Goal: Task Accomplishment & Management: Use online tool/utility

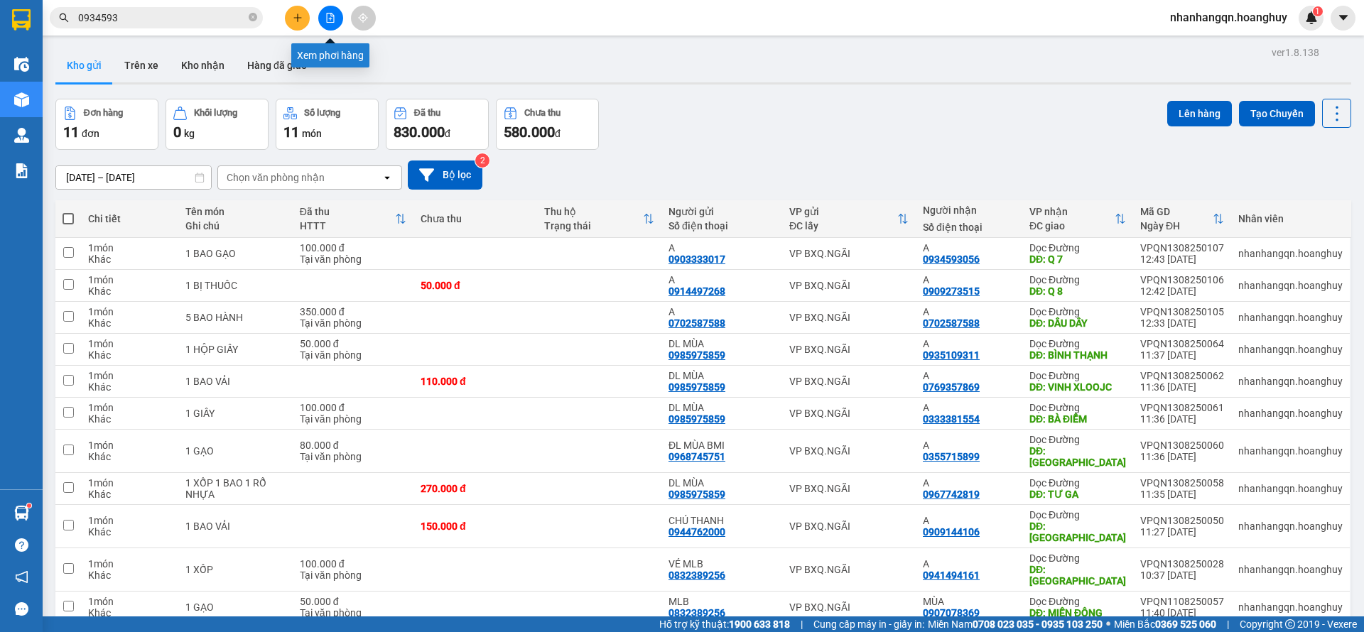
click at [335, 18] on button at bounding box center [330, 18] width 25 height 25
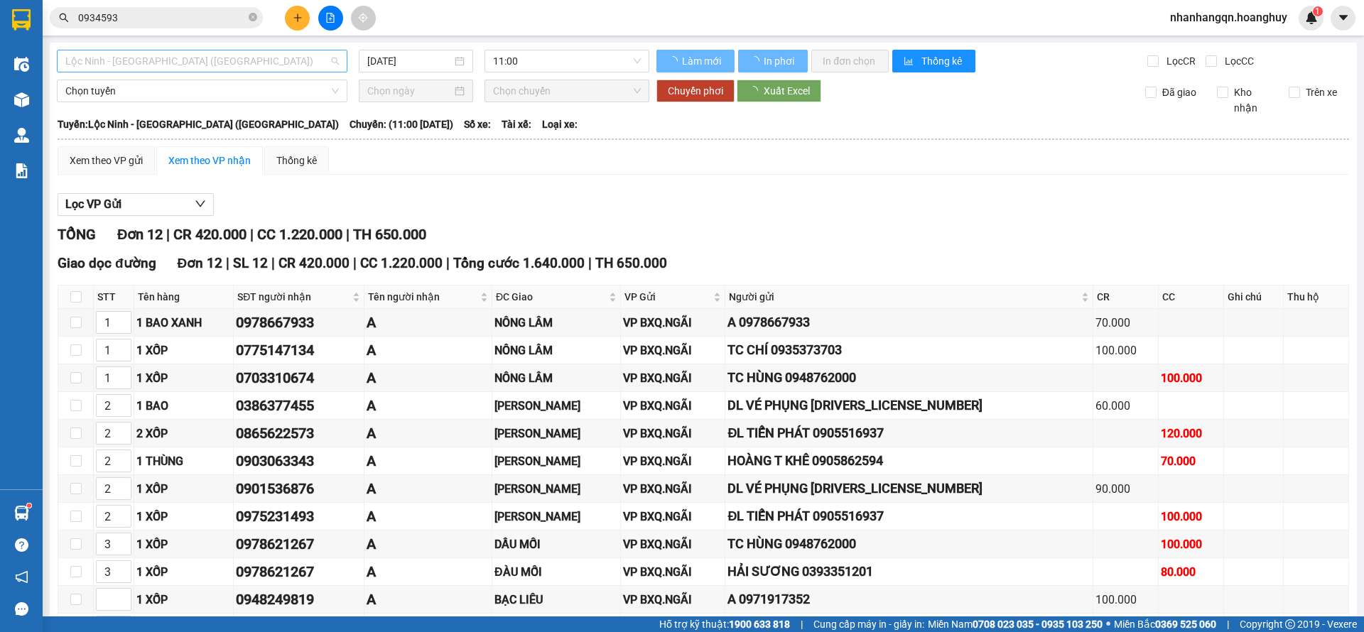
click at [241, 54] on span "Lộc Ninh - [GEOGRAPHIC_DATA] ([GEOGRAPHIC_DATA])" at bounding box center [202, 60] width 274 height 21
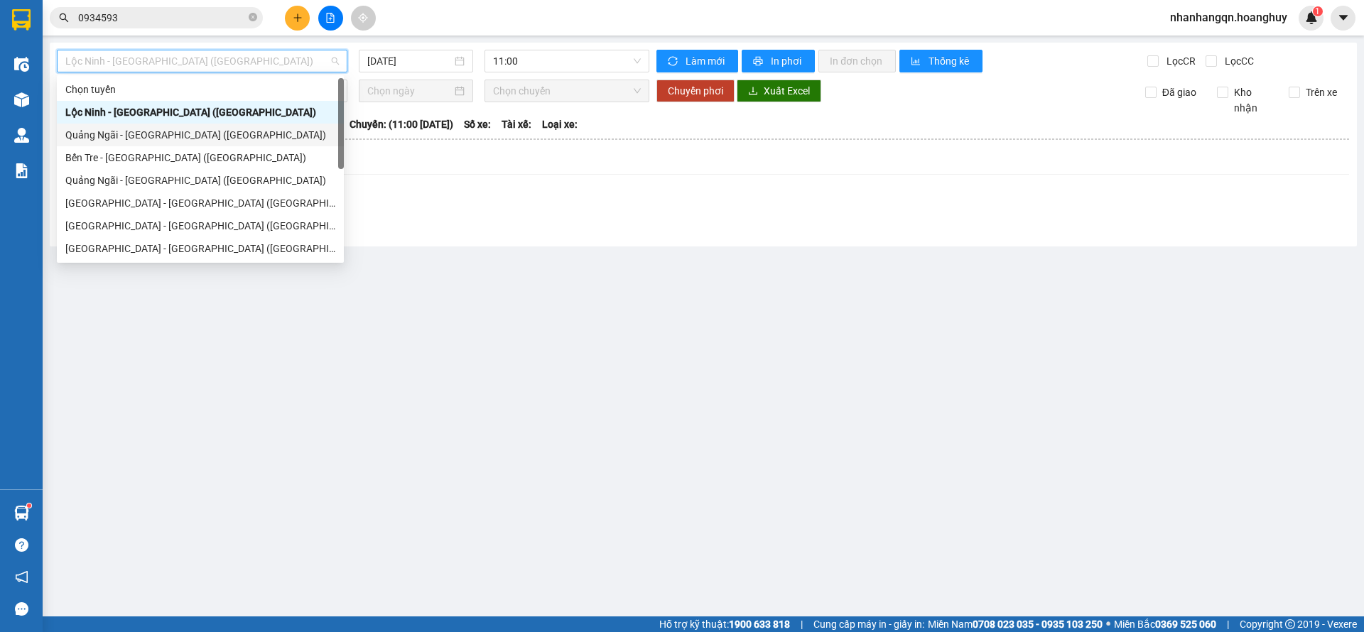
click at [207, 139] on div "Quảng Ngãi - [GEOGRAPHIC_DATA] ([GEOGRAPHIC_DATA])" at bounding box center [200, 135] width 270 height 16
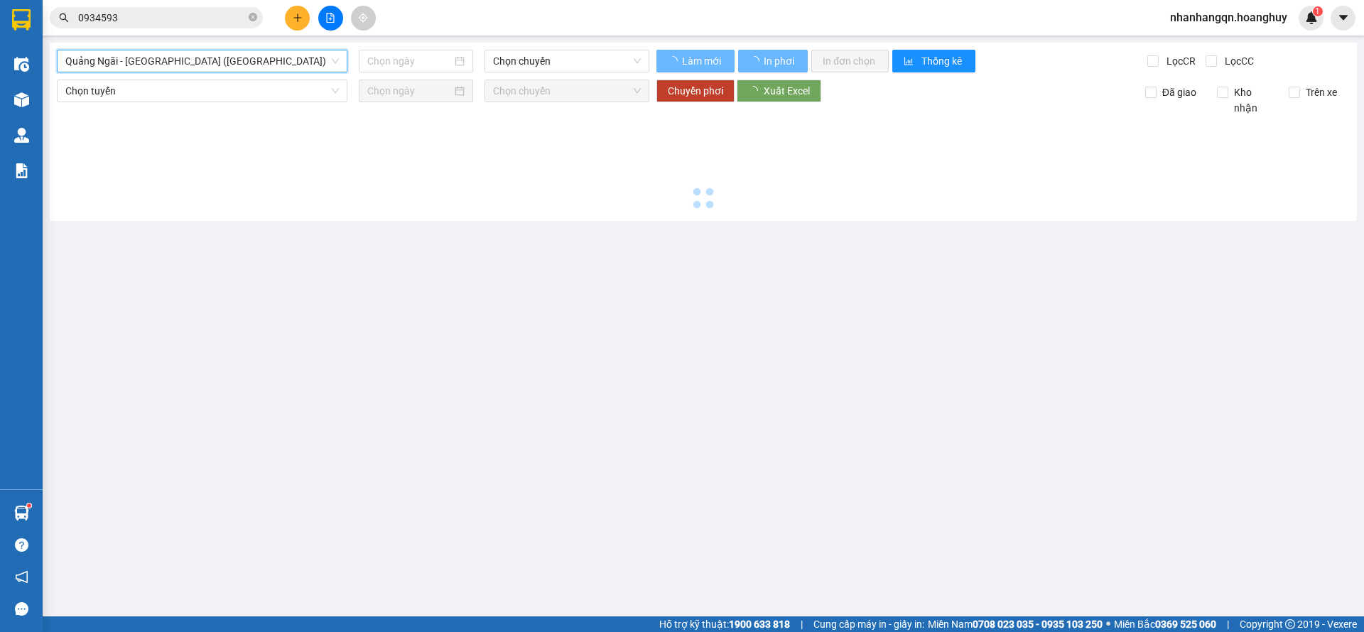
type input "[DATE]"
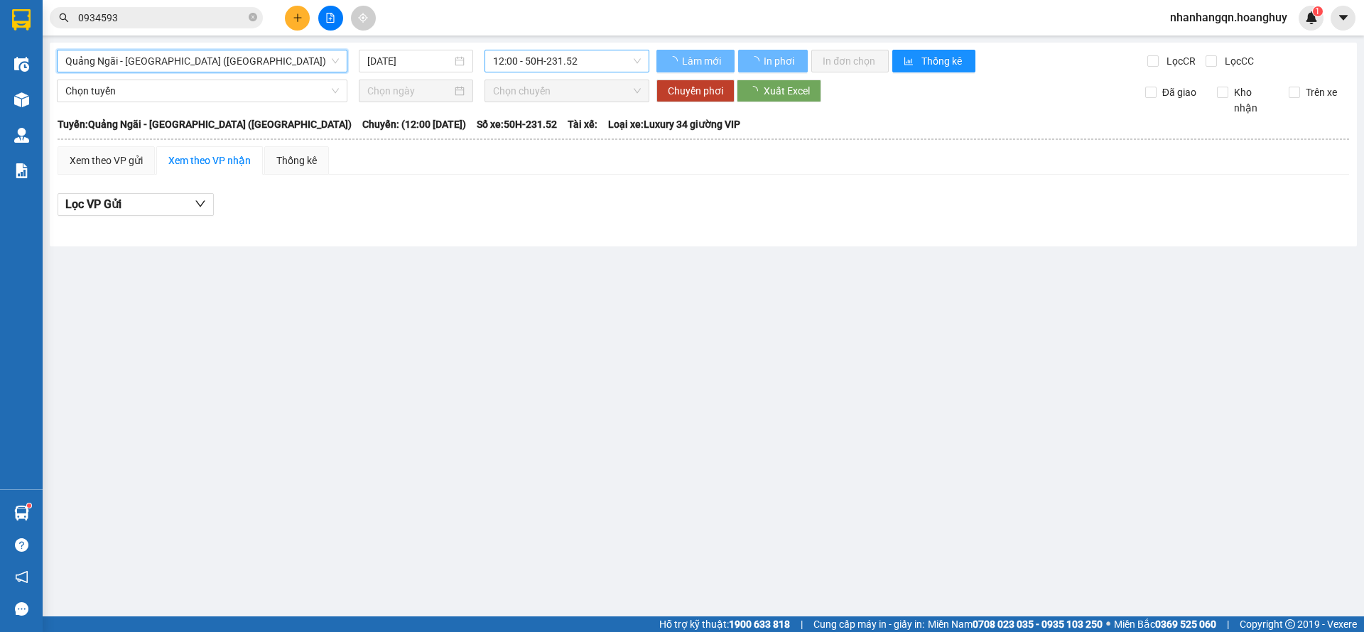
click at [571, 57] on span "12:00 - 50H-231.52" at bounding box center [567, 60] width 148 height 21
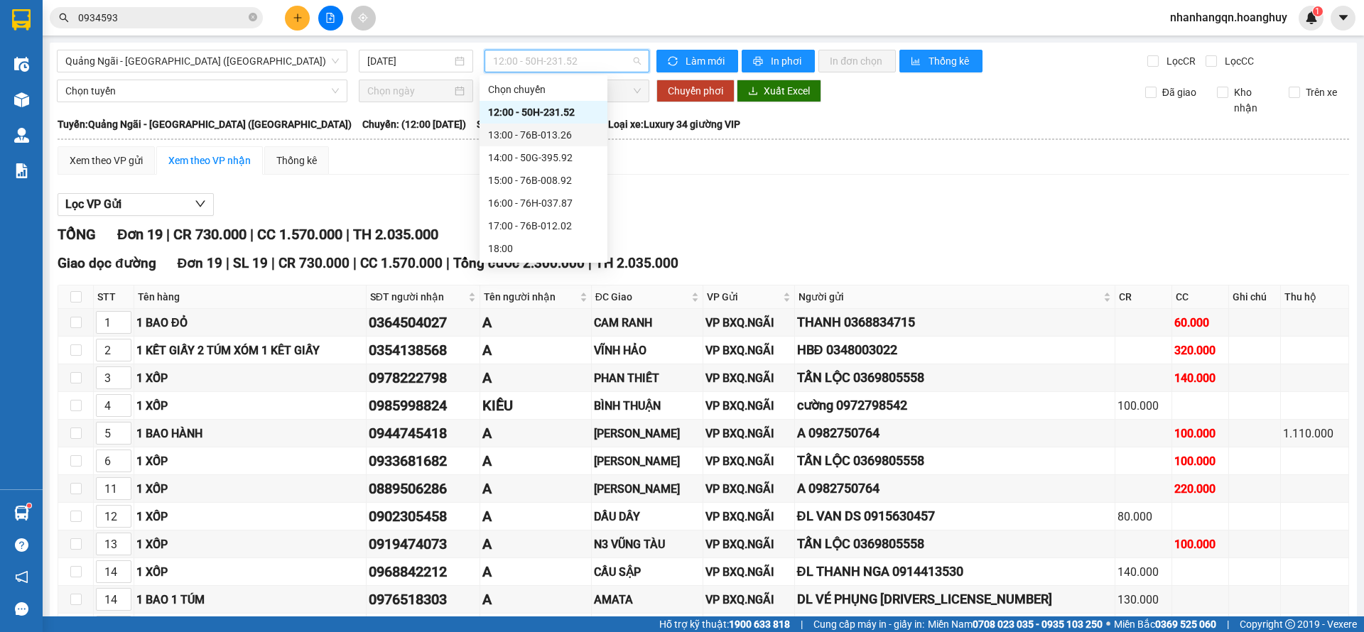
click at [556, 133] on div "13:00 - 76B-013.26" at bounding box center [543, 135] width 111 height 16
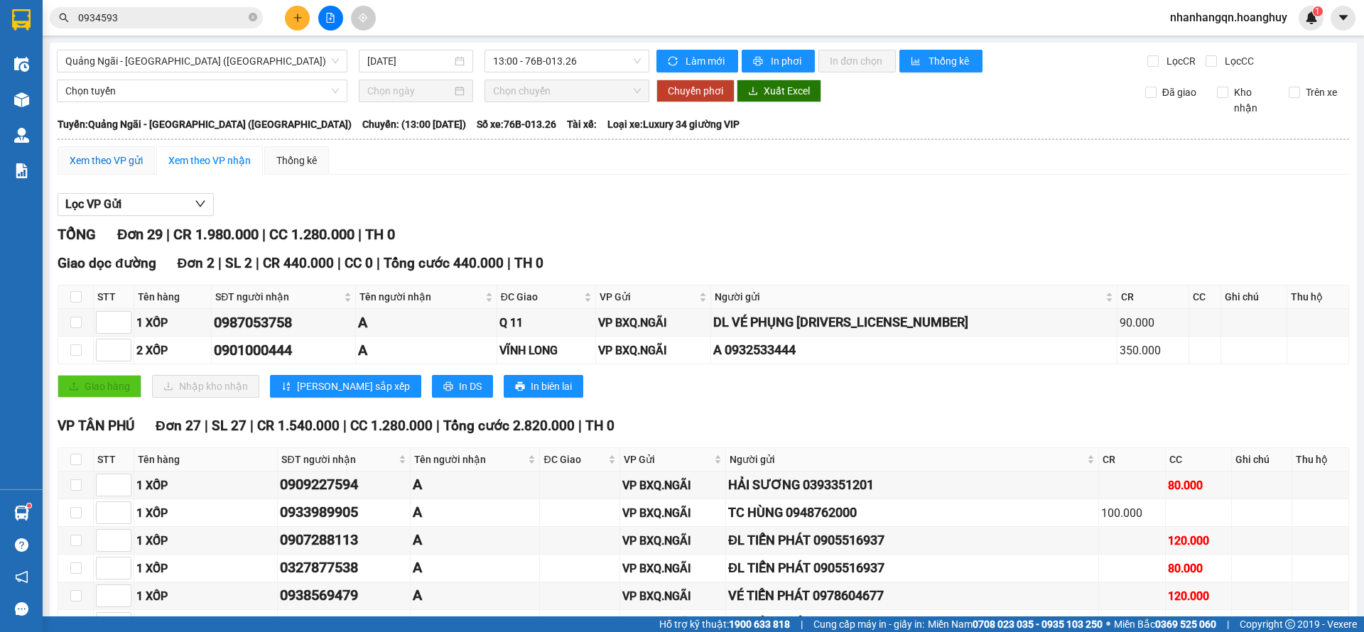
click at [96, 155] on div "Xem theo VP gửi" at bounding box center [106, 161] width 73 height 16
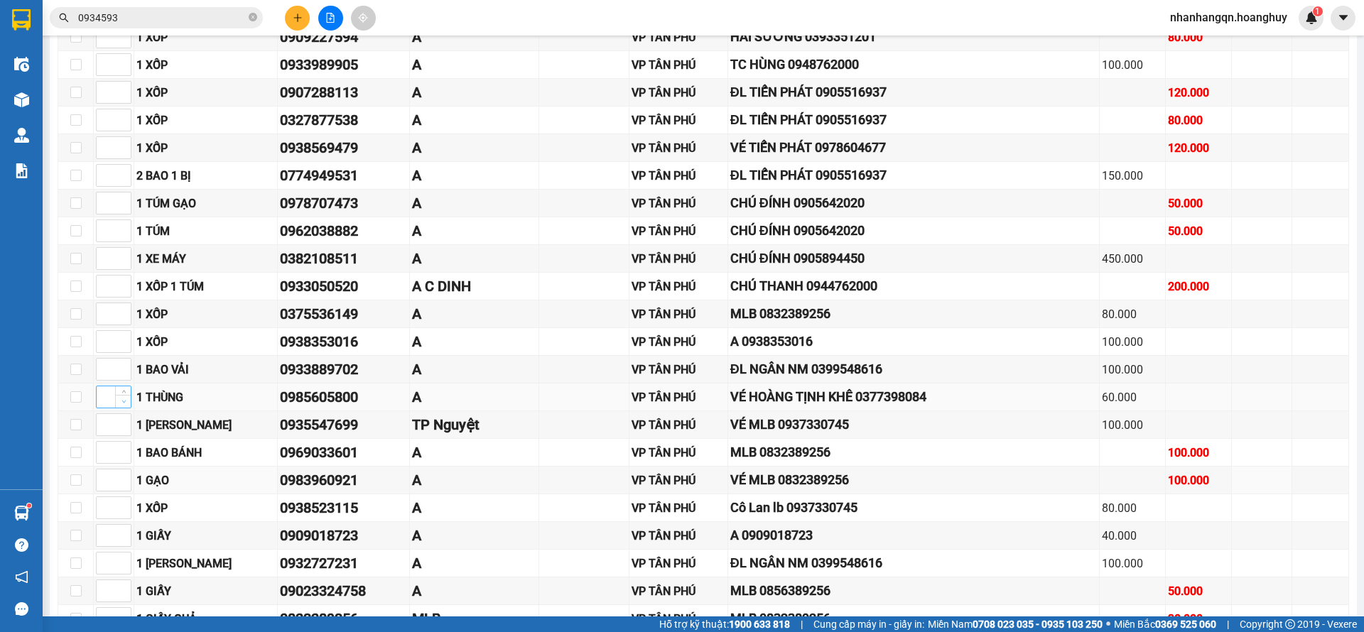
scroll to position [426, 0]
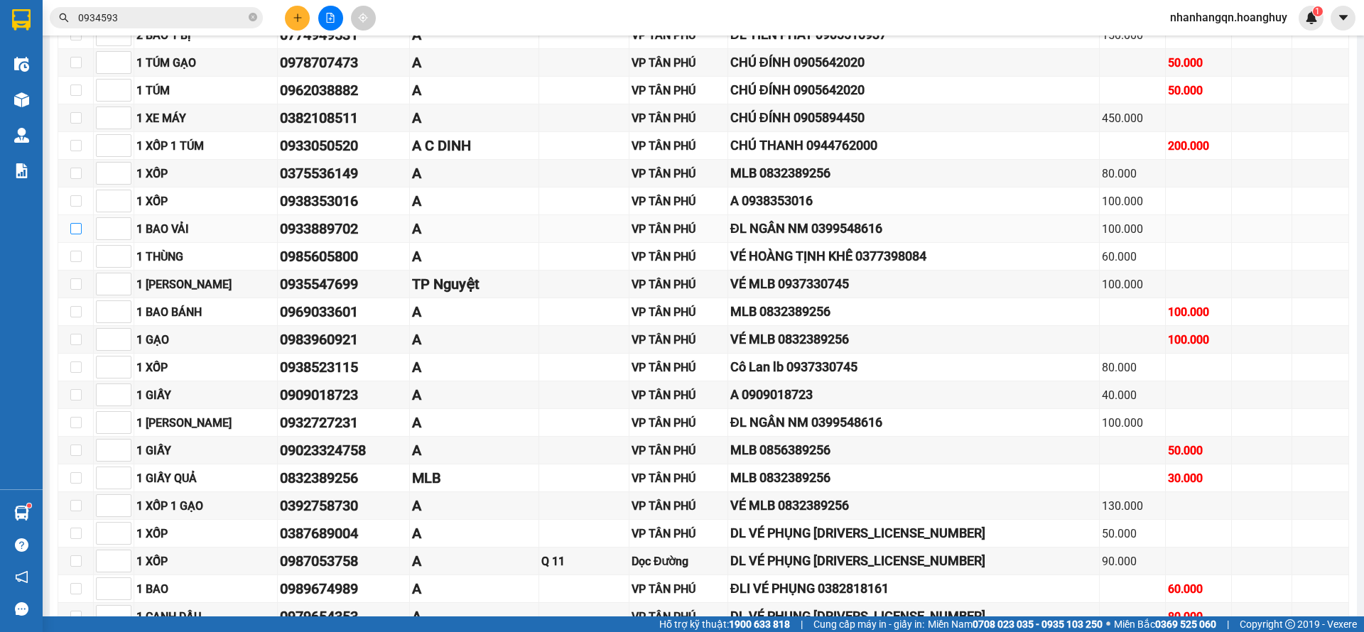
click at [77, 224] on input "checkbox" at bounding box center [75, 228] width 11 height 11
checkbox input "true"
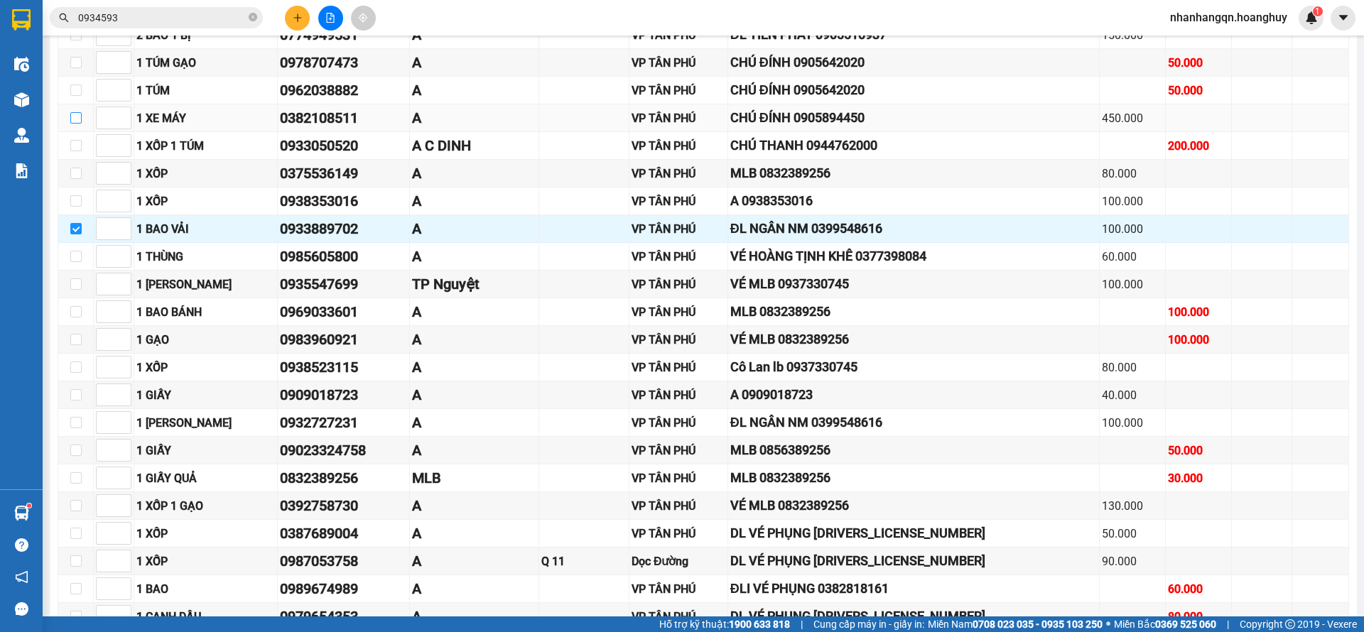
click at [73, 119] on input "checkbox" at bounding box center [75, 117] width 11 height 11
checkbox input "true"
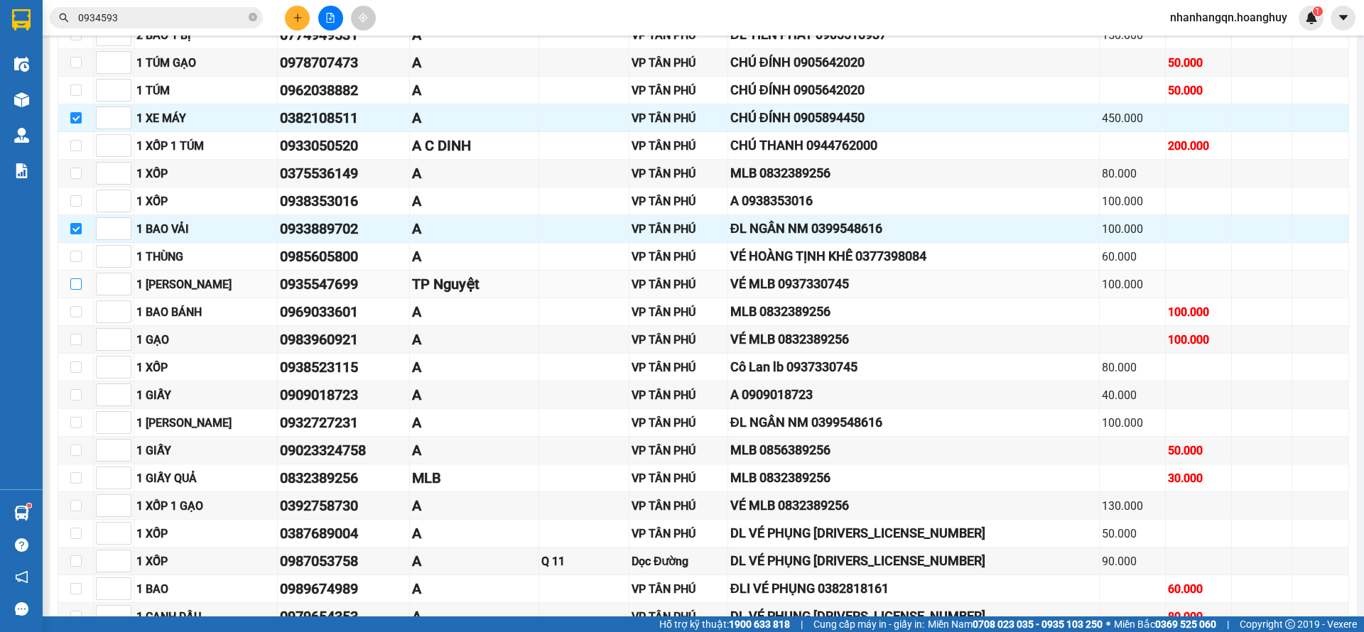
click at [70, 289] on input "checkbox" at bounding box center [75, 283] width 11 height 11
checkbox input "true"
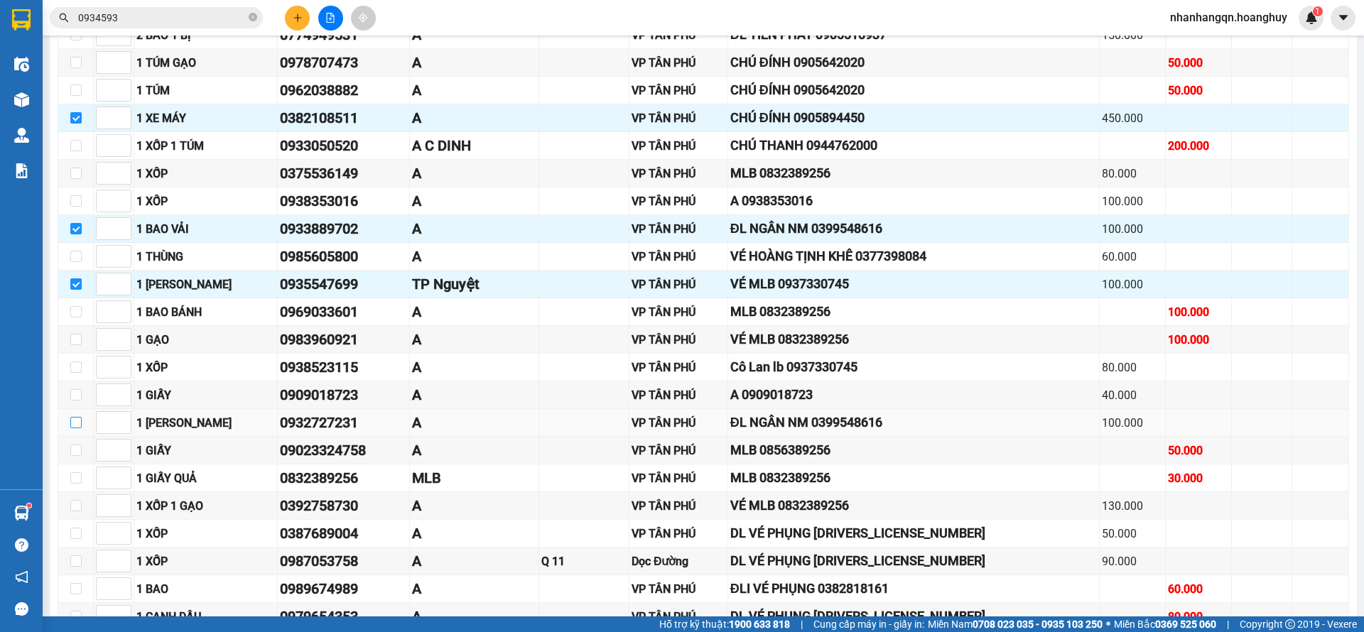
click at [77, 425] on input "checkbox" at bounding box center [75, 422] width 11 height 11
checkbox input "true"
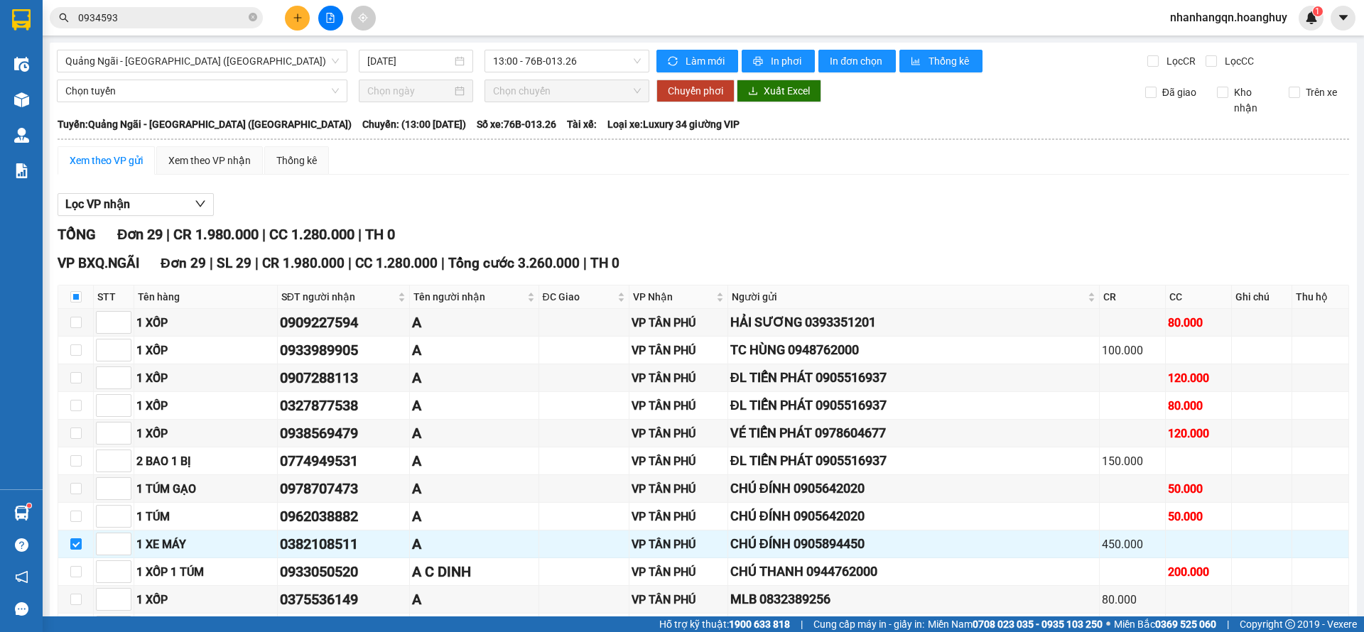
scroll to position [569, 0]
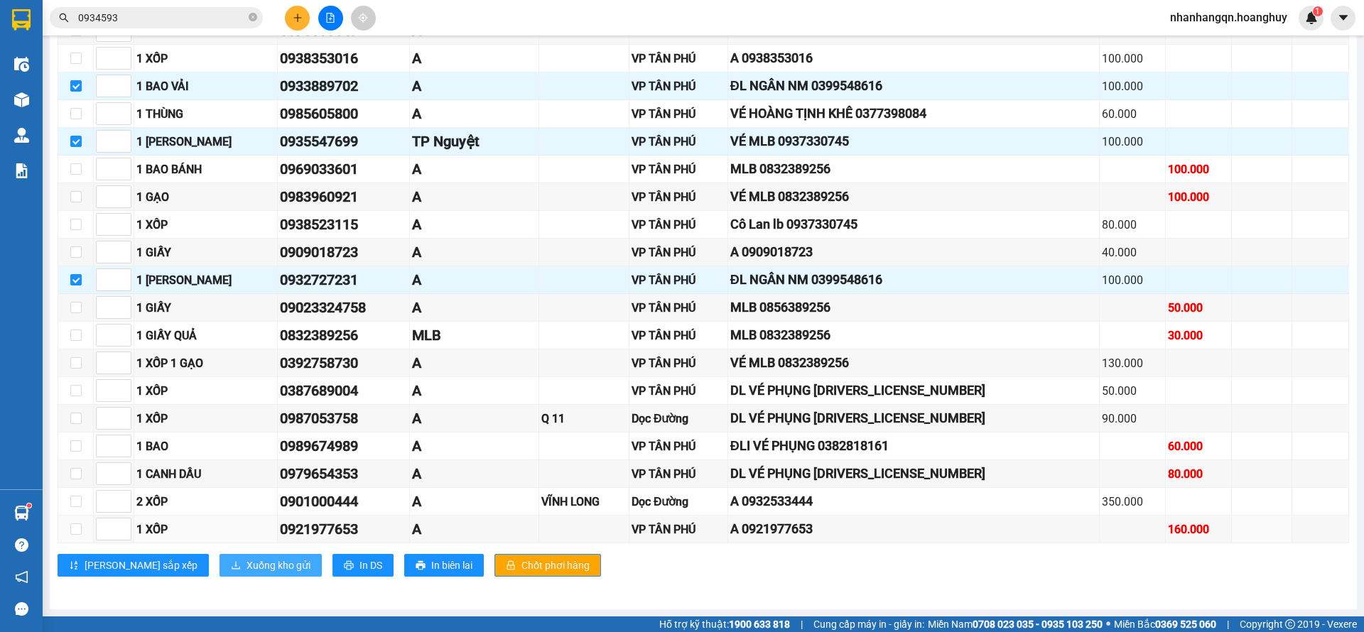
click at [247, 561] on span "Xuống kho gửi" at bounding box center [279, 566] width 64 height 16
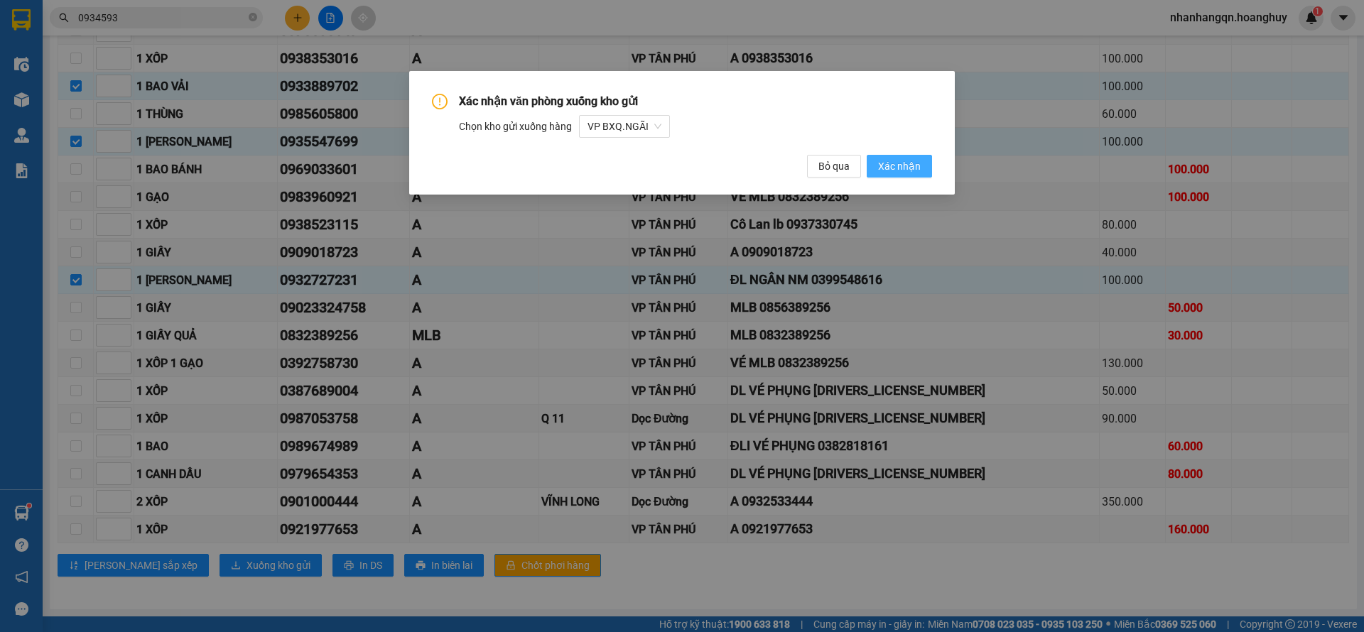
click at [912, 161] on span "Xác nhận" at bounding box center [899, 166] width 43 height 16
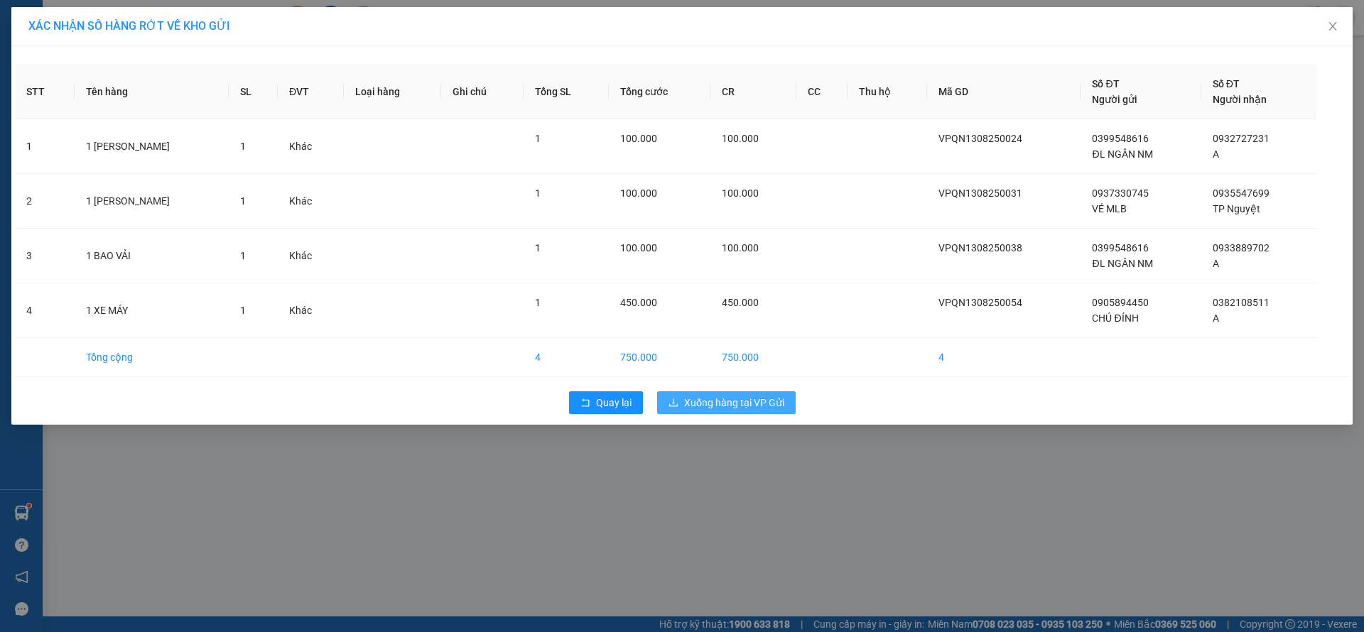
click at [720, 392] on button "Xuống hàng tại VP Gửi" at bounding box center [726, 402] width 139 height 23
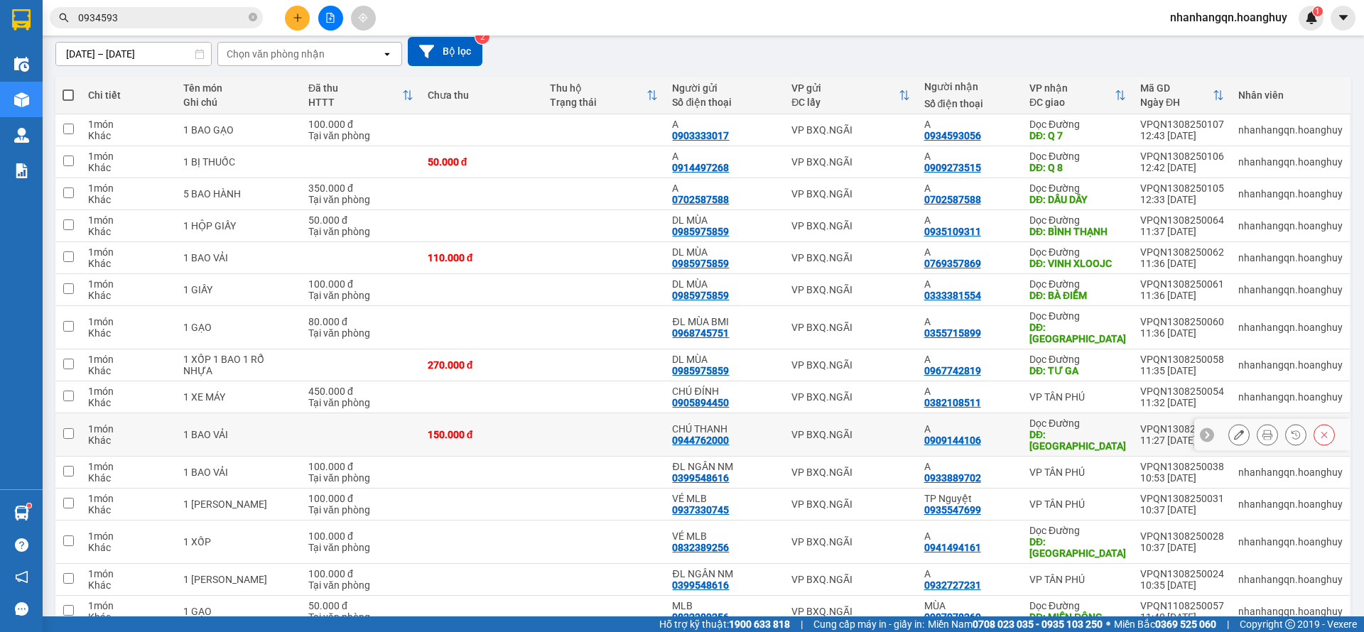
scroll to position [159, 0]
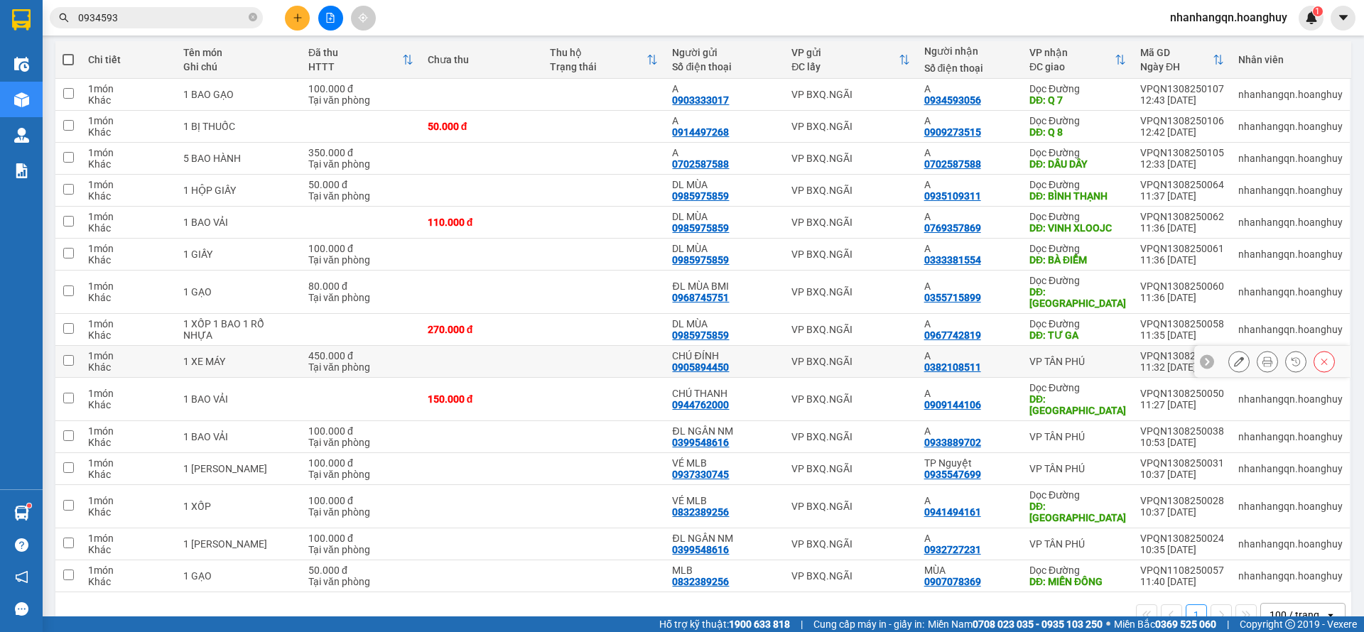
click at [813, 356] on div "VP BXQ.NGÃI" at bounding box center [850, 361] width 118 height 11
checkbox input "true"
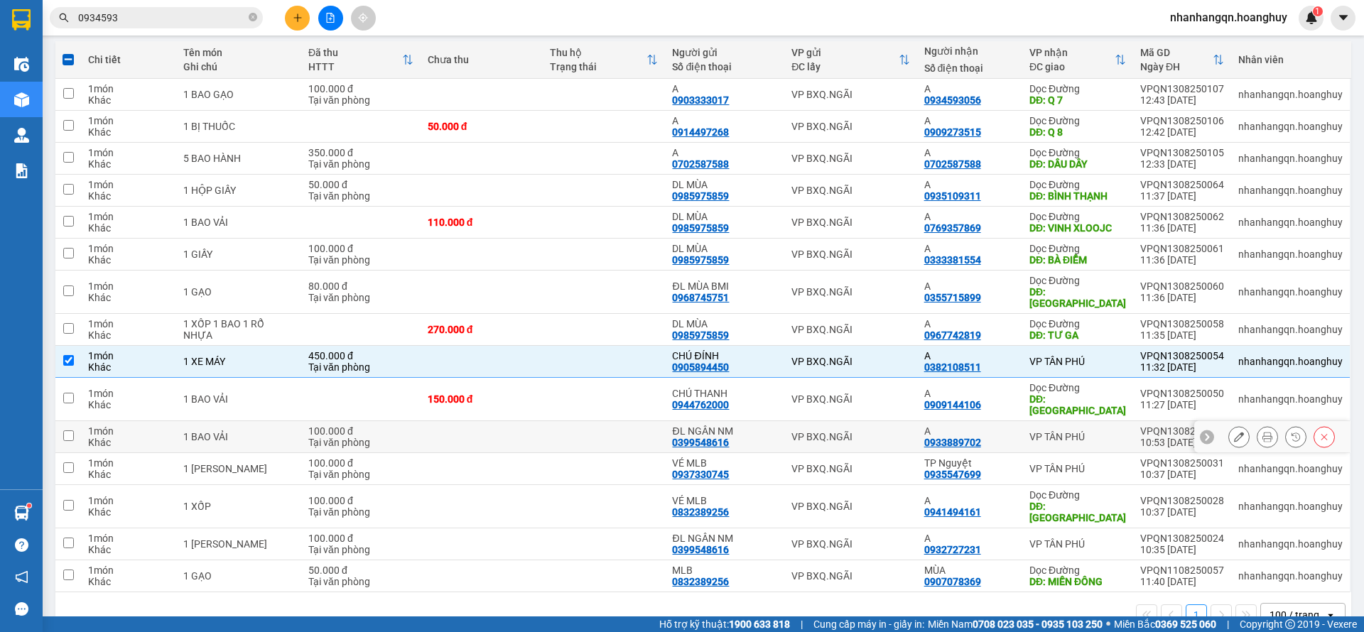
click at [853, 431] on div "VP BXQ.NGÃI" at bounding box center [850, 436] width 118 height 11
checkbox input "true"
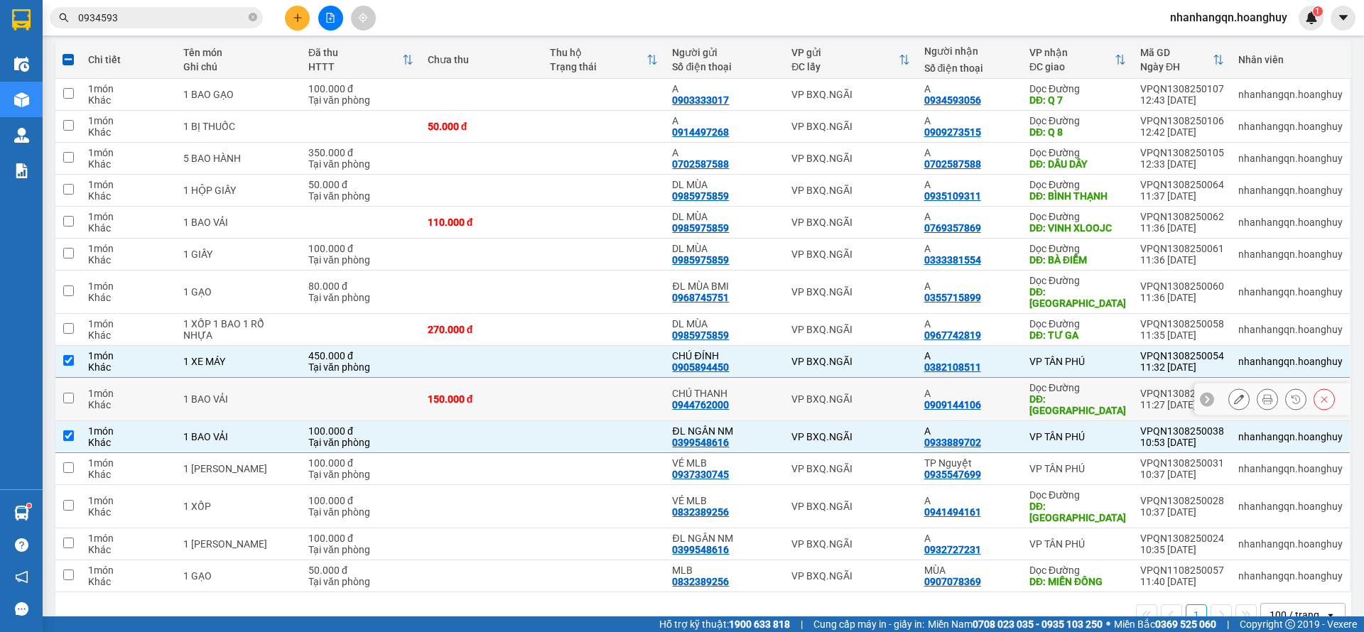
click at [845, 378] on td "VP BXQ.NGÃI" at bounding box center [850, 399] width 132 height 43
checkbox input "true"
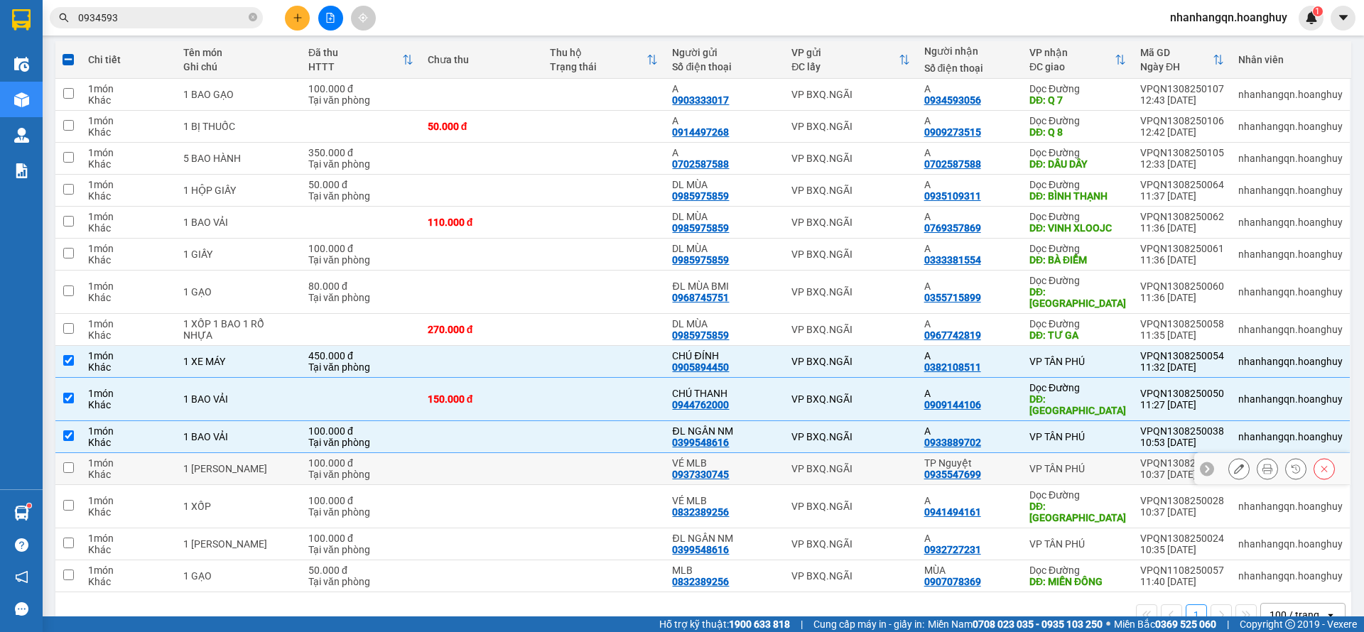
click at [857, 453] on td "VP BXQ.NGÃI" at bounding box center [850, 469] width 132 height 32
checkbox input "true"
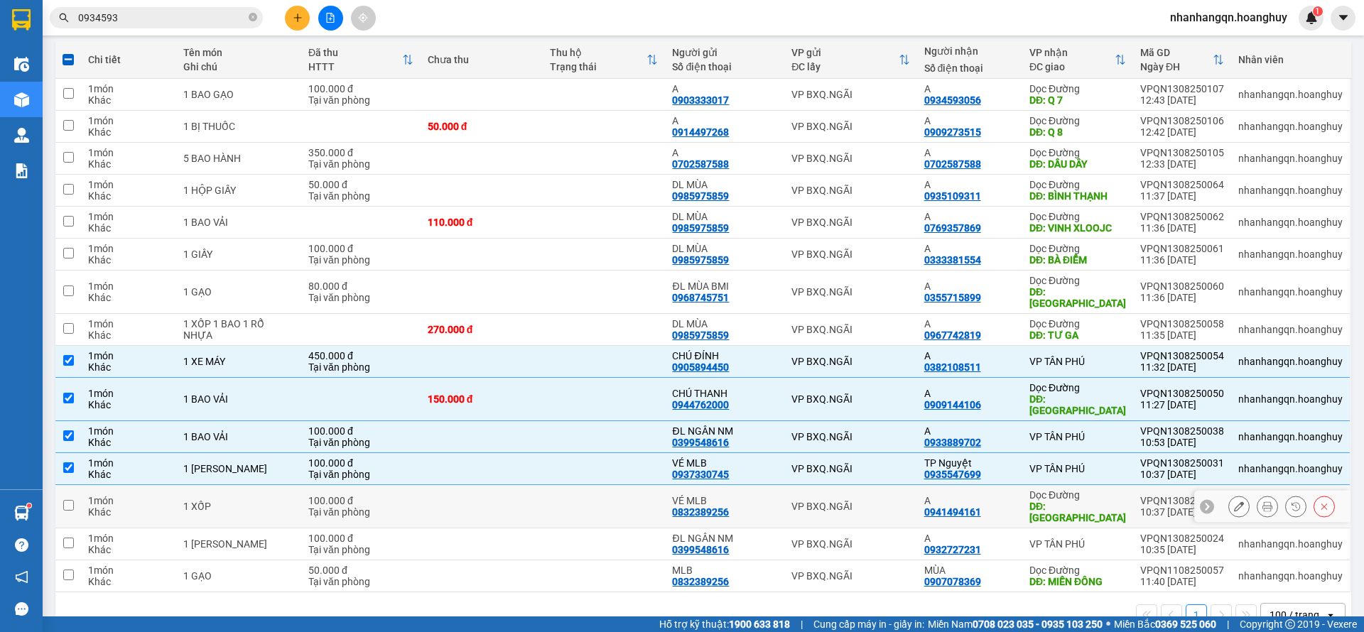
click at [857, 501] on div "VP BXQ.NGÃI" at bounding box center [850, 506] width 118 height 11
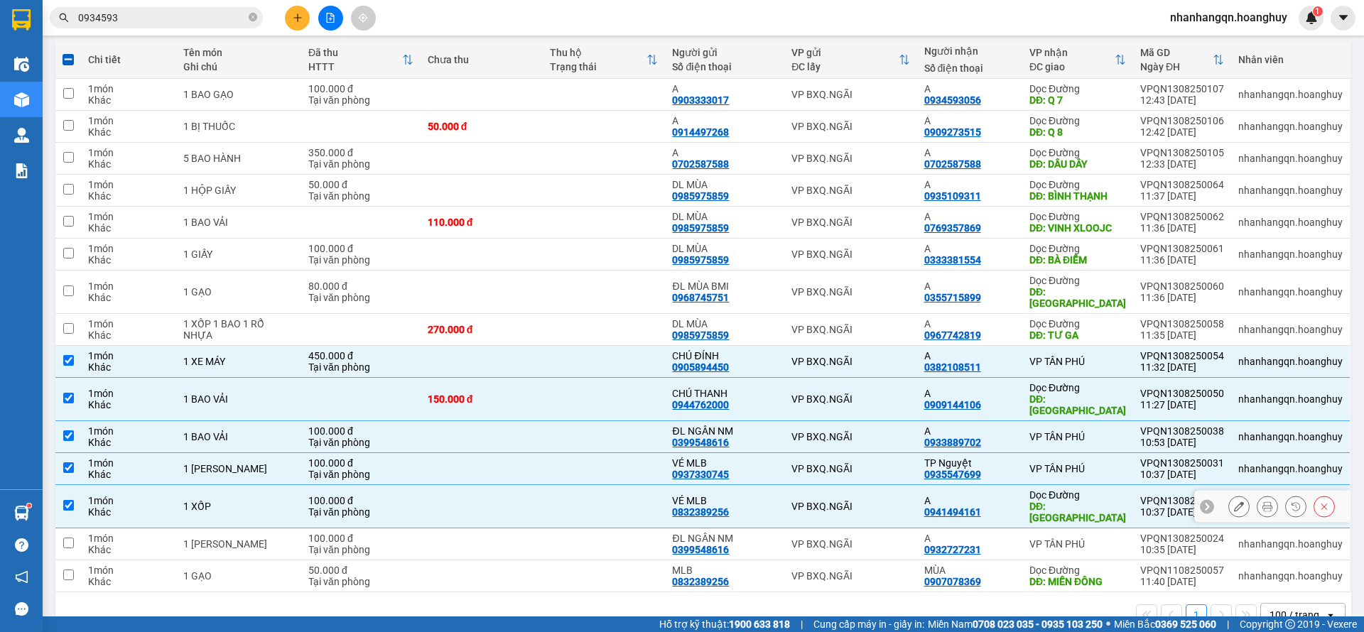
click at [857, 501] on div "VP BXQ.NGÃI" at bounding box center [850, 506] width 118 height 11
checkbox input "false"
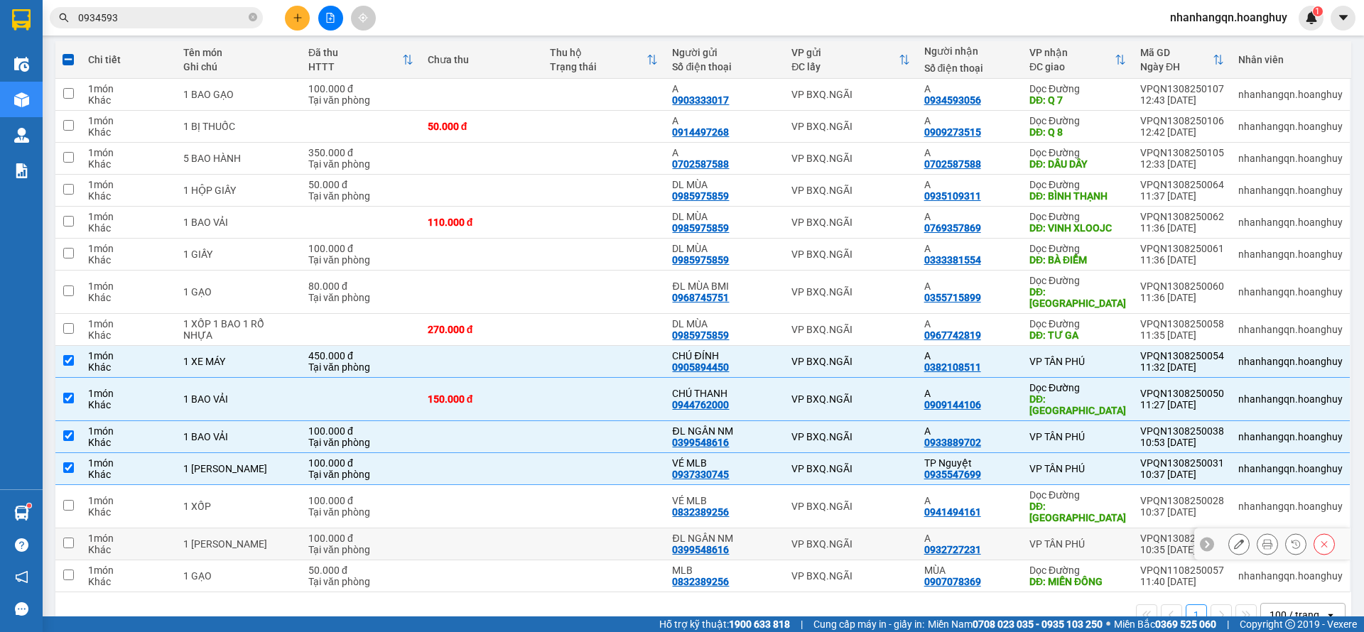
click at [857, 529] on td "VP BXQ.NGÃI" at bounding box center [850, 545] width 132 height 32
checkbox input "true"
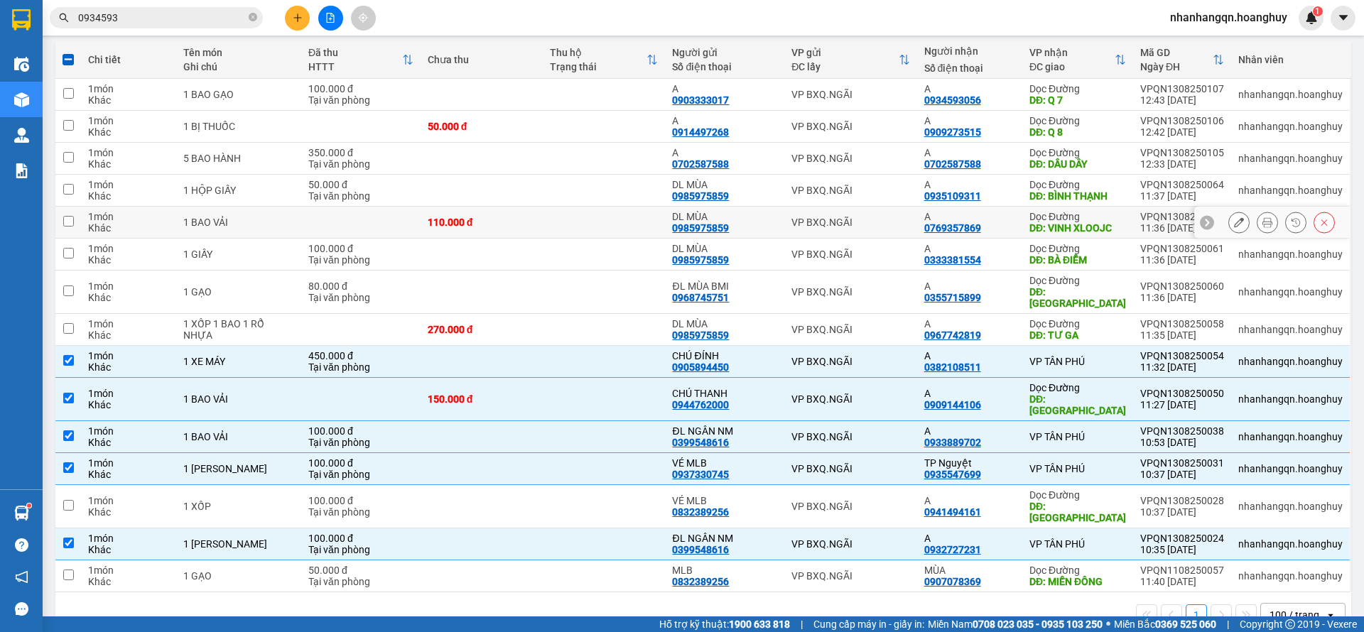
click at [891, 222] on div "VP BXQ.NGÃI" at bounding box center [850, 222] width 118 height 11
checkbox input "true"
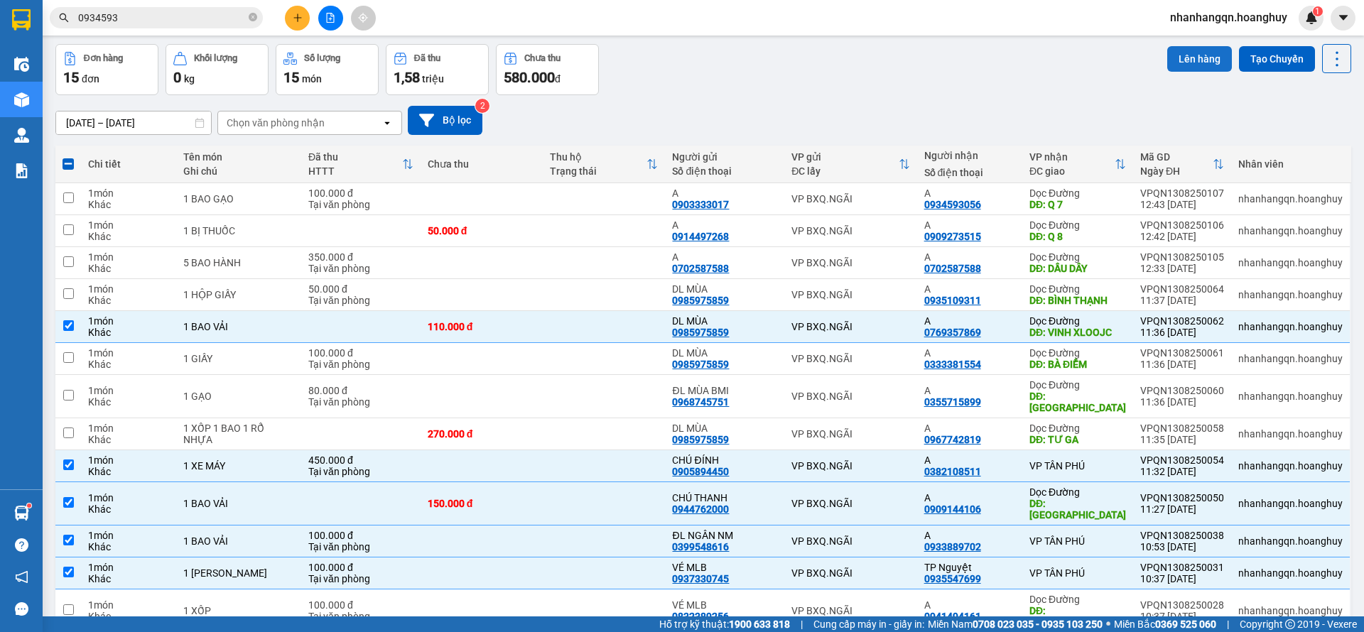
scroll to position [0, 0]
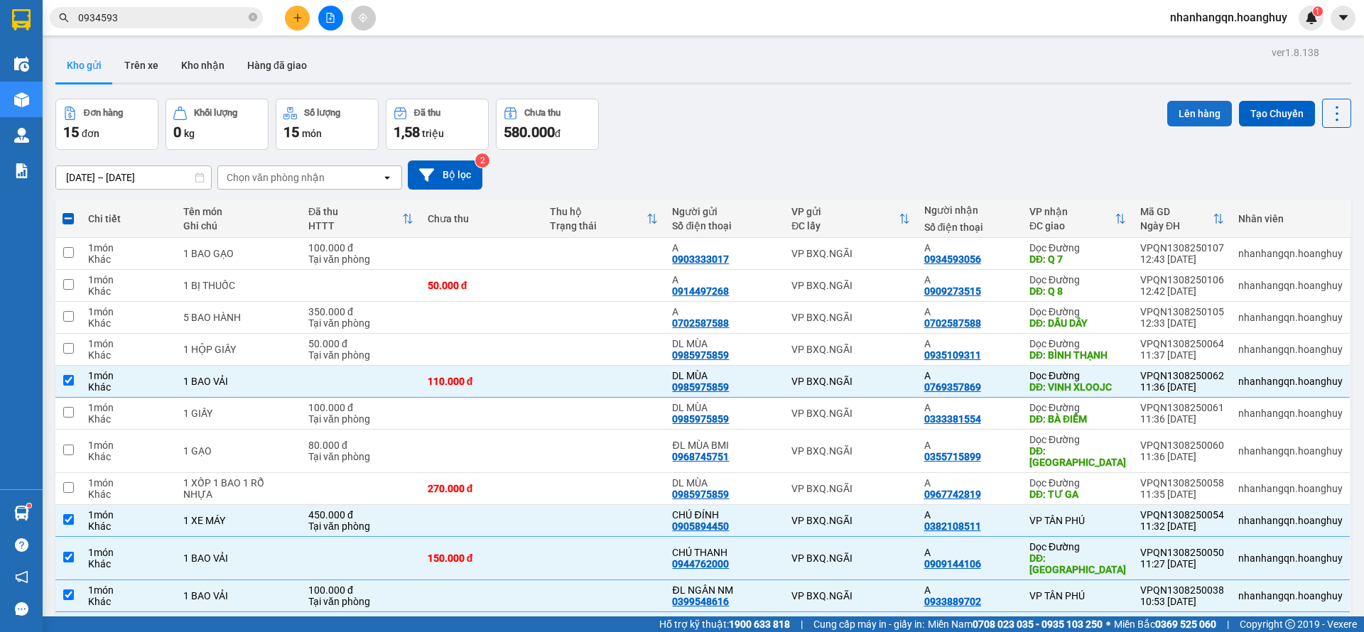
click at [1189, 109] on button "Lên hàng" at bounding box center [1199, 114] width 65 height 26
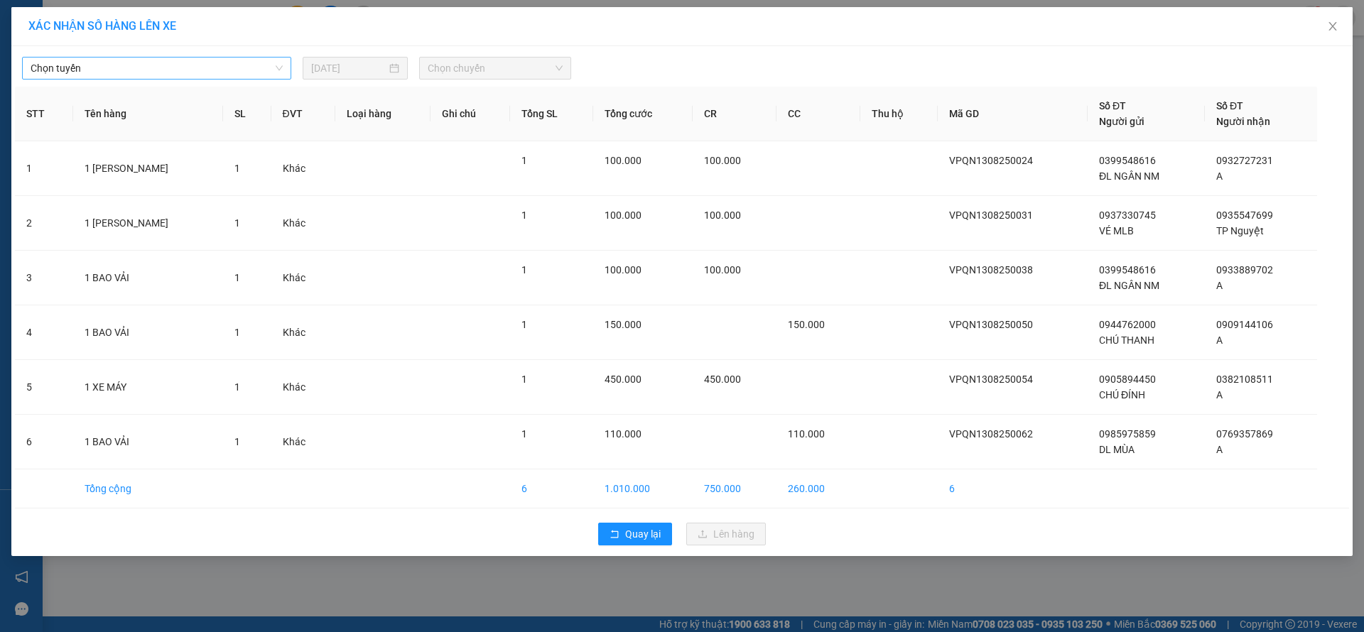
click at [180, 75] on span "Chọn tuyến" at bounding box center [157, 68] width 252 height 21
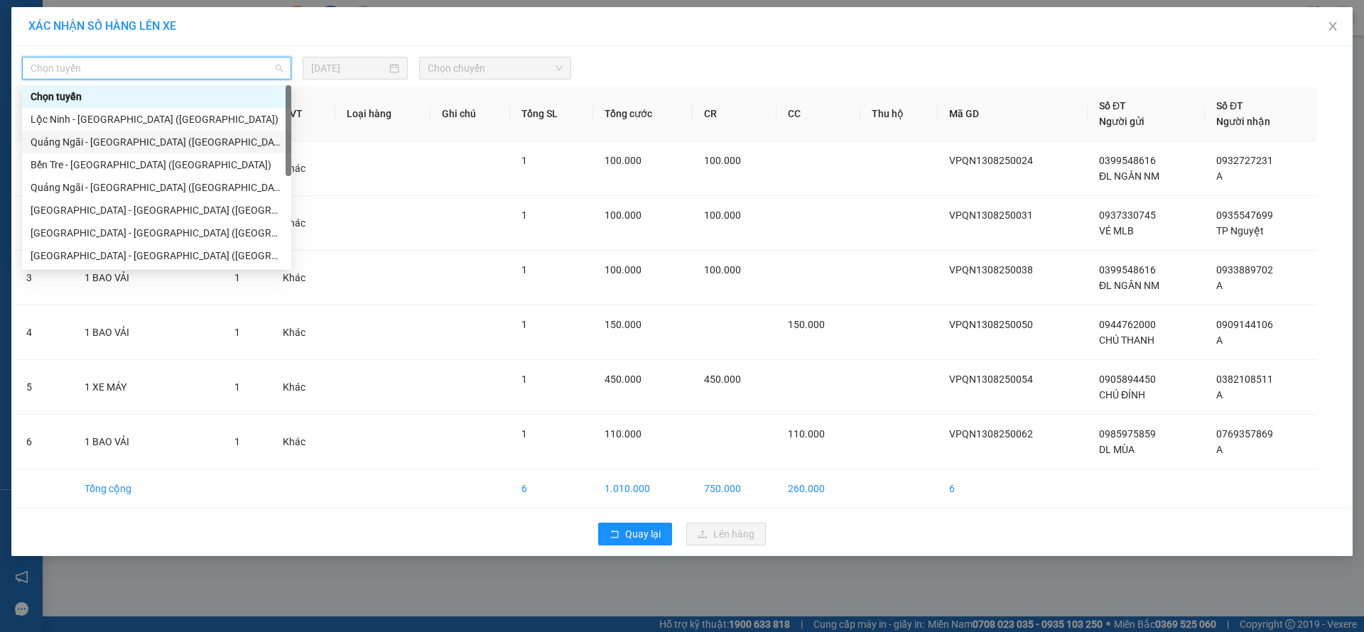
click at [154, 140] on div "Quảng Ngãi - [GEOGRAPHIC_DATA] ([GEOGRAPHIC_DATA])" at bounding box center [157, 142] width 252 height 16
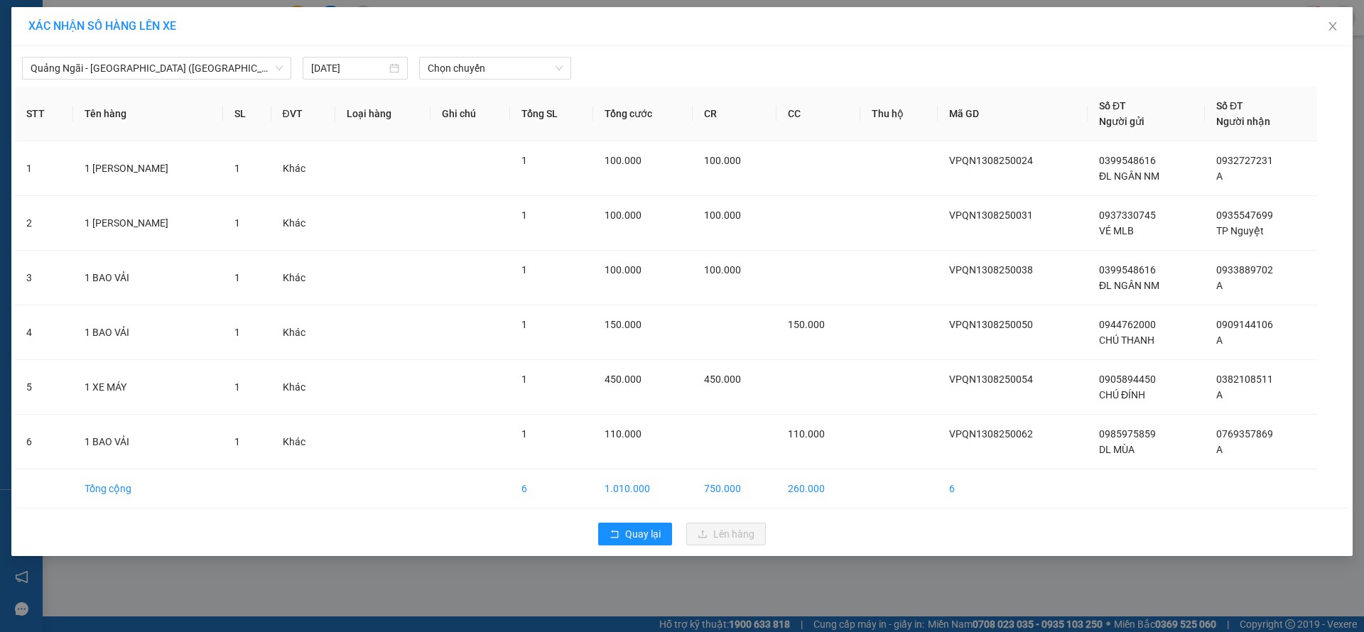
click at [531, 48] on div "[GEOGRAPHIC_DATA] - [GEOGRAPHIC_DATA] ([GEOGRAPHIC_DATA]) [DATE] Chọn chuyến ST…" at bounding box center [681, 301] width 1341 height 510
click at [513, 65] on span "Chọn chuyến" at bounding box center [495, 68] width 135 height 21
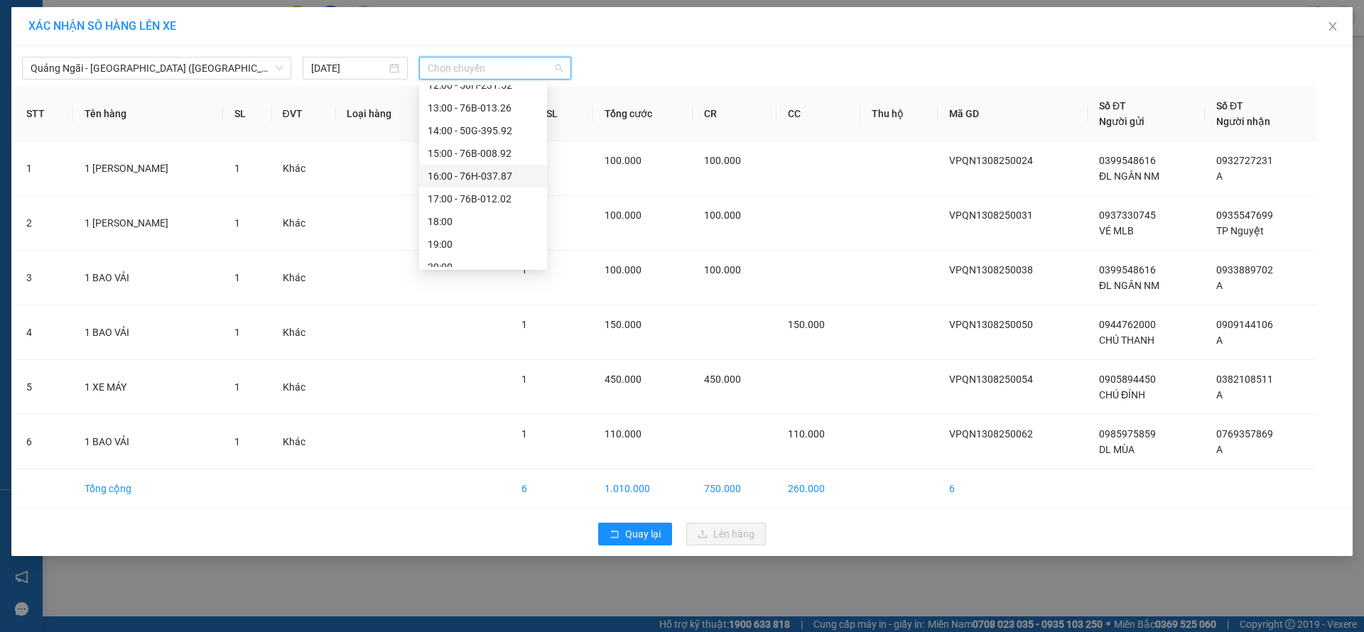
scroll to position [45, 0]
click at [506, 205] on div "18:00" at bounding box center [483, 210] width 111 height 16
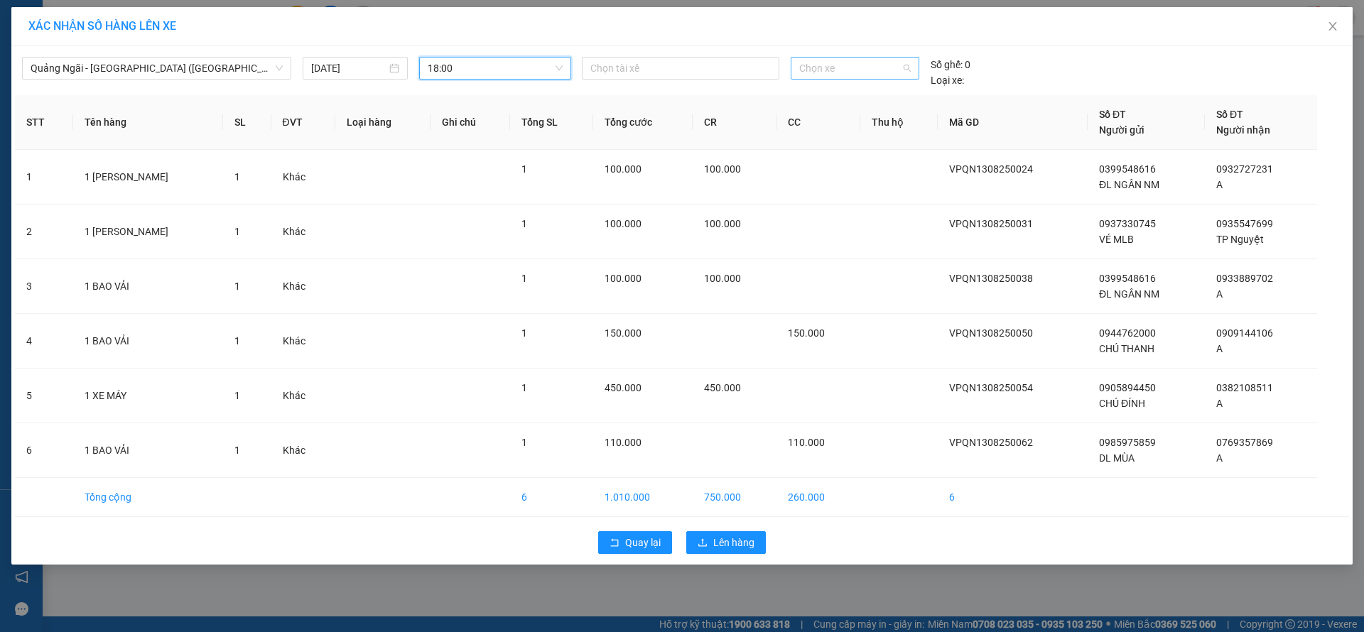
click at [838, 60] on span "Chọn xe" at bounding box center [854, 68] width 111 height 21
type input "930"
click at [863, 87] on div "51B-279.30" at bounding box center [855, 96] width 128 height 23
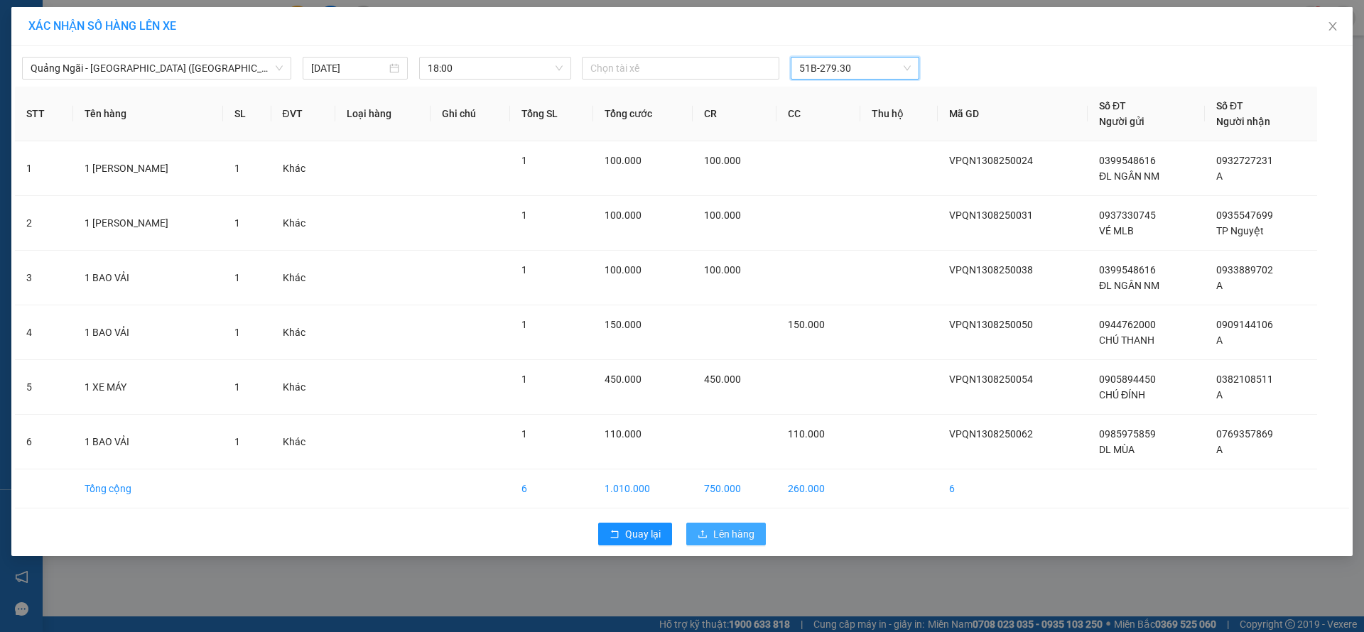
click at [741, 529] on span "Lên hàng" at bounding box center [733, 534] width 41 height 16
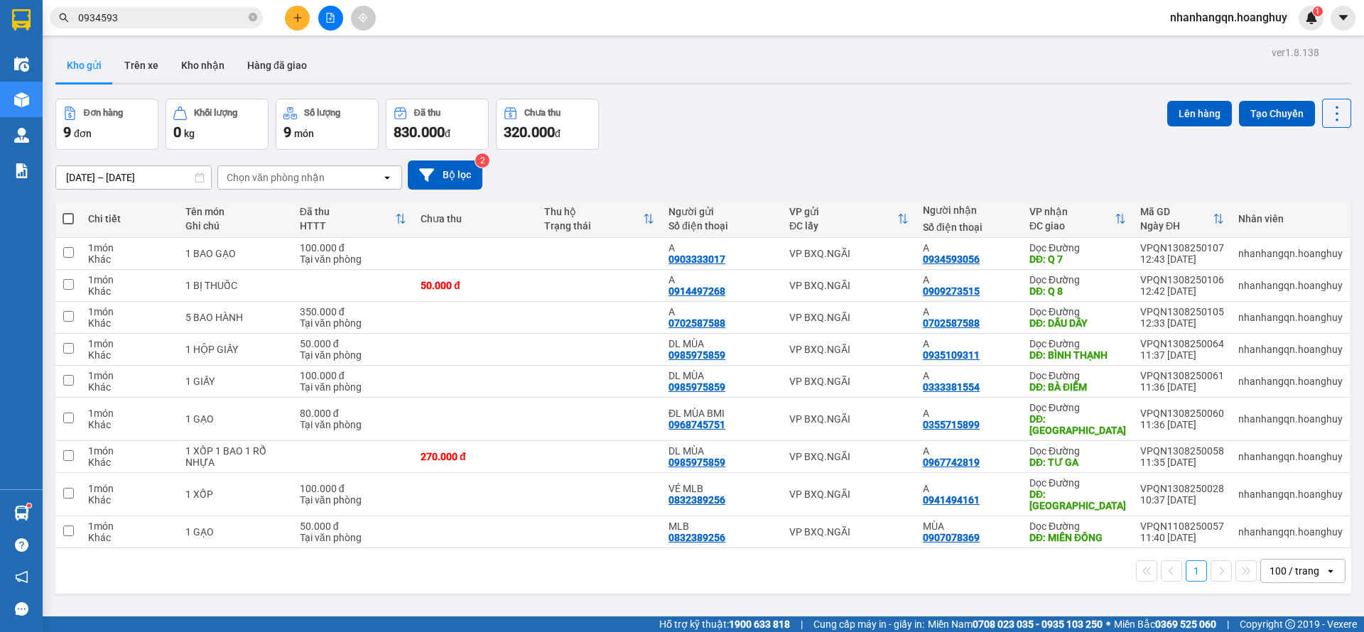
click at [320, 14] on div at bounding box center [330, 18] width 107 height 25
click at [322, 15] on button at bounding box center [330, 18] width 25 height 25
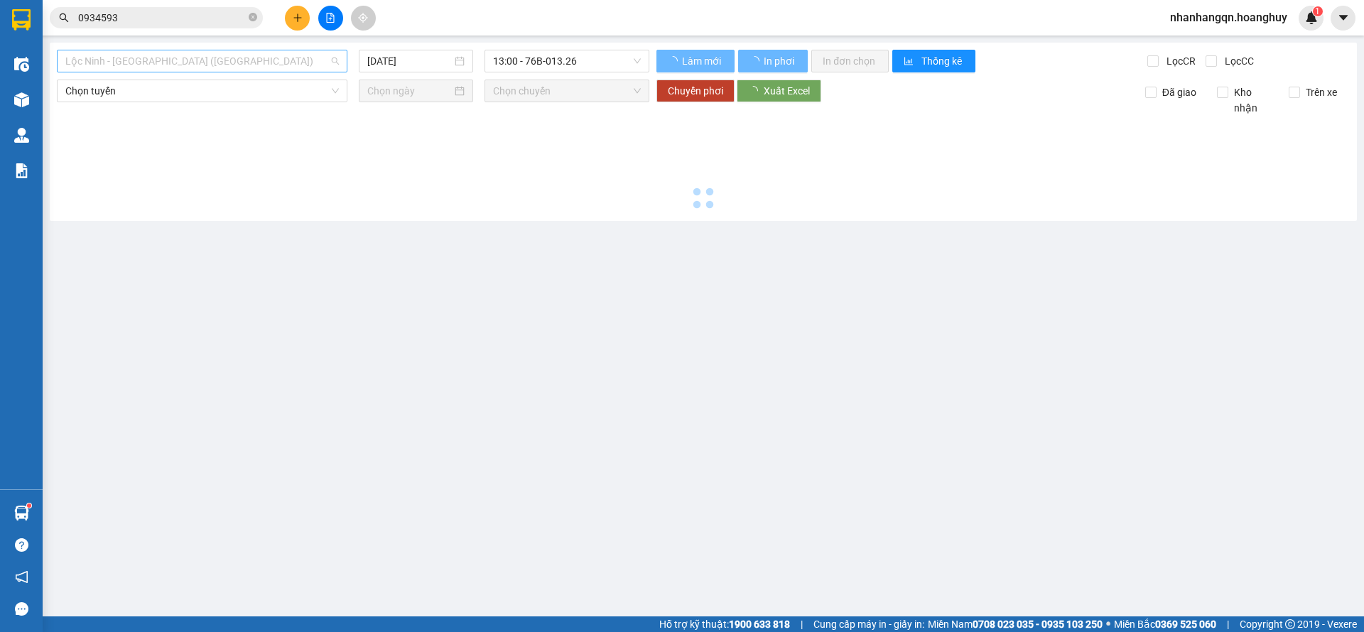
click at [217, 62] on span "Lộc Ninh - [GEOGRAPHIC_DATA] ([GEOGRAPHIC_DATA])" at bounding box center [202, 60] width 274 height 21
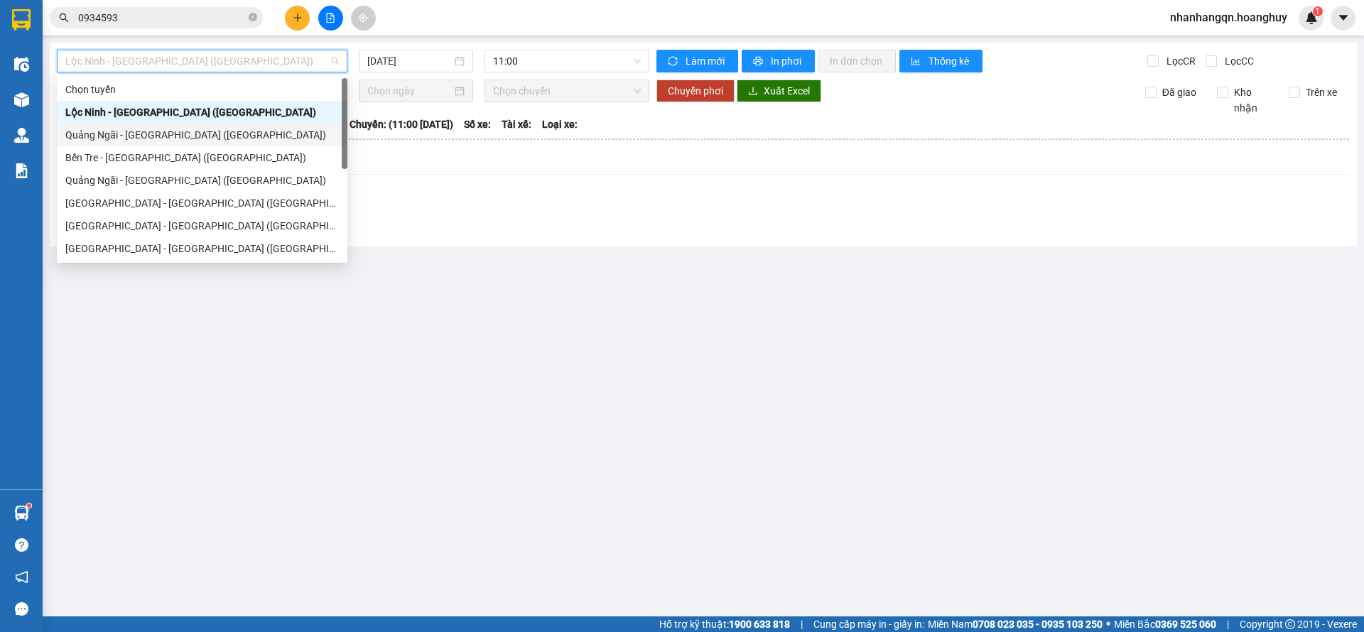
click at [186, 144] on div "Quảng Ngãi - [GEOGRAPHIC_DATA] ([GEOGRAPHIC_DATA])" at bounding box center [202, 135] width 291 height 23
type input "[DATE]"
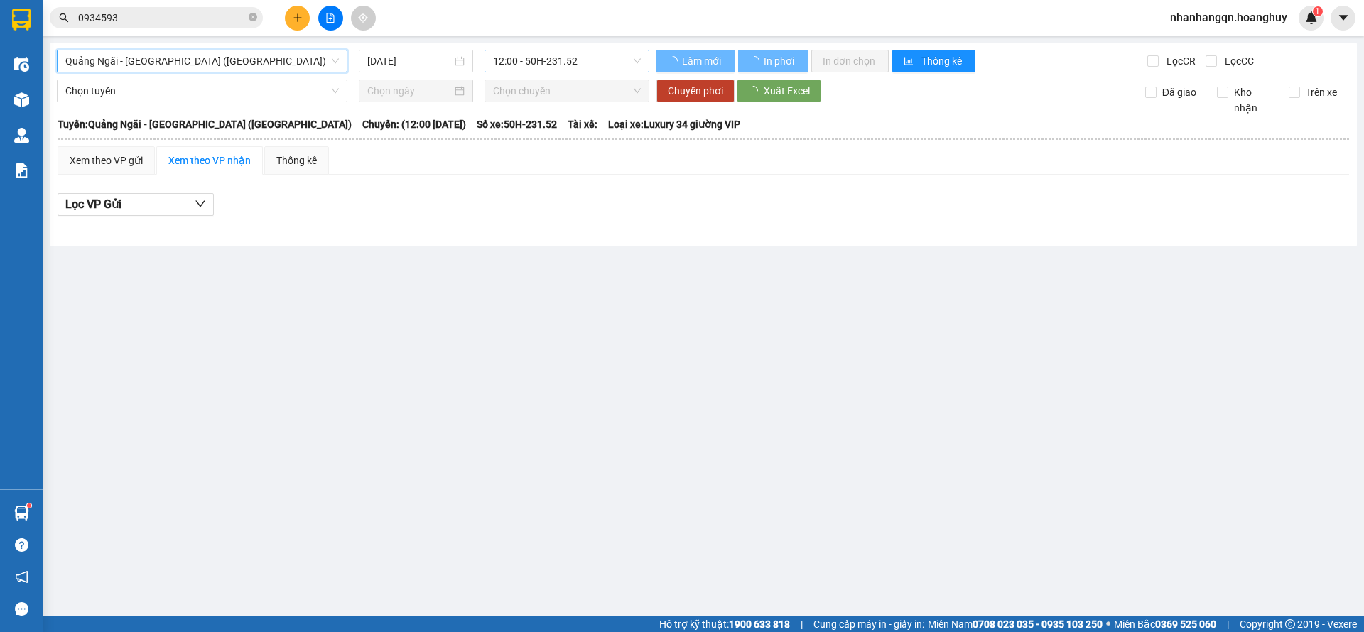
click at [597, 59] on span "12:00 - 50H-231.52" at bounding box center [567, 60] width 148 height 21
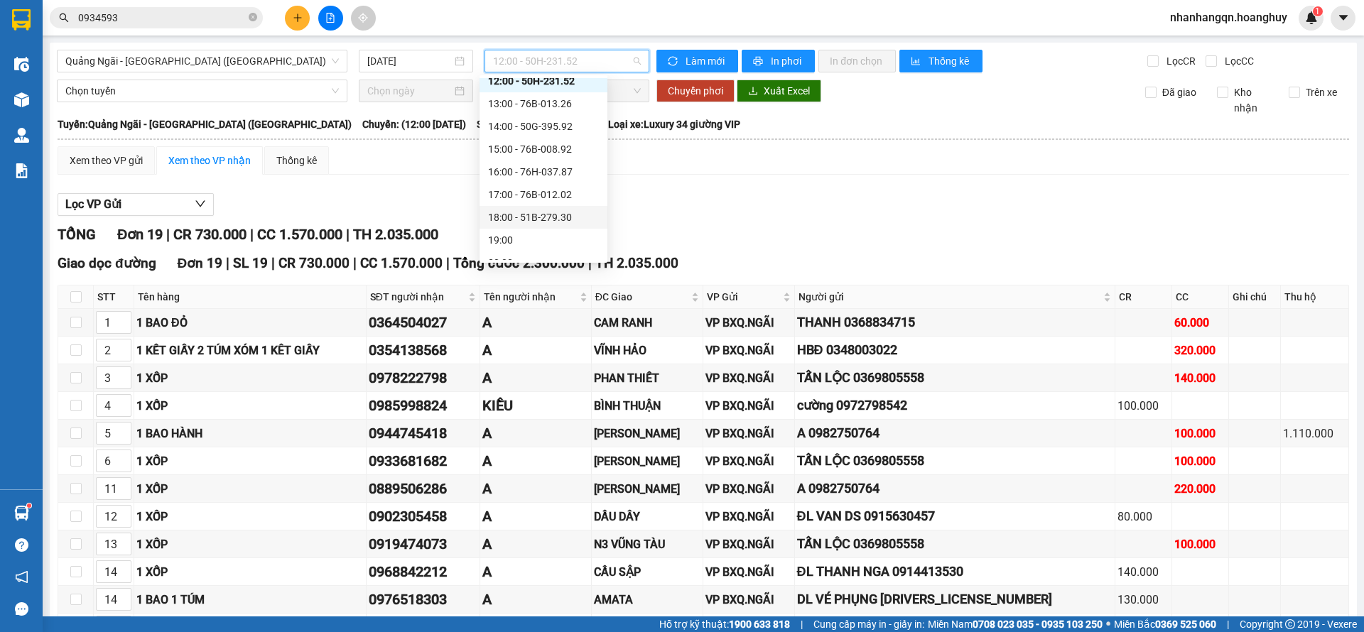
scroll to position [45, 0]
click at [575, 213] on div "18:00 - 51B-279.30" at bounding box center [544, 203] width 128 height 23
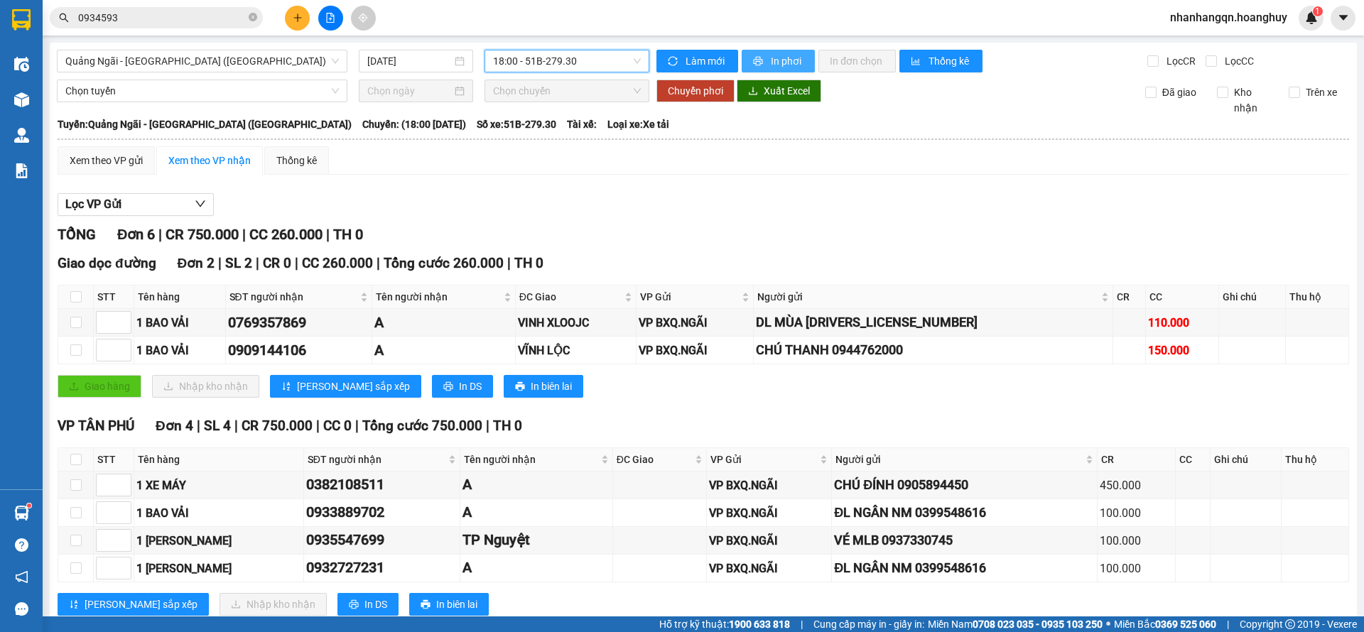
click at [798, 59] on button "In phơi" at bounding box center [778, 61] width 73 height 23
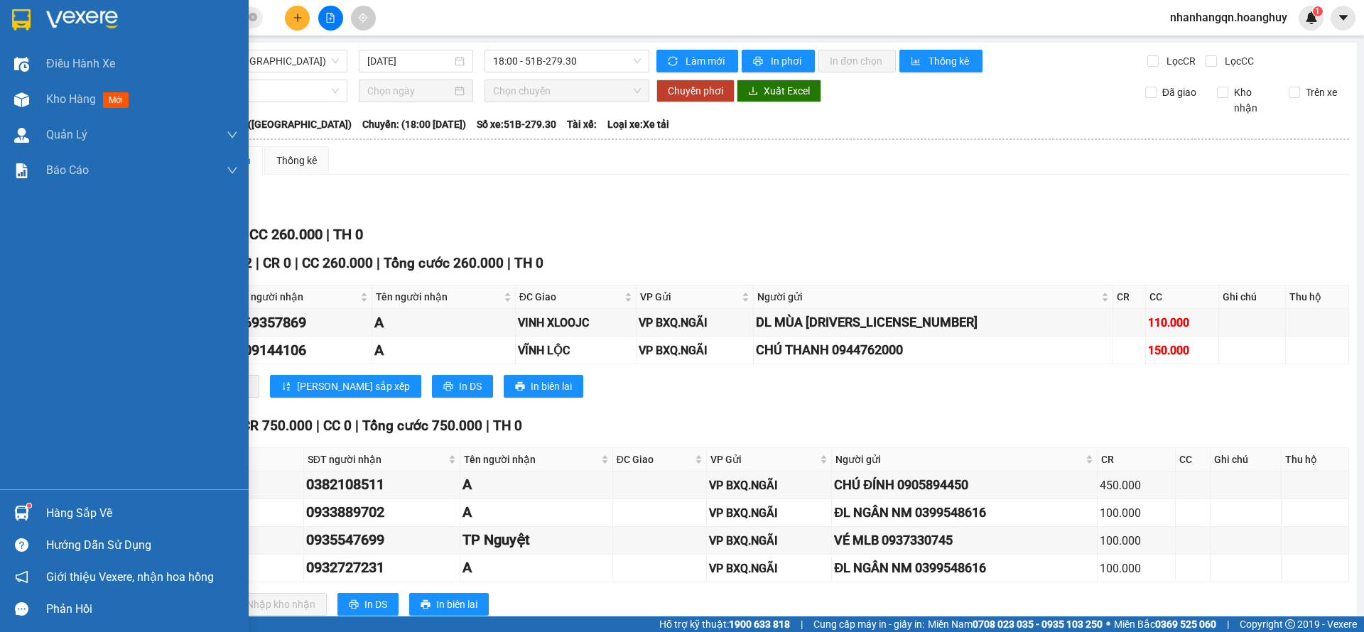
click at [14, 11] on img at bounding box center [21, 19] width 18 height 21
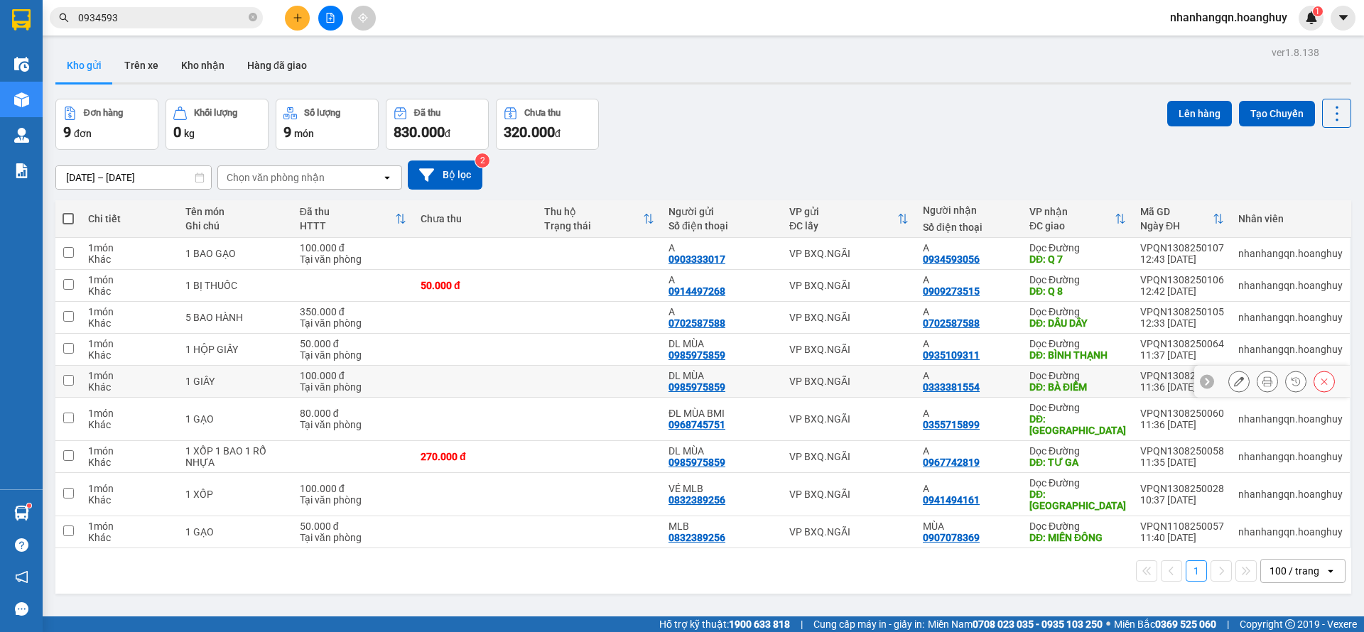
click at [879, 367] on td "VP BXQ.NGÃI" at bounding box center [849, 382] width 134 height 32
checkbox input "true"
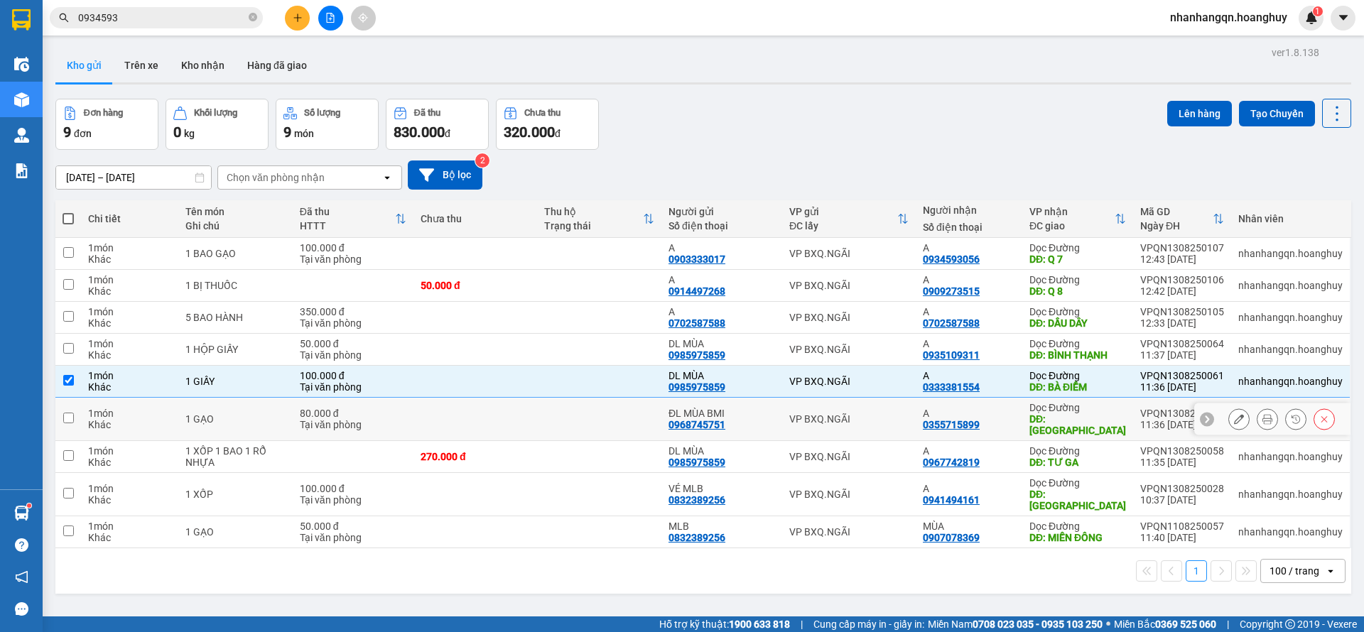
click at [882, 413] on div "VP BXQ.NGÃI" at bounding box center [848, 418] width 119 height 11
checkbox input "true"
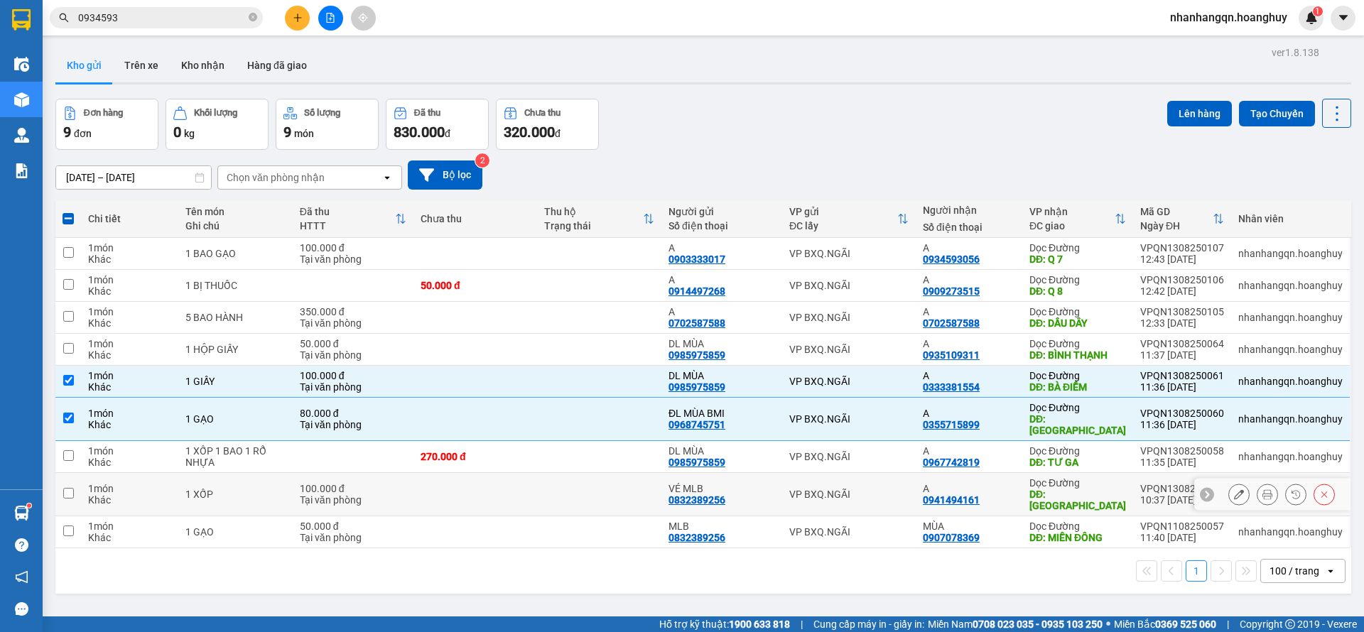
click at [916, 474] on td "A 0941494161" at bounding box center [969, 494] width 107 height 43
checkbox input "true"
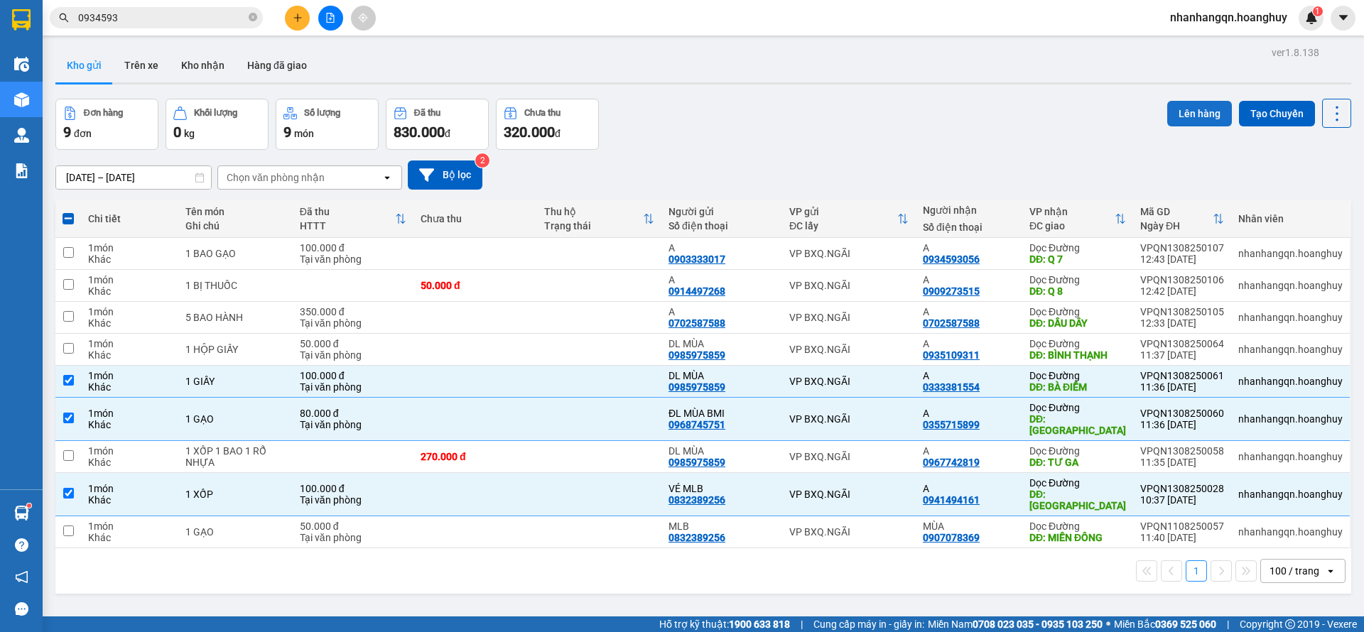
click at [1171, 112] on button "Lên hàng" at bounding box center [1199, 114] width 65 height 26
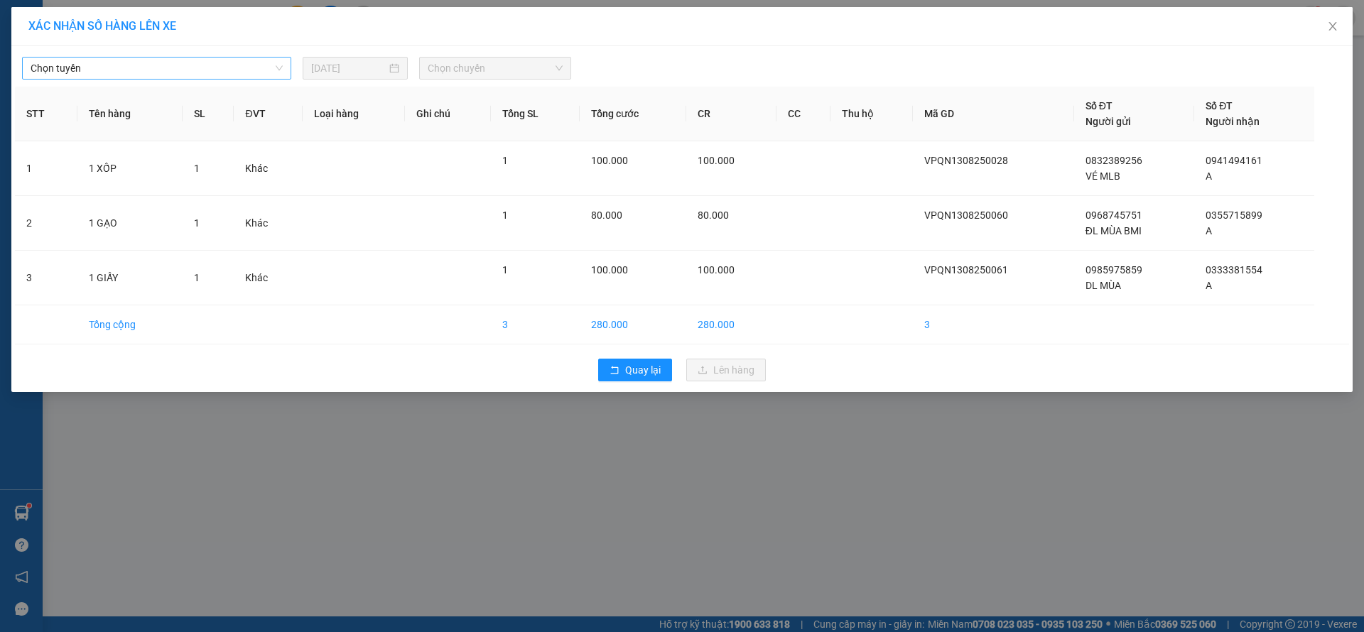
click at [224, 72] on span "Chọn tuyến" at bounding box center [157, 68] width 252 height 21
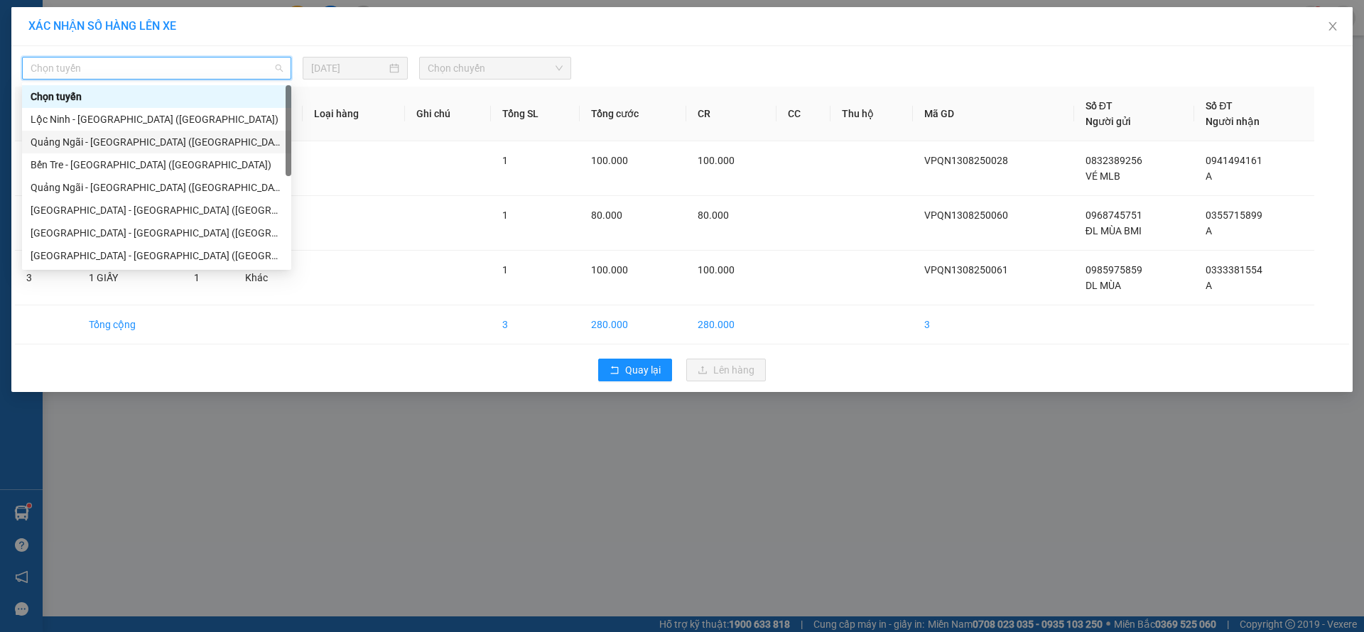
click at [161, 146] on div "Quảng Ngãi - [GEOGRAPHIC_DATA] ([GEOGRAPHIC_DATA])" at bounding box center [157, 142] width 252 height 16
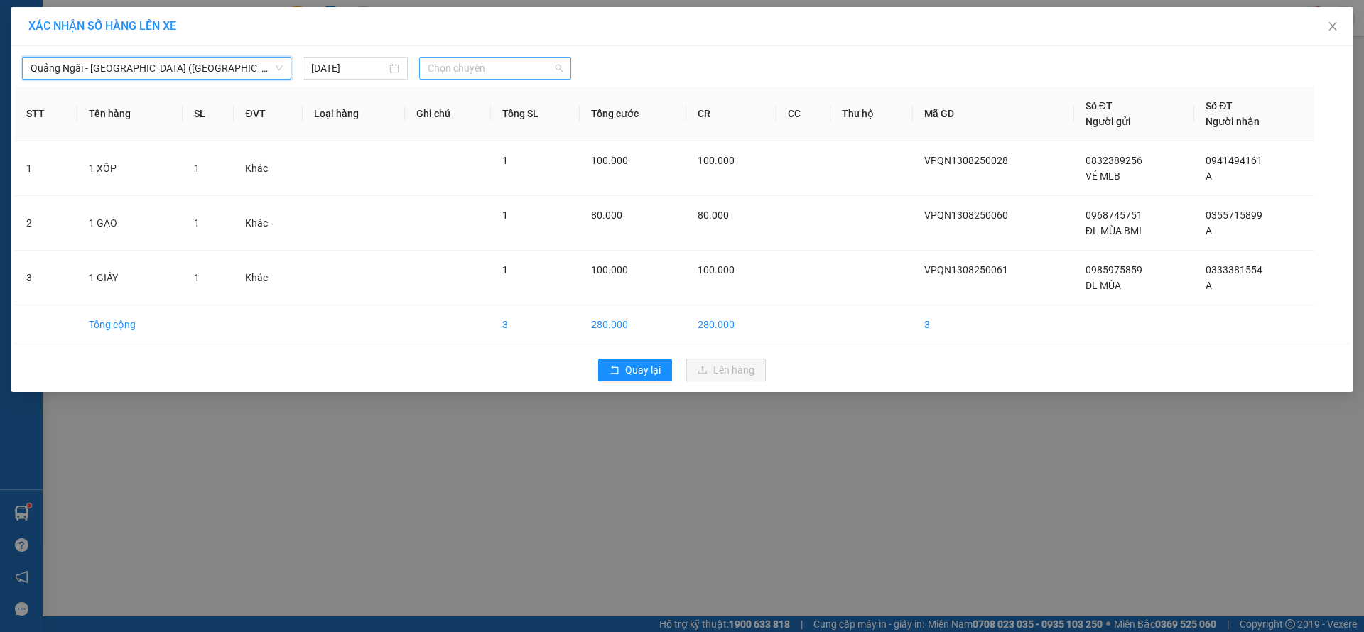
click at [476, 79] on div "Chọn chuyến" at bounding box center [495, 68] width 152 height 23
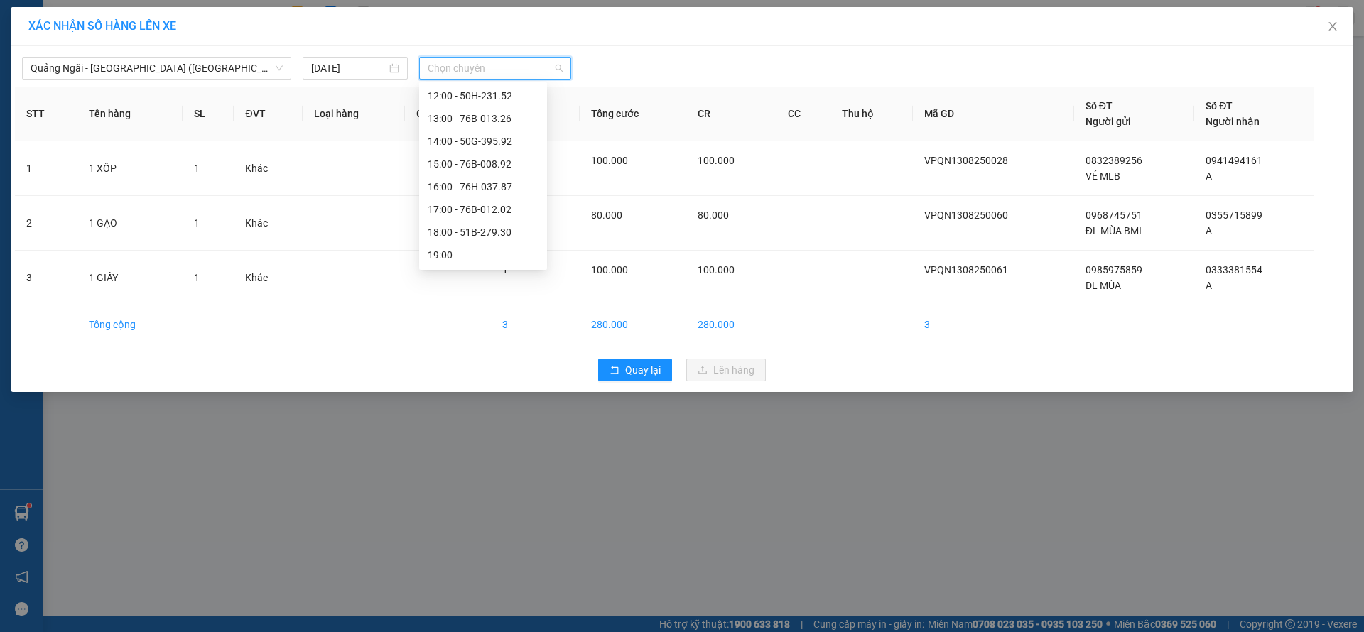
scroll to position [45, 0]
click at [492, 229] on div "19:00" at bounding box center [483, 233] width 111 height 16
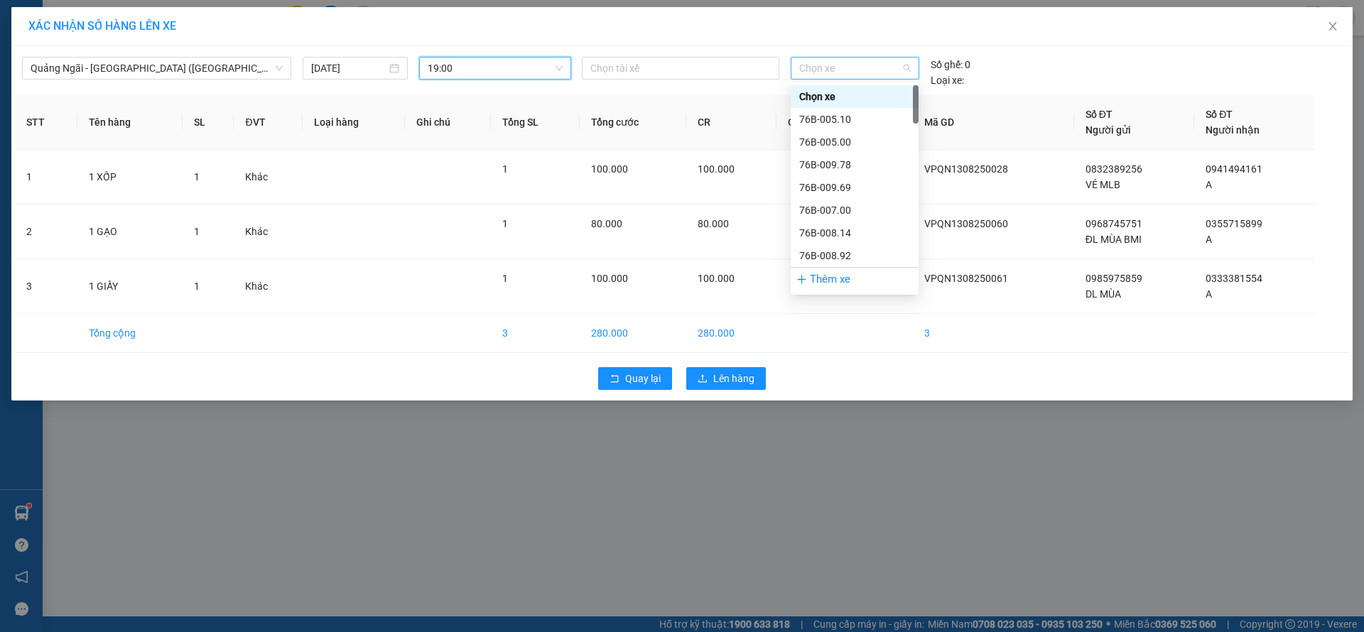
click at [840, 67] on span "Chọn xe" at bounding box center [854, 68] width 111 height 21
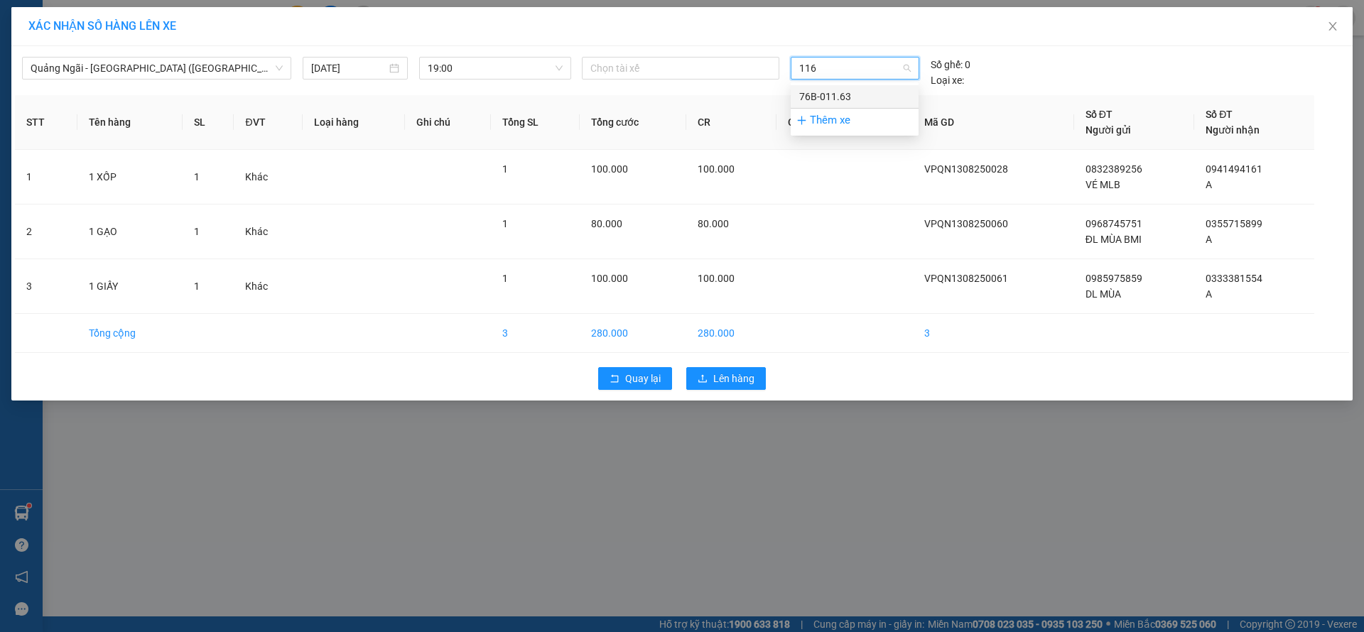
type input "1163"
click at [844, 92] on div "76B-011.63" at bounding box center [854, 97] width 111 height 16
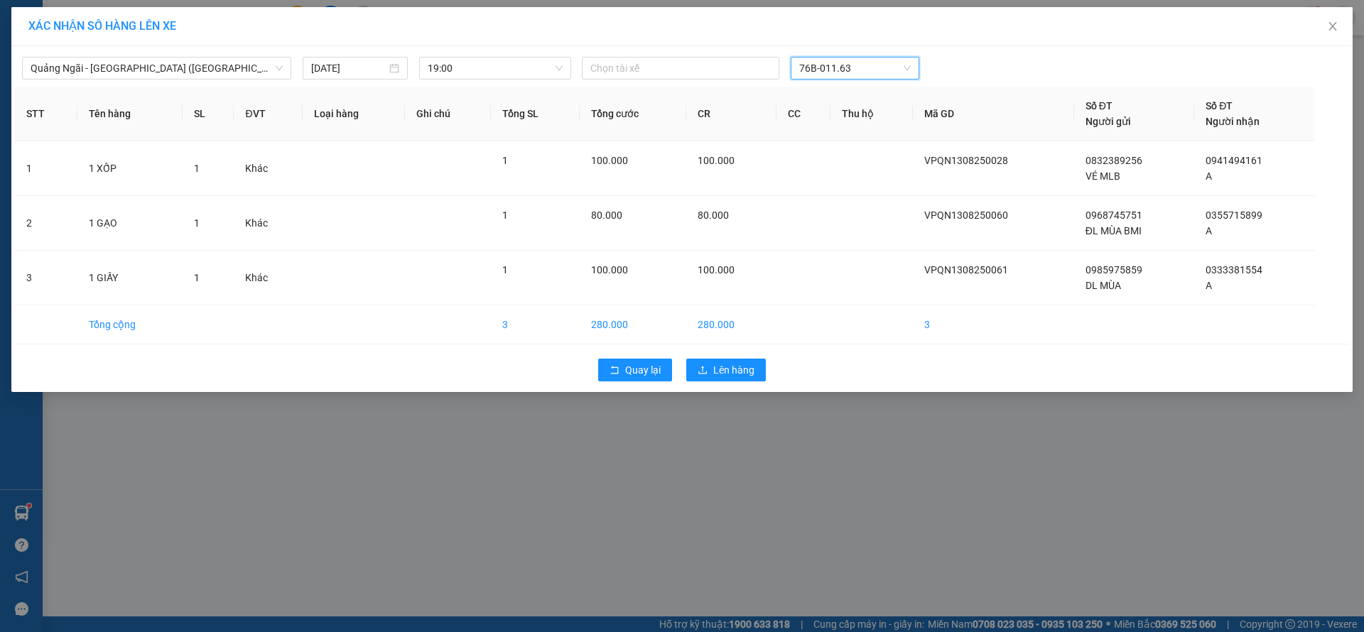
click at [859, 73] on span "76B-011.63" at bounding box center [854, 68] width 111 height 21
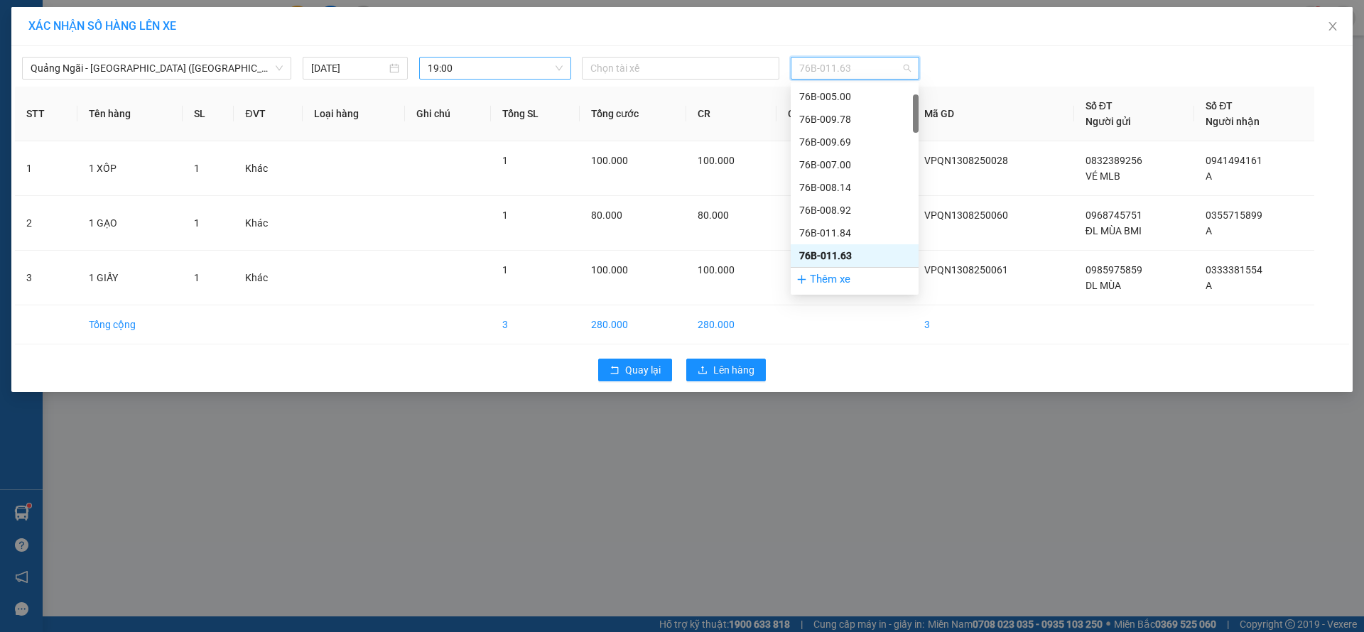
click at [497, 72] on span "19:00" at bounding box center [495, 68] width 135 height 21
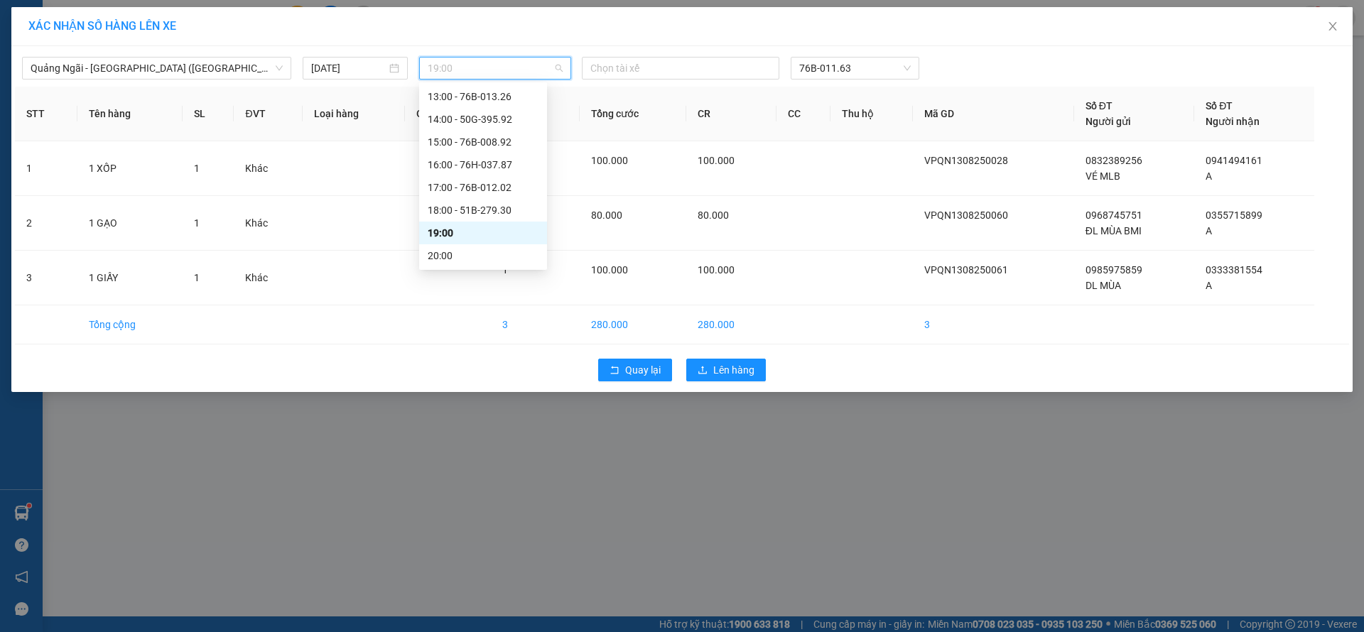
click at [501, 229] on div "19:00" at bounding box center [483, 233] width 111 height 16
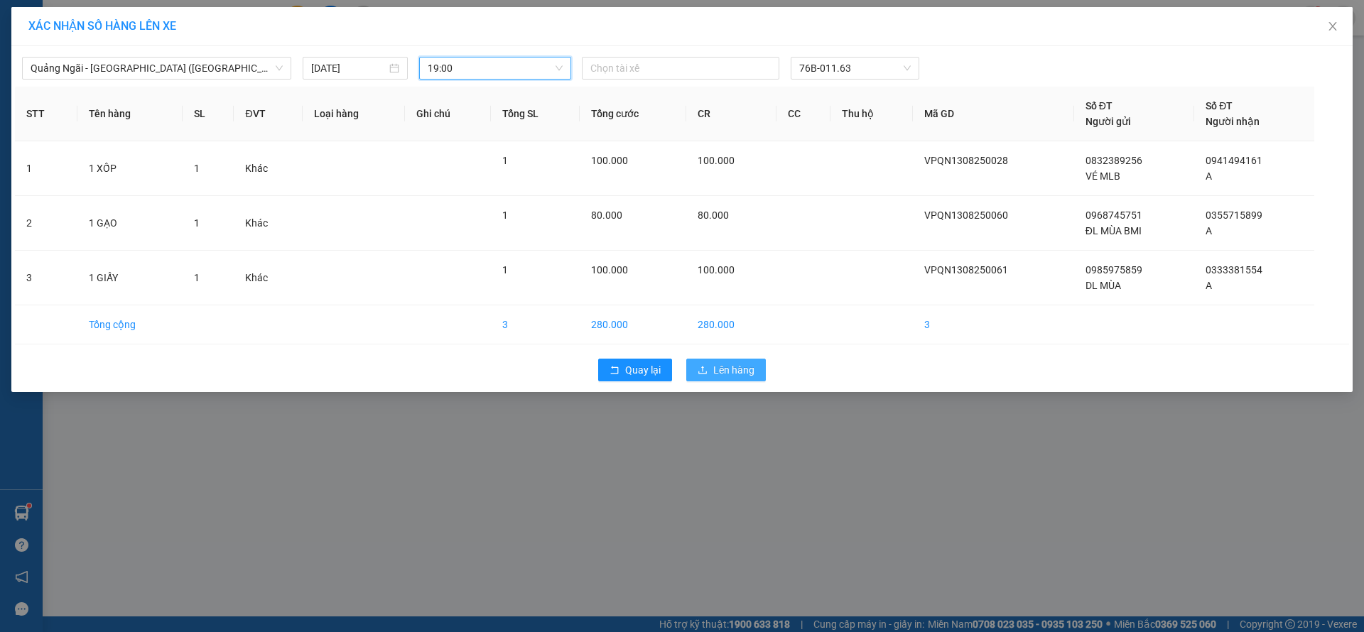
click at [713, 374] on span "Lên hàng" at bounding box center [733, 370] width 41 height 16
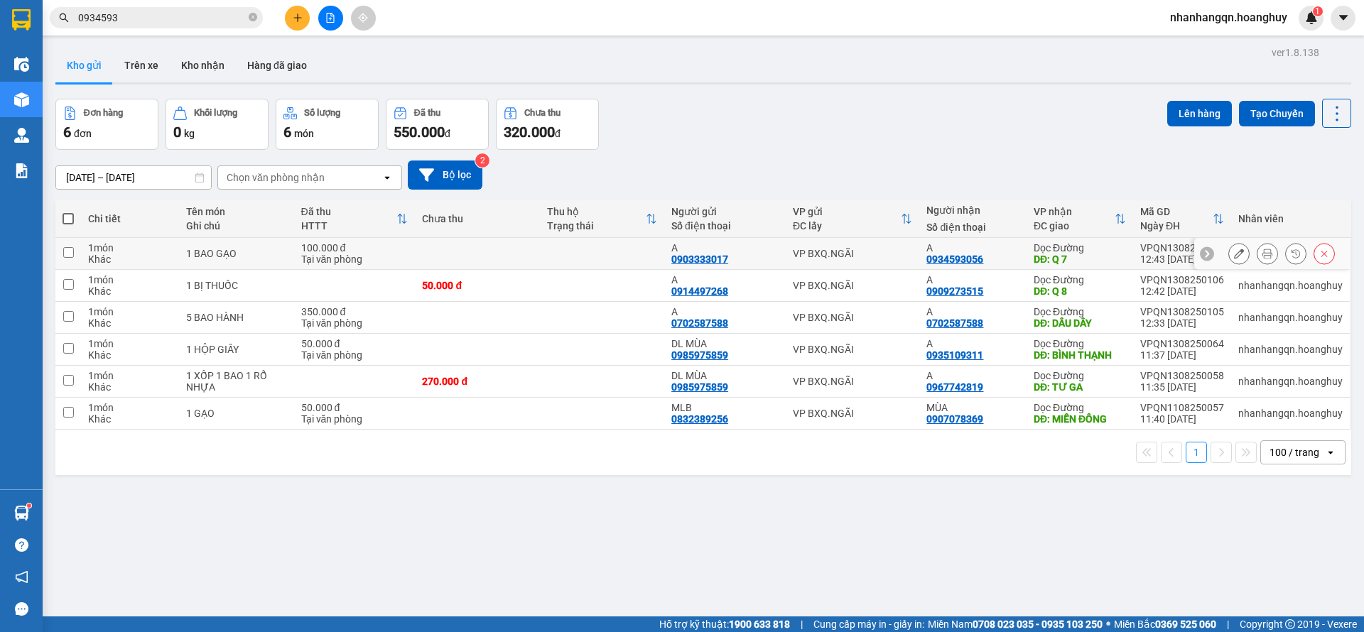
click at [879, 259] on div "VP BXQ.NGÃI" at bounding box center [853, 253] width 120 height 11
checkbox input "true"
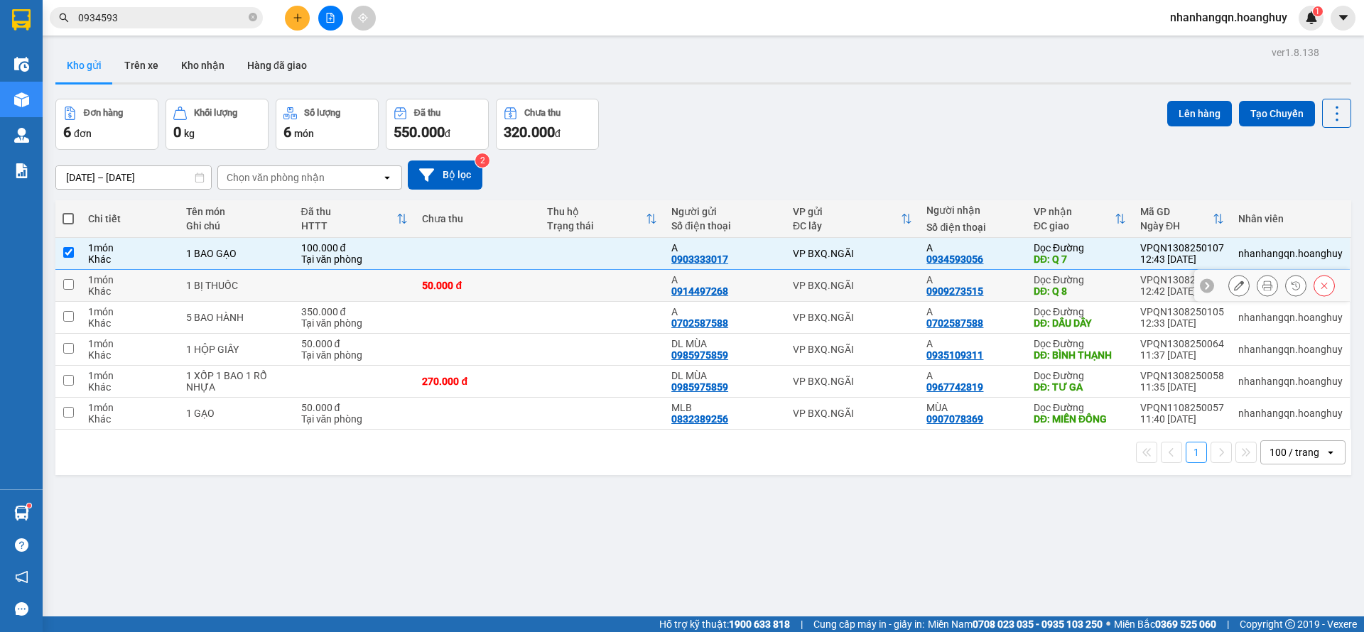
click at [879, 281] on div "VP BXQ.NGÃI" at bounding box center [853, 285] width 120 height 11
checkbox input "true"
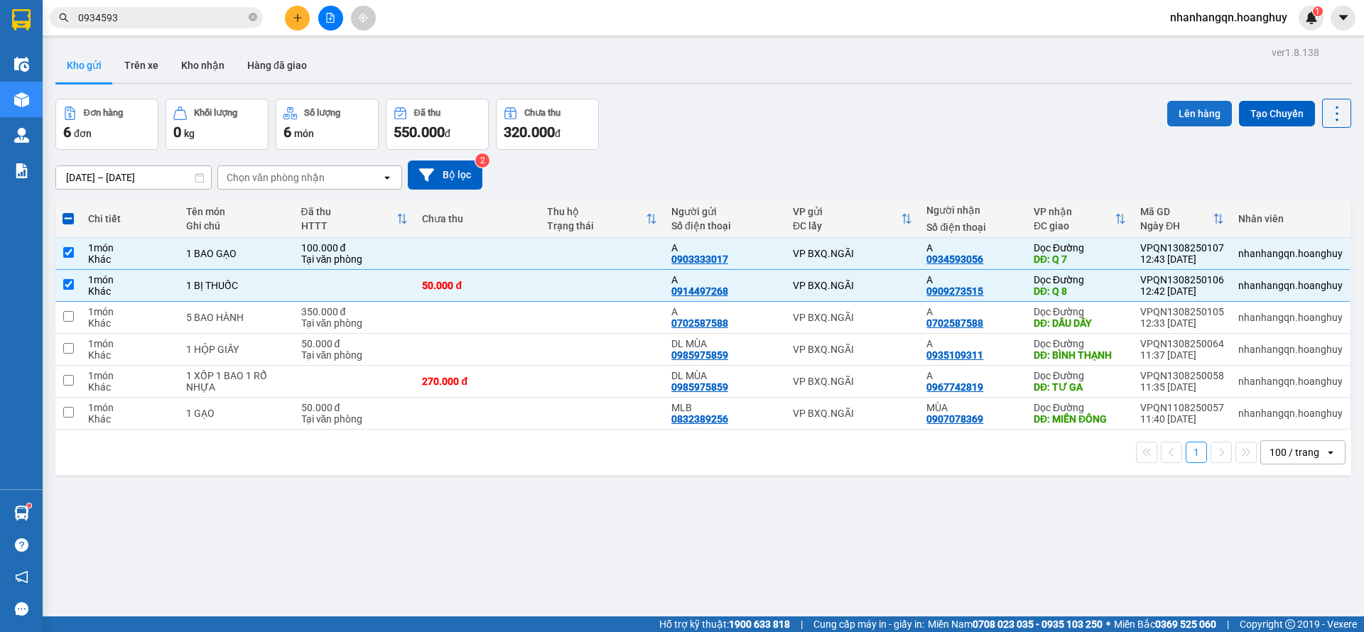
click at [1196, 107] on button "Lên hàng" at bounding box center [1199, 114] width 65 height 26
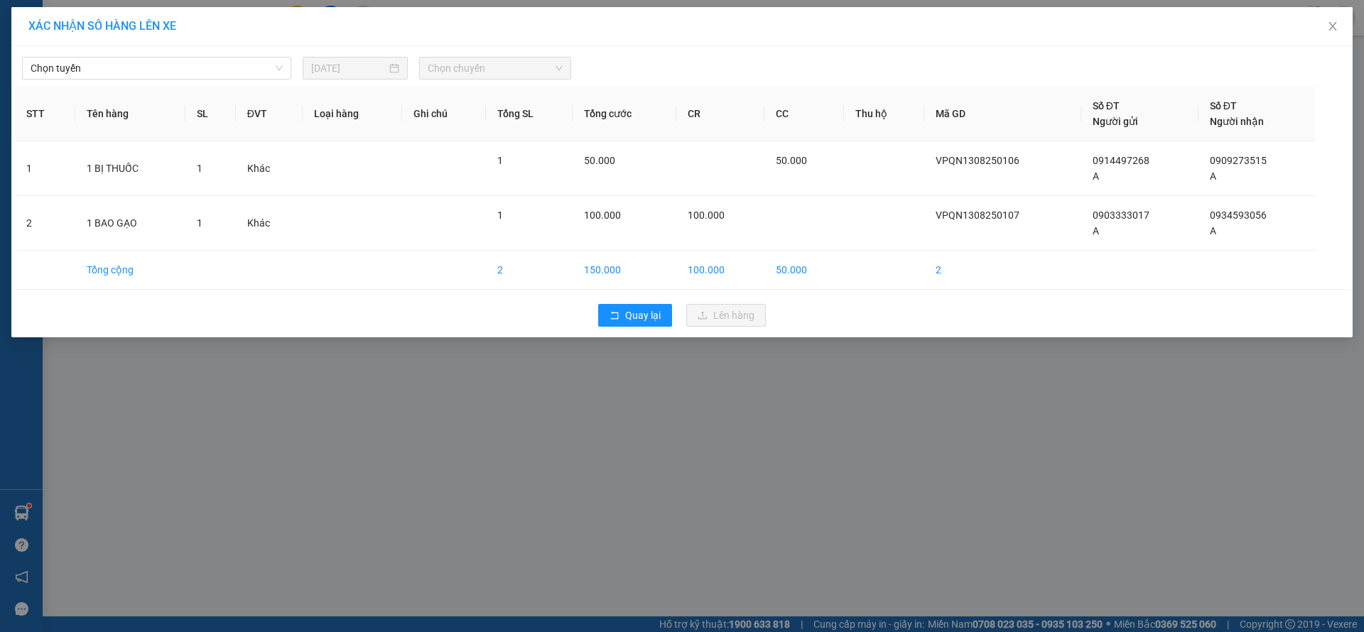
click at [217, 82] on div "Chọn tuyến [DATE] Chọn chuyến STT Tên hàng SL ĐVT Loại hàng Ghi chú Tổng SL Tổn…" at bounding box center [681, 191] width 1341 height 291
click at [208, 72] on span "Chọn tuyến" at bounding box center [157, 68] width 252 height 21
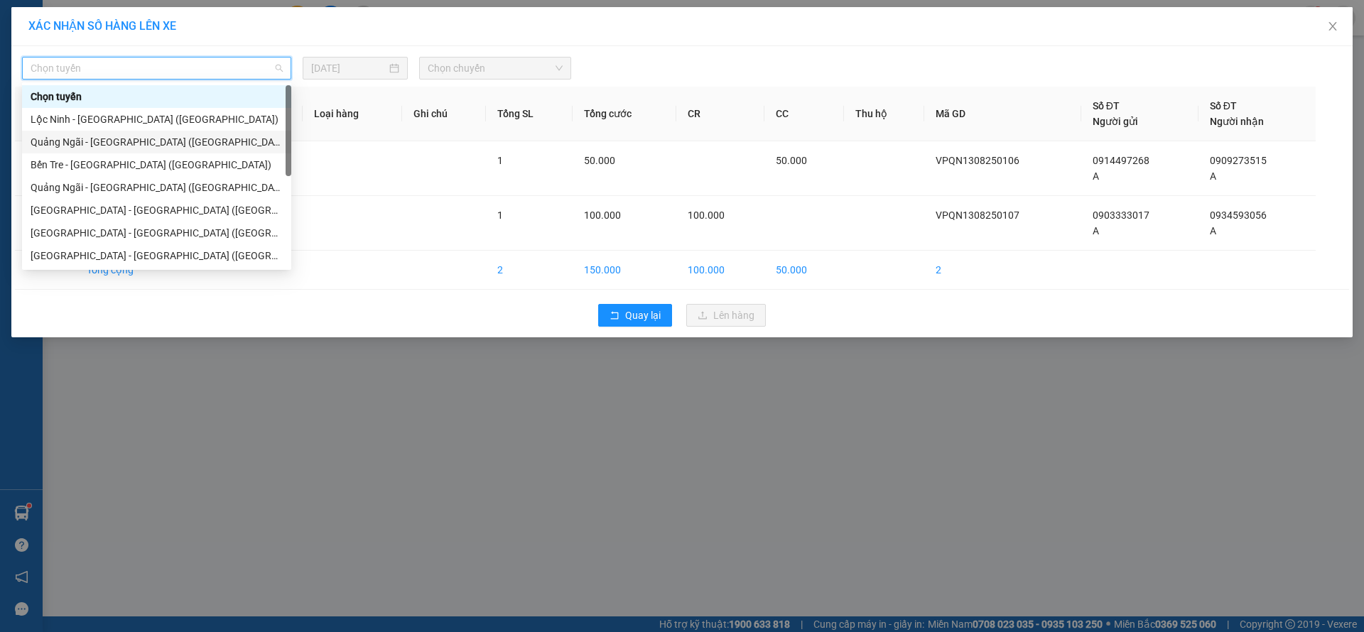
click at [169, 142] on div "Quảng Ngãi - [GEOGRAPHIC_DATA] ([GEOGRAPHIC_DATA])" at bounding box center [157, 142] width 252 height 16
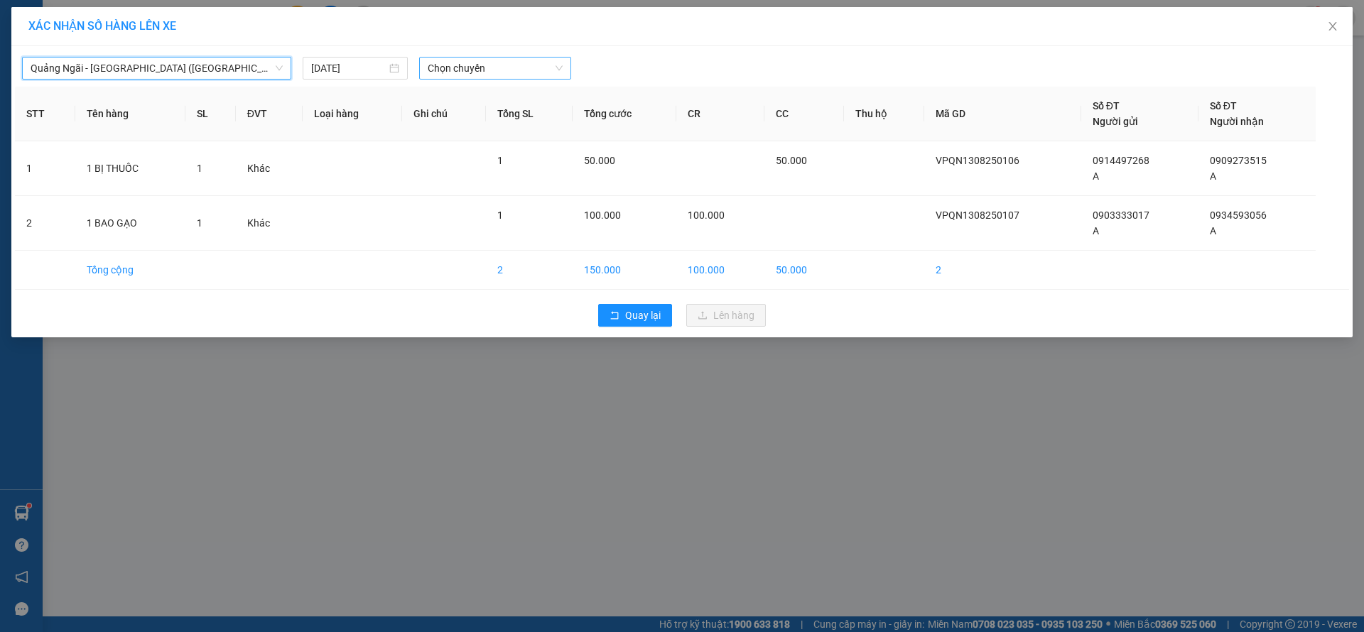
click at [481, 72] on span "Chọn chuyến" at bounding box center [495, 68] width 135 height 21
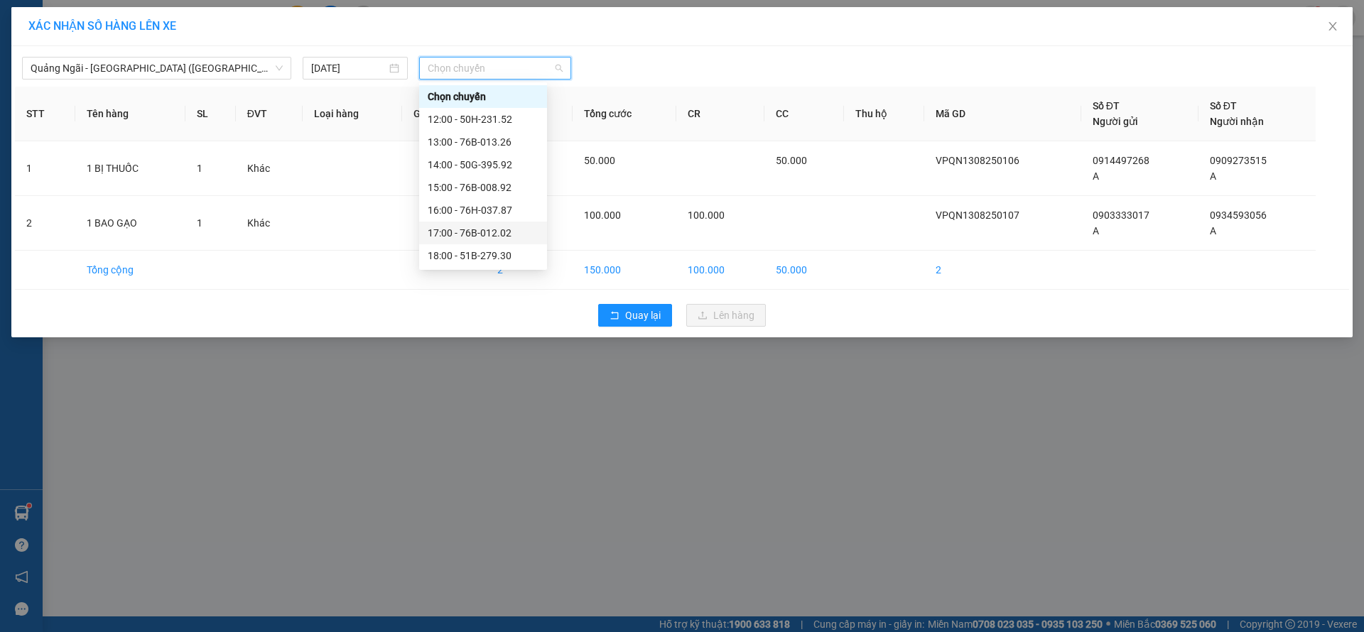
click at [504, 222] on div "17:00 - 76B-012.02" at bounding box center [483, 233] width 128 height 23
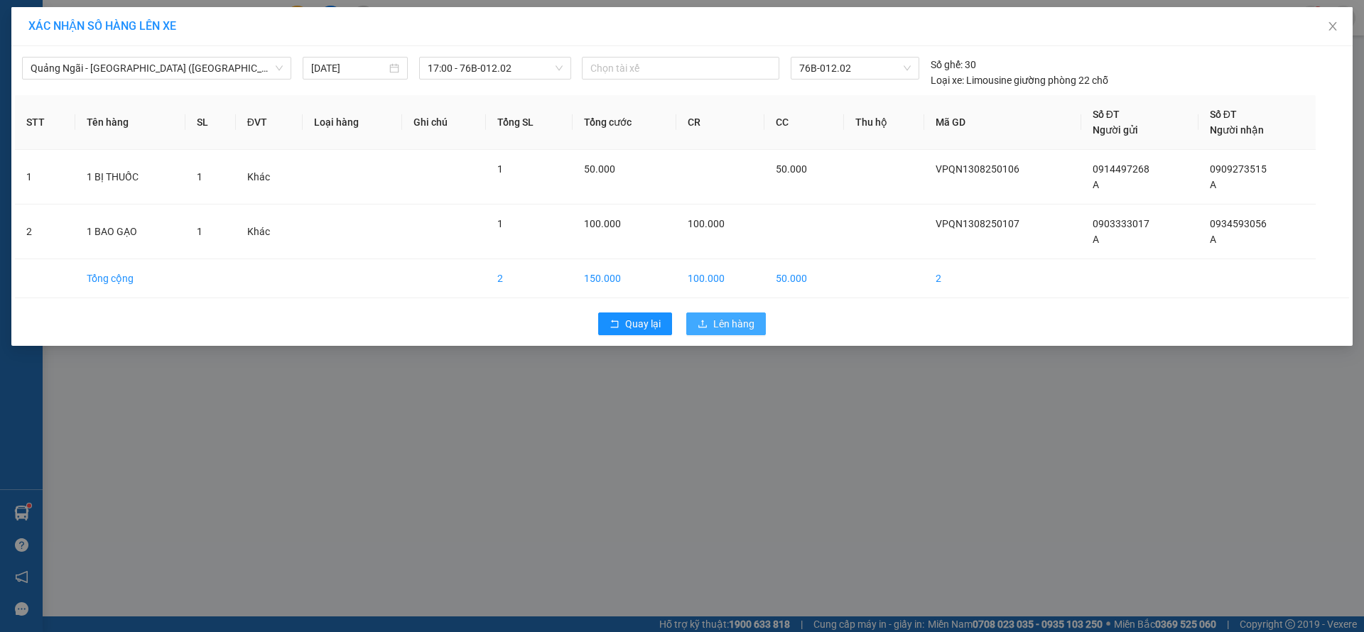
click at [708, 319] on button "Lên hàng" at bounding box center [726, 324] width 80 height 23
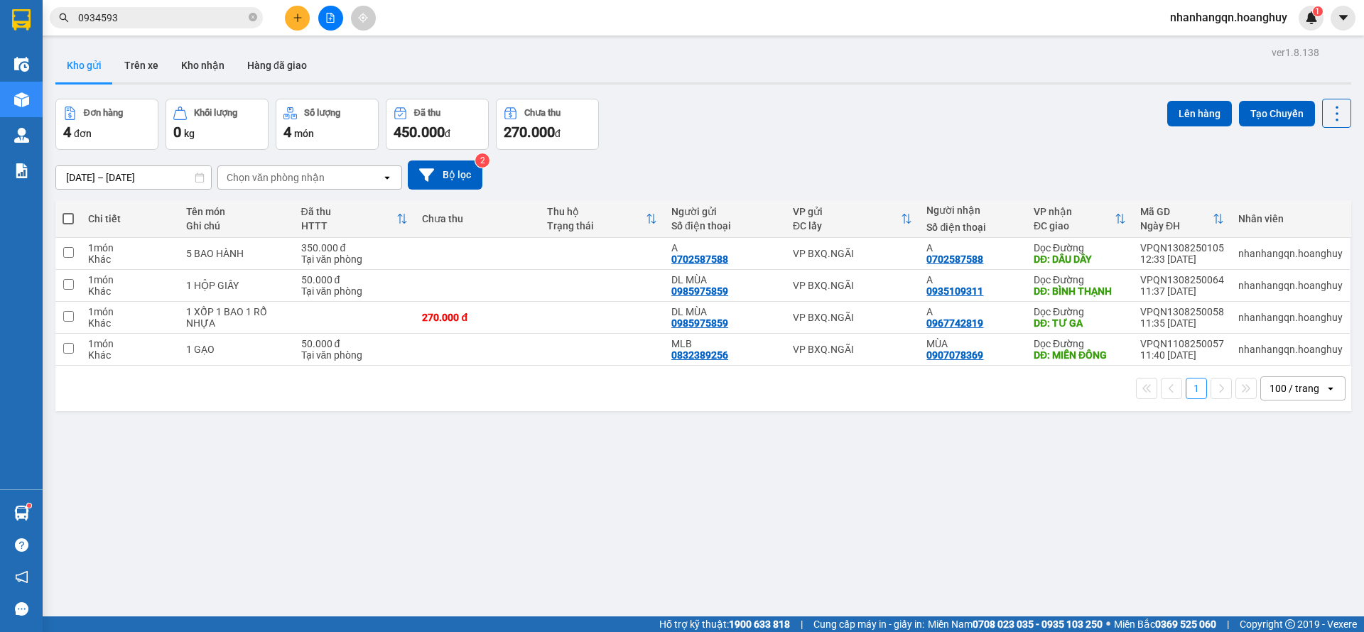
click at [126, 8] on span "0934593" at bounding box center [156, 17] width 213 height 21
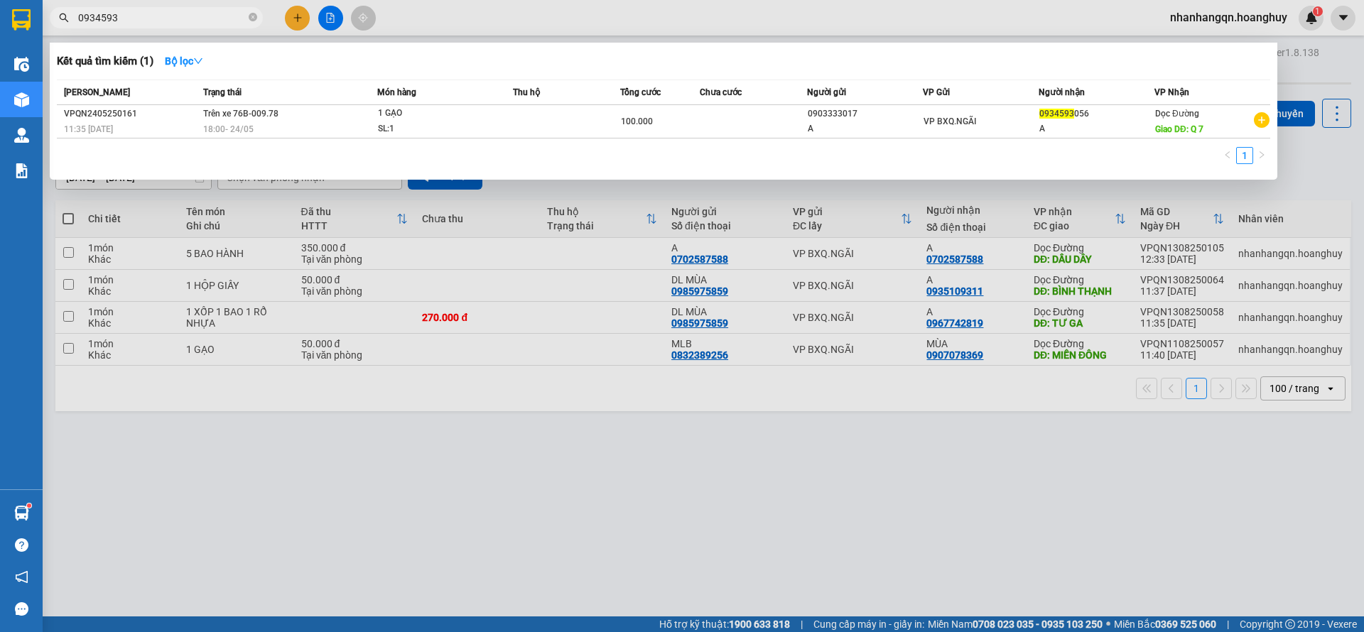
click at [126, 13] on input "0934593" at bounding box center [162, 18] width 168 height 16
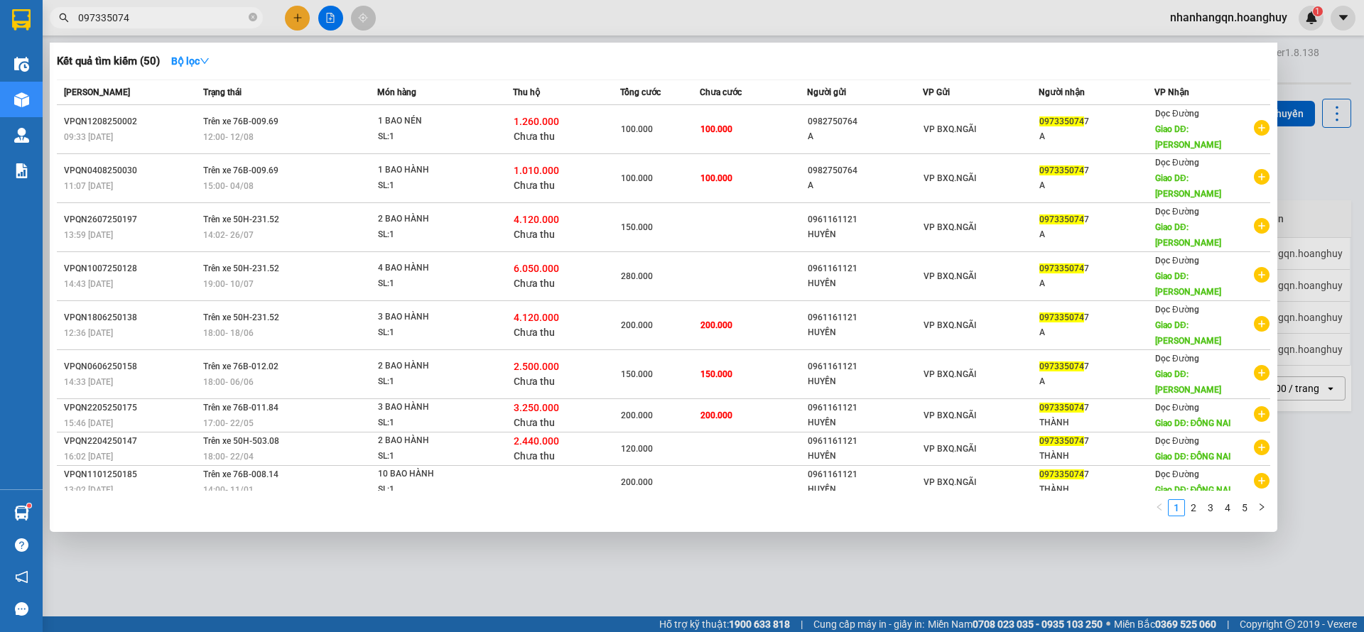
type input "097335074"
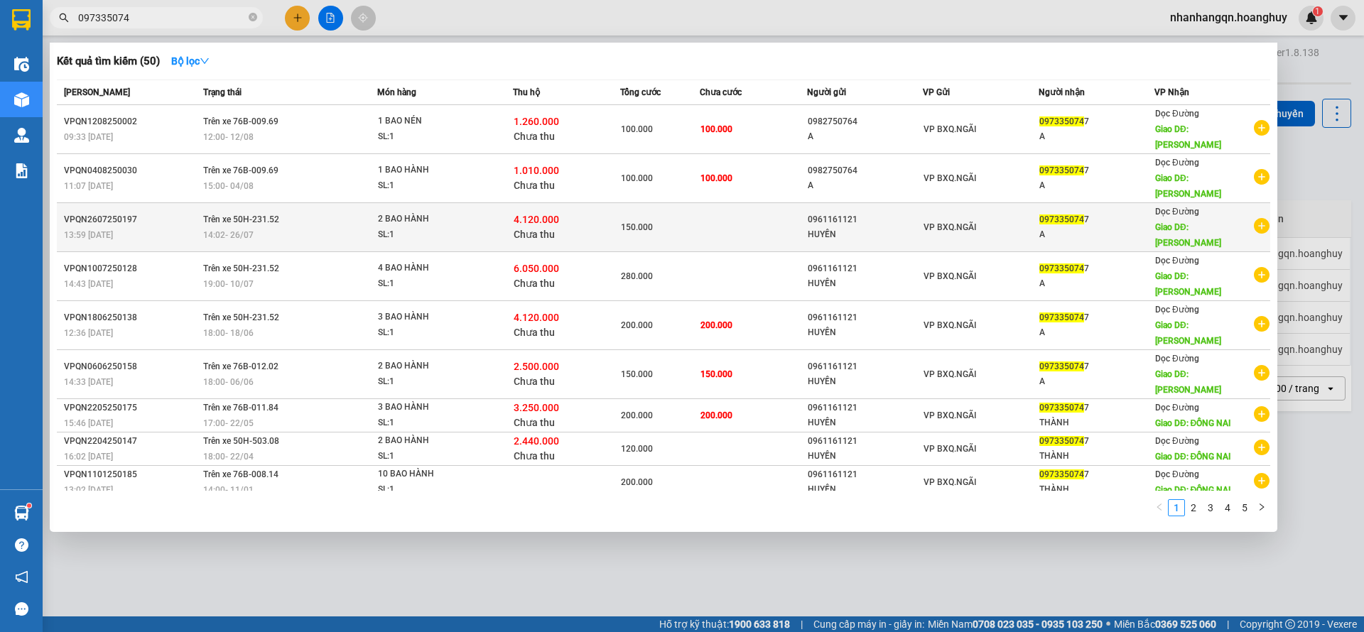
click at [750, 203] on td at bounding box center [753, 227] width 107 height 49
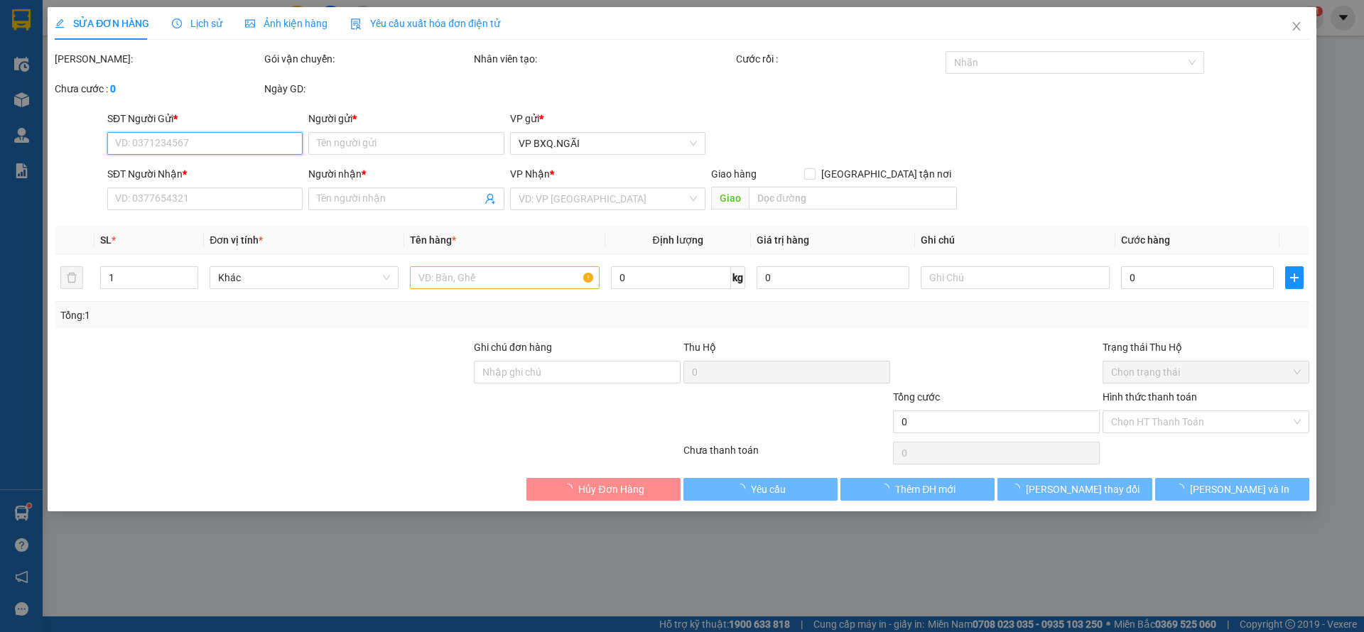
type input "0961161121"
type input "HUYỀN"
type input "0973350747"
type input "A"
type input "[PERSON_NAME]"
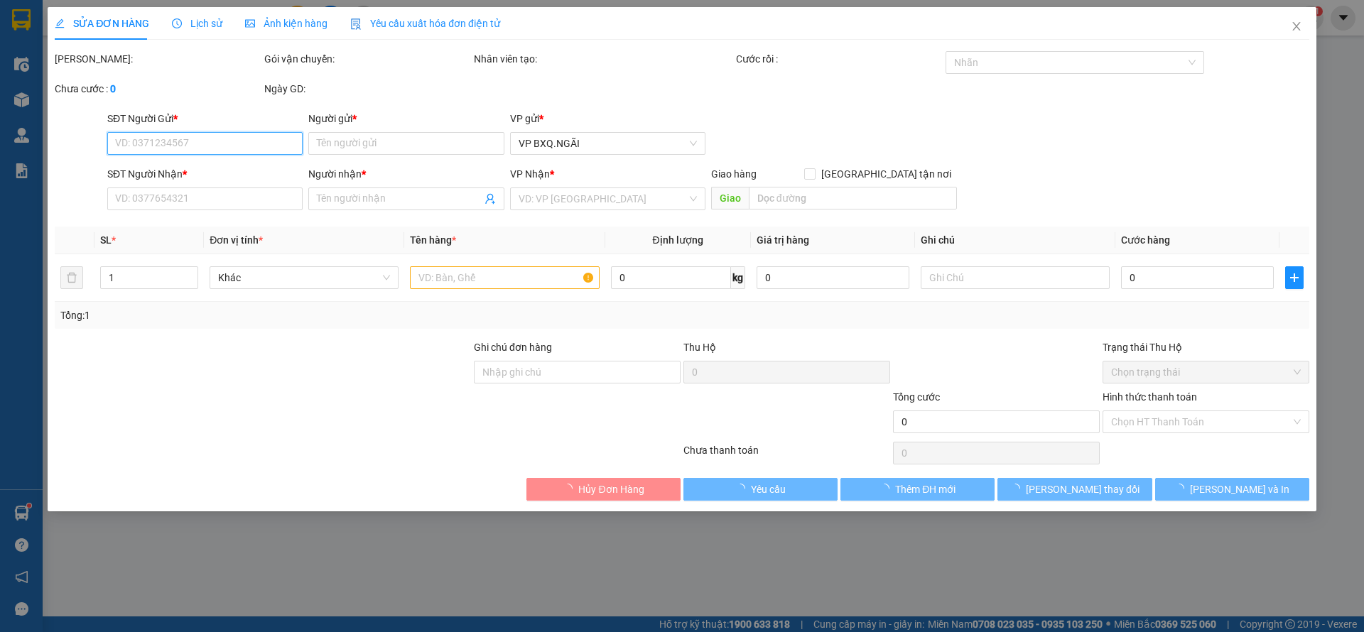
type input "4.120.000"
type input "150.000"
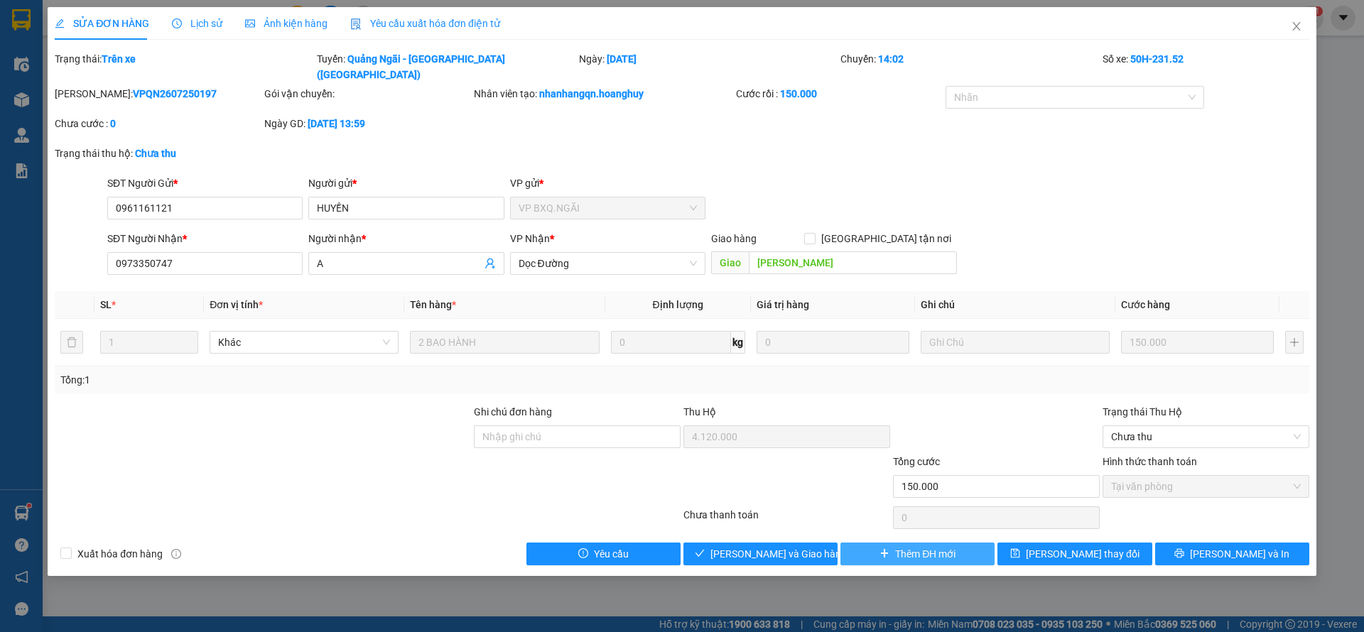
click at [946, 546] on button "Thêm ĐH mới" at bounding box center [917, 554] width 154 height 23
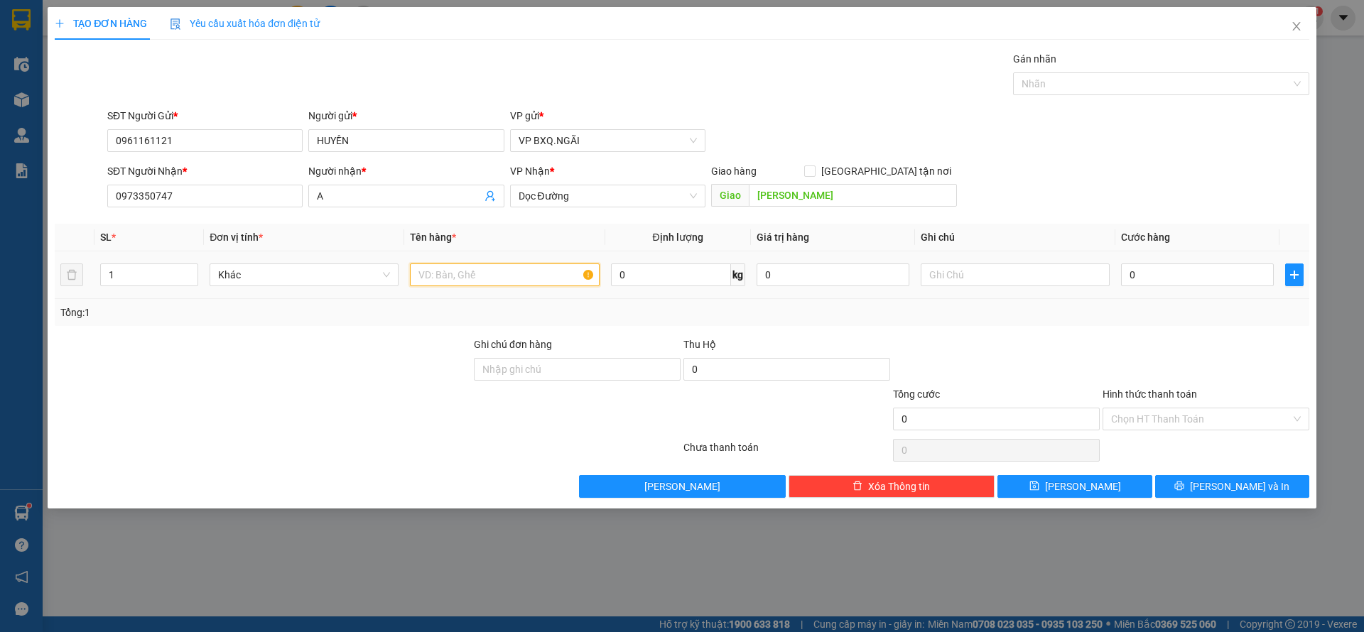
click at [453, 269] on input "text" at bounding box center [504, 275] width 189 height 23
type input "4 BAO HÀNH"
click at [1132, 284] on input "0" at bounding box center [1197, 275] width 153 height 23
click at [781, 367] on input "0" at bounding box center [786, 369] width 207 height 23
type input "4.240.000"
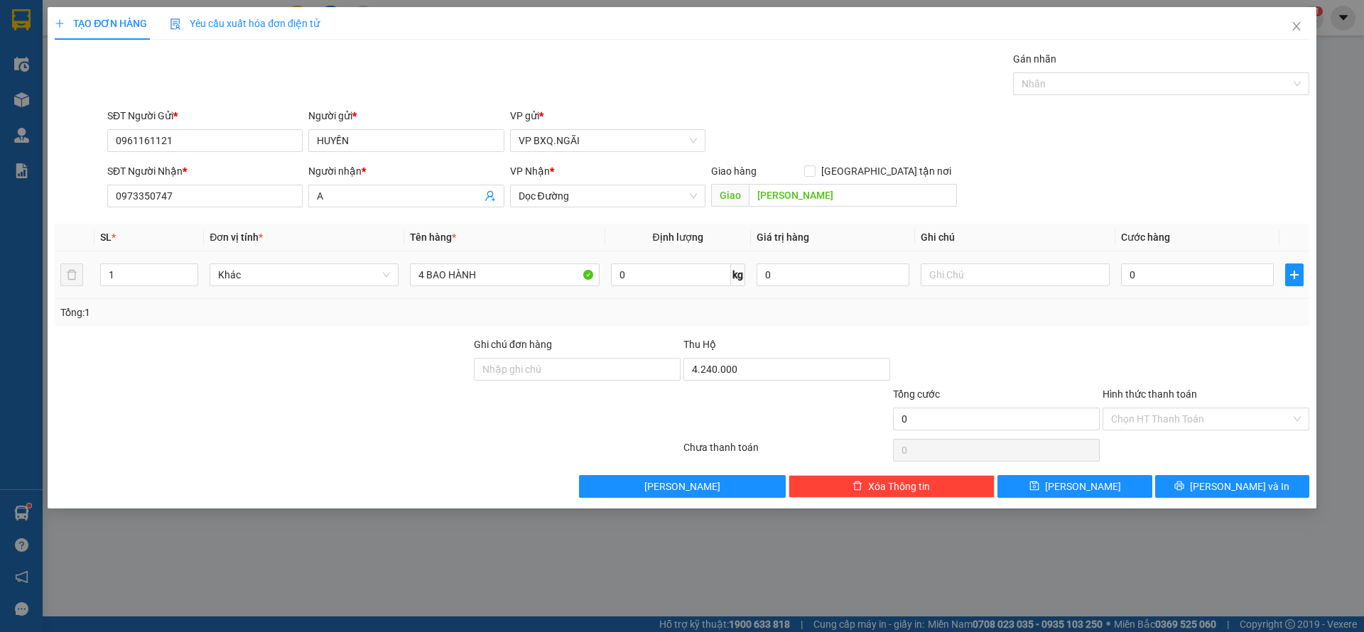
drag, startPoint x: 1178, startPoint y: 294, endPoint x: 1173, endPoint y: 288, distance: 7.6
click at [1173, 288] on td "0" at bounding box center [1197, 275] width 164 height 48
click at [1171, 286] on div "0" at bounding box center [1197, 275] width 153 height 28
click at [1169, 283] on input "0" at bounding box center [1197, 275] width 153 height 23
type input "2"
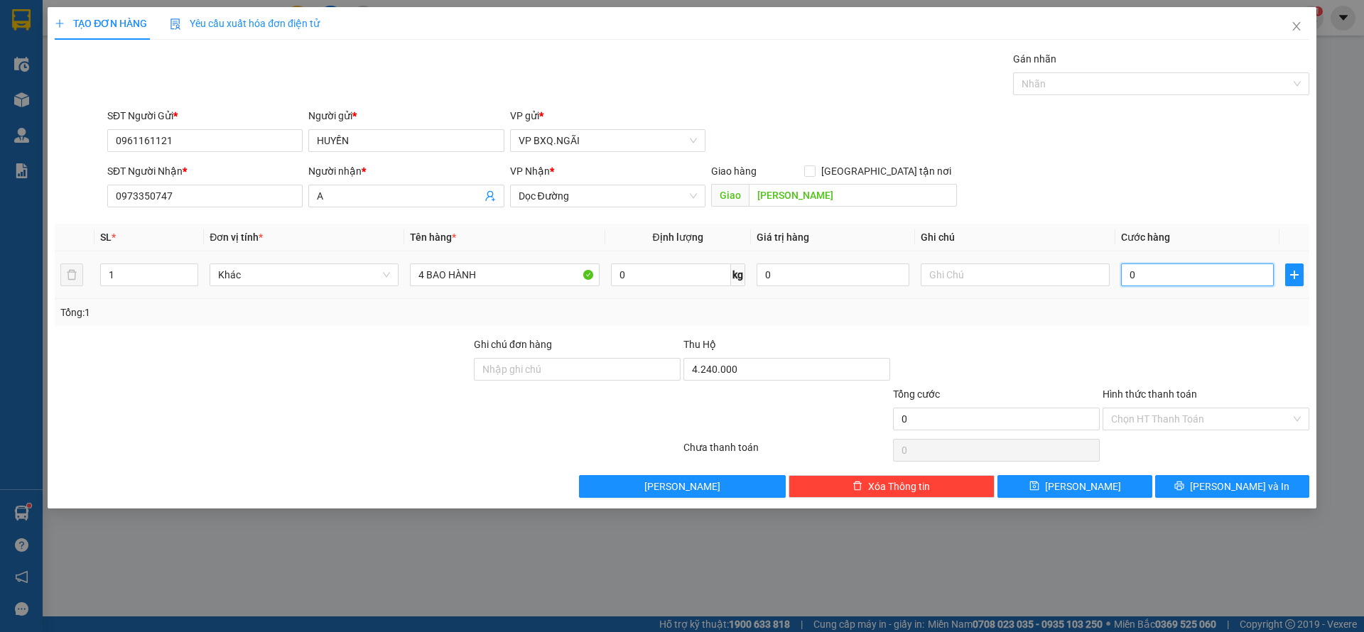
type input "2"
type input "28"
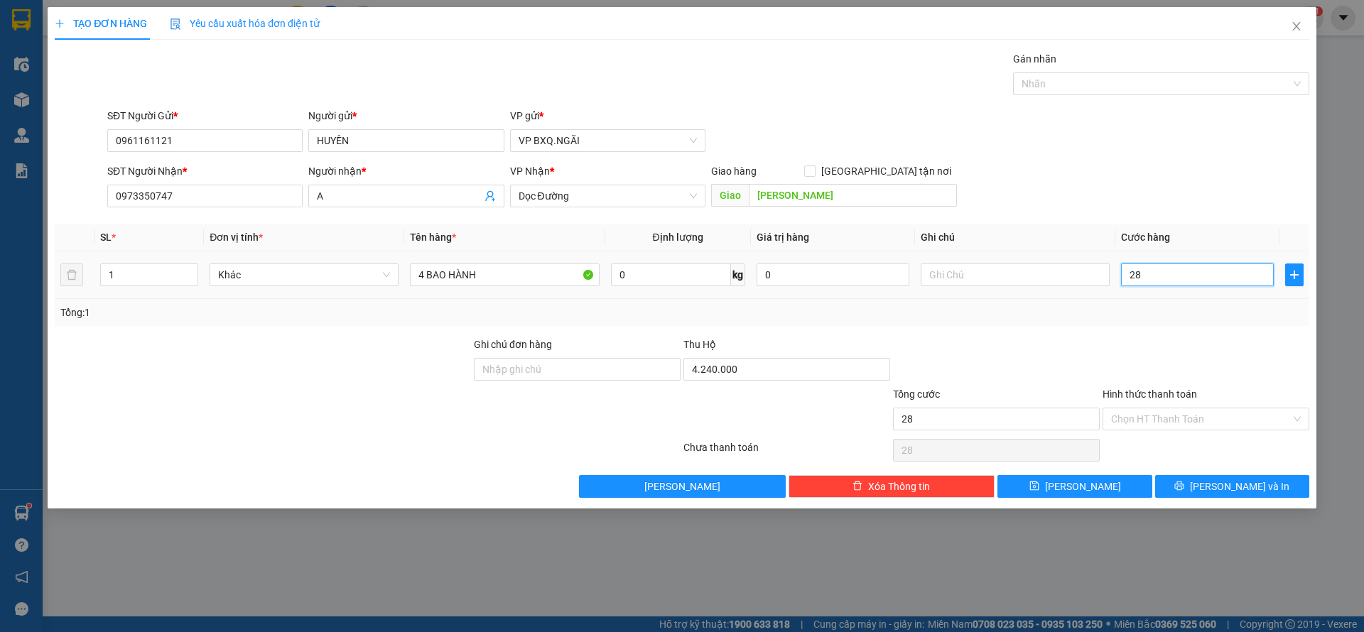
type input "280"
type input "2.800"
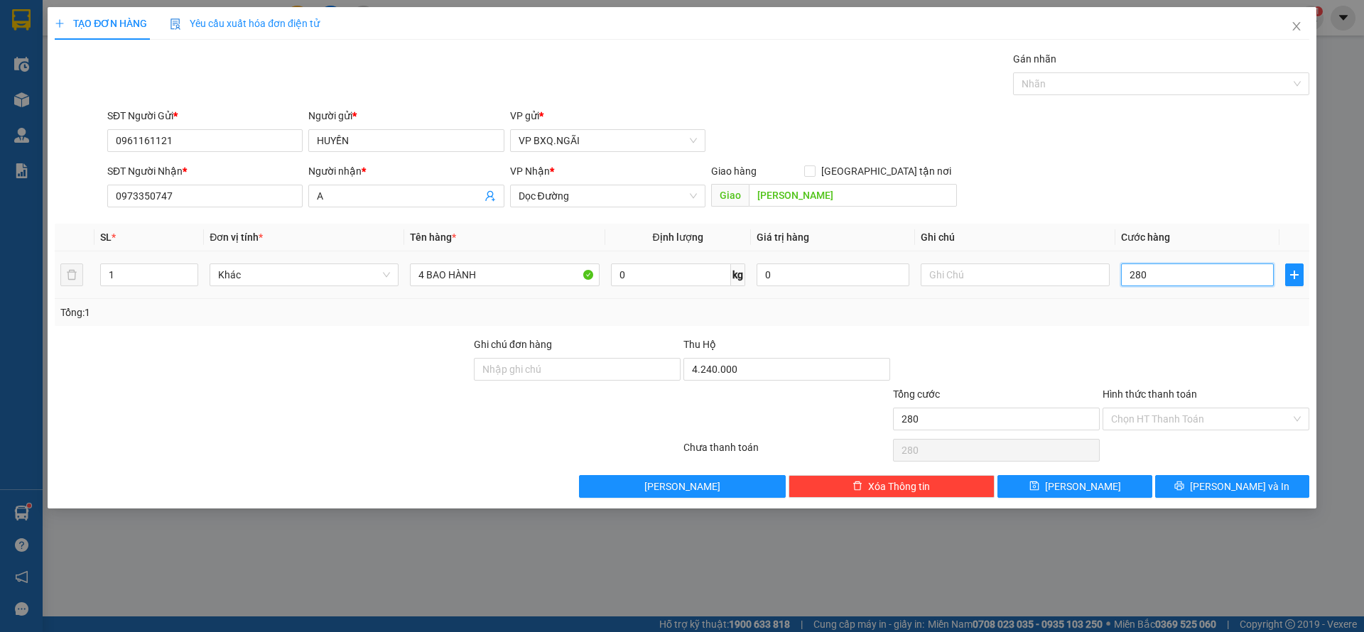
type input "2.800"
type input "28.000"
type input "280.000"
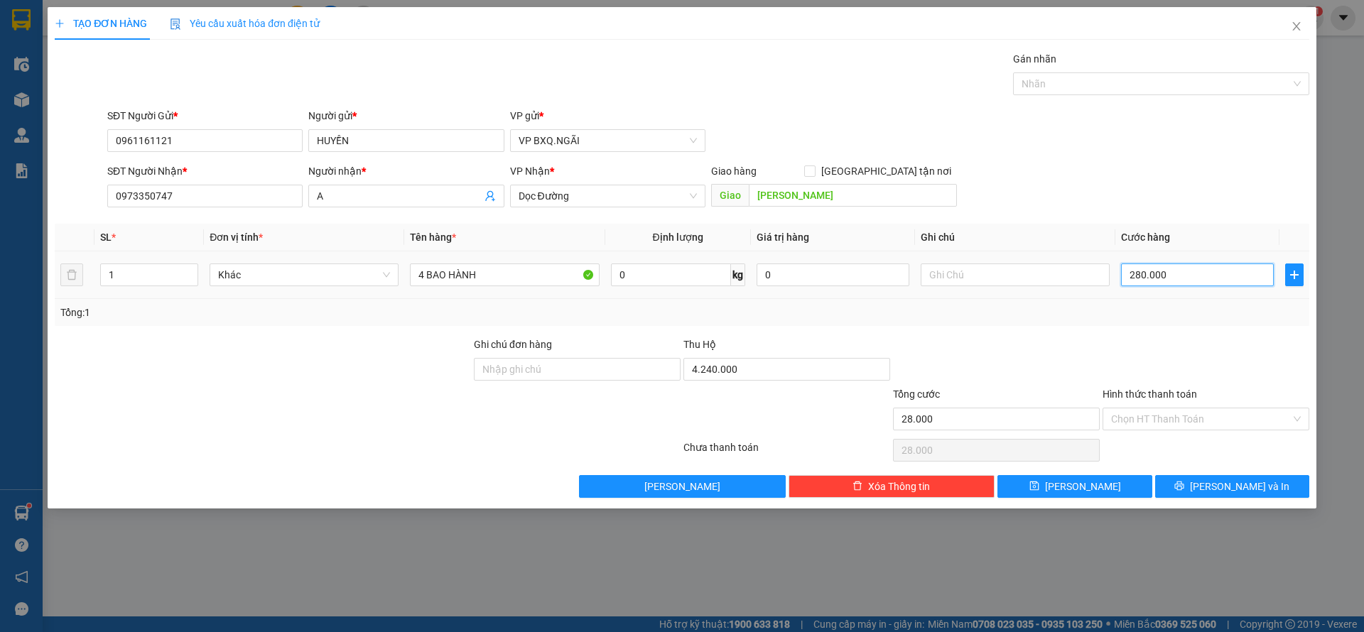
type input "280.000"
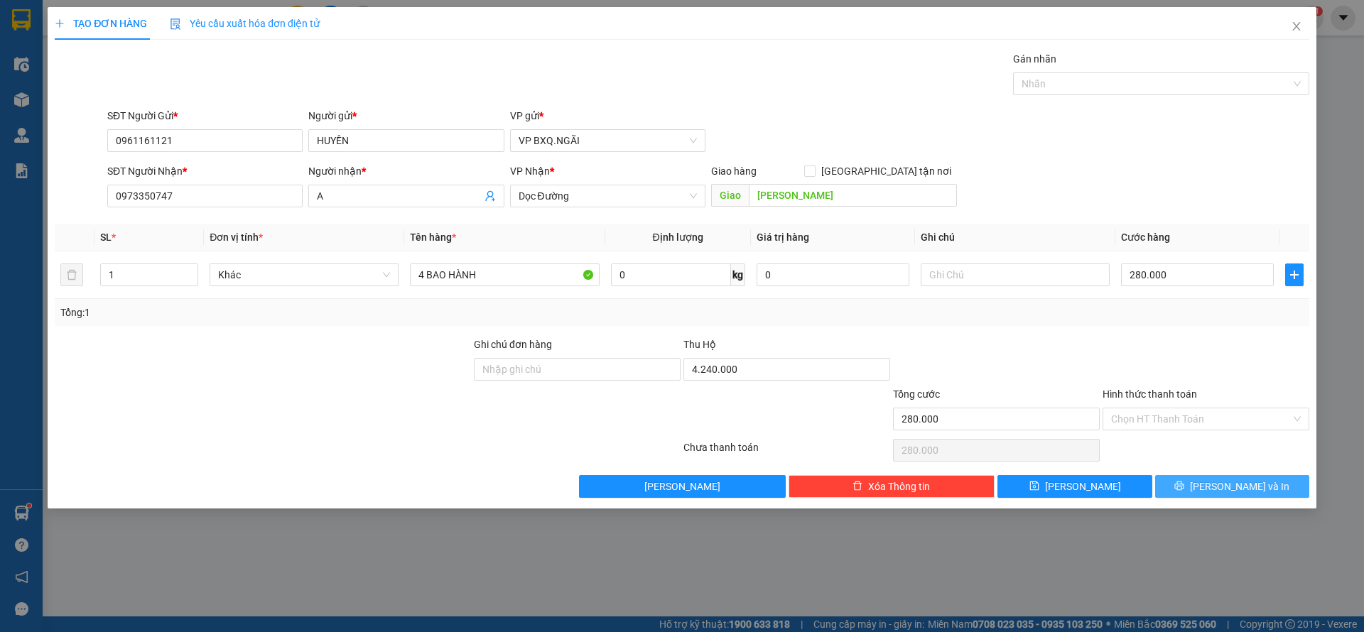
click at [1249, 488] on span "[PERSON_NAME] và In" at bounding box center [1239, 487] width 99 height 16
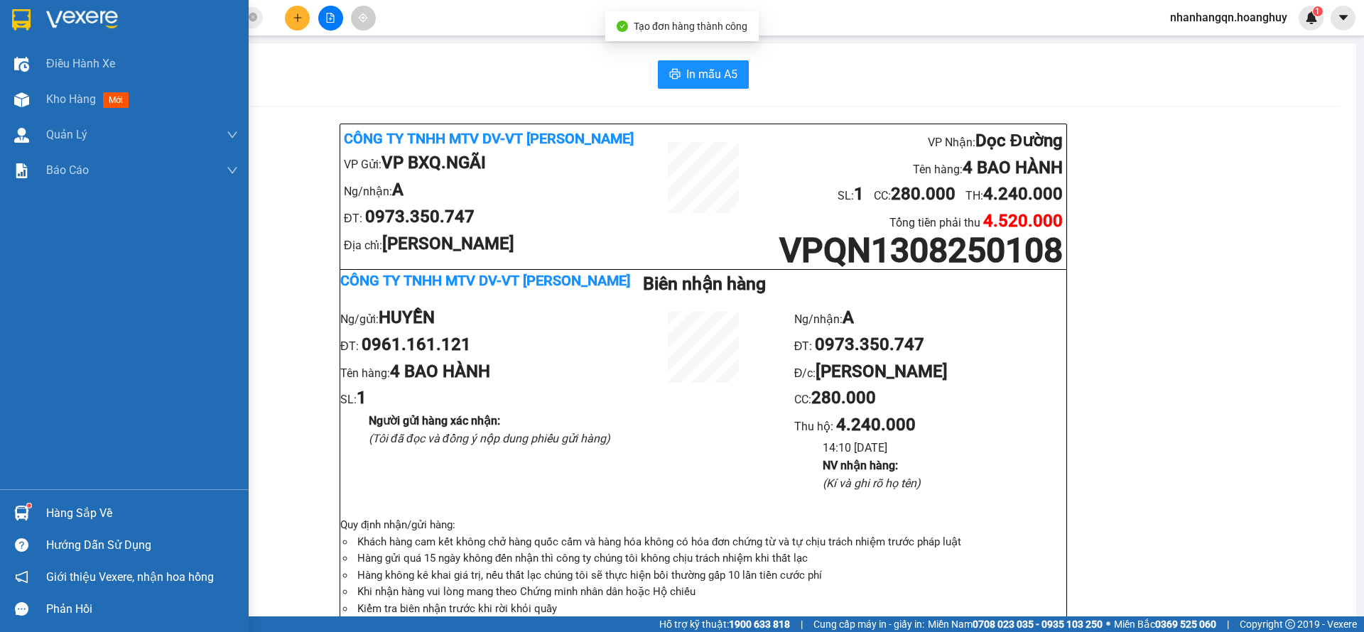
click at [16, 25] on img at bounding box center [21, 19] width 18 height 21
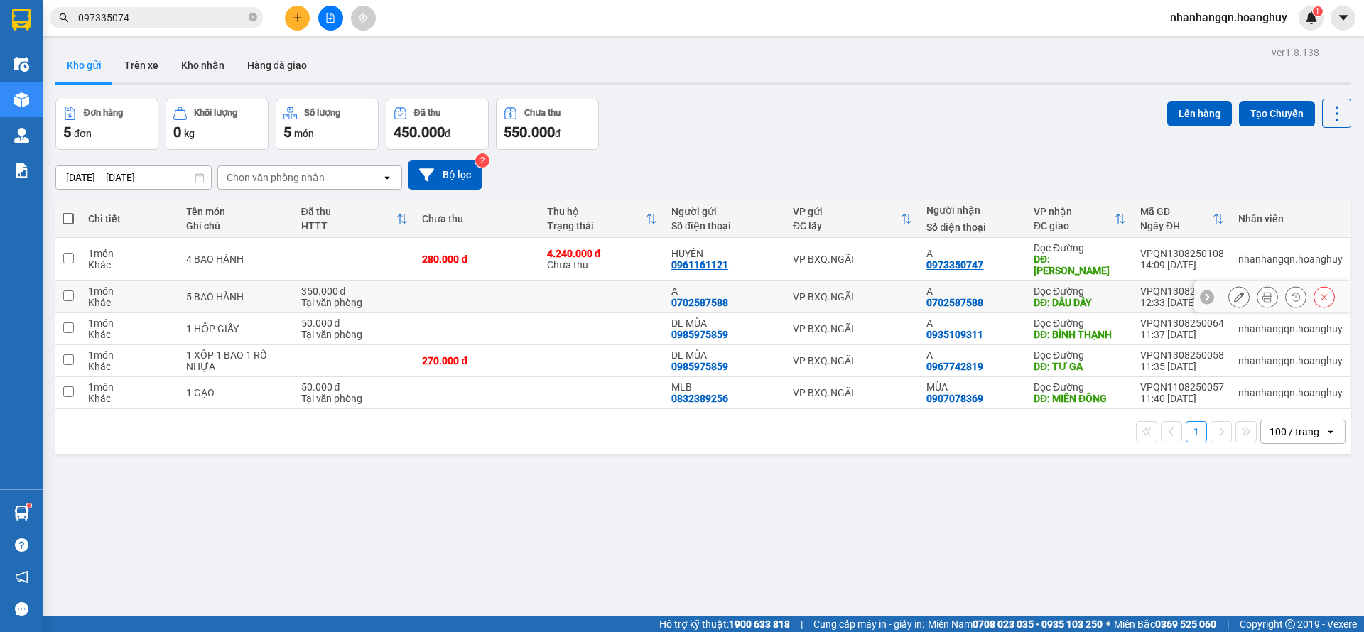
click at [836, 296] on td "VP BXQ.NGÃI" at bounding box center [853, 297] width 134 height 32
checkbox input "true"
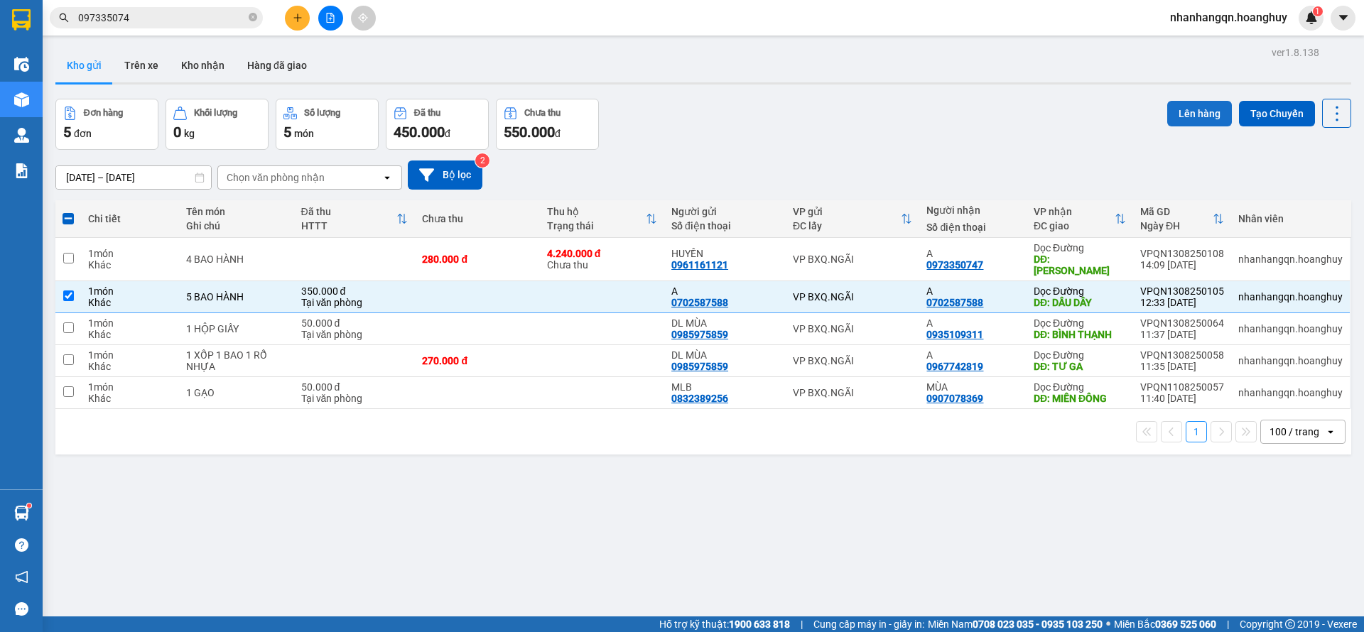
click at [1169, 112] on button "Lên hàng" at bounding box center [1199, 114] width 65 height 26
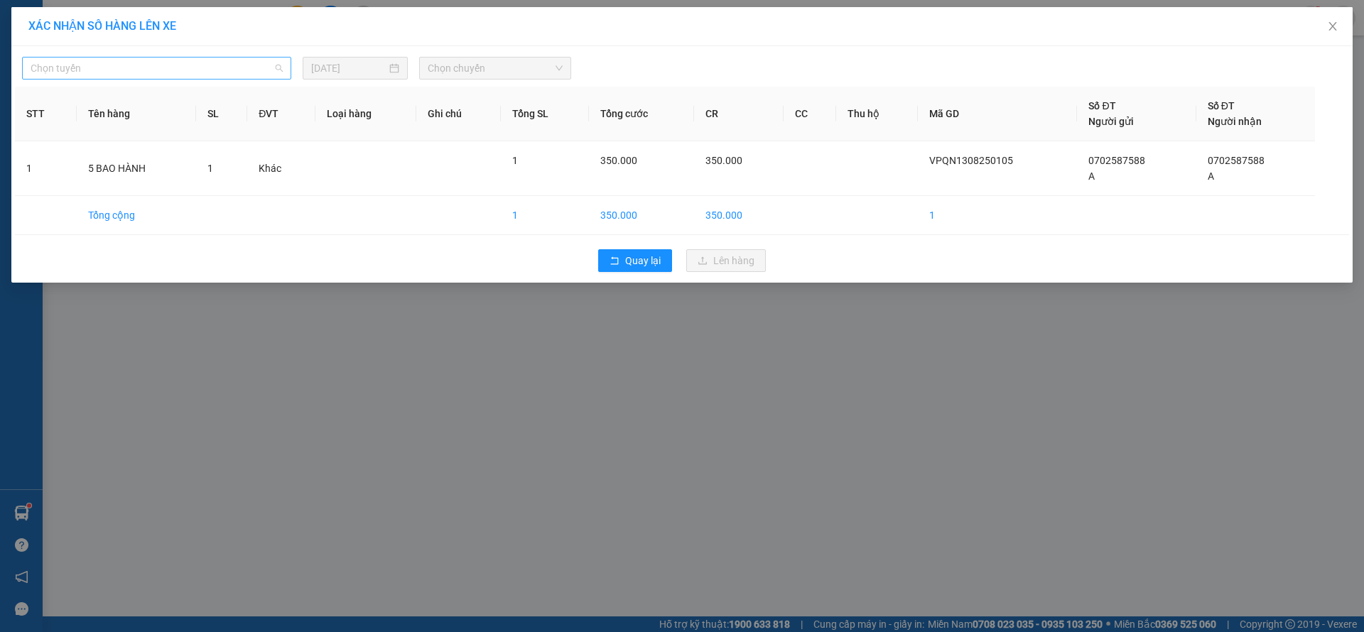
click at [232, 77] on span "Chọn tuyến" at bounding box center [157, 68] width 252 height 21
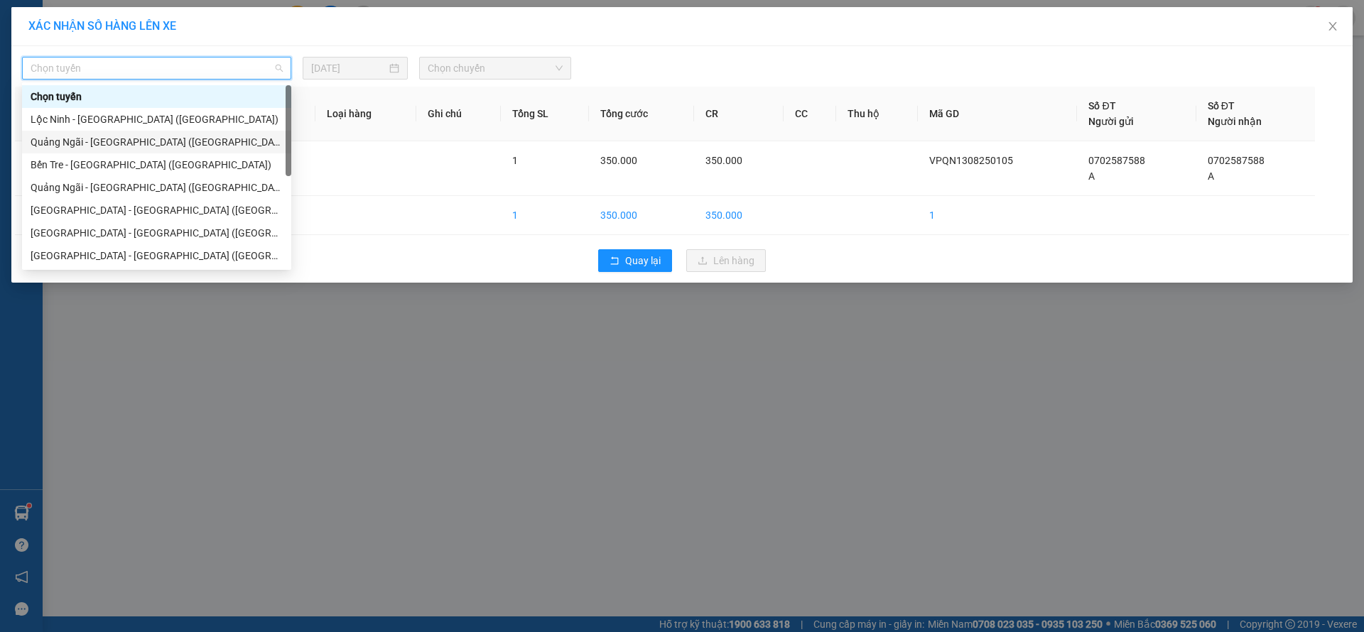
click at [139, 152] on div "Quảng Ngãi - [GEOGRAPHIC_DATA] ([GEOGRAPHIC_DATA])" at bounding box center [156, 142] width 269 height 23
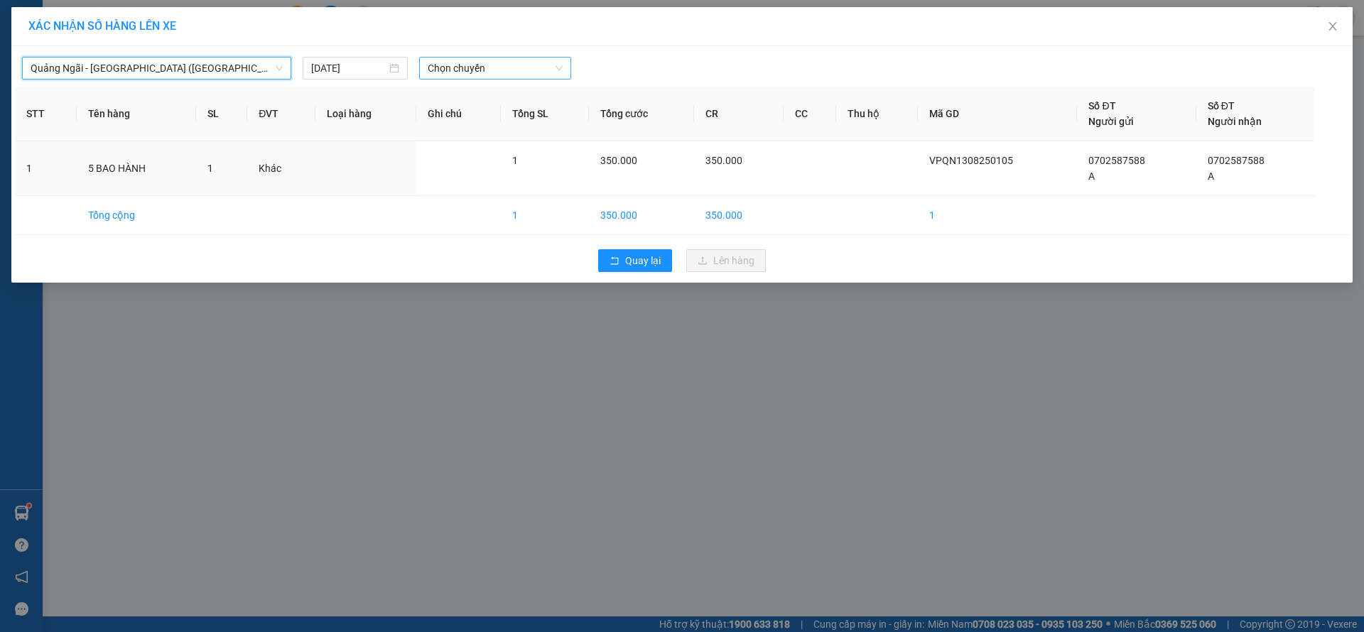
click at [480, 77] on span "Chọn chuyến" at bounding box center [495, 68] width 135 height 21
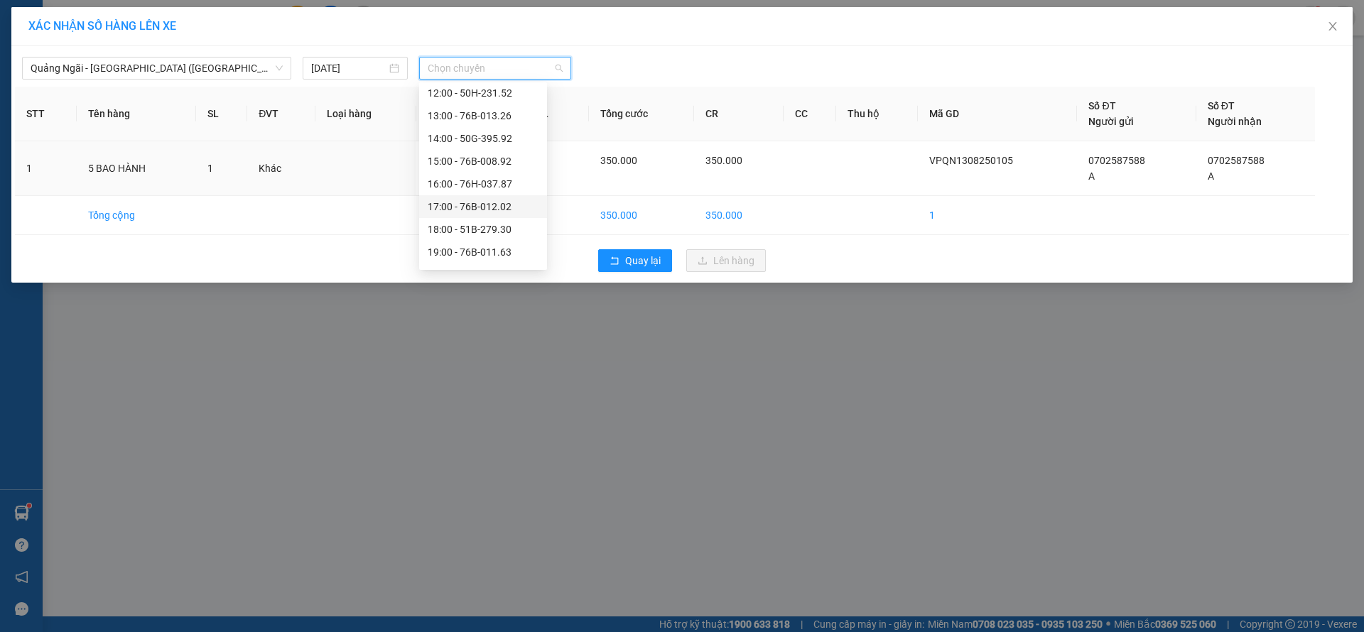
scroll to position [45, 0]
click at [490, 254] on div "20:00" at bounding box center [483, 256] width 111 height 16
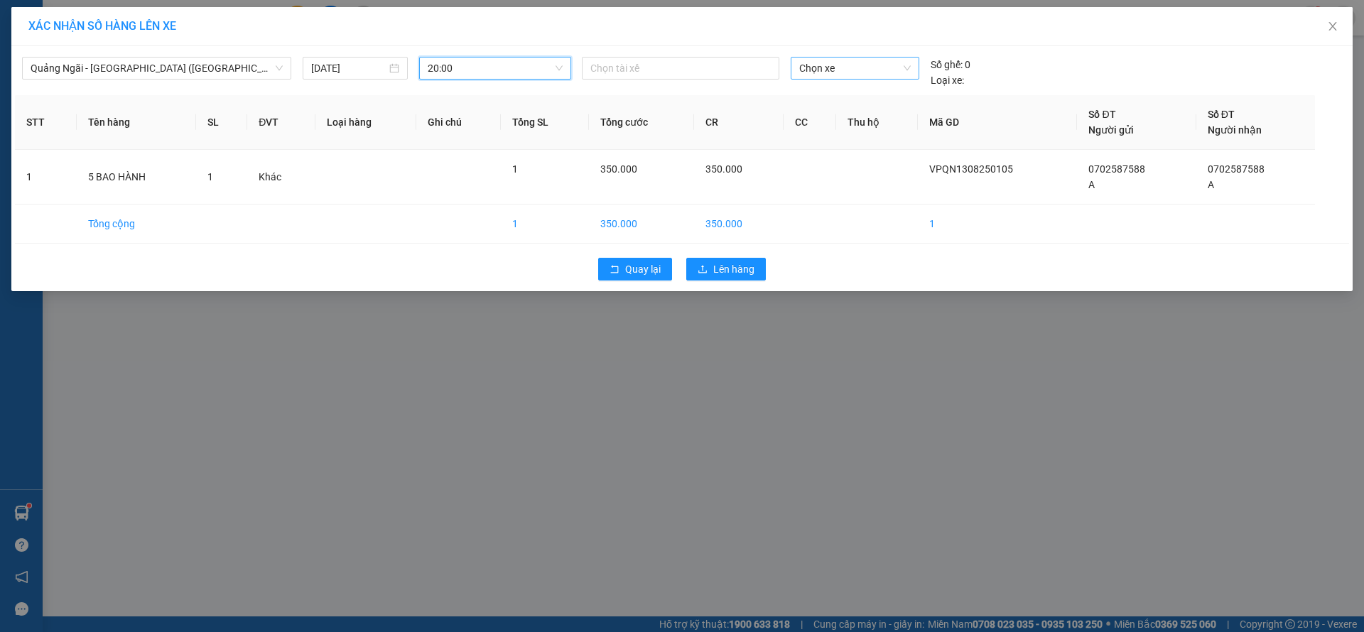
click at [822, 77] on span "Chọn xe" at bounding box center [854, 68] width 111 height 21
type input "23"
click at [844, 117] on div "50H-230.68" at bounding box center [854, 120] width 111 height 16
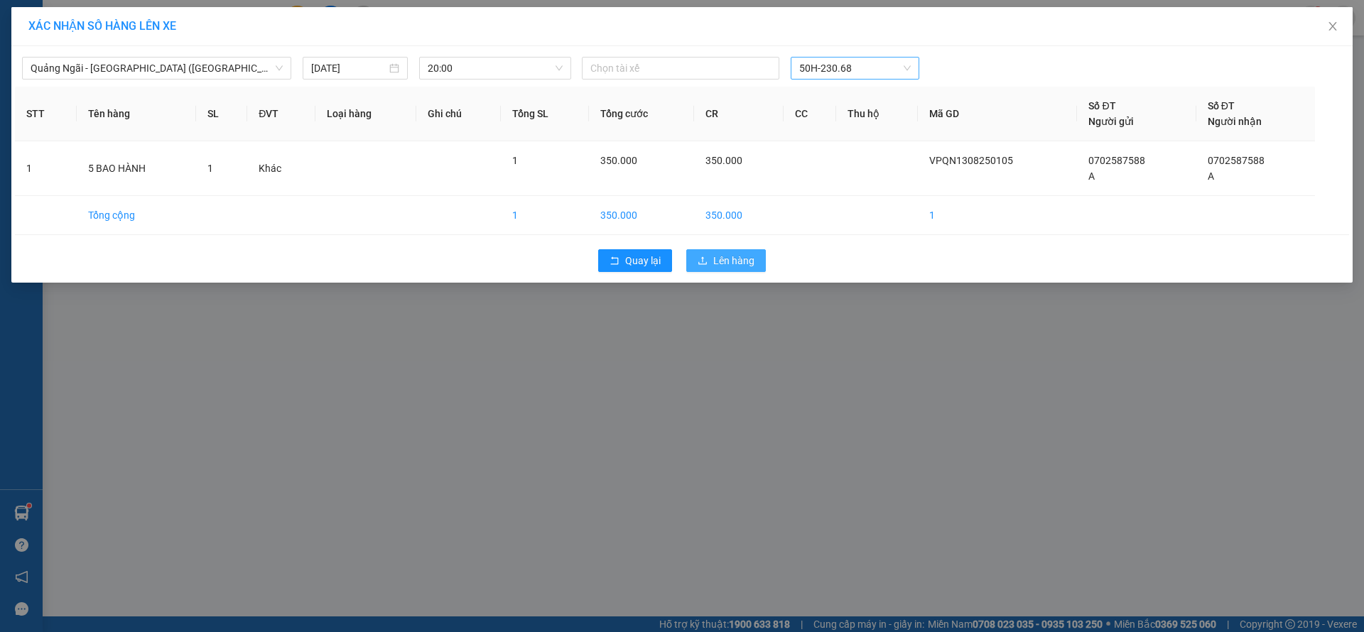
click at [711, 264] on button "Lên hàng" at bounding box center [726, 260] width 80 height 23
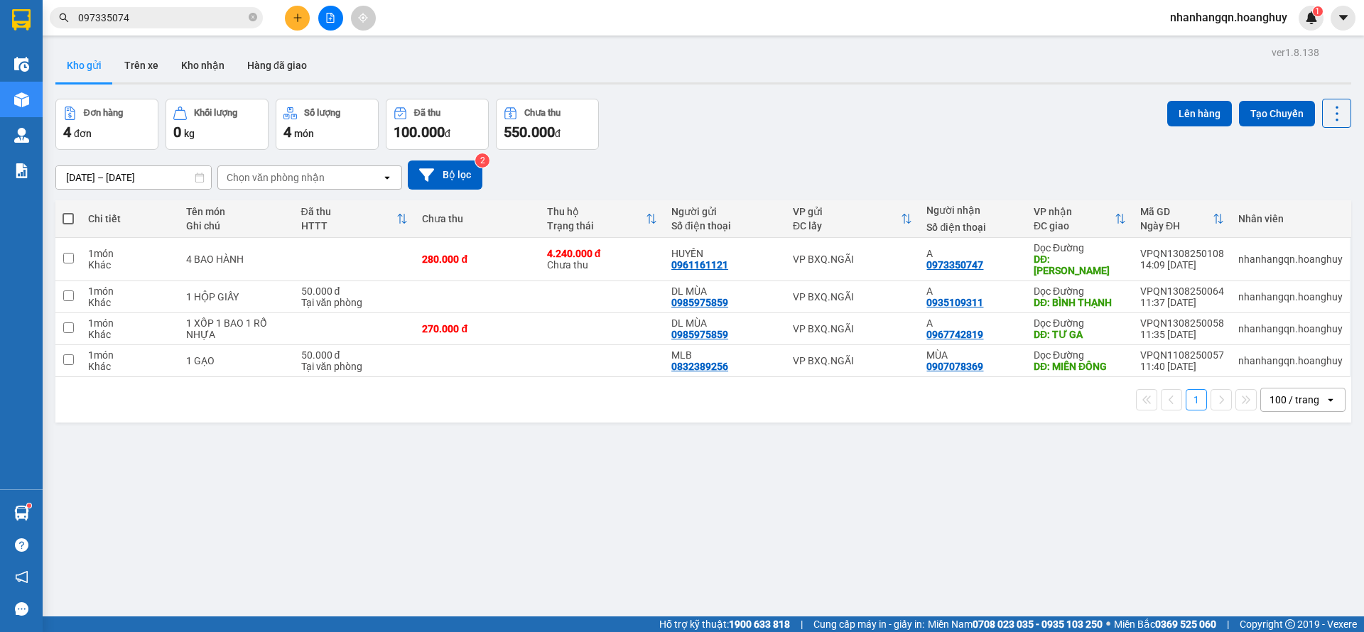
click at [112, 19] on input "097335074" at bounding box center [162, 18] width 168 height 16
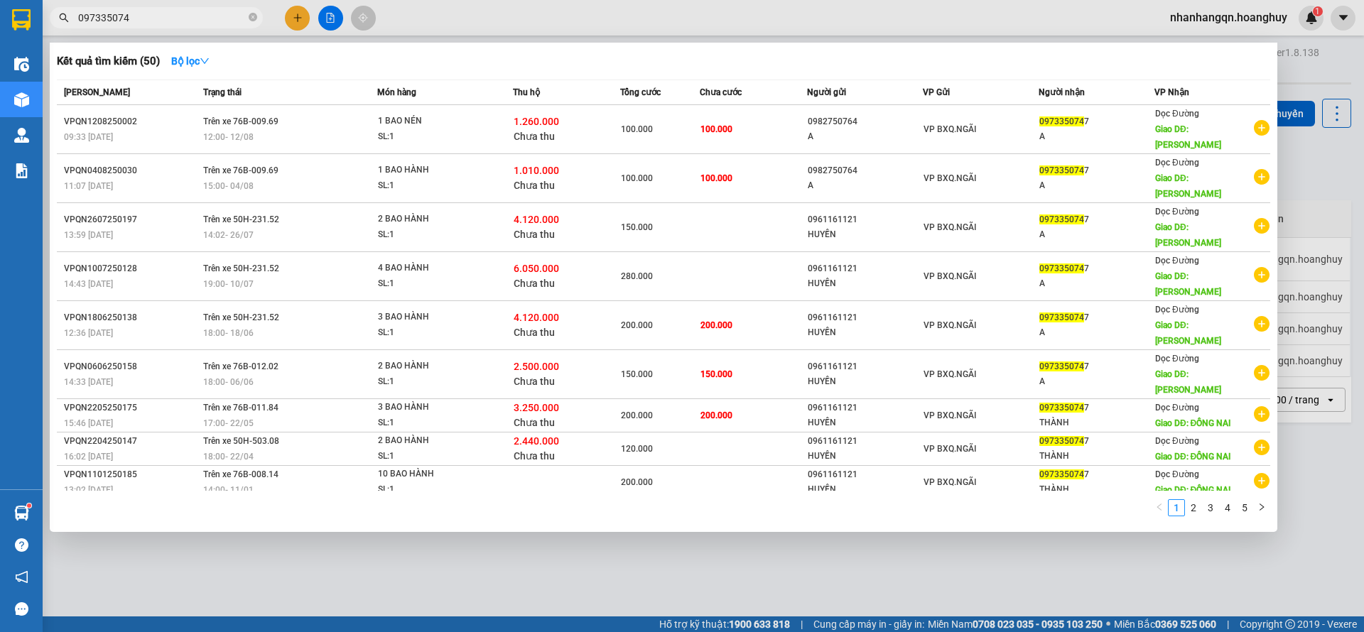
click at [112, 19] on input "097335074" at bounding box center [162, 18] width 168 height 16
click at [174, 15] on input "097335074" at bounding box center [162, 18] width 168 height 16
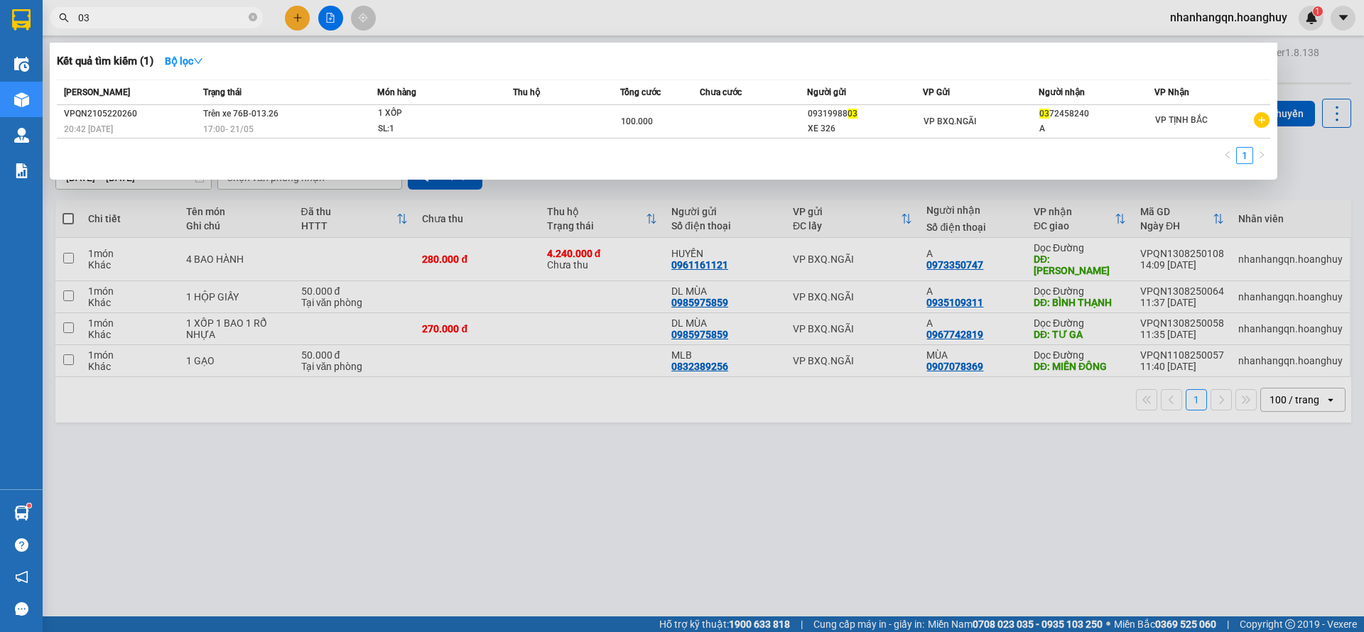
type input "0"
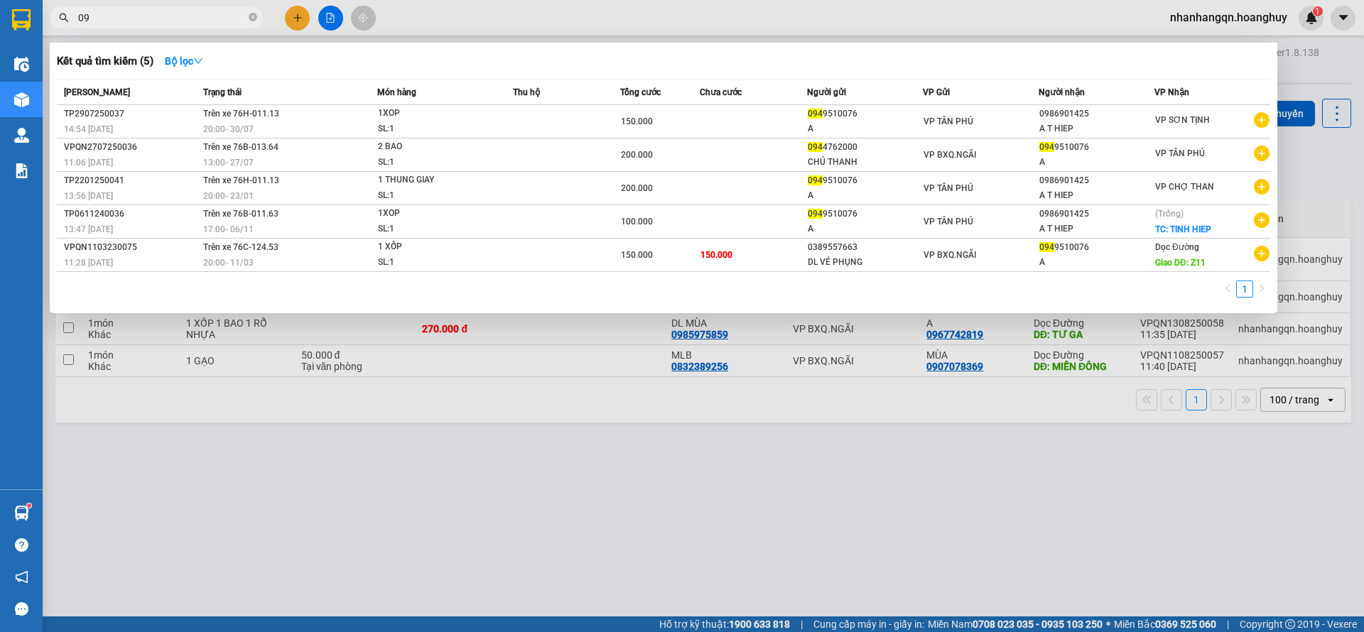
type input "0"
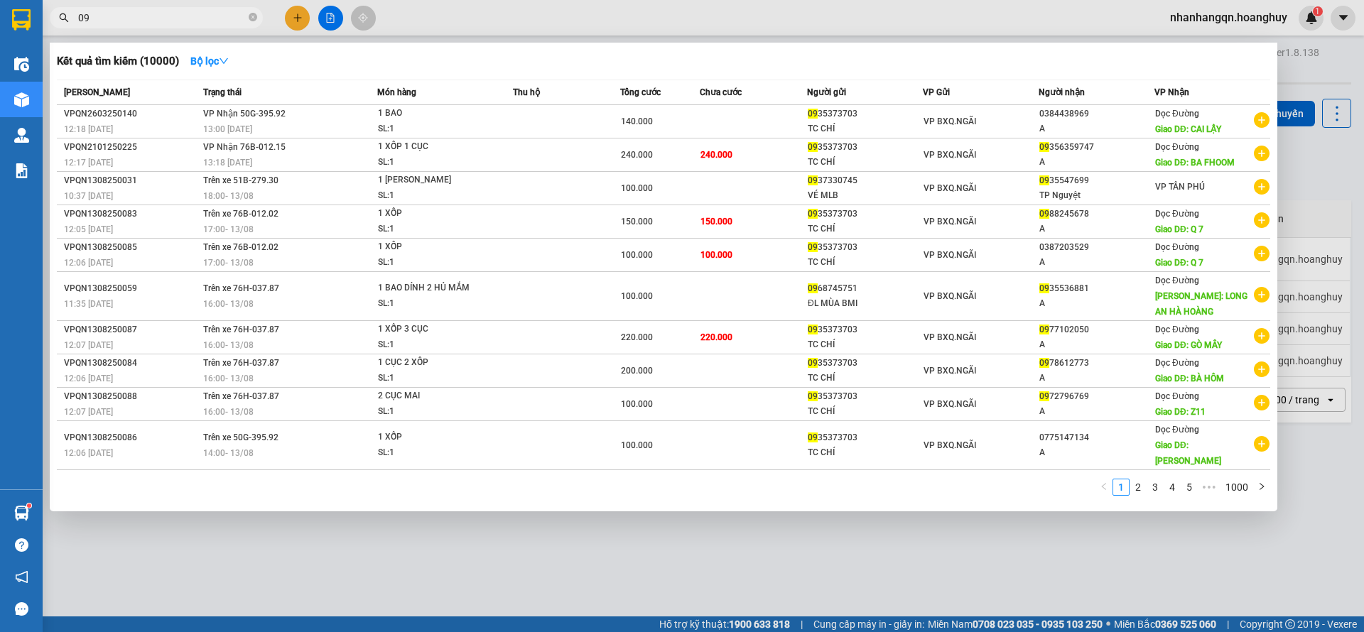
type input "0"
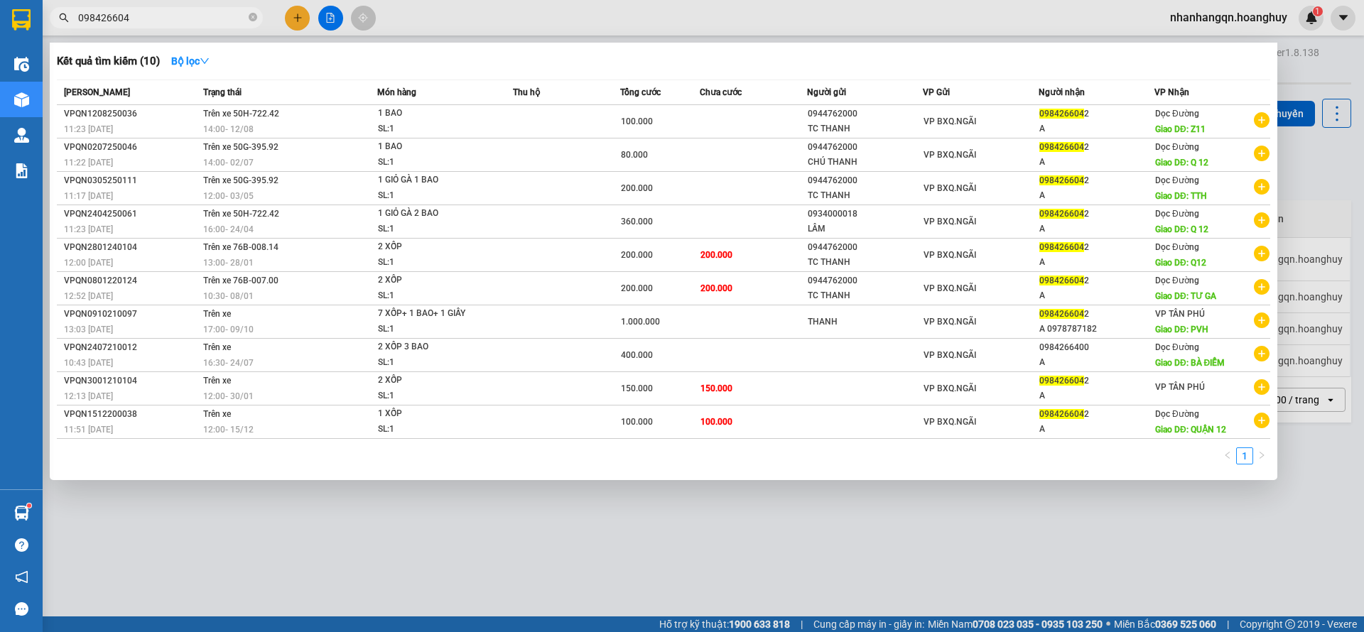
type input "0984266042"
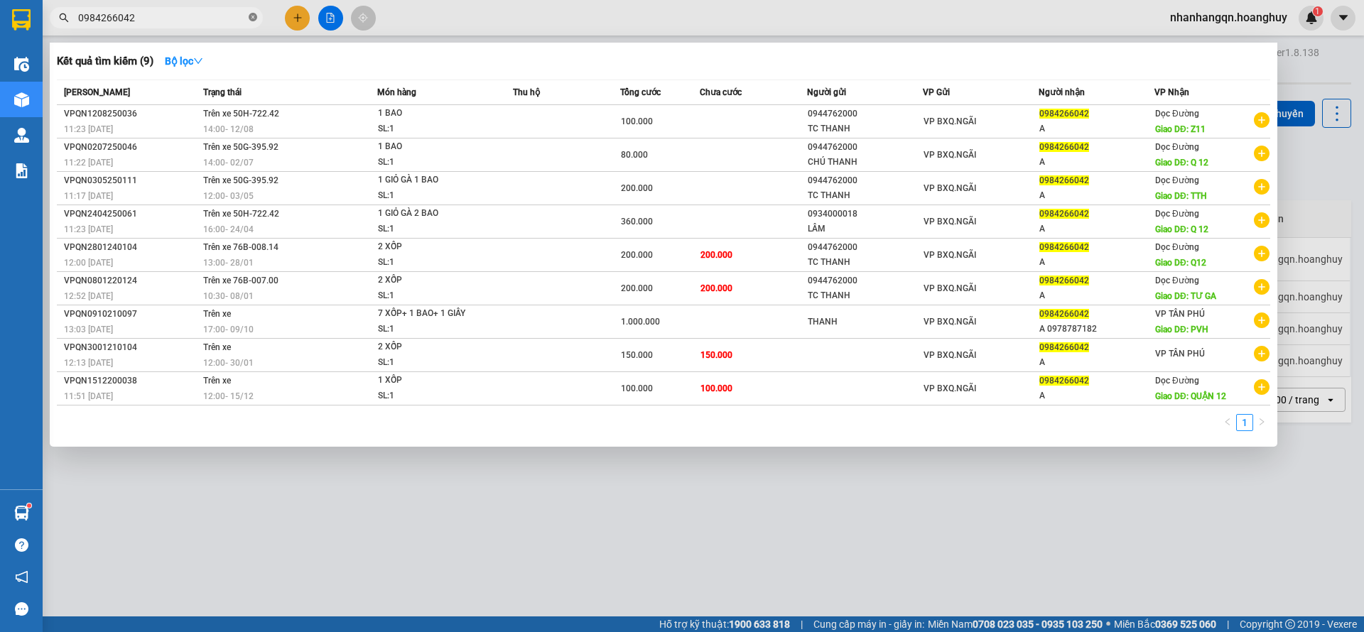
click at [254, 18] on icon "close-circle" at bounding box center [253, 17] width 9 height 9
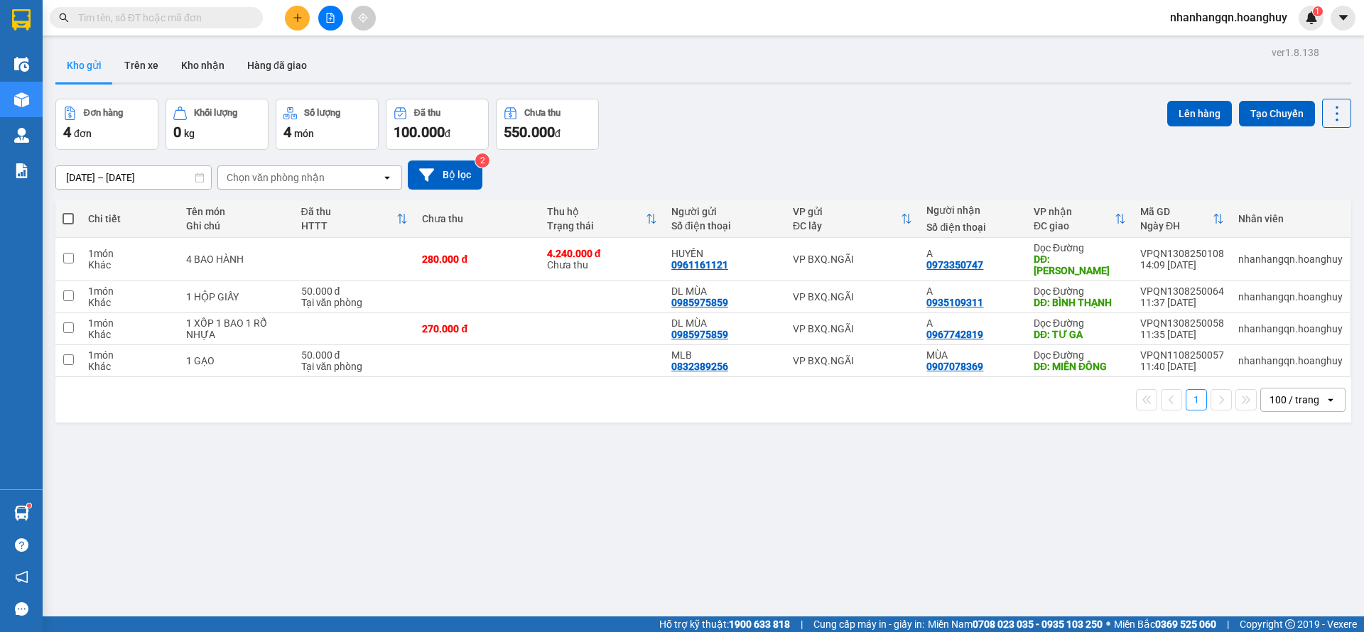
click at [171, 16] on input "text" at bounding box center [162, 18] width 168 height 16
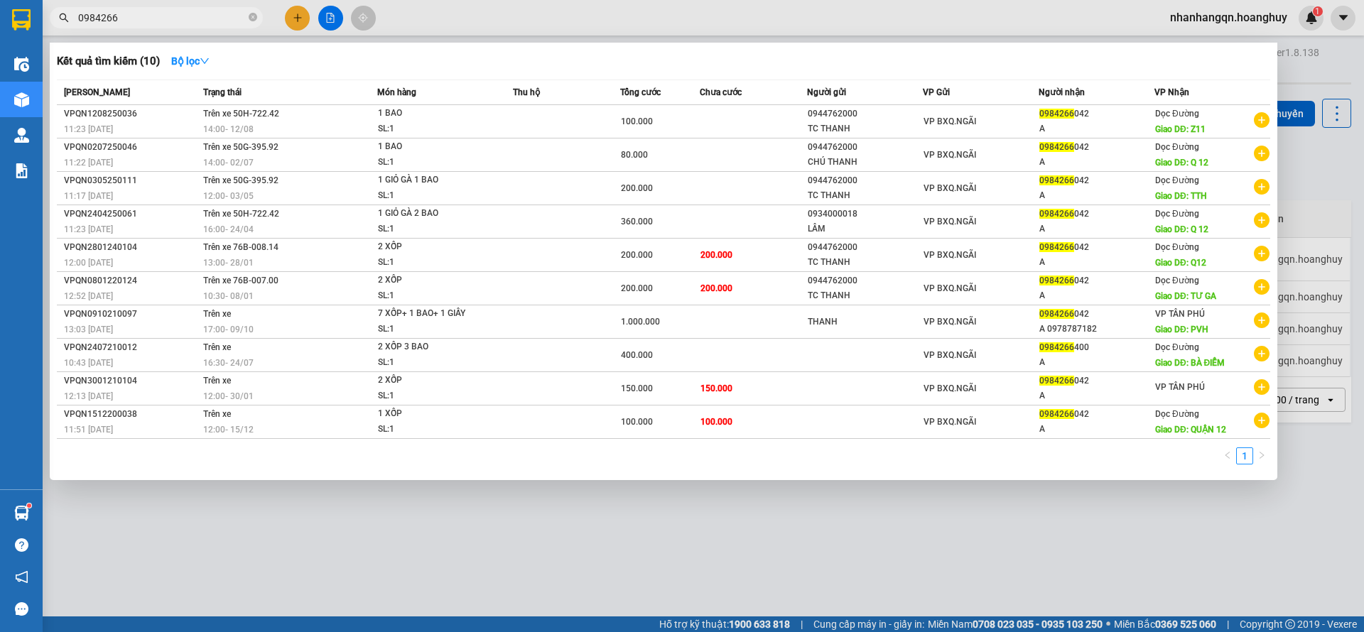
click at [171, 16] on input "0984266" at bounding box center [162, 18] width 168 height 16
click at [148, 15] on input "0984266" at bounding box center [162, 18] width 168 height 16
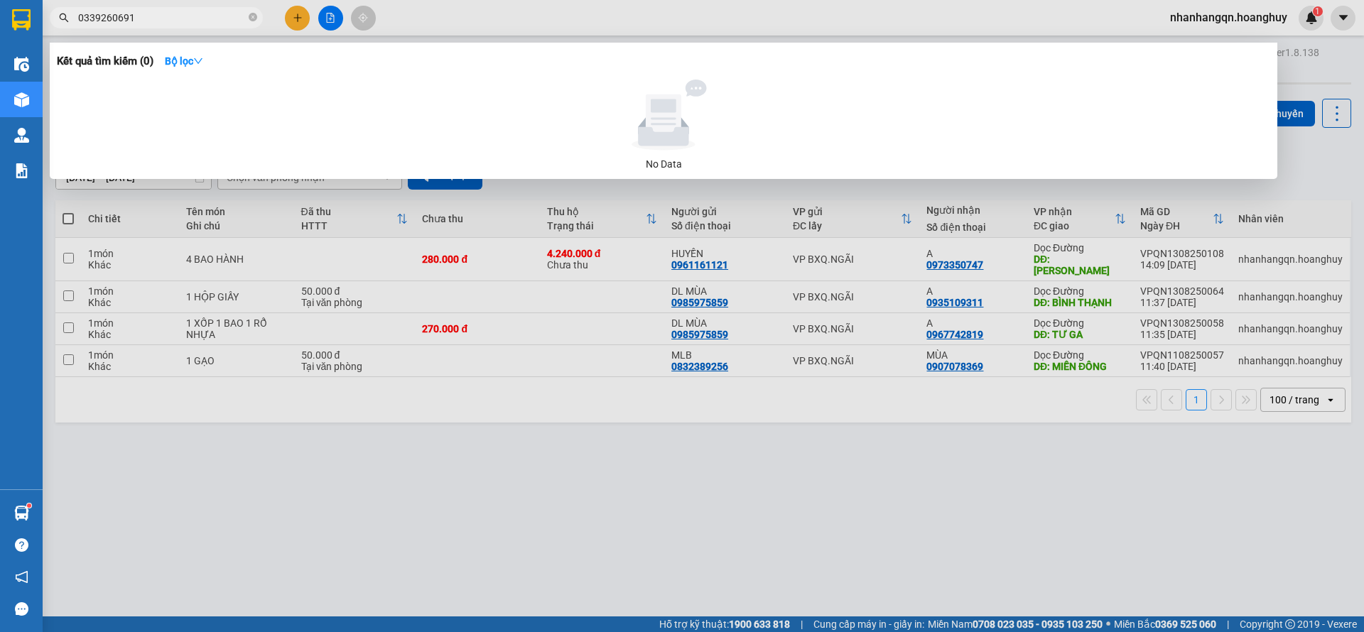
type input "0339260691"
click at [843, 325] on div at bounding box center [682, 316] width 1364 height 632
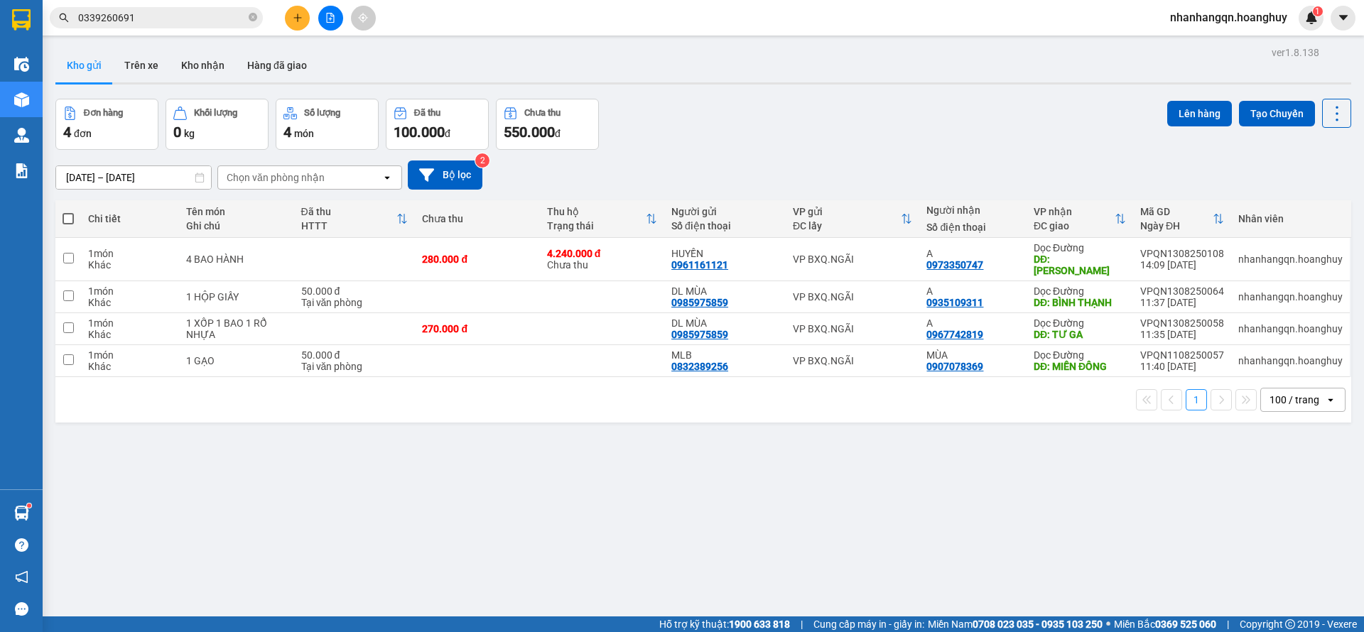
click at [175, 15] on input "0339260691" at bounding box center [162, 18] width 168 height 16
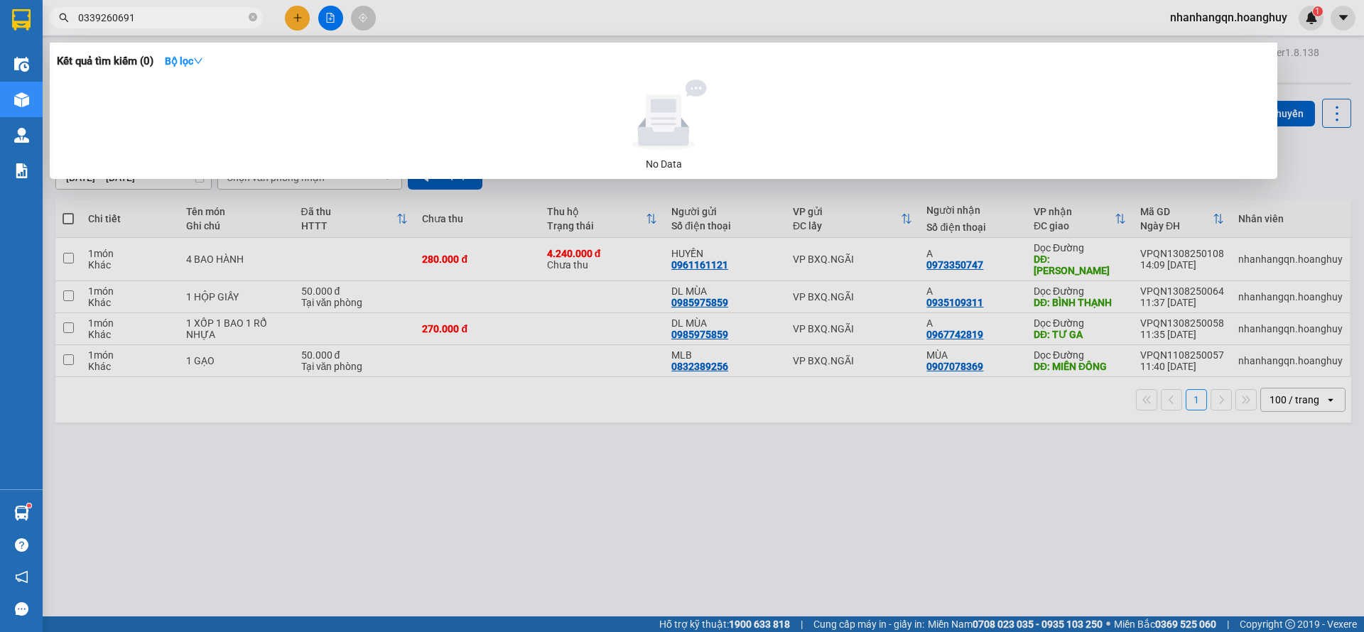
click at [175, 15] on input "0339260691" at bounding box center [162, 18] width 168 height 16
click at [297, 16] on div at bounding box center [682, 316] width 1364 height 632
click at [297, 16] on icon "plus" at bounding box center [298, 18] width 10 height 10
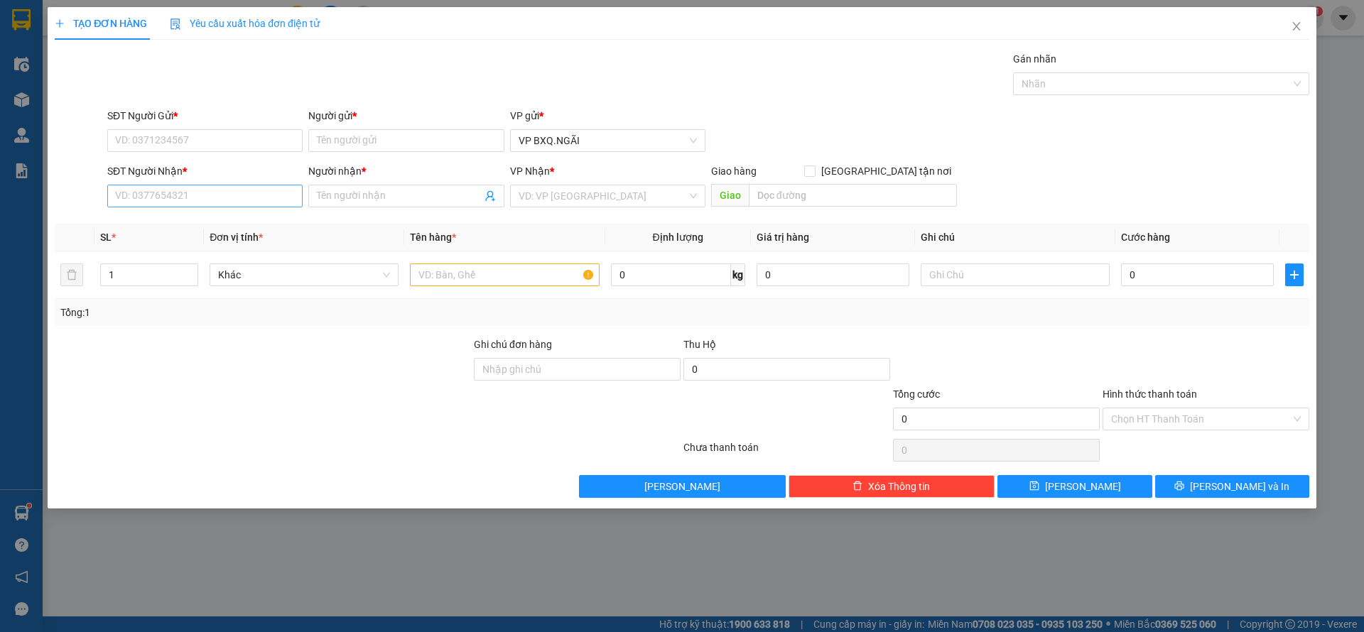
drag, startPoint x: 208, startPoint y: 207, endPoint x: 201, endPoint y: 202, distance: 9.1
click at [204, 204] on div "Transit Pickup Surcharge Ids Transit Deliver Surcharge Ids Transit Deliver Surc…" at bounding box center [682, 274] width 1255 height 447
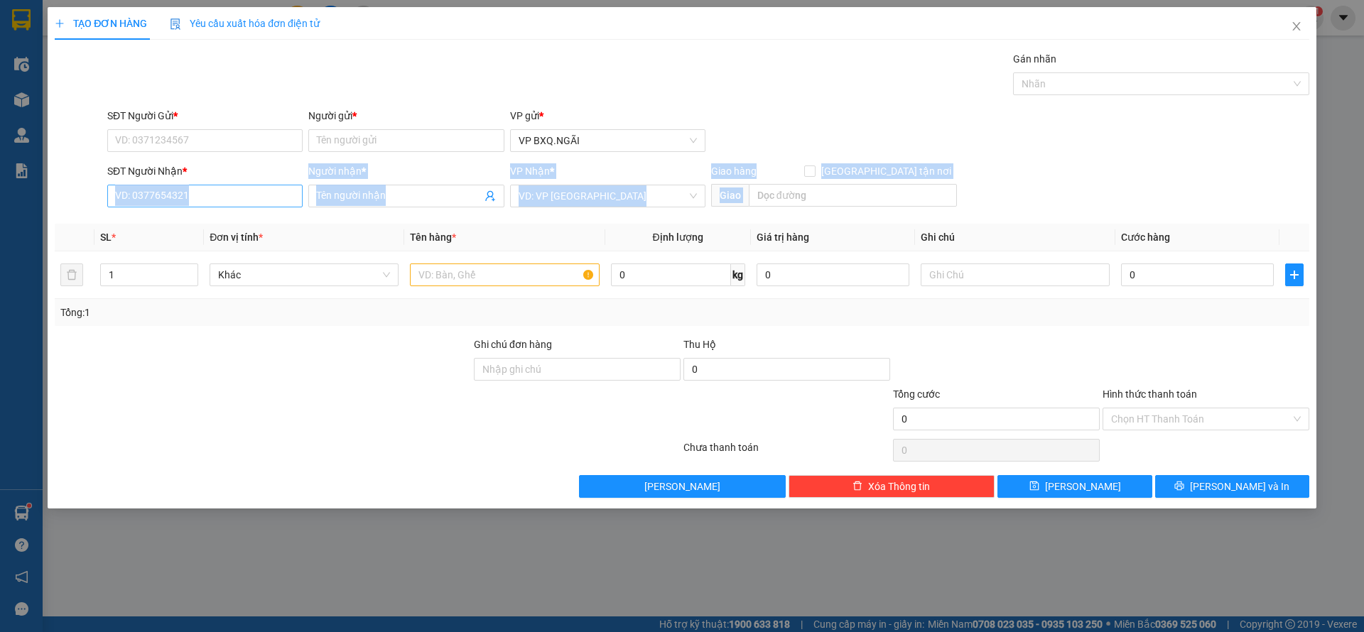
click at [201, 202] on input "SĐT Người Nhận *" at bounding box center [204, 196] width 195 height 23
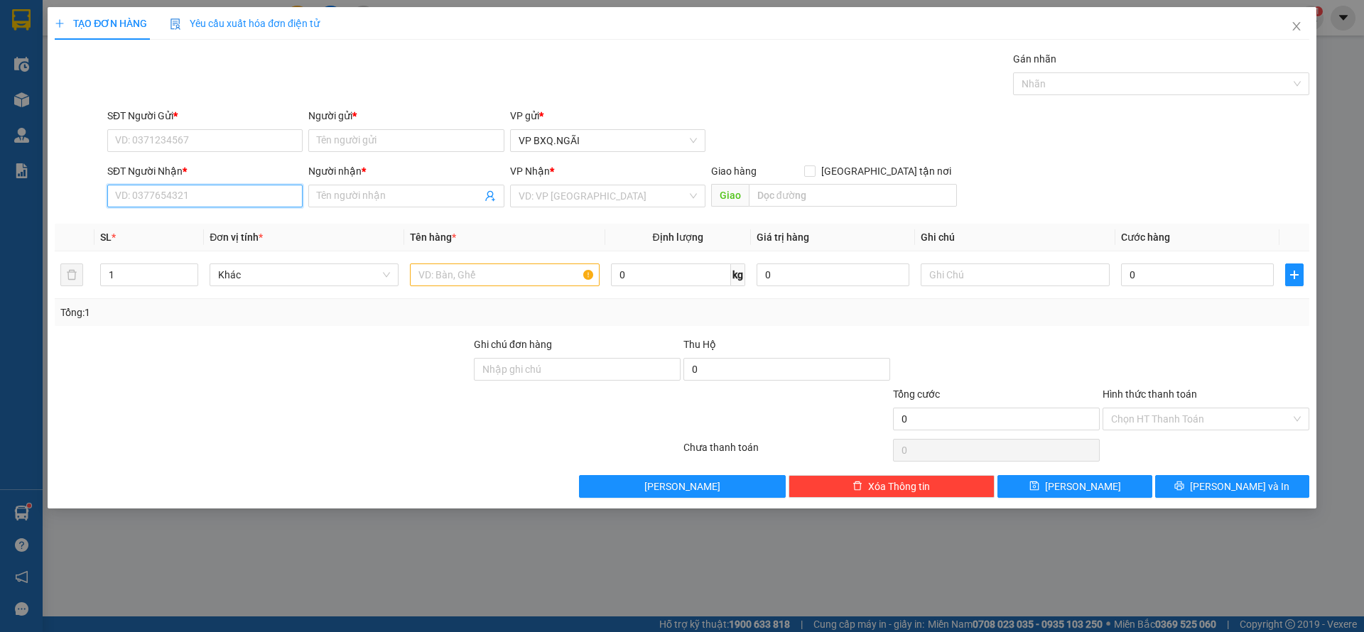
paste input "0339260691"
type input "0339260691"
click at [374, 202] on input "Người nhận *" at bounding box center [399, 196] width 164 height 16
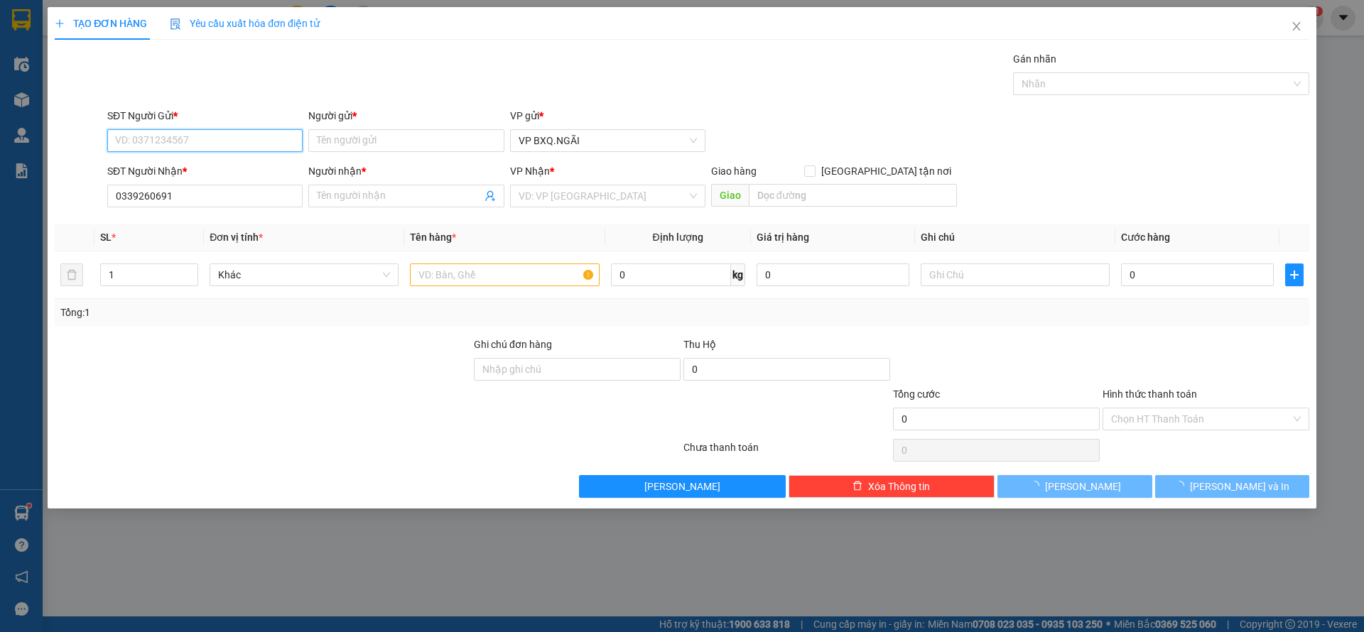
click at [160, 145] on input "SĐT Người Gửi *" at bounding box center [204, 140] width 195 height 23
paste input "0339260691"
type input "0339260691"
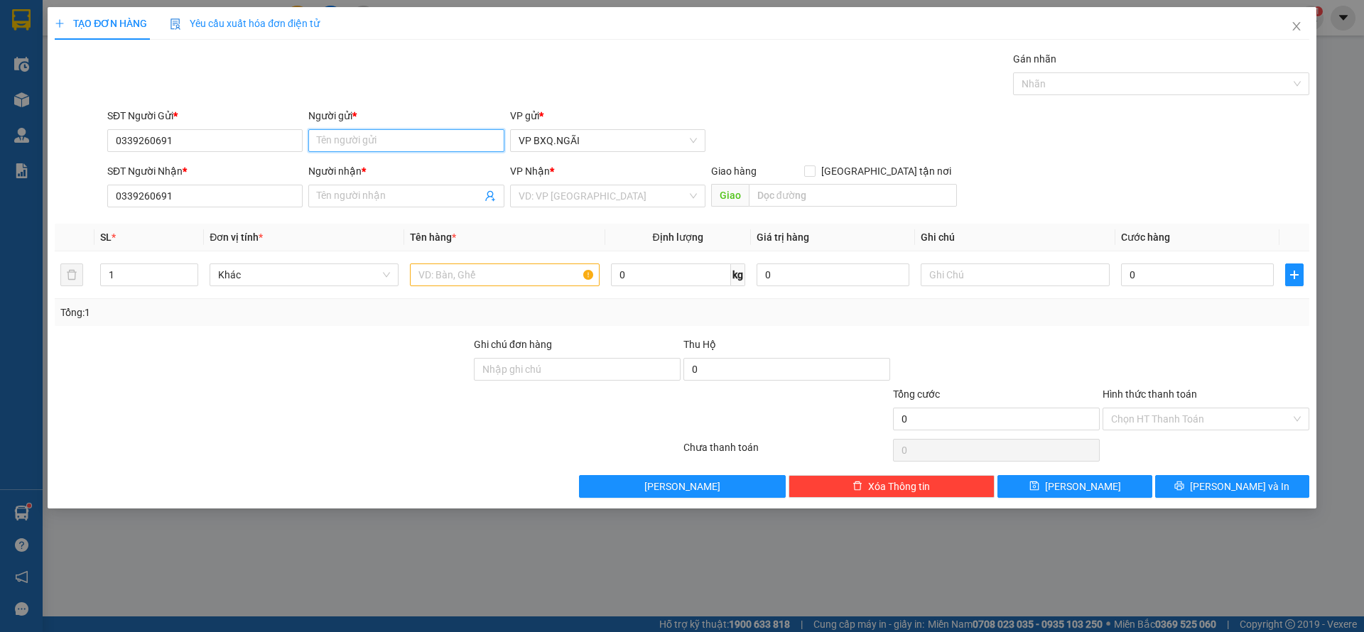
click at [342, 140] on input "Người gửi *" at bounding box center [405, 140] width 195 height 23
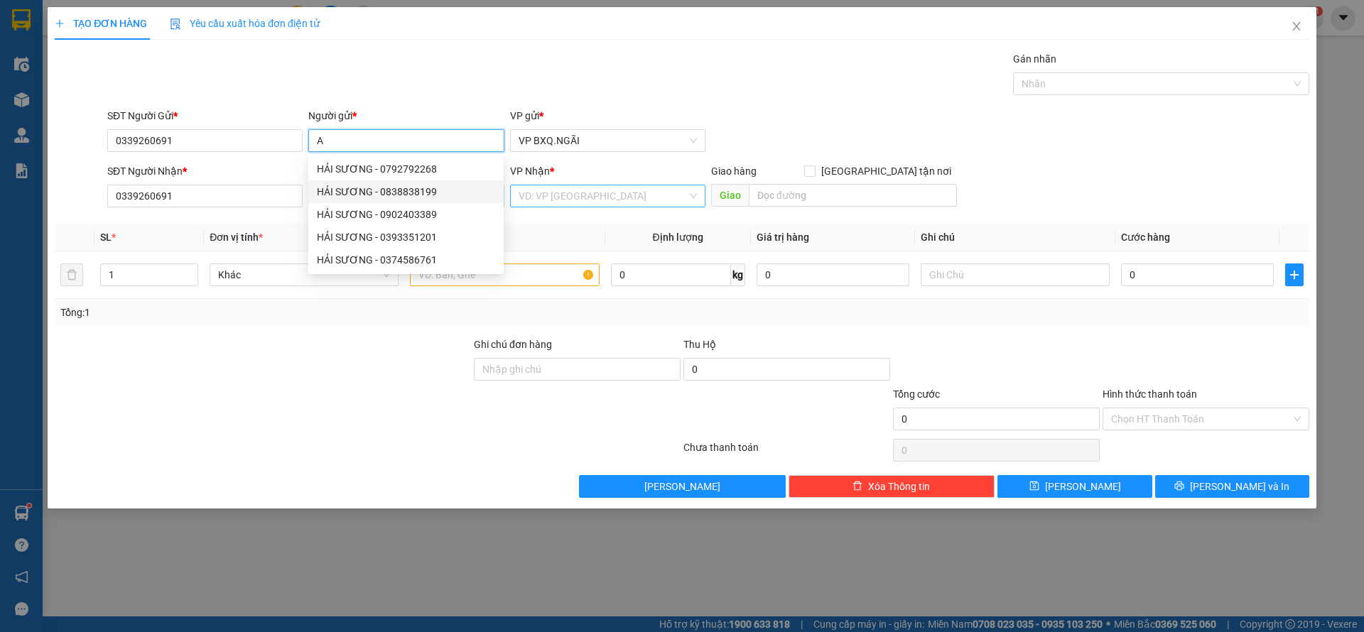
type input "A"
click at [599, 198] on input "search" at bounding box center [603, 195] width 168 height 21
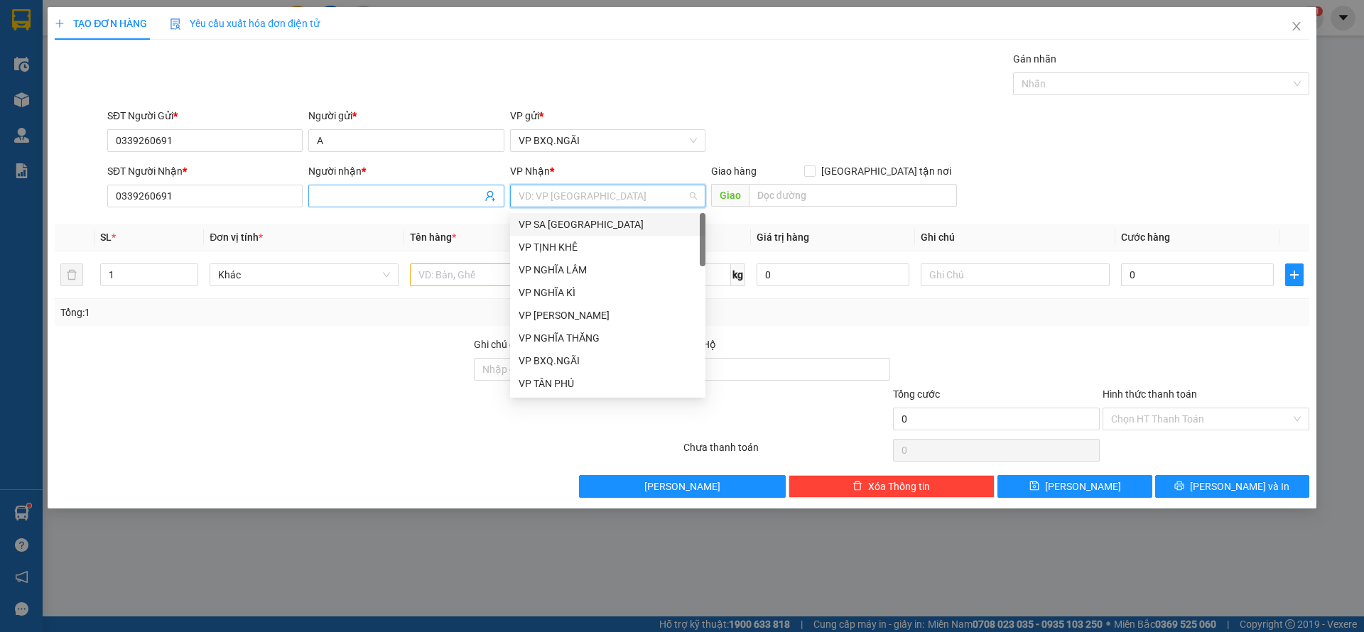
click at [340, 189] on input "Người nhận *" at bounding box center [399, 196] width 164 height 16
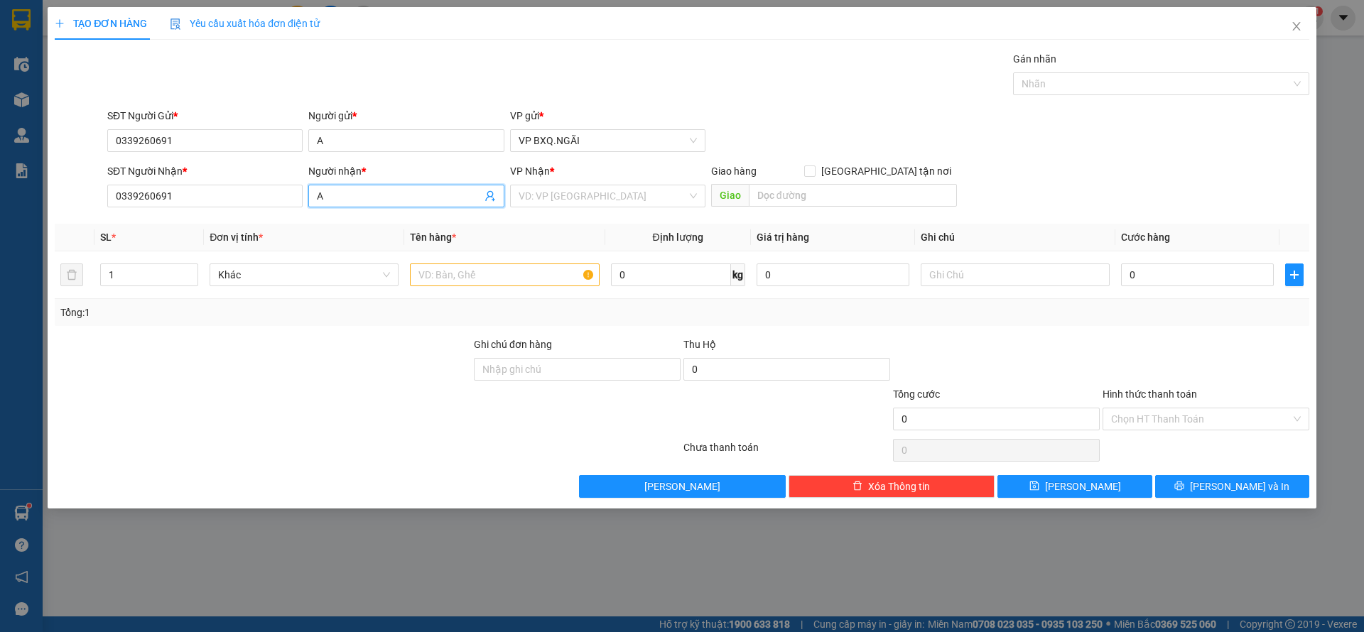
type input "A"
click at [632, 208] on div "VP Nhận * VD: VP [GEOGRAPHIC_DATA]" at bounding box center [607, 188] width 195 height 50
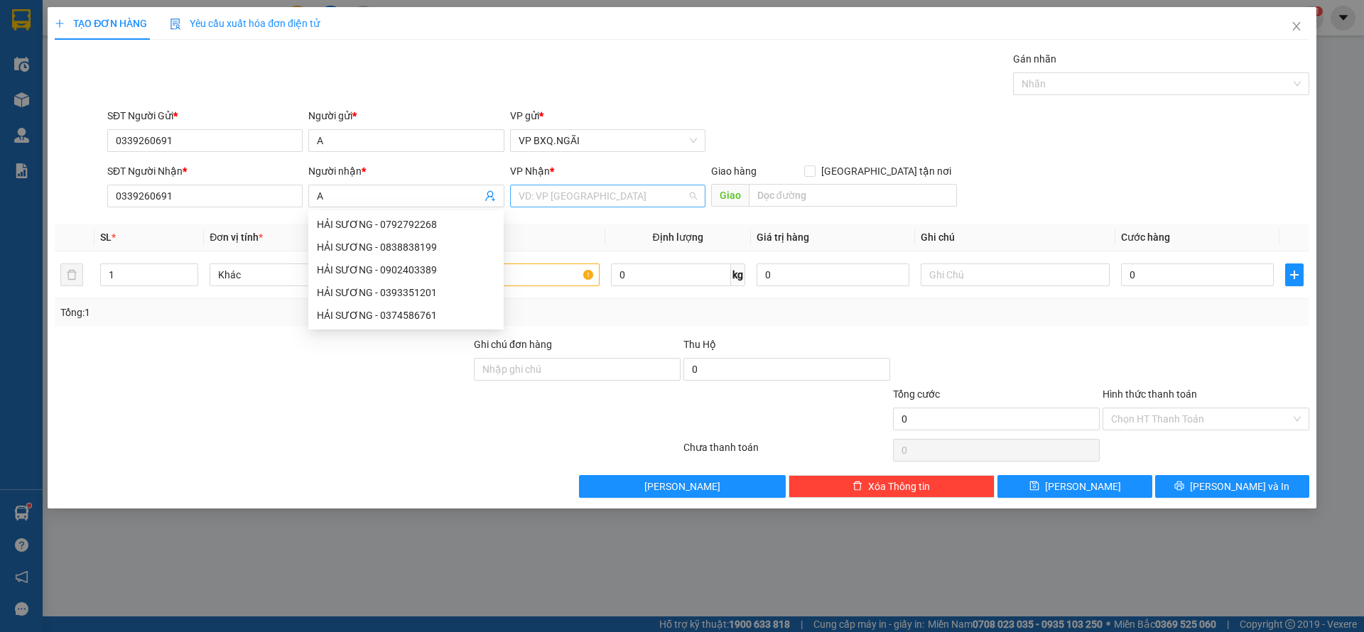
click at [629, 204] on input "search" at bounding box center [603, 195] width 168 height 21
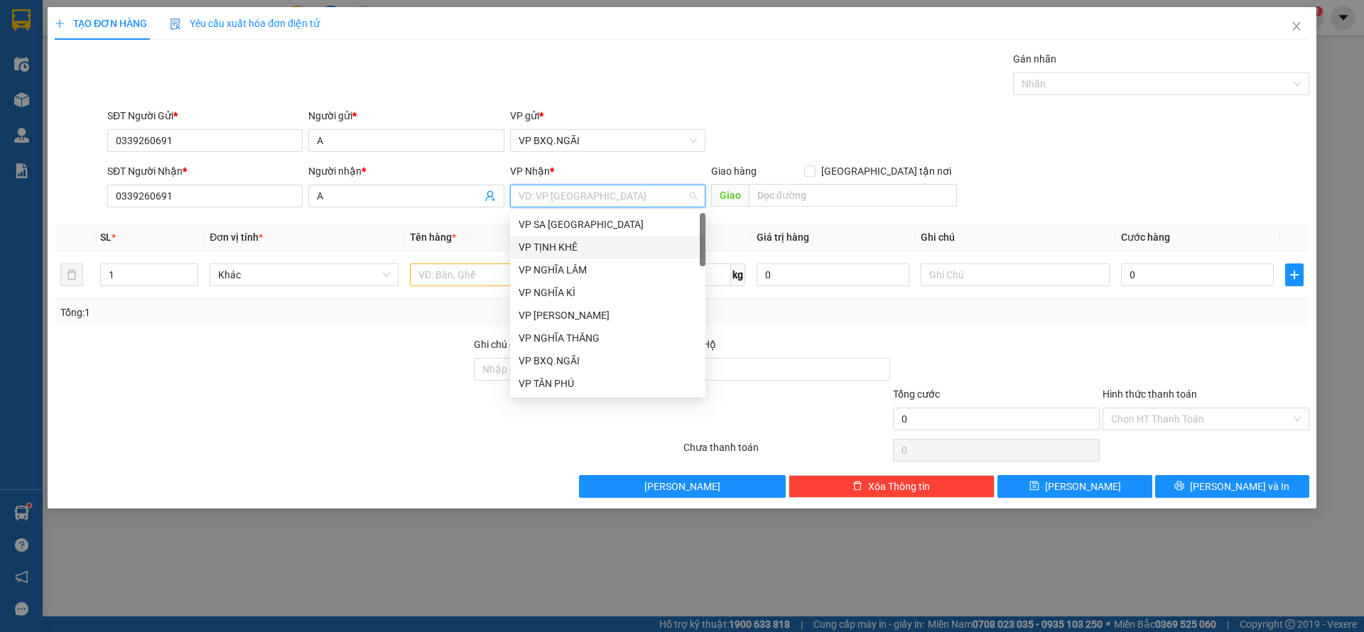
type input "D"
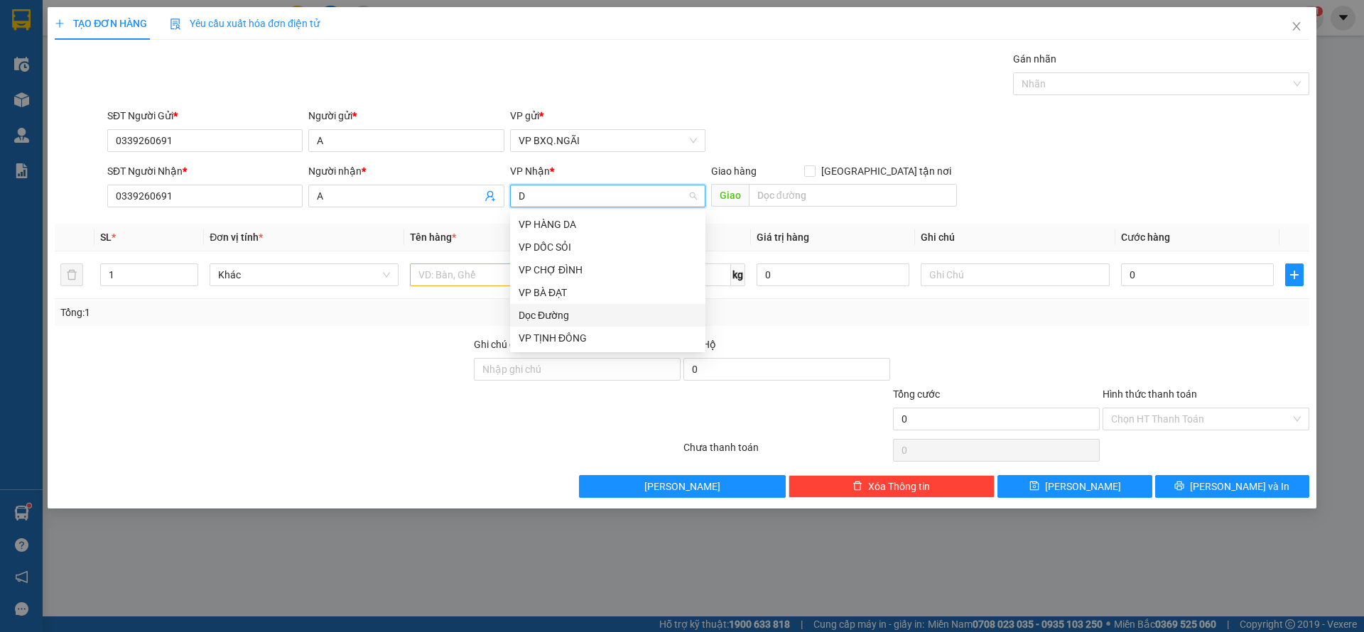
click at [562, 317] on div "Dọc Đường" at bounding box center [608, 316] width 178 height 16
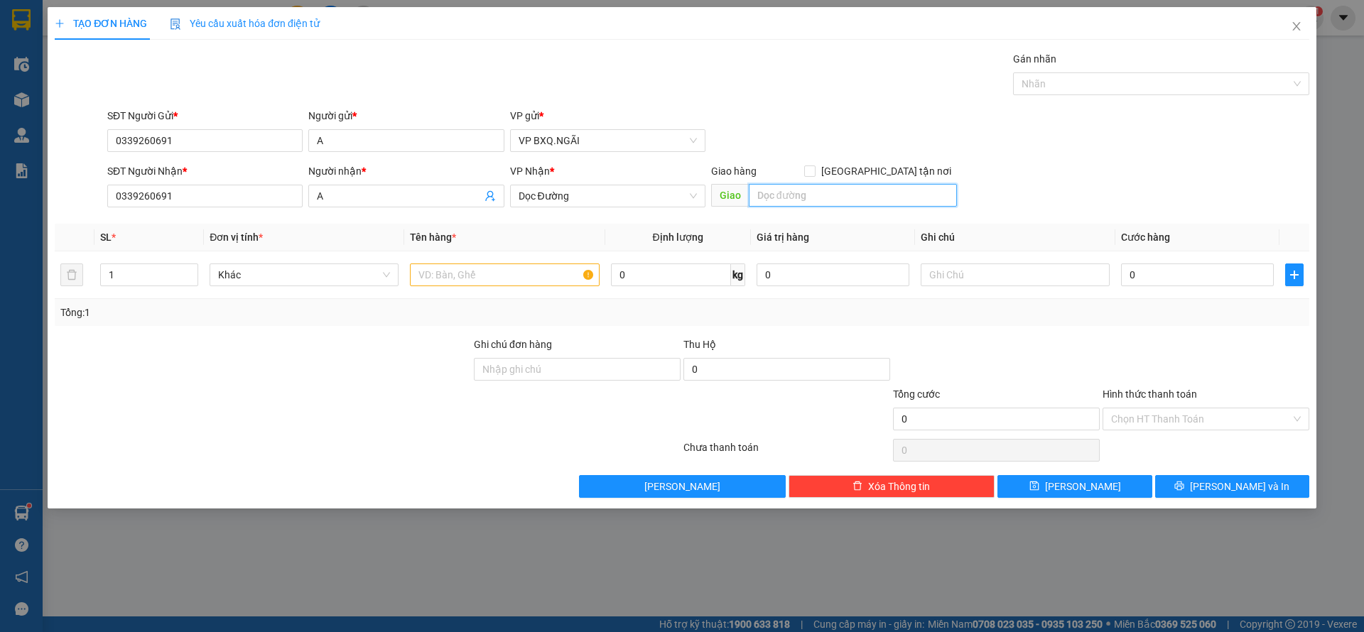
click at [807, 196] on input "text" at bounding box center [853, 195] width 208 height 23
type input "TƯ GA"
click at [440, 280] on input "text" at bounding box center [504, 275] width 189 height 23
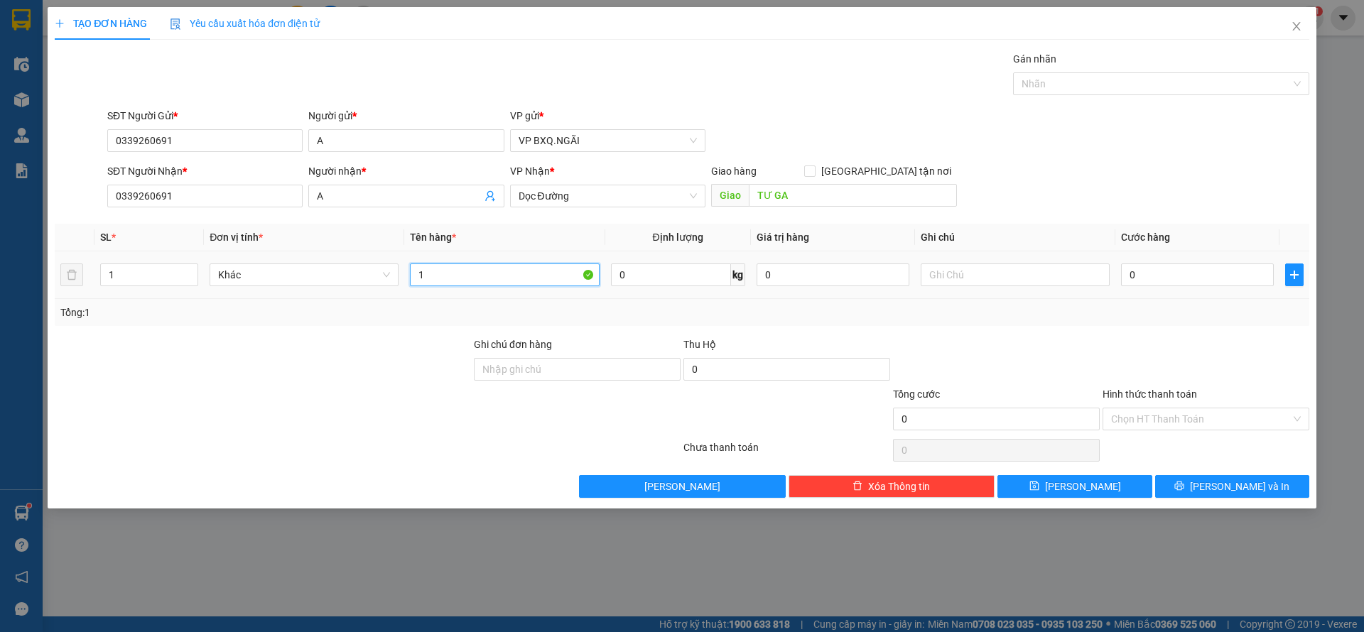
type input "1"
type input "5 THÙNG"
type input "3"
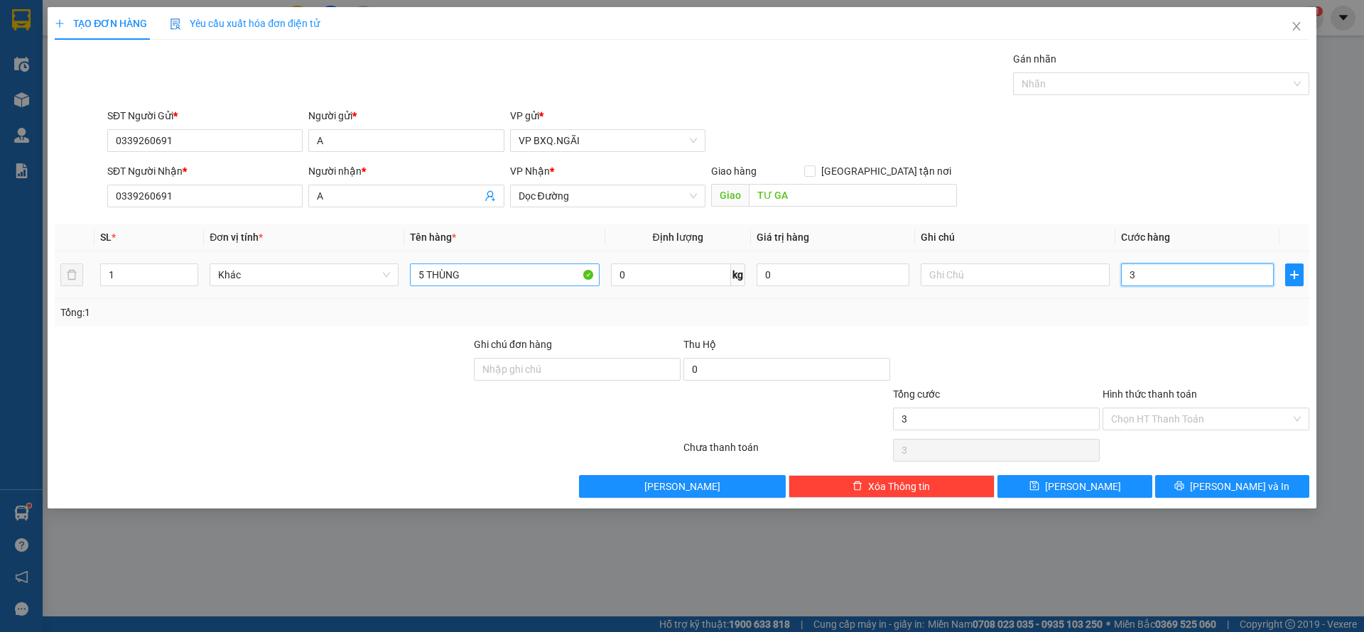
type input "30"
type input "300"
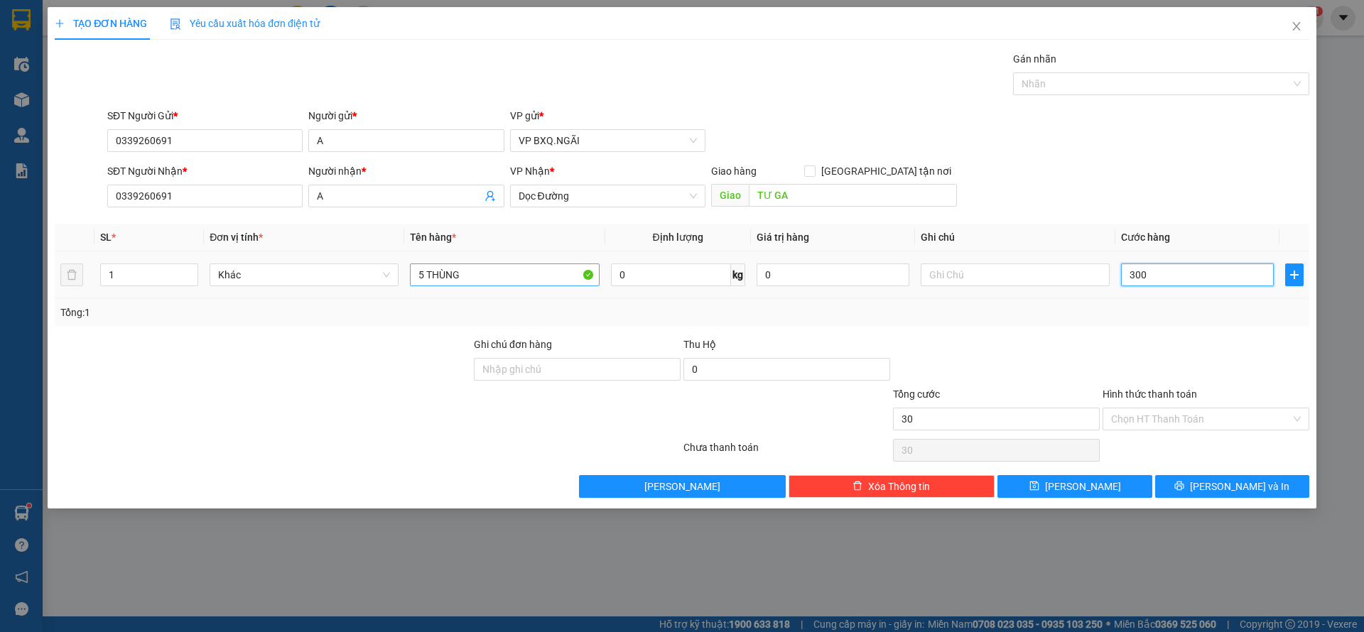
type input "300"
type input "3.000"
type input "30.000"
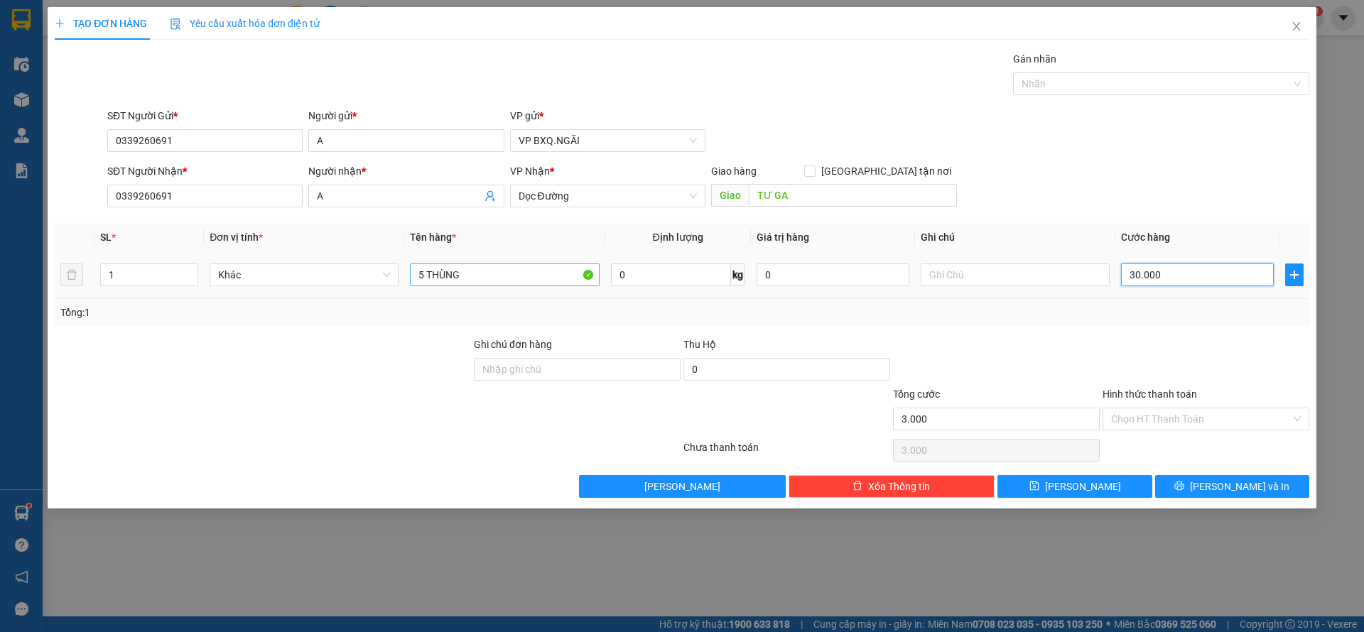
type input "30.000"
type input "300.000"
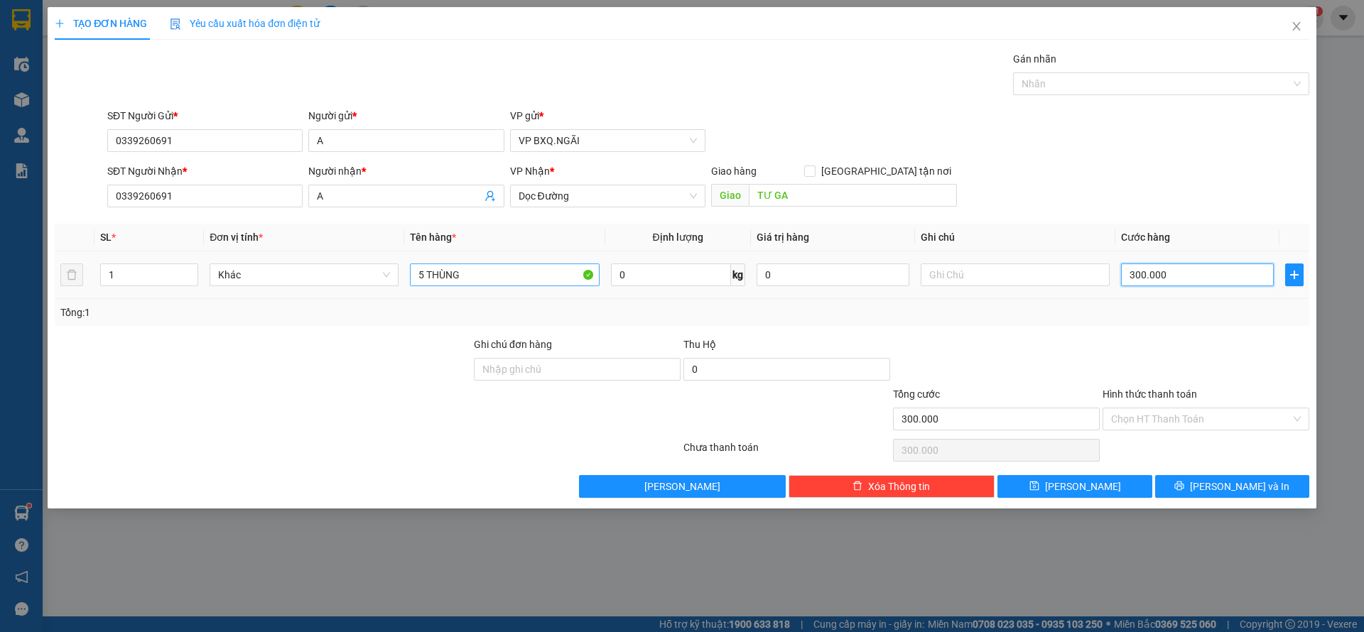
type input "300.000"
click at [846, 368] on input "0" at bounding box center [786, 369] width 207 height 23
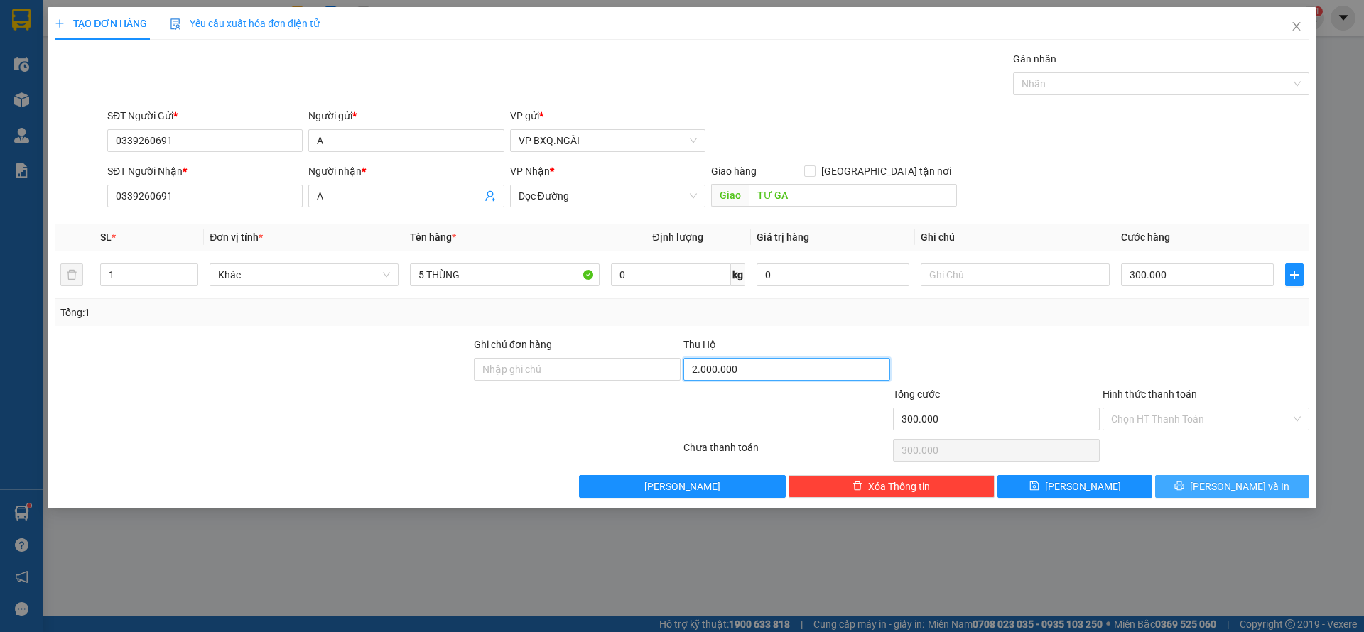
type input "2.000.000"
click at [1180, 479] on button "[PERSON_NAME] và In" at bounding box center [1232, 486] width 154 height 23
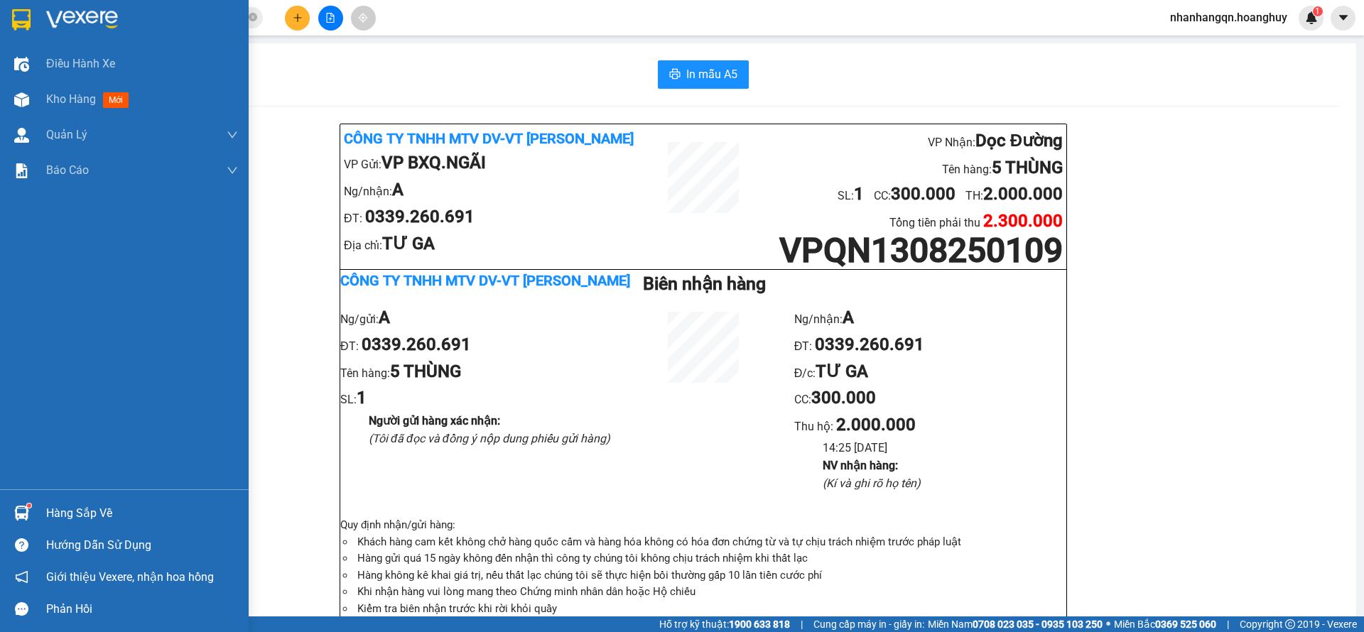
click at [9, 19] on div at bounding box center [21, 19] width 25 height 25
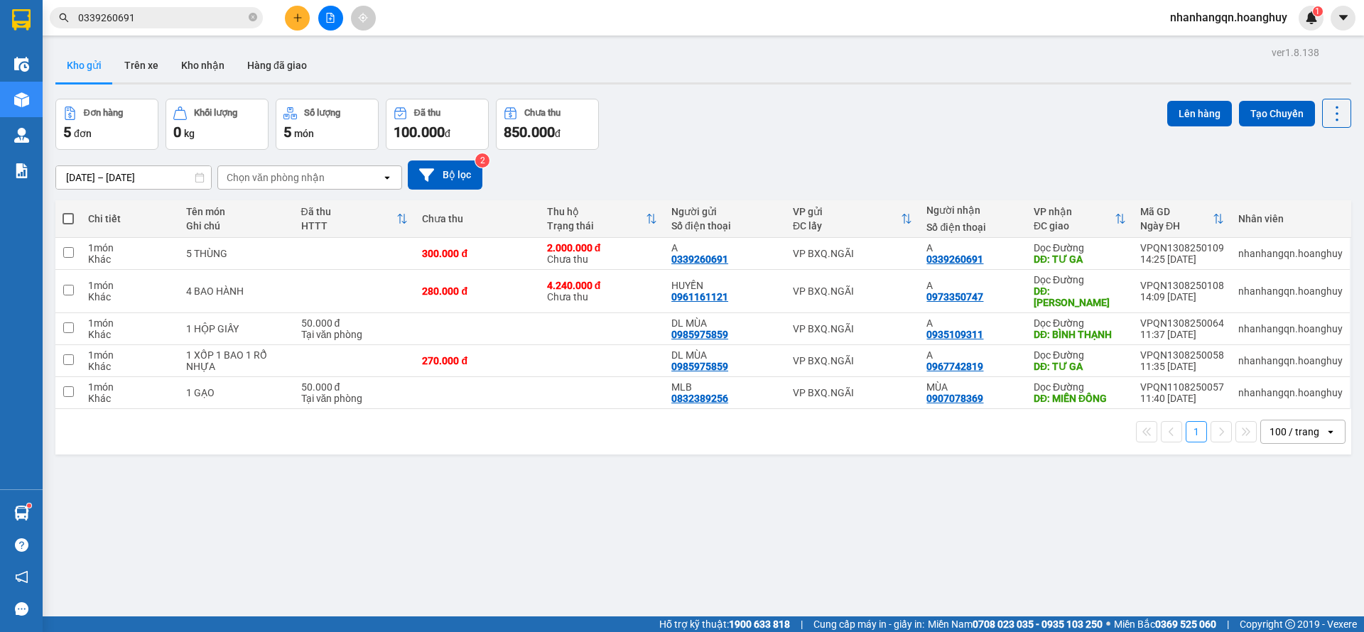
click at [172, 18] on input "0339260691" at bounding box center [162, 18] width 168 height 16
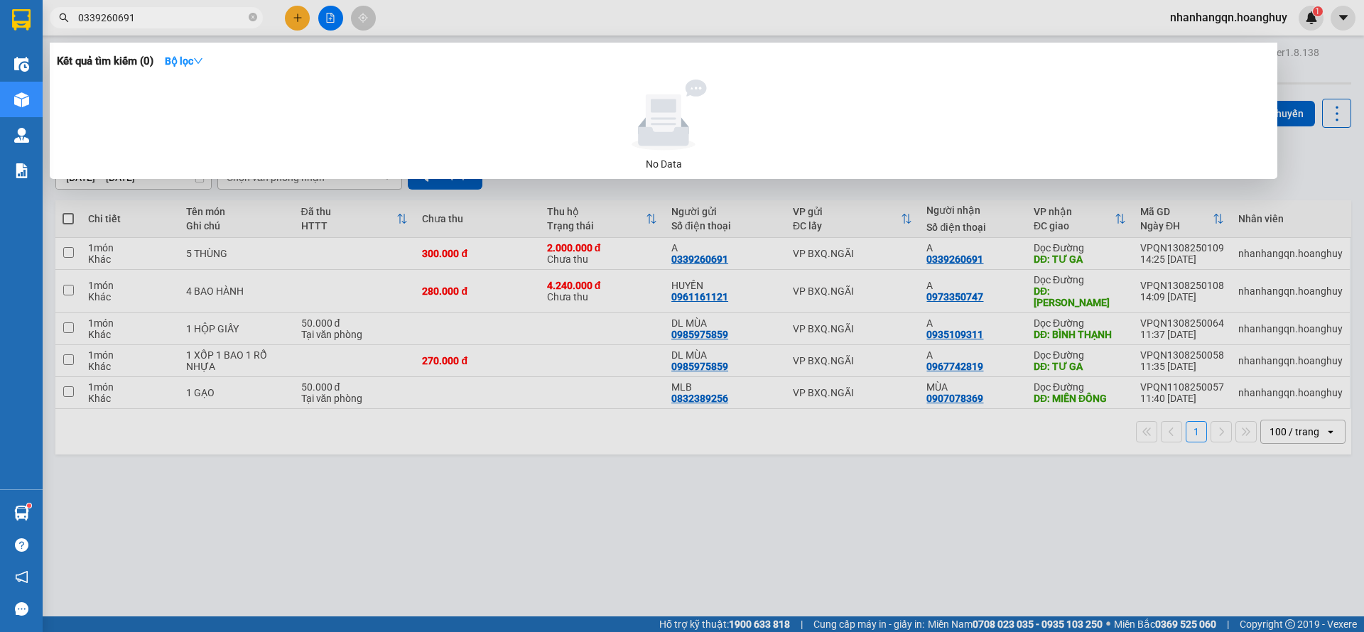
click at [172, 18] on input "0339260691" at bounding box center [162, 18] width 168 height 16
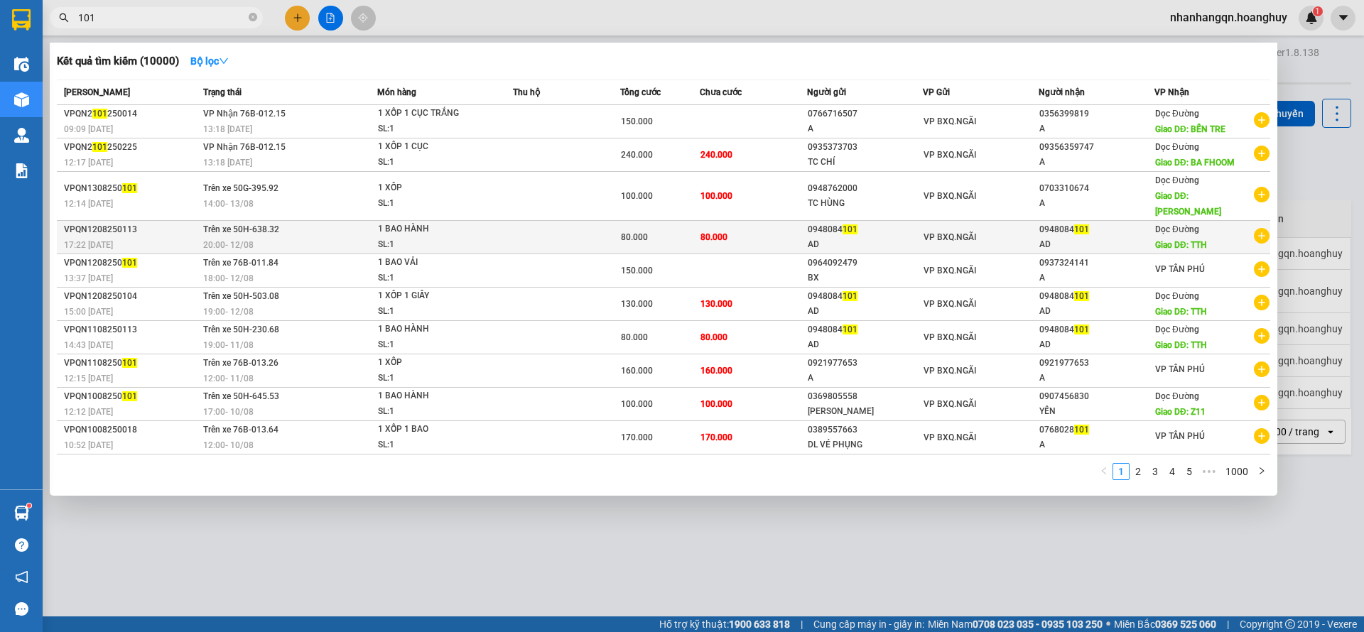
type input "101"
click at [957, 232] on span "VP BXQ.NGÃI" at bounding box center [950, 237] width 53 height 10
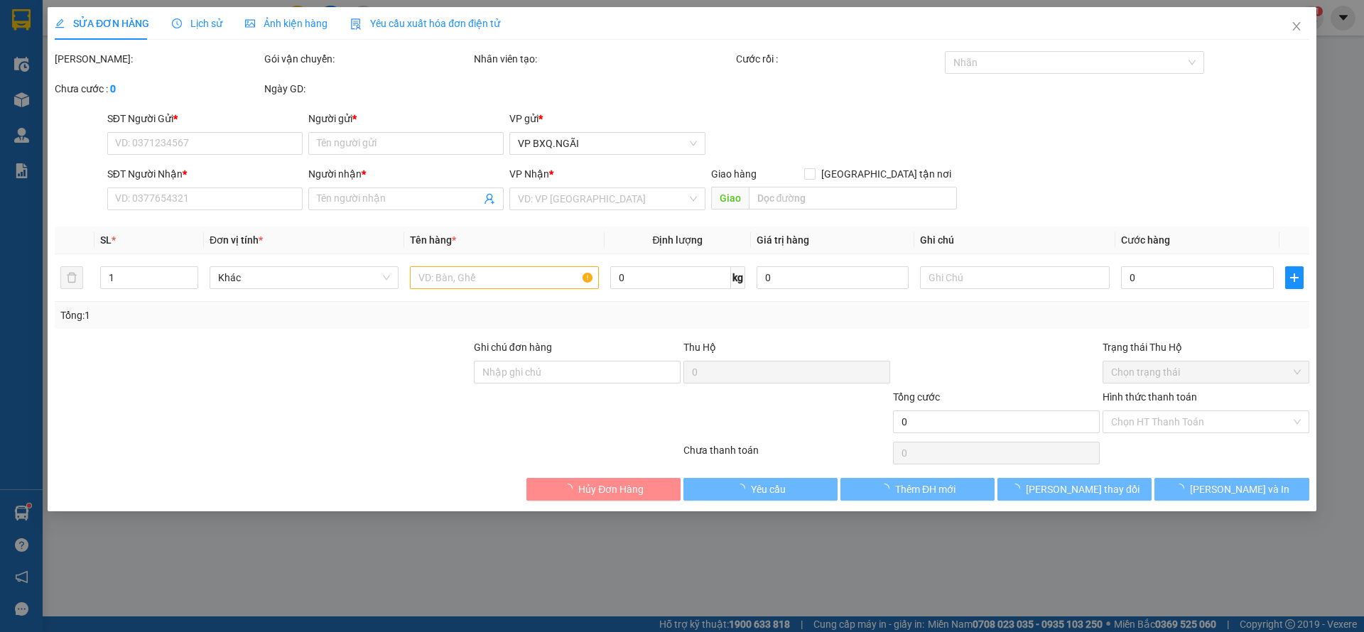
type input "0948084101"
type input "AD"
type input "0948084101"
type input "AD"
type input "TTH"
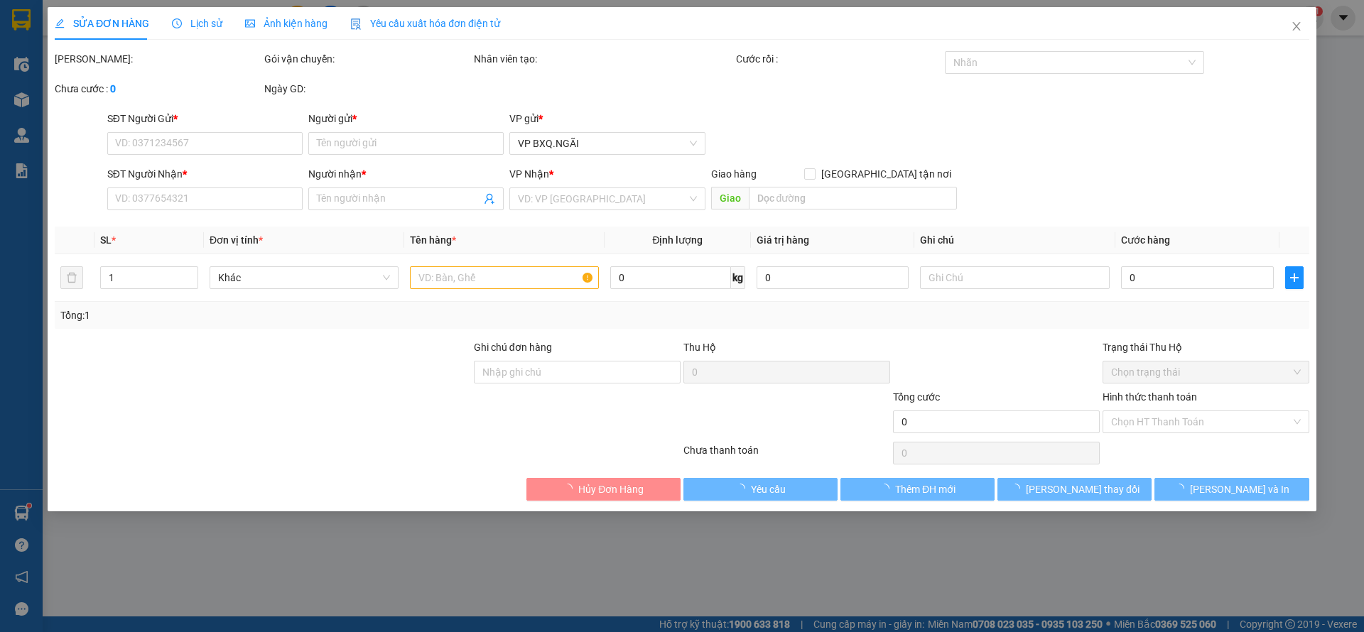
type input "80.000"
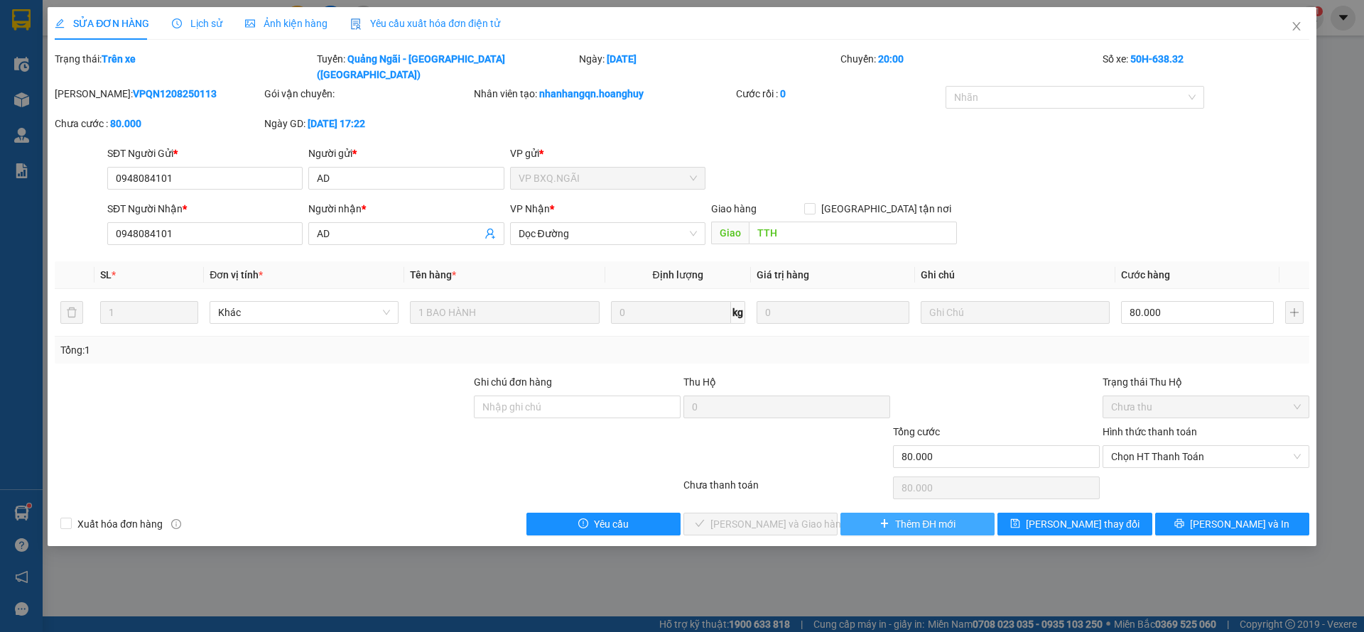
click at [921, 516] on span "Thêm ĐH mới" at bounding box center [925, 524] width 60 height 16
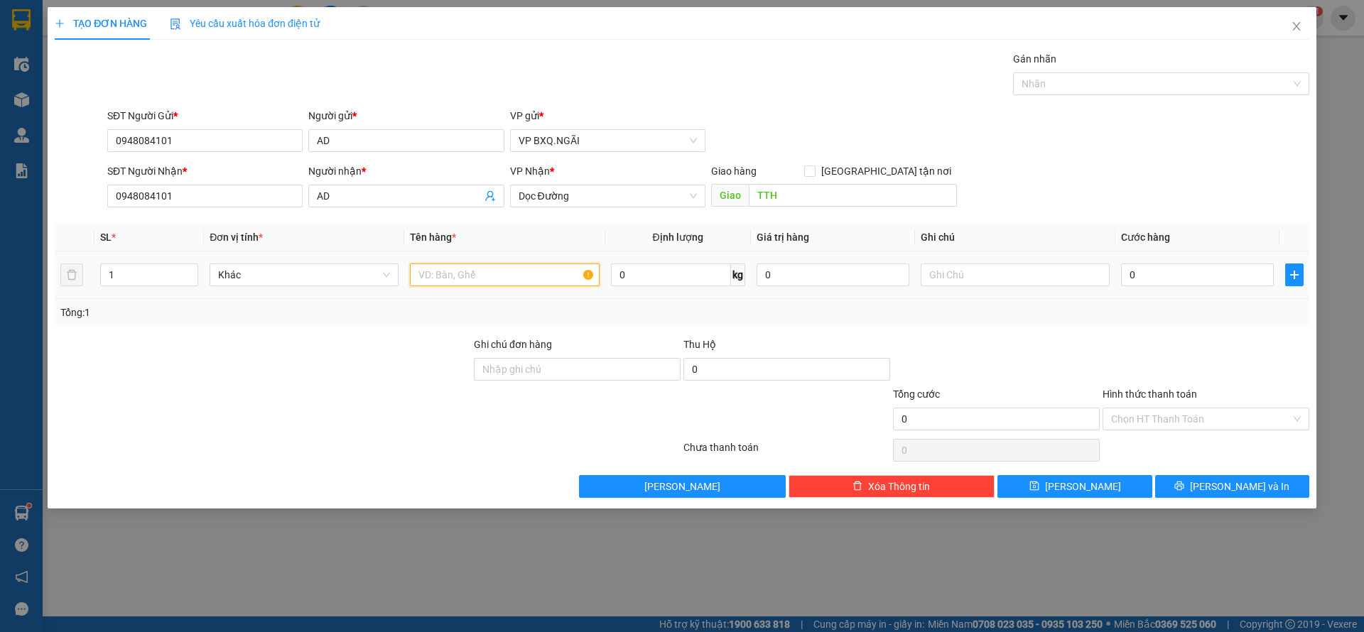
click at [485, 264] on input "text" at bounding box center [504, 275] width 189 height 23
type input "1 XỐP 1 BAO HÀNH"
type input "15"
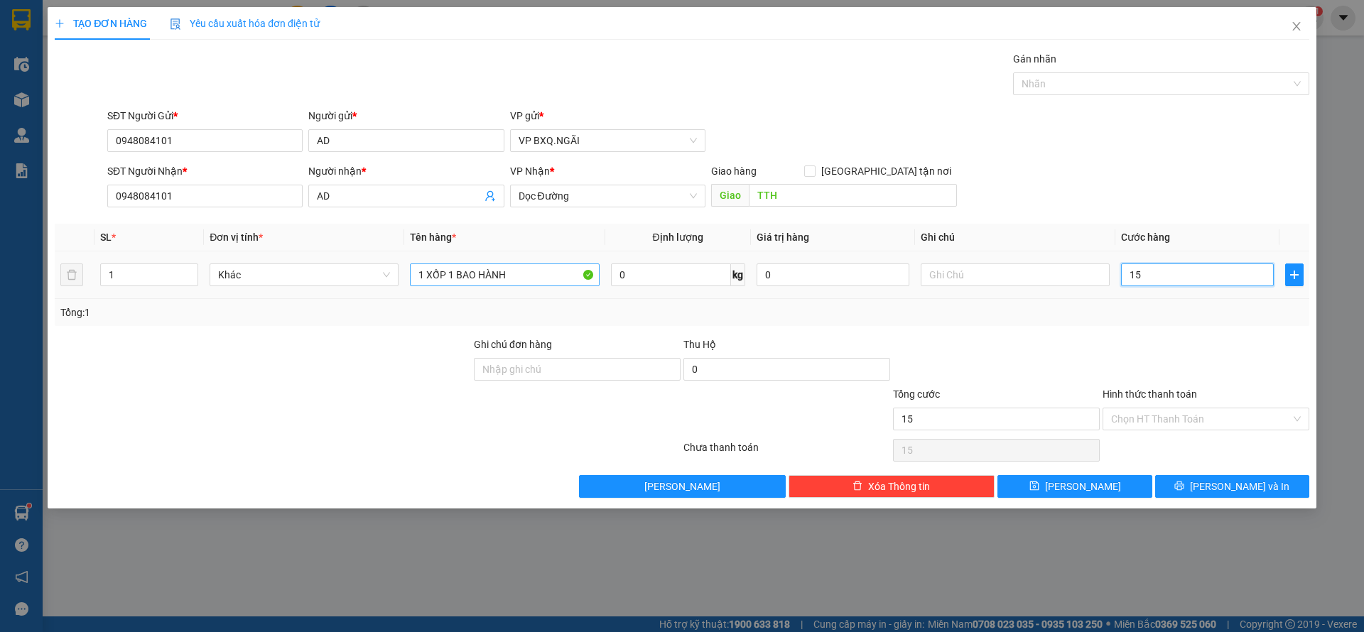
type input "150"
type input "1.500"
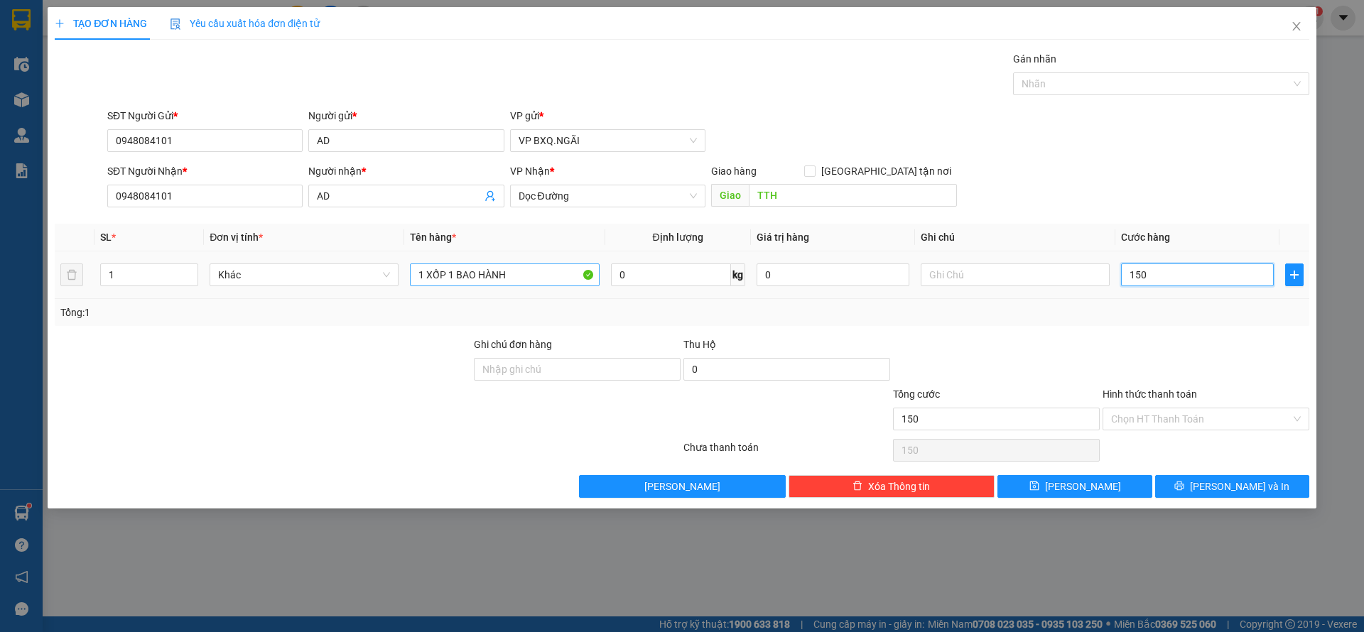
type input "1.500"
type input "15.000"
type input "150.000"
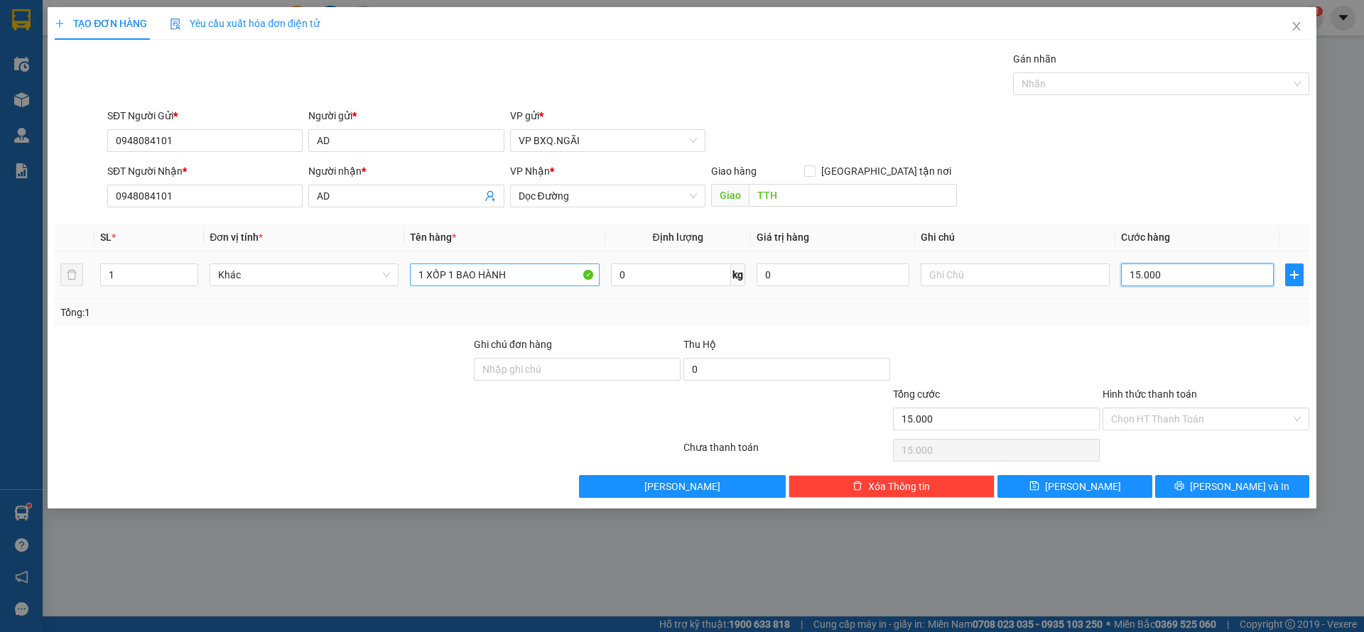
type input "150.000"
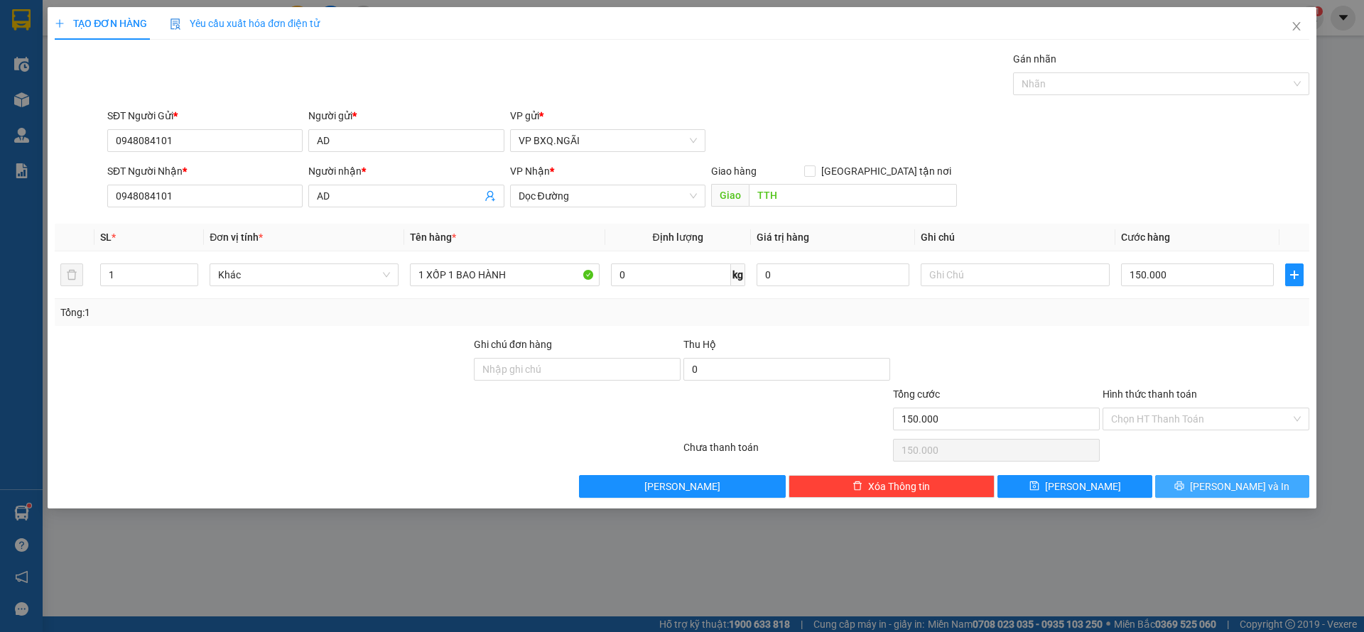
click at [1267, 477] on button "[PERSON_NAME] và In" at bounding box center [1232, 486] width 154 height 23
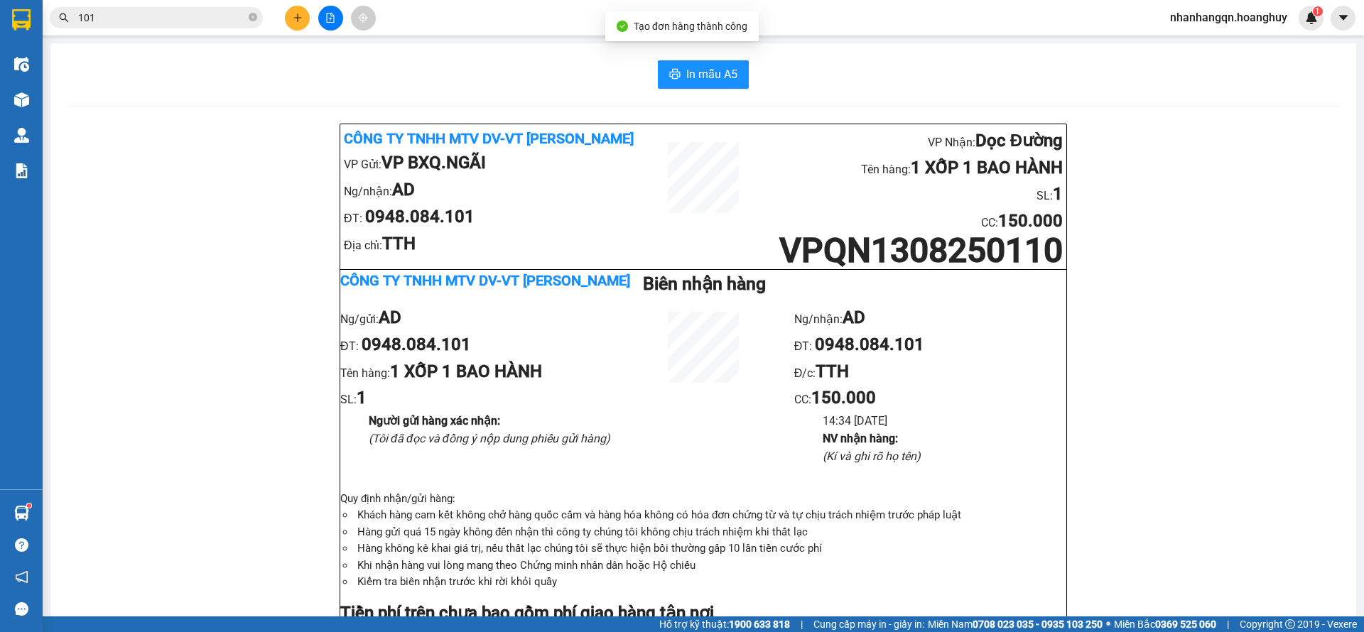
click at [330, 16] on icon "file-add" at bounding box center [330, 18] width 10 height 10
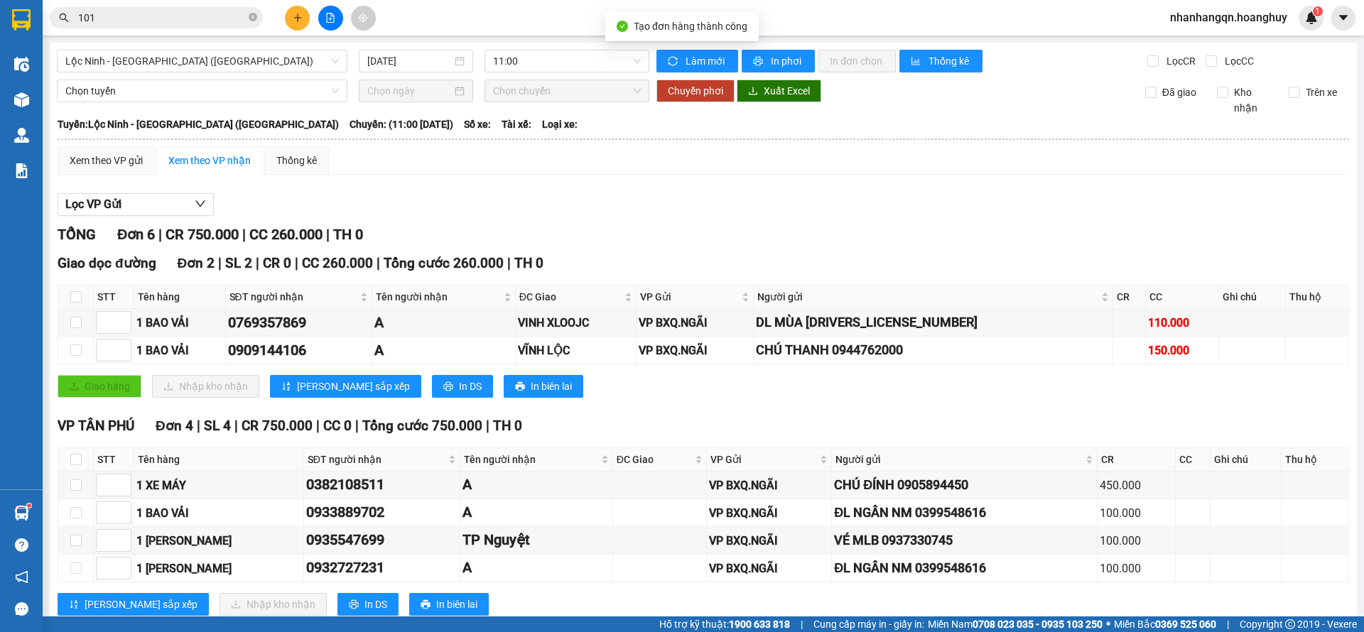
click at [190, 76] on div "[GEOGRAPHIC_DATA] - [GEOGRAPHIC_DATA] ([GEOGRAPHIC_DATA]) [DATE] 11:00 Làm mới …" at bounding box center [703, 346] width 1307 height 606
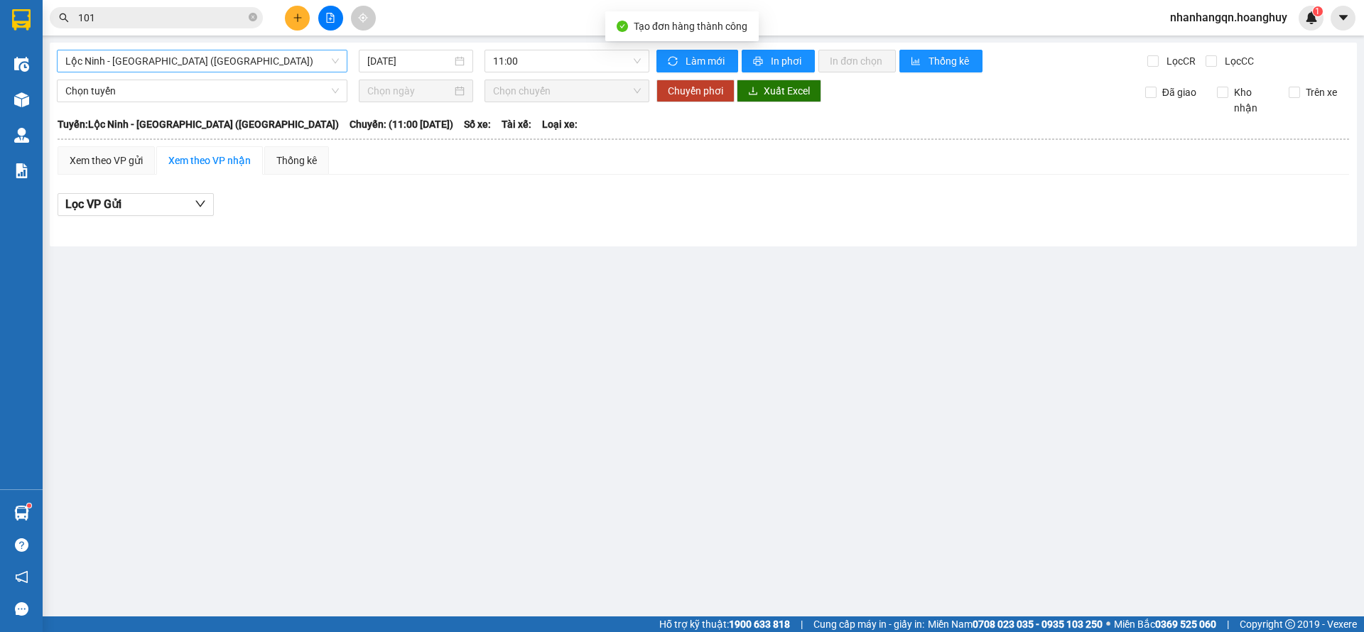
click at [183, 63] on span "Lộc Ninh - [GEOGRAPHIC_DATA] ([GEOGRAPHIC_DATA])" at bounding box center [202, 60] width 274 height 21
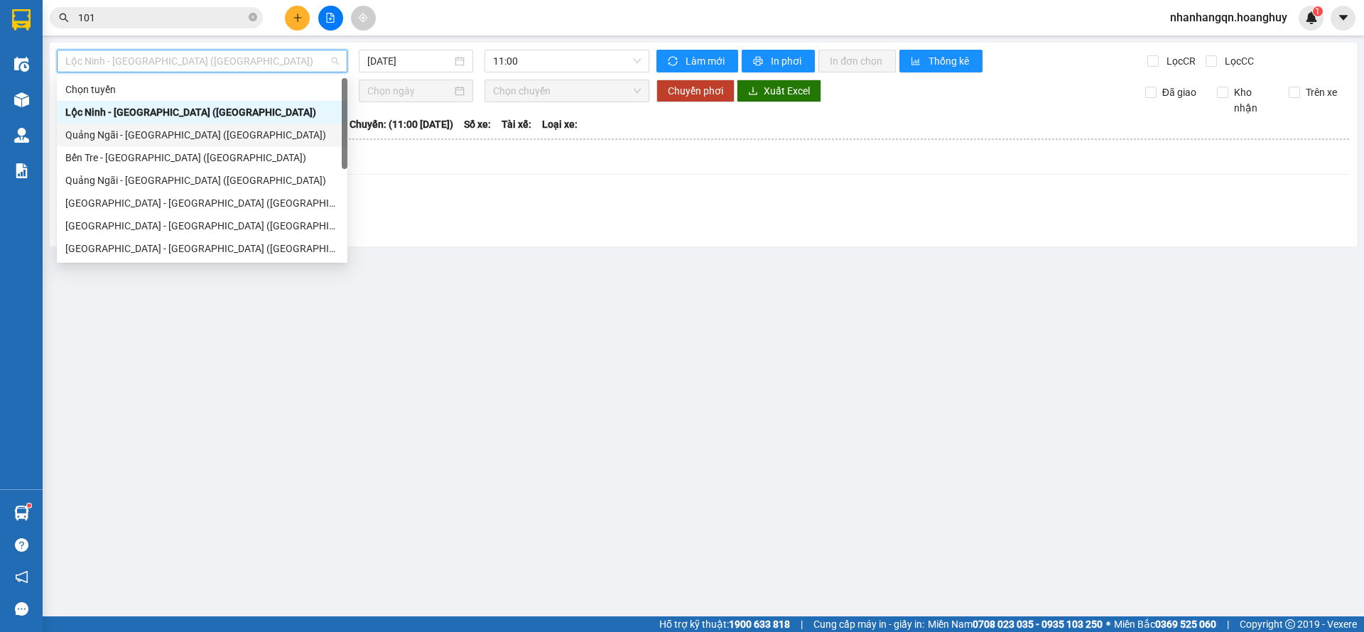
click at [170, 131] on div "Quảng Ngãi - [GEOGRAPHIC_DATA] ([GEOGRAPHIC_DATA])" at bounding box center [202, 135] width 274 height 16
type input "[DATE]"
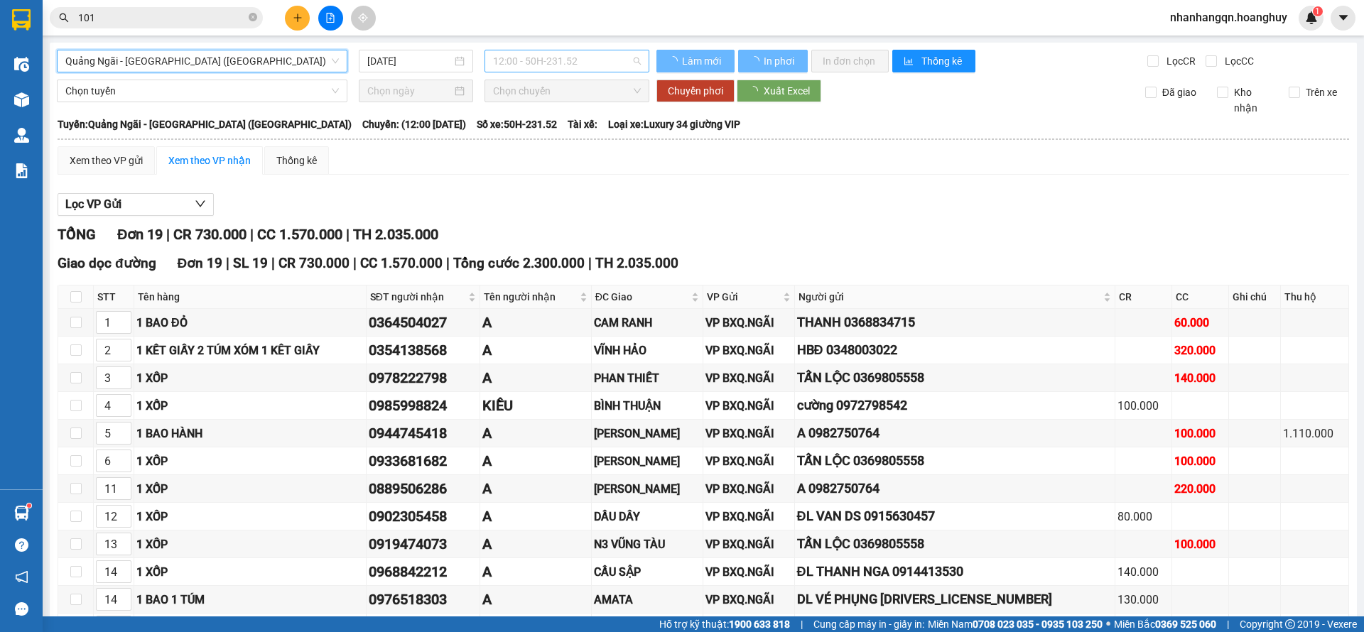
click at [523, 63] on span "12:00 - 50H-231.52" at bounding box center [567, 60] width 148 height 21
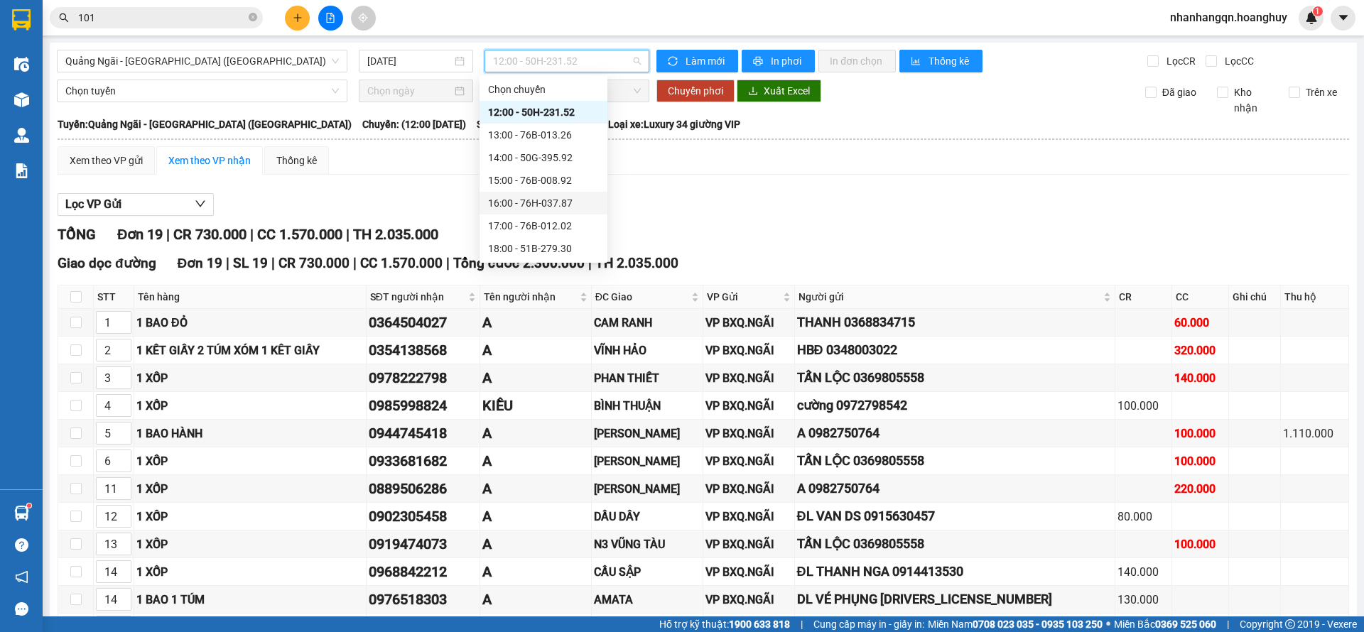
click at [560, 203] on div "16:00 - 76H-037.87" at bounding box center [543, 203] width 111 height 16
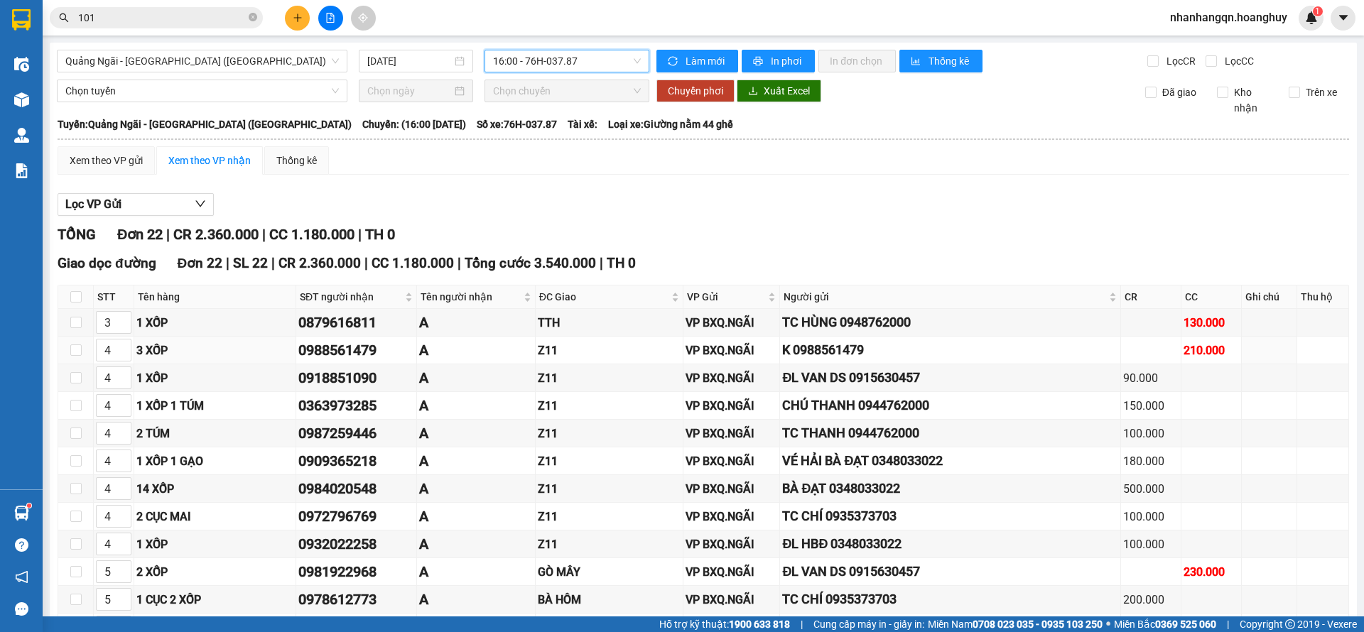
scroll to position [375, 0]
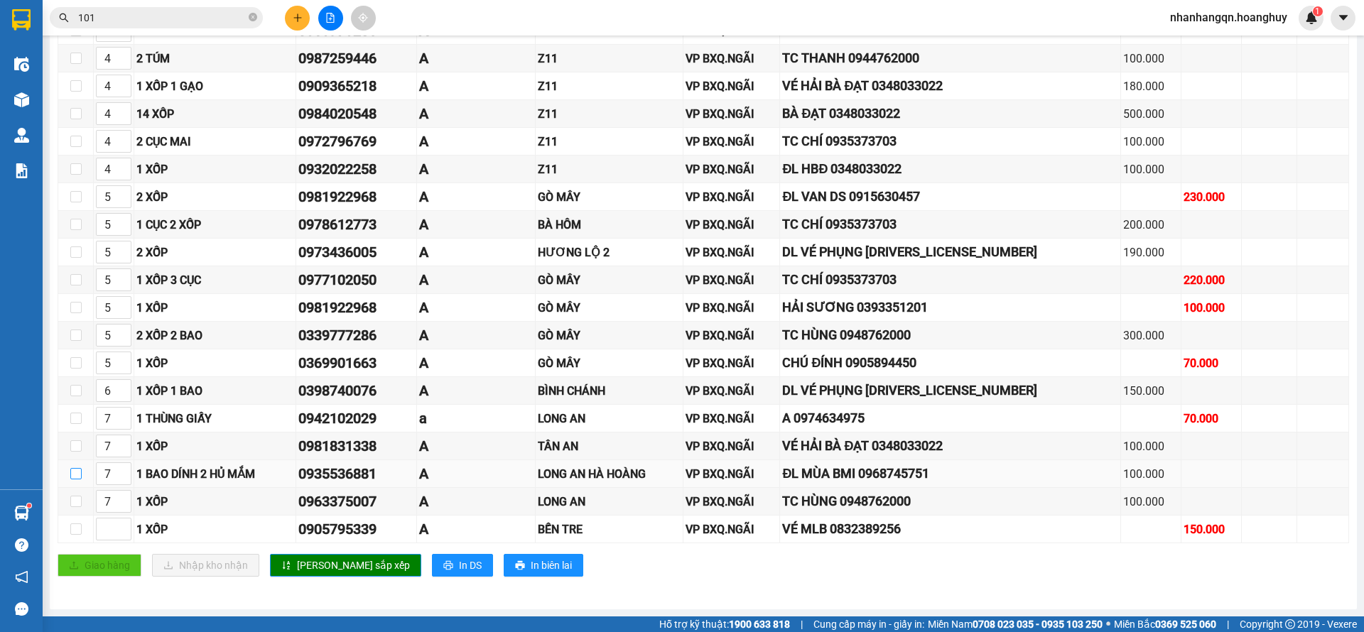
click at [75, 475] on input "checkbox" at bounding box center [75, 473] width 11 height 11
checkbox input "true"
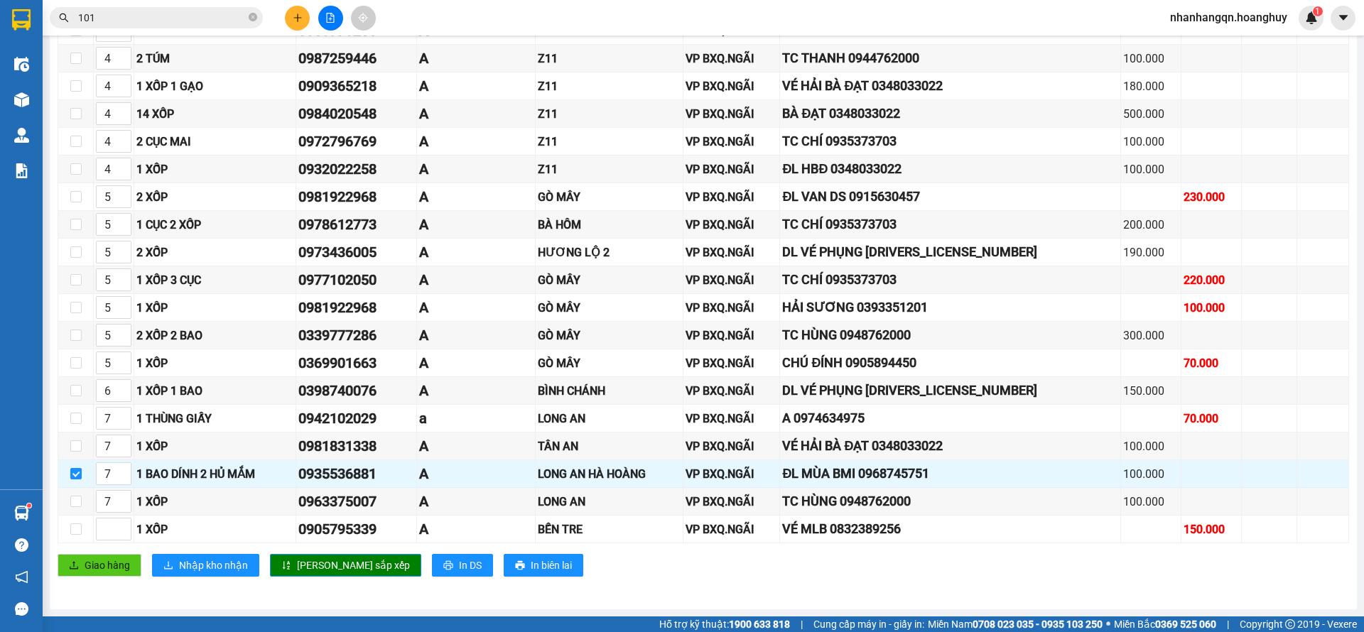
click at [156, 11] on input "101" at bounding box center [162, 18] width 168 height 16
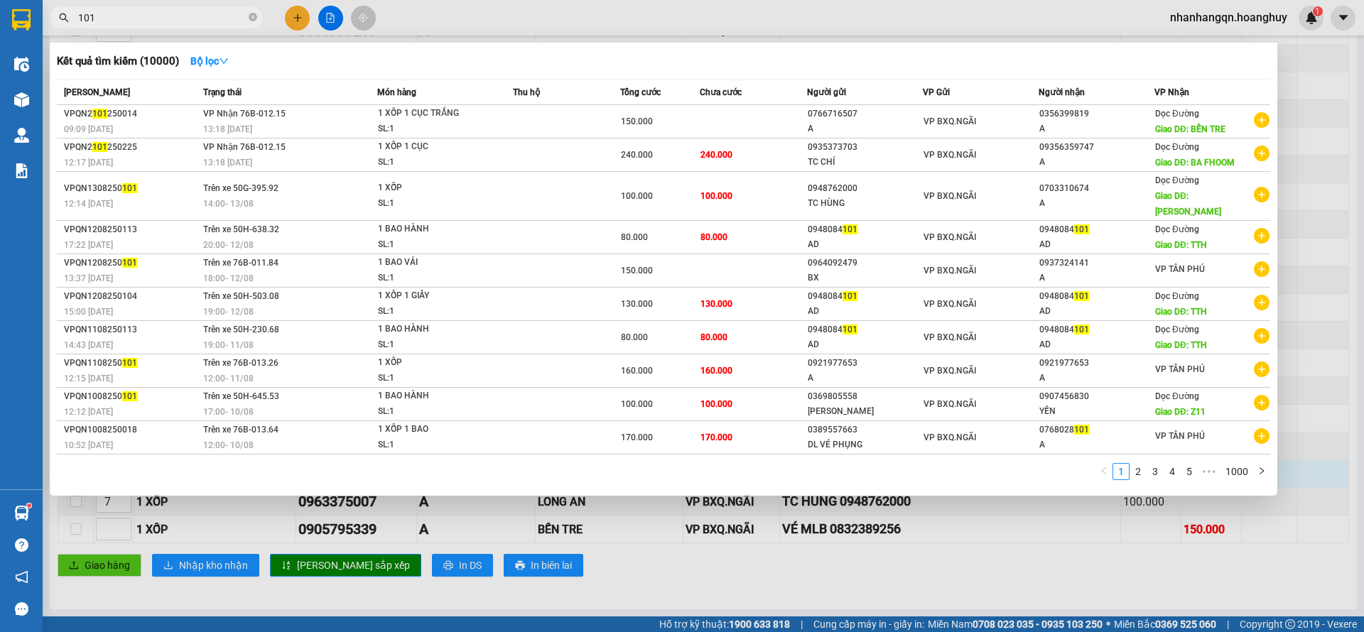
click at [156, 11] on input "101" at bounding box center [162, 18] width 168 height 16
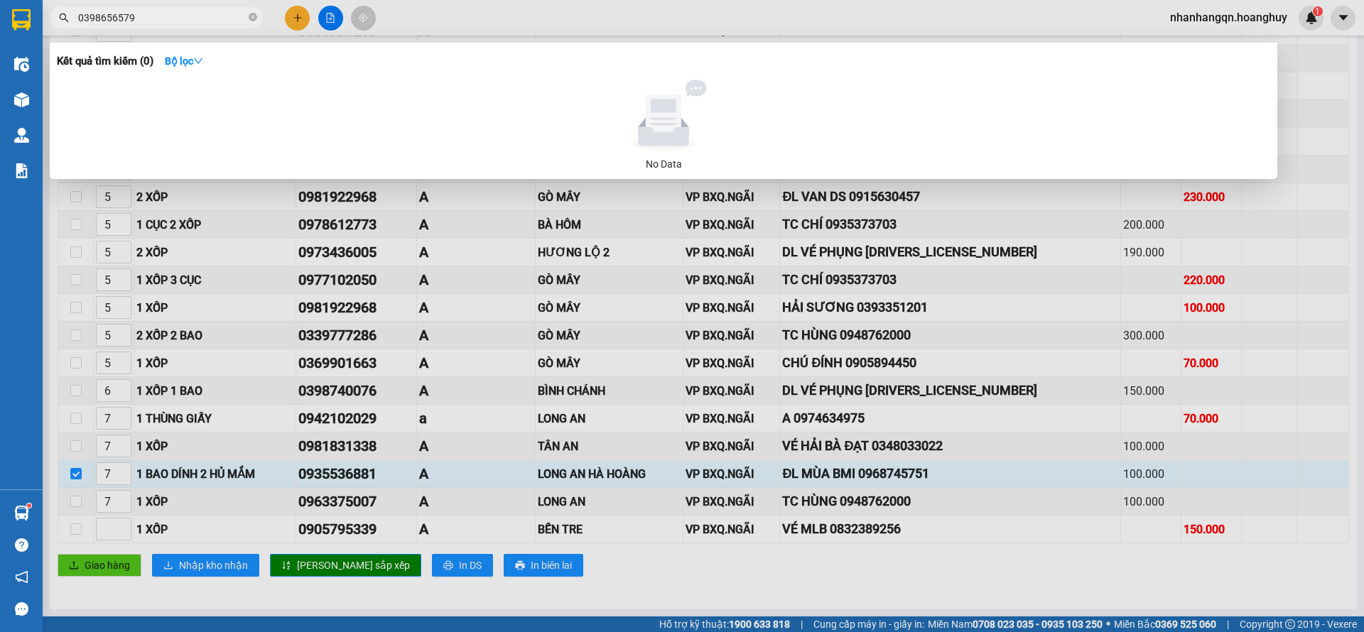
click at [166, 17] on input "0398656579" at bounding box center [162, 18] width 168 height 16
type input "0398656579"
click at [287, 18] on div at bounding box center [682, 316] width 1364 height 632
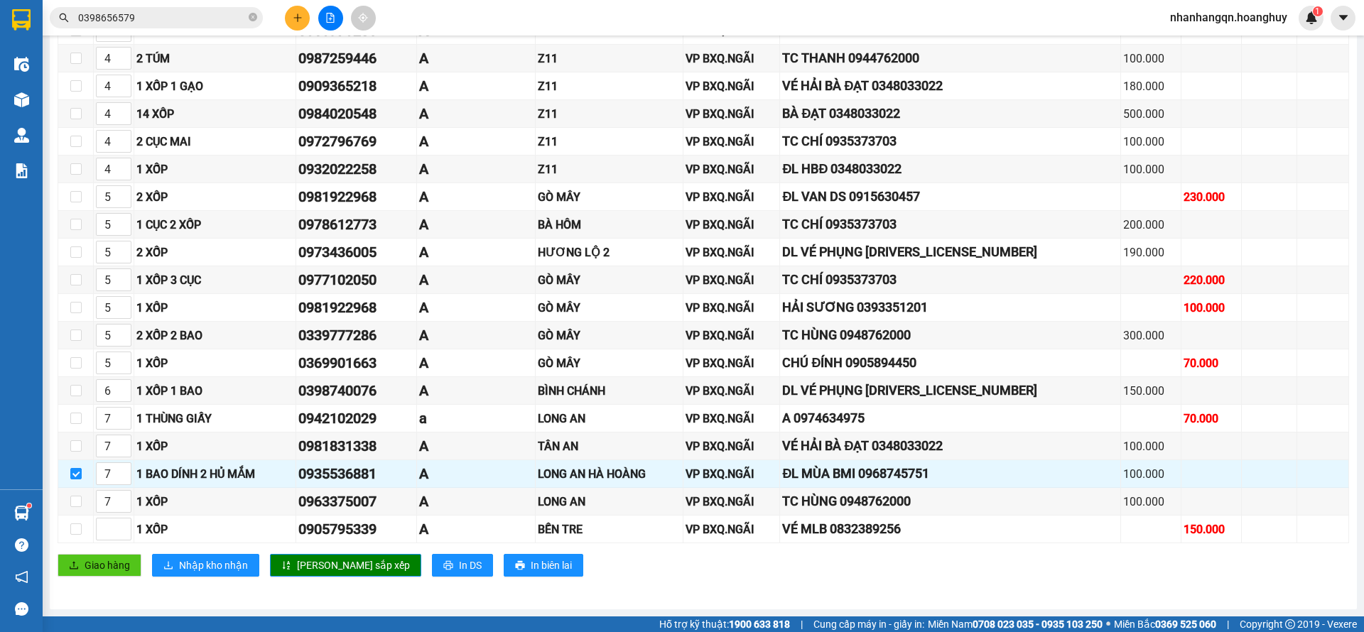
click at [290, 18] on button at bounding box center [297, 18] width 25 height 25
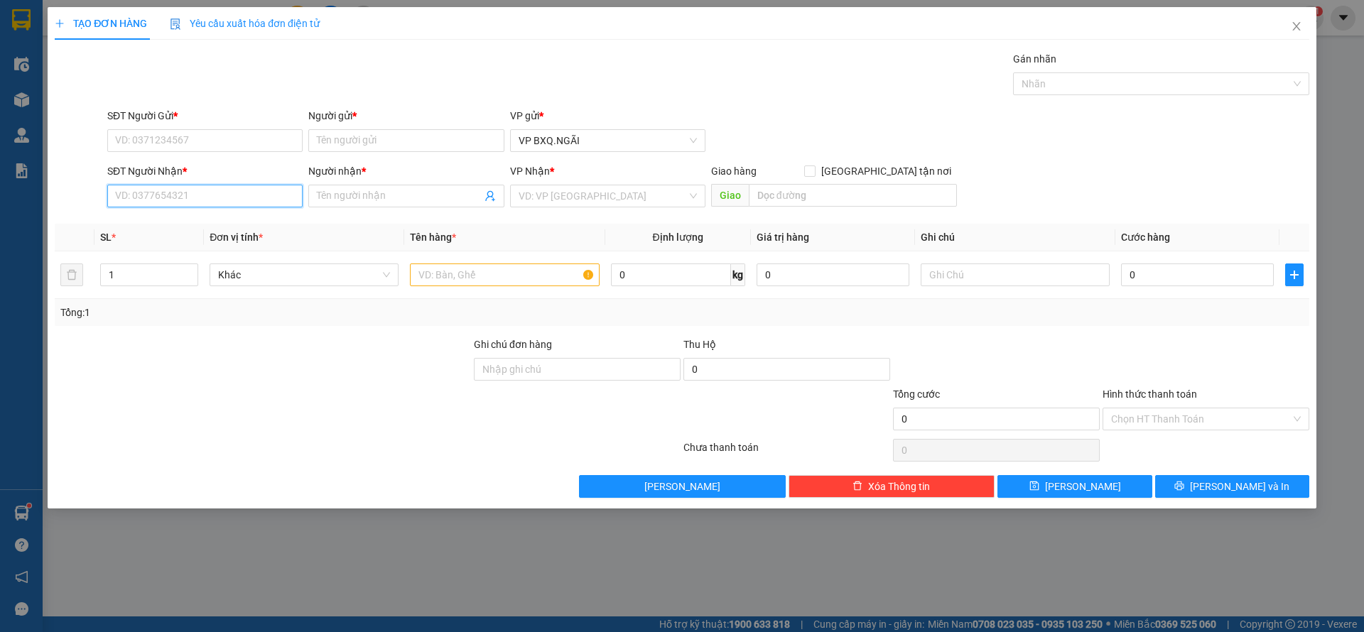
click at [194, 202] on input "SĐT Người Nhận *" at bounding box center [204, 196] width 195 height 23
paste input "0398656579"
type input "0398656579"
click at [389, 192] on input "Người nhận *" at bounding box center [399, 196] width 164 height 16
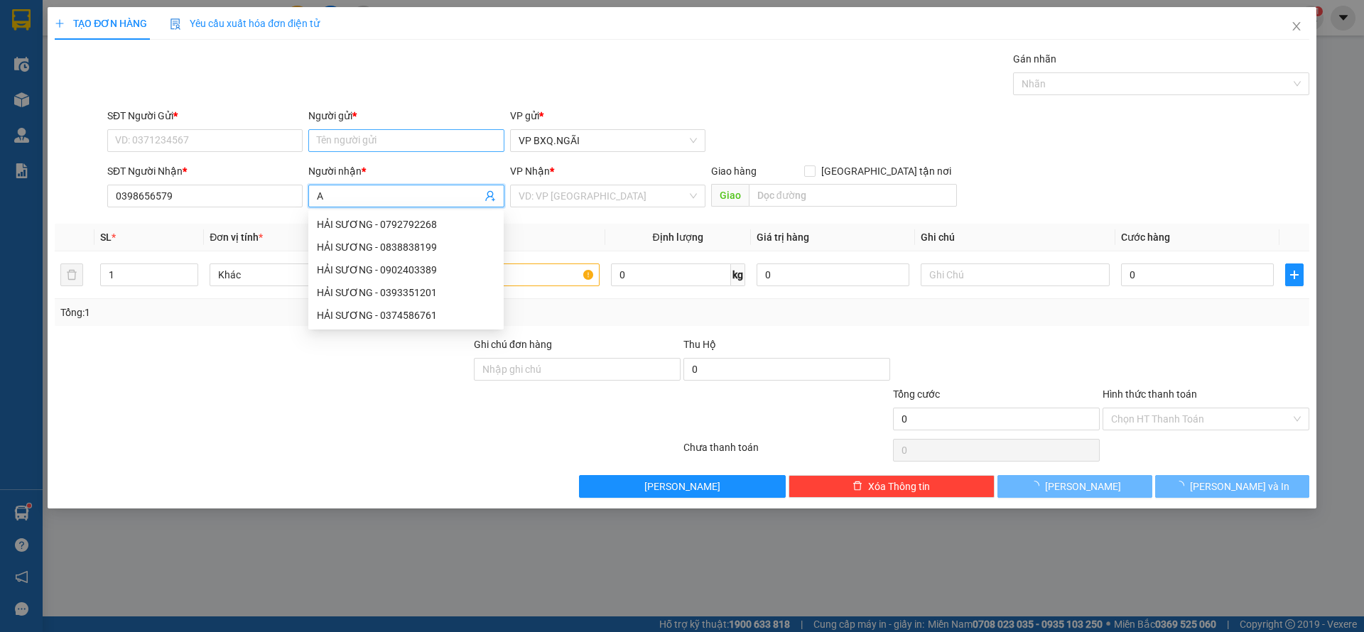
type input "A"
click at [342, 133] on input "Người gửi *" at bounding box center [405, 140] width 195 height 23
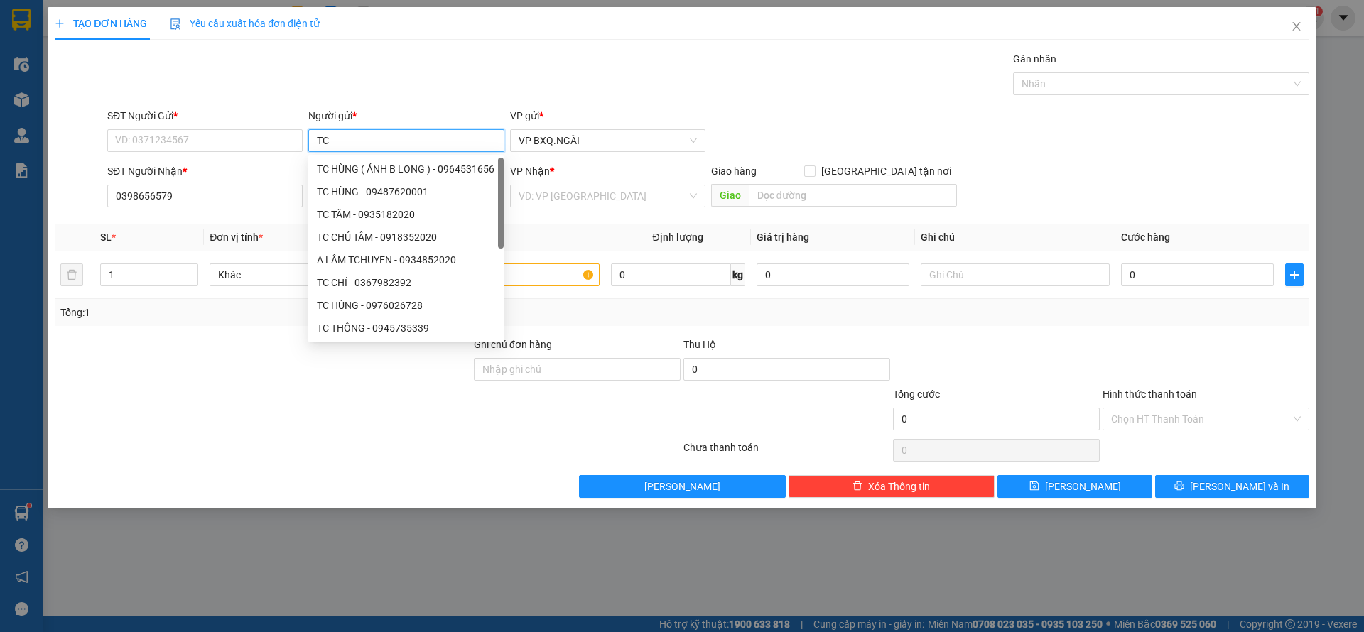
click at [323, 133] on input "TC" at bounding box center [405, 140] width 195 height 23
click at [364, 131] on input "TC" at bounding box center [405, 140] width 195 height 23
type input "TC HÙNG"
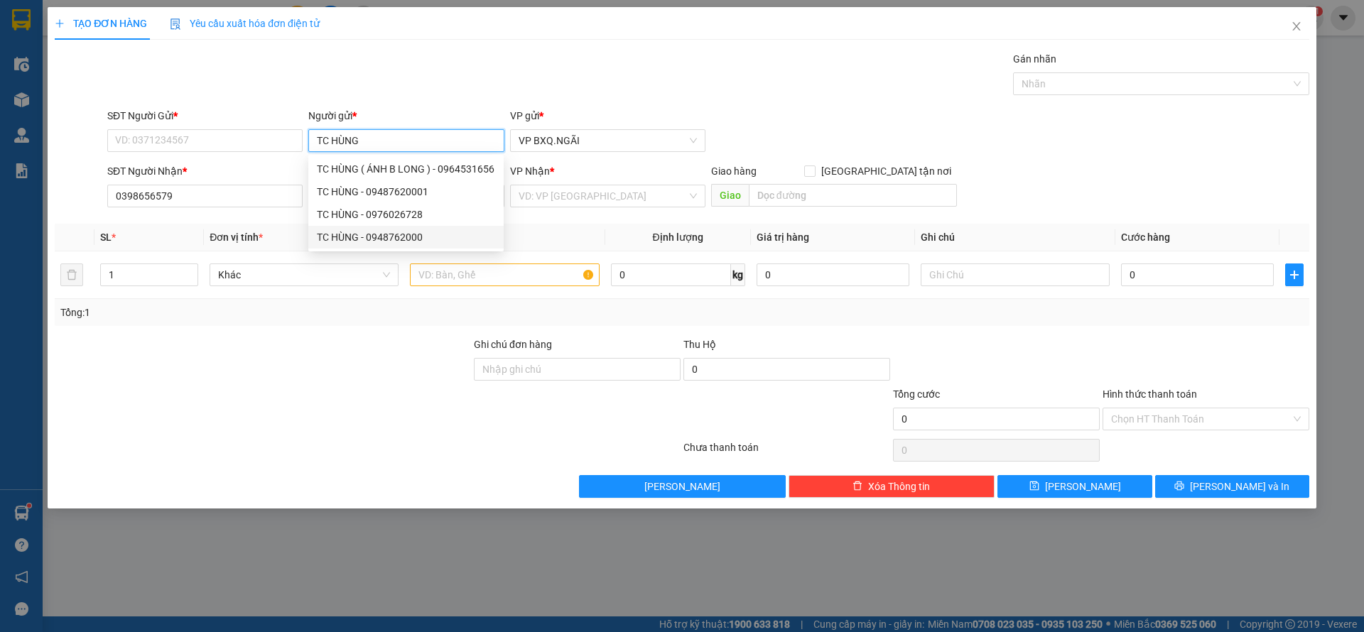
click at [427, 235] on div "TC HÙNG - 0948762000" at bounding box center [406, 237] width 178 height 16
type input "0948762000"
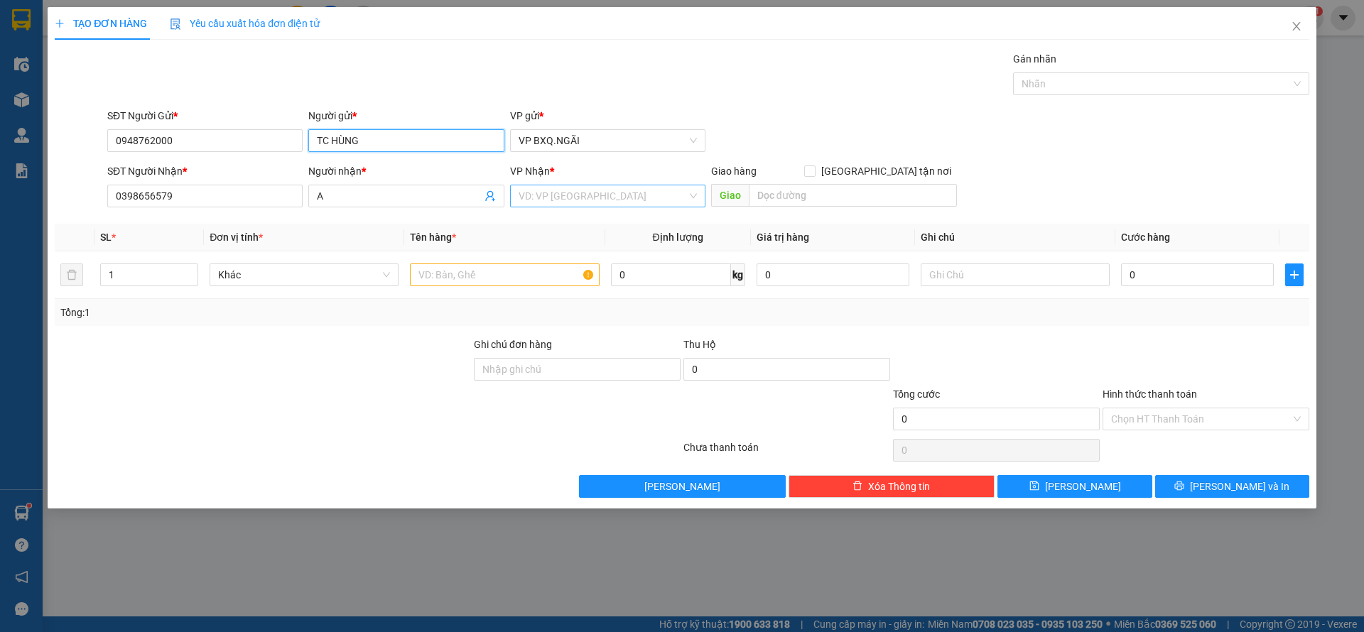
type input "TC HÙNG"
click at [582, 195] on input "search" at bounding box center [603, 195] width 168 height 21
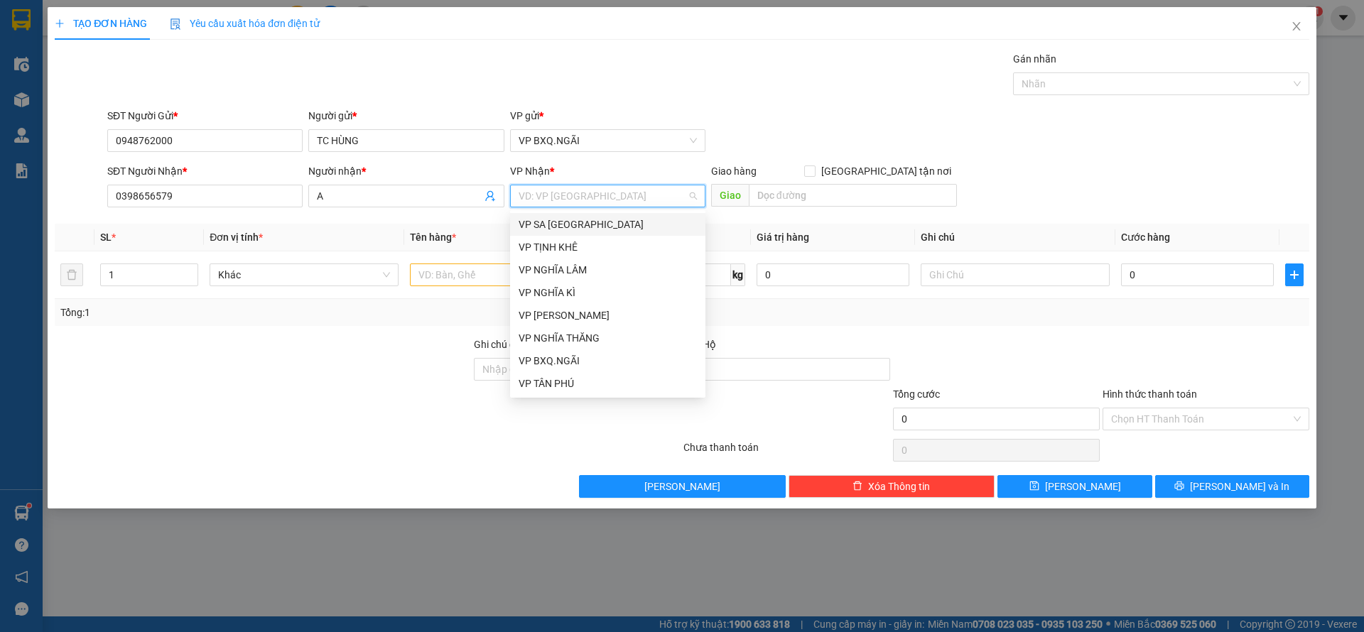
type input "D"
click at [588, 313] on div "Dọc Đường" at bounding box center [608, 316] width 178 height 16
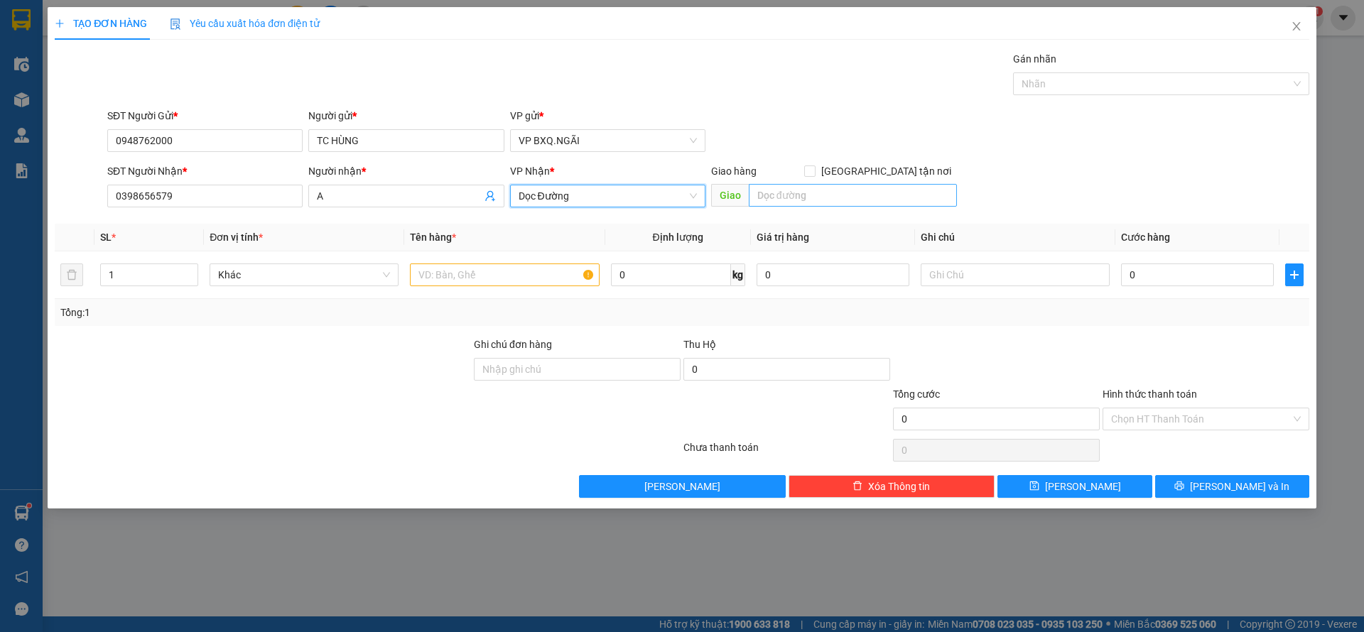
drag, startPoint x: 780, startPoint y: 215, endPoint x: 806, endPoint y: 188, distance: 36.7
click at [785, 210] on div "Transit Pickup Surcharge Ids Transit Deliver Surcharge Ids Transit Deliver Surc…" at bounding box center [682, 274] width 1255 height 447
click at [806, 188] on input "text" at bounding box center [853, 195] width 208 height 23
type input "TƯ GA"
click at [487, 281] on input "text" at bounding box center [504, 275] width 189 height 23
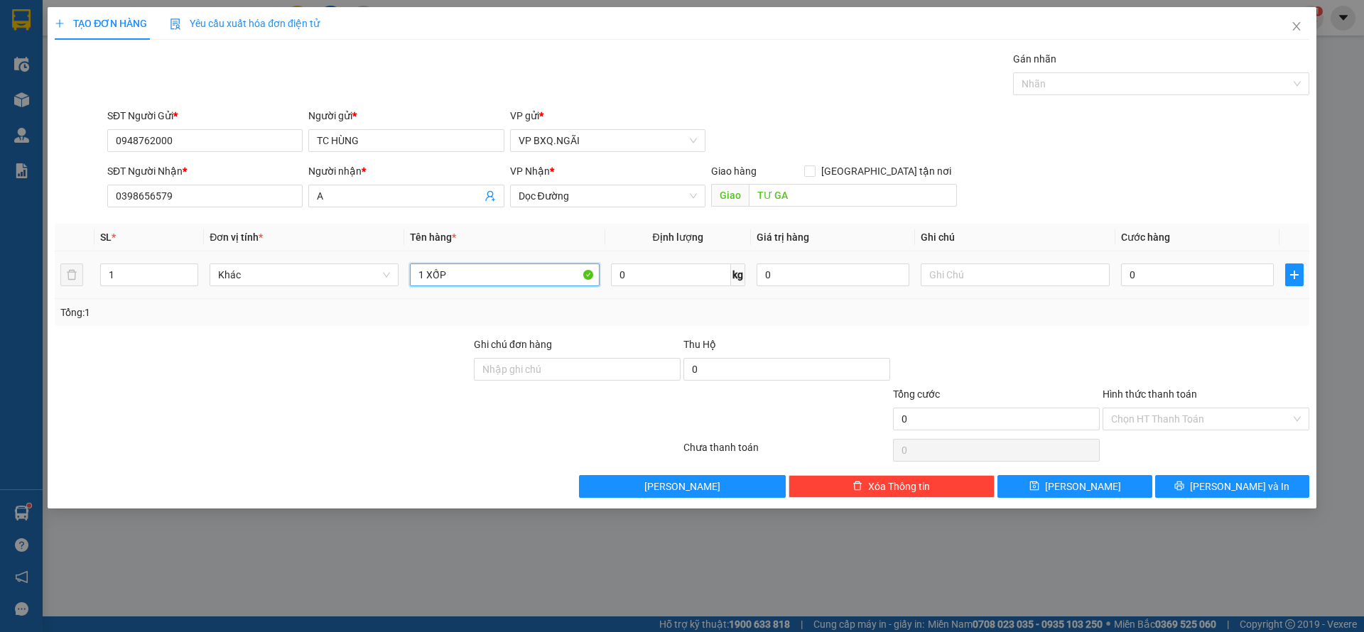
type input "1 XỐP"
type input "1"
type input "10"
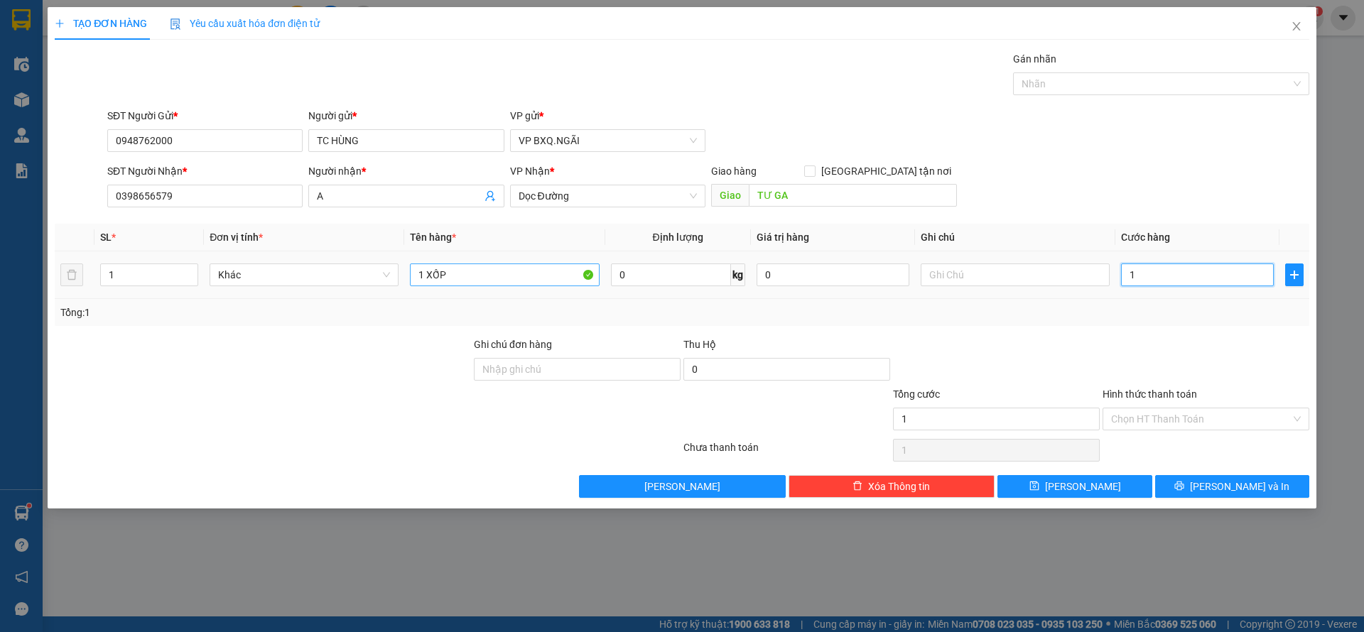
type input "10"
type input "100"
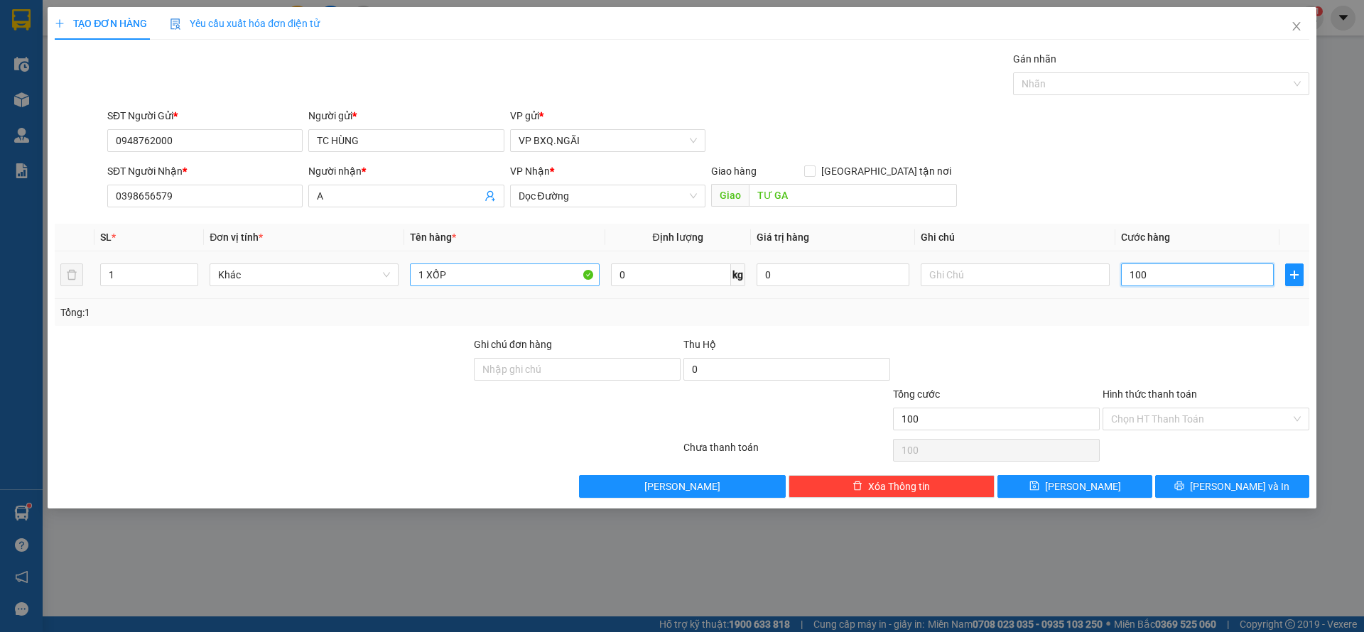
type input "1.000"
type input "10.000"
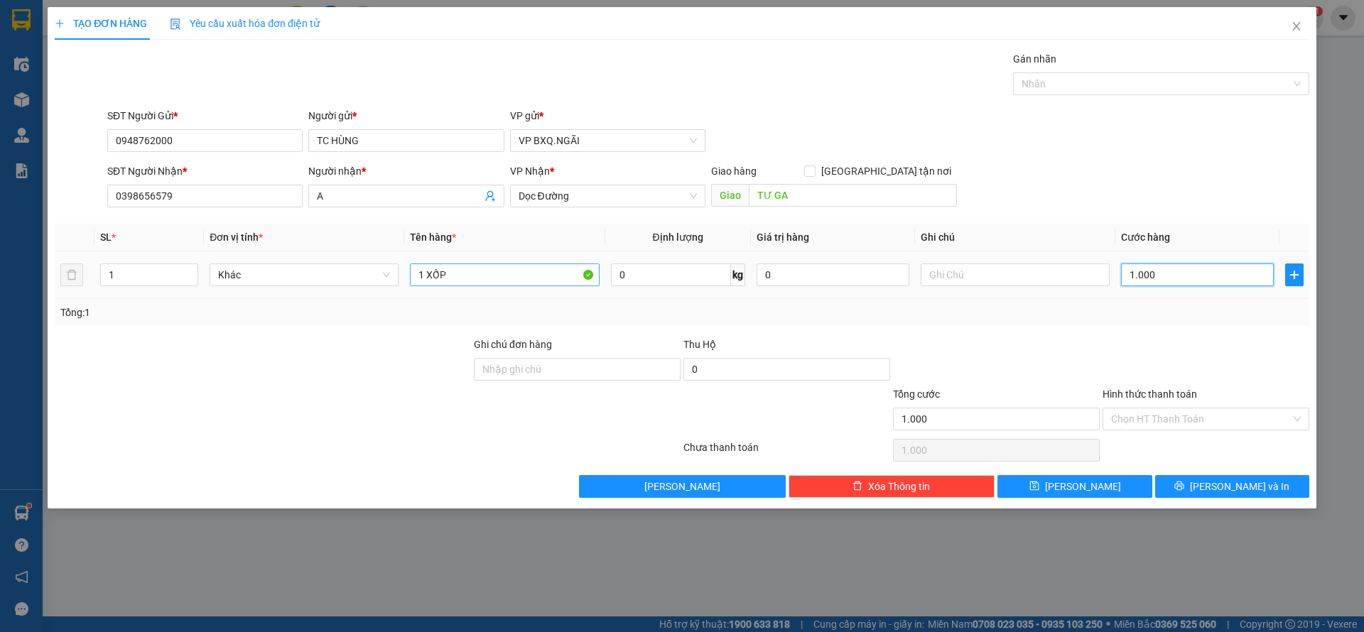
type input "10.000"
type input "100.000"
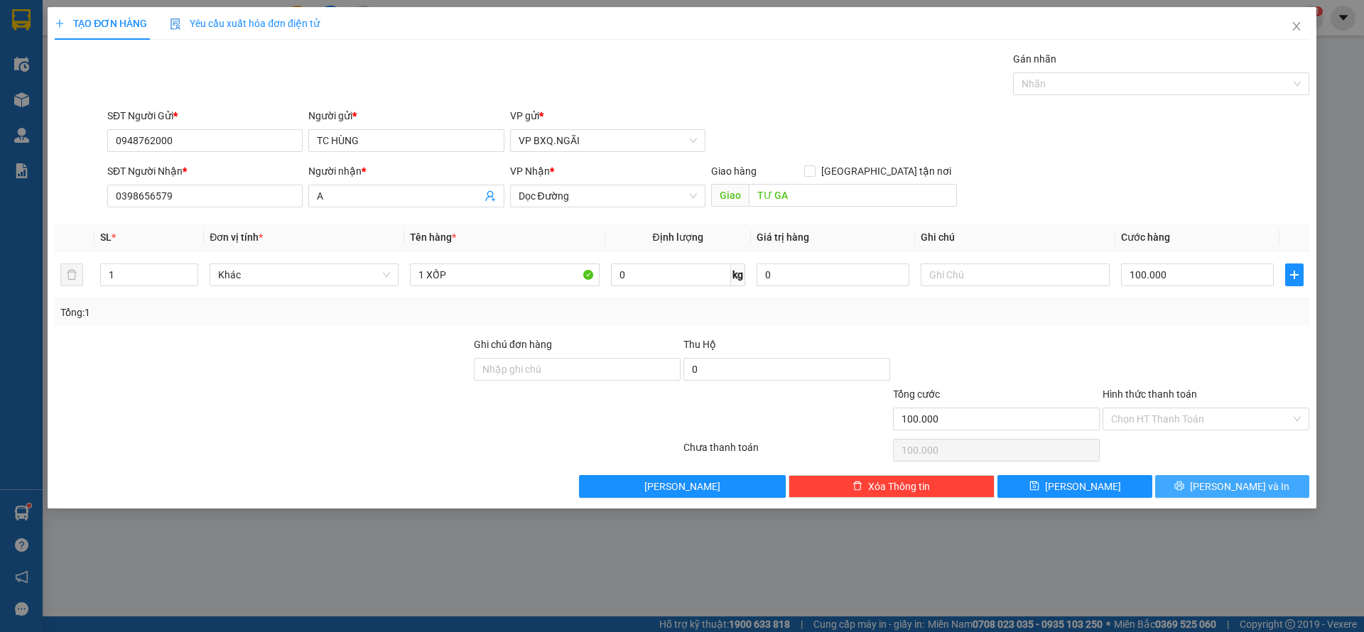
click at [1284, 481] on button "[PERSON_NAME] và In" at bounding box center [1232, 486] width 154 height 23
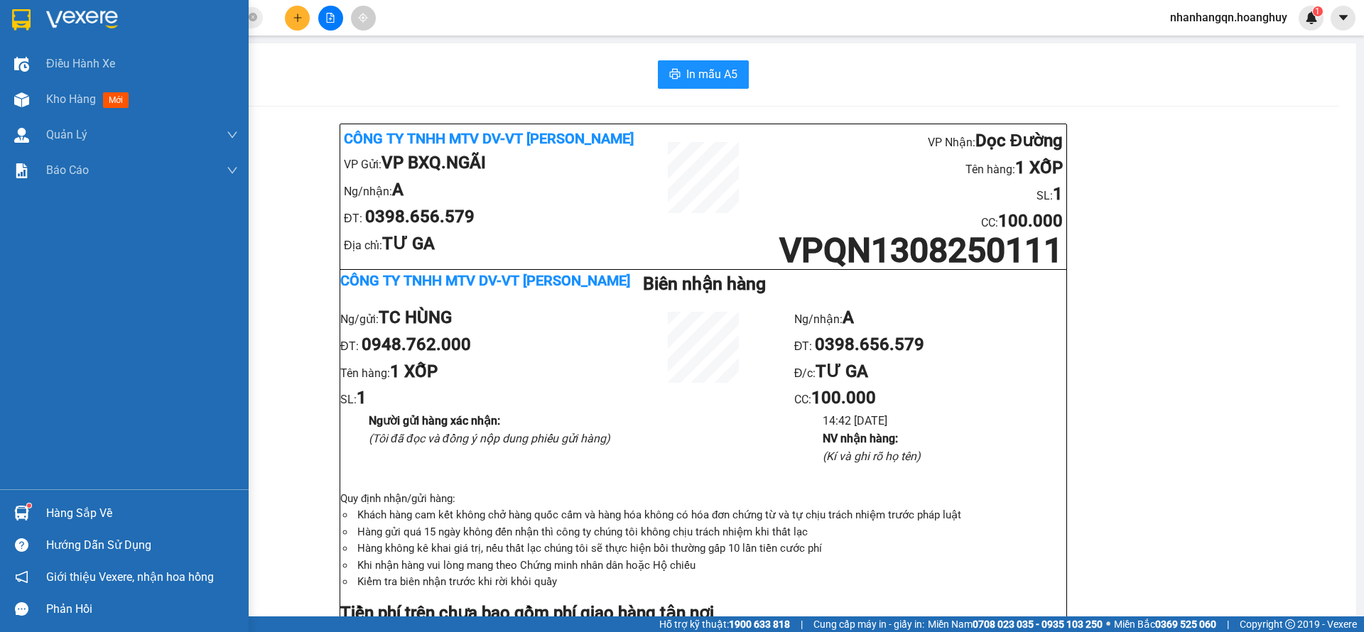
click at [39, 16] on div at bounding box center [124, 23] width 249 height 46
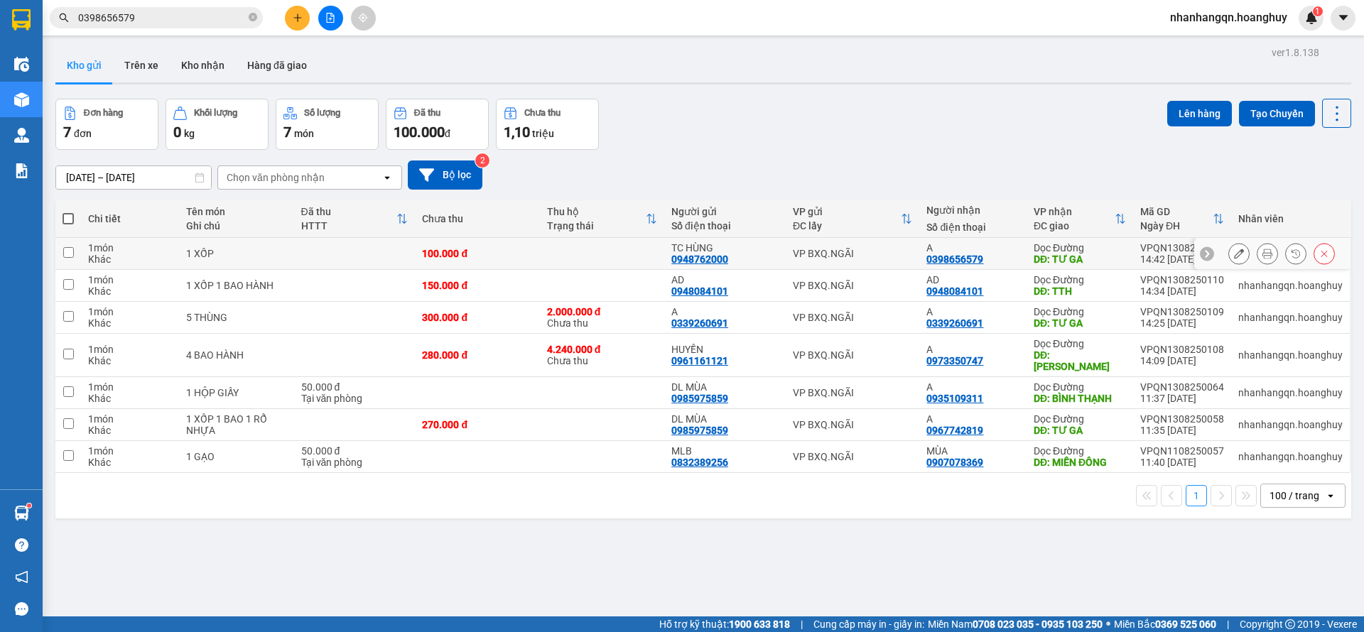
click at [1229, 260] on button at bounding box center [1239, 254] width 20 height 25
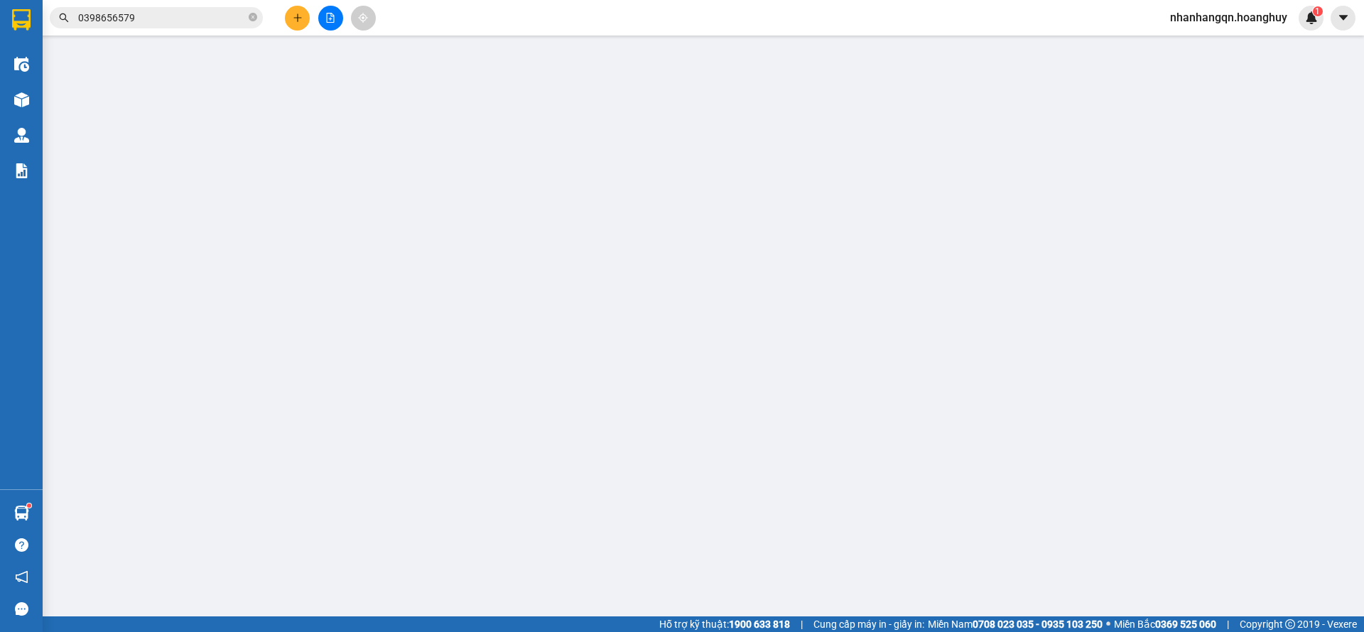
click at [1185, 413] on div "Chọn HT Thanh Toán" at bounding box center [1206, 422] width 207 height 23
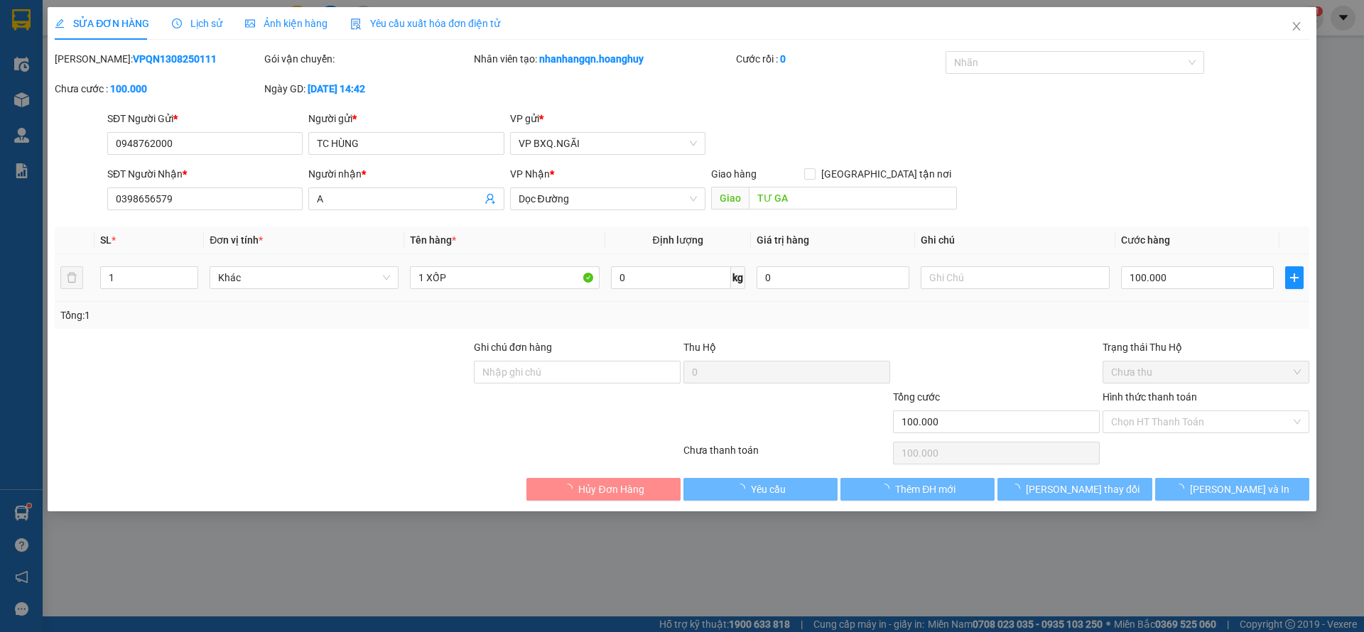
type input "0948762000"
type input "TC HÙNG"
type input "0398656579"
type input "A"
type input "TƯ GA"
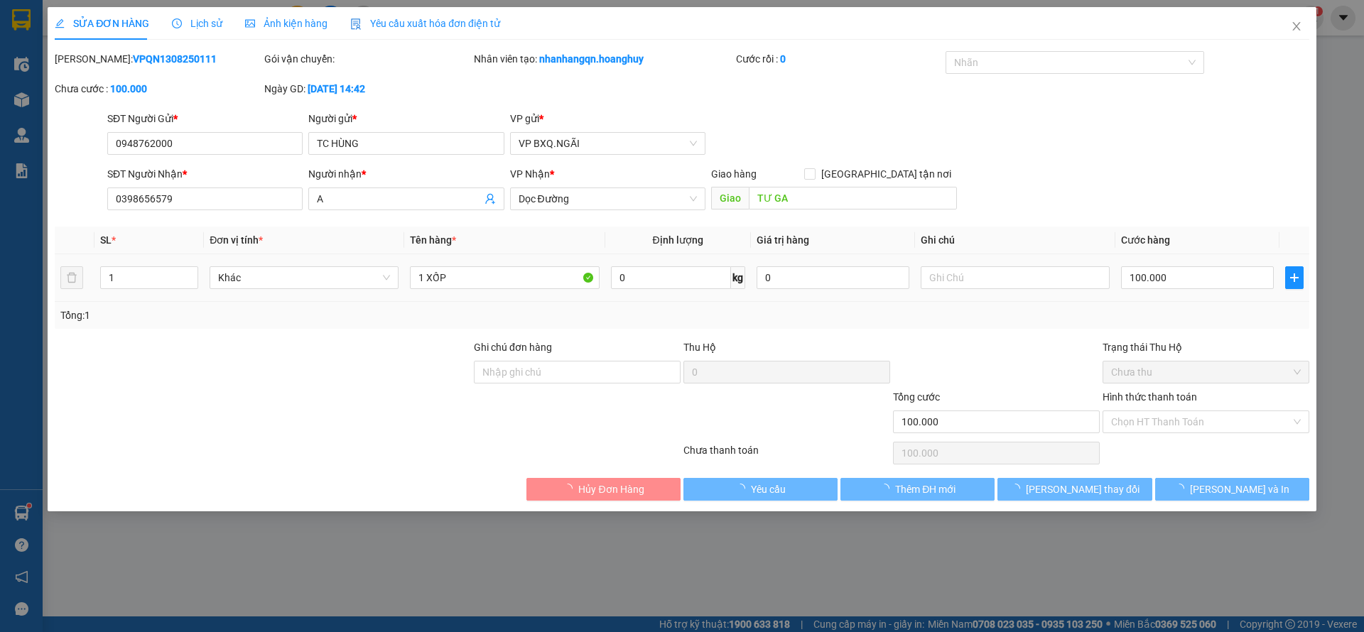
type input "100.000"
click at [1183, 426] on span "Chọn HT Thanh Toán" at bounding box center [1206, 421] width 190 height 21
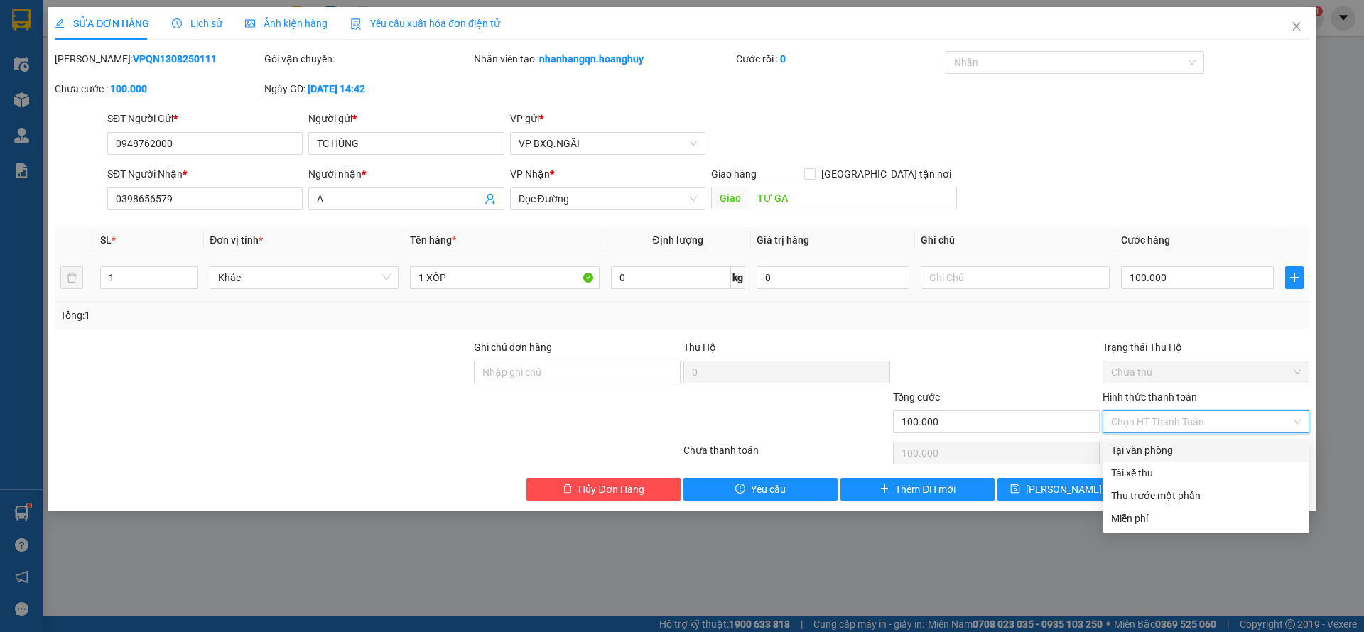
click at [1159, 451] on div "Tại văn phòng" at bounding box center [1206, 451] width 190 height 16
type input "0"
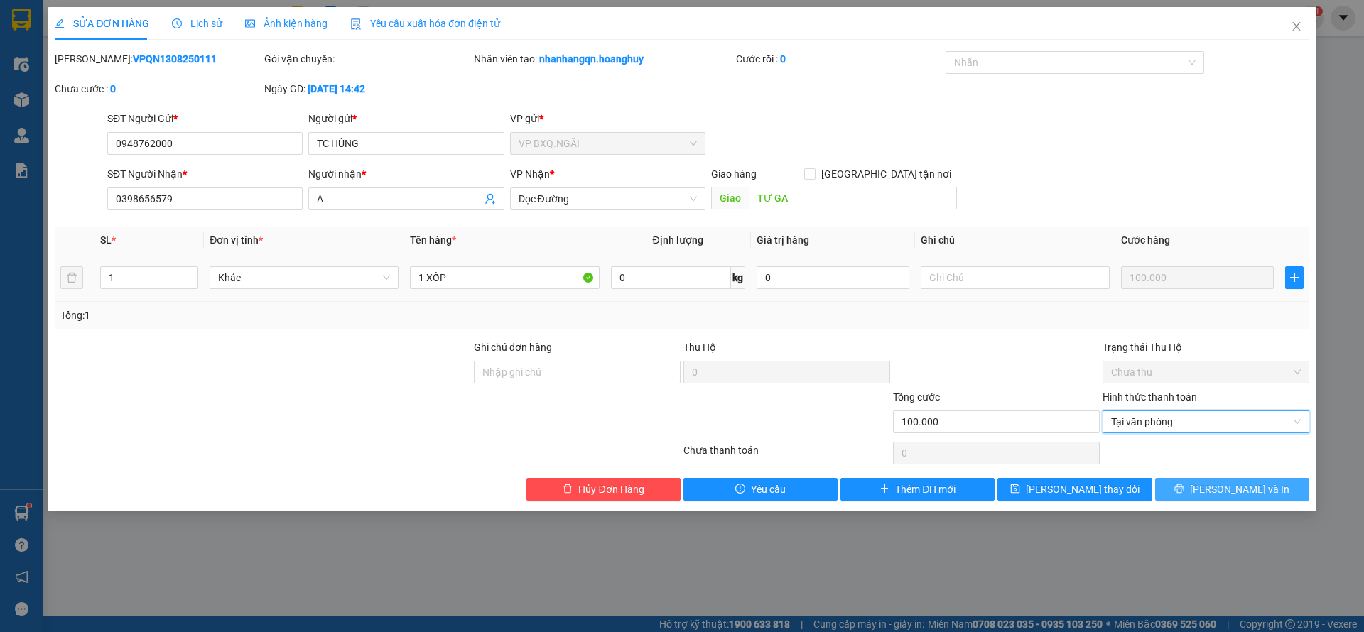
click at [1220, 485] on span "[PERSON_NAME] và In" at bounding box center [1239, 490] width 99 height 16
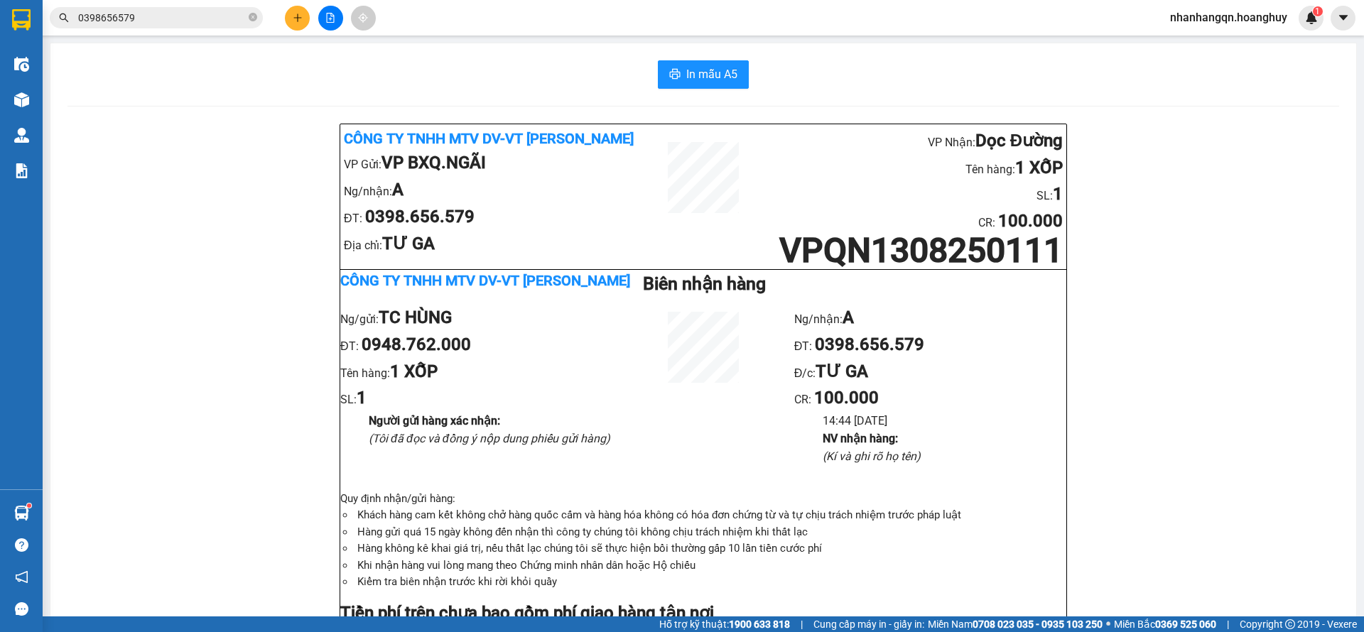
click at [144, 21] on input "0398656579" at bounding box center [162, 18] width 168 height 16
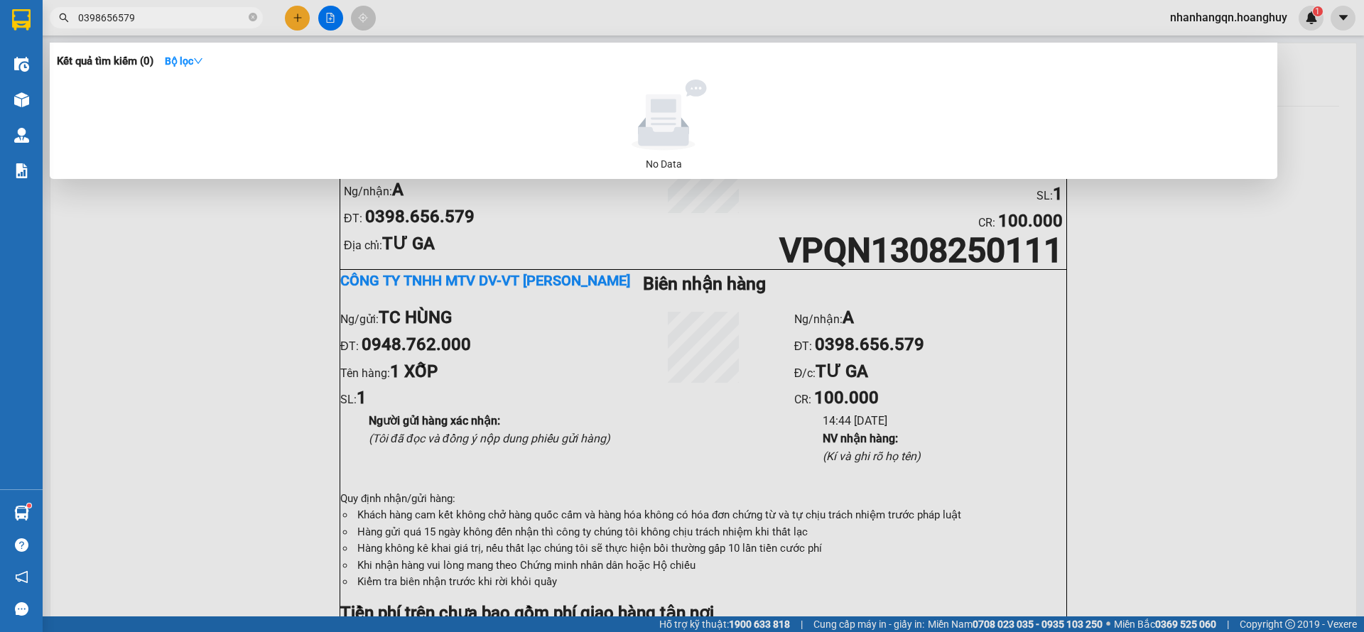
click at [144, 21] on input "0398656579" at bounding box center [162, 18] width 168 height 16
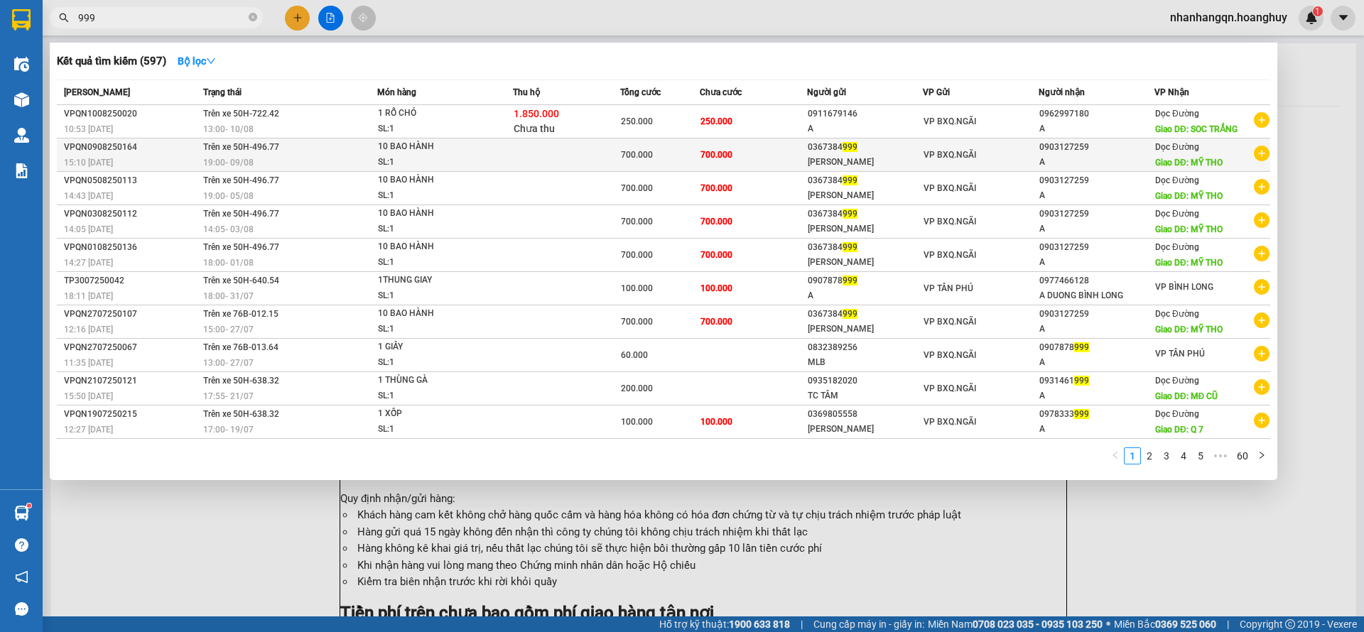
type input "999"
click at [941, 151] on span "VP BXQ.NGÃI" at bounding box center [950, 155] width 53 height 10
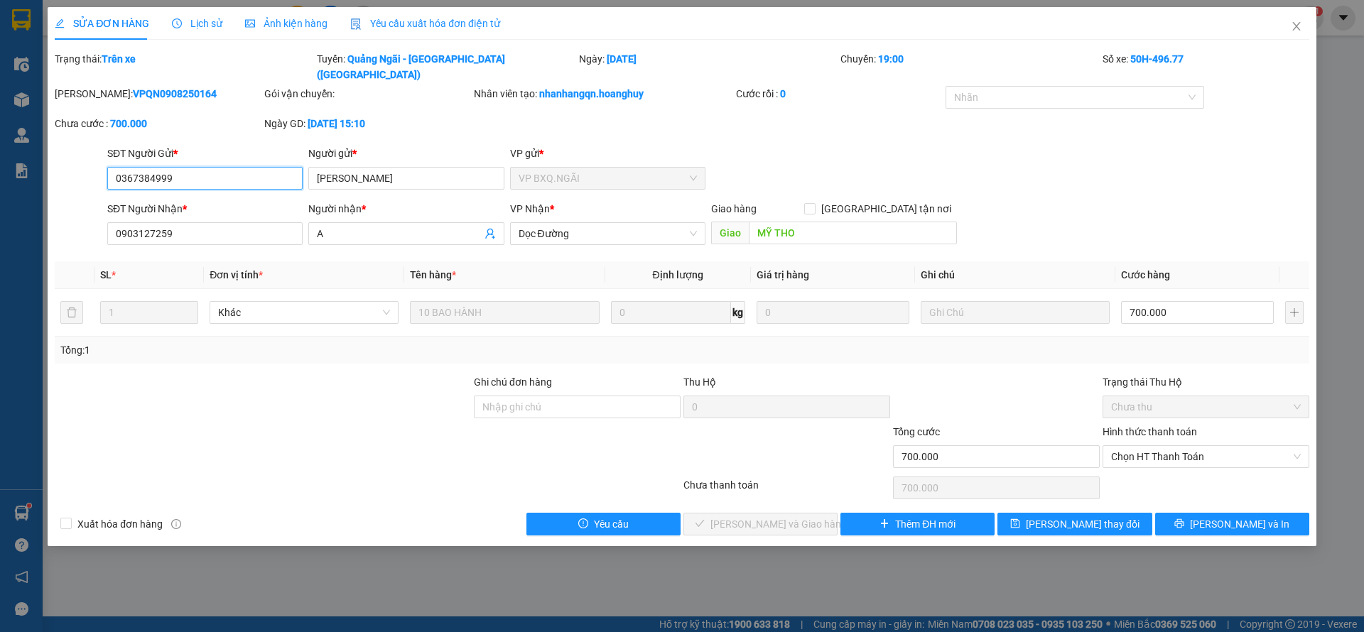
type input "0367384999"
type input "[PERSON_NAME]"
type input "0903127259"
type input "A"
type input "MỸ THO"
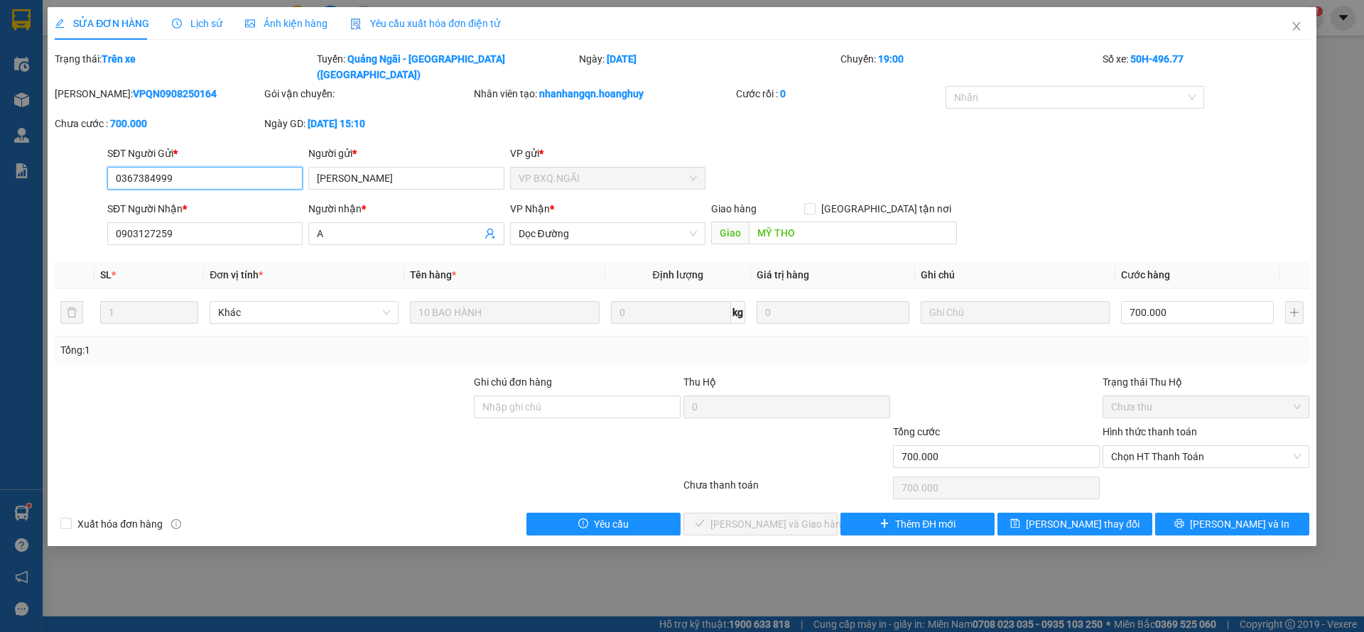
type input "700.000"
click at [943, 516] on span "Thêm ĐH mới" at bounding box center [925, 524] width 60 height 16
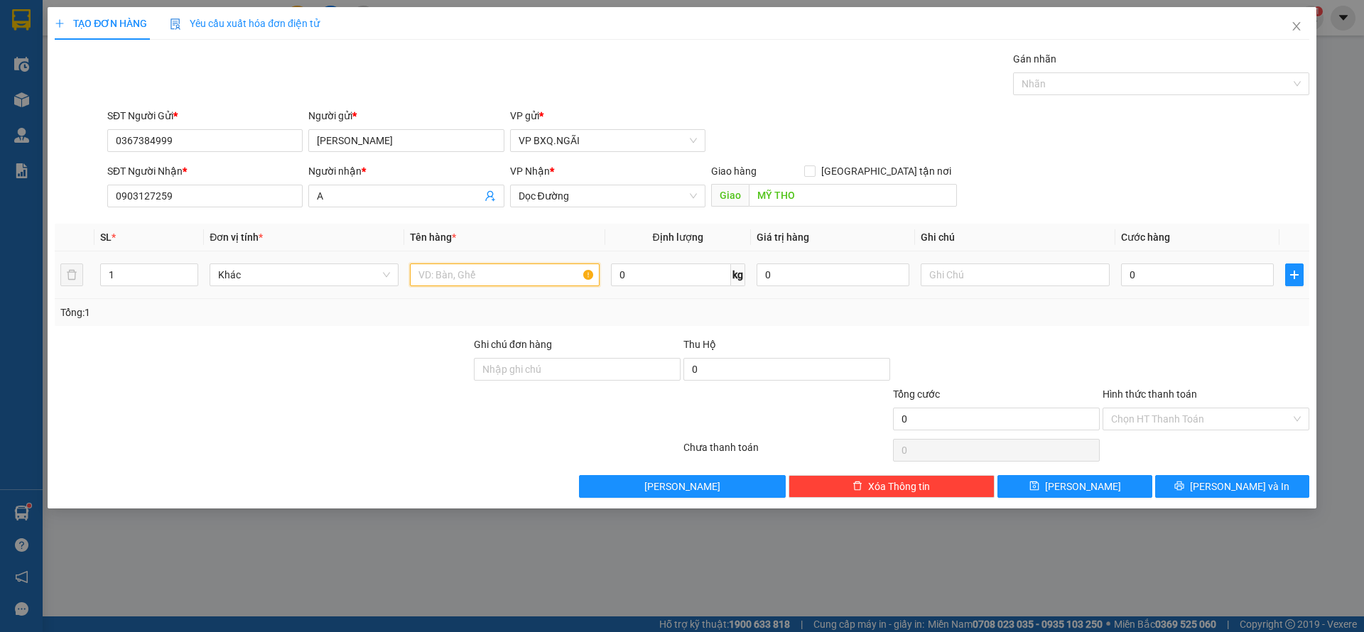
click at [499, 275] on input "text" at bounding box center [504, 275] width 189 height 23
type input "10 BAO HÀNH"
type input "7"
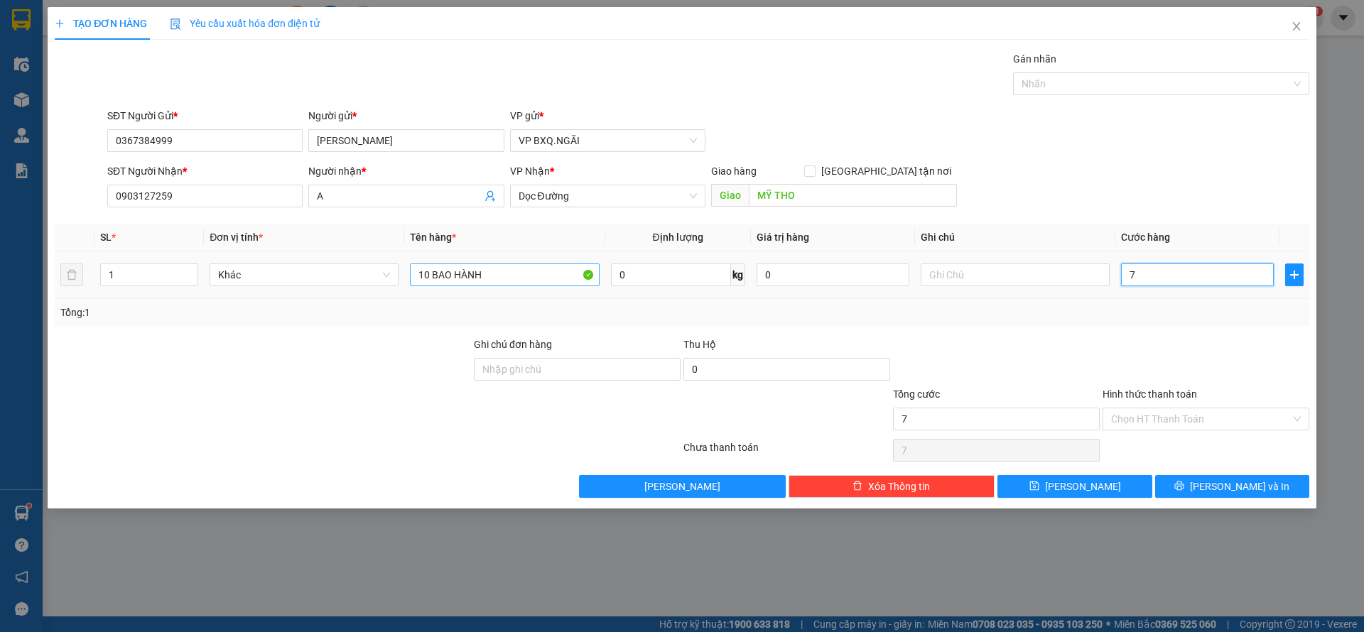
type input "70"
type input "700"
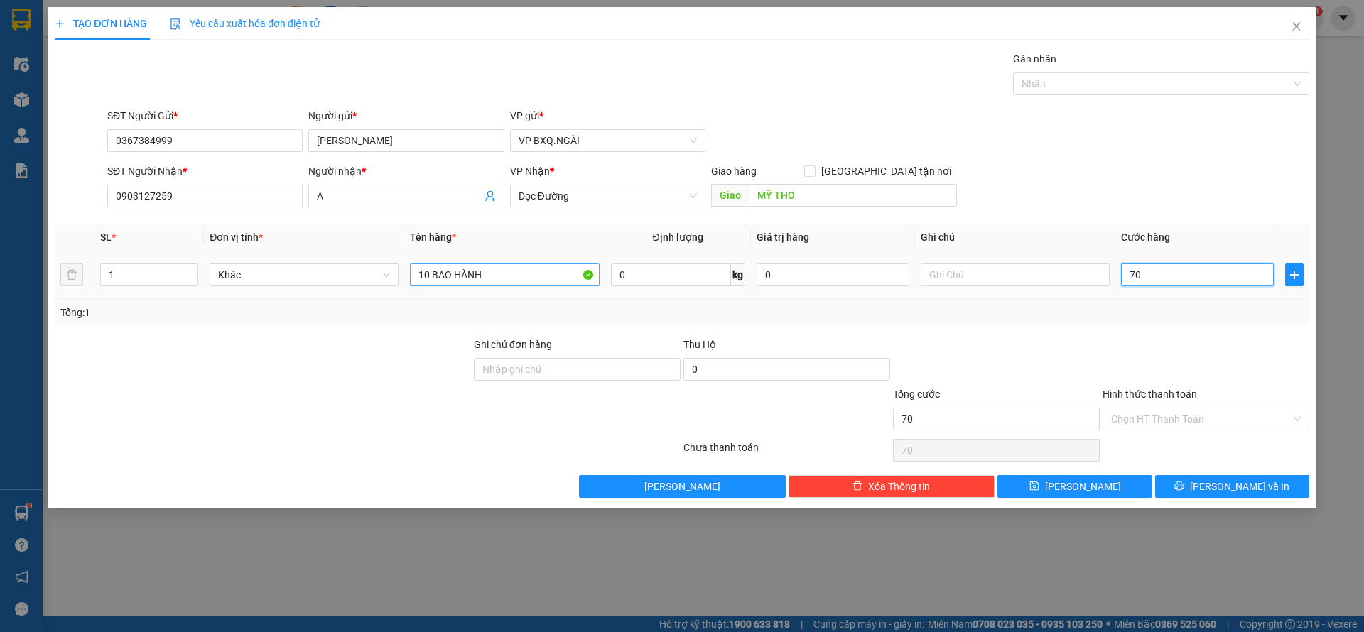
type input "700"
type input "7.000"
type input "70.000"
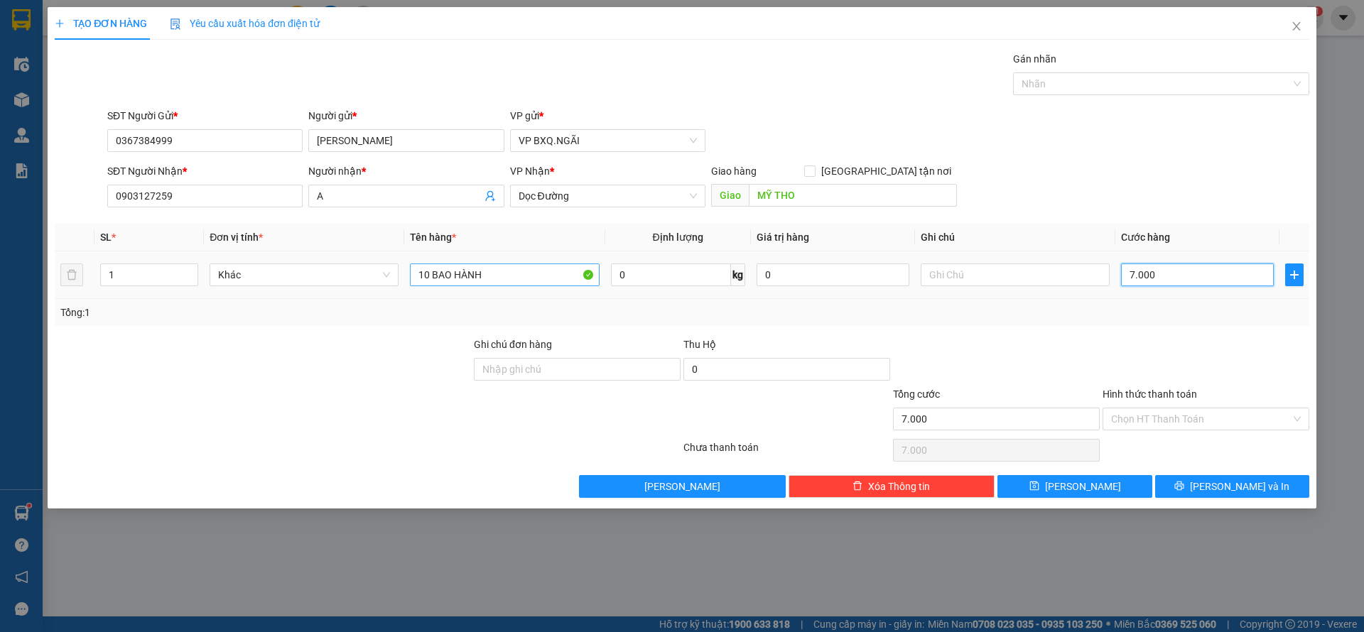
type input "70.000"
type input "700.000"
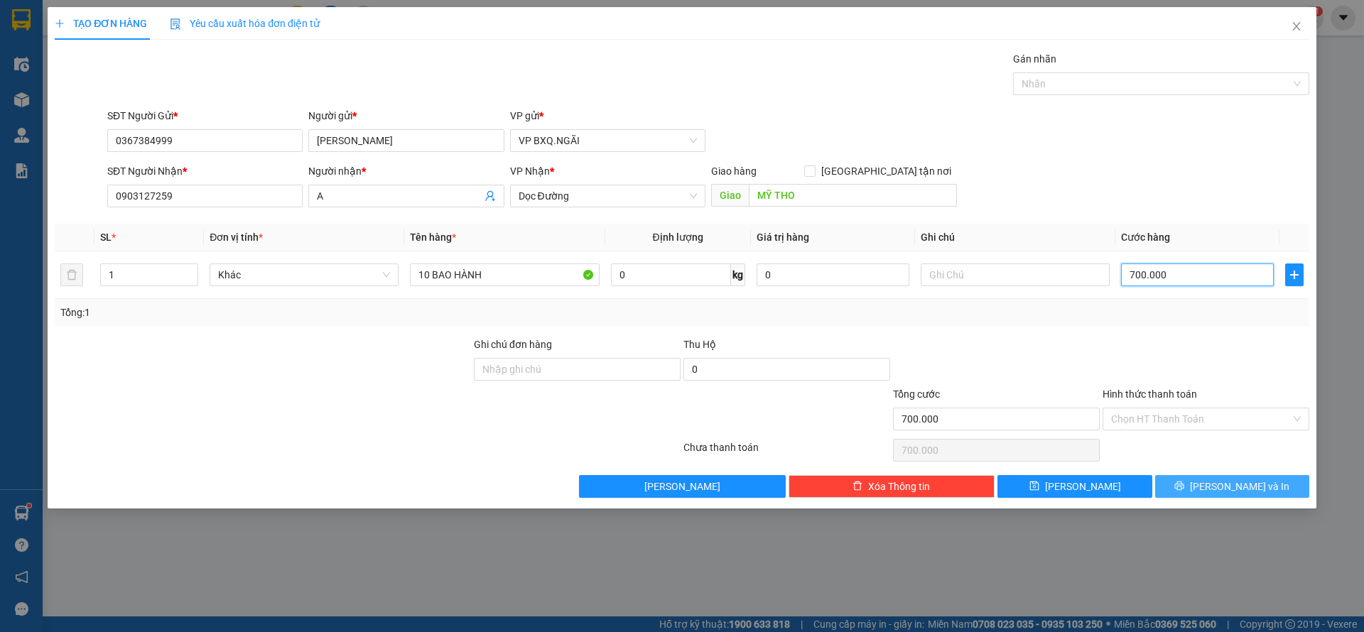
type input "700.000"
click at [1261, 483] on button "[PERSON_NAME] và In" at bounding box center [1232, 486] width 154 height 23
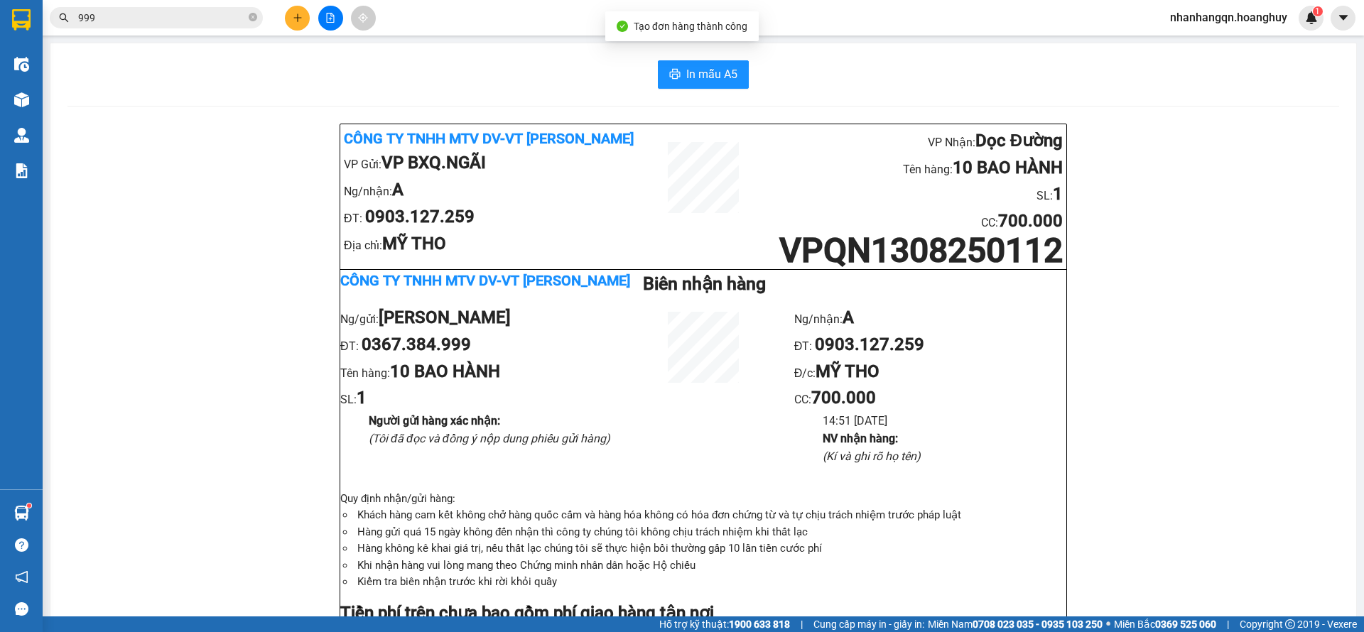
click at [168, 8] on span "999" at bounding box center [156, 17] width 213 height 21
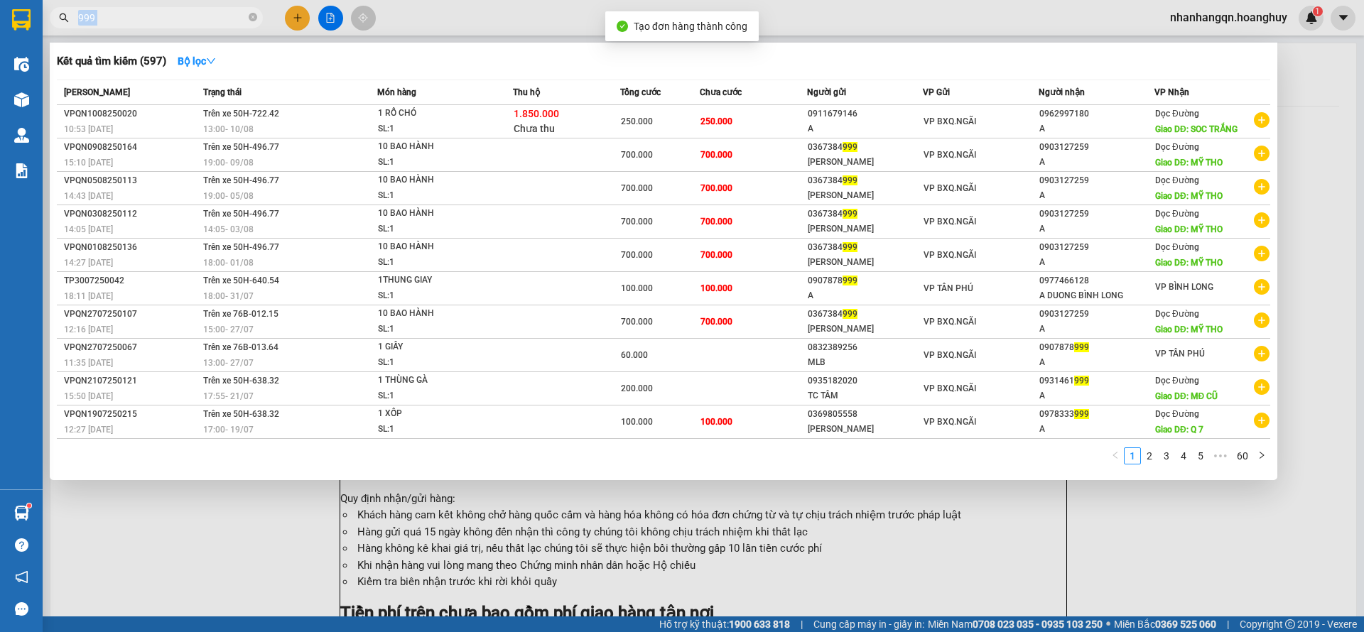
click at [166, 10] on span "999" at bounding box center [156, 17] width 213 height 21
click at [164, 11] on input "999" at bounding box center [162, 18] width 168 height 16
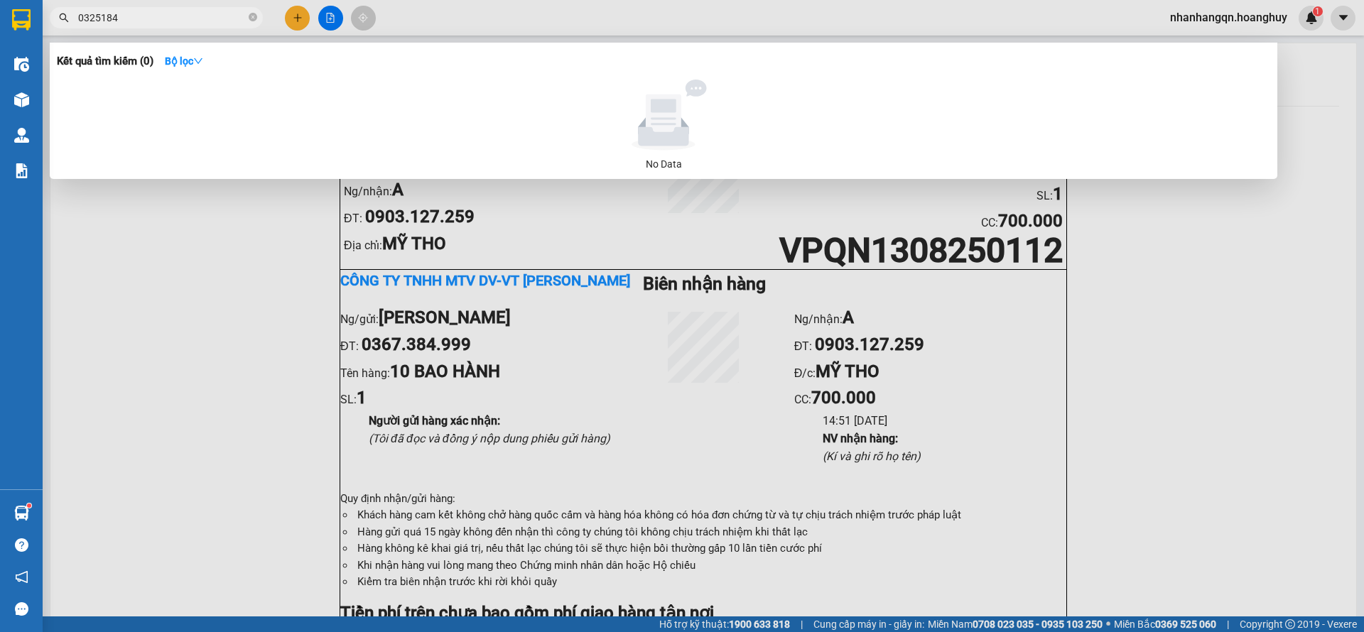
type input "0325184"
click at [299, 2] on div at bounding box center [682, 316] width 1364 height 632
click at [297, 12] on button at bounding box center [297, 18] width 25 height 25
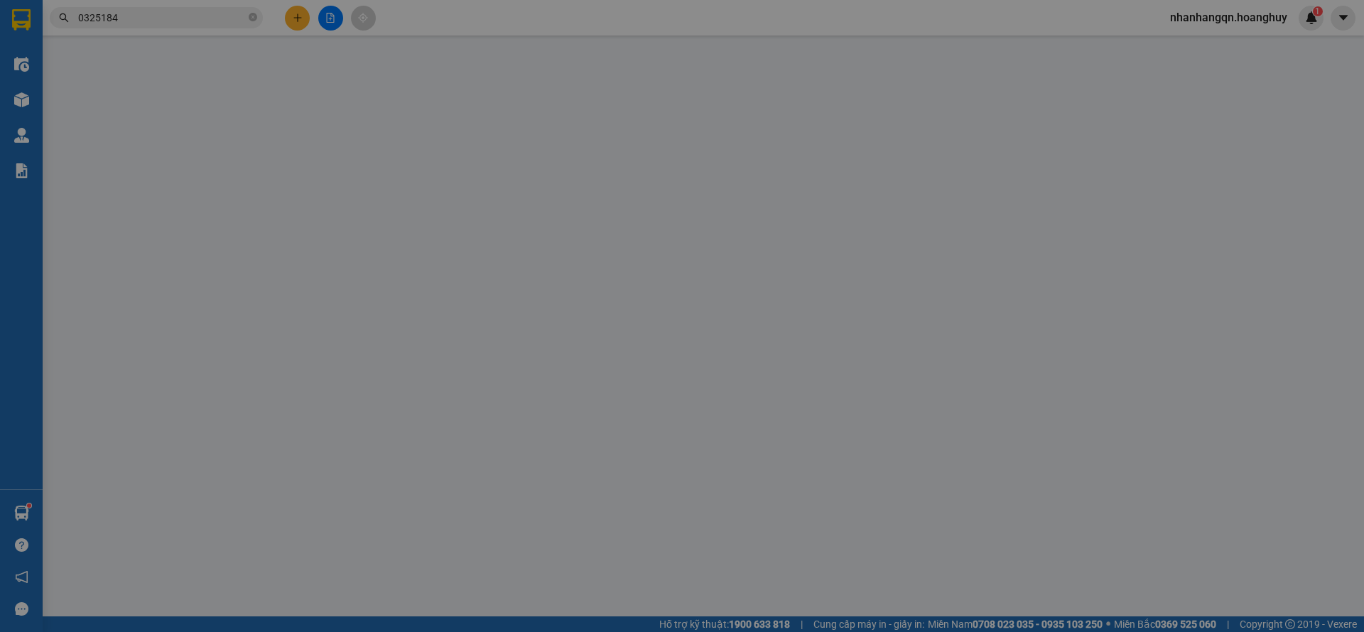
click at [297, 12] on div "Yêu cầu xuất hóa đơn điện tử" at bounding box center [245, 23] width 150 height 33
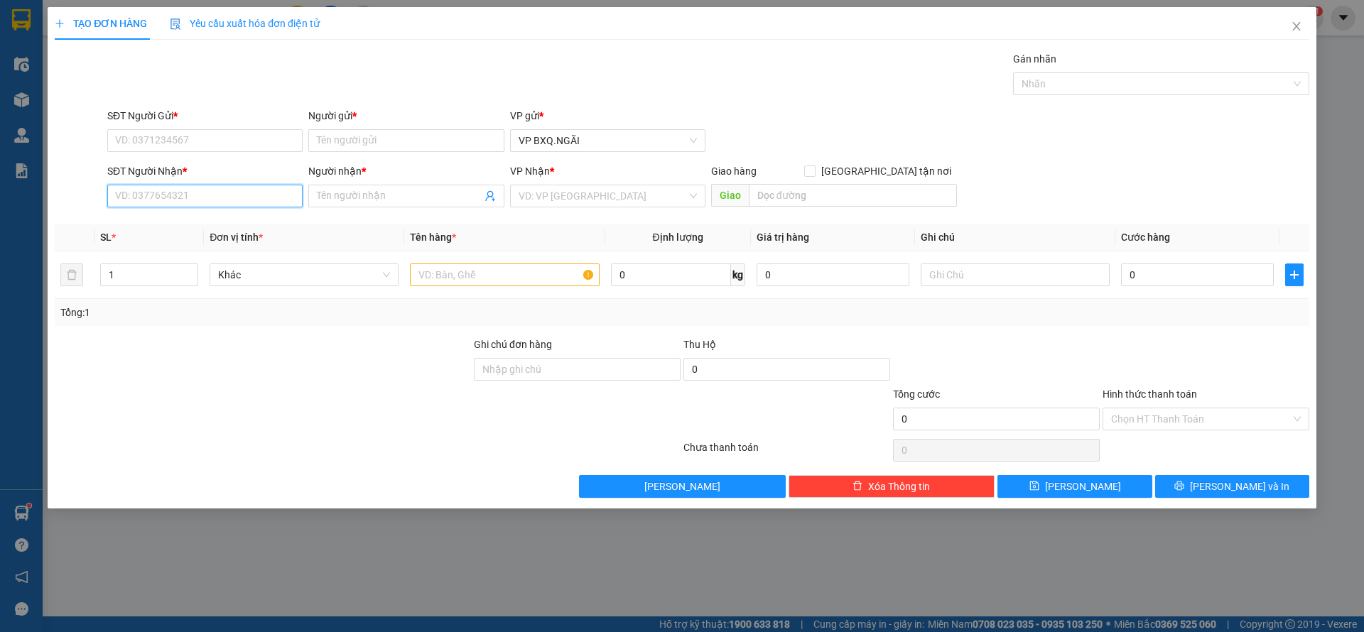
click at [193, 201] on input "SĐT Người Nhận *" at bounding box center [204, 196] width 195 height 23
type input "0325184198"
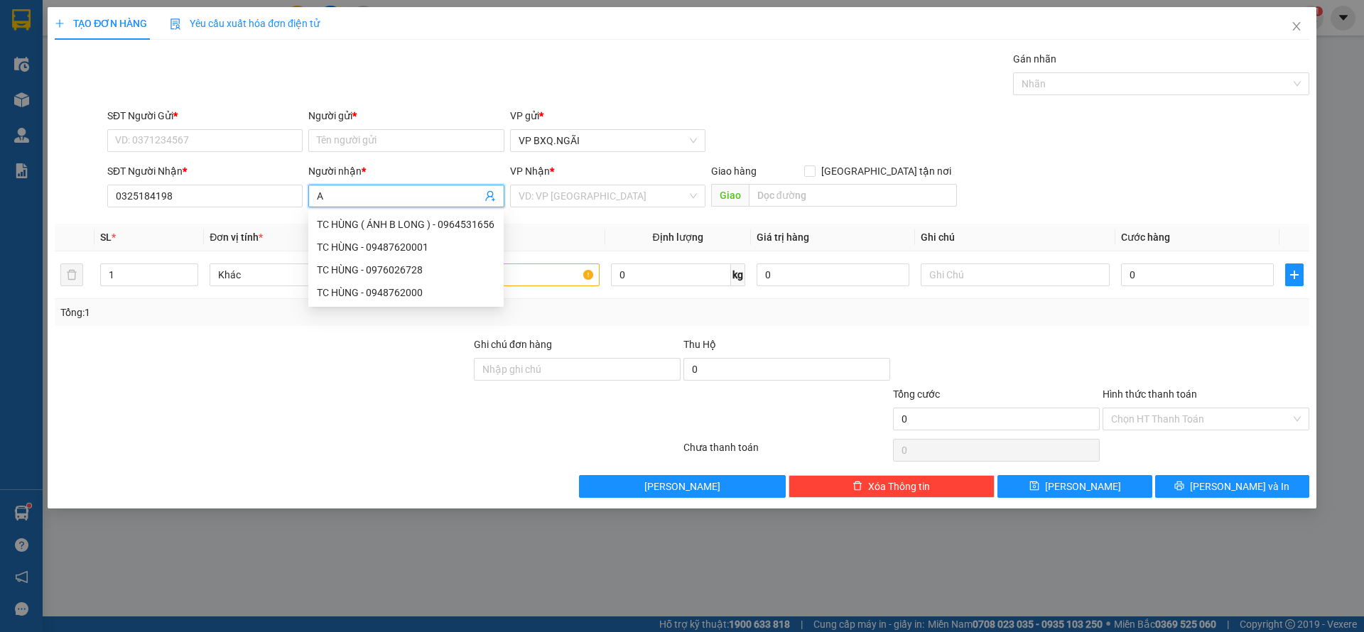
type input "A"
drag, startPoint x: 185, startPoint y: 159, endPoint x: 169, endPoint y: 124, distance: 38.5
click at [185, 159] on form "SĐT Người Gửi * VD: 0371234567 Người gửi * Tên người gửi VP gửi * VP [PERSON_NA…" at bounding box center [682, 160] width 1255 height 105
click at [168, 124] on div "SĐT Người Gửi *" at bounding box center [204, 118] width 195 height 21
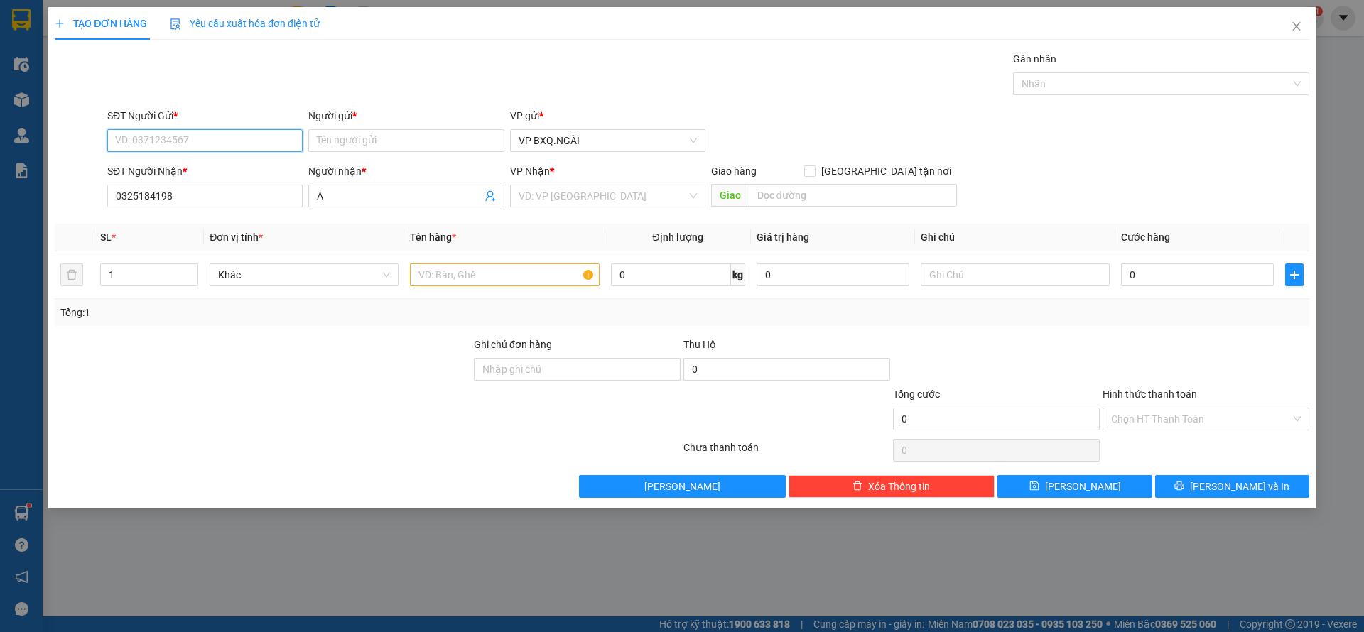
click at [175, 139] on input "SĐT Người Gửi *" at bounding box center [204, 140] width 195 height 23
type input "0379047960"
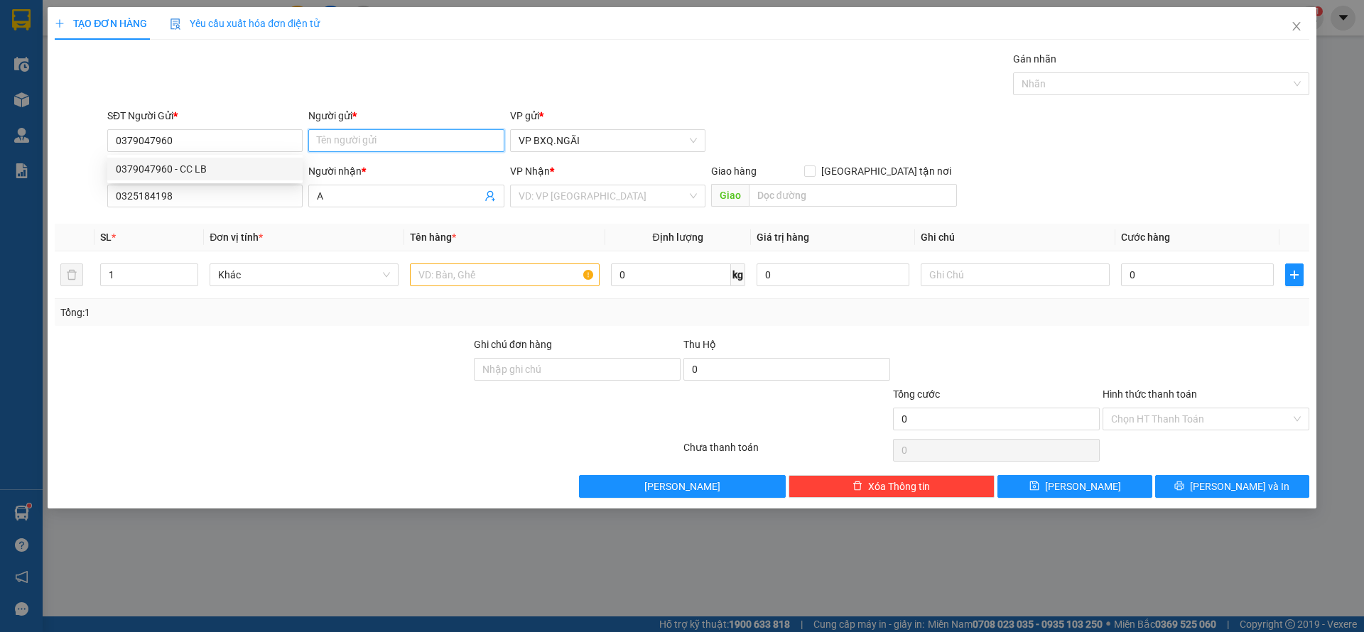
click at [327, 140] on input "Người gửi *" at bounding box center [405, 140] width 195 height 23
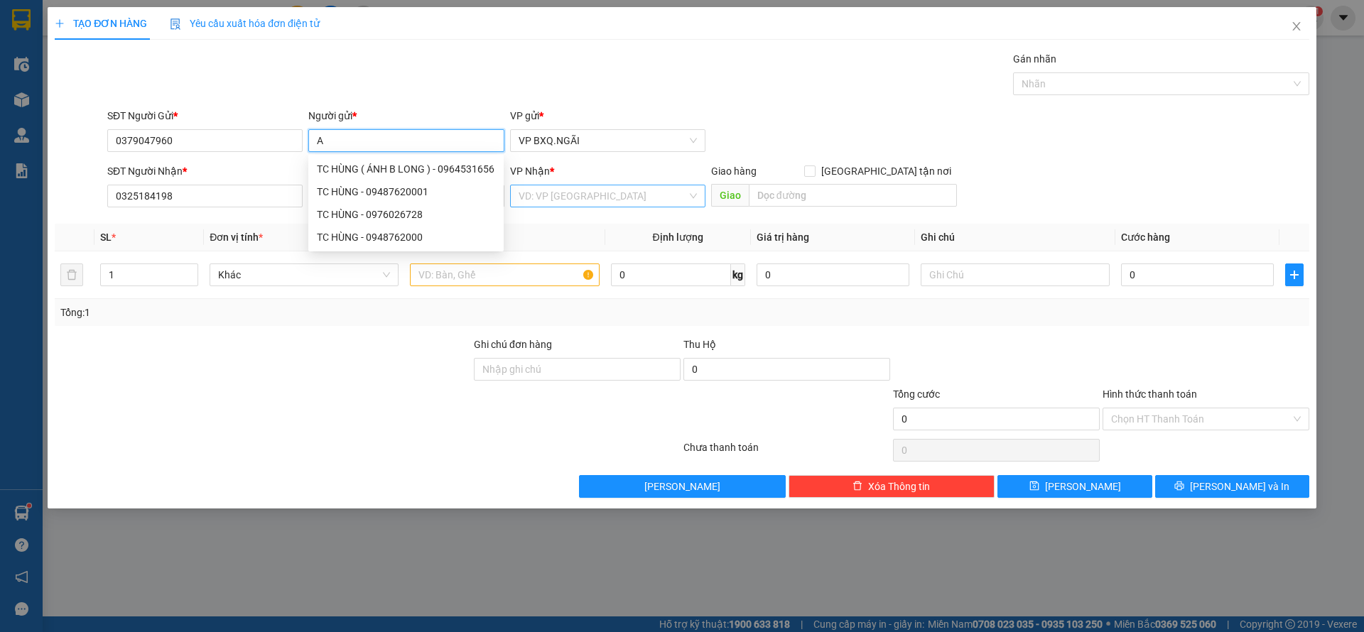
type input "A"
click at [590, 194] on input "search" at bounding box center [603, 195] width 168 height 21
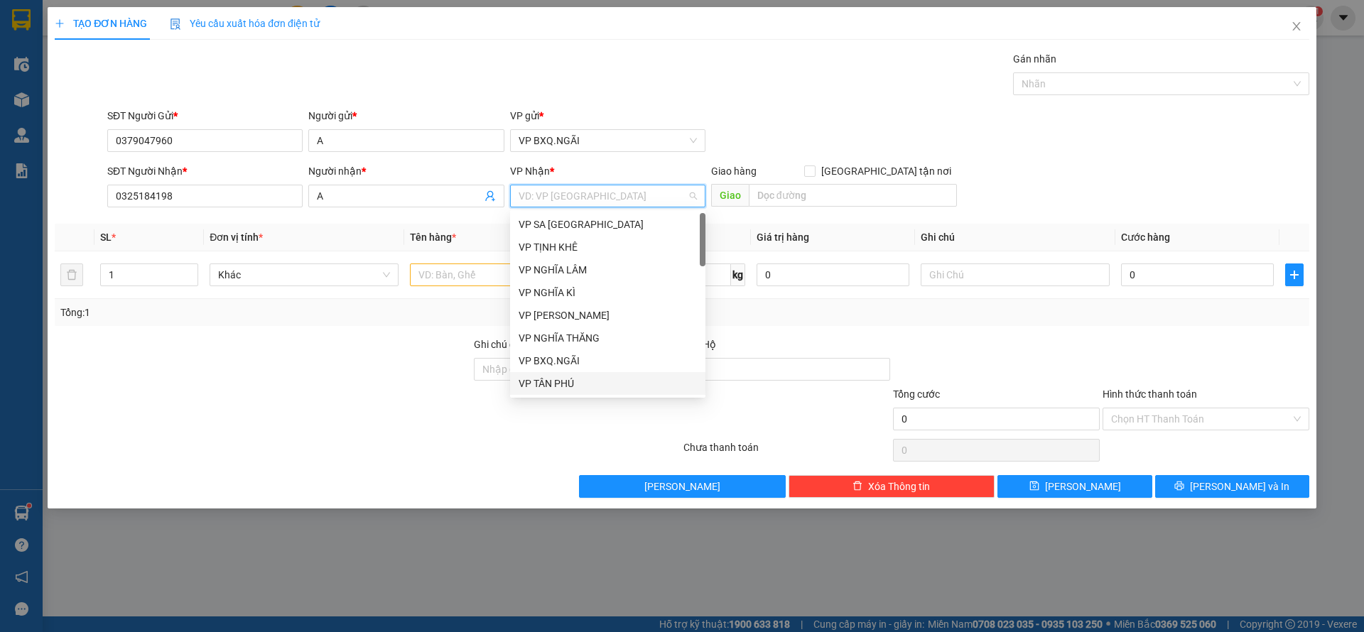
click at [560, 391] on div "VP TÂN PHÚ" at bounding box center [608, 384] width 178 height 16
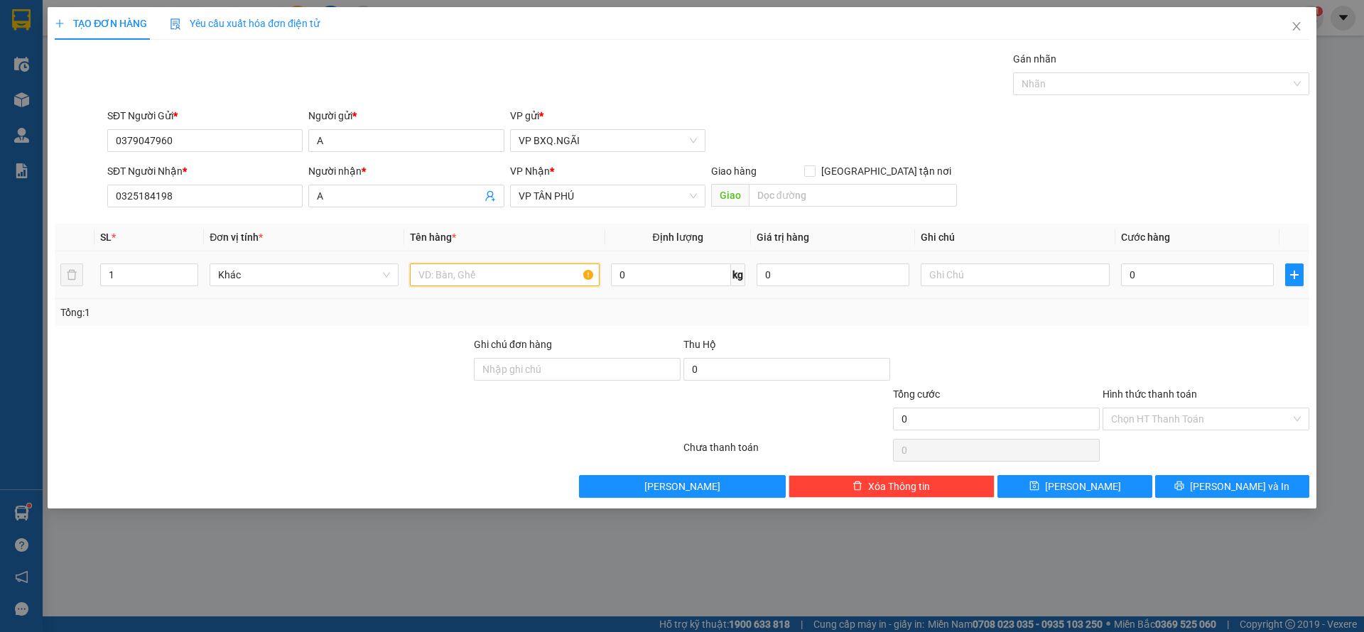
click at [479, 271] on input "text" at bounding box center [504, 275] width 189 height 23
type input "1 CỤC GIẤY"
click at [1159, 272] on input "0" at bounding box center [1197, 275] width 153 height 23
click at [1213, 276] on input "0" at bounding box center [1197, 275] width 153 height 23
click at [1233, 282] on input "0" at bounding box center [1197, 275] width 153 height 23
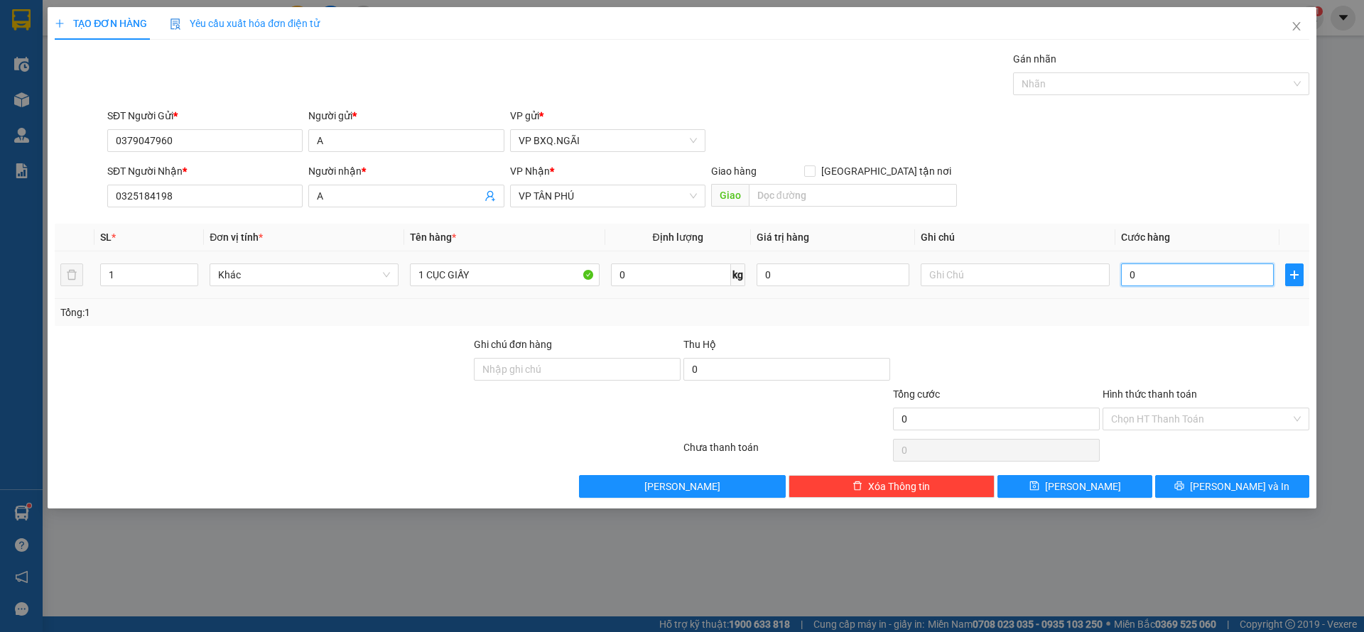
type input "05"
type input "5"
type input "050"
type input "50"
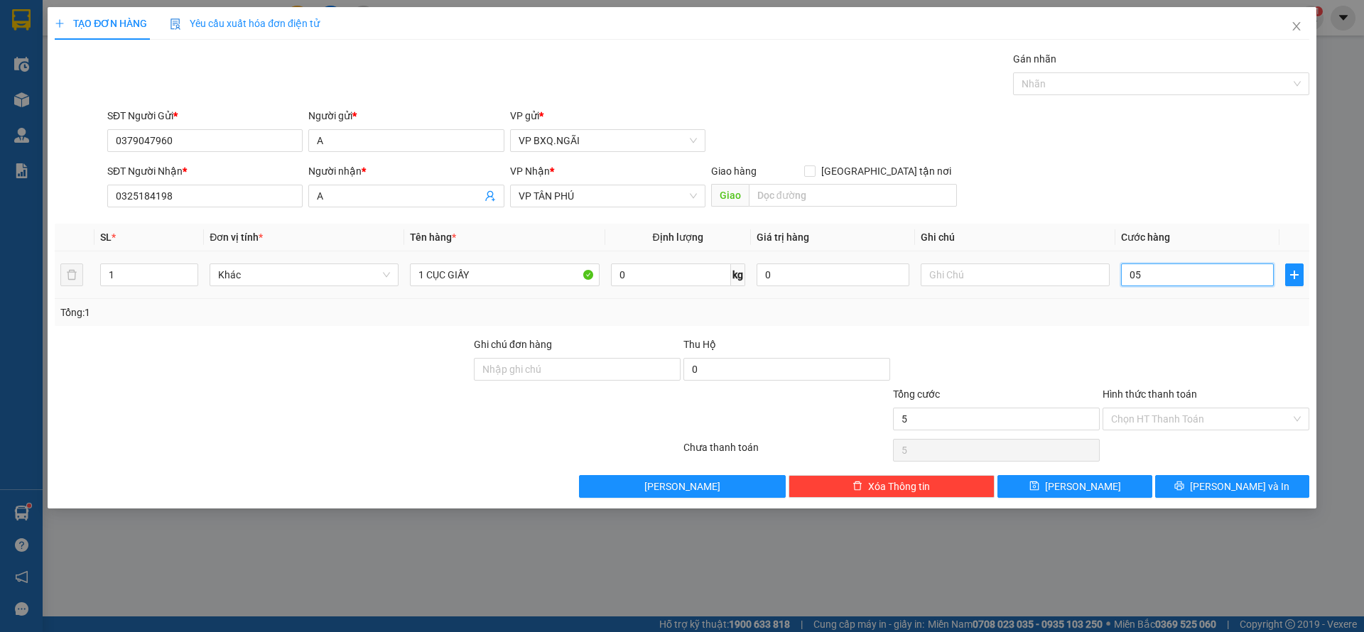
type input "50"
type input "0.500"
type input "500"
type input "05.000"
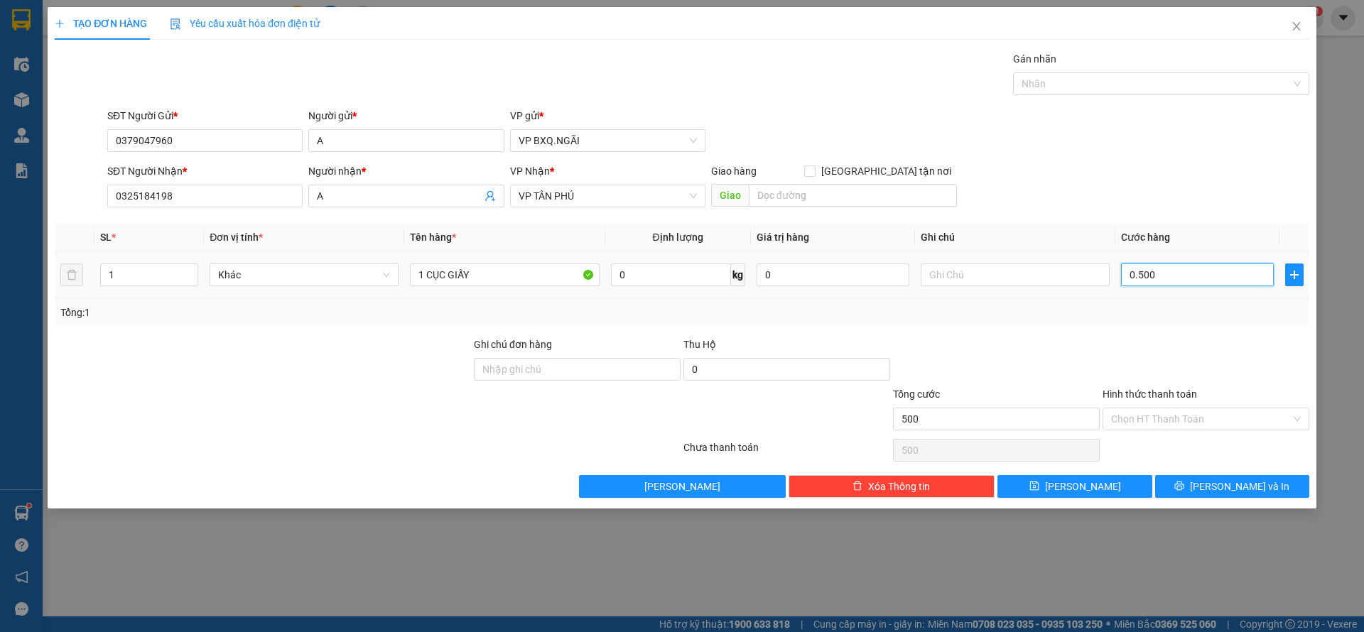
type input "5.000"
type input "050.000"
type input "50.000"
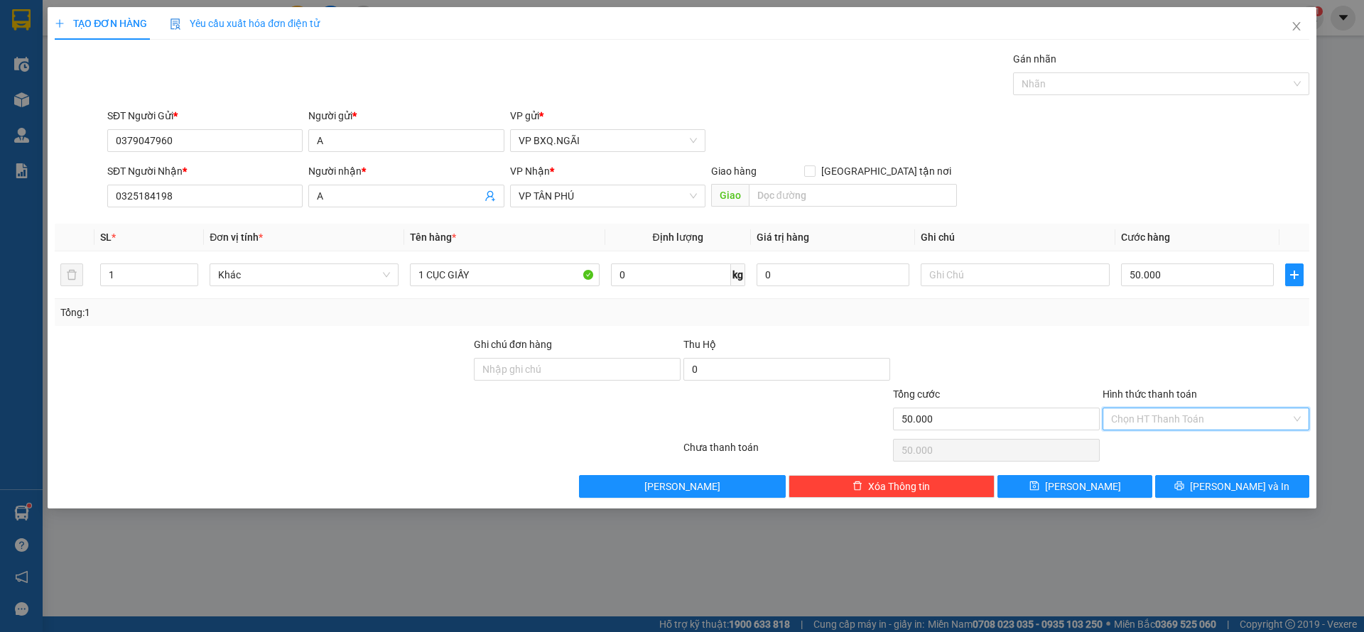
click at [1206, 415] on input "Hình thức thanh toán" at bounding box center [1201, 418] width 180 height 21
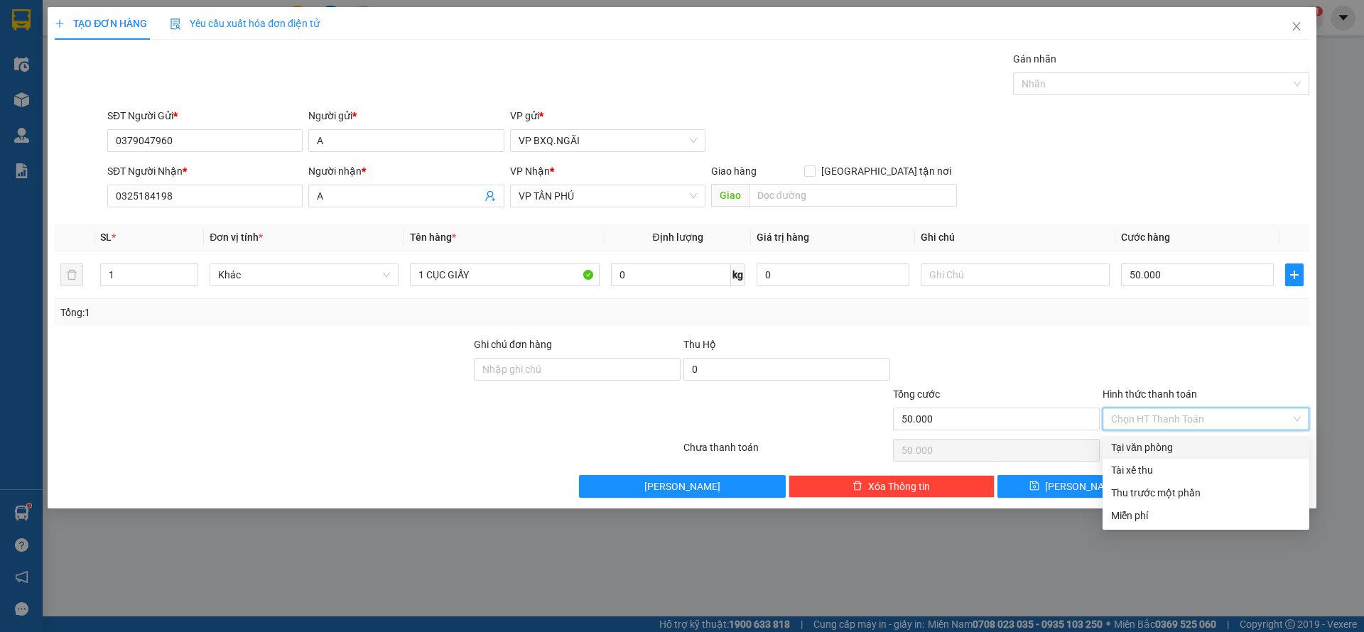
click at [1184, 448] on div "Tại văn phòng" at bounding box center [1206, 448] width 190 height 16
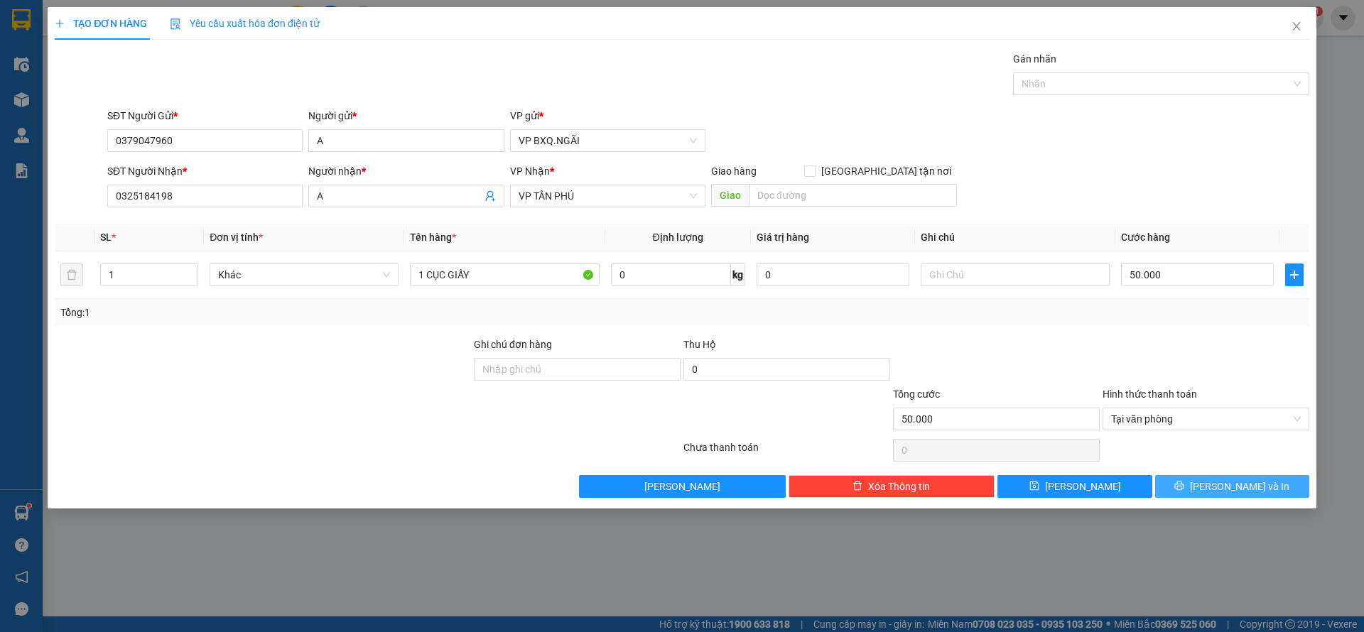
click at [1248, 486] on span "[PERSON_NAME] và In" at bounding box center [1239, 487] width 99 height 16
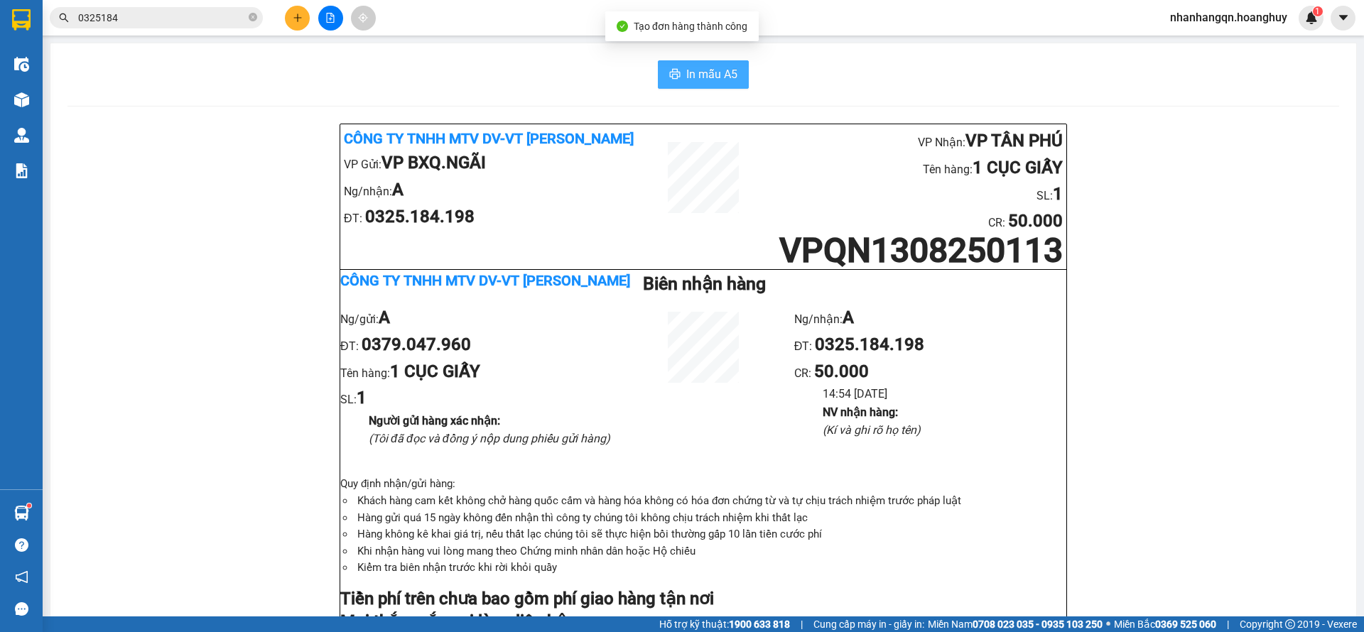
click at [691, 67] on span "In mẫu A5" at bounding box center [711, 74] width 51 height 18
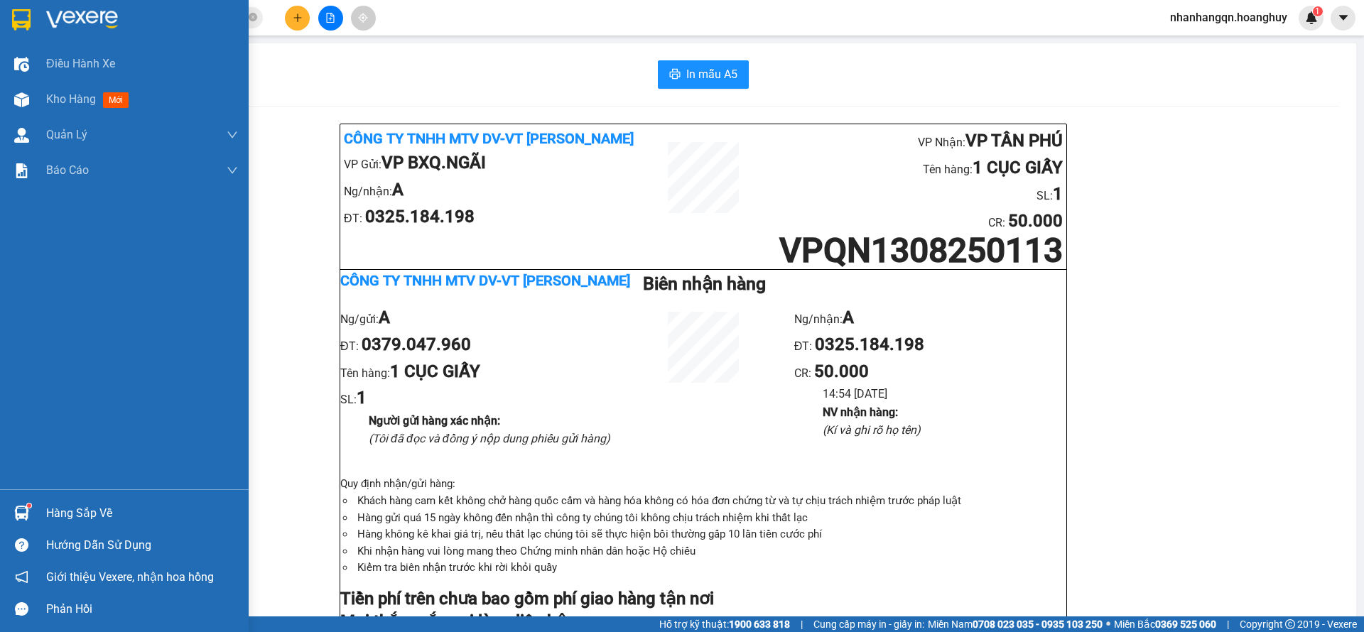
click at [25, 23] on img at bounding box center [21, 19] width 18 height 21
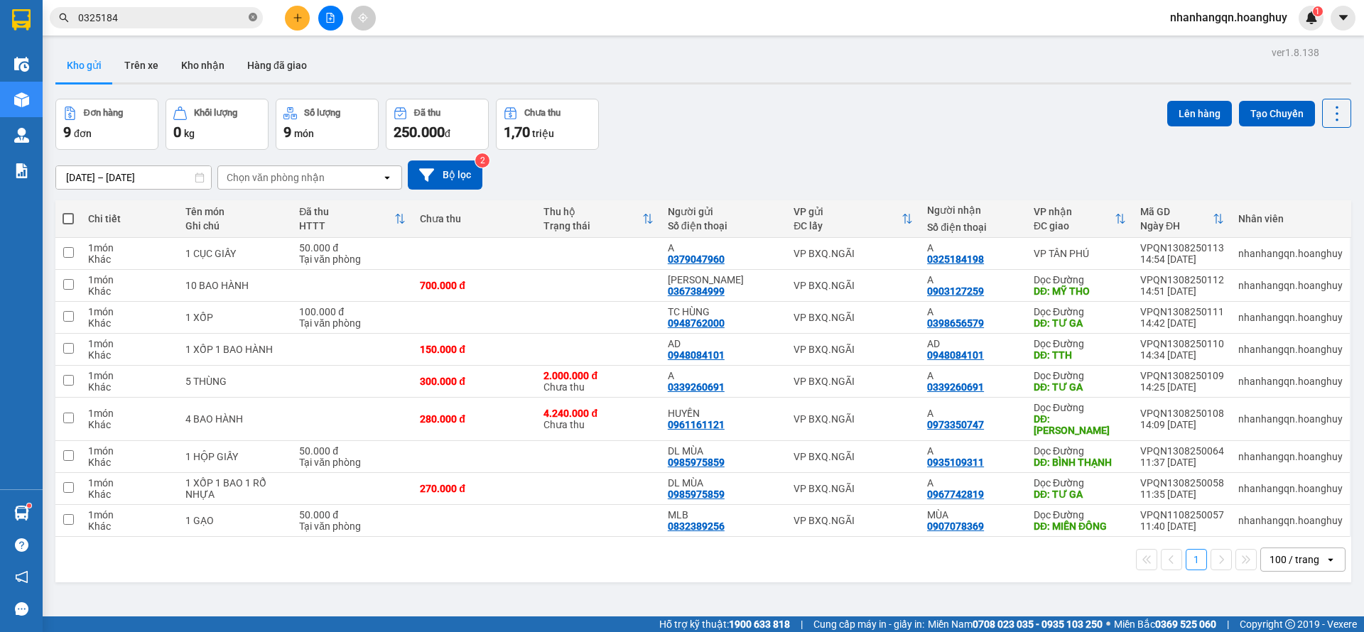
click at [256, 18] on icon "close-circle" at bounding box center [253, 17] width 9 height 9
click at [200, 20] on input "text" at bounding box center [162, 18] width 168 height 16
click at [324, 16] on button at bounding box center [330, 18] width 25 height 25
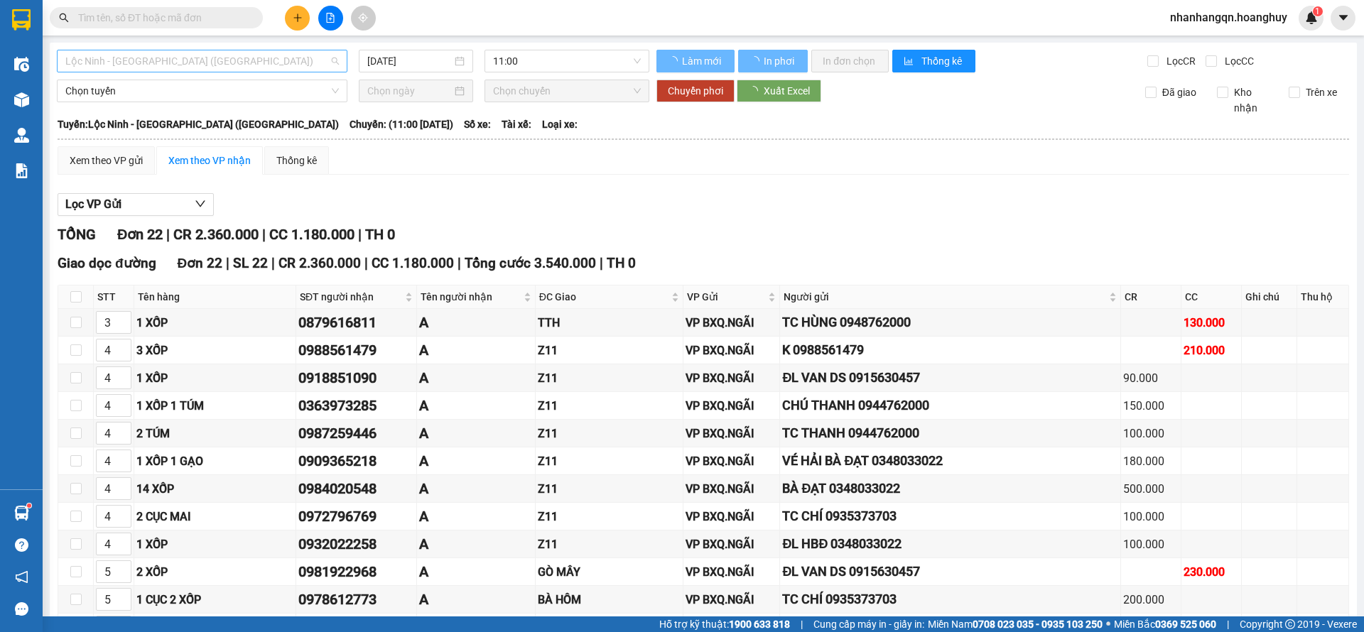
click at [204, 53] on span "Lộc Ninh - [GEOGRAPHIC_DATA] ([GEOGRAPHIC_DATA])" at bounding box center [202, 60] width 274 height 21
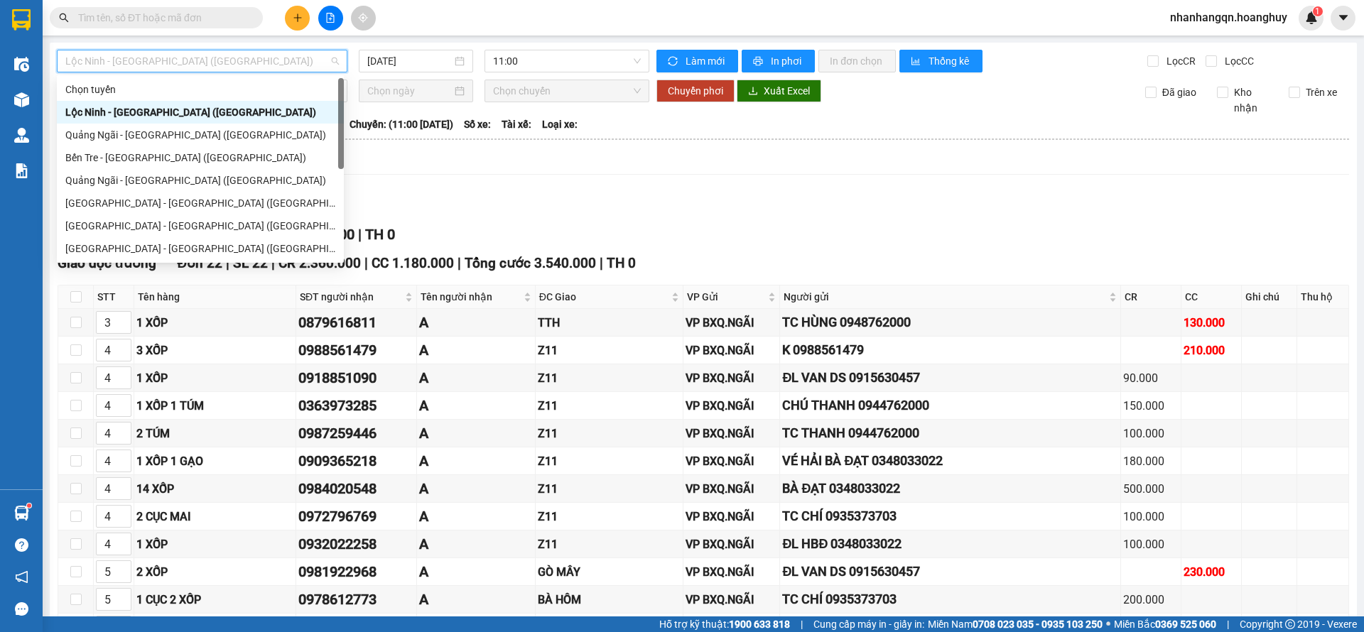
click at [190, 137] on div "Quảng Ngãi - [GEOGRAPHIC_DATA] ([GEOGRAPHIC_DATA])" at bounding box center [200, 135] width 270 height 16
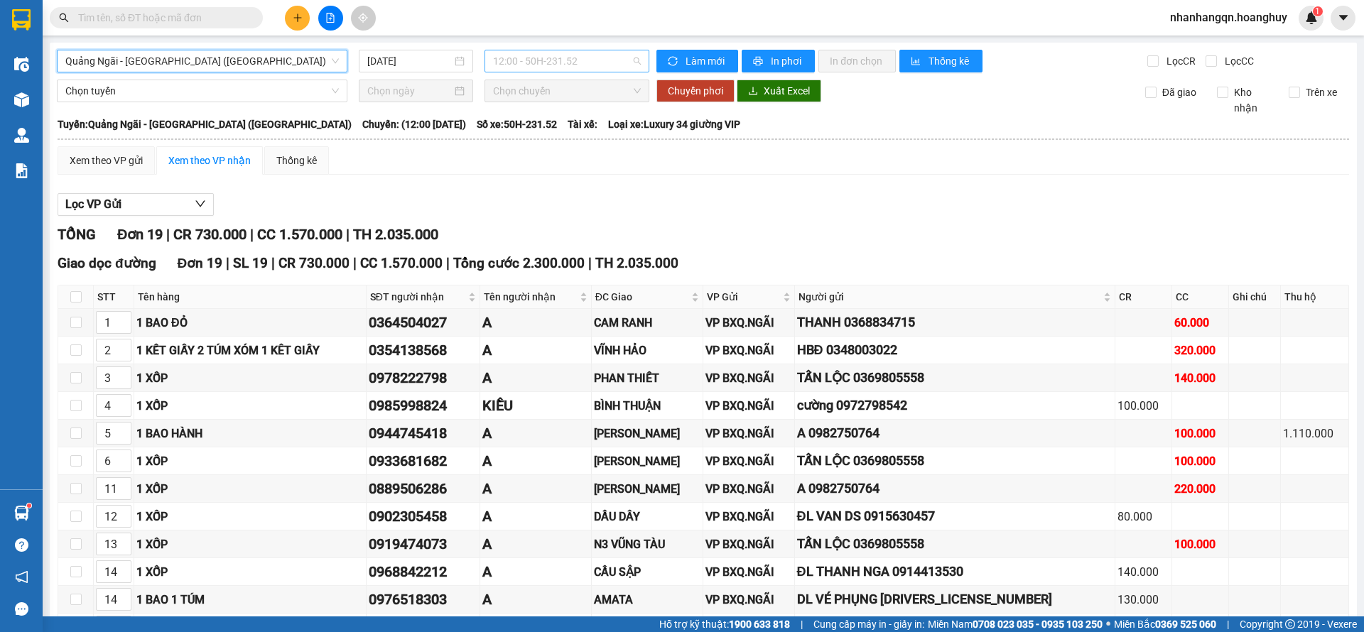
click at [548, 54] on span "12:00 - 50H-231.52" at bounding box center [567, 60] width 148 height 21
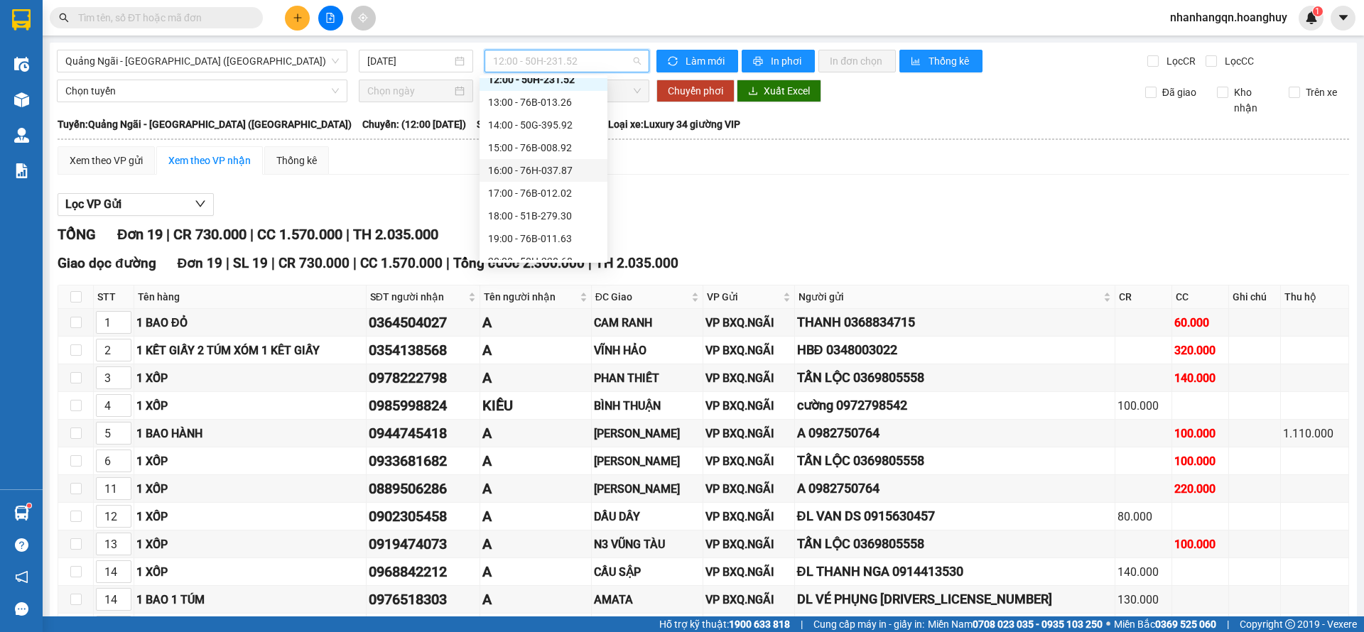
scroll to position [45, 0]
click at [547, 163] on div "16:00 - 76H-037.87" at bounding box center [543, 158] width 111 height 16
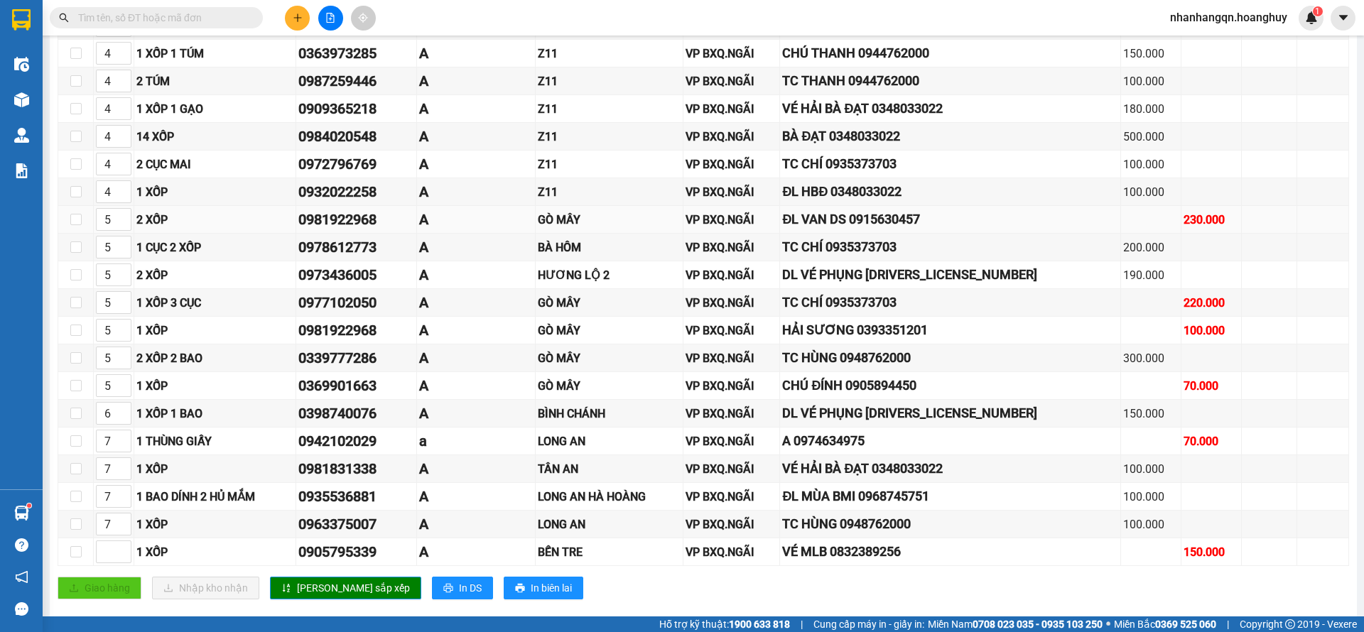
scroll to position [375, 0]
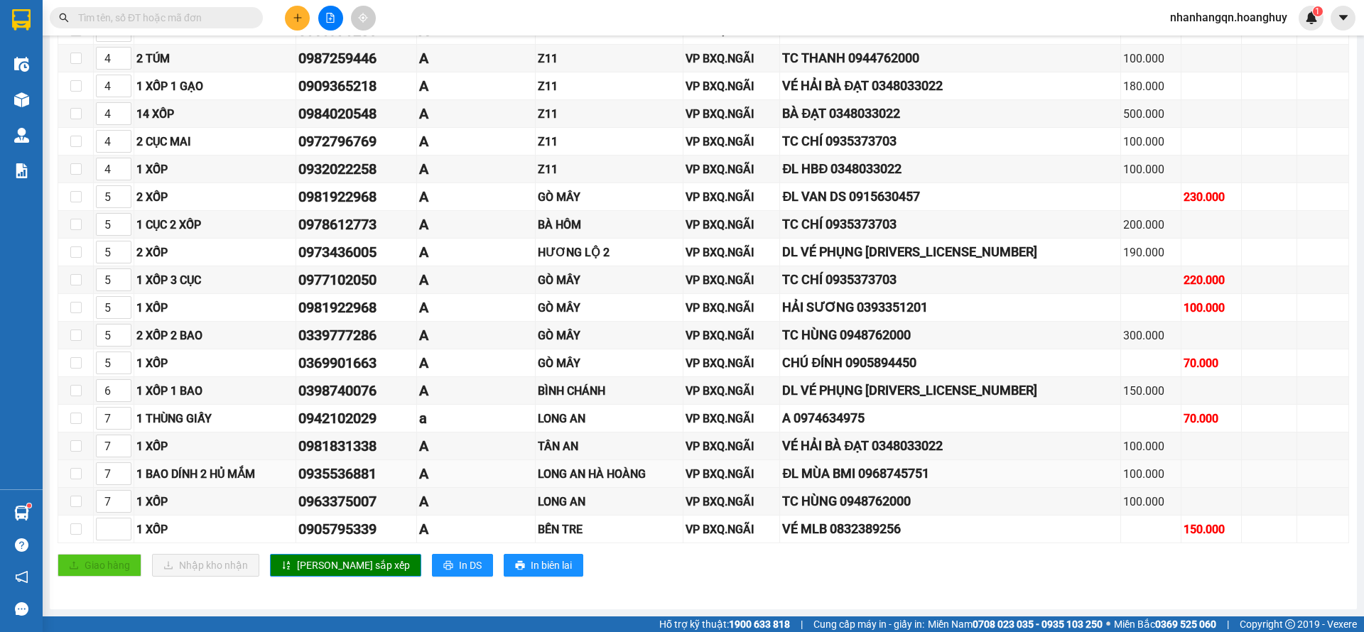
click at [344, 472] on div "0935536881" at bounding box center [356, 474] width 116 height 22
copy div "0935536881"
click at [136, 18] on input "text" at bounding box center [162, 18] width 168 height 16
paste input "0935536881"
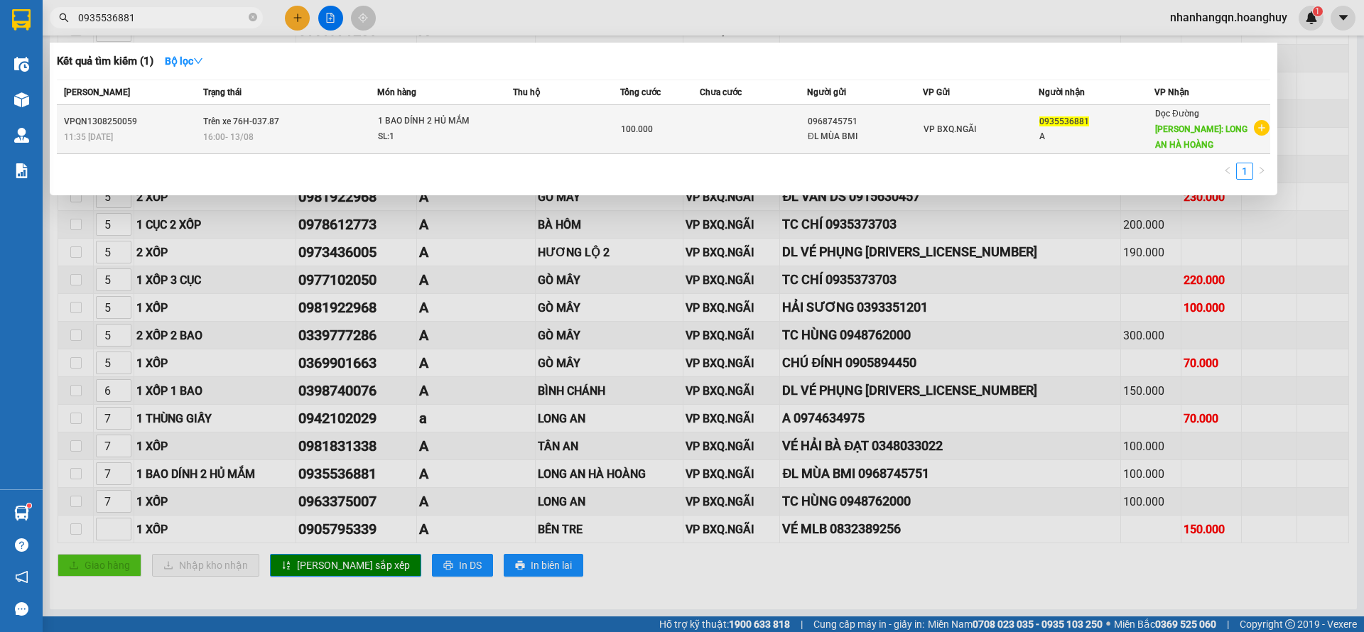
click at [815, 126] on div "0968745751" at bounding box center [865, 121] width 114 height 15
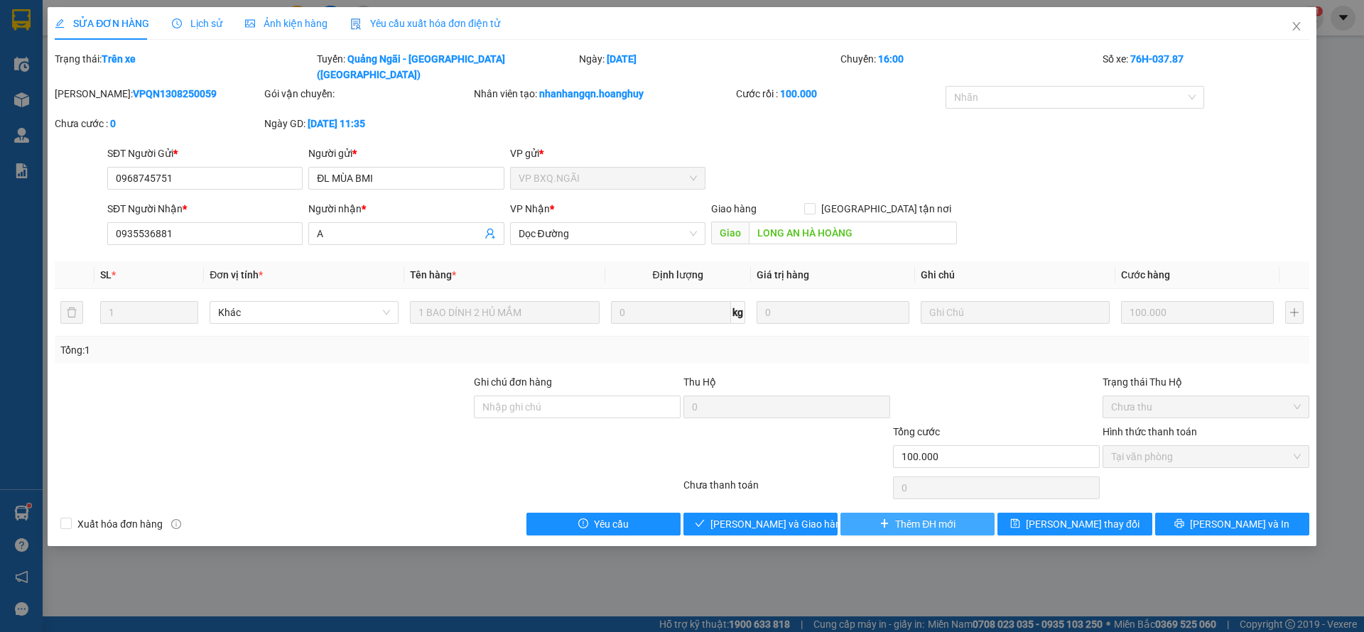
click at [931, 516] on span "Thêm ĐH mới" at bounding box center [925, 524] width 60 height 16
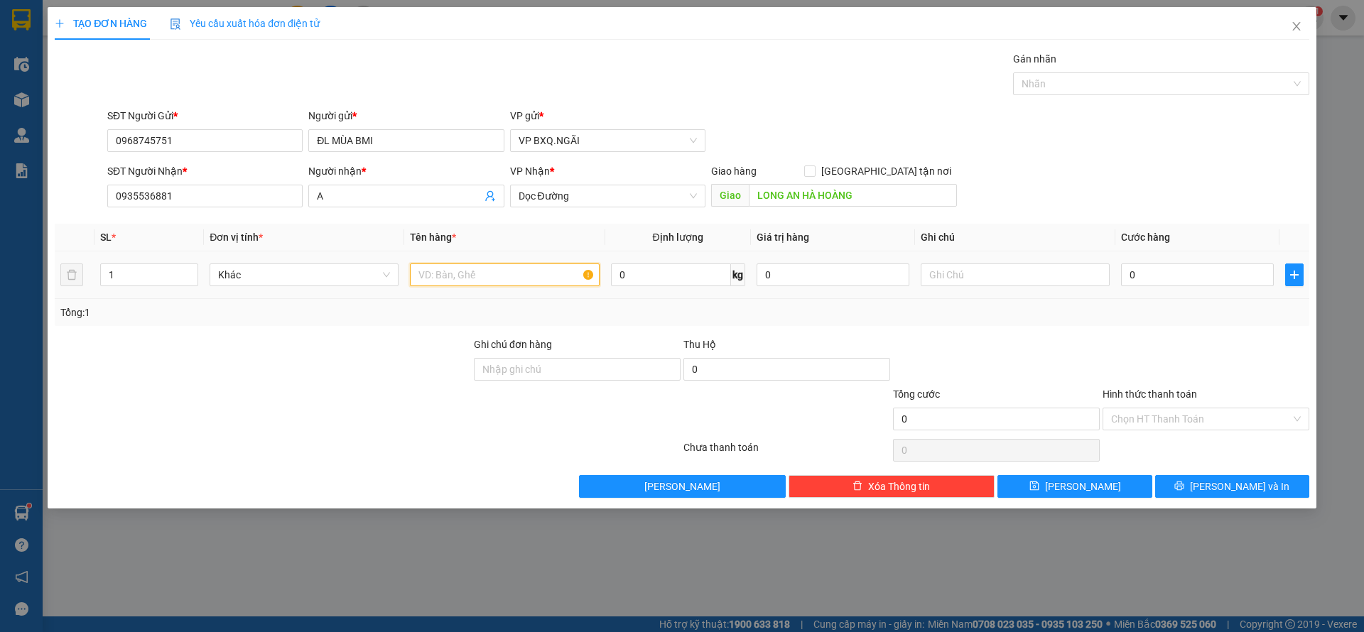
click at [501, 281] on input "text" at bounding box center [504, 275] width 189 height 23
click at [1140, 419] on input "Hình thức thanh toán" at bounding box center [1201, 418] width 180 height 21
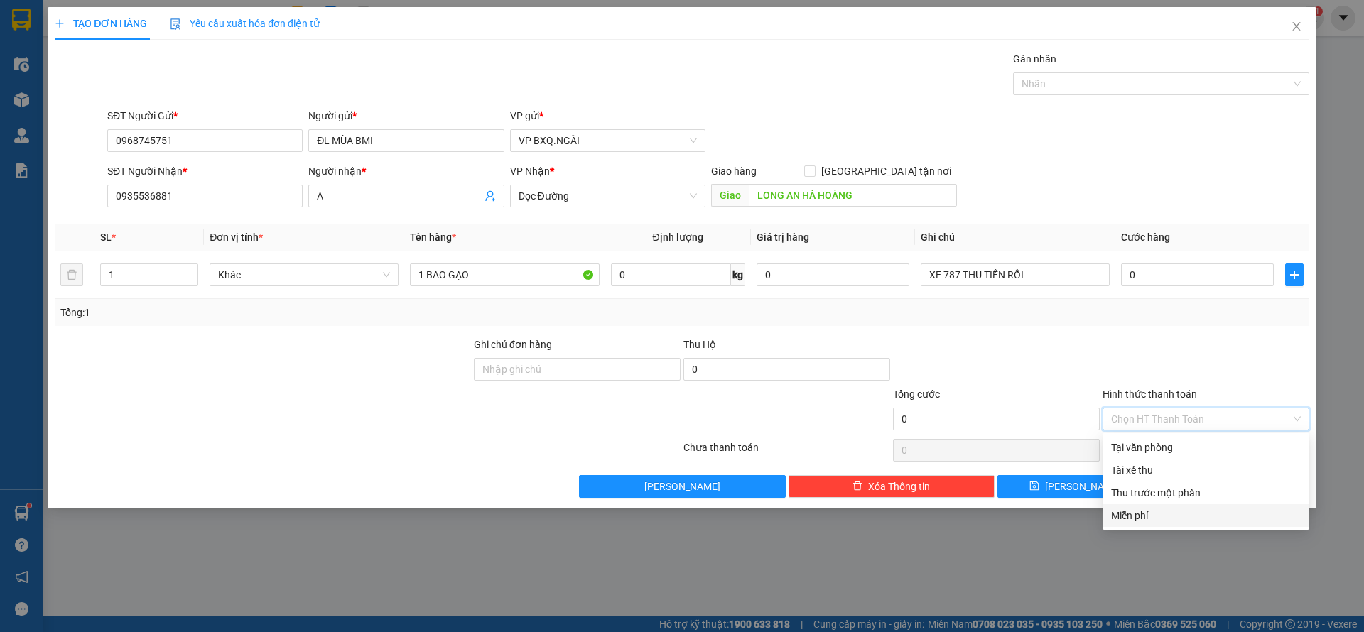
click at [1183, 516] on div "Miễn phí" at bounding box center [1206, 516] width 190 height 16
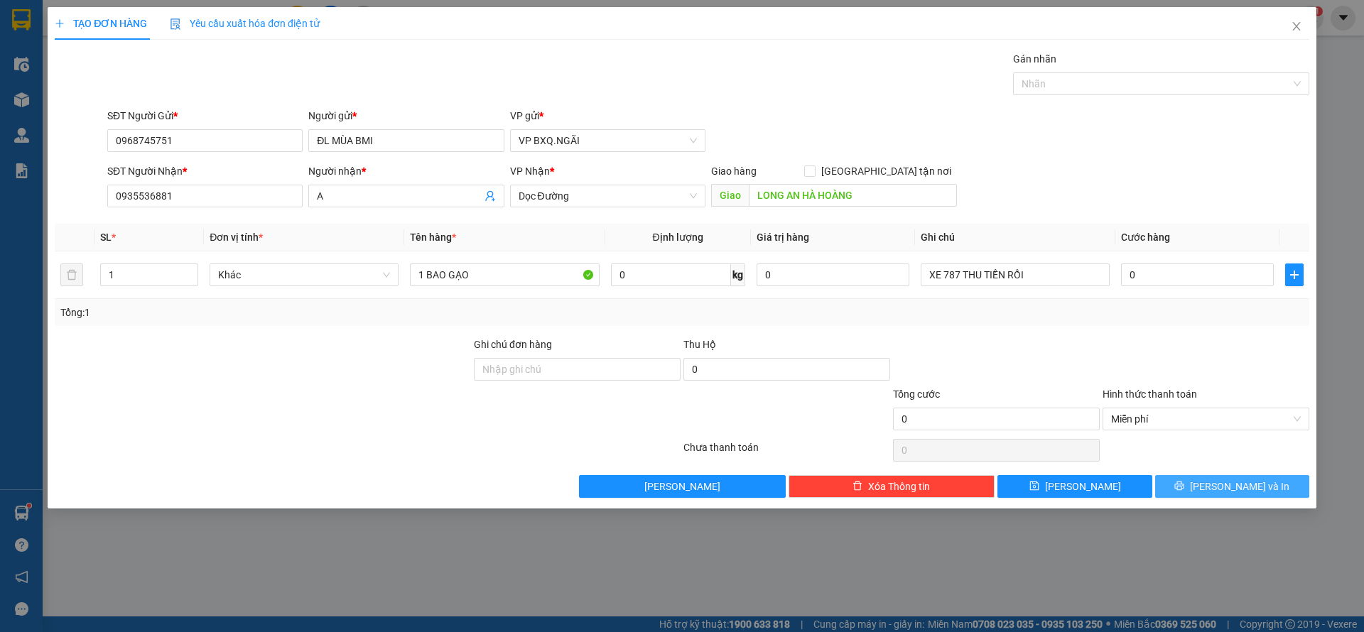
click at [1220, 475] on button "[PERSON_NAME] và In" at bounding box center [1232, 486] width 154 height 23
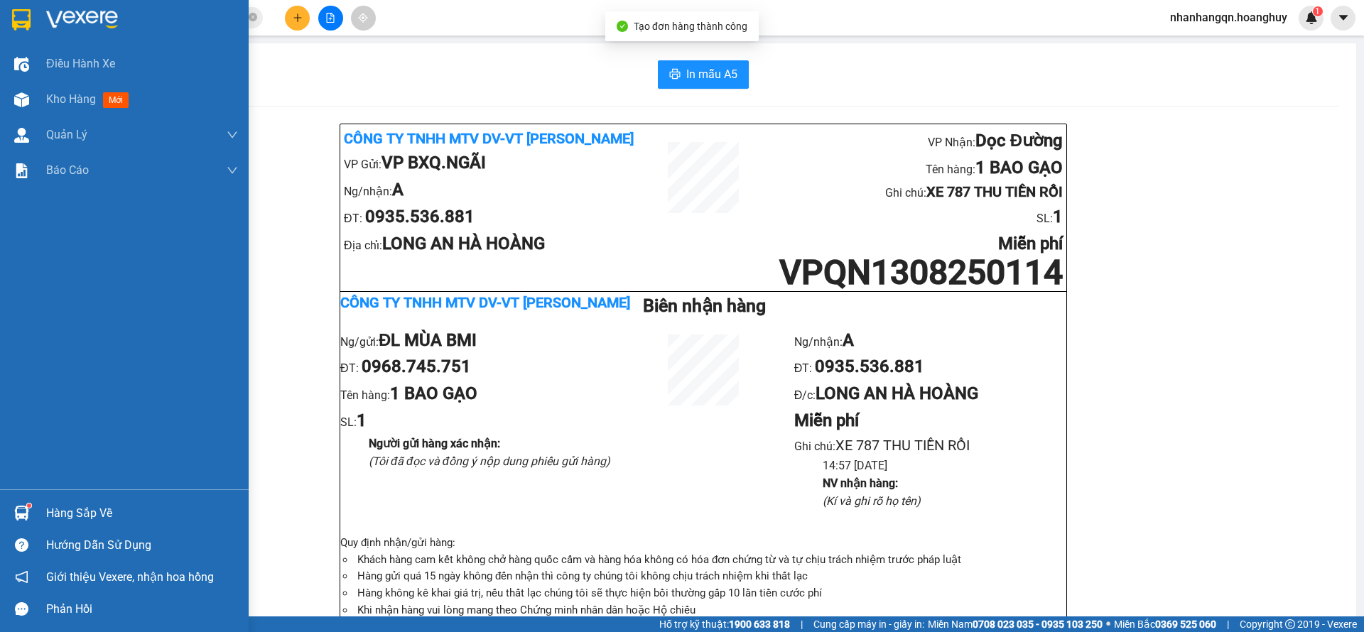
click at [28, 22] on img at bounding box center [21, 19] width 18 height 21
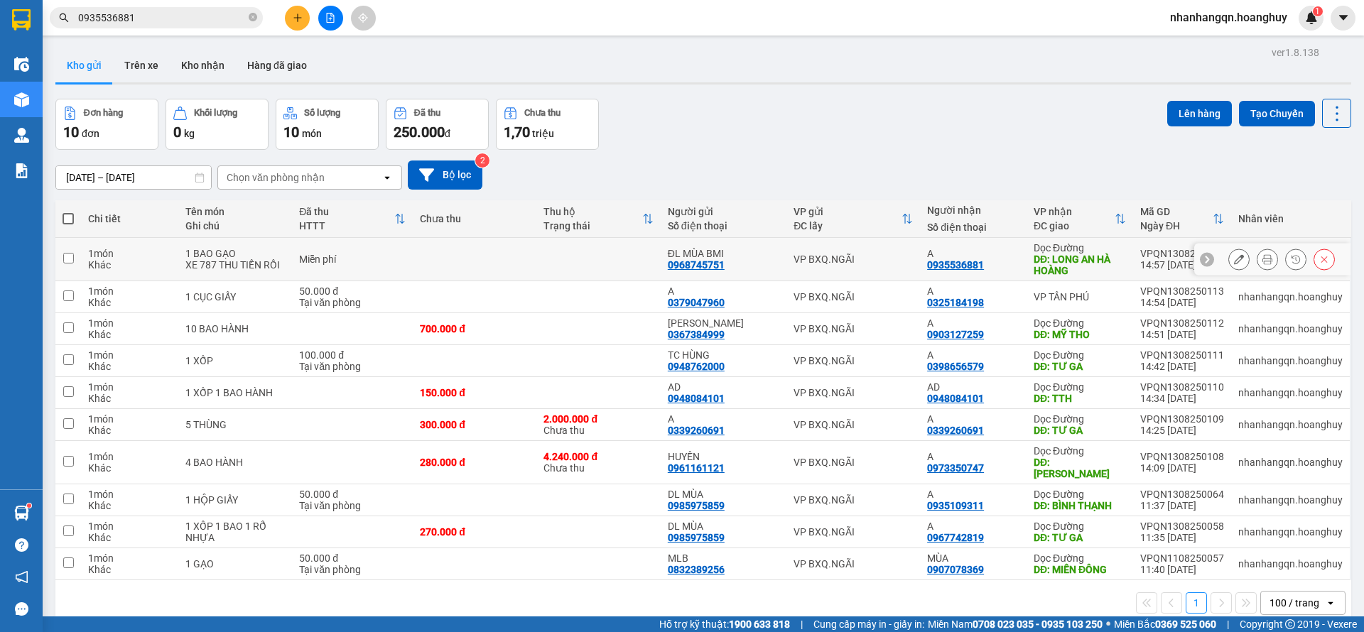
click at [898, 247] on td "VP BXQ.NGÃI" at bounding box center [853, 259] width 134 height 43
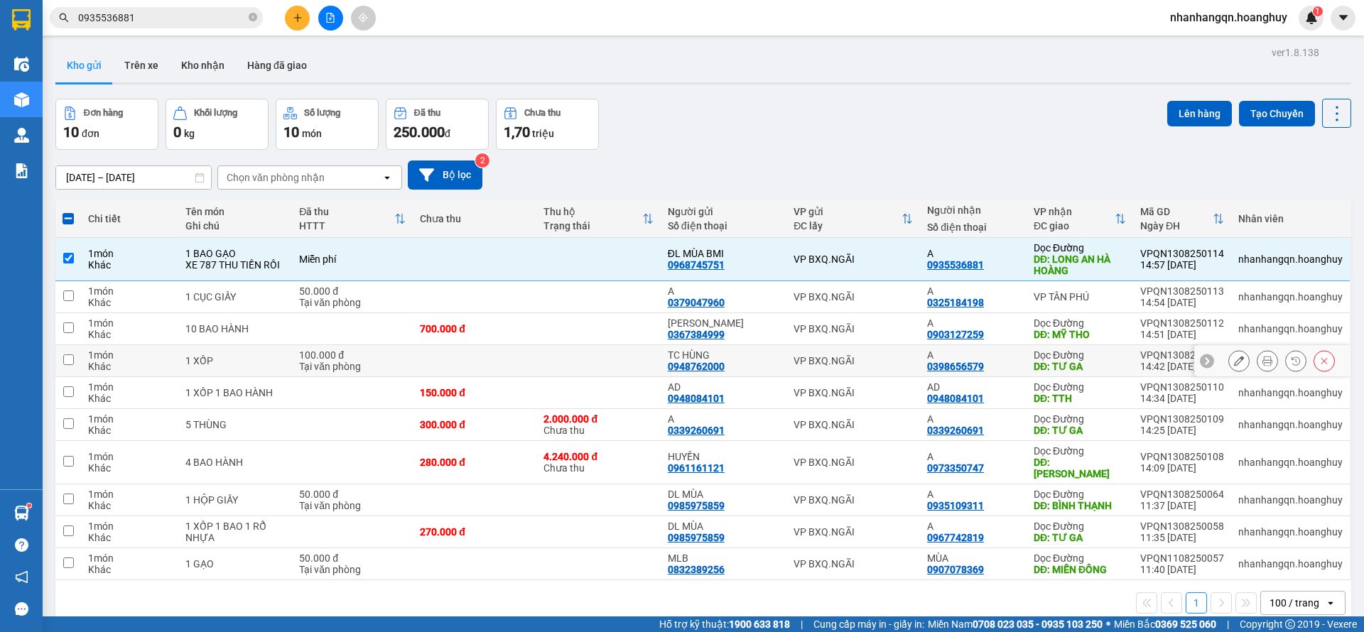
click at [898, 364] on div "VP BXQ.NGÃI" at bounding box center [853, 360] width 119 height 11
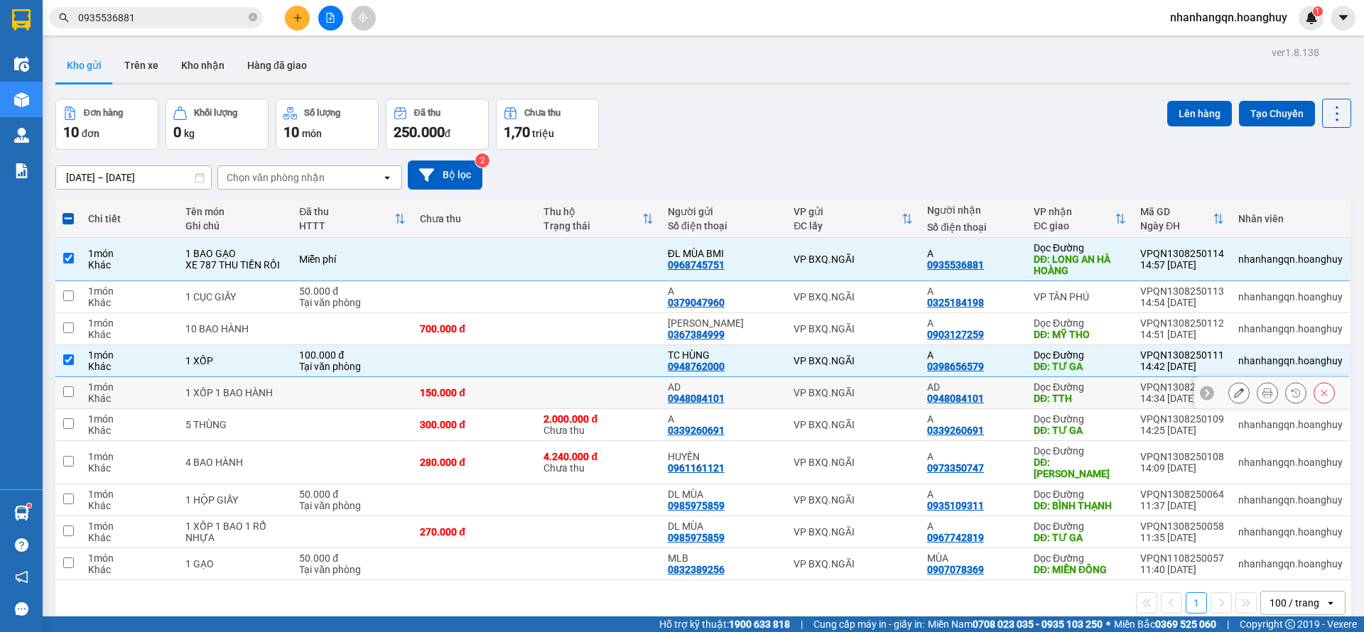
click at [883, 401] on td "VP BXQ.NGÃI" at bounding box center [853, 393] width 134 height 32
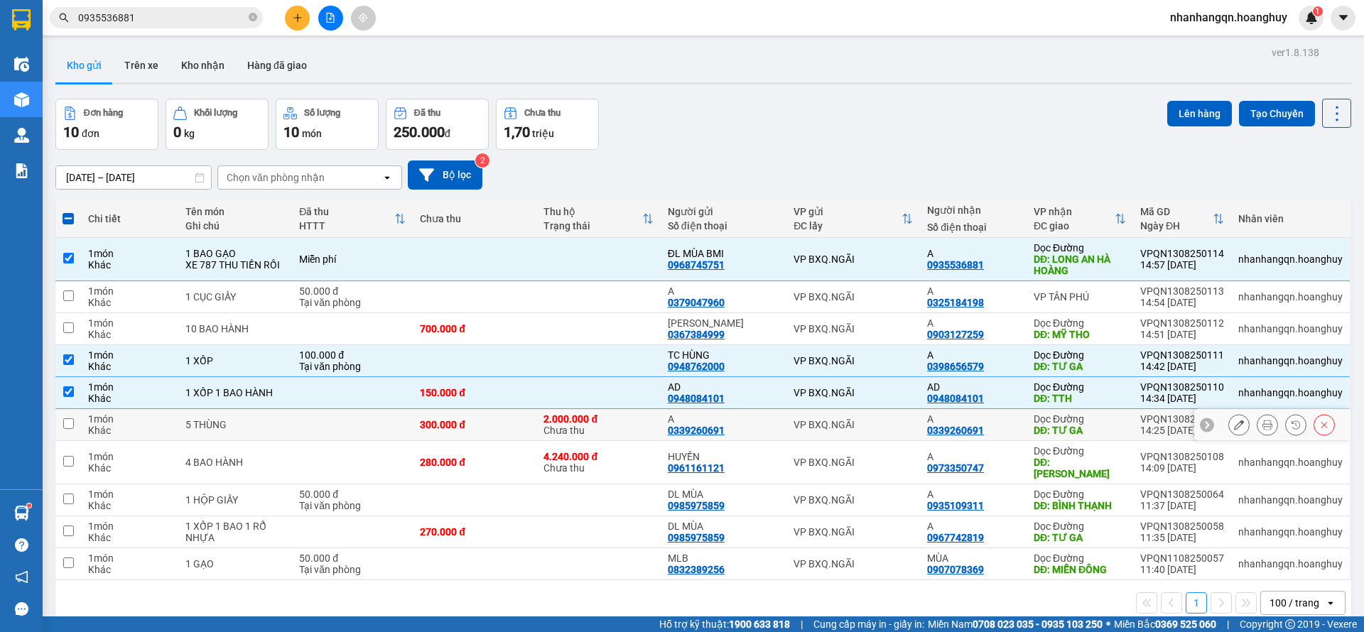
click at [884, 439] on td "VP BXQ.NGÃI" at bounding box center [853, 425] width 134 height 32
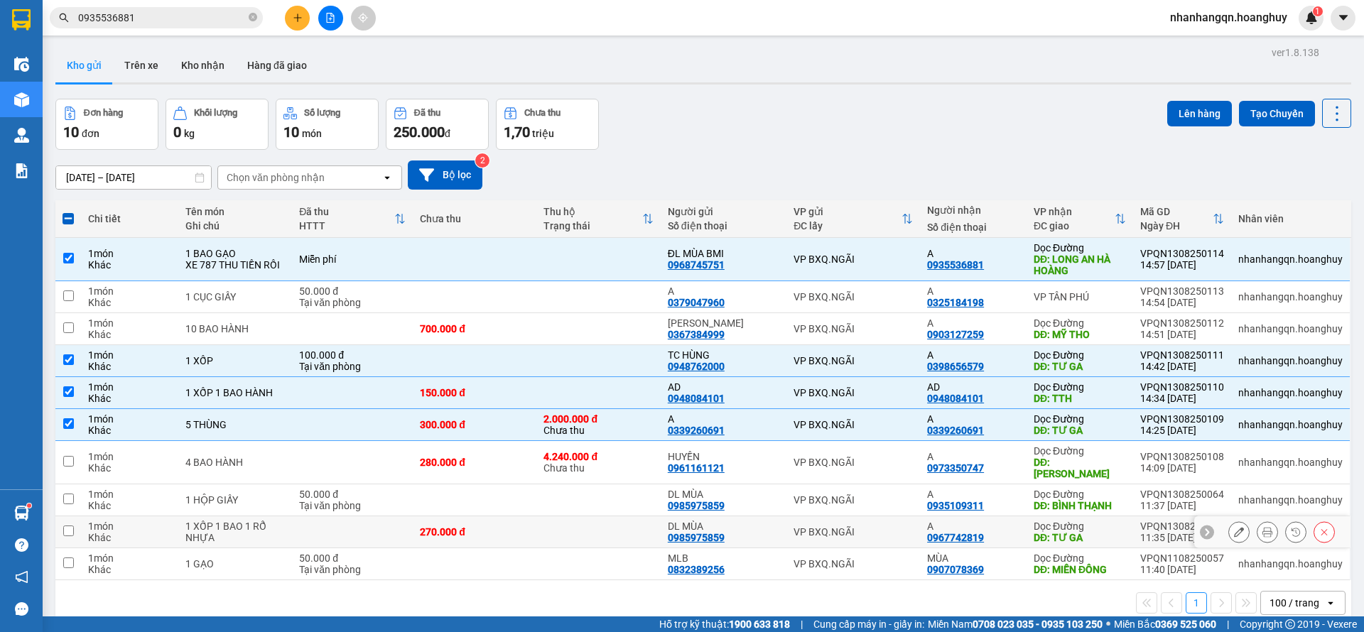
click at [880, 529] on td "VP BXQ.NGÃI" at bounding box center [853, 532] width 134 height 32
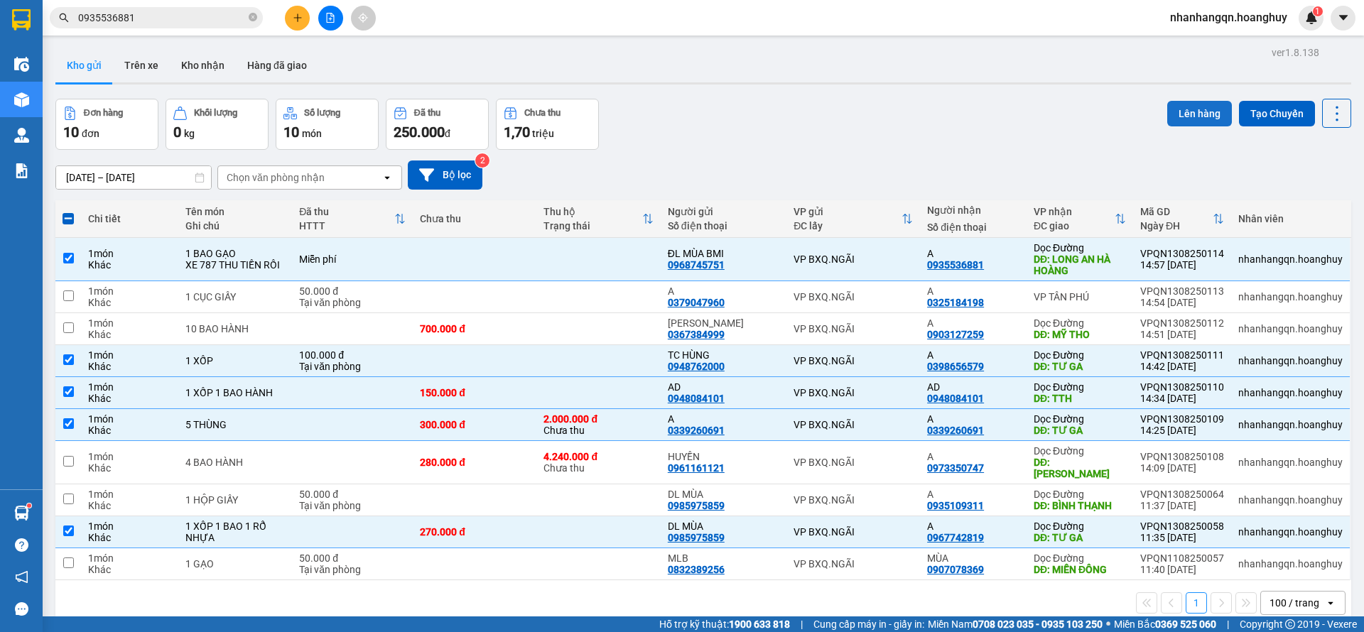
click at [1179, 107] on button "Lên hàng" at bounding box center [1199, 114] width 65 height 26
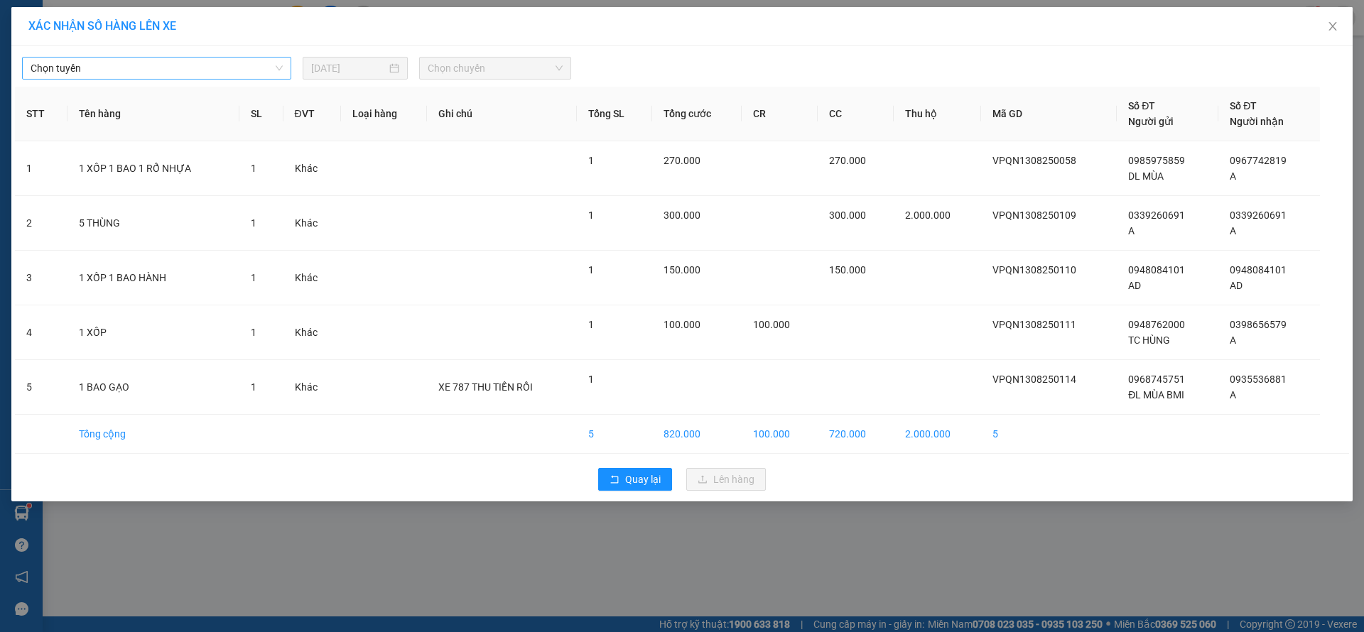
click at [286, 71] on div "Chọn tuyến" at bounding box center [156, 68] width 269 height 23
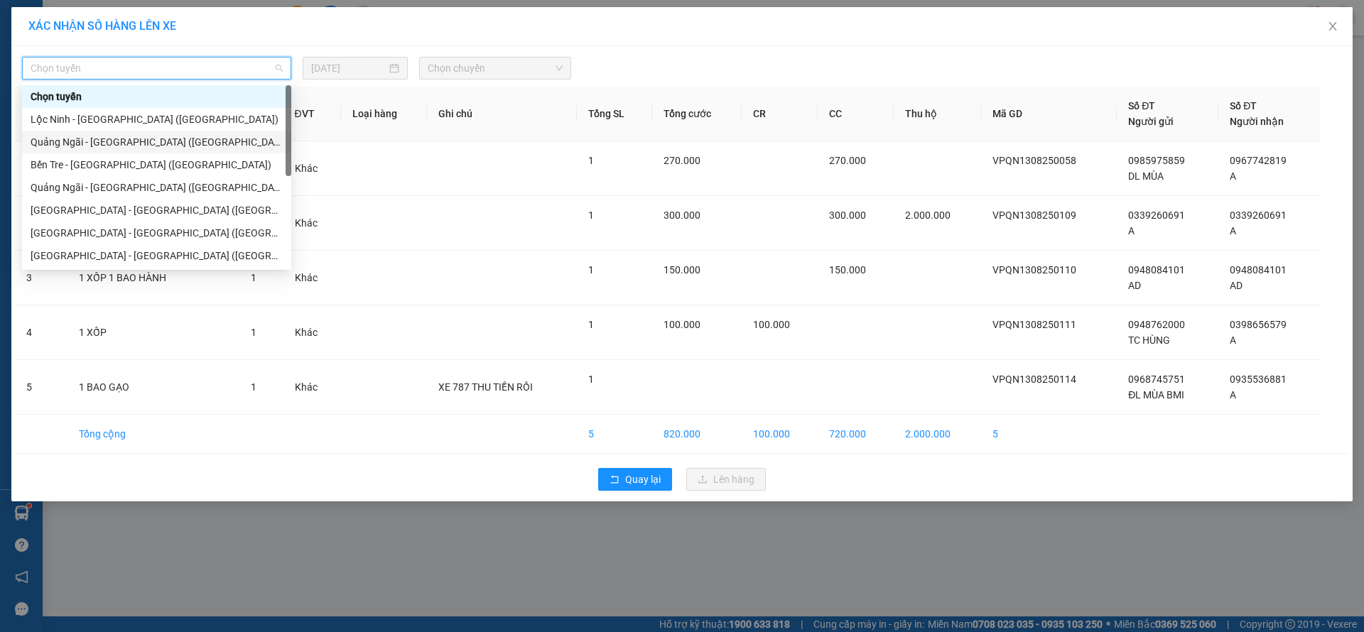
click at [119, 141] on div "Quảng Ngãi - [GEOGRAPHIC_DATA] ([GEOGRAPHIC_DATA])" at bounding box center [157, 142] width 252 height 16
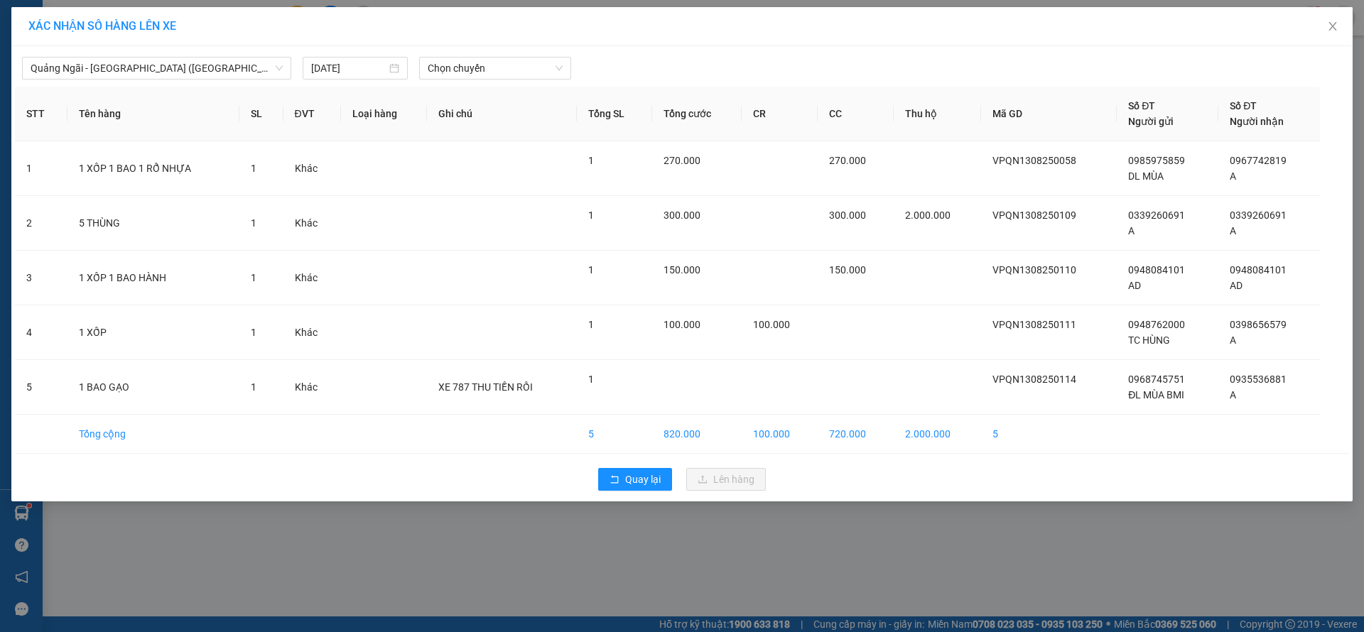
click at [511, 55] on div "[GEOGRAPHIC_DATA] - [GEOGRAPHIC_DATA] ([GEOGRAPHIC_DATA]) [DATE] Chọn chuyến" at bounding box center [682, 65] width 1334 height 30
click at [511, 67] on span "Chọn chuyến" at bounding box center [495, 68] width 135 height 21
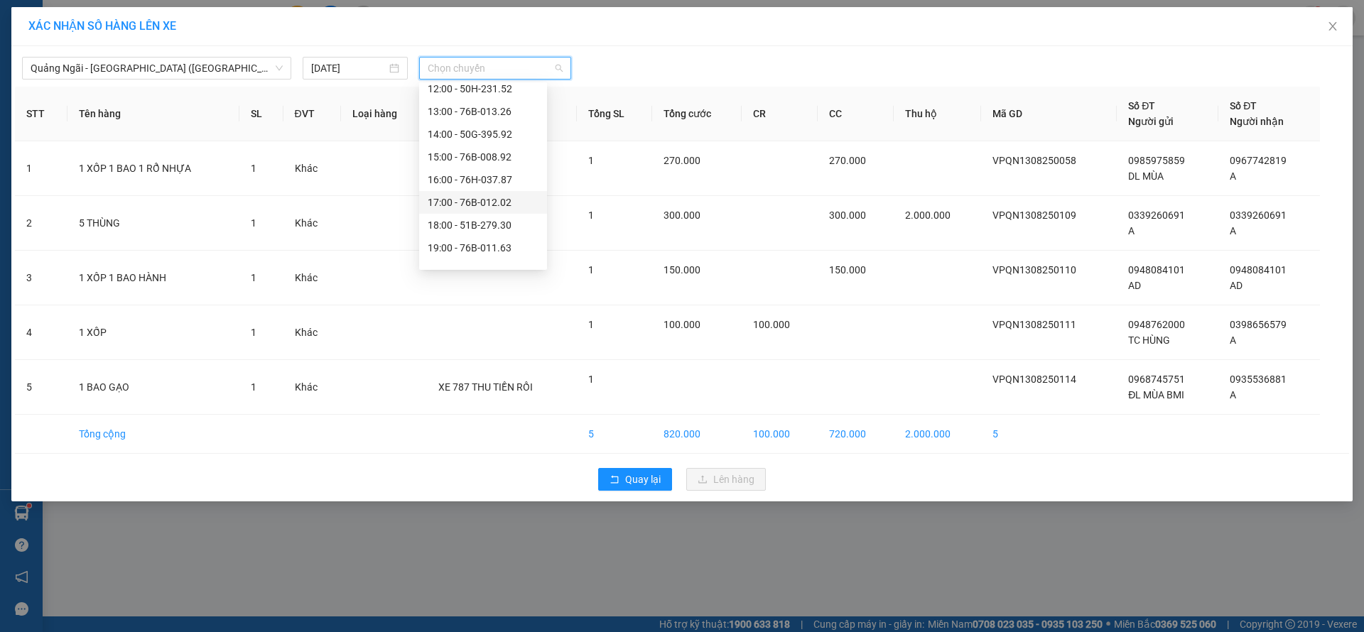
scroll to position [45, 0]
click at [499, 260] on div "20:00 - 50H-230.68" at bounding box center [483, 256] width 111 height 16
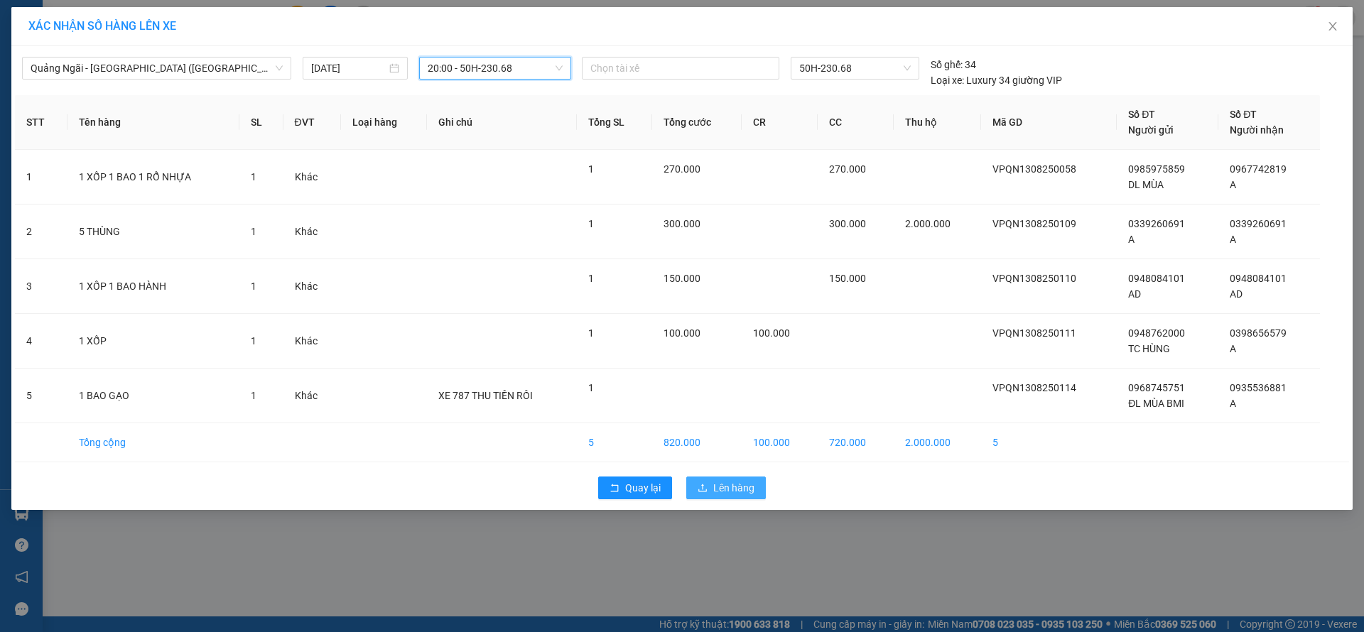
click at [730, 479] on button "Lên hàng" at bounding box center [726, 488] width 80 height 23
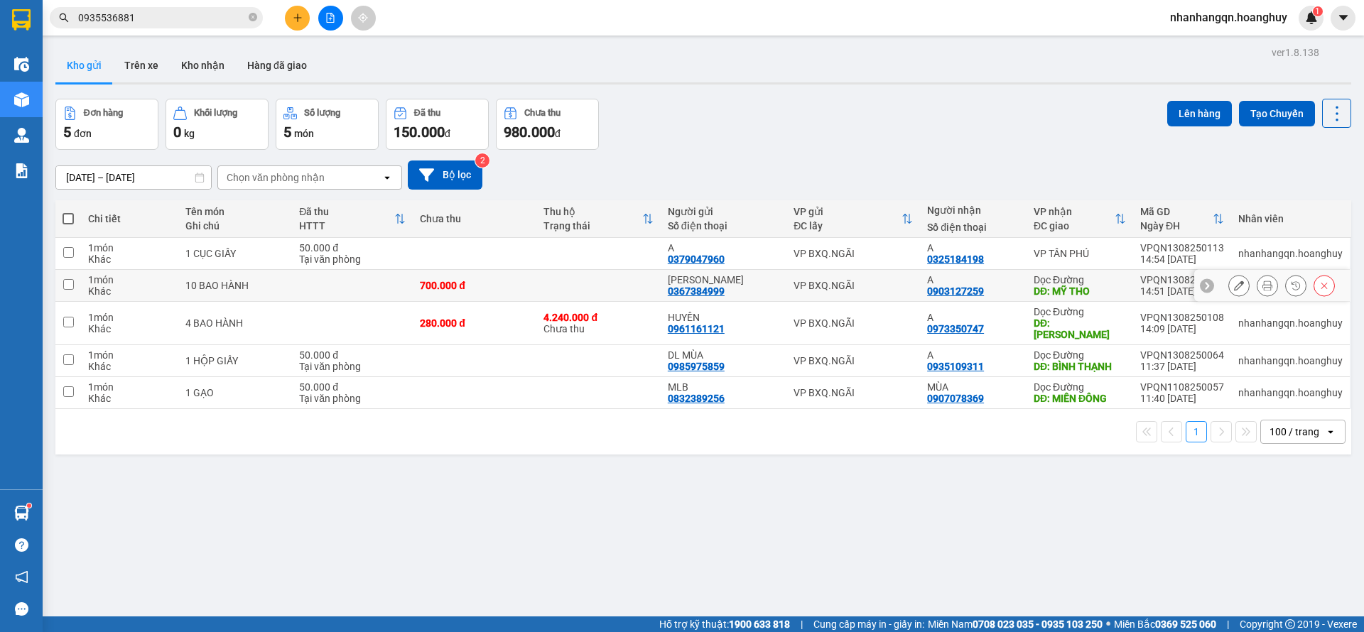
click at [829, 272] on td "VP BXQ.NGÃI" at bounding box center [853, 286] width 134 height 32
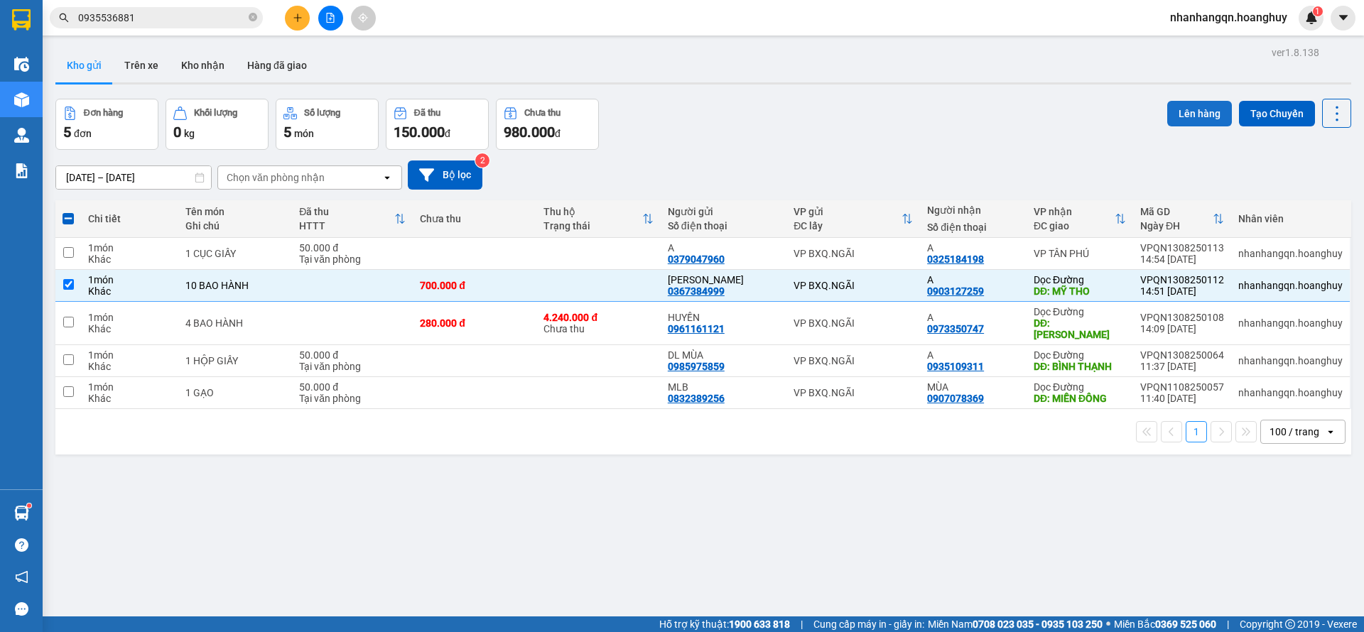
click at [1176, 111] on button "Lên hàng" at bounding box center [1199, 114] width 65 height 26
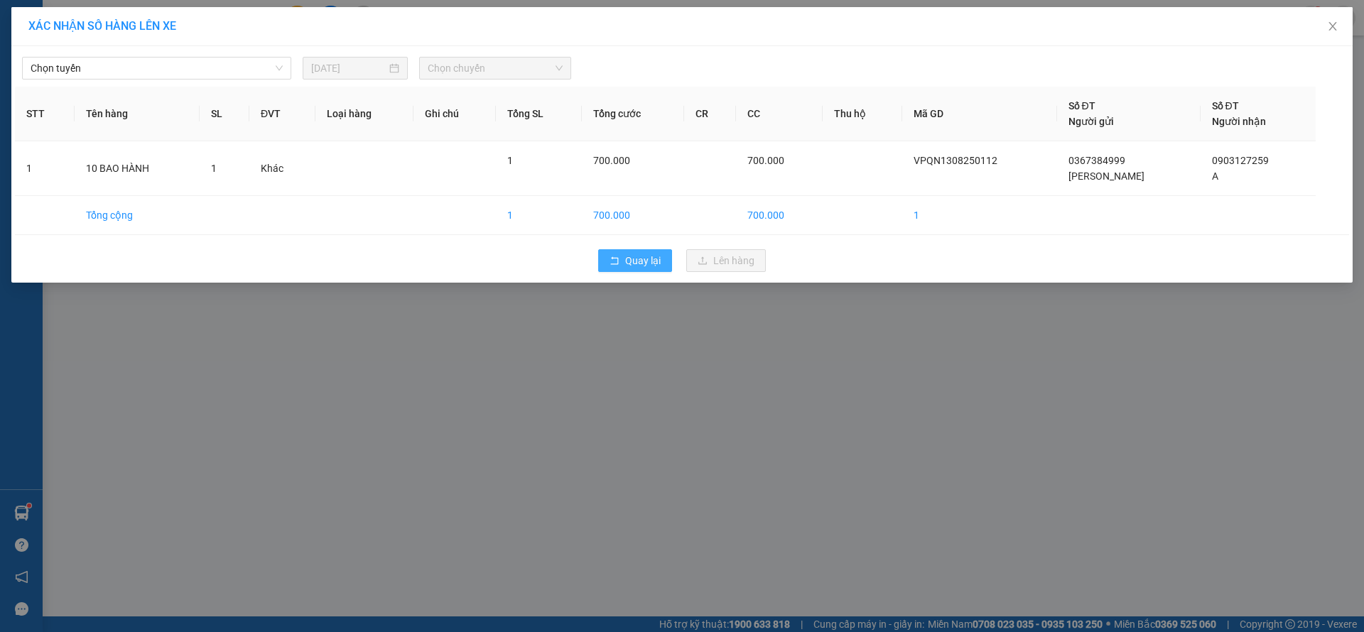
click at [649, 261] on span "Quay lại" at bounding box center [643, 261] width 36 height 16
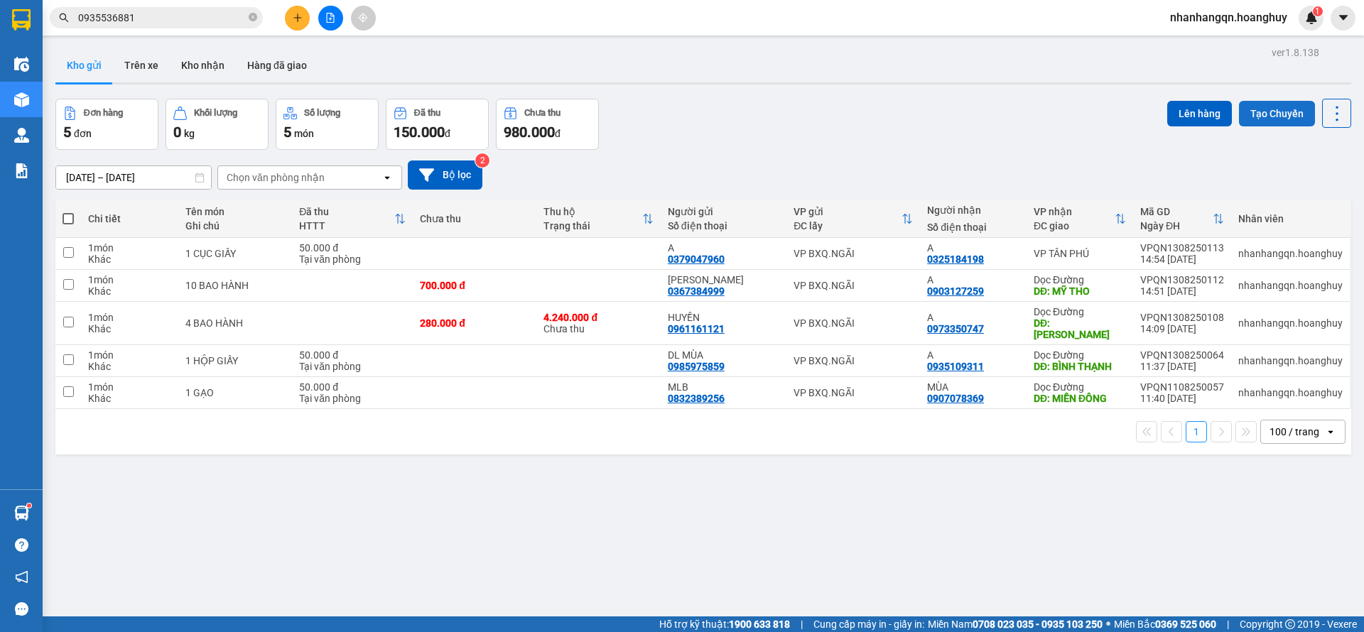
click at [1265, 117] on button "Tạo Chuyến" at bounding box center [1277, 114] width 76 height 26
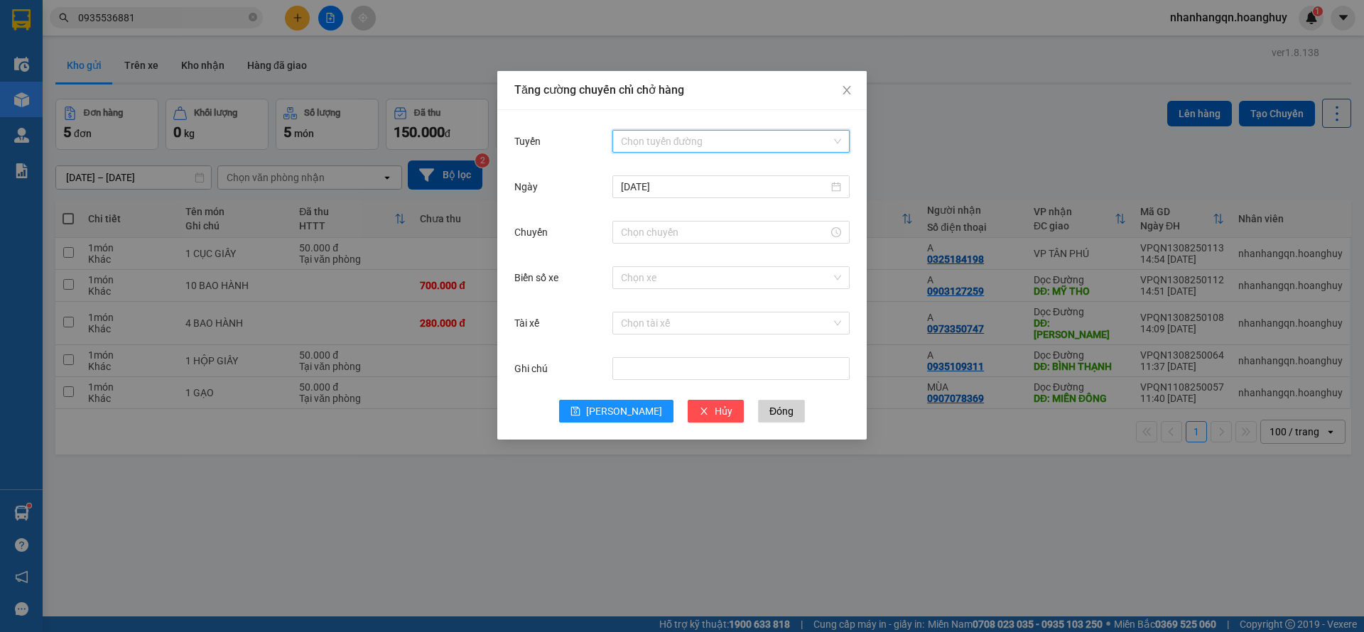
click at [730, 142] on input "Tuyến" at bounding box center [726, 141] width 210 height 21
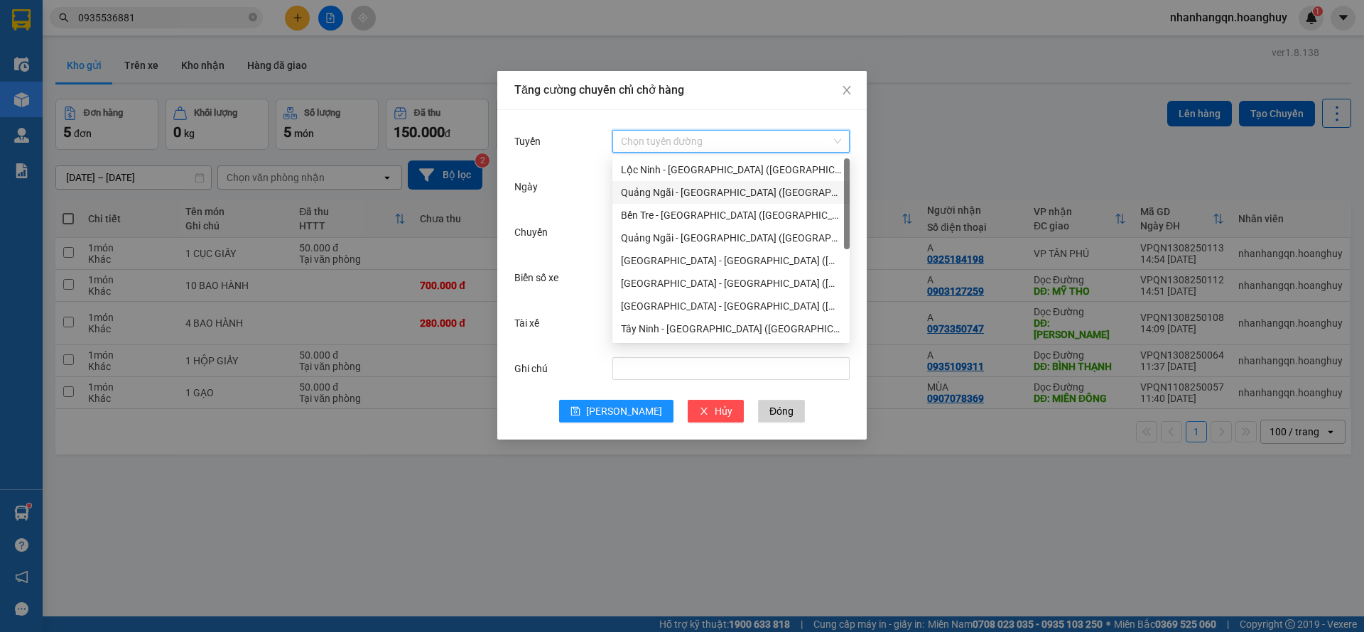
click at [700, 194] on div "Quảng Ngãi - [GEOGRAPHIC_DATA] ([GEOGRAPHIC_DATA])" at bounding box center [731, 193] width 220 height 16
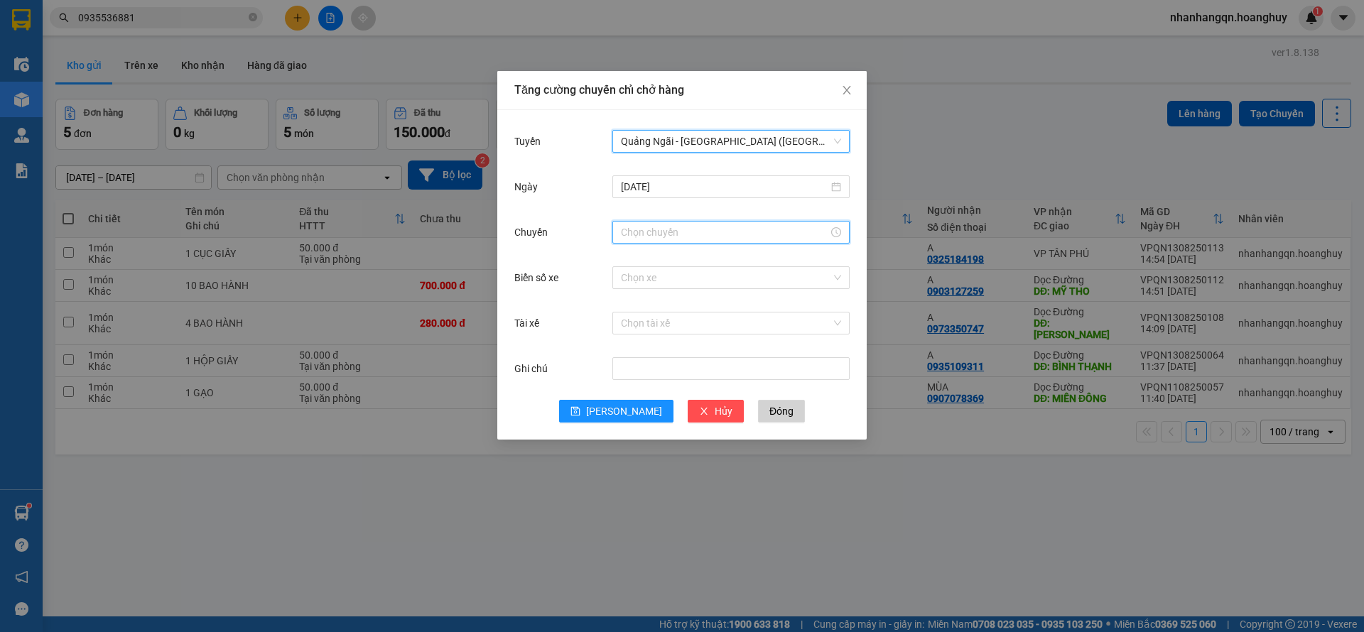
click at [661, 232] on input "Chuyến" at bounding box center [724, 232] width 207 height 16
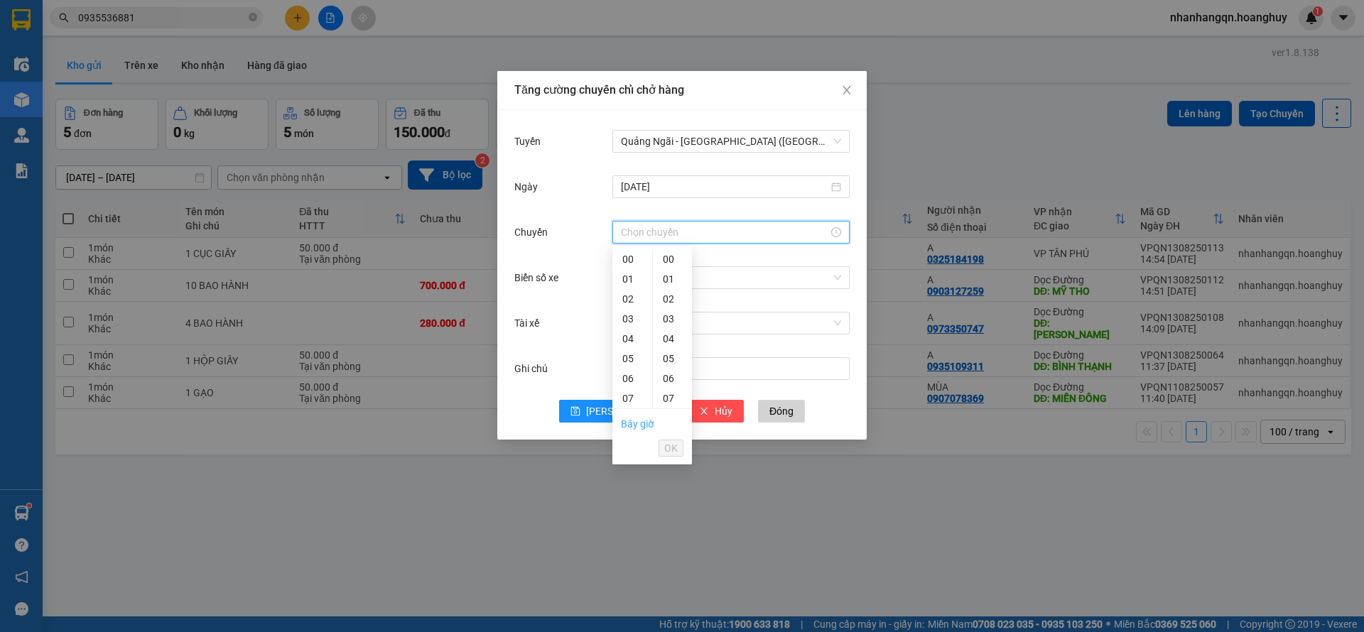
click at [638, 426] on link "Bây giờ" at bounding box center [637, 423] width 33 height 11
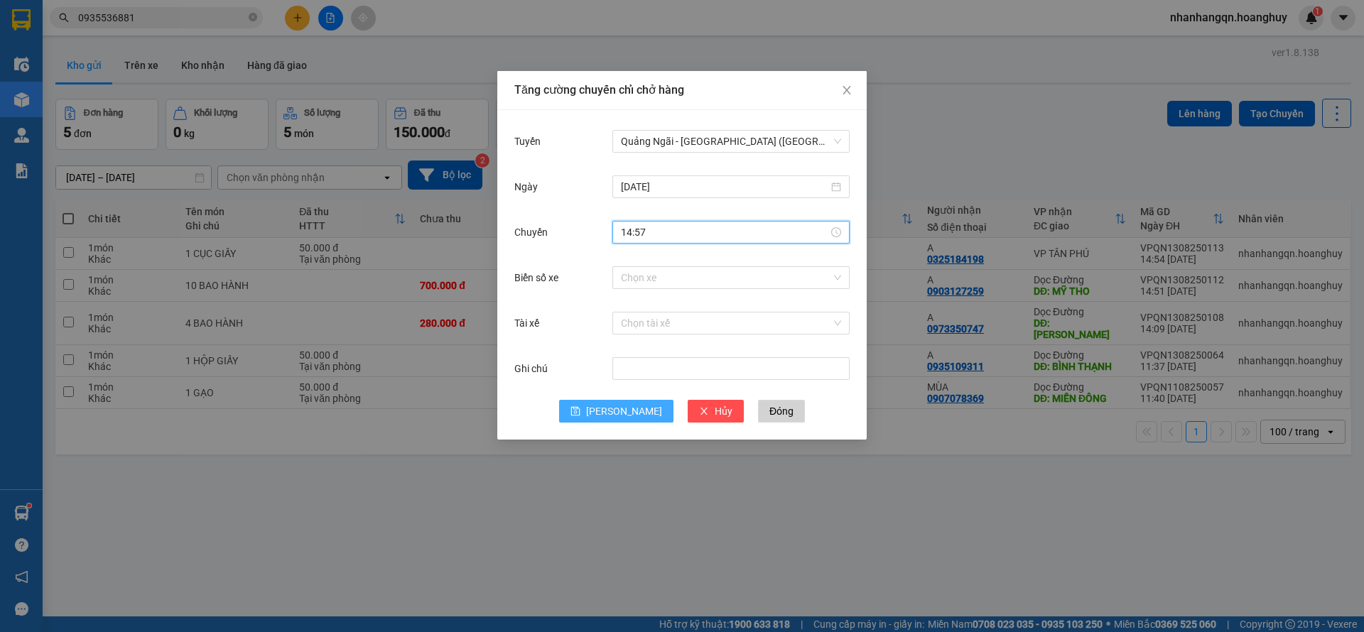
click at [612, 417] on button "[PERSON_NAME]" at bounding box center [616, 411] width 114 height 23
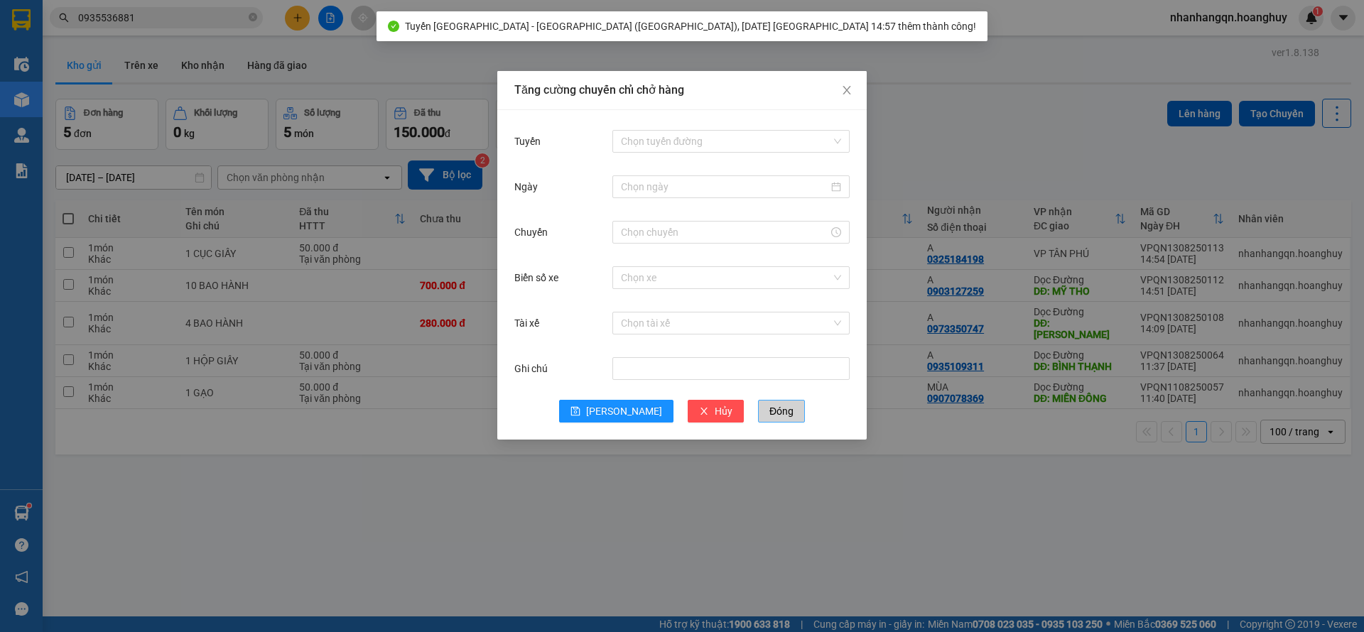
click at [767, 409] on button "Đóng" at bounding box center [781, 411] width 47 height 23
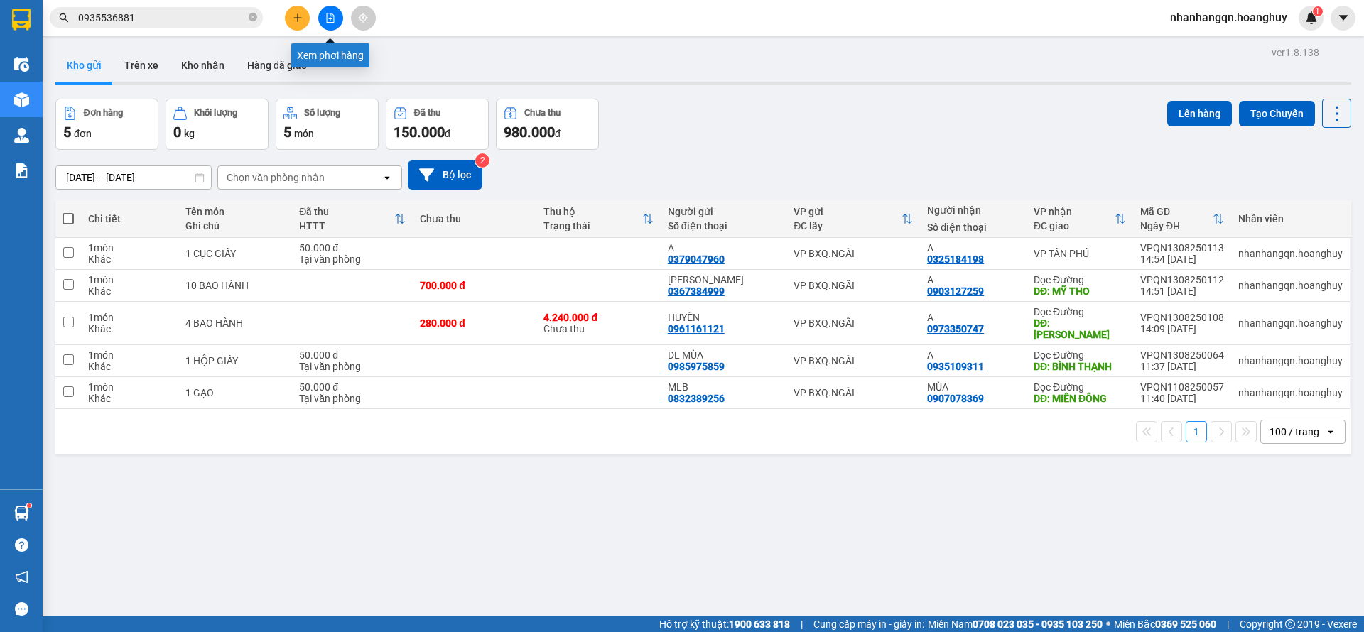
click at [330, 20] on icon "file-add" at bounding box center [330, 18] width 10 height 10
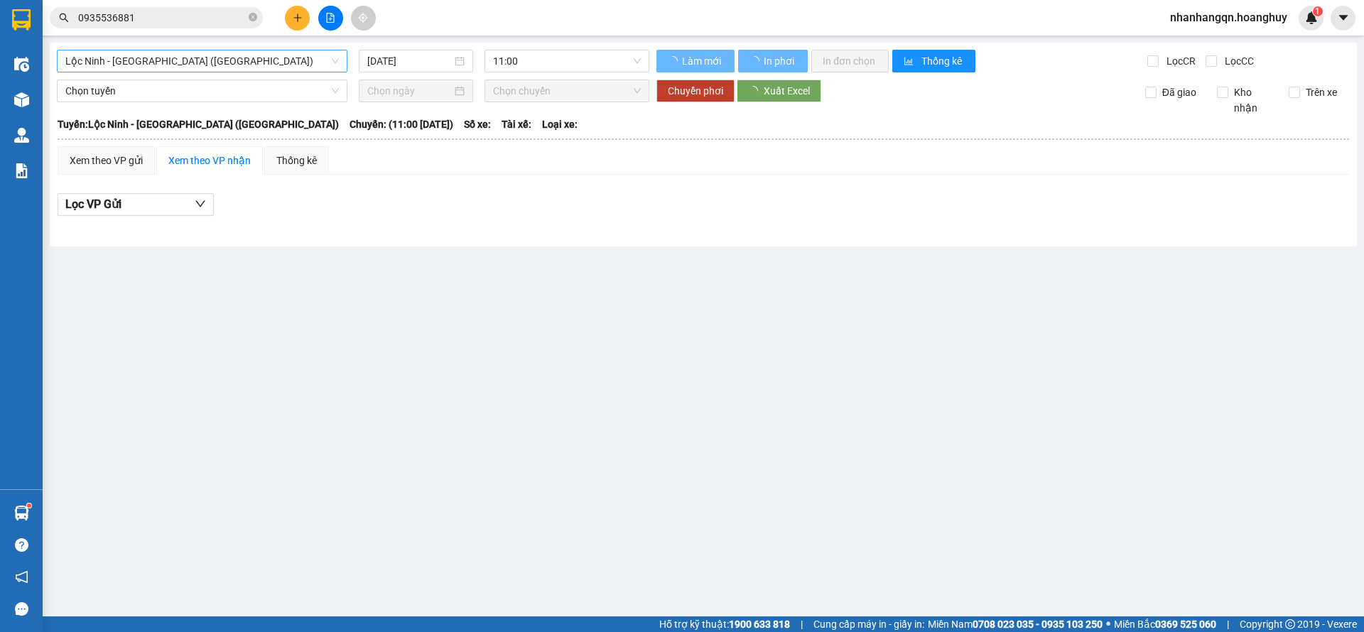
click at [207, 58] on span "Lộc Ninh - [GEOGRAPHIC_DATA] ([GEOGRAPHIC_DATA])" at bounding box center [202, 60] width 274 height 21
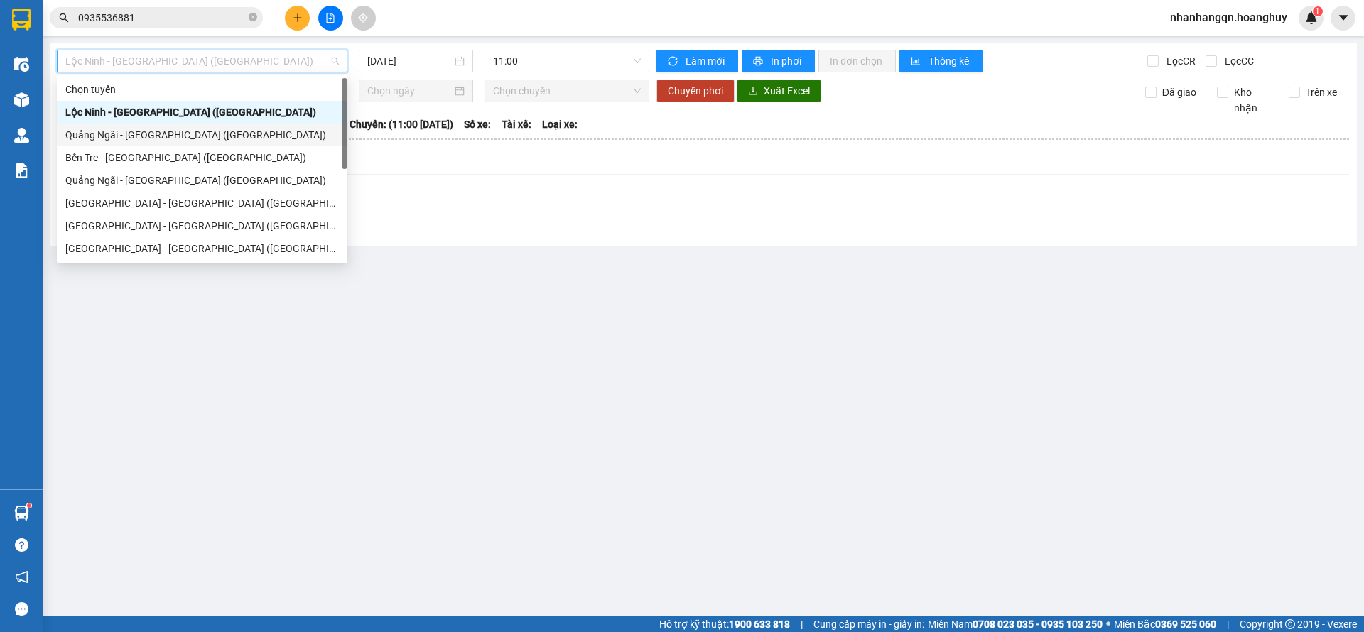
click at [175, 137] on div "Quảng Ngãi - [GEOGRAPHIC_DATA] ([GEOGRAPHIC_DATA])" at bounding box center [202, 135] width 274 height 16
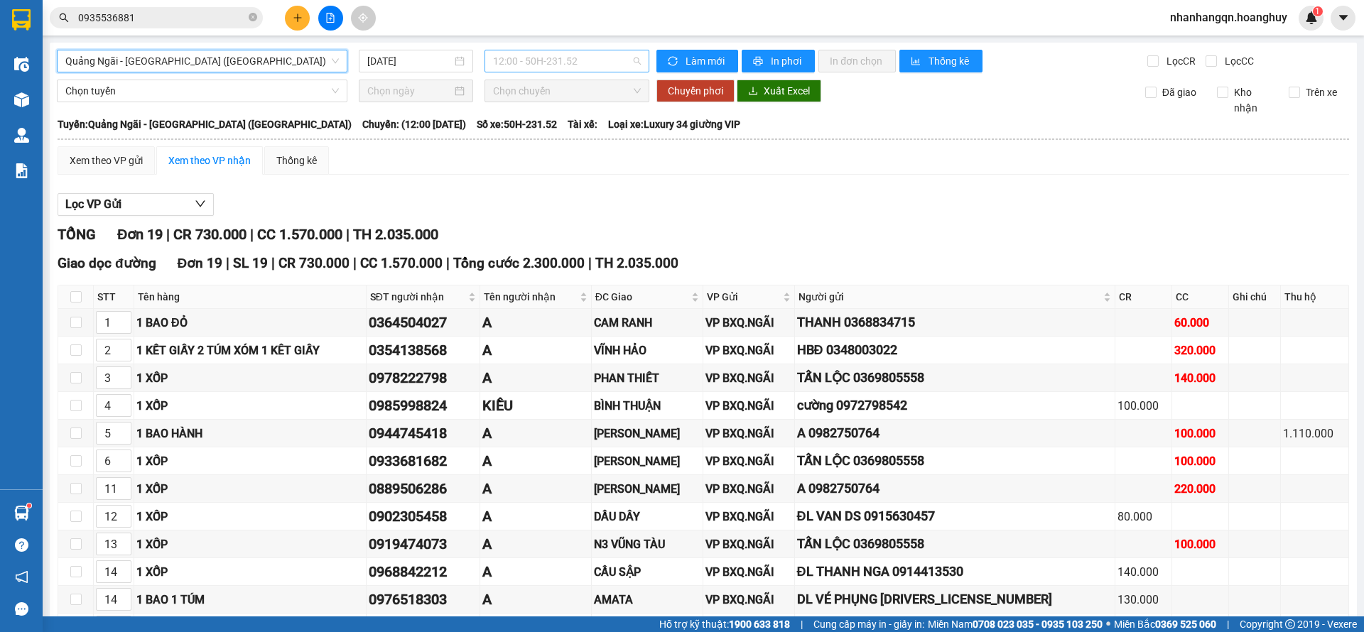
click at [556, 58] on span "12:00 - 50H-231.52" at bounding box center [567, 60] width 148 height 21
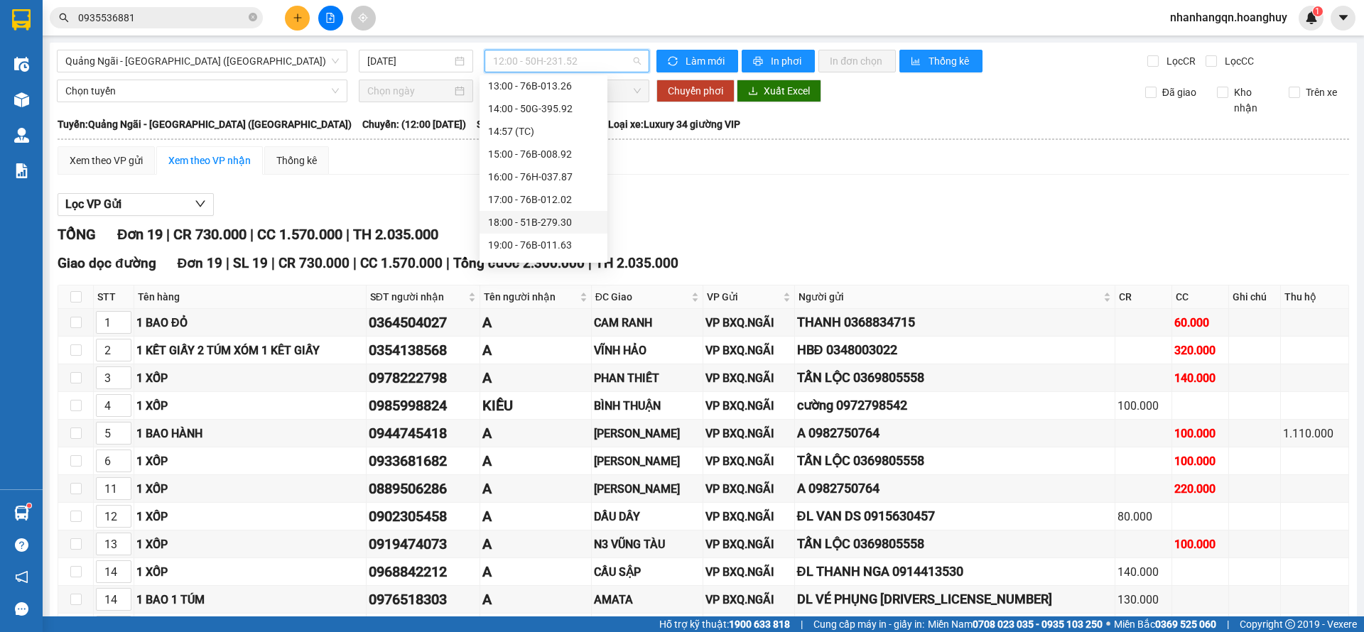
scroll to position [68, 0]
click at [569, 244] on div "20:00 - 50H-230.68" at bounding box center [543, 249] width 111 height 16
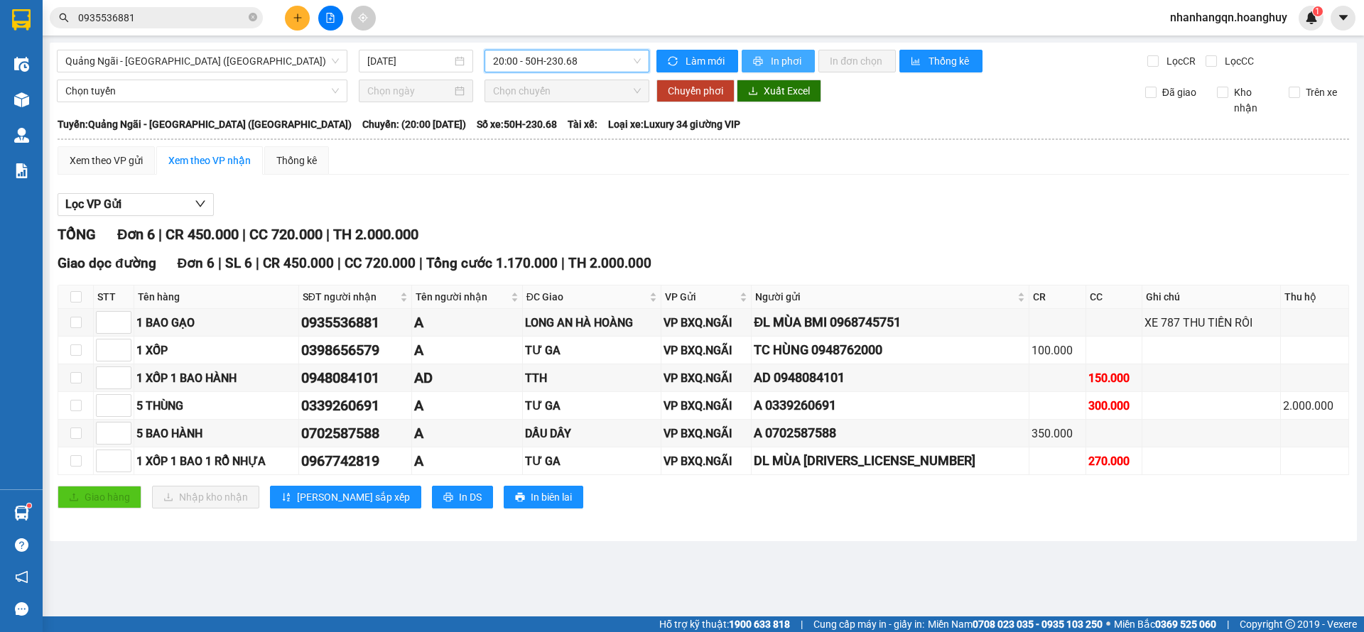
click at [768, 60] on button "In phơi" at bounding box center [778, 61] width 73 height 23
click at [141, 13] on input "0935536881" at bounding box center [162, 18] width 168 height 16
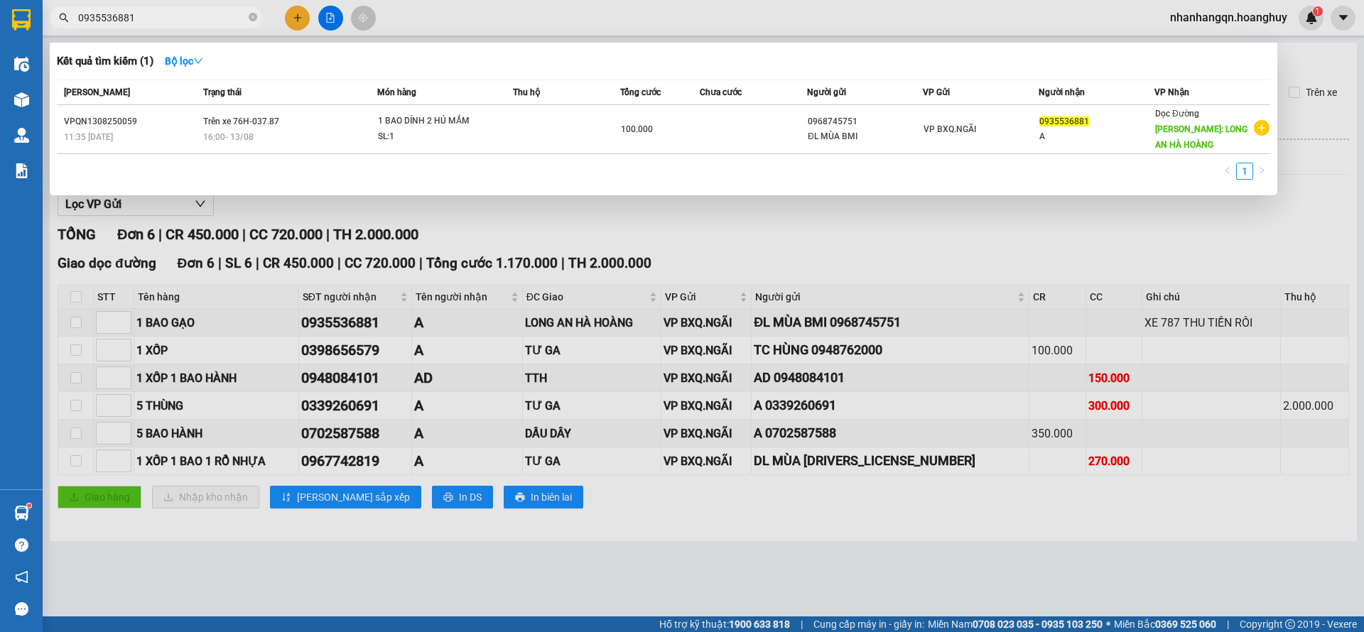
click at [141, 13] on input "0935536881" at bounding box center [162, 18] width 168 height 16
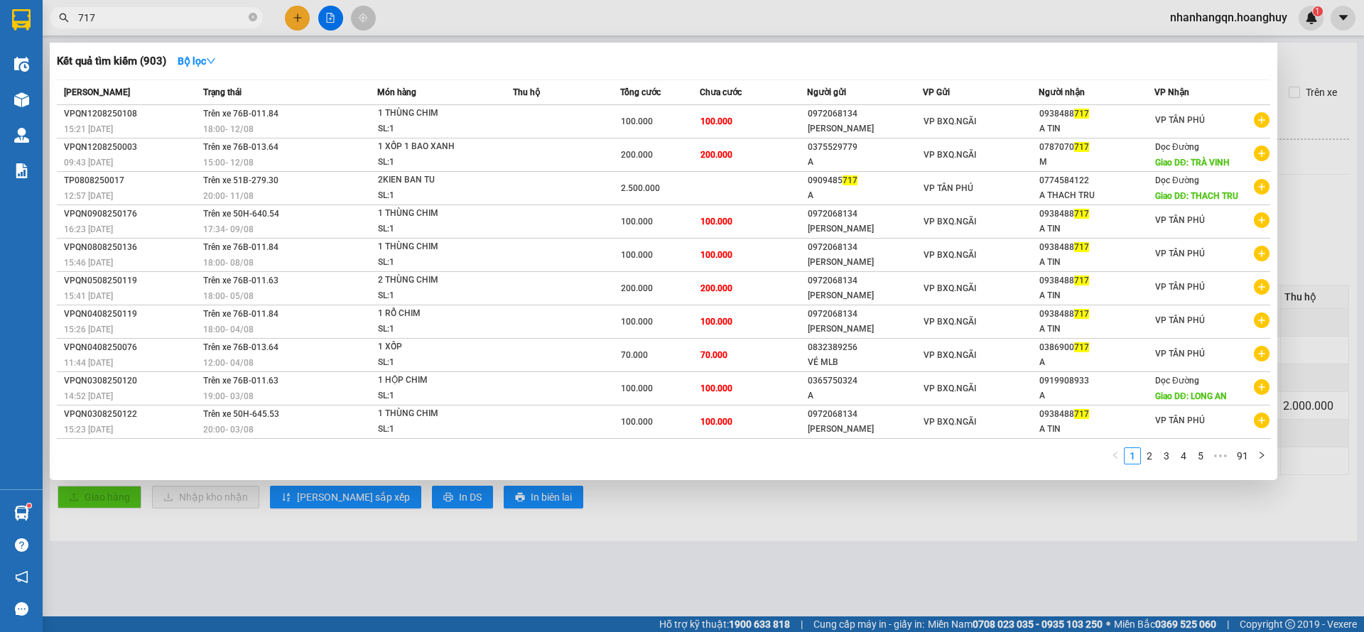
click at [958, 114] on div "VP BXQ.NGÃI" at bounding box center [981, 122] width 114 height 16
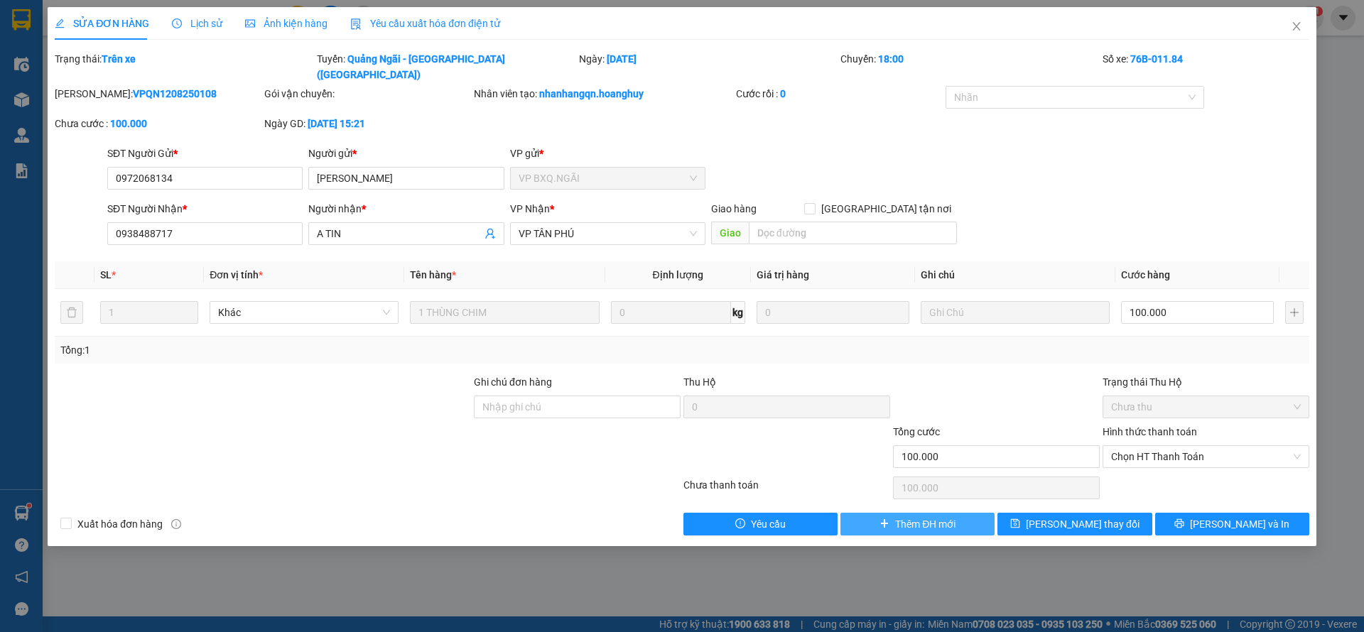
click at [904, 516] on span "Thêm ĐH mới" at bounding box center [925, 524] width 60 height 16
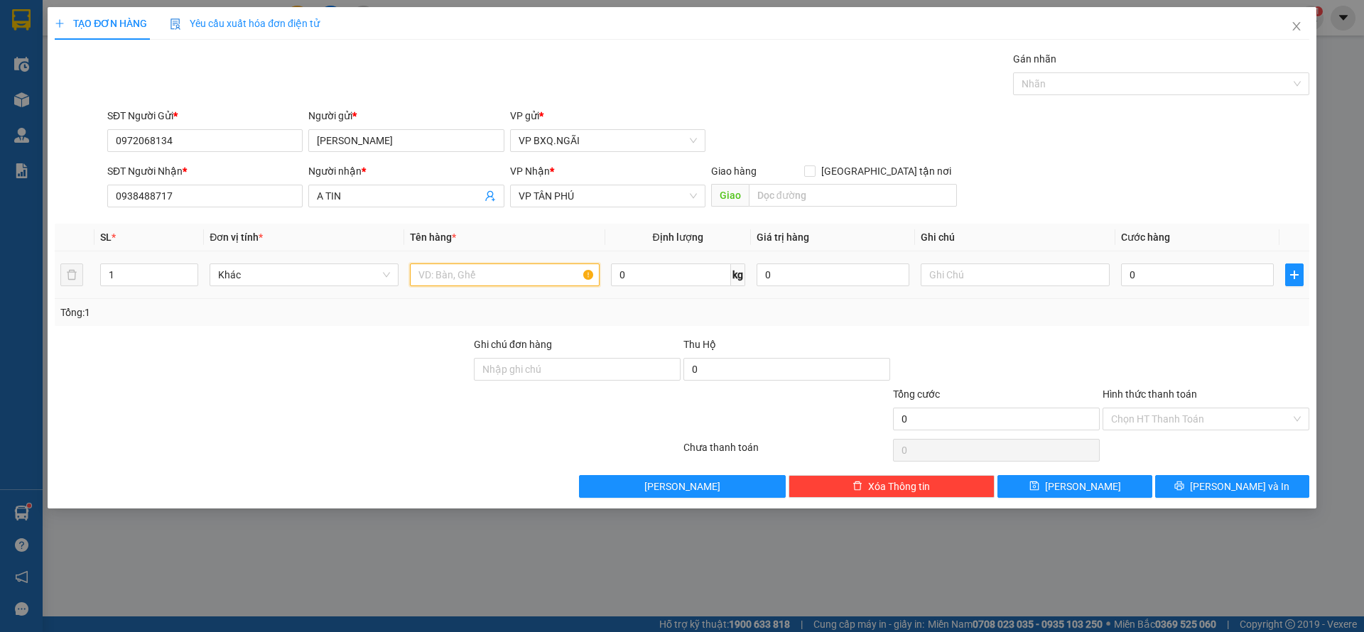
click at [444, 269] on input "text" at bounding box center [504, 275] width 189 height 23
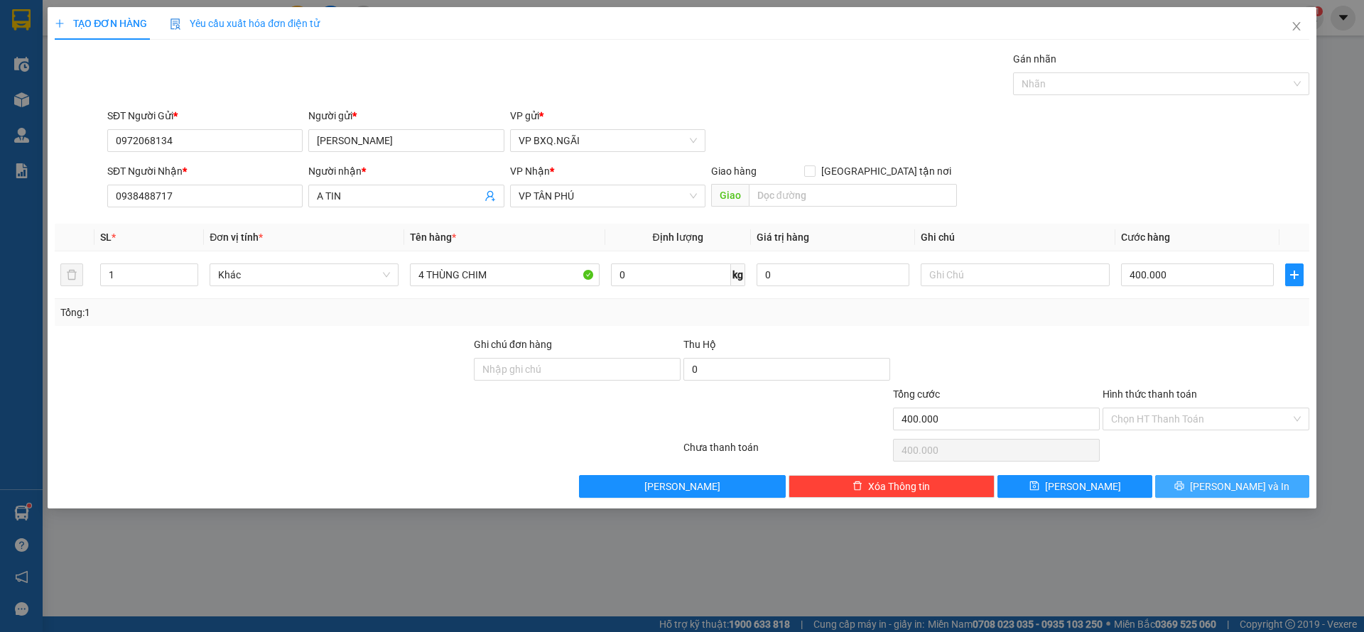
click at [1225, 477] on button "[PERSON_NAME] và In" at bounding box center [1232, 486] width 154 height 23
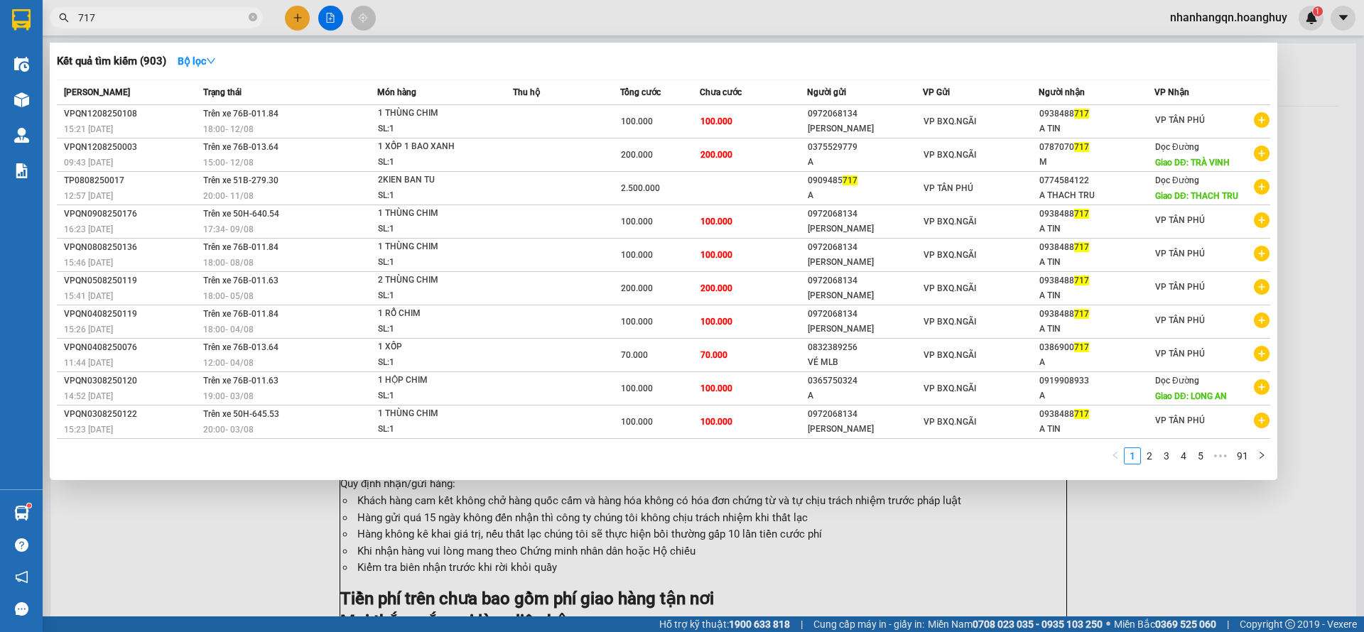
click at [146, 11] on input "717" at bounding box center [162, 18] width 168 height 16
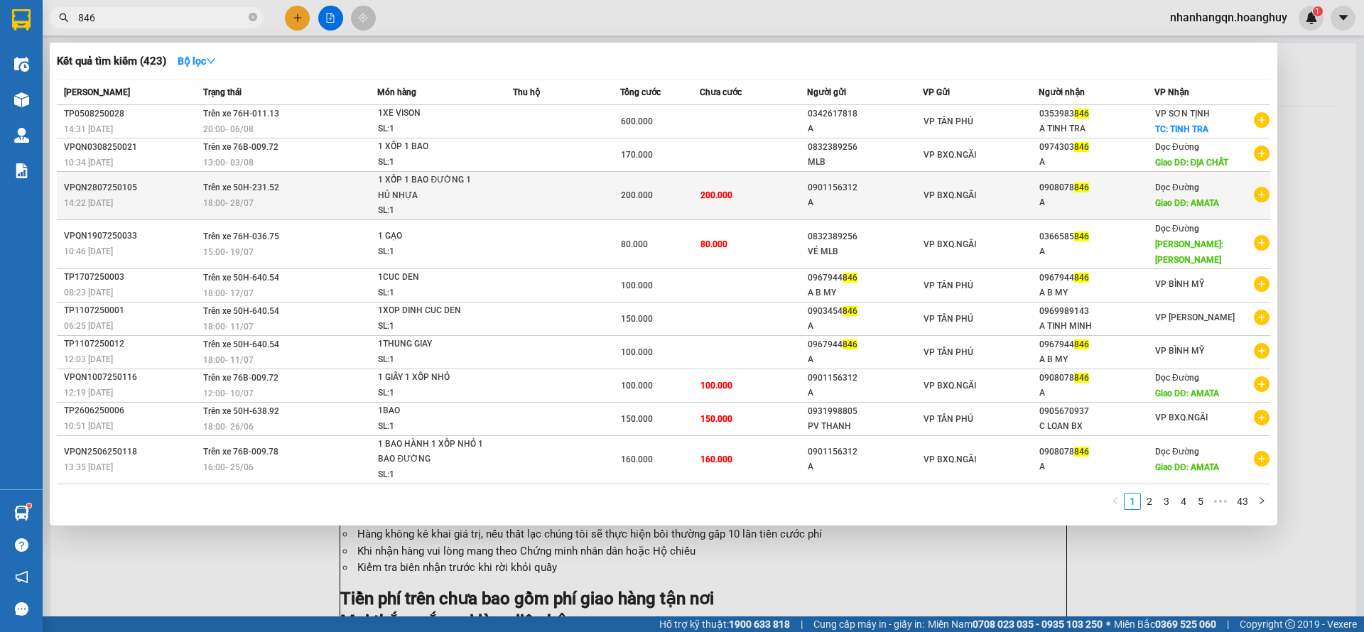
click at [935, 201] on div "VP BXQ.NGÃI" at bounding box center [981, 196] width 114 height 16
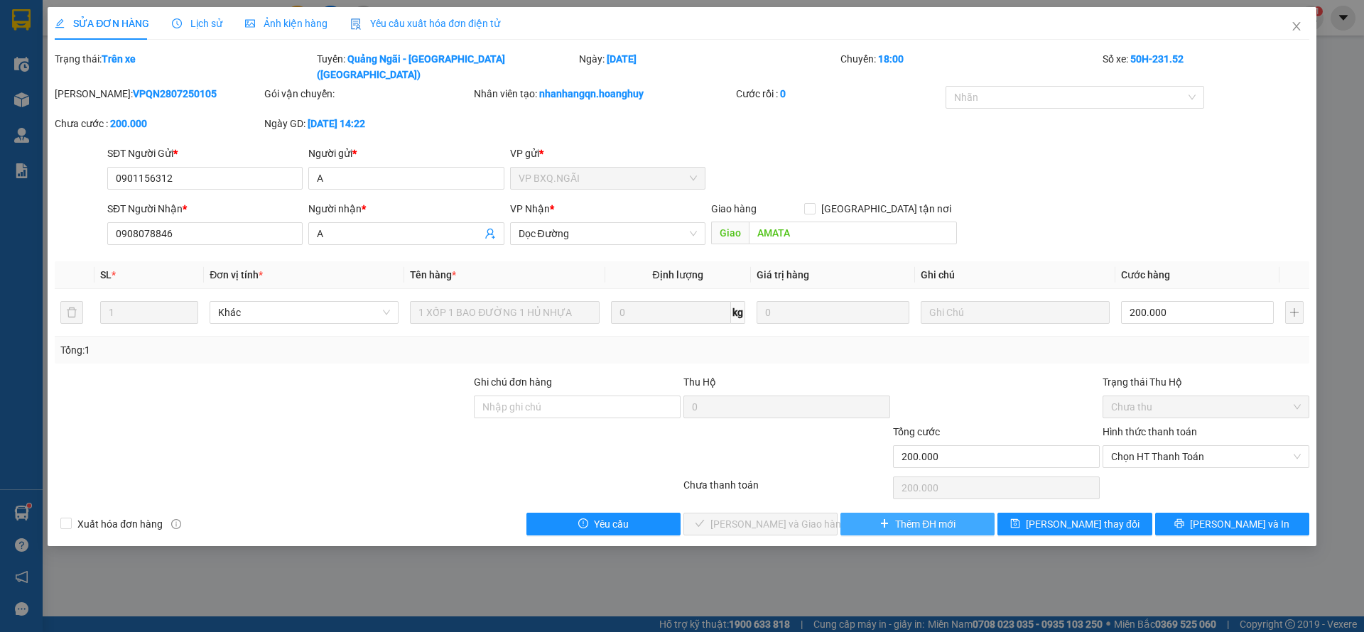
click at [916, 516] on span "Thêm ĐH mới" at bounding box center [925, 524] width 60 height 16
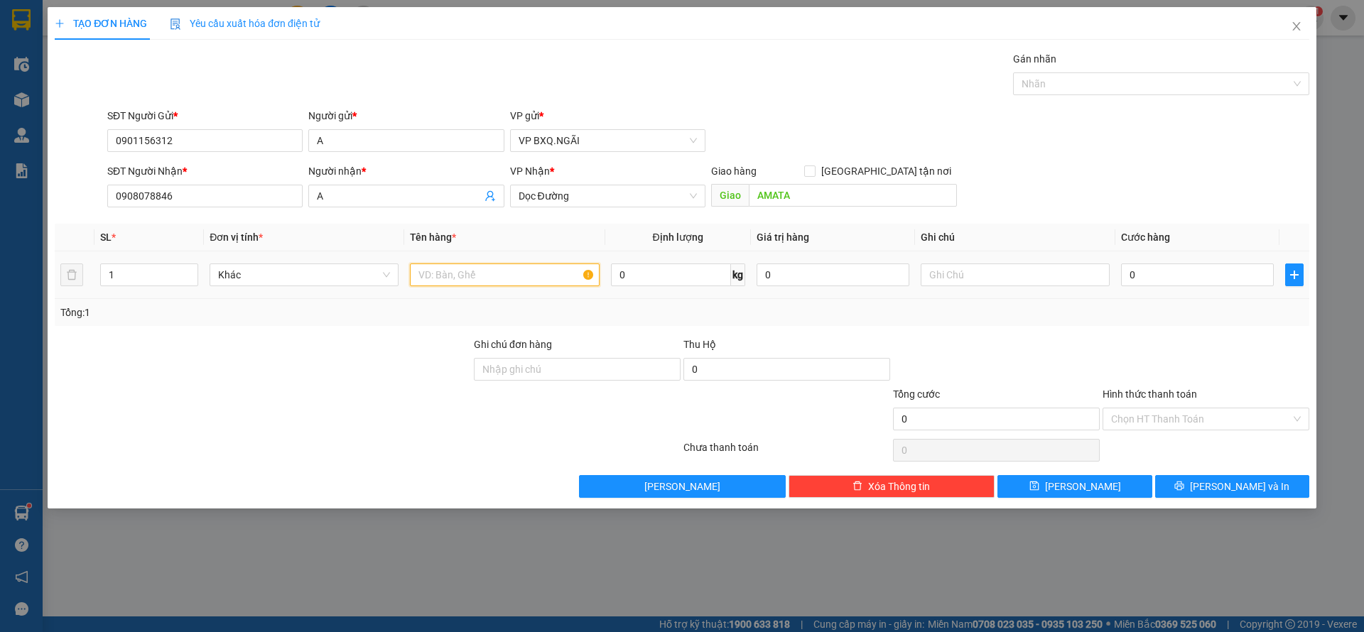
click at [518, 280] on input "text" at bounding box center [504, 275] width 189 height 23
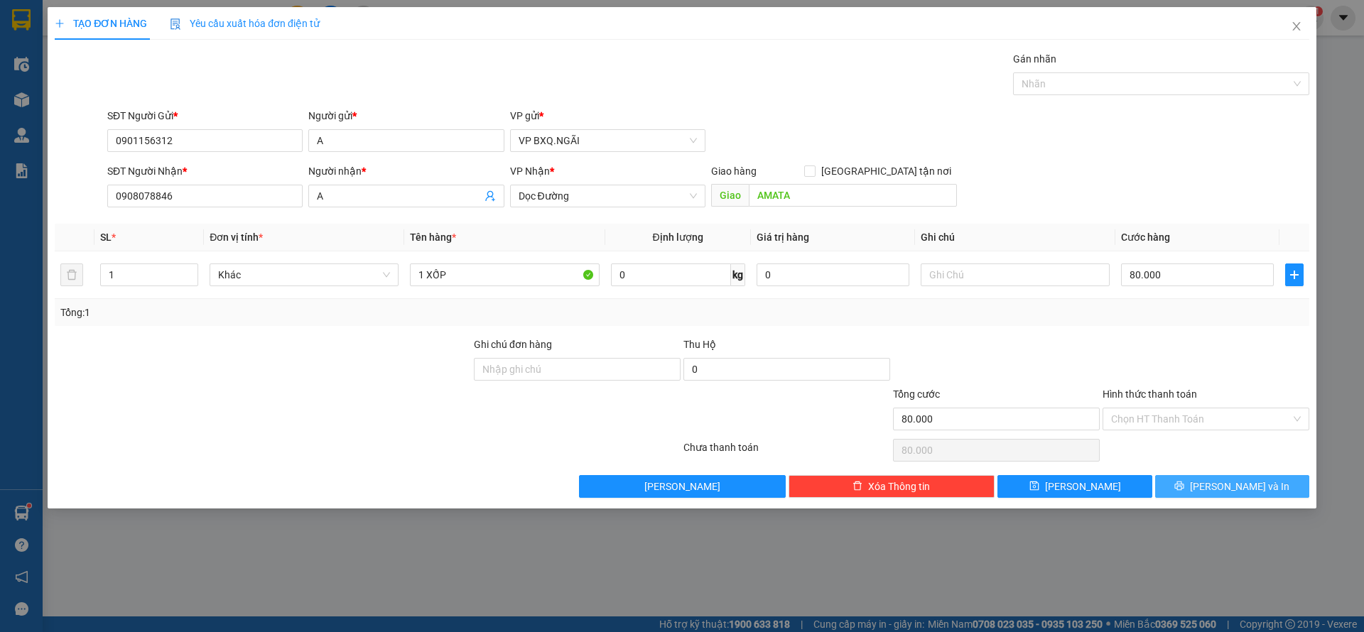
click at [1224, 483] on span "[PERSON_NAME] và In" at bounding box center [1239, 487] width 99 height 16
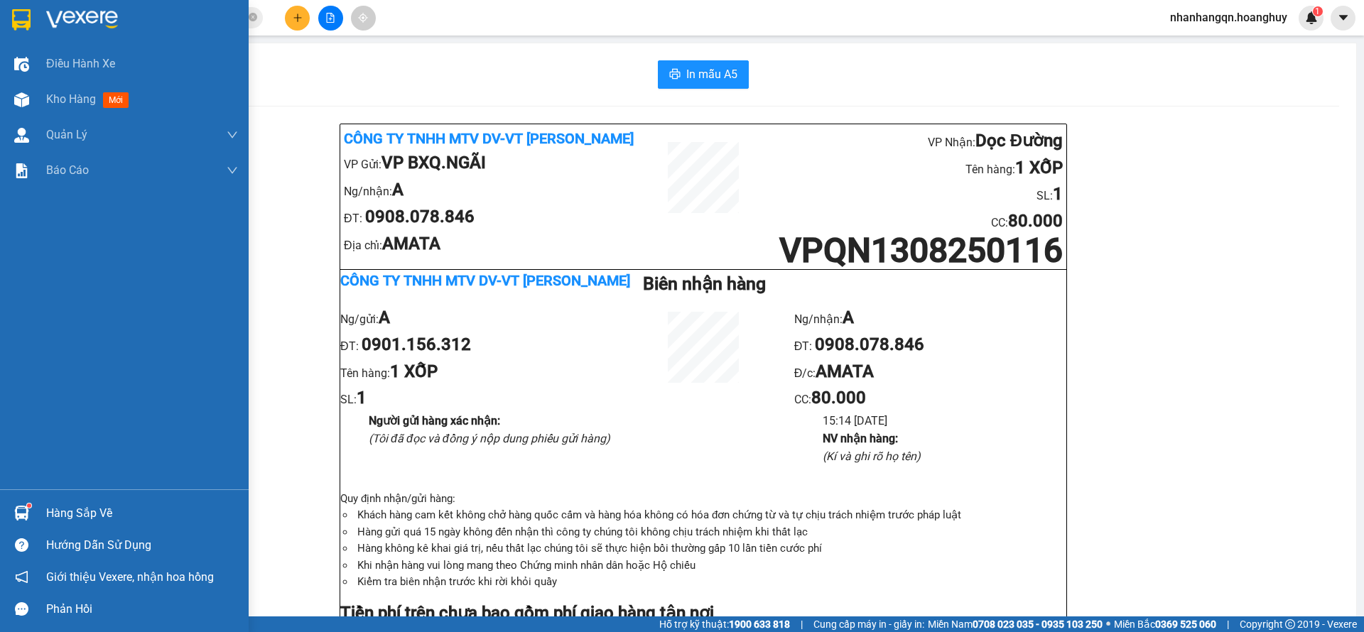
click at [34, 33] on div at bounding box center [124, 23] width 249 height 46
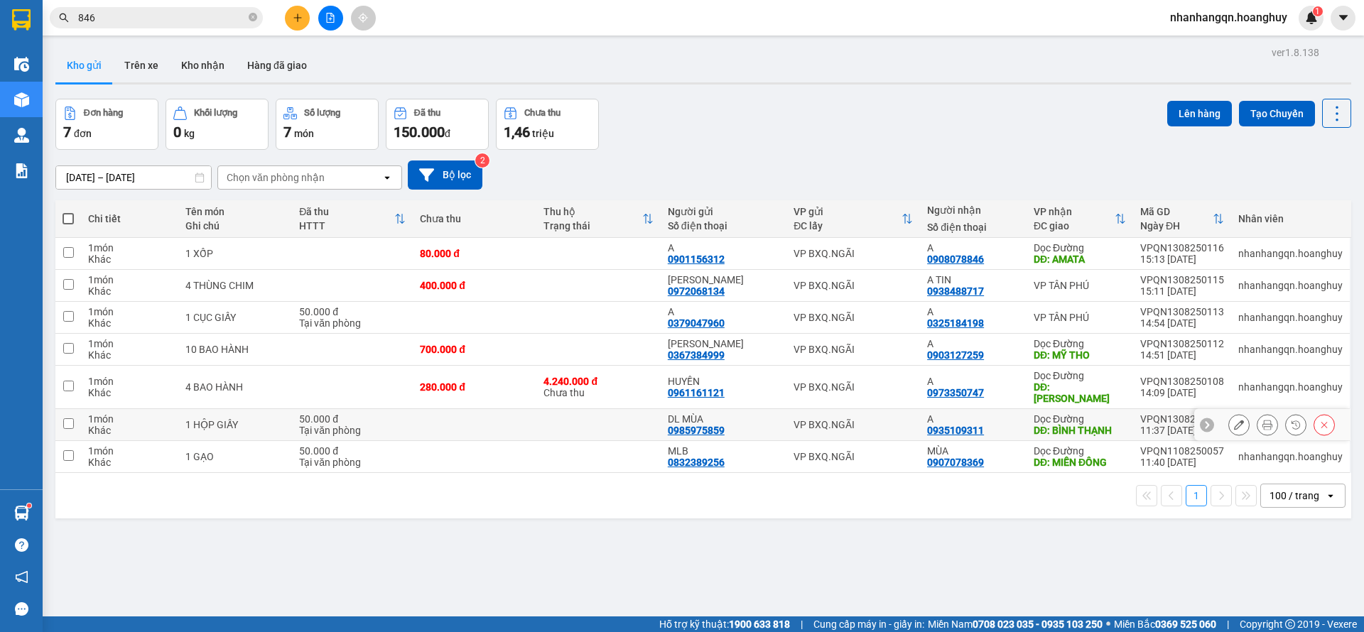
click at [828, 419] on div "VP BXQ.NGÃI" at bounding box center [853, 424] width 119 height 11
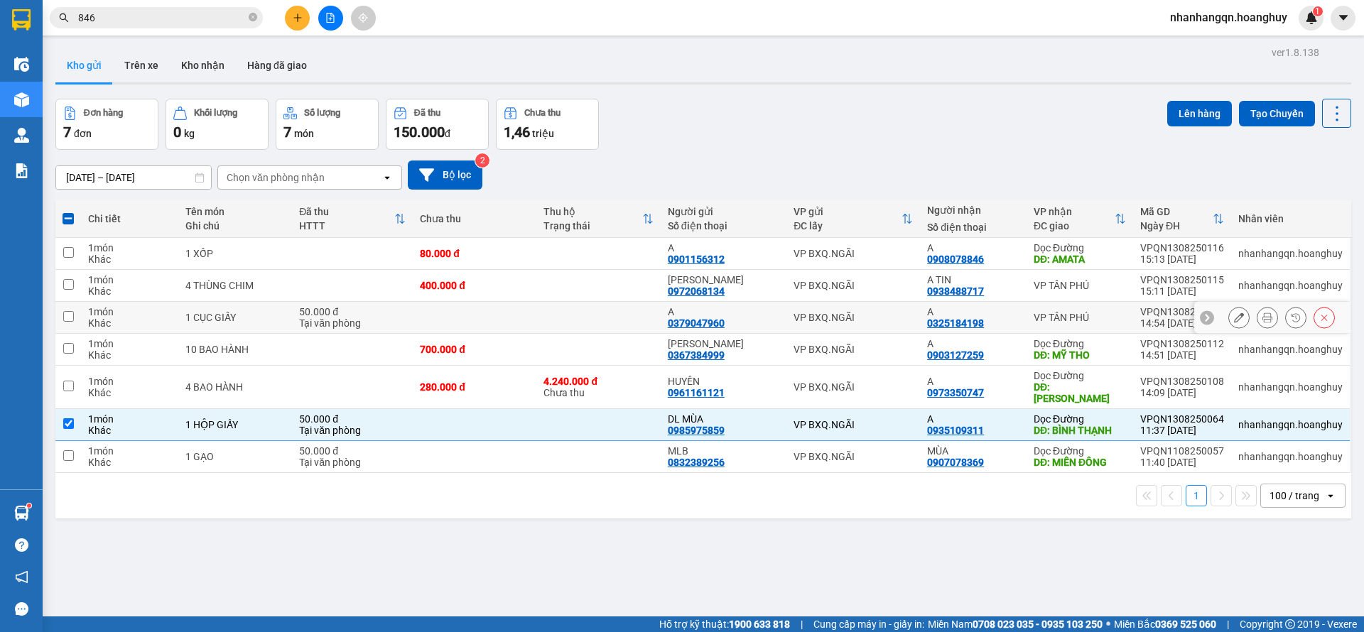
click at [850, 322] on div "VP BXQ.NGÃI" at bounding box center [853, 317] width 119 height 11
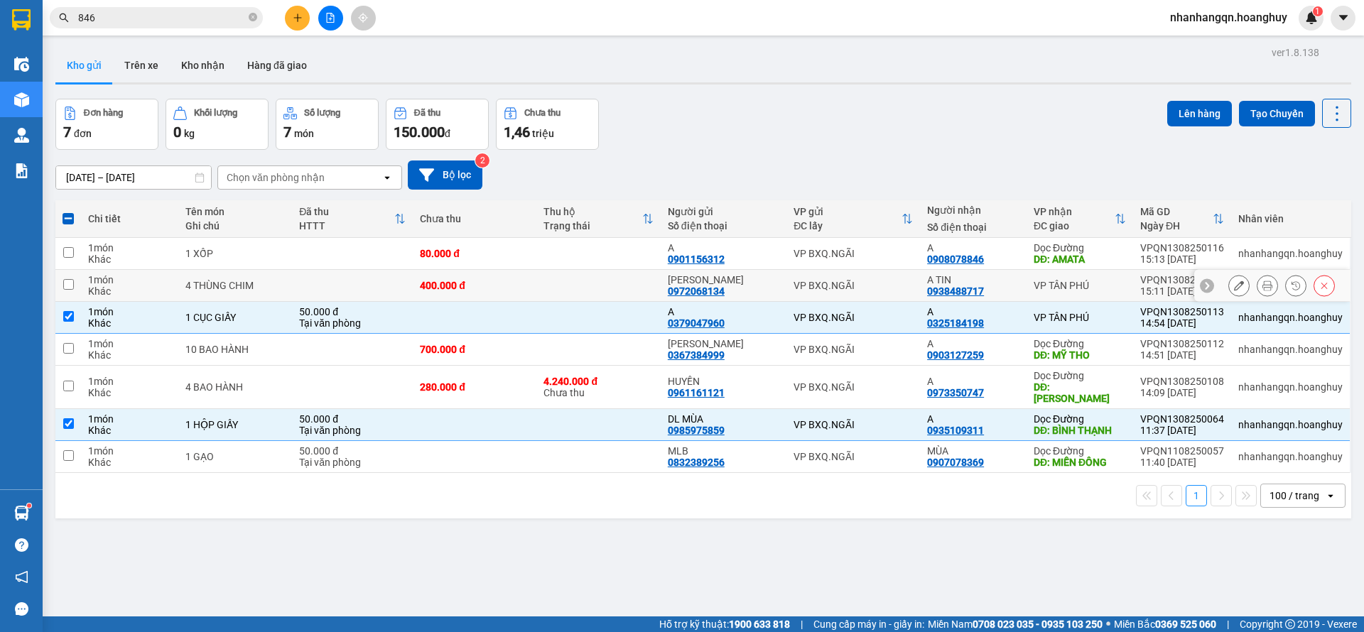
click at [861, 286] on div "VP BXQ.NGÃI" at bounding box center [853, 285] width 119 height 11
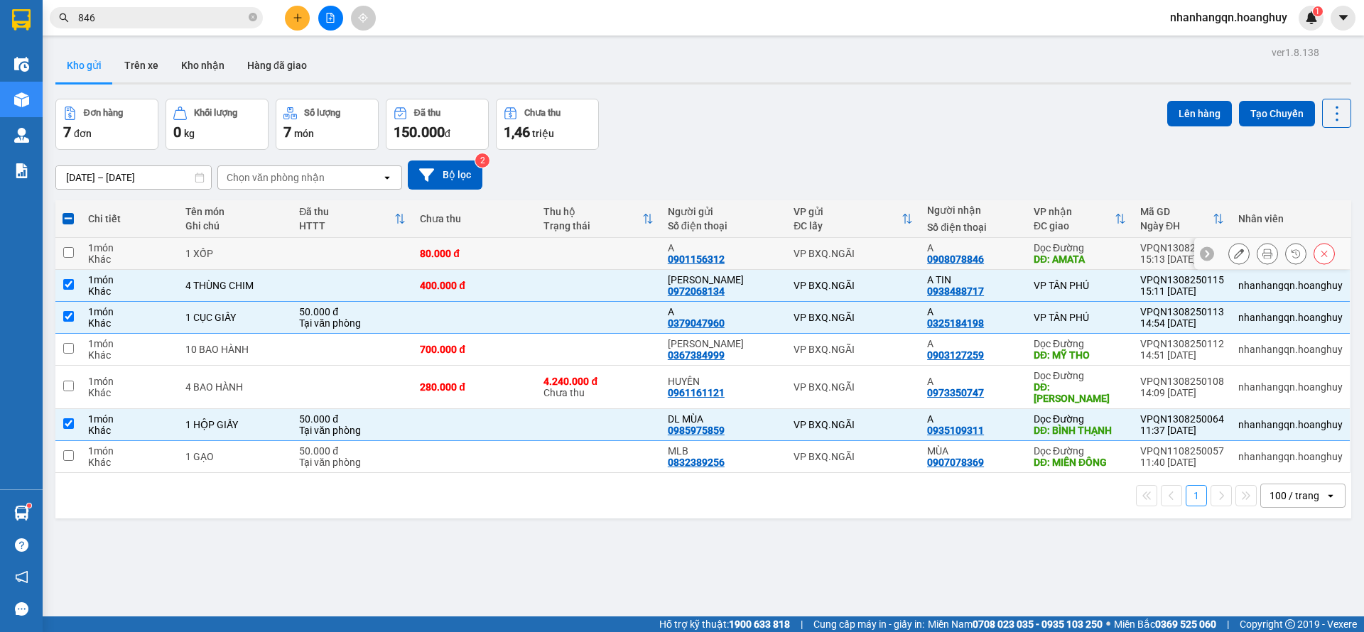
click at [859, 248] on div "VP BXQ.NGÃI" at bounding box center [853, 253] width 119 height 11
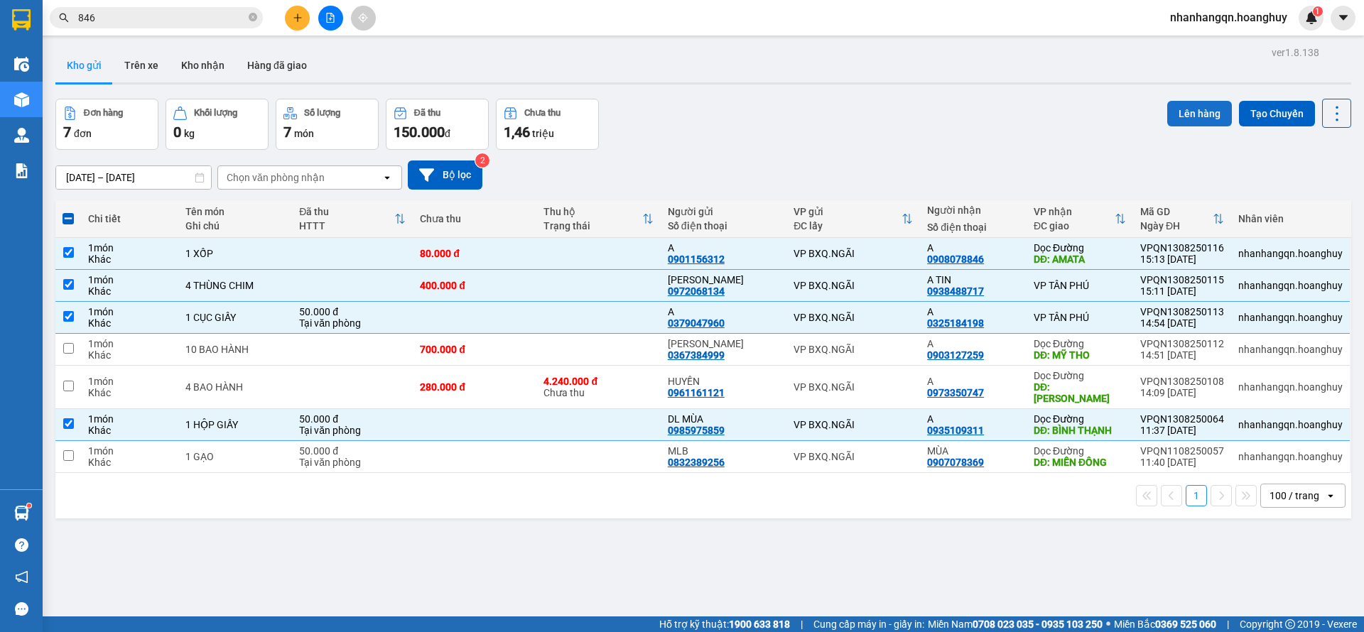
click at [1167, 109] on button "Lên hàng" at bounding box center [1199, 114] width 65 height 26
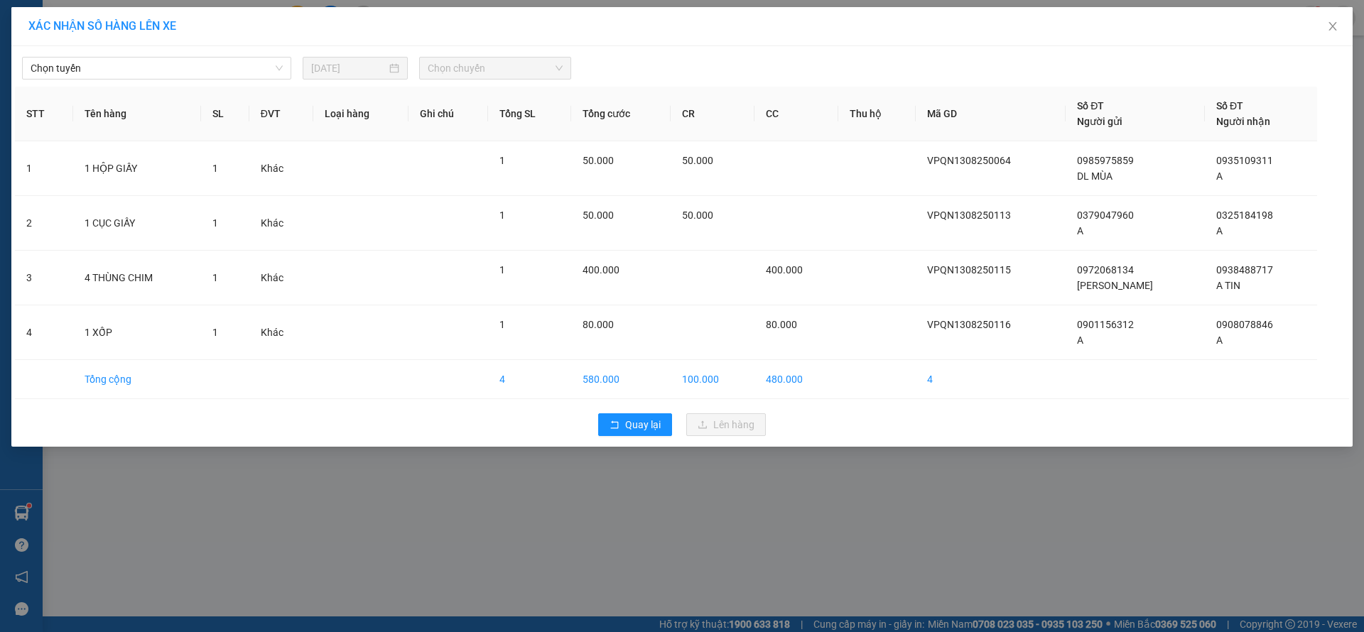
click at [158, 55] on div "Chọn tuyến [DATE] Chọn chuyến" at bounding box center [682, 65] width 1334 height 30
click at [156, 74] on span "Chọn tuyến" at bounding box center [157, 68] width 252 height 21
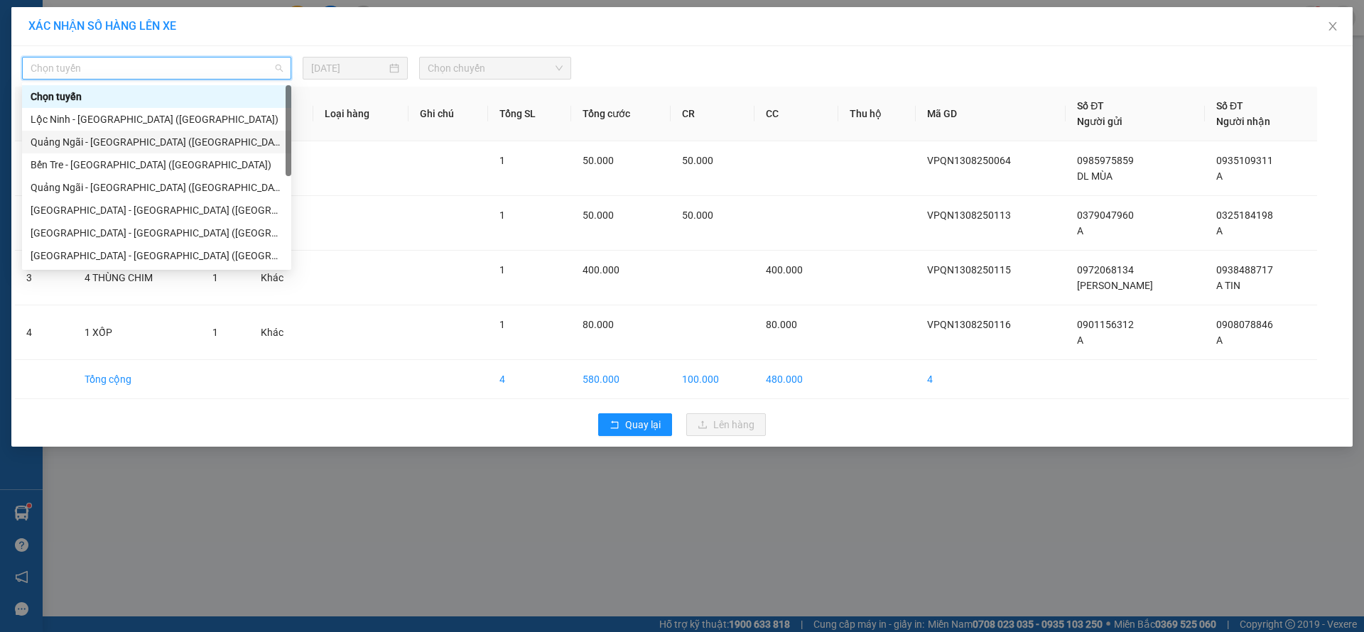
click at [119, 132] on div "Quảng Ngãi - [GEOGRAPHIC_DATA] ([GEOGRAPHIC_DATA])" at bounding box center [156, 142] width 269 height 23
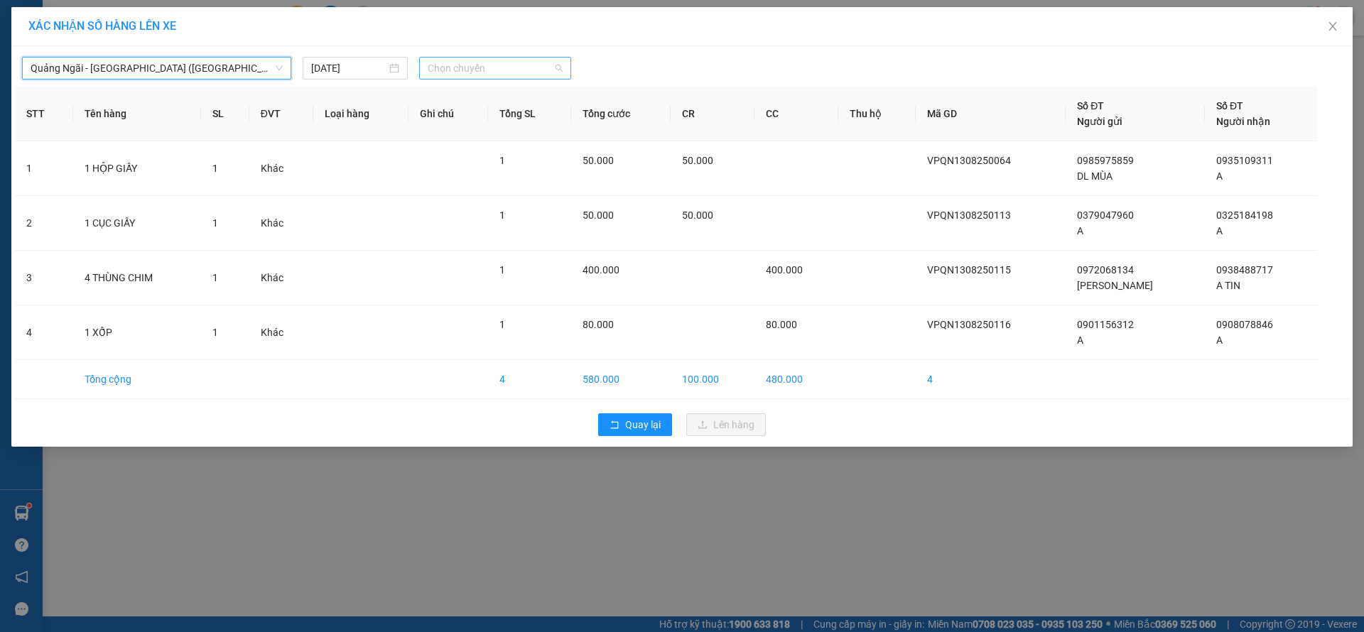
click at [512, 69] on span "Chọn chuyến" at bounding box center [495, 68] width 135 height 21
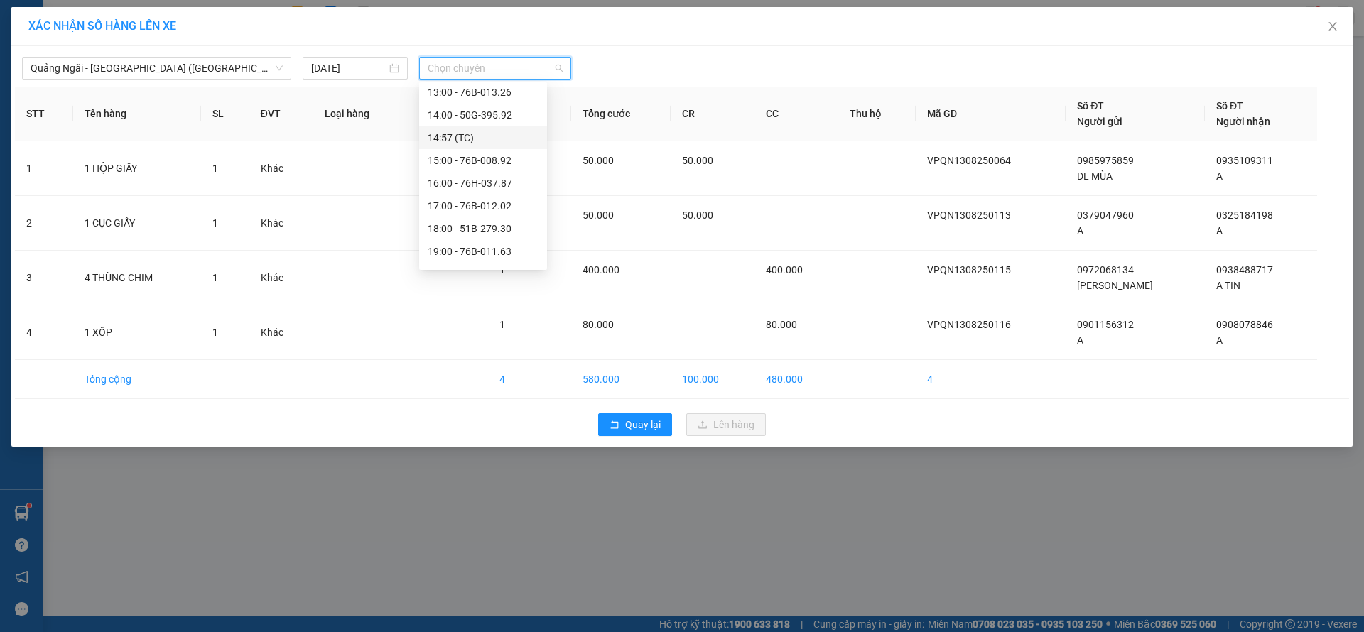
scroll to position [68, 0]
click at [500, 232] on div "19:00 - 76B-011.63" at bounding box center [483, 233] width 111 height 16
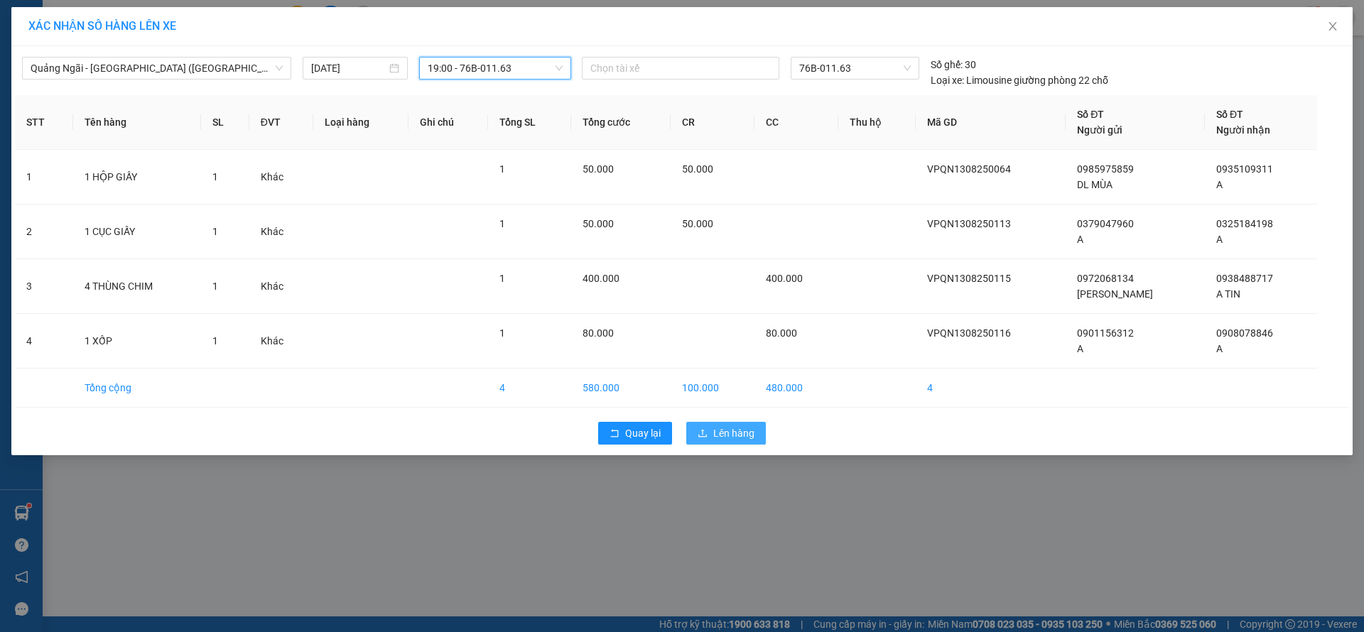
click at [751, 434] on span "Lên hàng" at bounding box center [733, 434] width 41 height 16
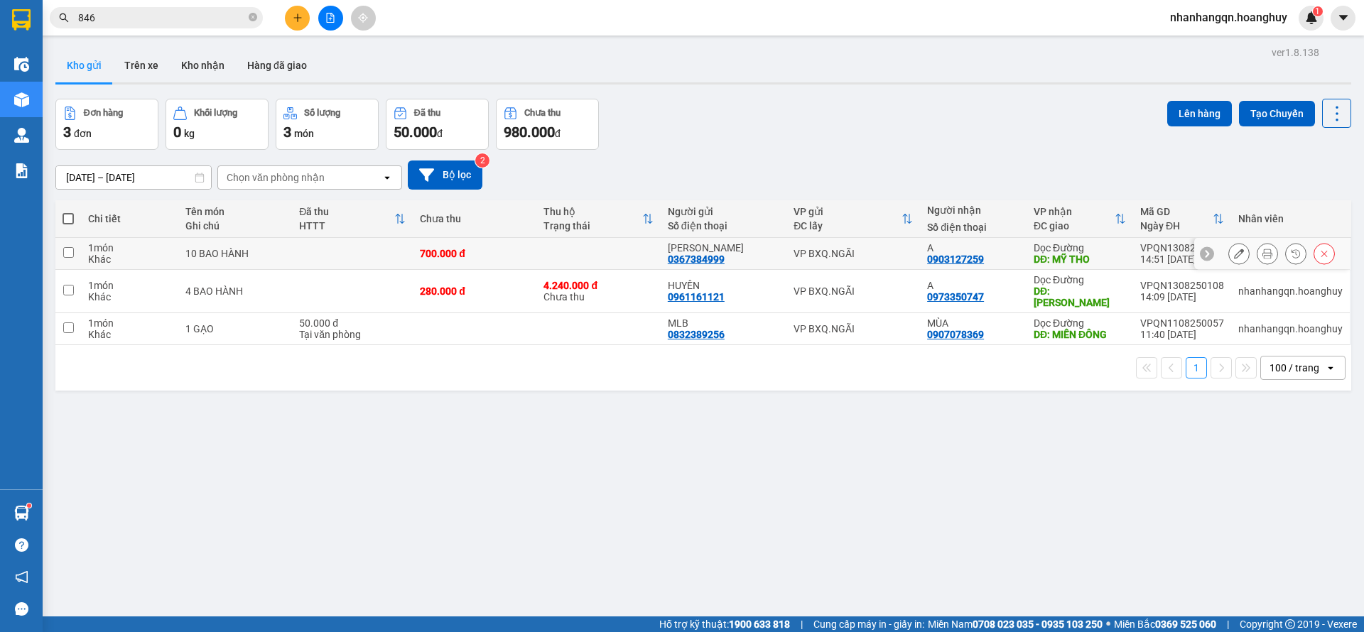
click at [840, 254] on div "VP BXQ.NGÃI" at bounding box center [853, 253] width 119 height 11
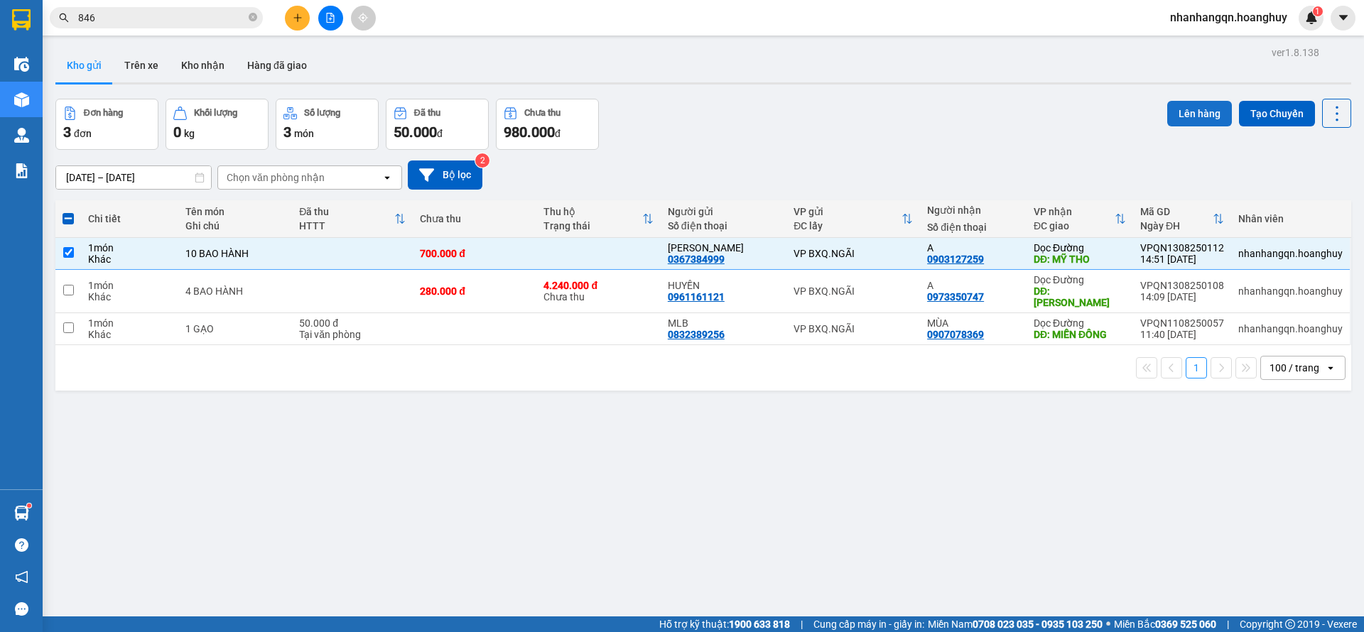
click at [1182, 103] on button "Lên hàng" at bounding box center [1199, 114] width 65 height 26
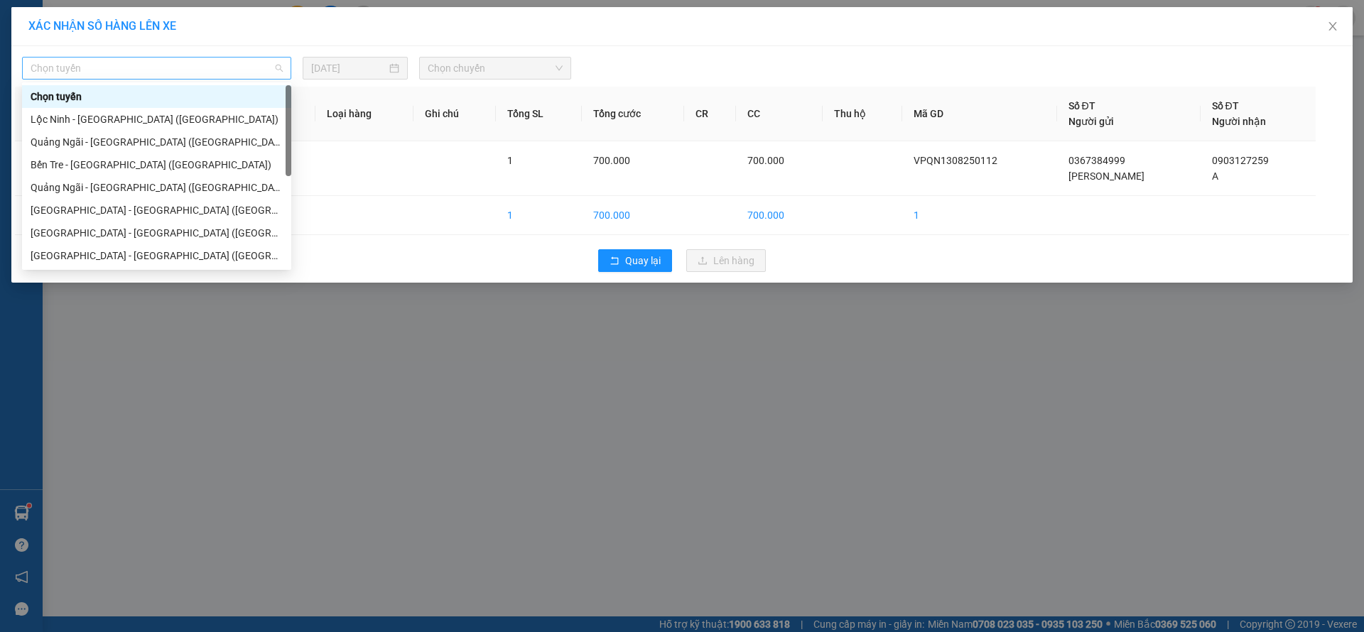
click at [183, 78] on div "Chọn tuyến" at bounding box center [156, 68] width 269 height 23
click at [149, 136] on div "Quảng Ngãi - [GEOGRAPHIC_DATA] ([GEOGRAPHIC_DATA])" at bounding box center [157, 142] width 252 height 16
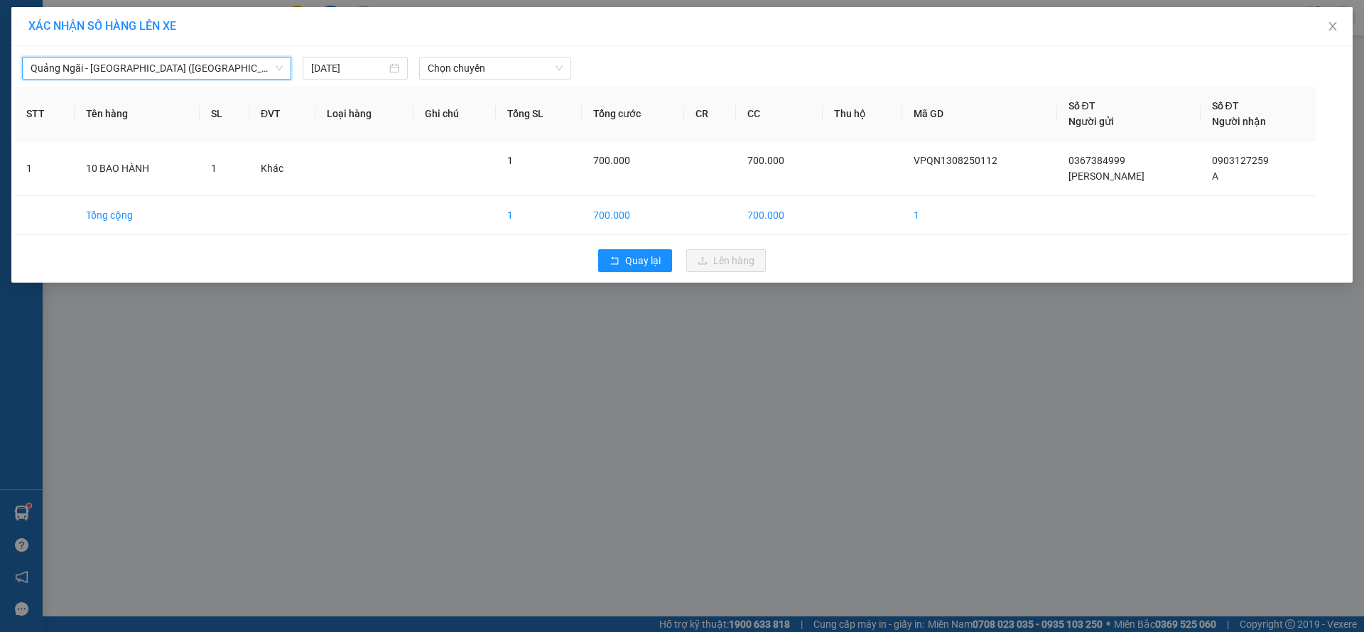
click at [489, 84] on div "[GEOGRAPHIC_DATA] - [GEOGRAPHIC_DATA] ([GEOGRAPHIC_DATA]) [GEOGRAPHIC_DATA] - […" at bounding box center [681, 164] width 1341 height 237
click at [485, 68] on span "Chọn chuyến" at bounding box center [495, 68] width 135 height 21
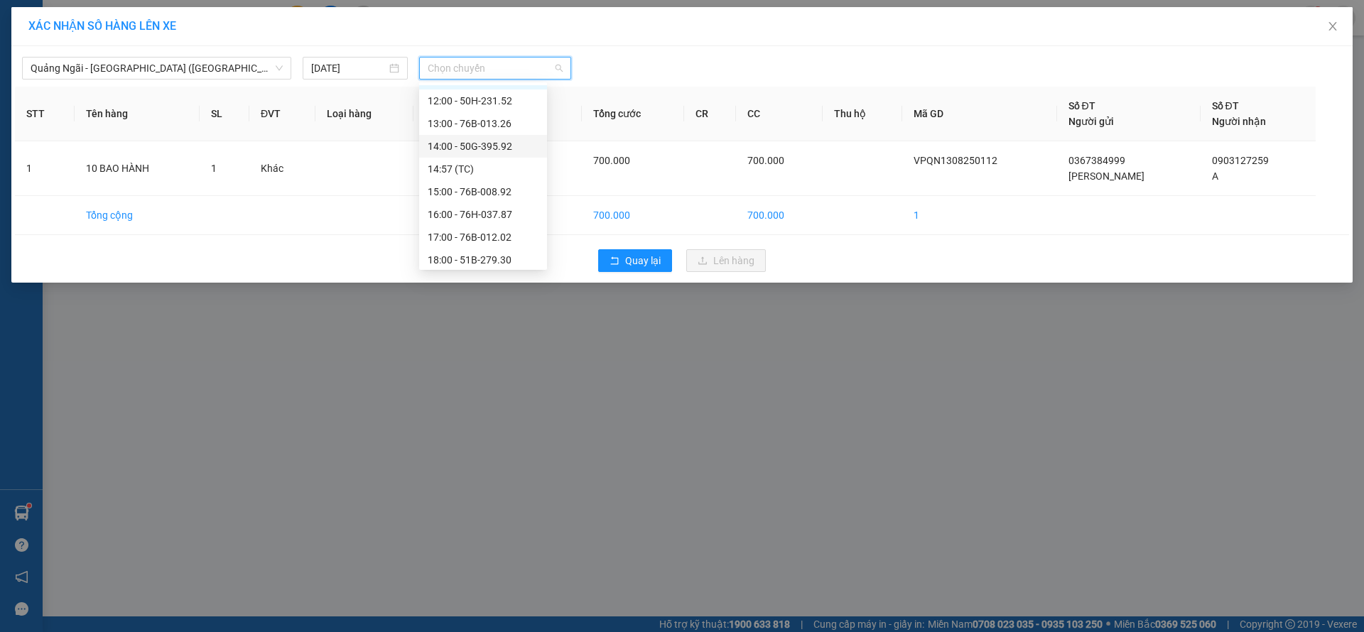
scroll to position [68, 0]
click at [482, 121] on div "14:57 (TC)" at bounding box center [483, 120] width 111 height 16
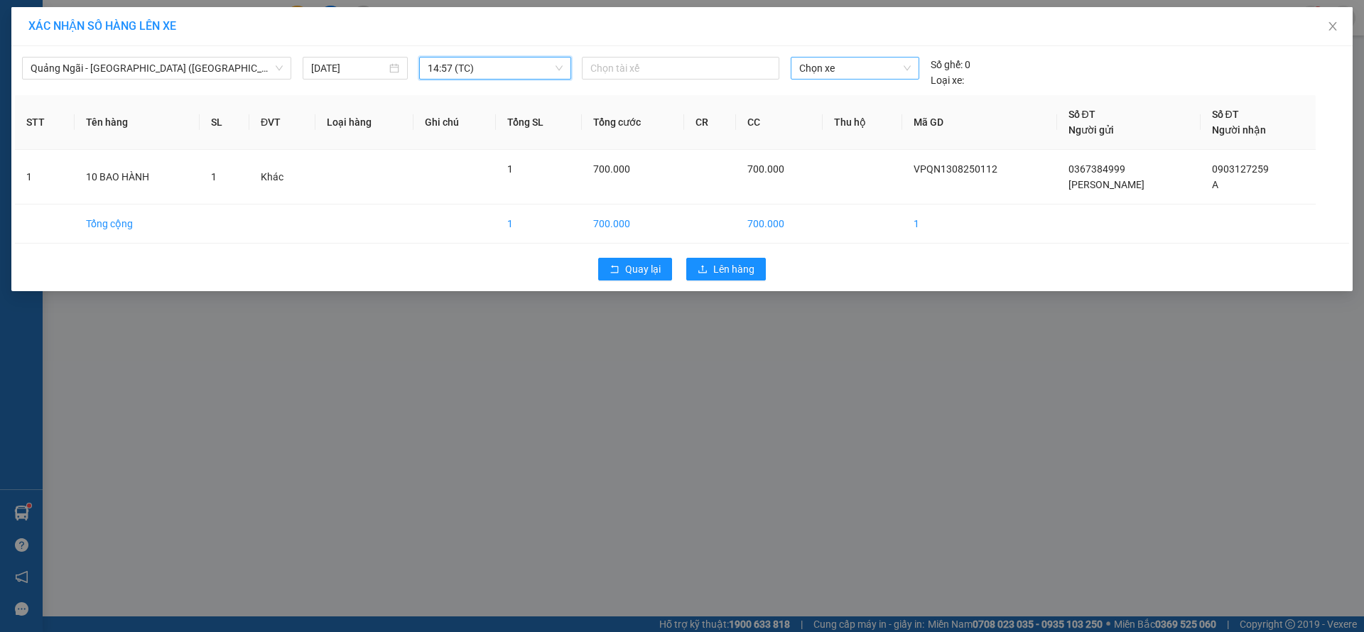
click at [875, 60] on span "Chọn xe" at bounding box center [854, 68] width 111 height 21
click at [828, 121] on div "50H-496.77" at bounding box center [854, 120] width 111 height 16
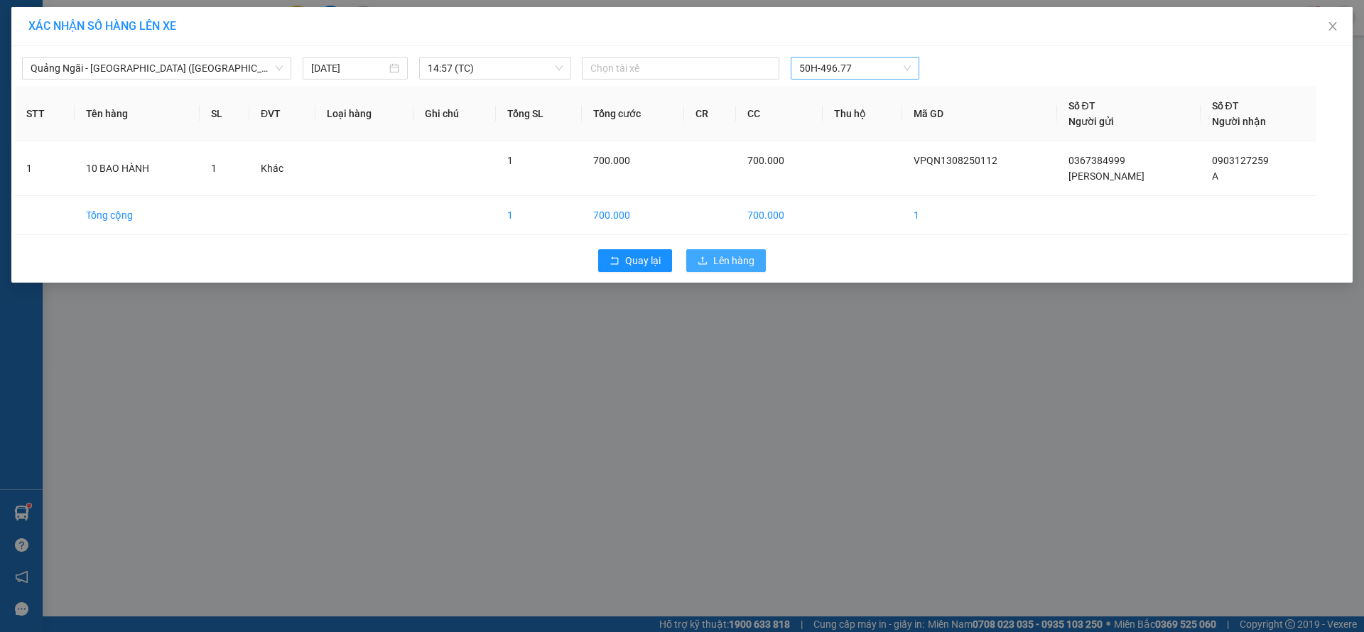
click at [714, 267] on span "Lên hàng" at bounding box center [733, 261] width 41 height 16
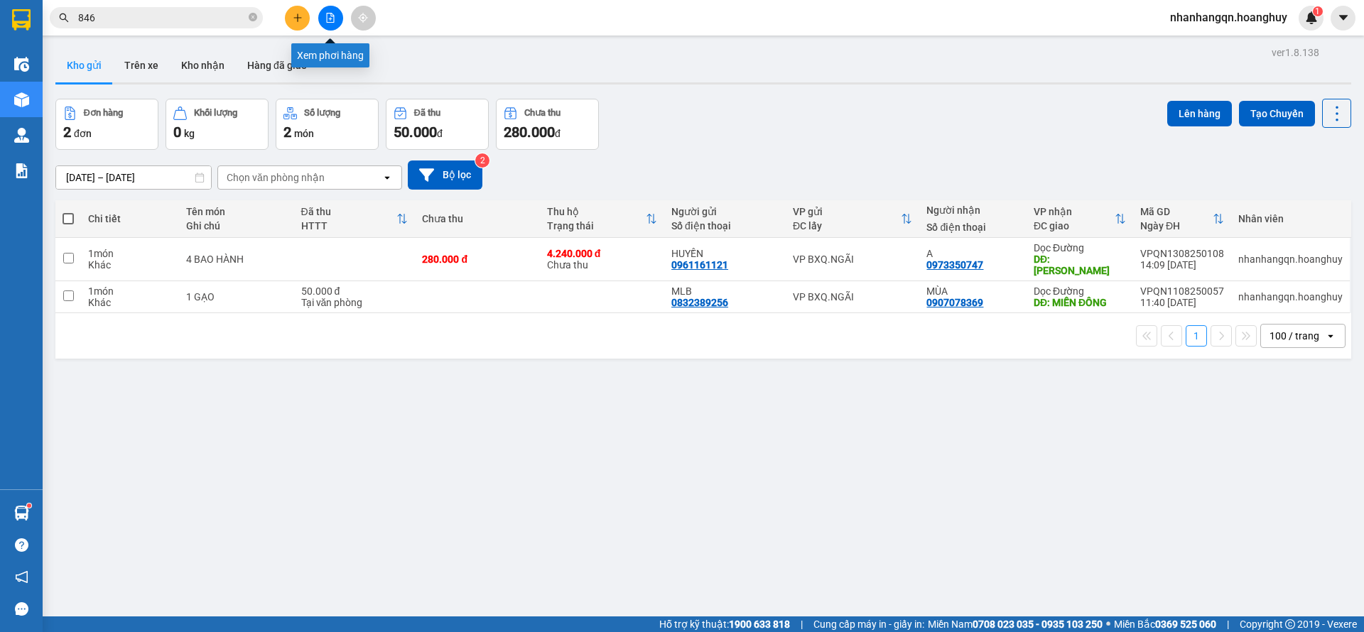
click at [319, 15] on button at bounding box center [330, 18] width 25 height 25
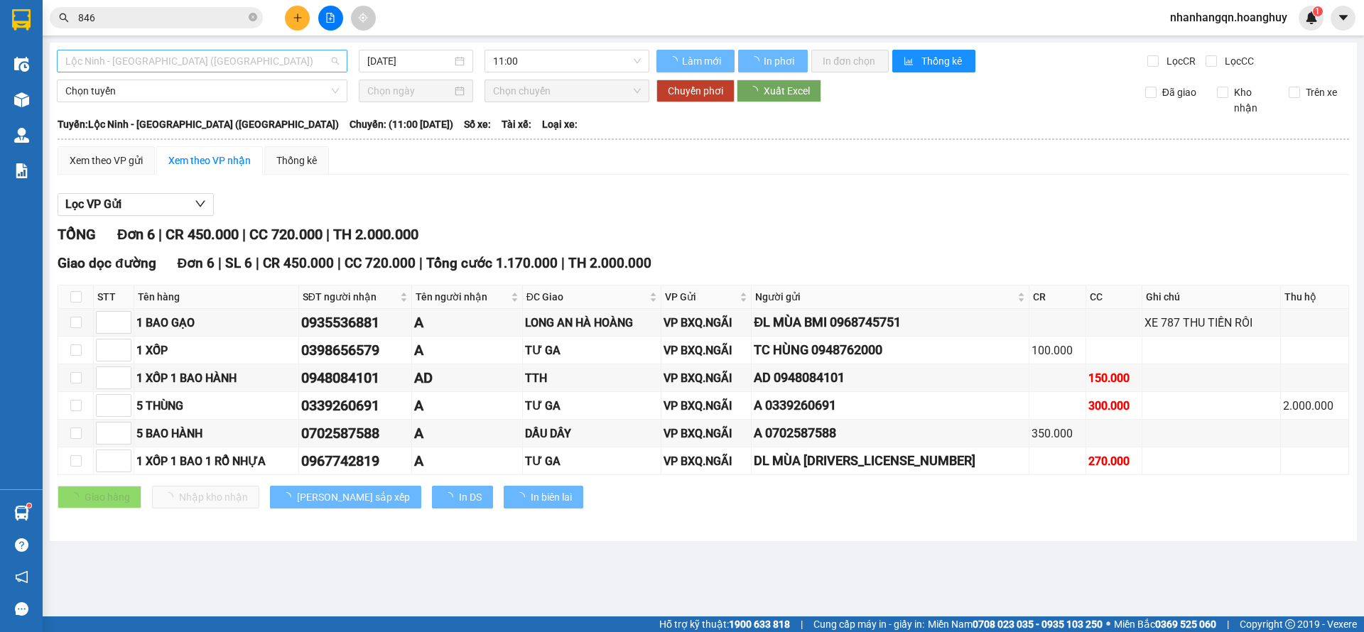
click at [193, 57] on span "Lộc Ninh - [GEOGRAPHIC_DATA] ([GEOGRAPHIC_DATA])" at bounding box center [202, 60] width 274 height 21
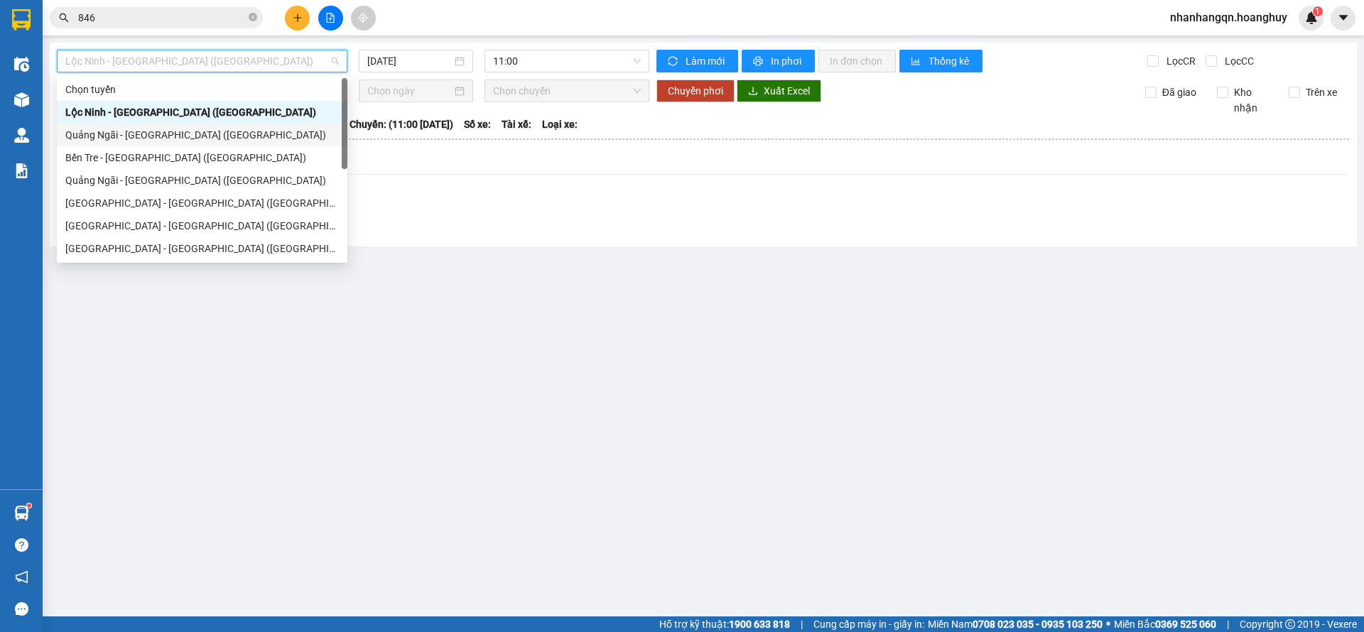
click at [166, 128] on div "Quảng Ngãi - [GEOGRAPHIC_DATA] ([GEOGRAPHIC_DATA])" at bounding box center [202, 135] width 274 height 16
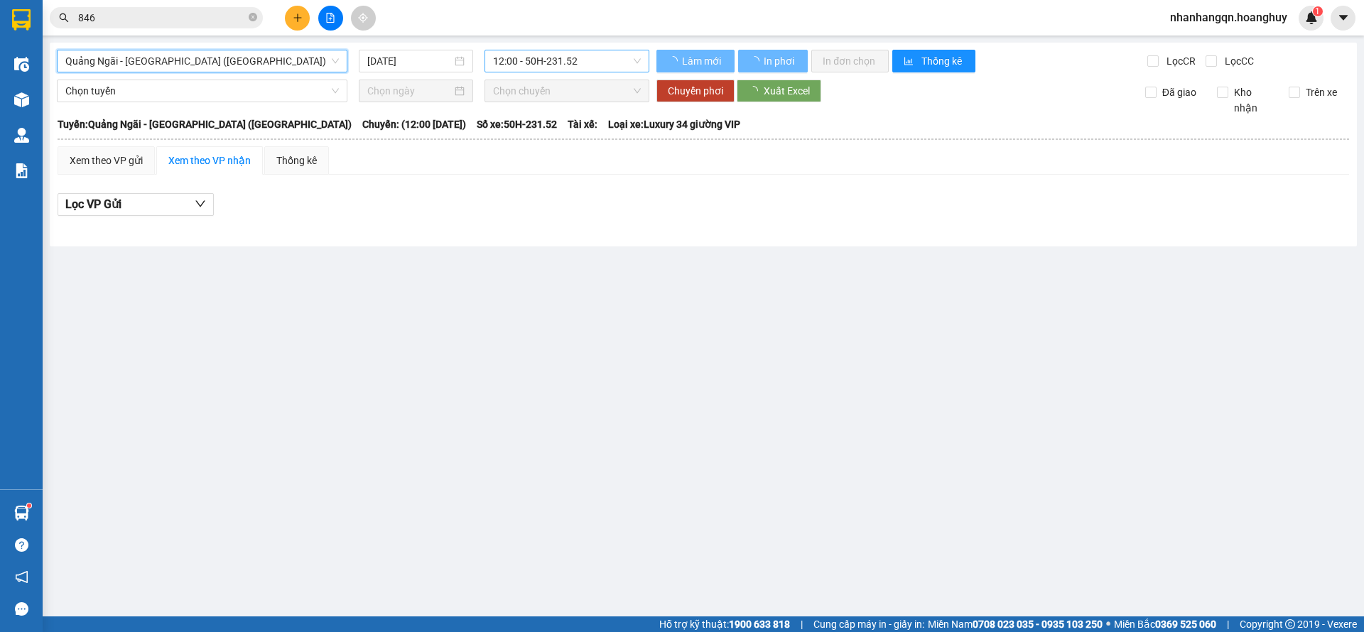
click at [556, 57] on span "12:00 - 50H-231.52" at bounding box center [567, 60] width 148 height 21
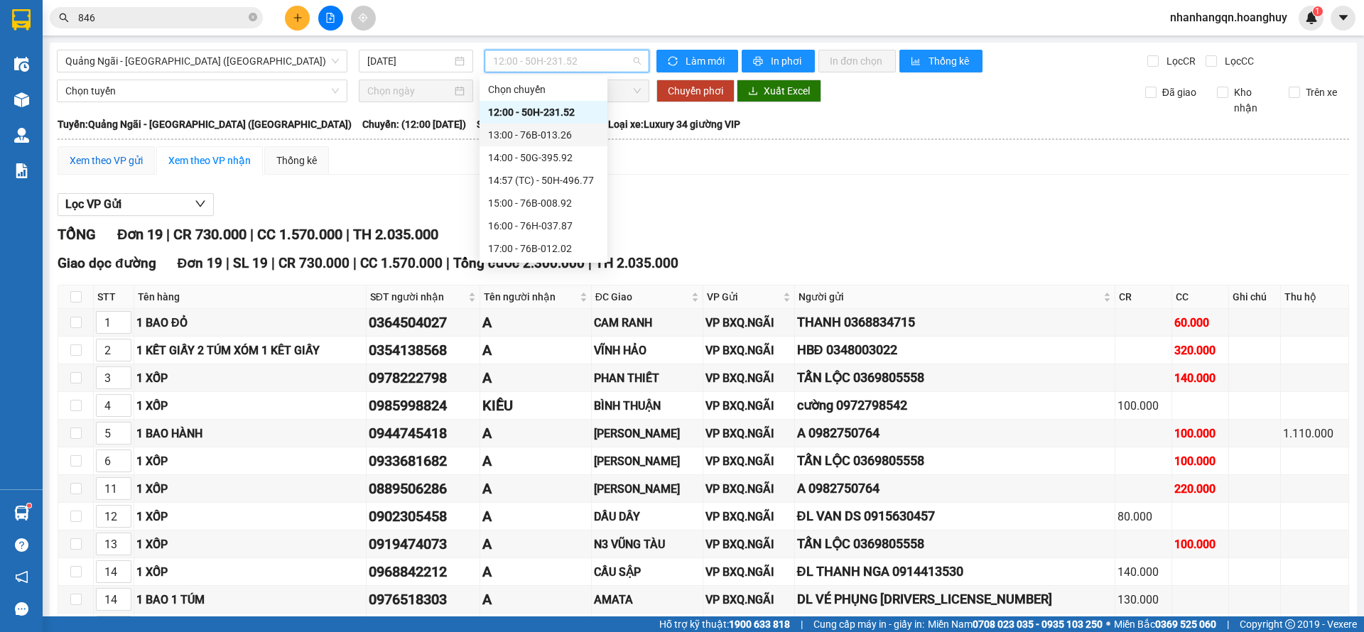
click at [108, 156] on div "Xem theo VP gửi" at bounding box center [106, 161] width 73 height 16
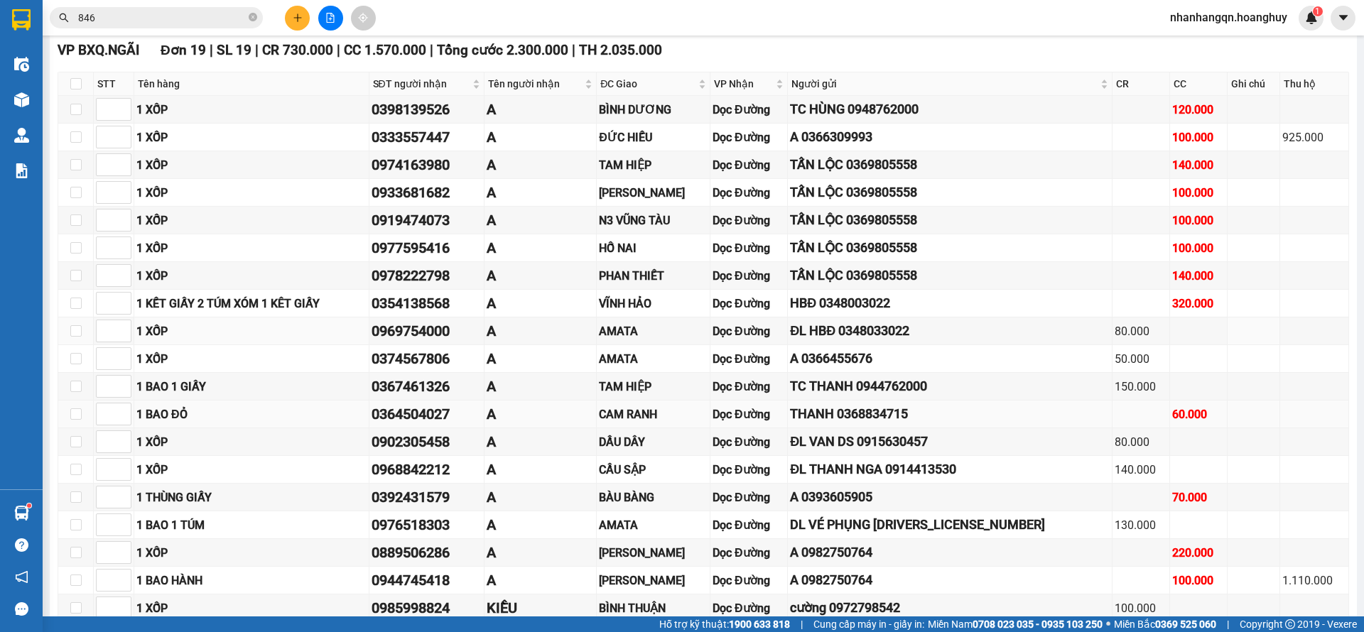
scroll to position [292, 0]
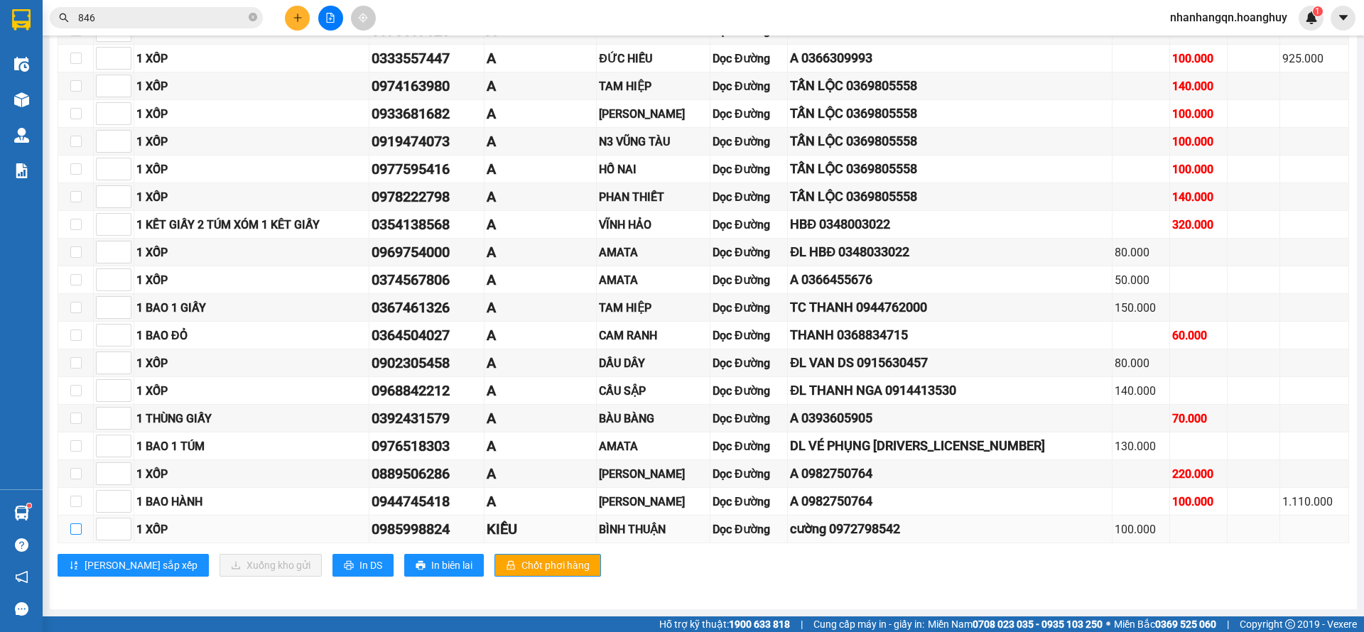
click at [74, 531] on input "checkbox" at bounding box center [75, 529] width 11 height 11
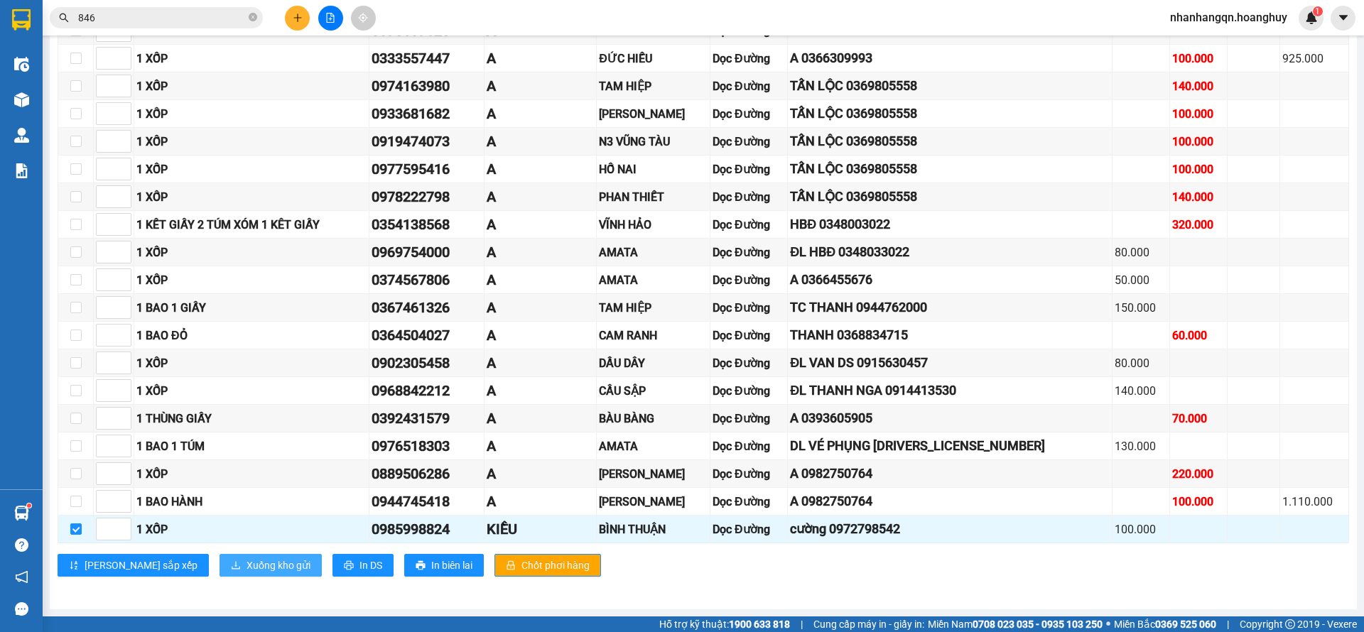
click at [247, 559] on span "Xuống kho gửi" at bounding box center [279, 566] width 64 height 16
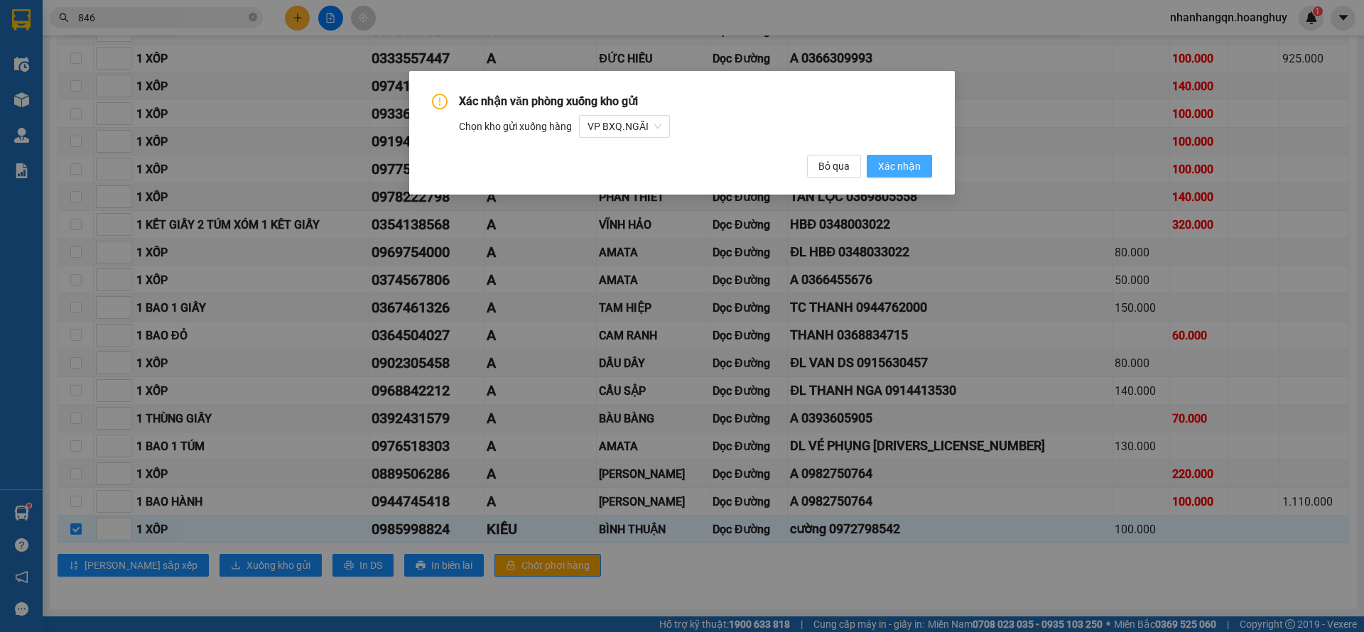
click at [902, 162] on span "Xác nhận" at bounding box center [899, 166] width 43 height 16
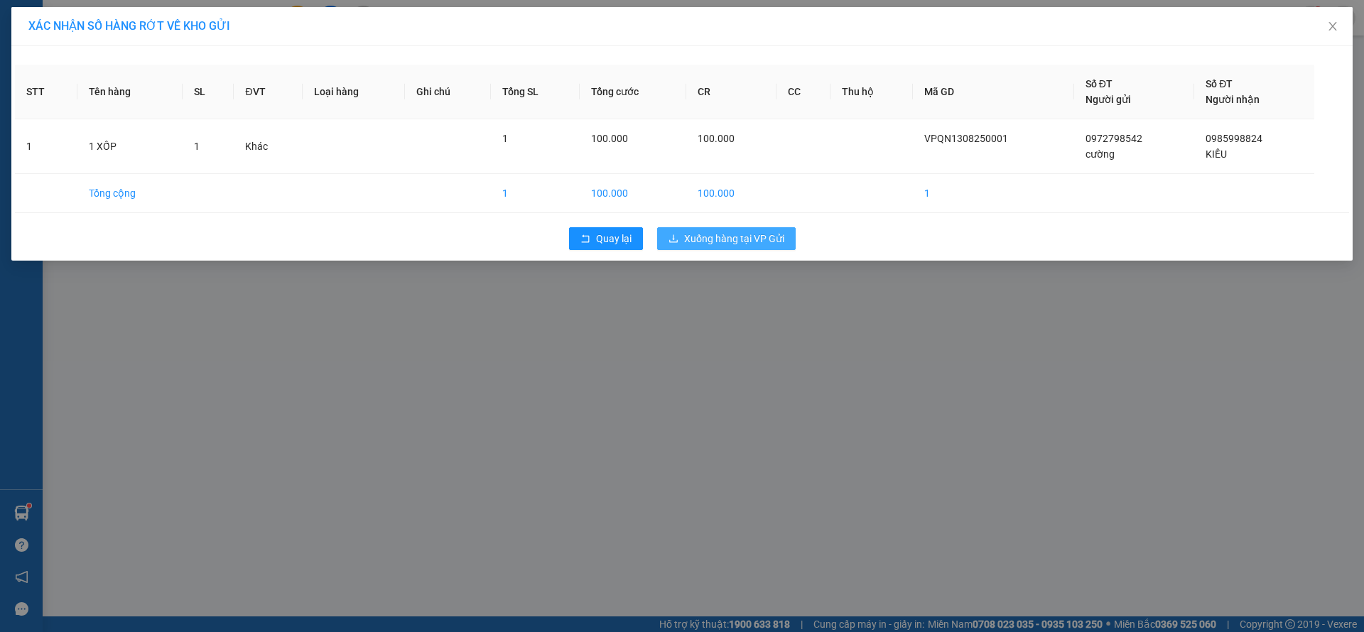
click at [698, 234] on span "Xuống hàng tại VP Gửi" at bounding box center [734, 239] width 100 height 16
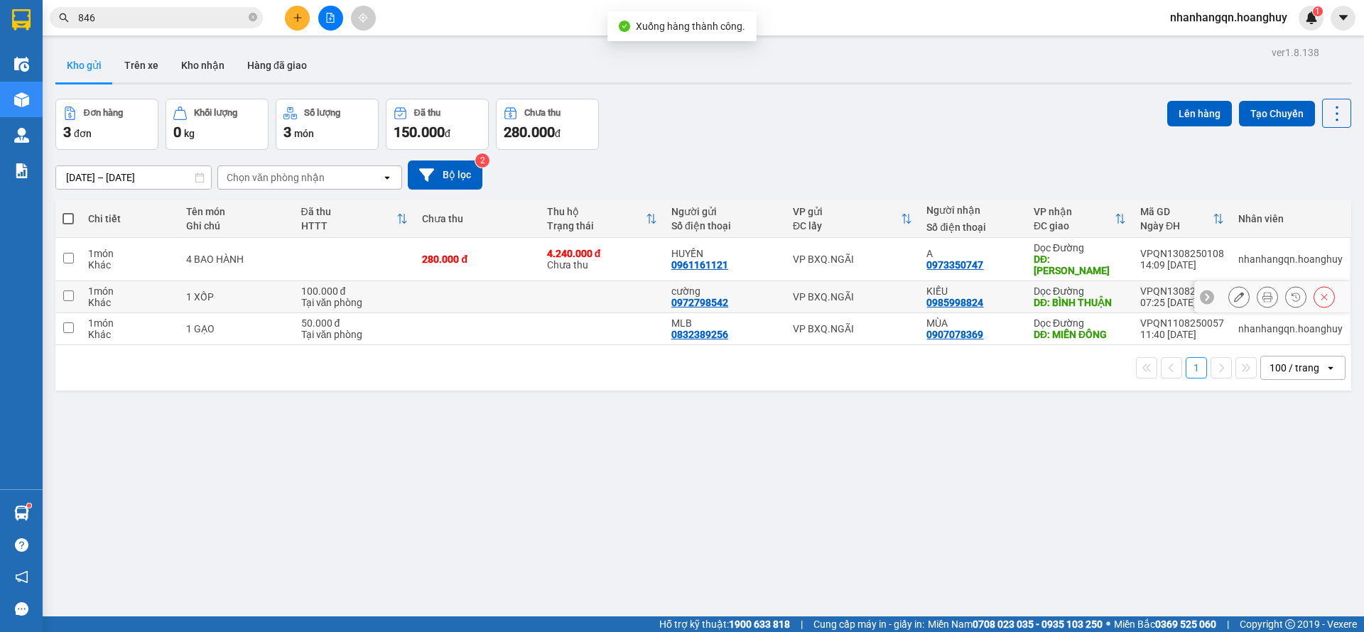
click at [884, 291] on div "VP BXQ.NGÃI" at bounding box center [853, 296] width 120 height 11
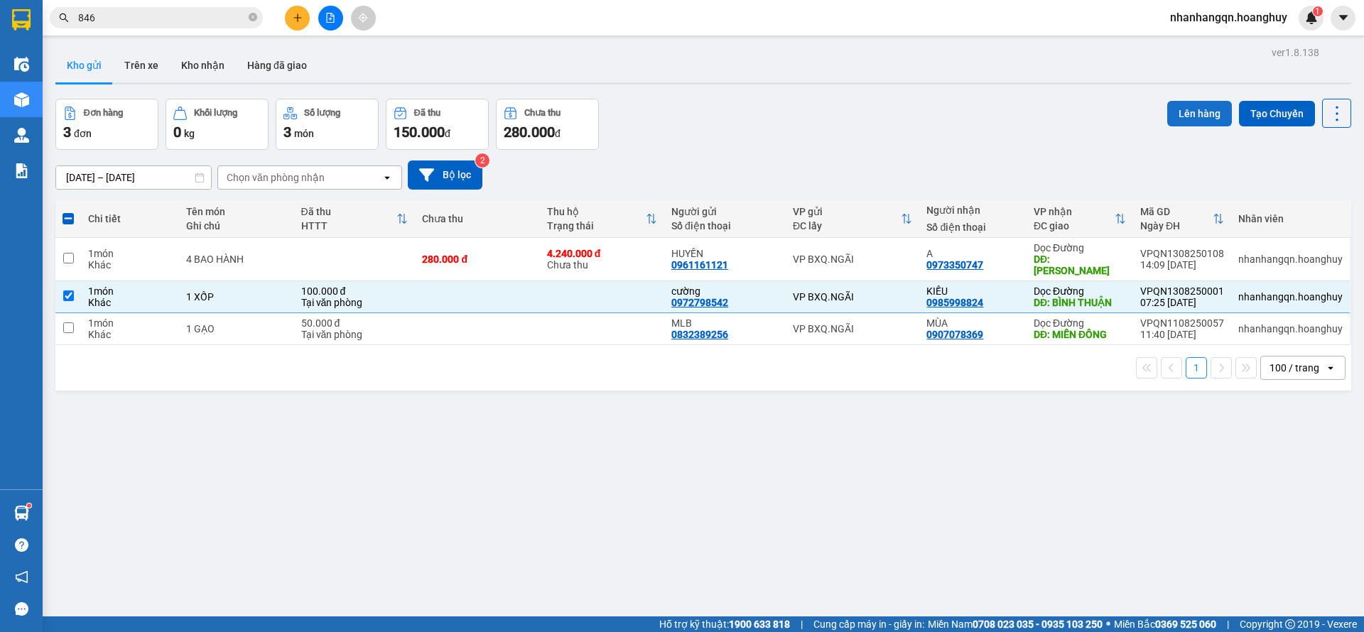
click at [1176, 101] on button "Lên hàng" at bounding box center [1199, 114] width 65 height 26
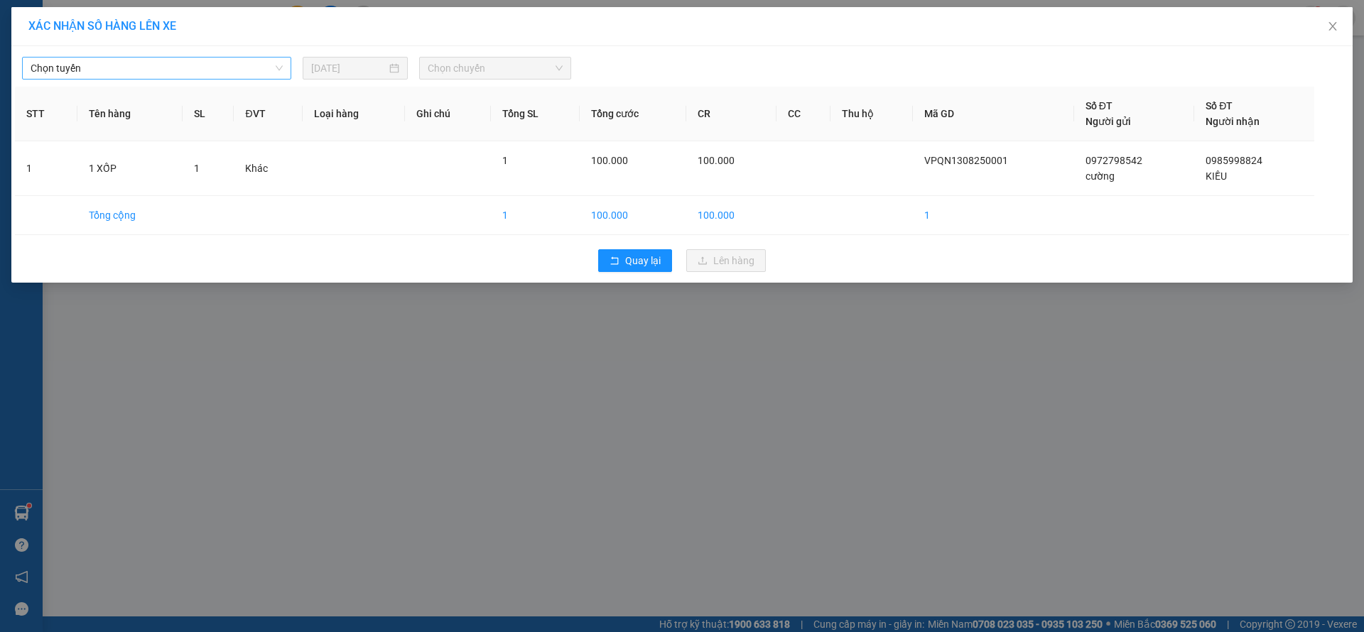
click at [219, 69] on span "Chọn tuyến" at bounding box center [157, 68] width 252 height 21
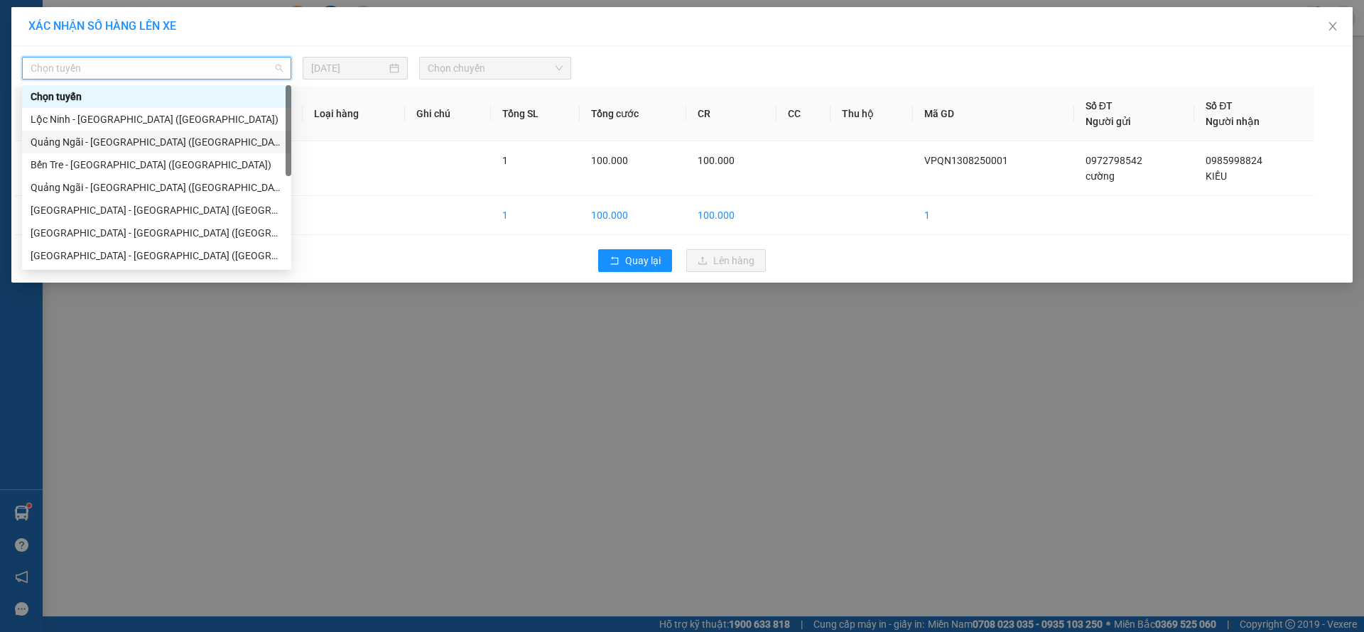
click at [146, 138] on div "Quảng Ngãi - [GEOGRAPHIC_DATA] ([GEOGRAPHIC_DATA])" at bounding box center [157, 142] width 252 height 16
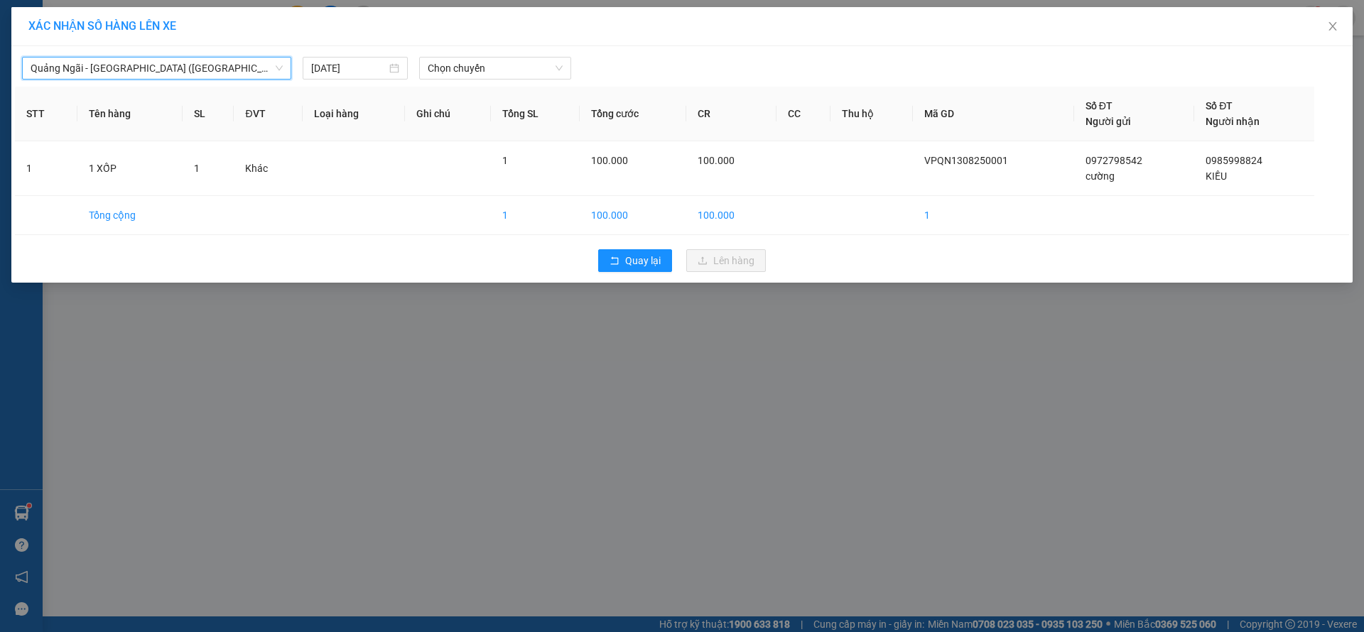
drag, startPoint x: 524, startPoint y: 80, endPoint x: 529, endPoint y: 46, distance: 33.8
click at [529, 70] on div "[GEOGRAPHIC_DATA] - [GEOGRAPHIC_DATA] ([GEOGRAPHIC_DATA]) [GEOGRAPHIC_DATA] - […" at bounding box center [681, 164] width 1341 height 237
click at [529, 46] on div "Quảng Ngãi - [GEOGRAPHIC_DATA] ([GEOGRAPHIC_DATA]) [DATE] Chọn chuyến STT Tên h…" at bounding box center [681, 164] width 1341 height 237
click at [520, 60] on span "Chọn chuyến" at bounding box center [495, 68] width 135 height 21
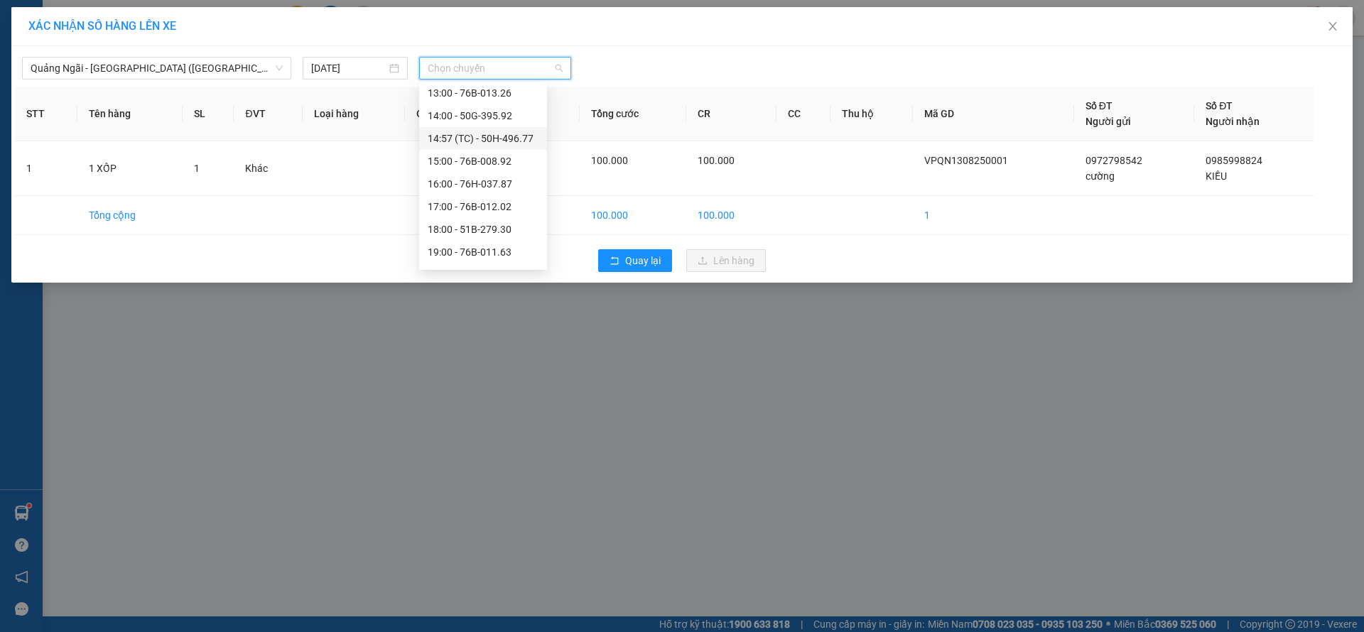
scroll to position [68, 0]
click at [489, 240] on div "19:00 - 76B-011.63" at bounding box center [483, 233] width 111 height 16
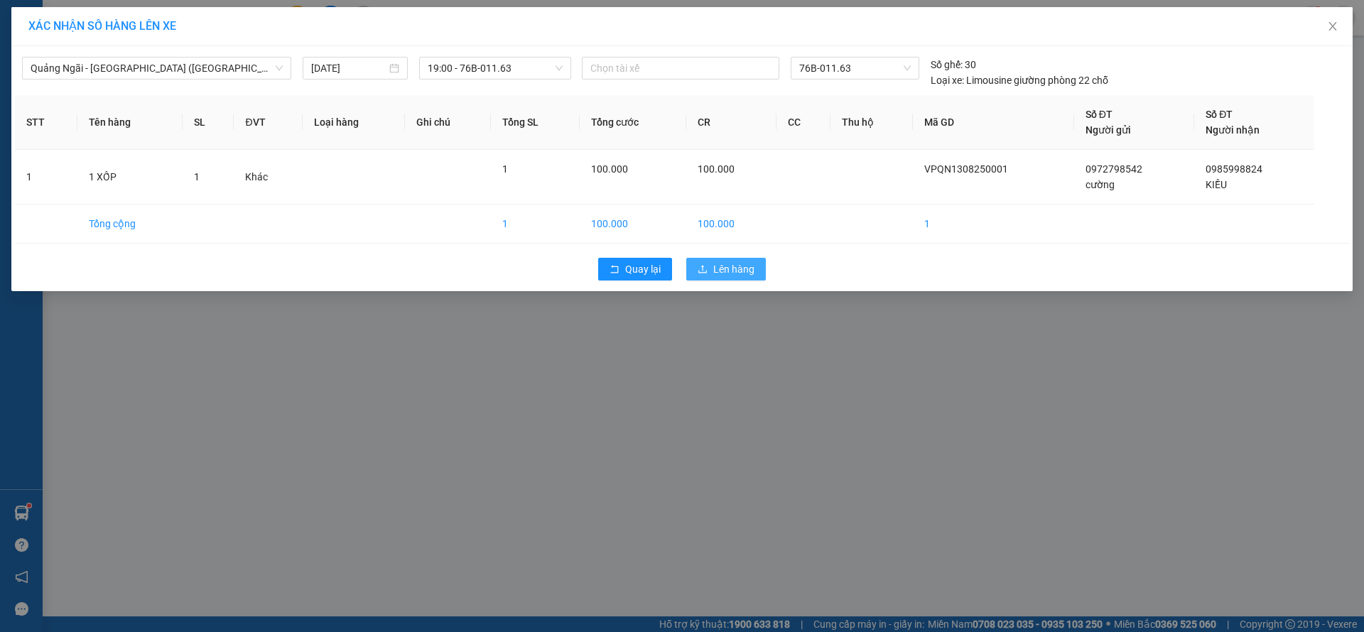
click at [722, 266] on span "Lên hàng" at bounding box center [733, 269] width 41 height 16
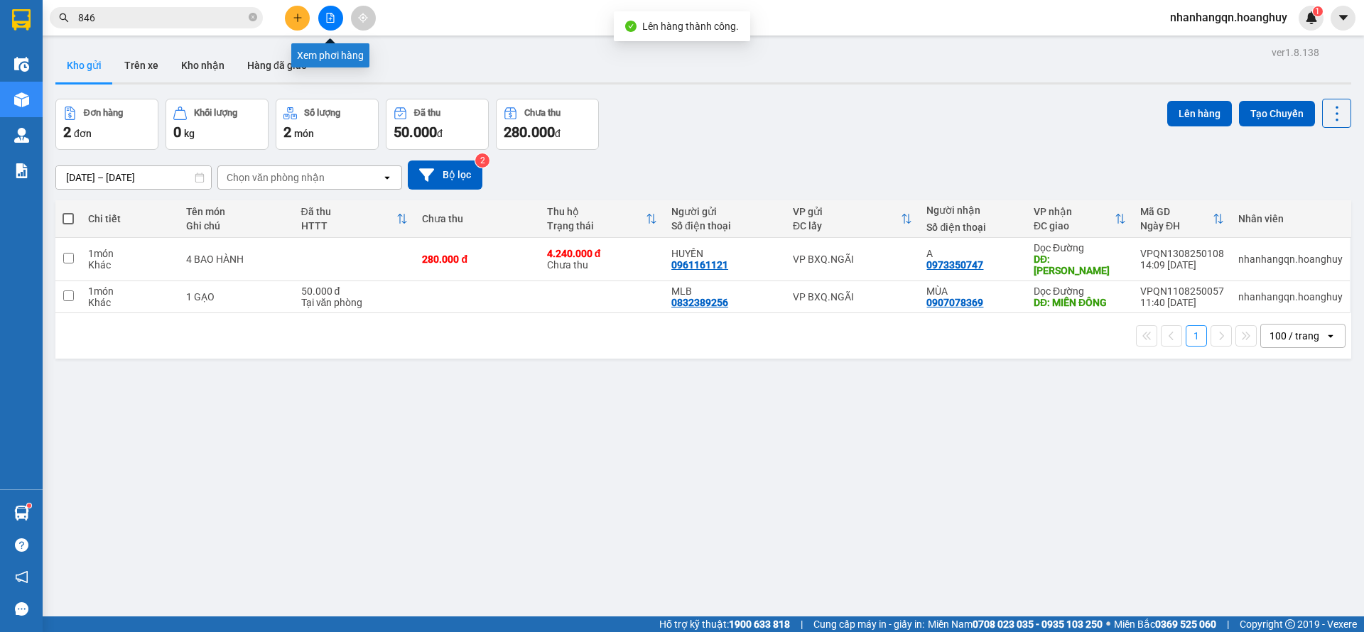
click at [333, 23] on button at bounding box center [330, 18] width 25 height 25
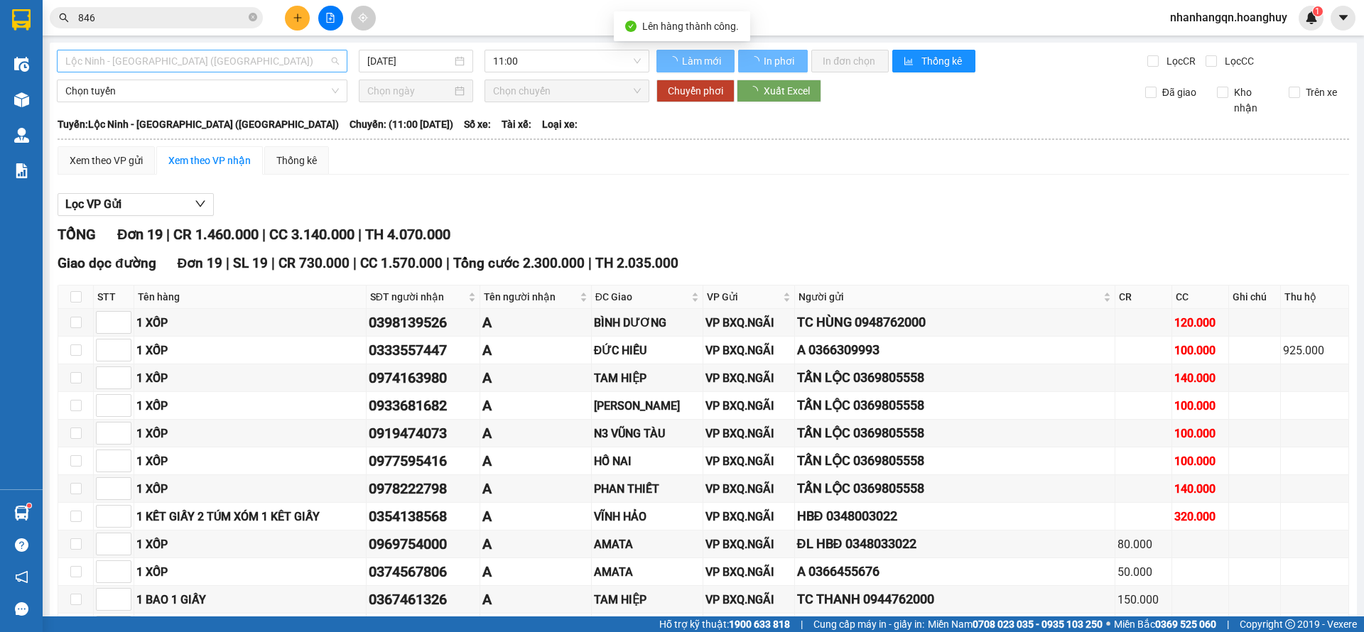
click at [206, 59] on span "Lộc Ninh - [GEOGRAPHIC_DATA] ([GEOGRAPHIC_DATA])" at bounding box center [202, 60] width 274 height 21
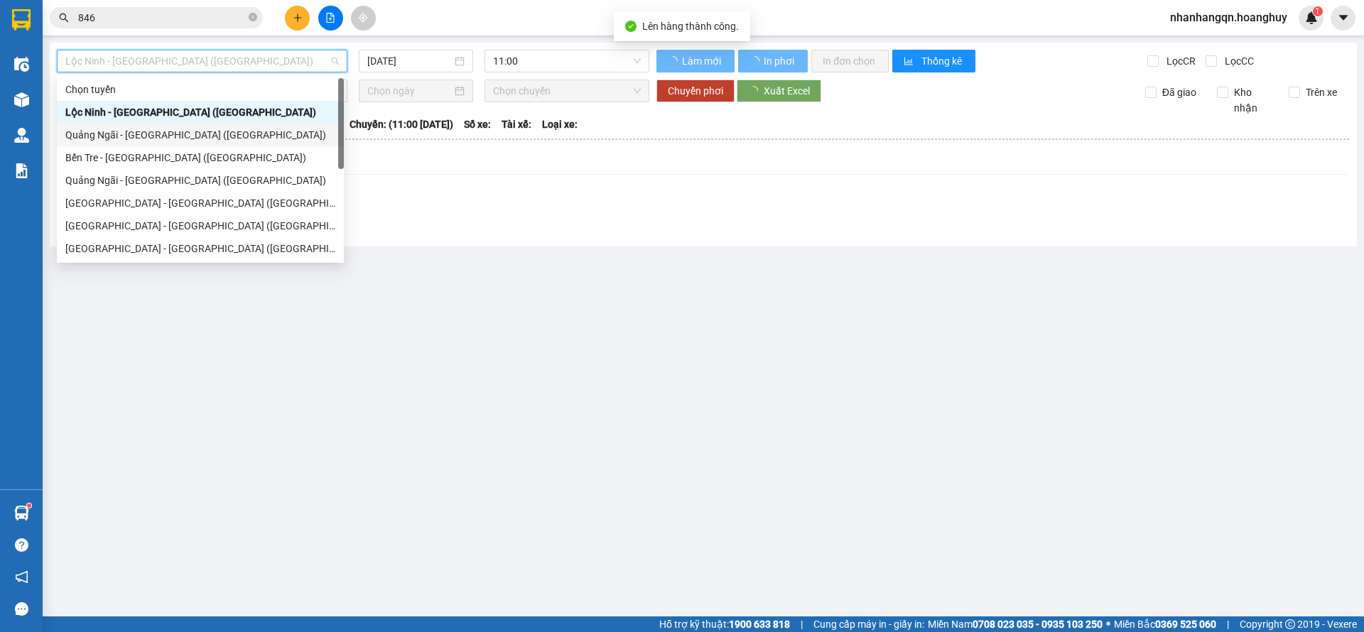
click at [197, 134] on div "Quảng Ngãi - [GEOGRAPHIC_DATA] ([GEOGRAPHIC_DATA])" at bounding box center [200, 135] width 270 height 16
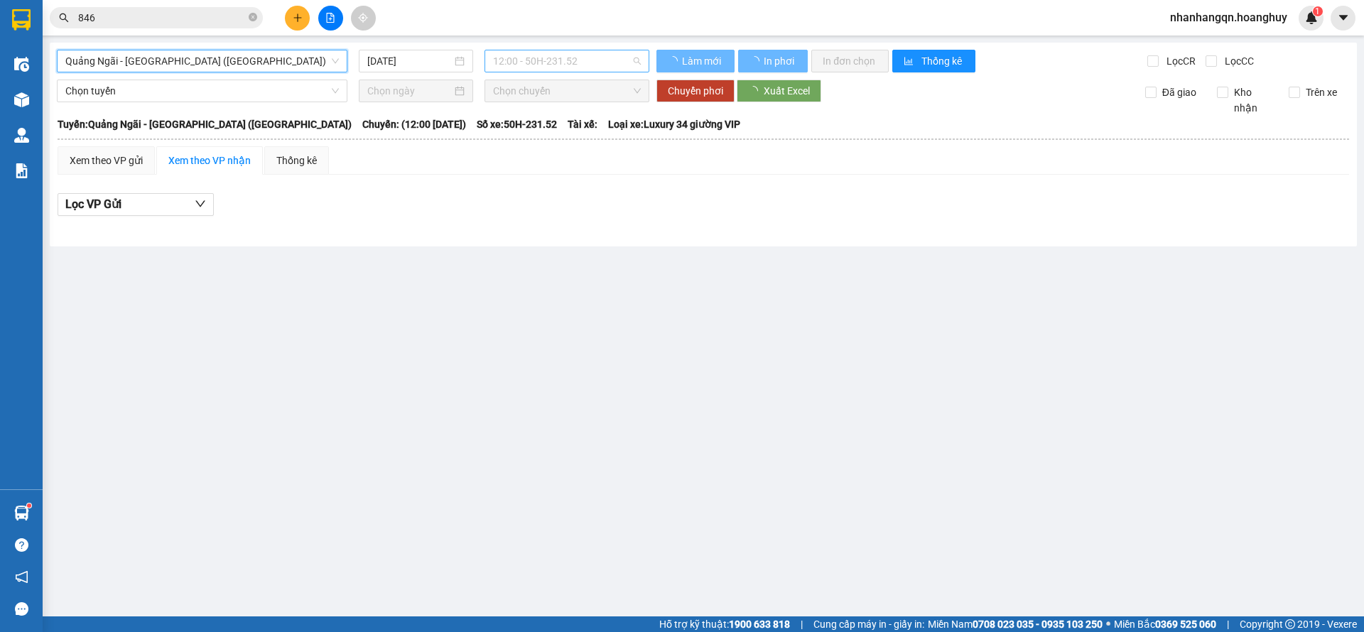
click at [526, 55] on span "12:00 - 50H-231.52" at bounding box center [567, 60] width 148 height 21
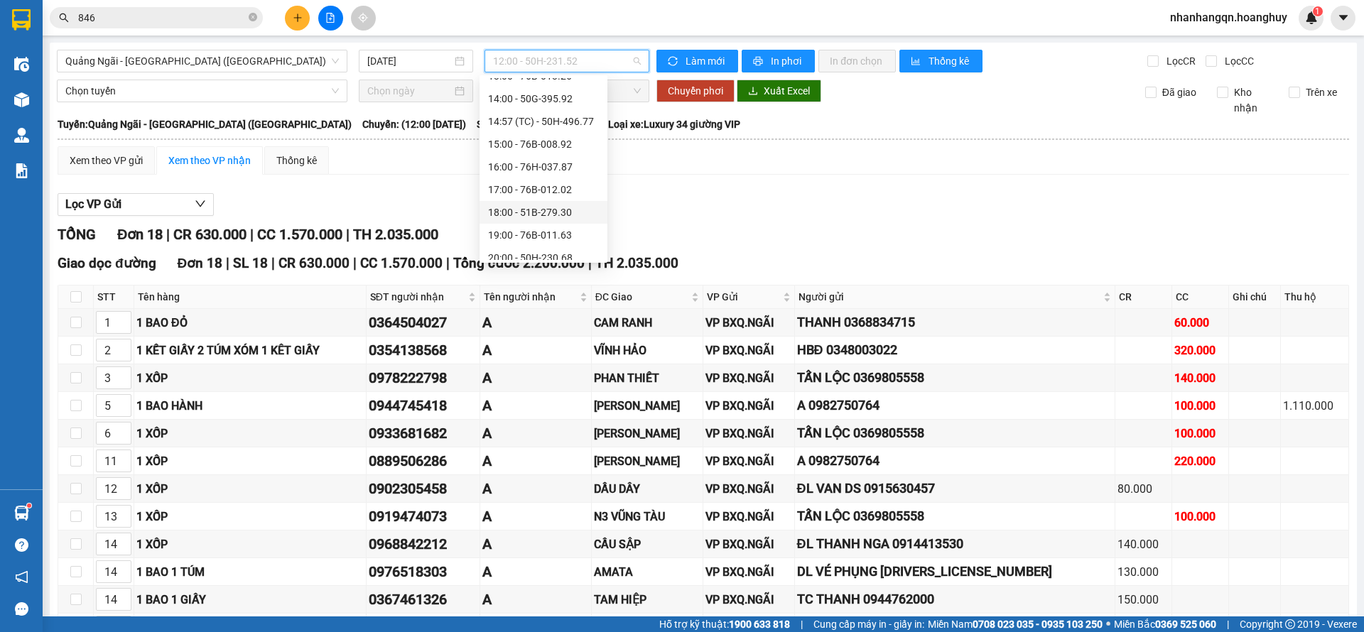
scroll to position [68, 0]
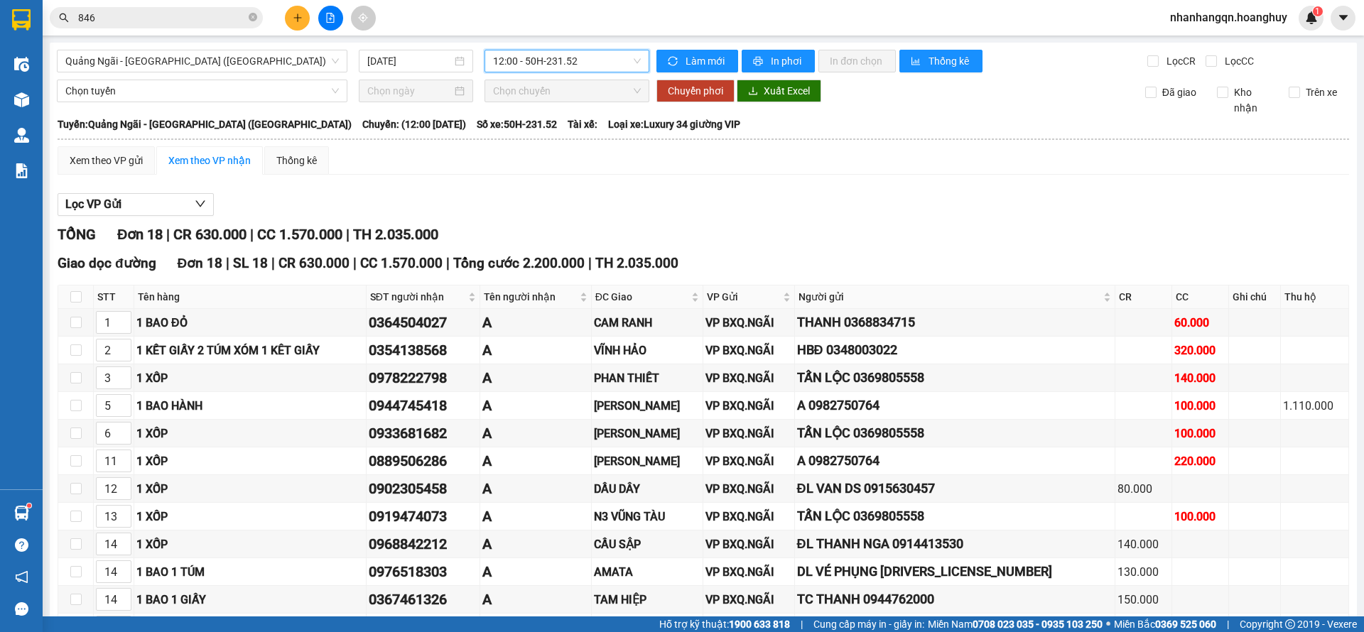
click at [112, 16] on input "846" at bounding box center [162, 18] width 168 height 16
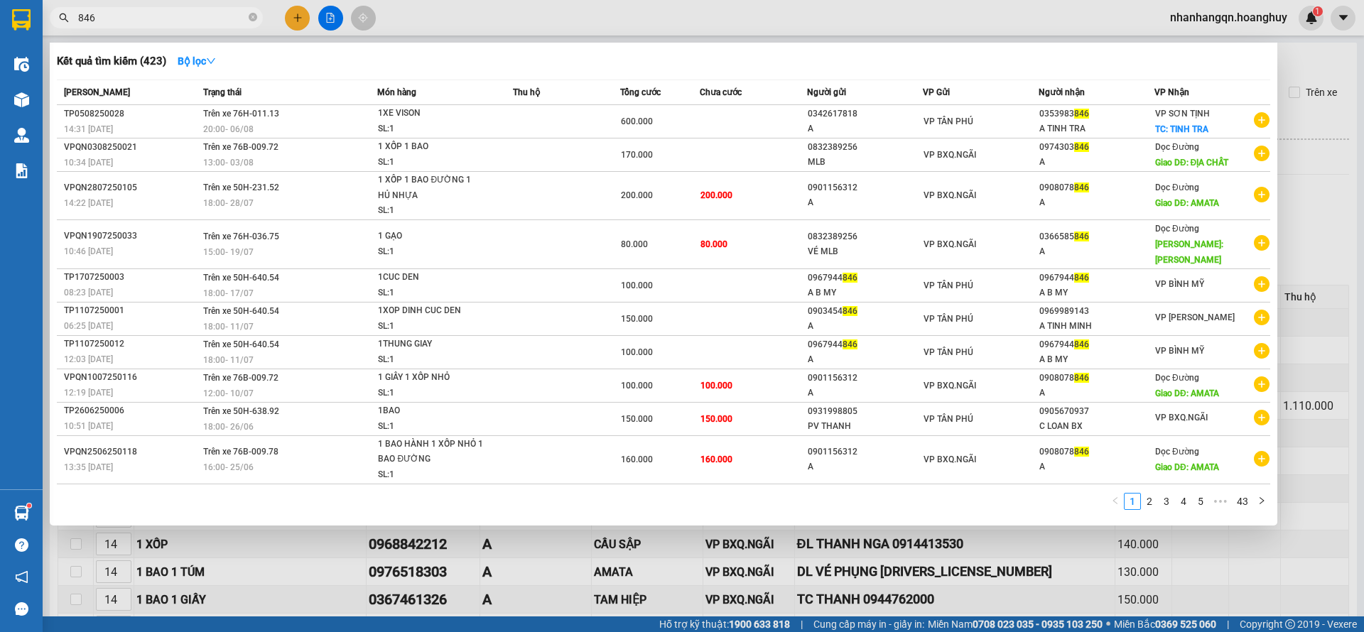
click at [112, 16] on input "846" at bounding box center [162, 18] width 168 height 16
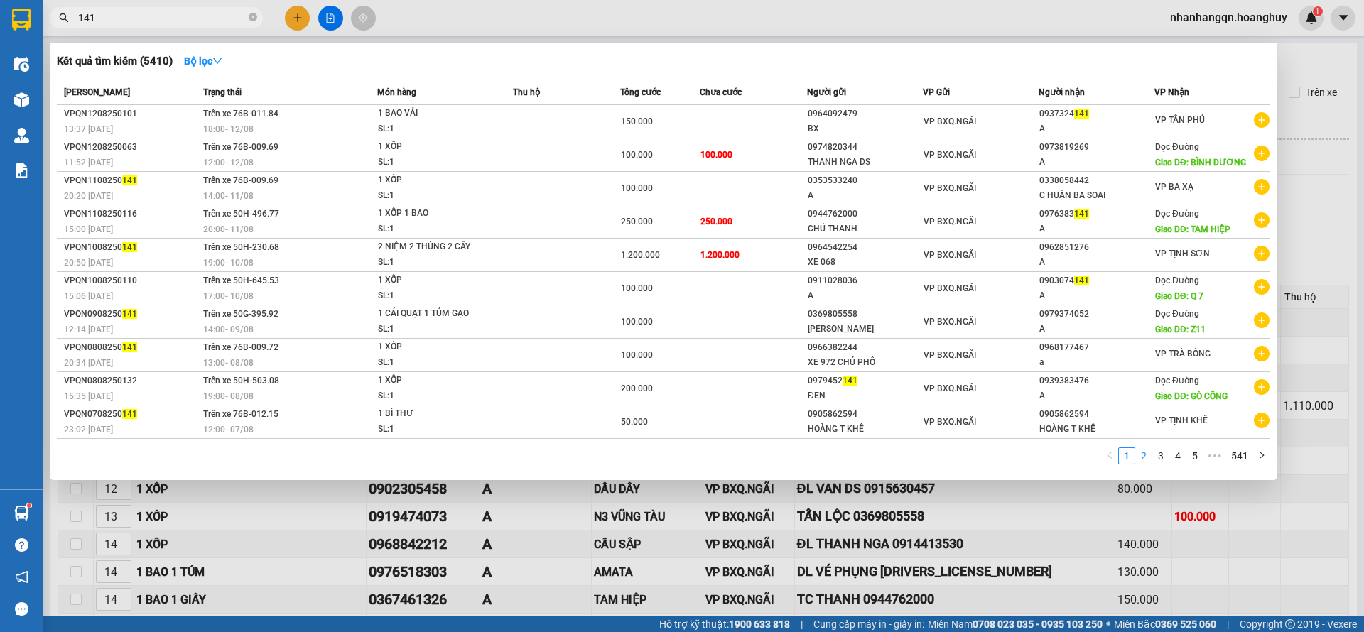
click at [1147, 460] on link "2" at bounding box center [1144, 456] width 16 height 16
click at [1164, 455] on link "3" at bounding box center [1161, 456] width 16 height 16
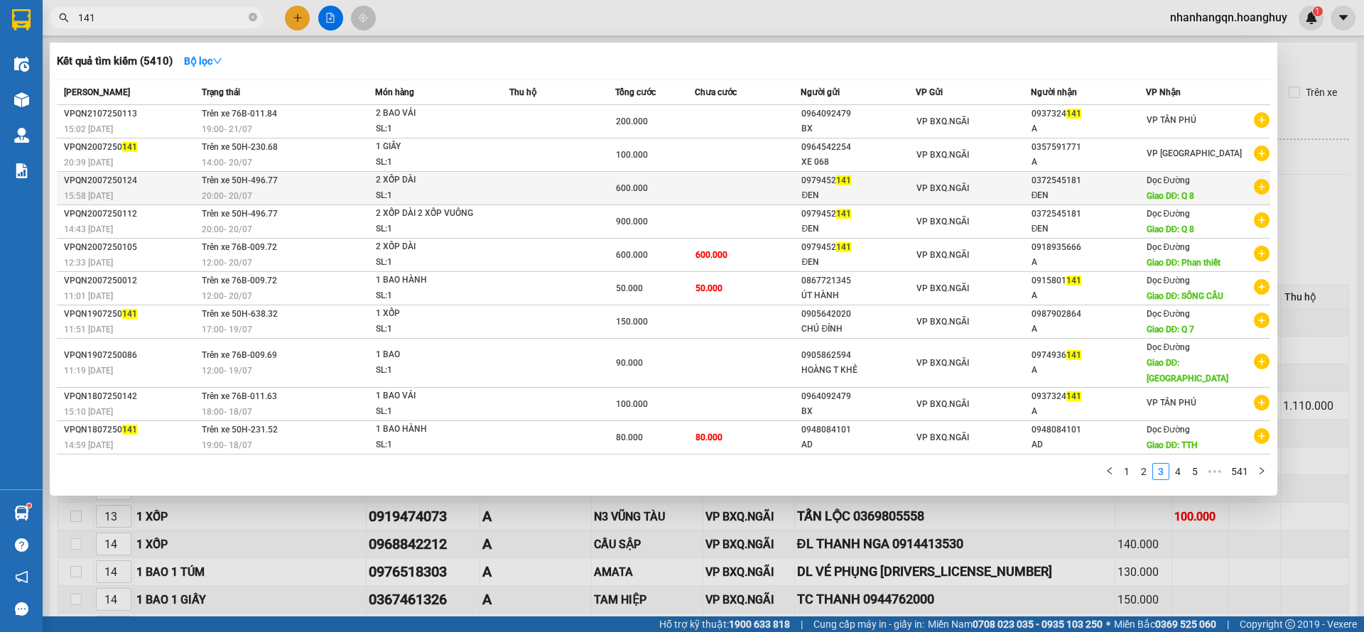
click at [934, 183] on span "VP BXQ.NGÃI" at bounding box center [942, 188] width 53 height 10
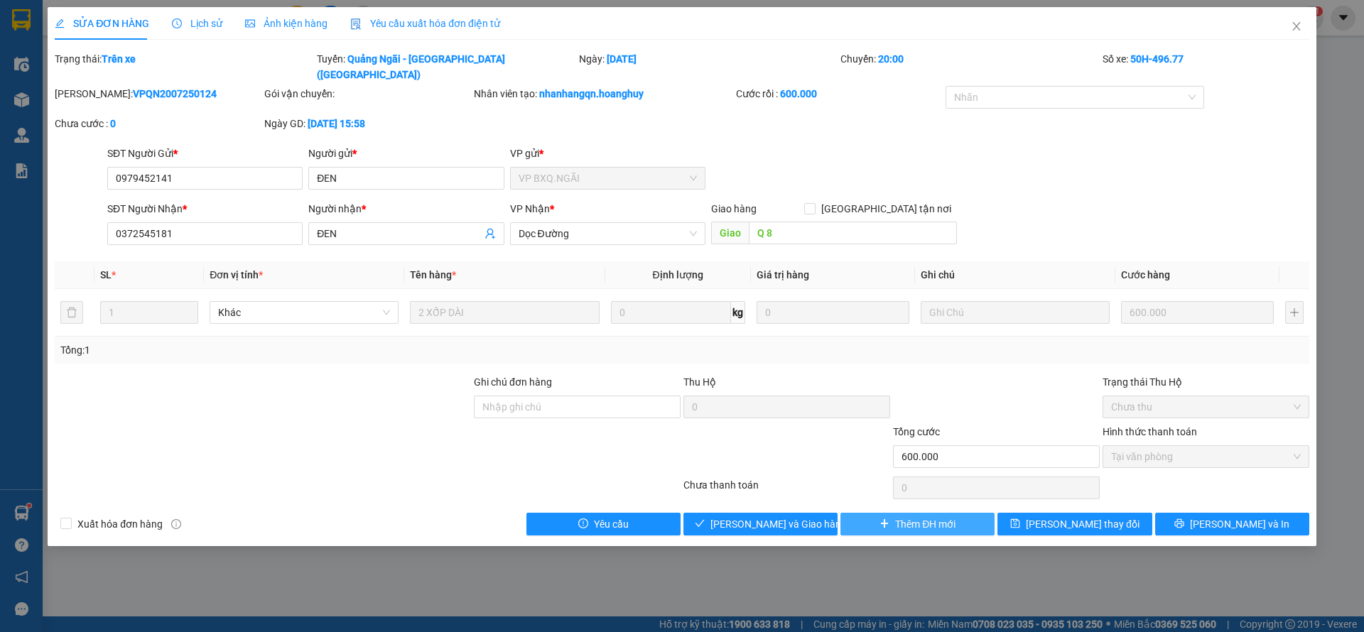
click at [894, 514] on button "Thêm ĐH mới" at bounding box center [917, 524] width 154 height 23
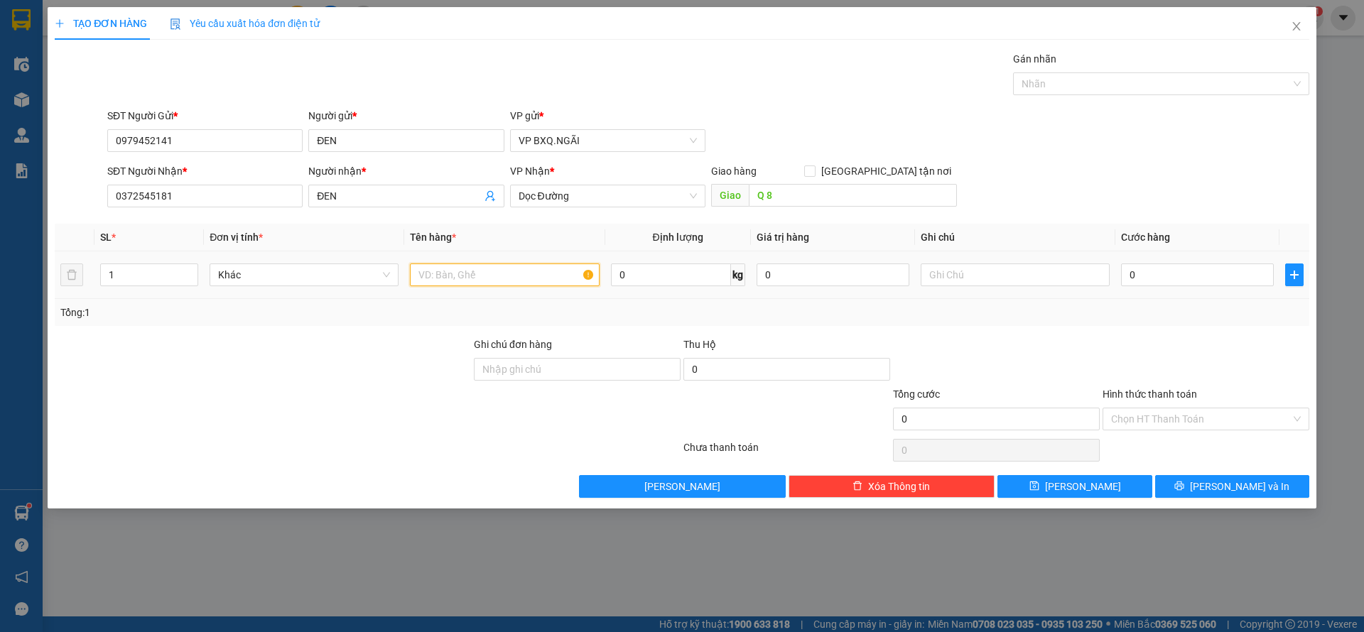
click at [536, 281] on input "text" at bounding box center [504, 275] width 189 height 23
click at [1195, 413] on input "Hình thức thanh toán" at bounding box center [1201, 418] width 180 height 21
click at [1179, 448] on div "Chọn HT Thanh Toán" at bounding box center [1206, 450] width 210 height 28
click at [1174, 424] on input "Hình thức thanh toán" at bounding box center [1201, 418] width 180 height 21
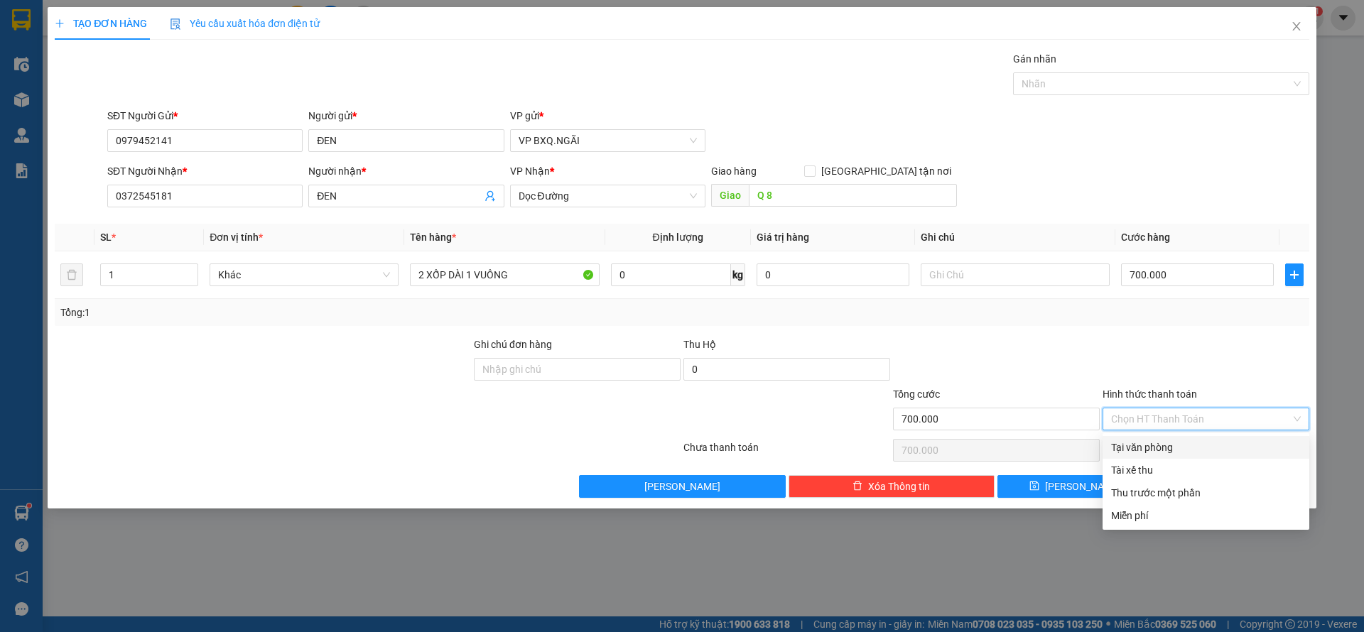
click at [1169, 443] on div "Tại văn phòng" at bounding box center [1206, 448] width 190 height 16
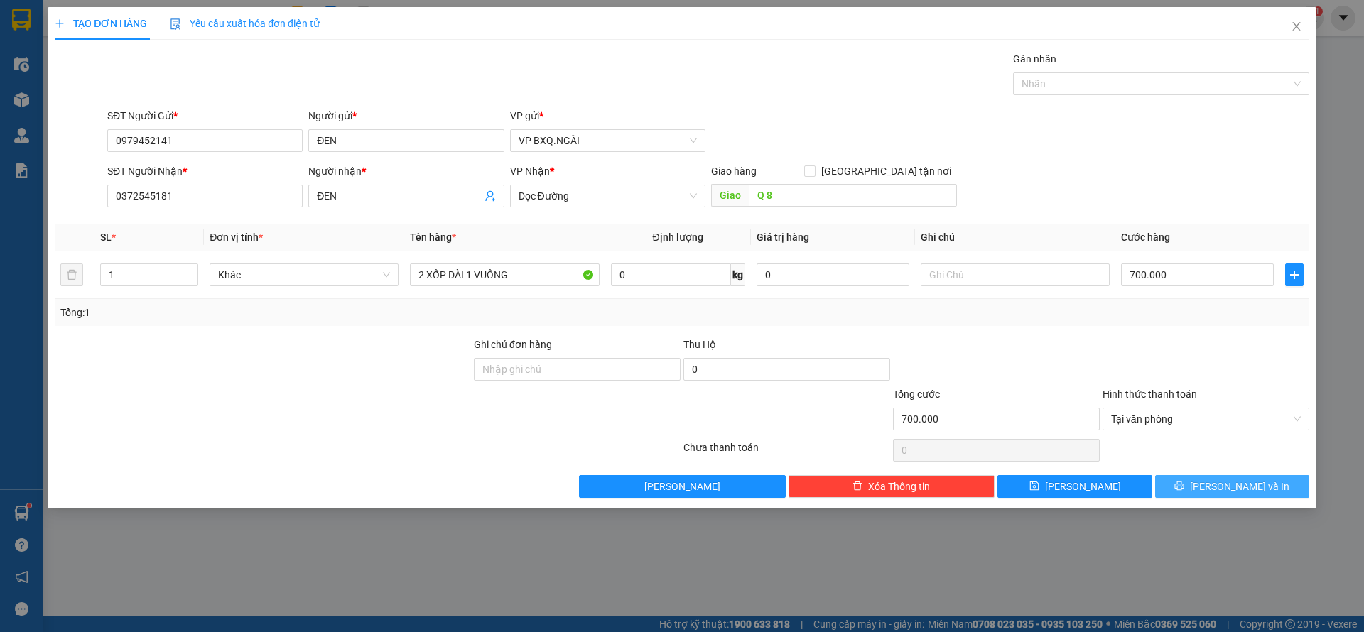
click at [1245, 485] on span "[PERSON_NAME] và In" at bounding box center [1239, 487] width 99 height 16
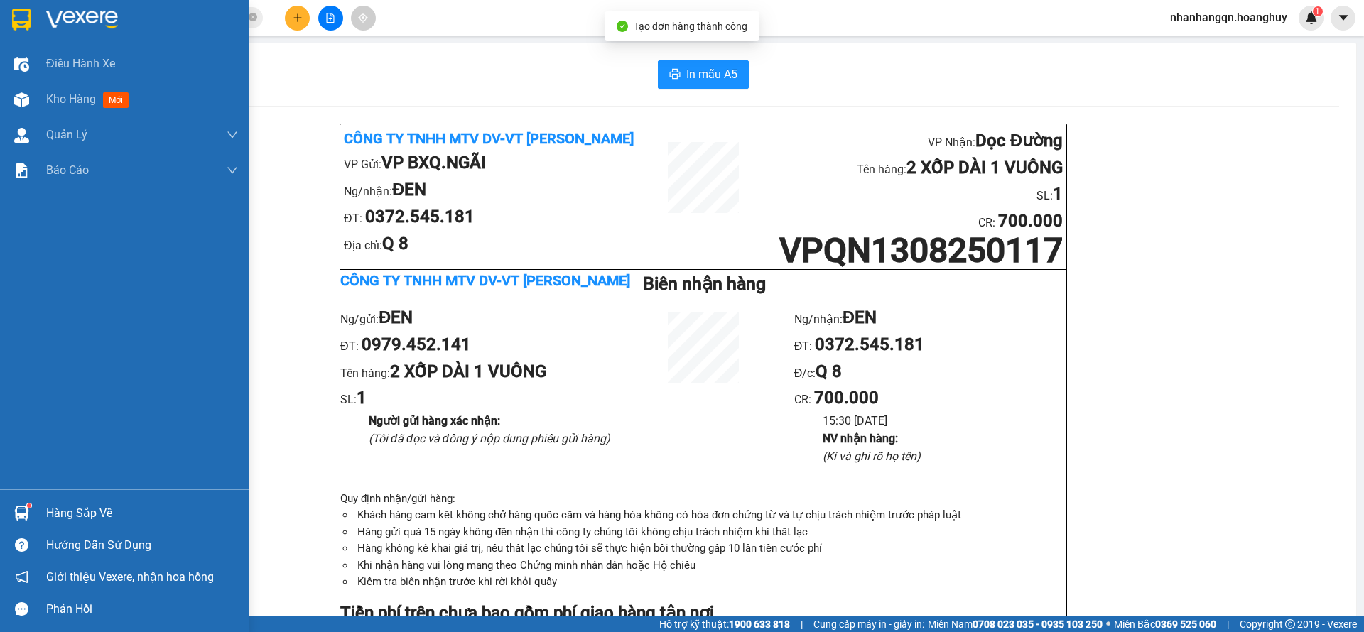
click at [23, 22] on img at bounding box center [21, 19] width 18 height 21
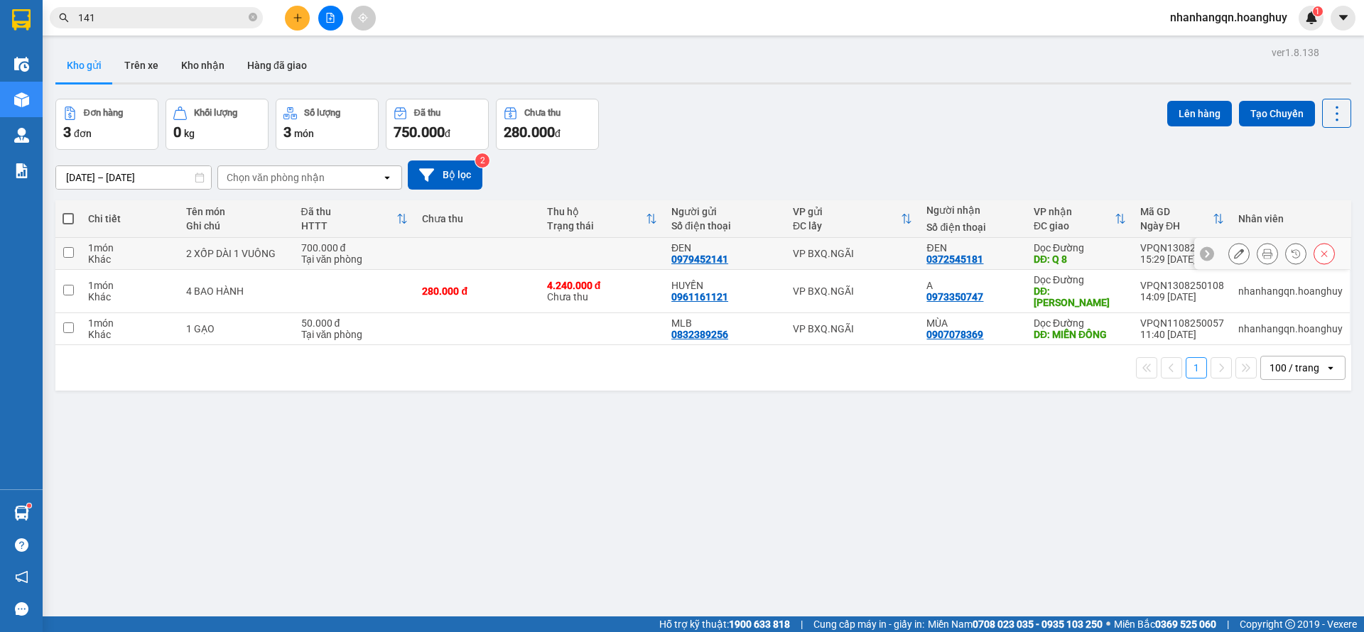
click at [876, 244] on td "VP BXQ.NGÃI" at bounding box center [853, 254] width 134 height 32
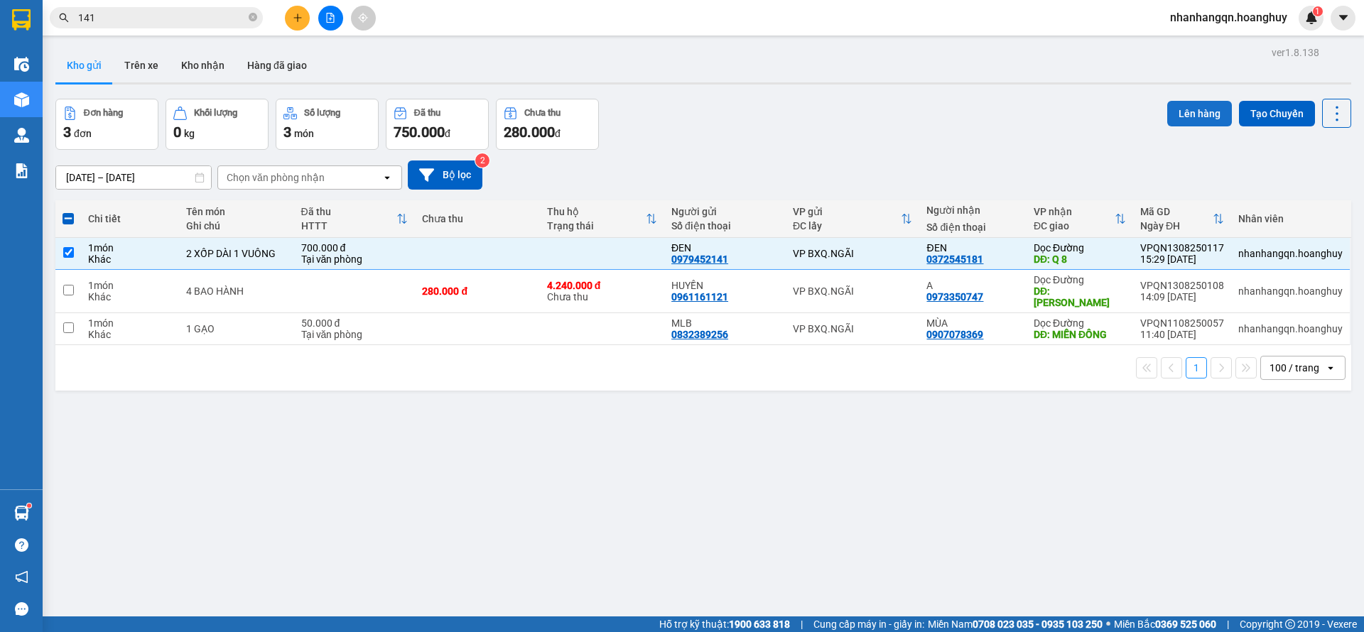
click at [1167, 113] on button "Lên hàng" at bounding box center [1199, 114] width 65 height 26
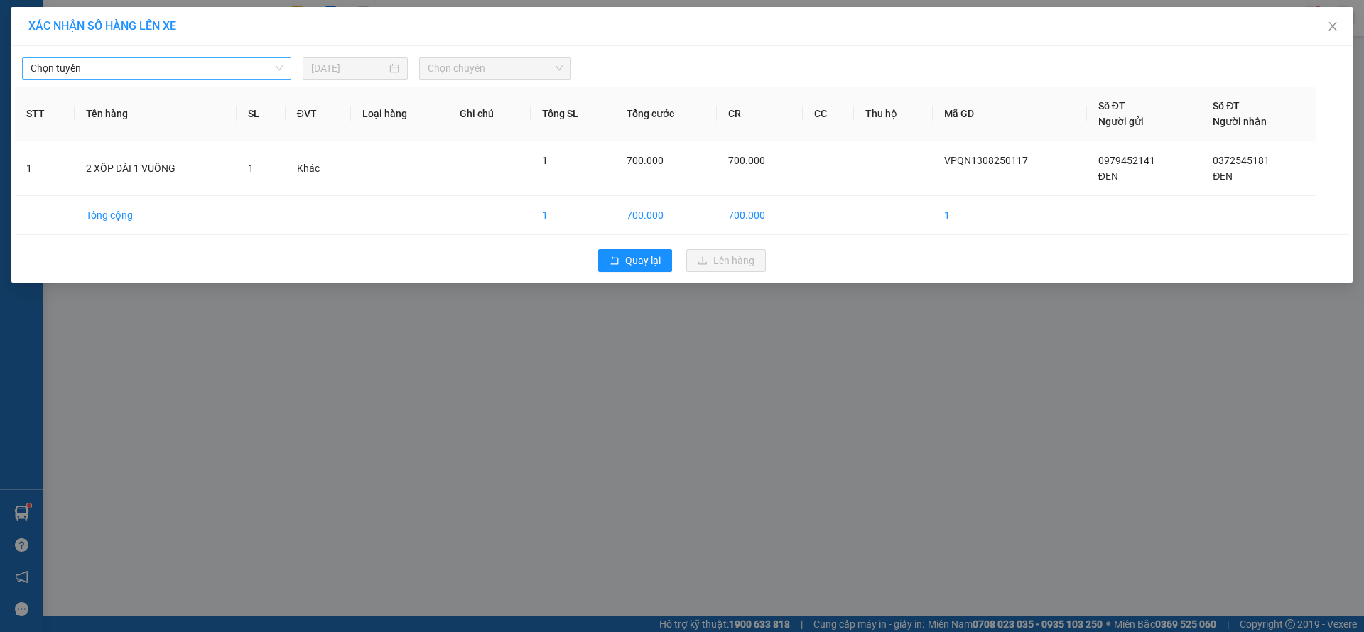
click at [156, 74] on span "Chọn tuyến" at bounding box center [157, 68] width 252 height 21
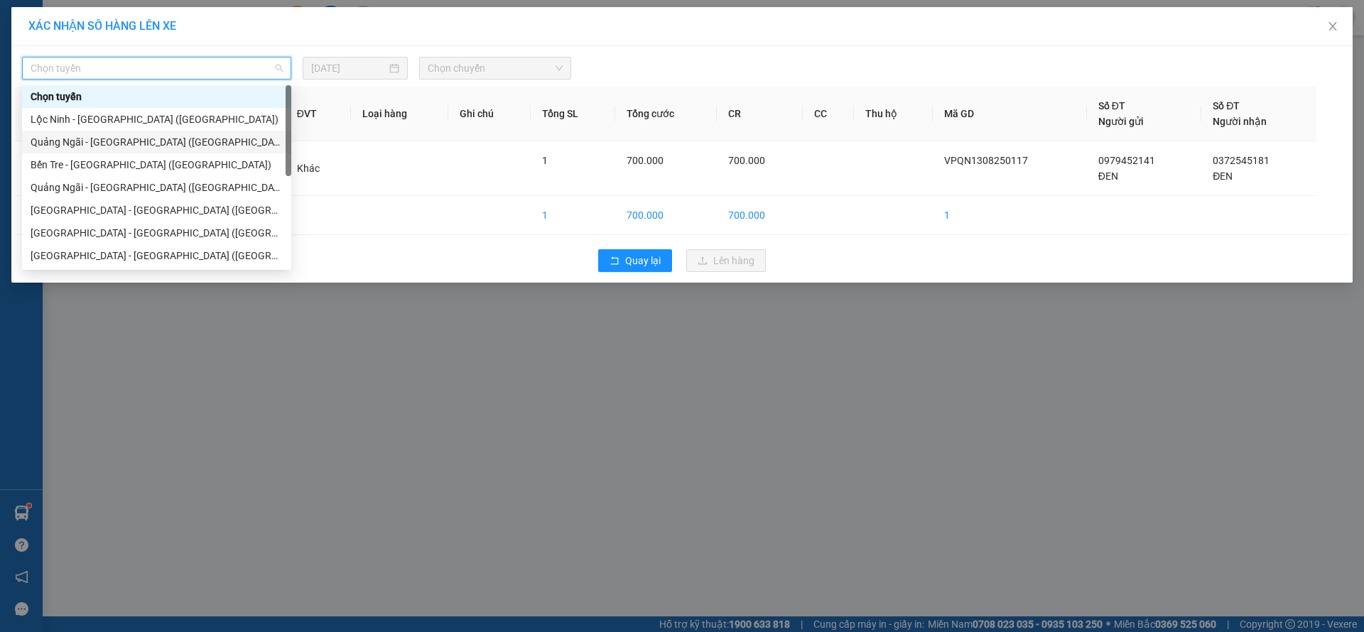
click at [136, 146] on div "Quảng Ngãi - [GEOGRAPHIC_DATA] ([GEOGRAPHIC_DATA])" at bounding box center [157, 142] width 252 height 16
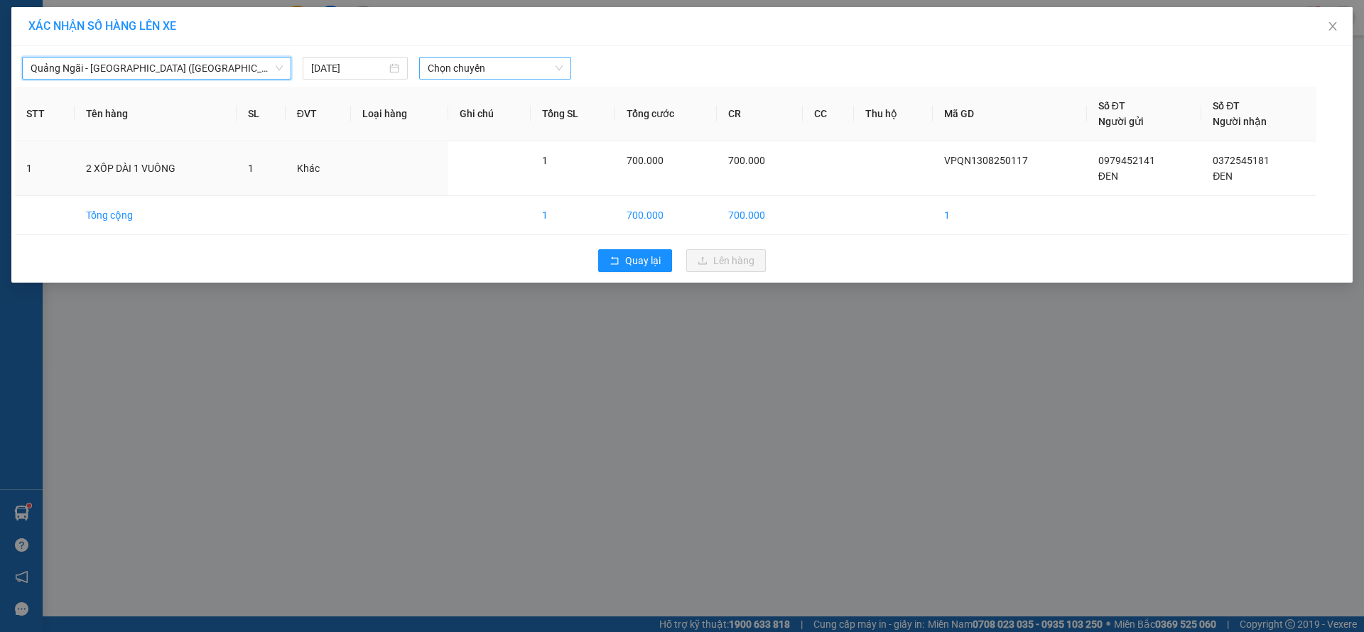
click at [462, 69] on span "Chọn chuyến" at bounding box center [495, 68] width 135 height 21
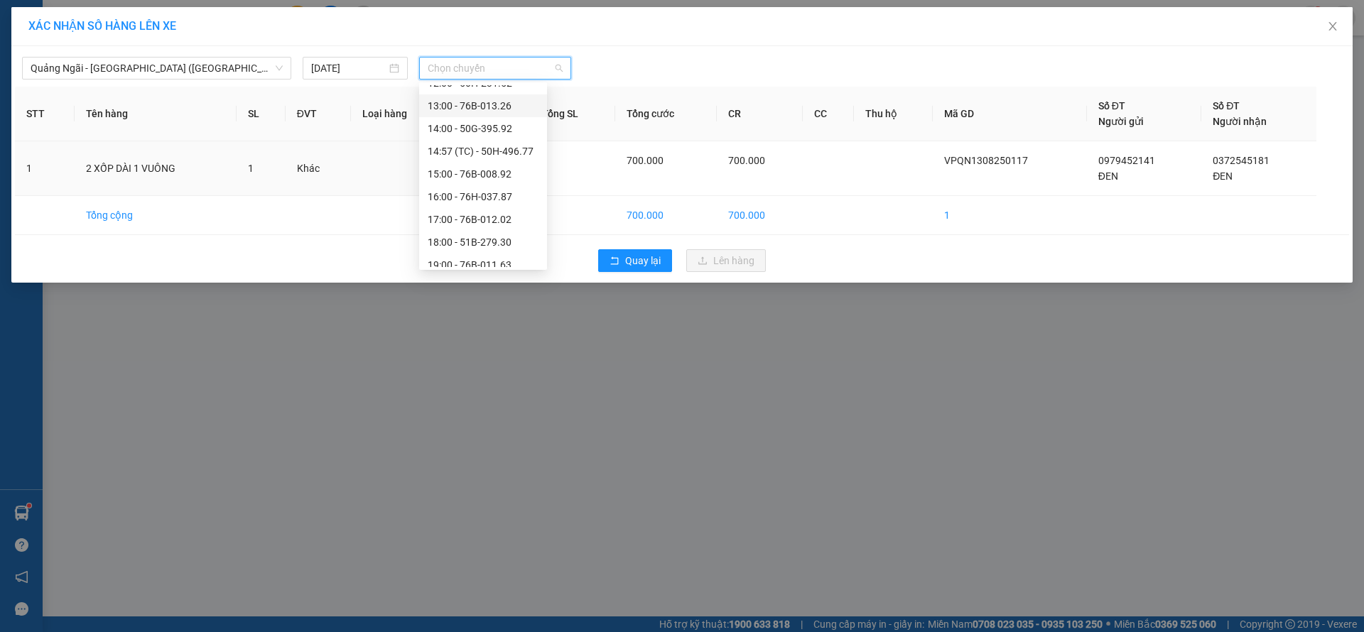
scroll to position [68, 0]
click at [504, 186] on div "17:00 - 76B-012.02" at bounding box center [483, 188] width 111 height 16
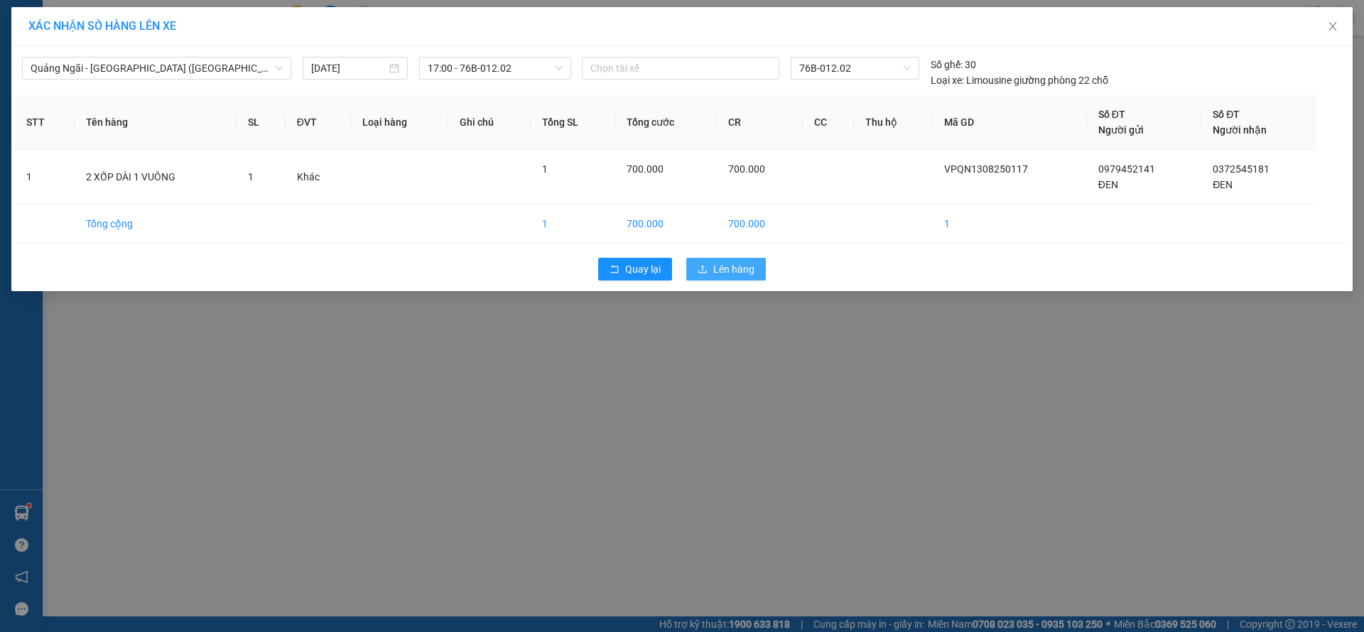
click at [745, 271] on span "Lên hàng" at bounding box center [733, 269] width 41 height 16
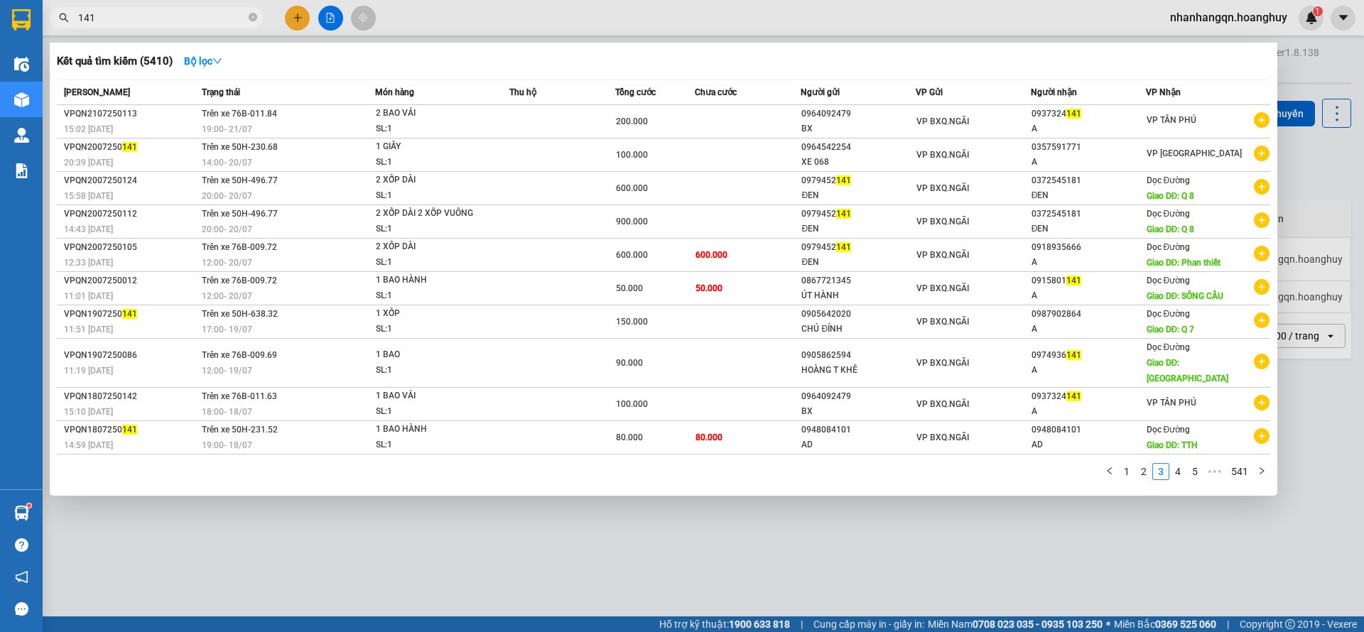
click at [177, 12] on input "141" at bounding box center [162, 18] width 168 height 16
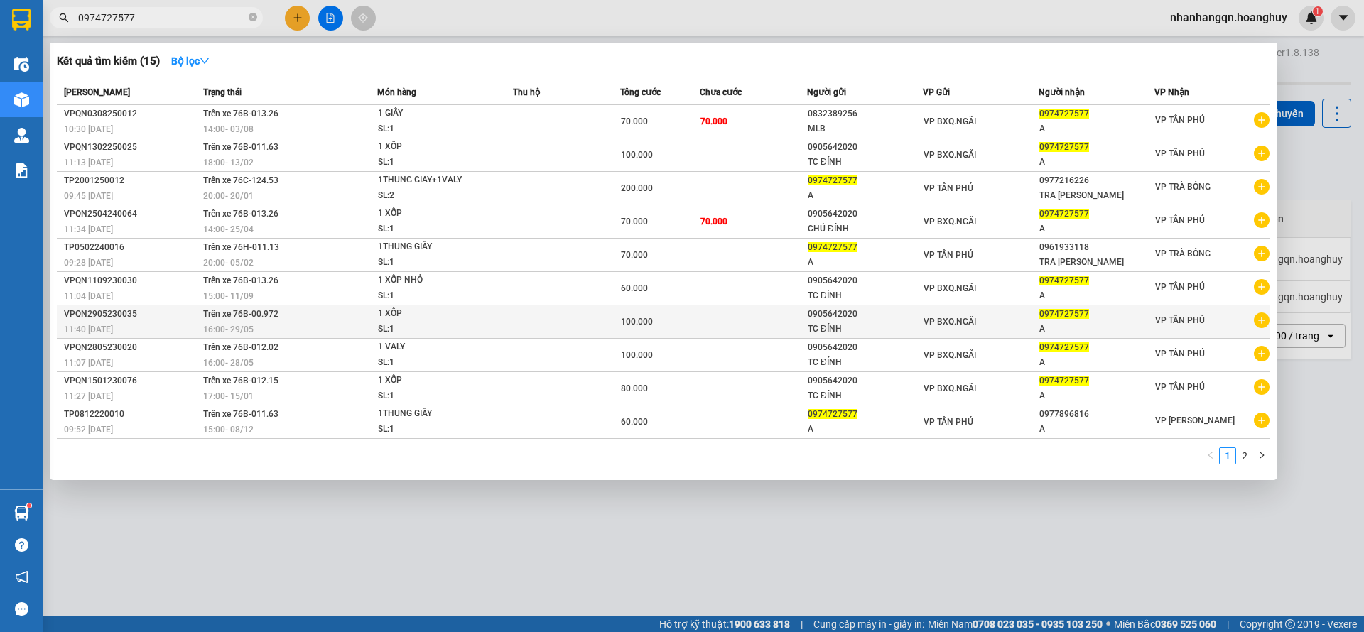
click at [897, 316] on div "0905642020" at bounding box center [865, 314] width 114 height 15
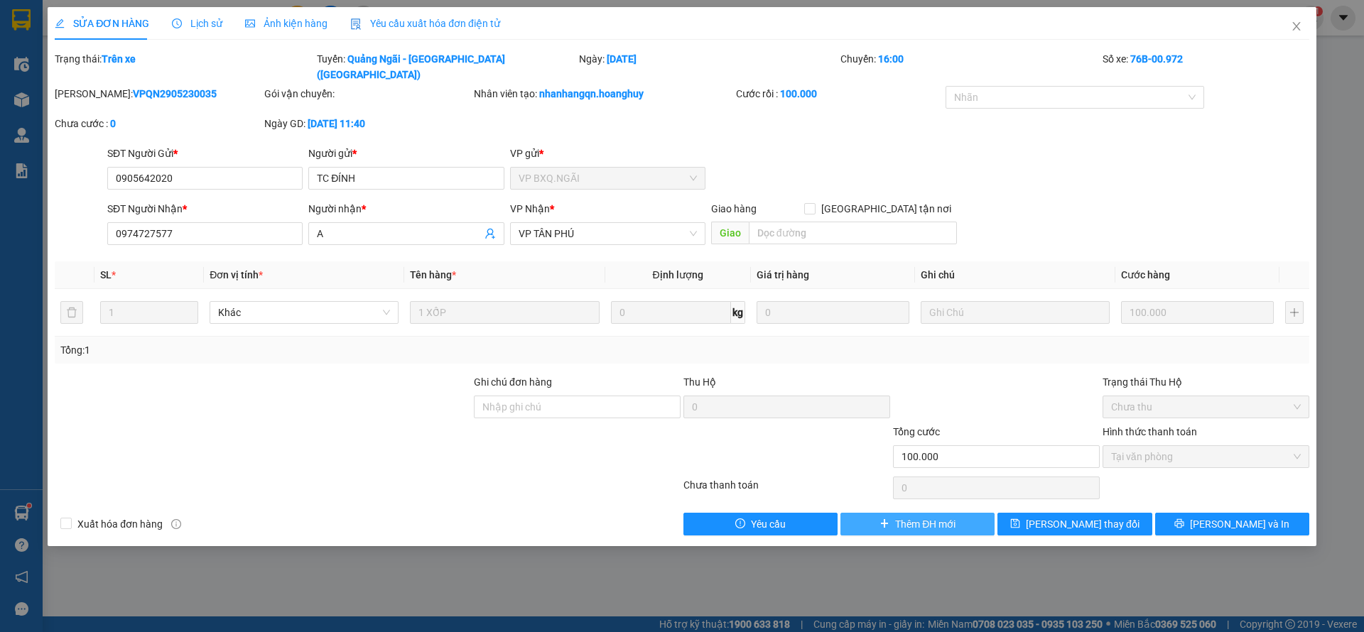
click at [902, 516] on span "Thêm ĐH mới" at bounding box center [925, 524] width 60 height 16
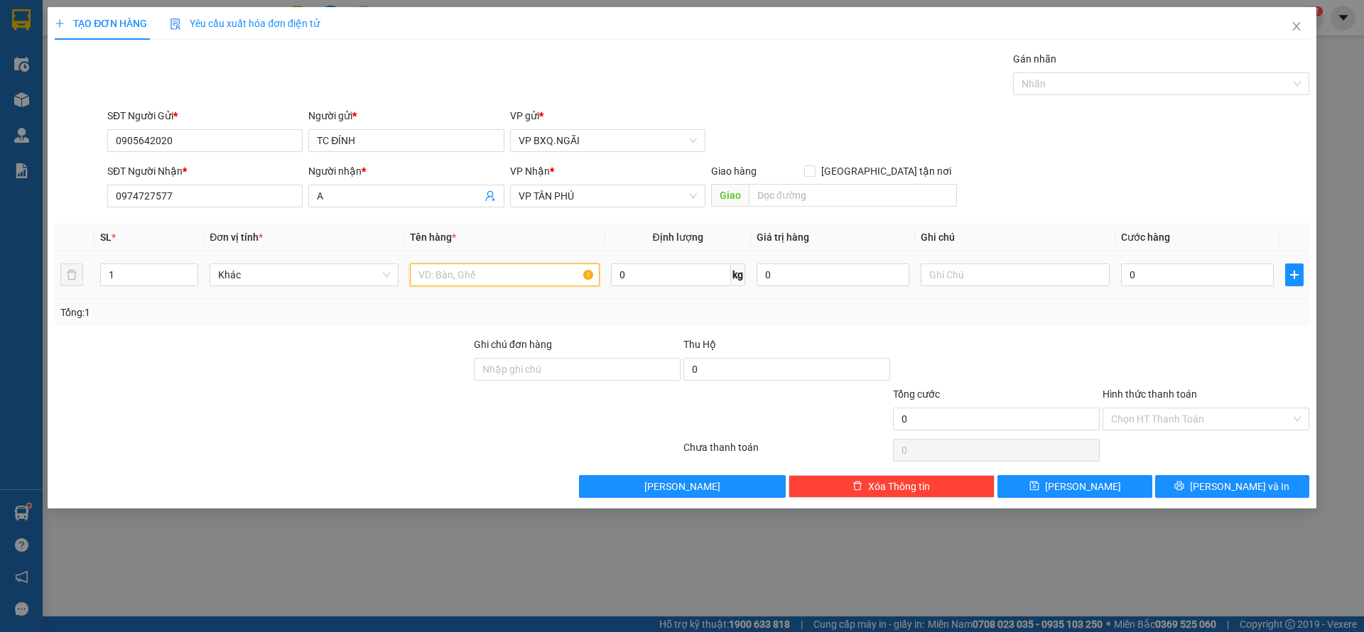
click at [493, 273] on input "text" at bounding box center [504, 275] width 189 height 23
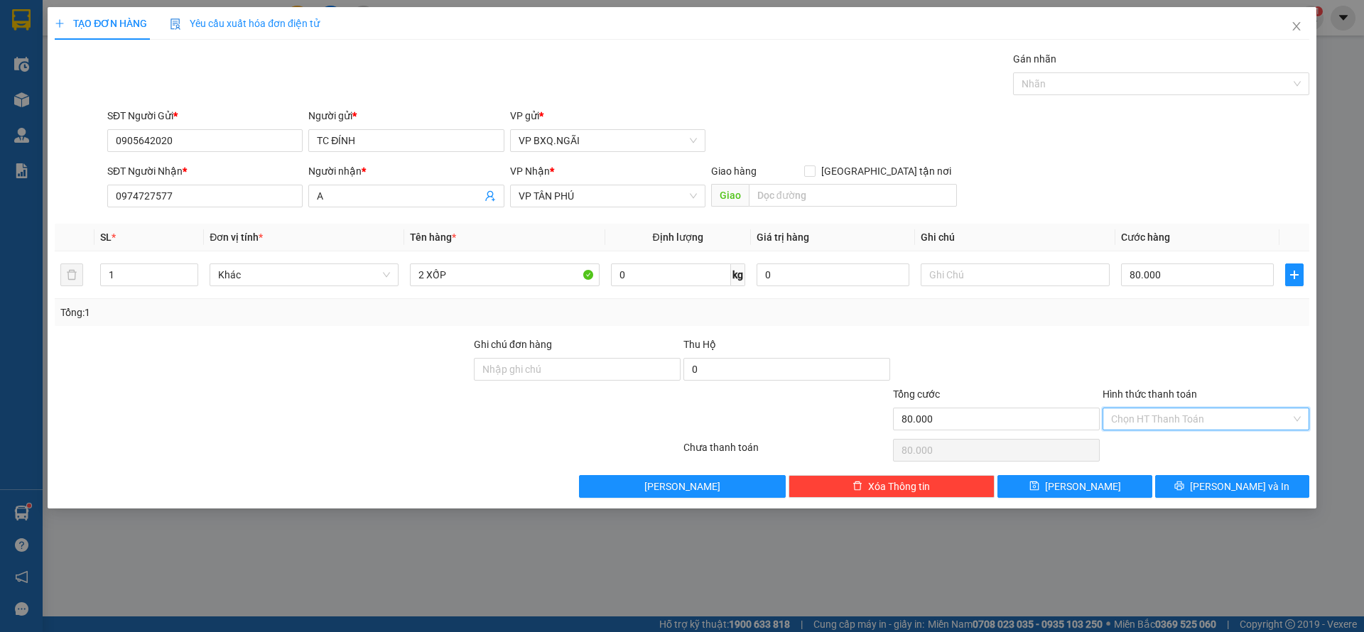
click at [1172, 425] on input "Hình thức thanh toán" at bounding box center [1201, 418] width 180 height 21
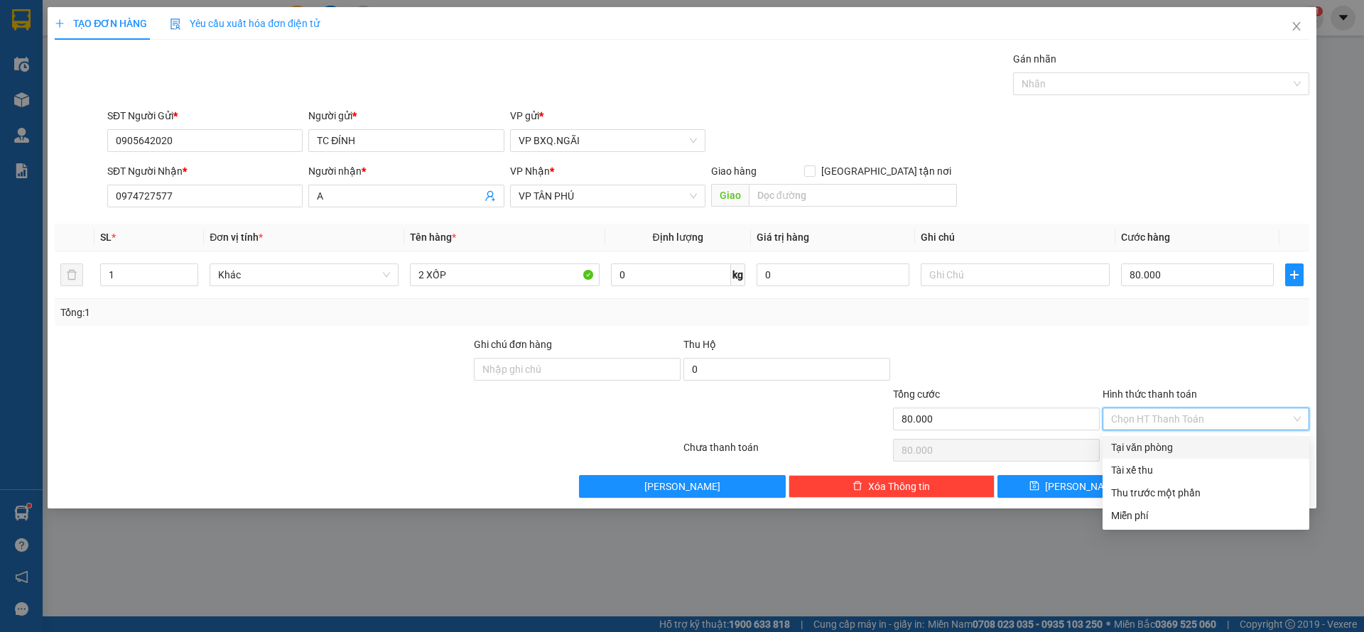
click at [1162, 448] on div "Tại văn phòng" at bounding box center [1206, 448] width 190 height 16
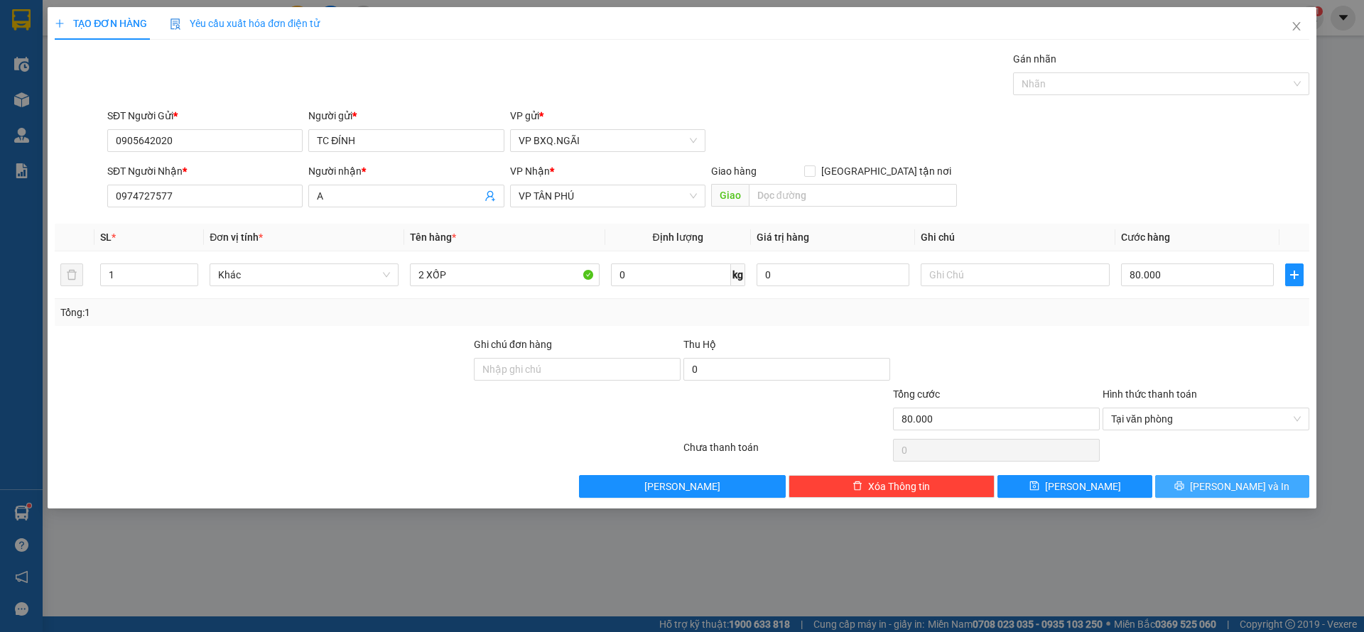
click at [1218, 480] on button "[PERSON_NAME] và In" at bounding box center [1232, 486] width 154 height 23
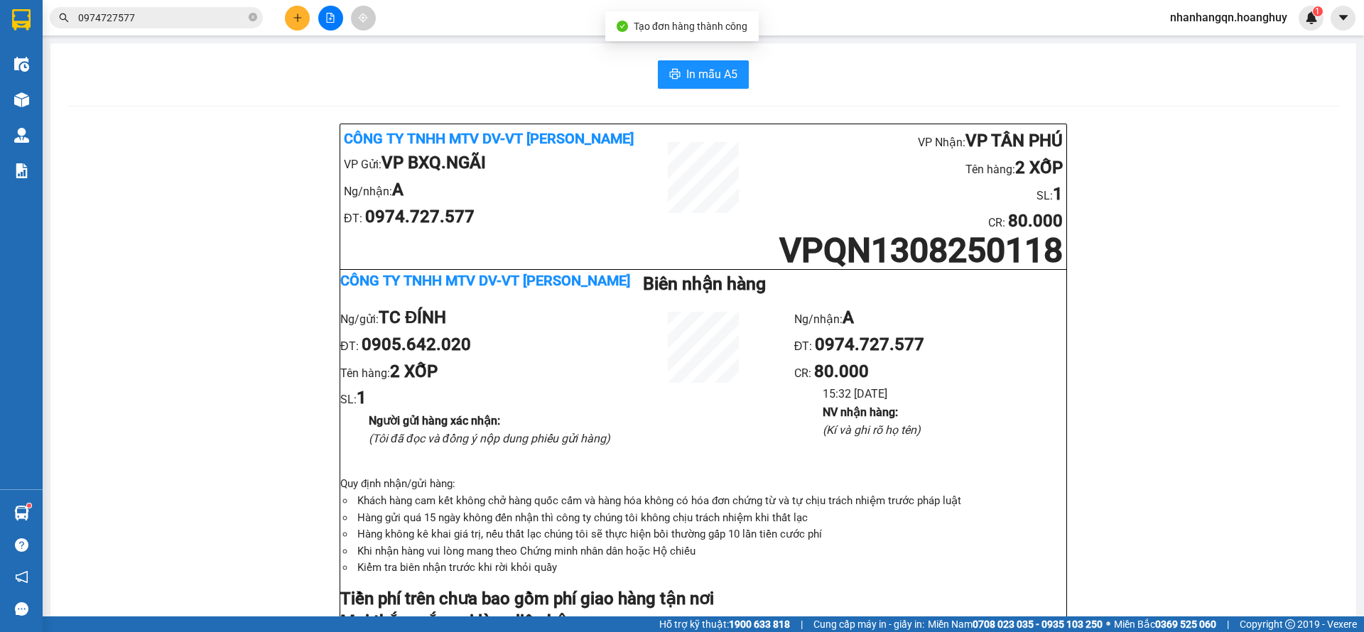
click at [127, 22] on input "0974727577" at bounding box center [162, 18] width 168 height 16
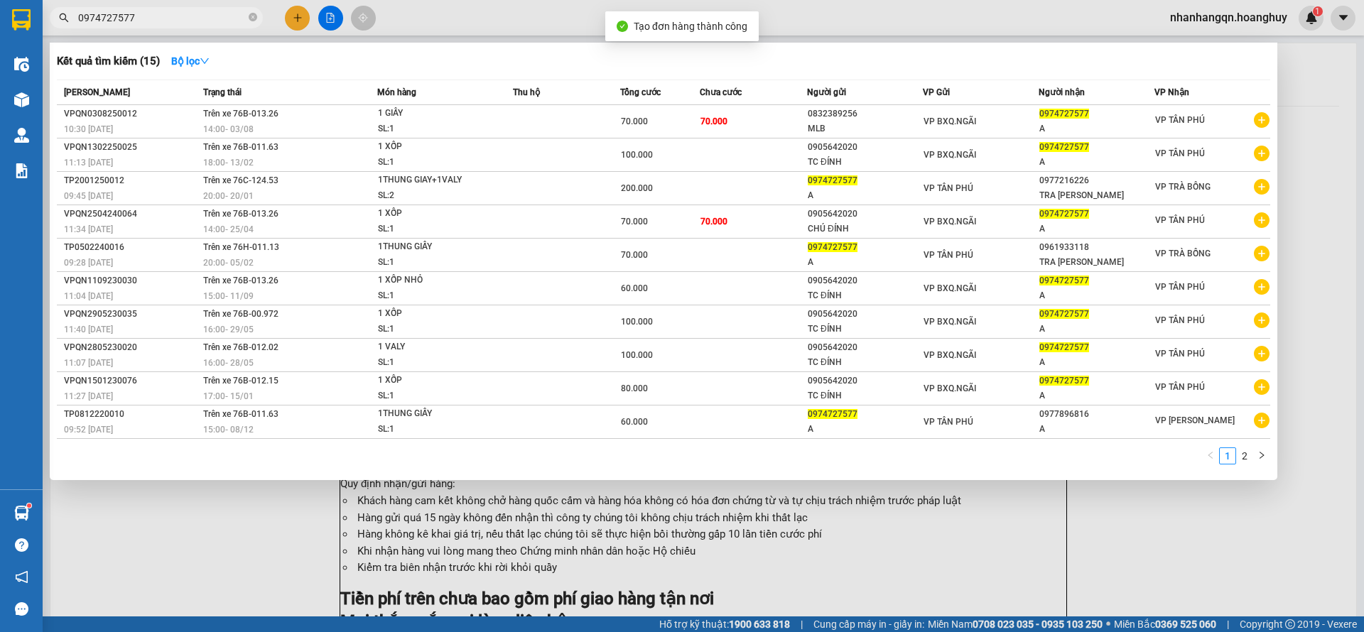
click at [127, 22] on input "0974727577" at bounding box center [162, 18] width 168 height 16
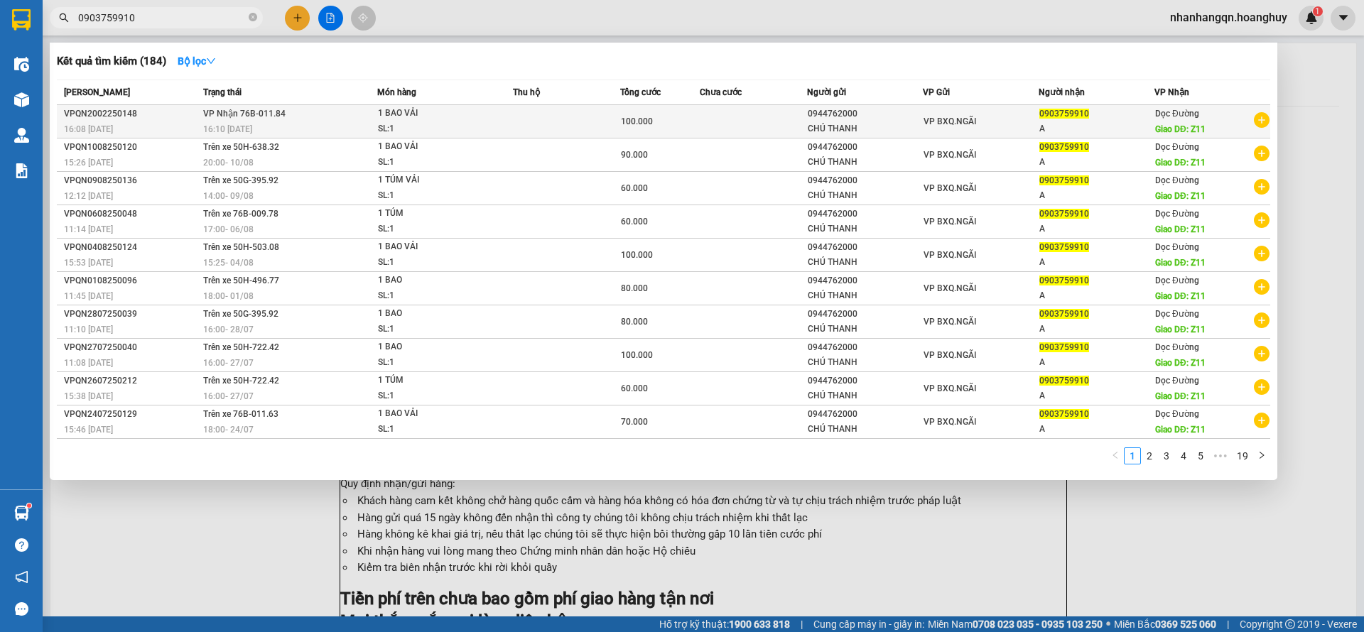
click at [791, 109] on td at bounding box center [753, 121] width 107 height 33
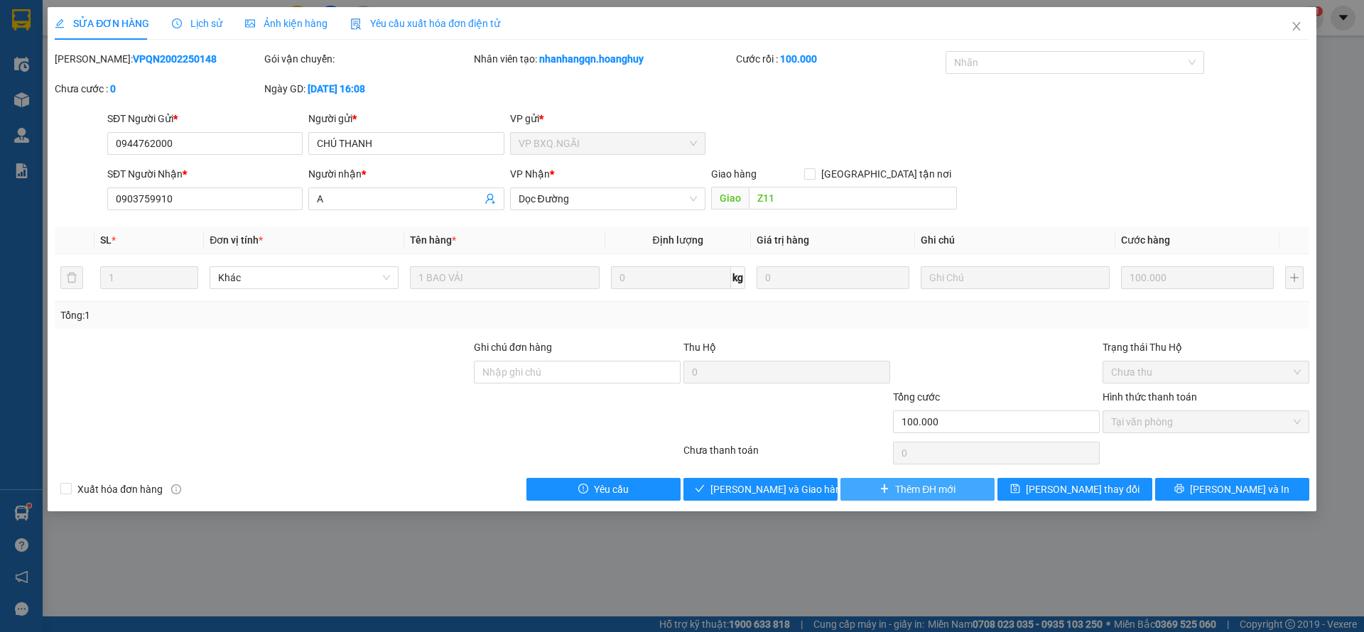
click at [887, 497] on button "Thêm ĐH mới" at bounding box center [917, 489] width 154 height 23
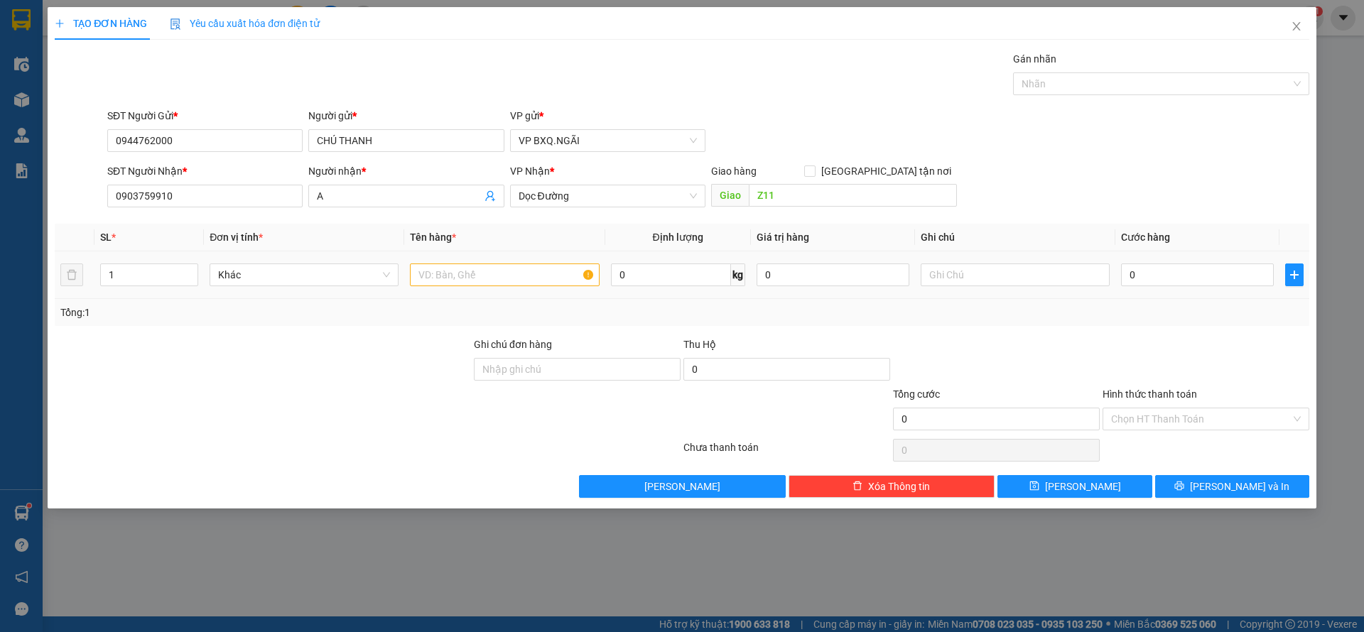
click at [491, 287] on div at bounding box center [504, 275] width 189 height 28
click at [462, 278] on input "text" at bounding box center [504, 275] width 189 height 23
click at [1193, 415] on input "Hình thức thanh toán" at bounding box center [1201, 418] width 180 height 21
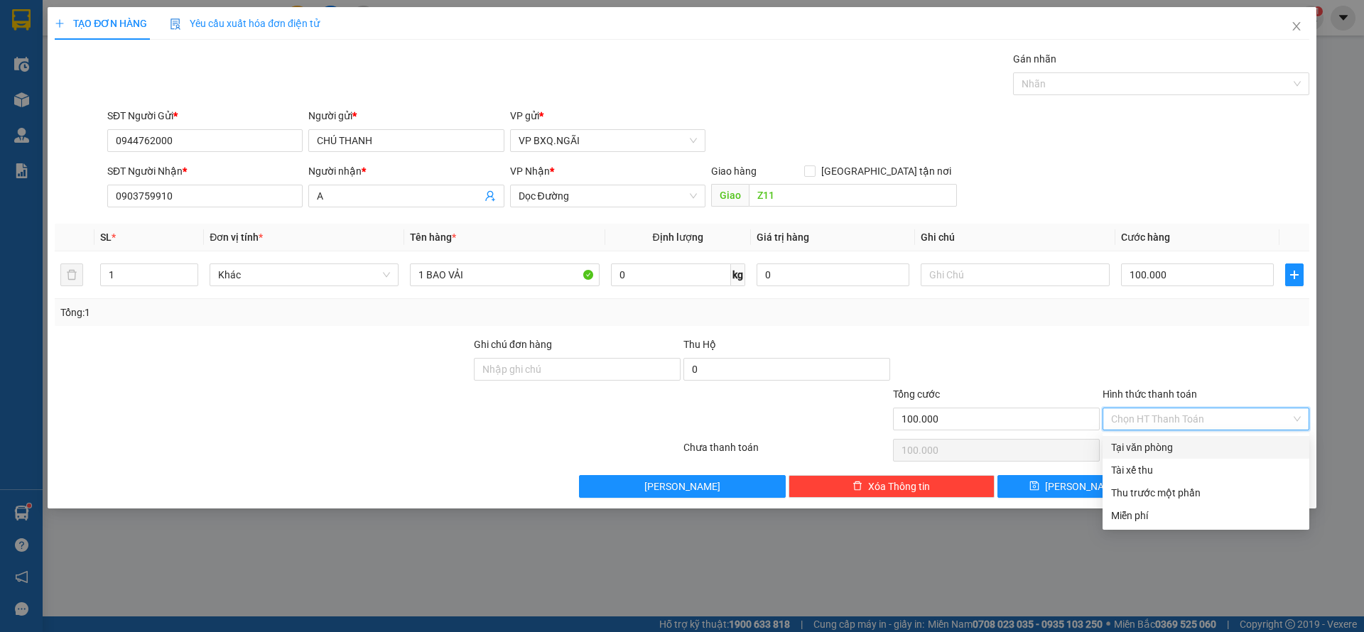
click at [1176, 443] on div "Tại văn phòng" at bounding box center [1206, 448] width 190 height 16
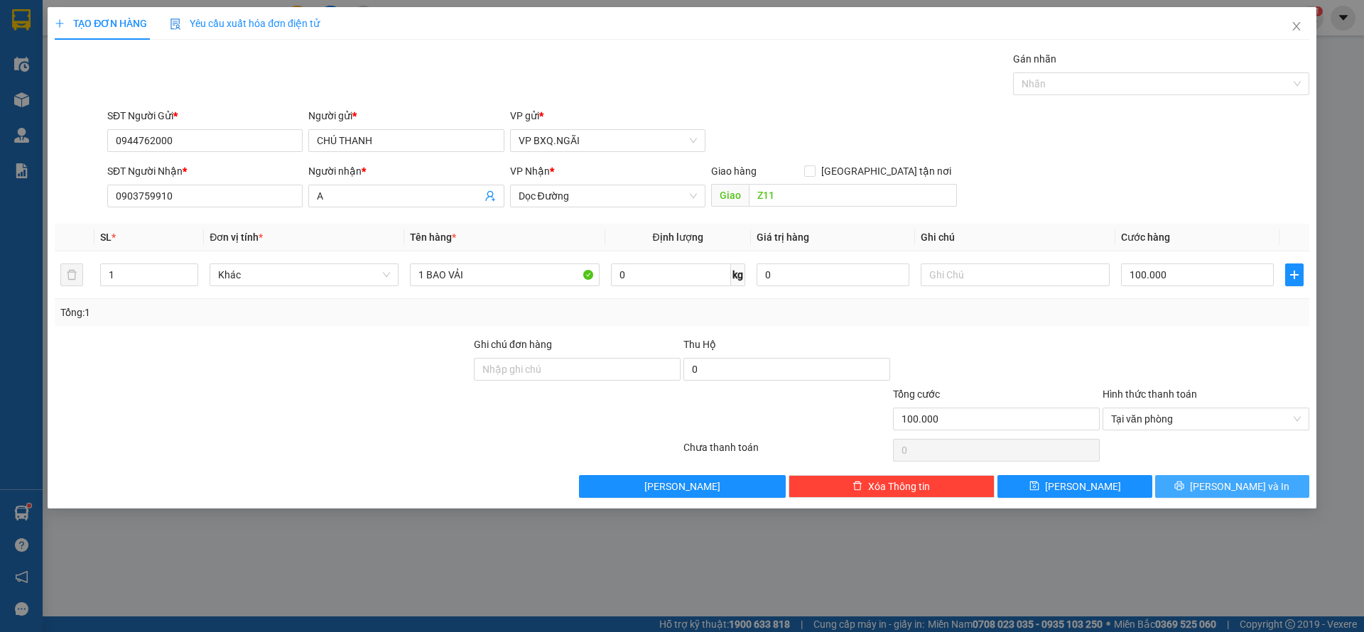
click at [1184, 488] on icon "printer" at bounding box center [1179, 486] width 10 height 10
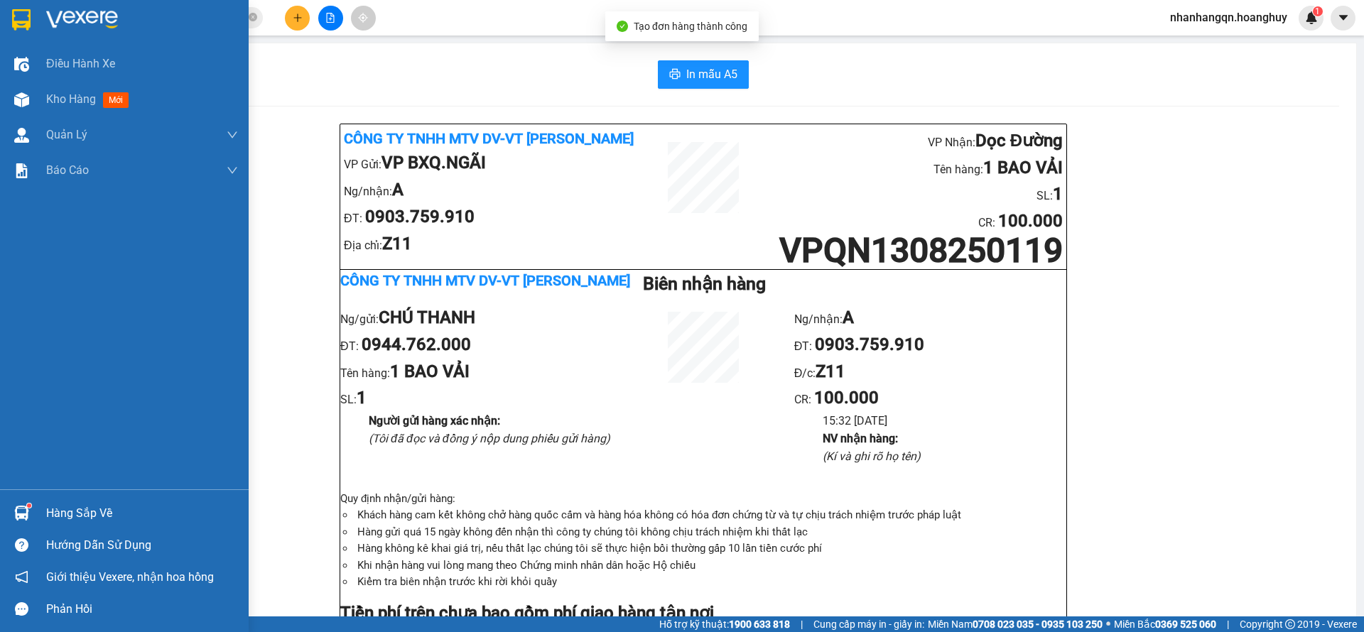
click at [0, 27] on div at bounding box center [124, 23] width 249 height 46
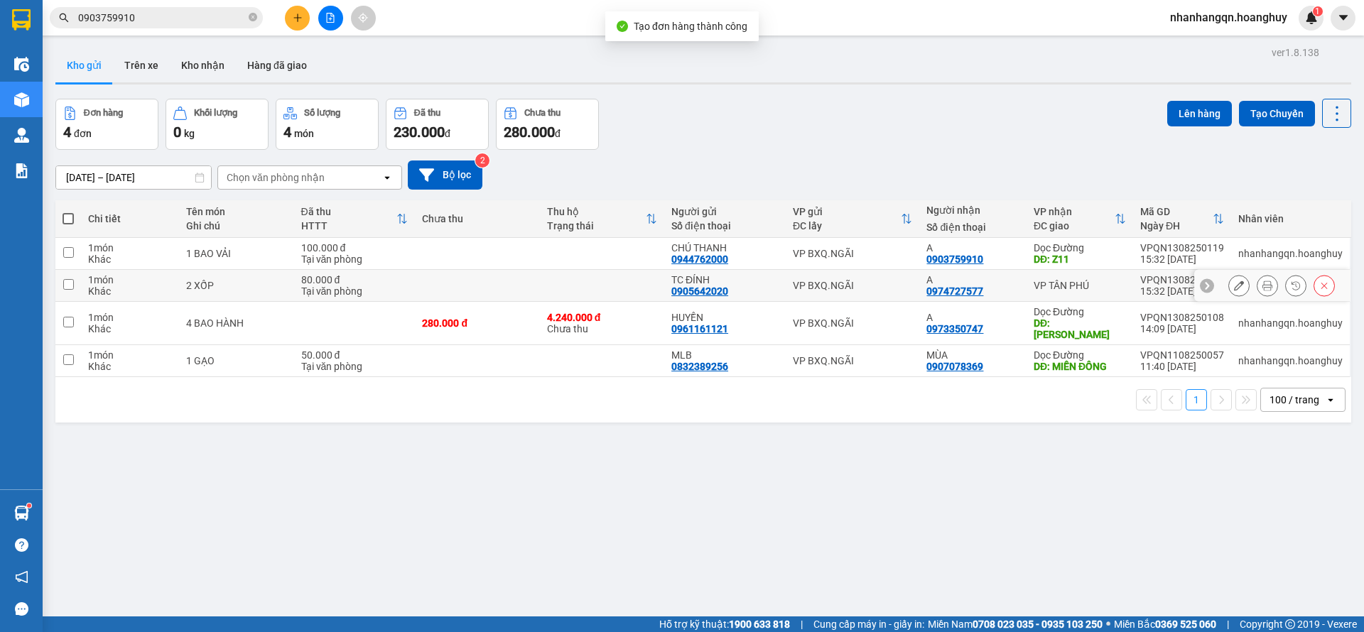
click at [867, 297] on td "VP BXQ.NGÃI" at bounding box center [853, 286] width 134 height 32
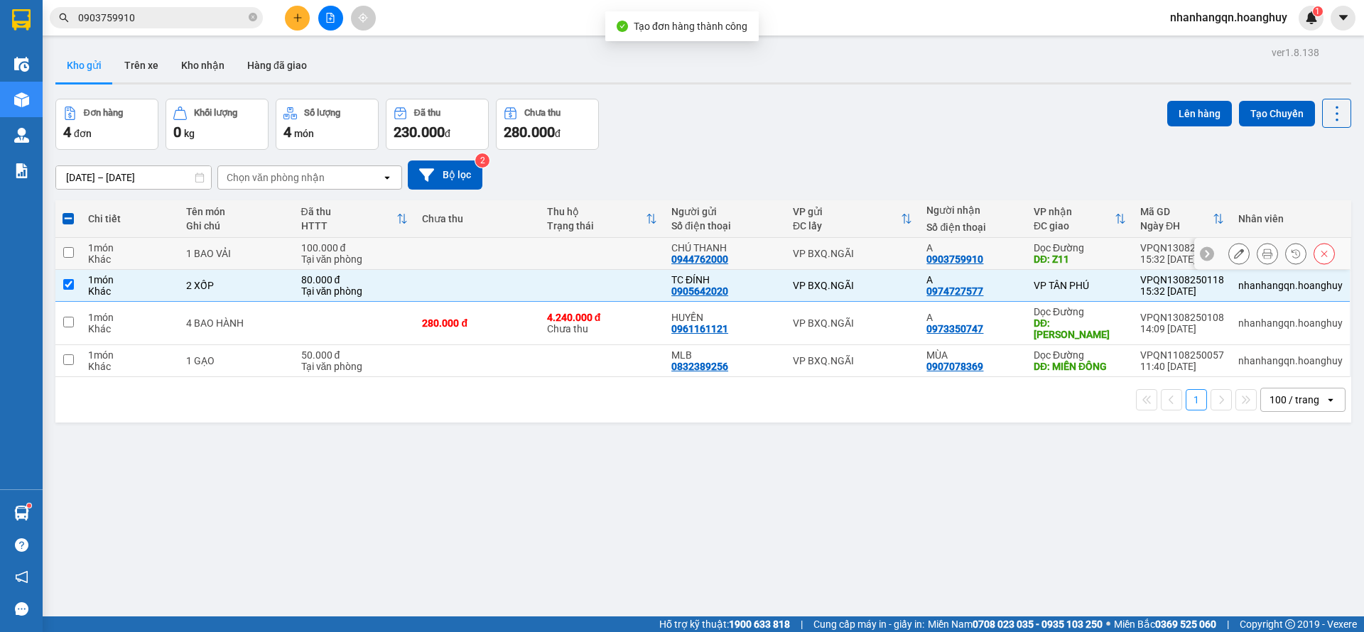
click at [894, 259] on td "VP BXQ.NGÃI" at bounding box center [853, 254] width 134 height 32
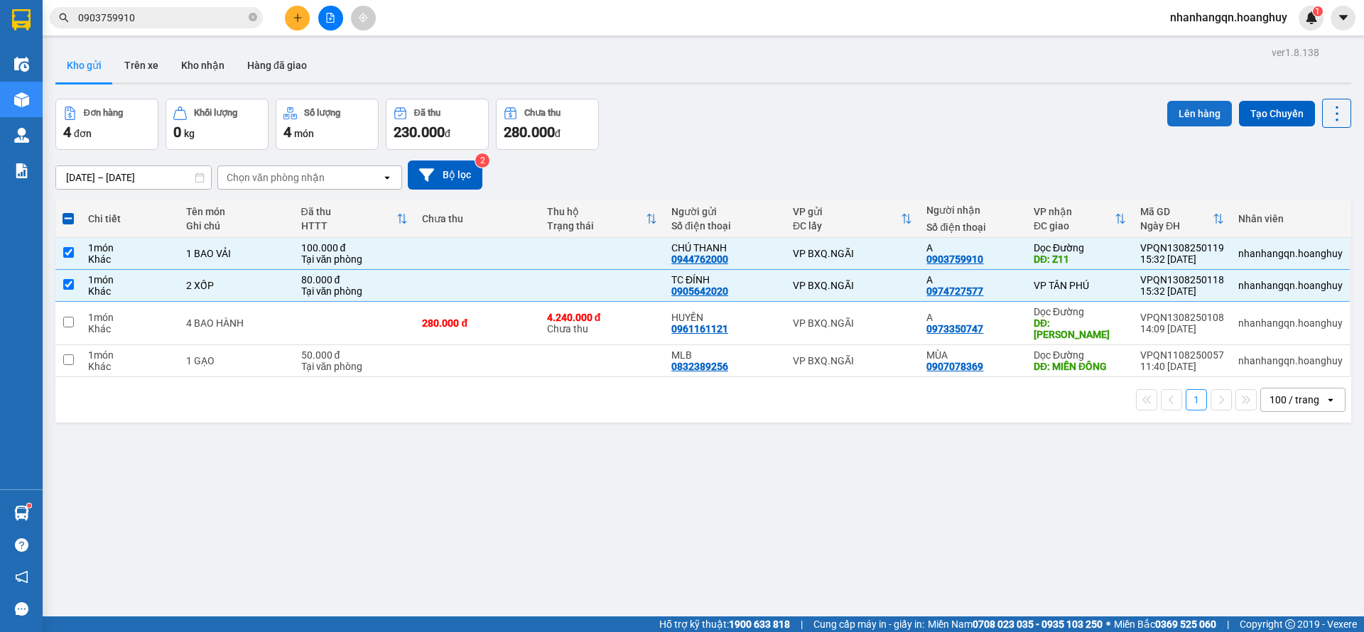
click at [1152, 112] on div "Đơn hàng 4 đơn Khối lượng 0 kg Số lượng 4 món Đã thu 230.000 đ Chưa thu 280.000…" at bounding box center [703, 124] width 1296 height 51
click at [1167, 115] on button "Lên hàng" at bounding box center [1199, 114] width 65 height 26
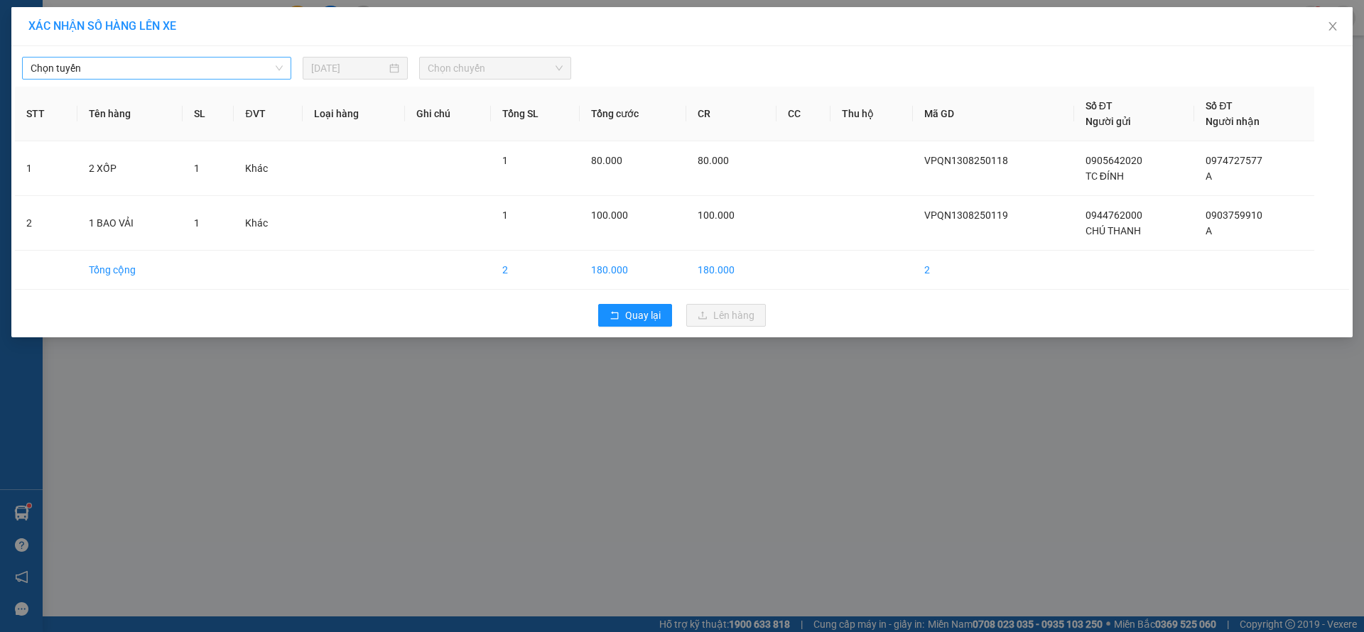
click at [204, 75] on span "Chọn tuyến" at bounding box center [157, 68] width 252 height 21
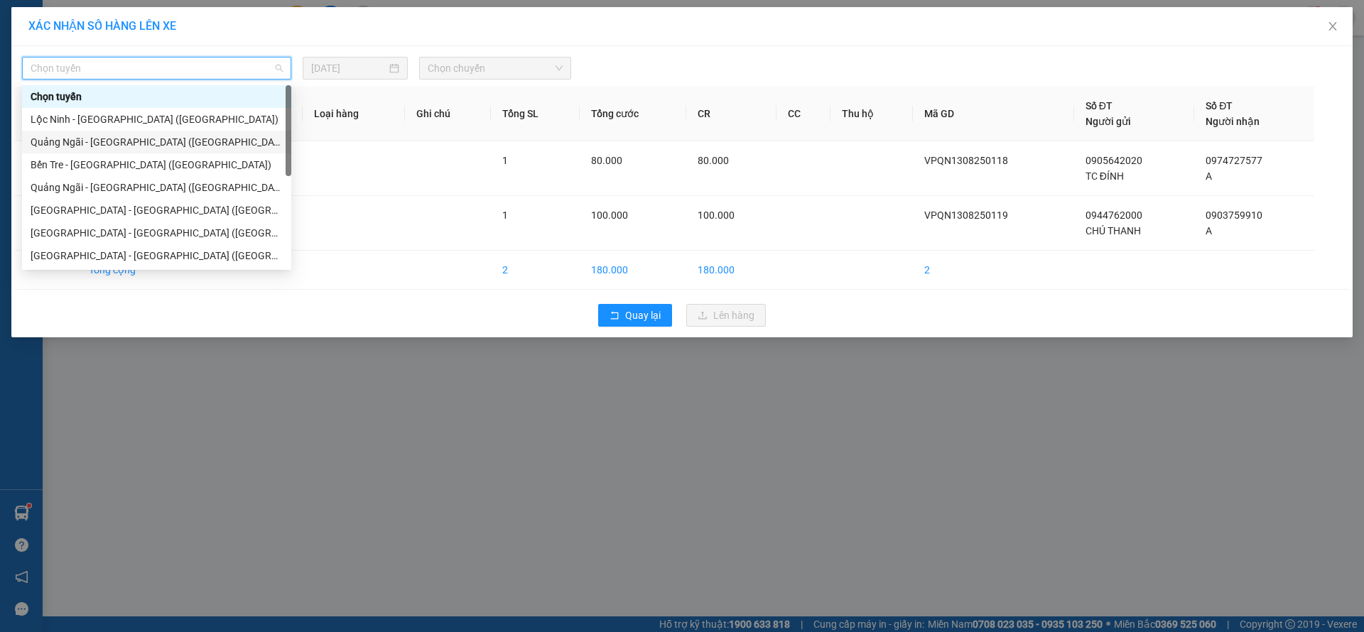
click at [128, 140] on div "Quảng Ngãi - [GEOGRAPHIC_DATA] ([GEOGRAPHIC_DATA])" at bounding box center [157, 142] width 252 height 16
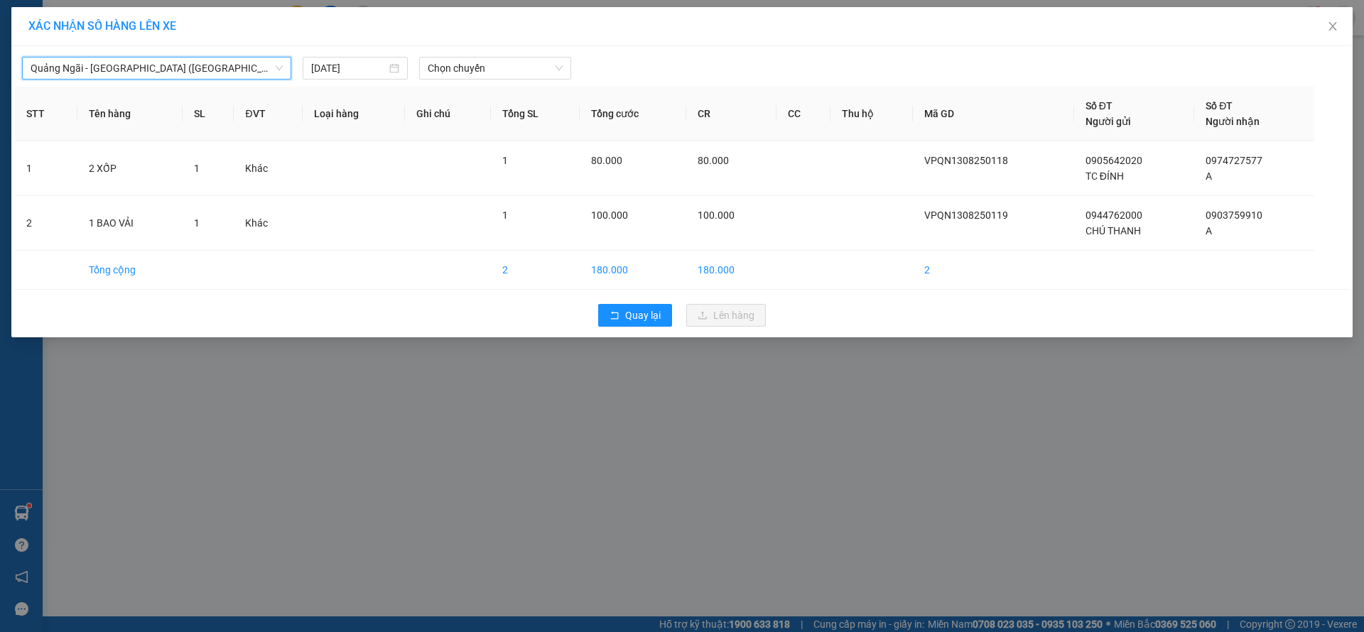
click at [450, 83] on div "[GEOGRAPHIC_DATA] - [GEOGRAPHIC_DATA] ([GEOGRAPHIC_DATA]) [GEOGRAPHIC_DATA] - […" at bounding box center [681, 191] width 1341 height 291
click at [460, 79] on div "Chọn chuyến" at bounding box center [495, 68] width 152 height 23
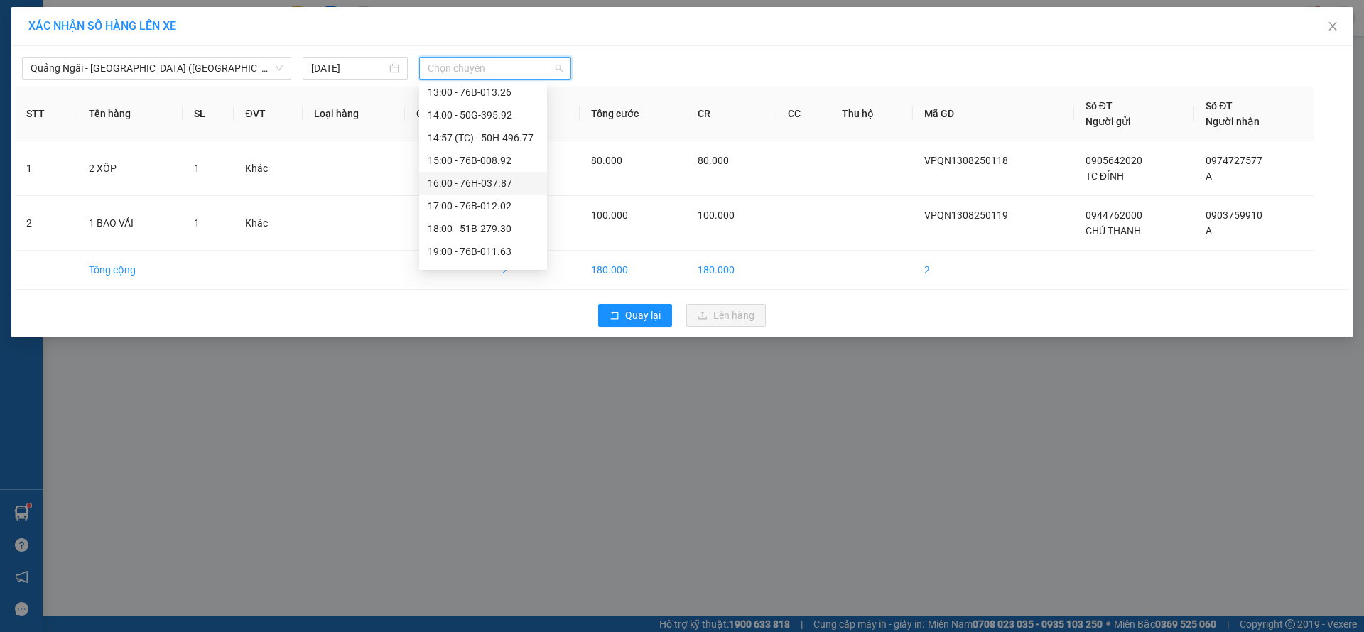
scroll to position [68, 0]
click at [510, 224] on div "19:00 - 76B-011.63" at bounding box center [483, 233] width 128 height 23
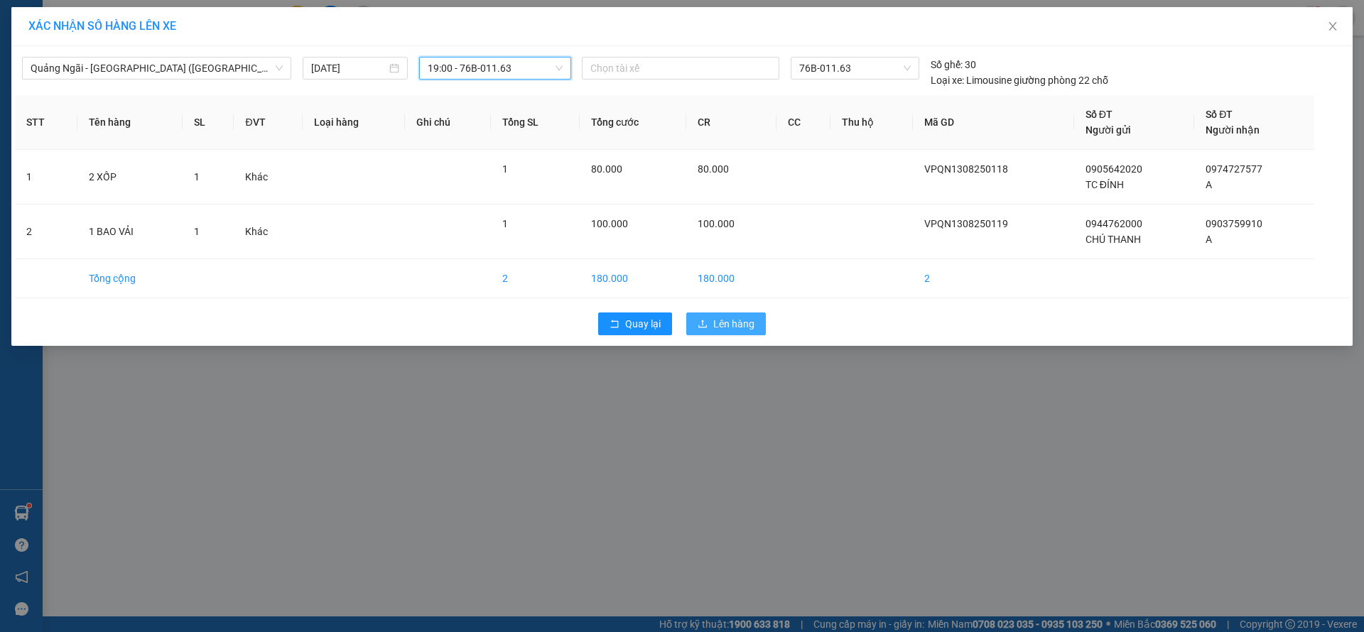
click at [715, 327] on span "Lên hàng" at bounding box center [733, 324] width 41 height 16
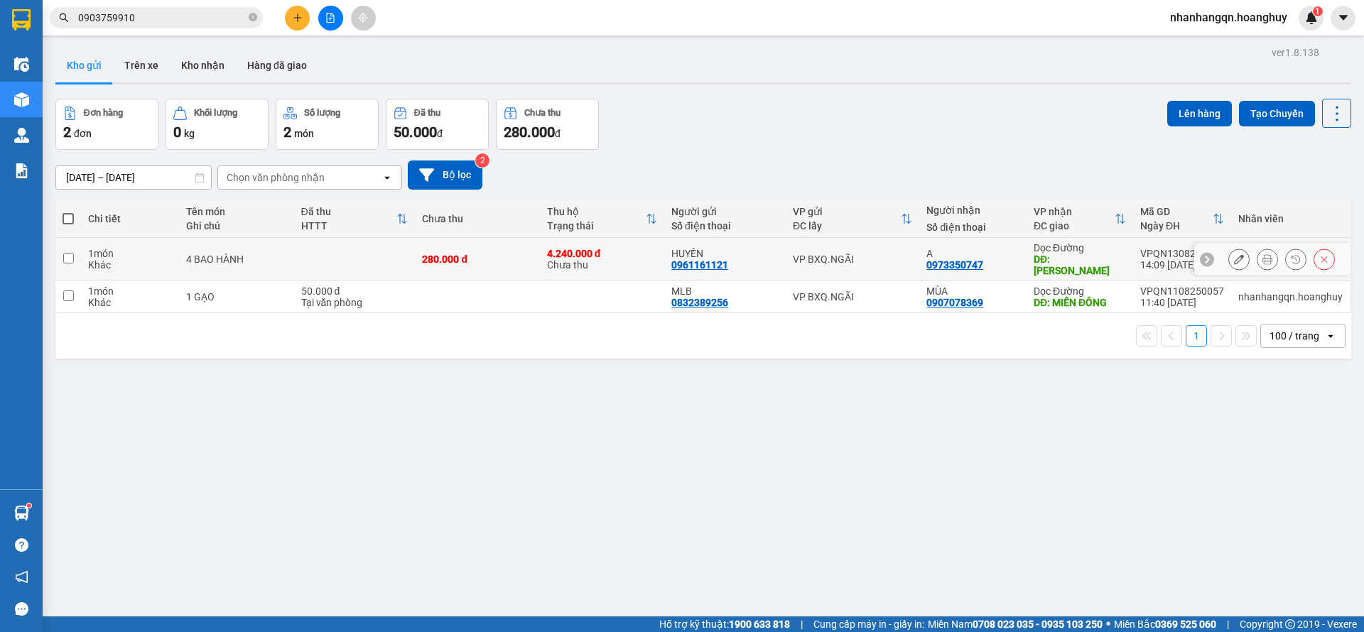
click at [1234, 254] on icon at bounding box center [1239, 259] width 10 height 10
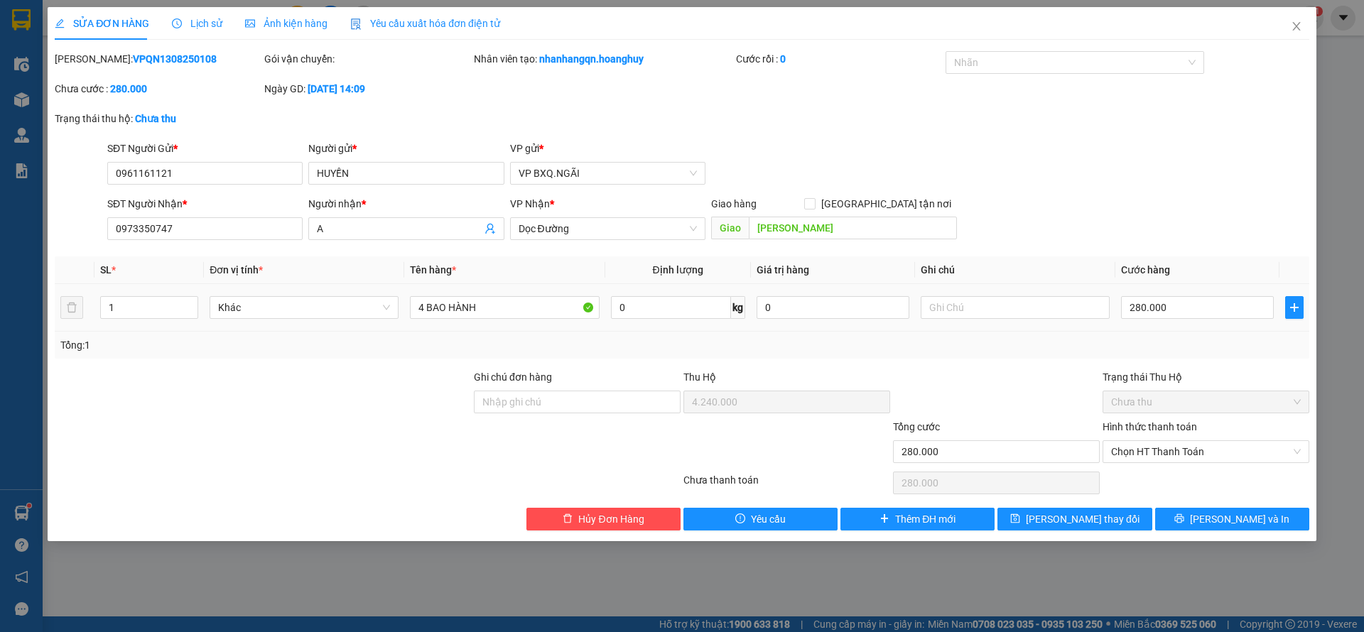
click at [1178, 286] on td "280.000" at bounding box center [1197, 308] width 164 height 48
click at [1177, 304] on input "280.000" at bounding box center [1197, 307] width 153 height 23
click at [1193, 454] on span "Chọn HT Thanh Toán" at bounding box center [1206, 451] width 190 height 21
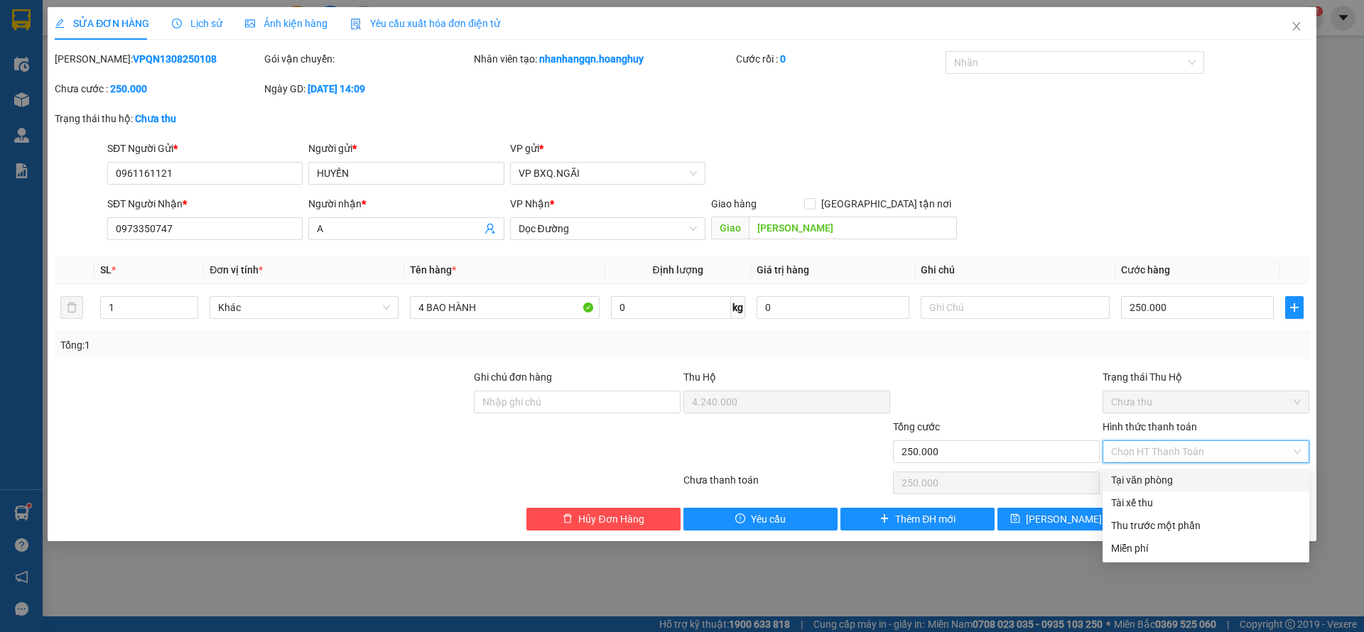
click at [1166, 477] on div "Tại văn phòng" at bounding box center [1206, 480] width 190 height 16
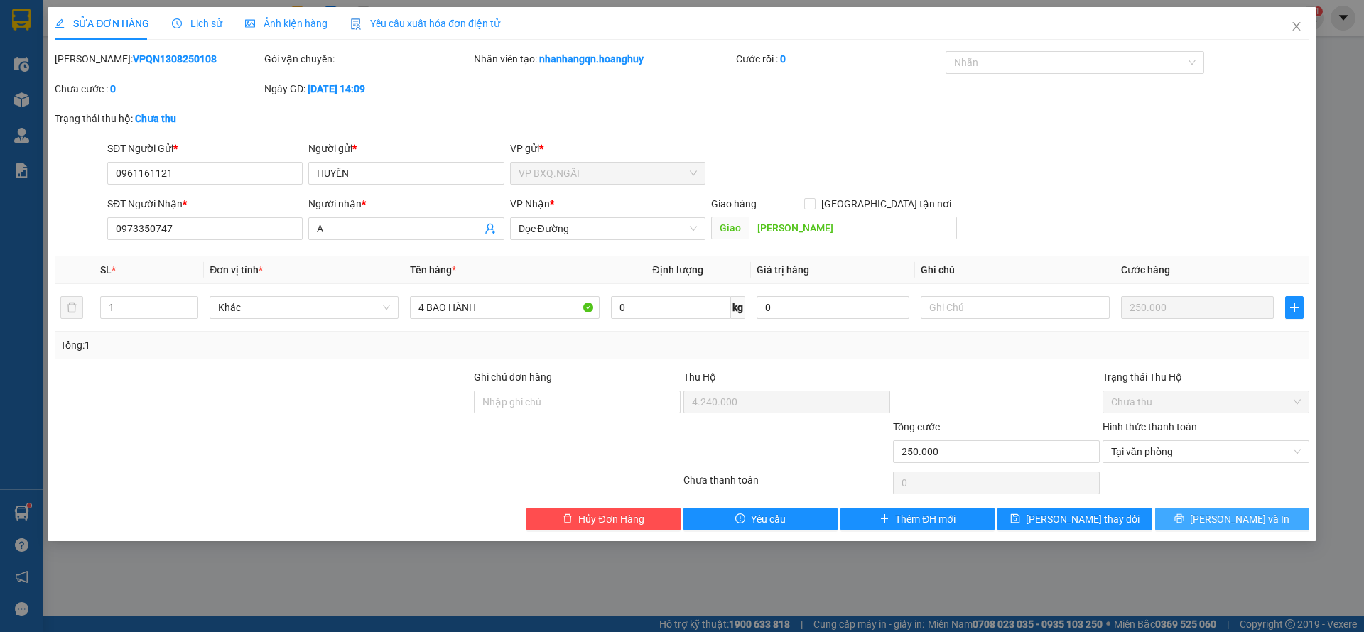
click at [1239, 519] on span "[PERSON_NAME] và In" at bounding box center [1239, 519] width 99 height 16
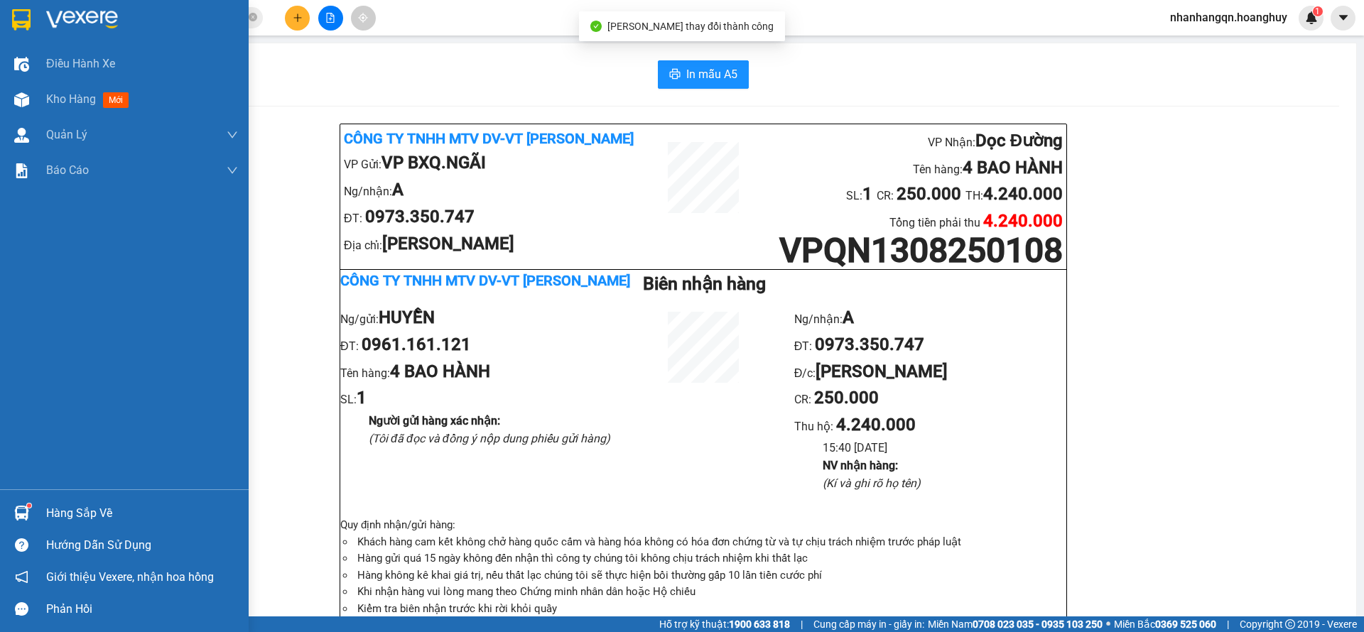
click at [23, 11] on img at bounding box center [21, 19] width 18 height 21
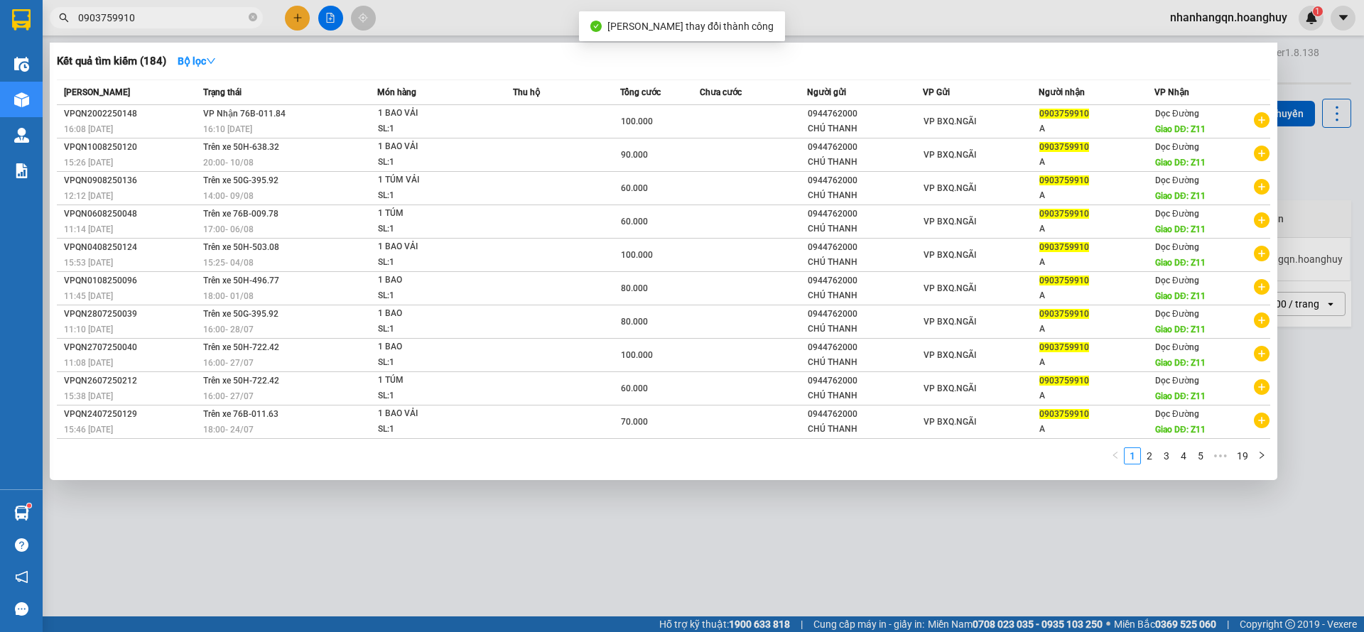
click at [192, 12] on input "0903759910" at bounding box center [162, 18] width 168 height 16
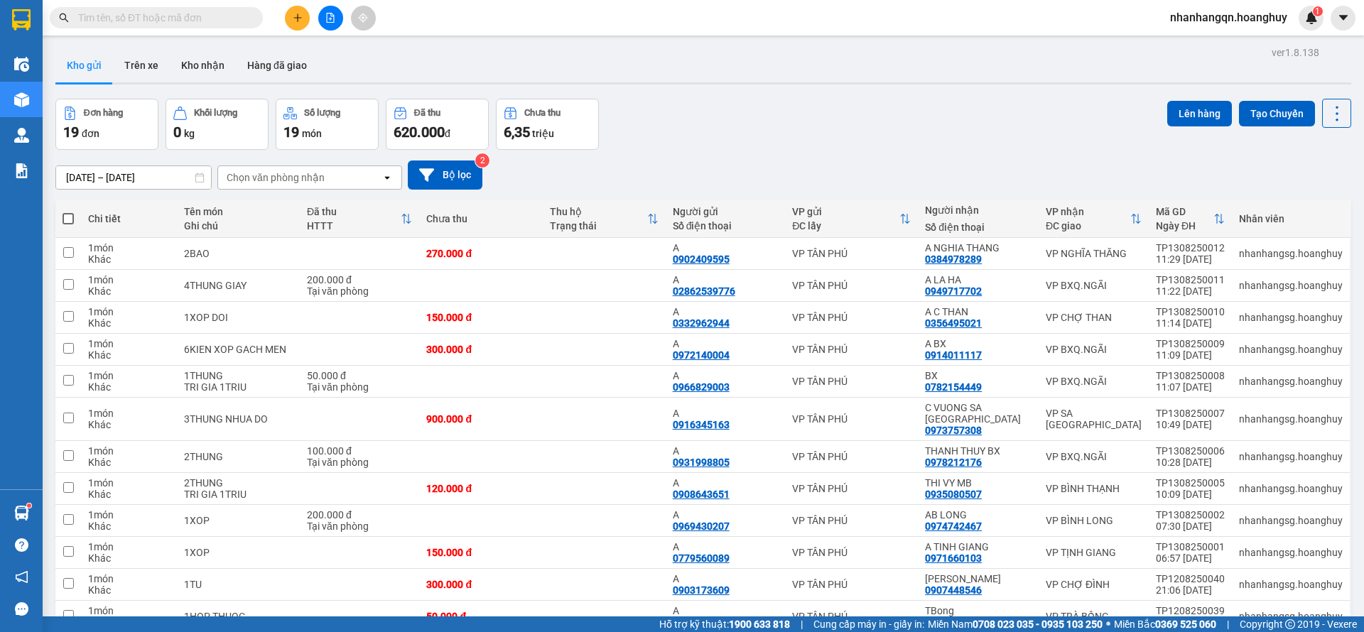
click at [329, 22] on icon "file-add" at bounding box center [331, 18] width 8 height 10
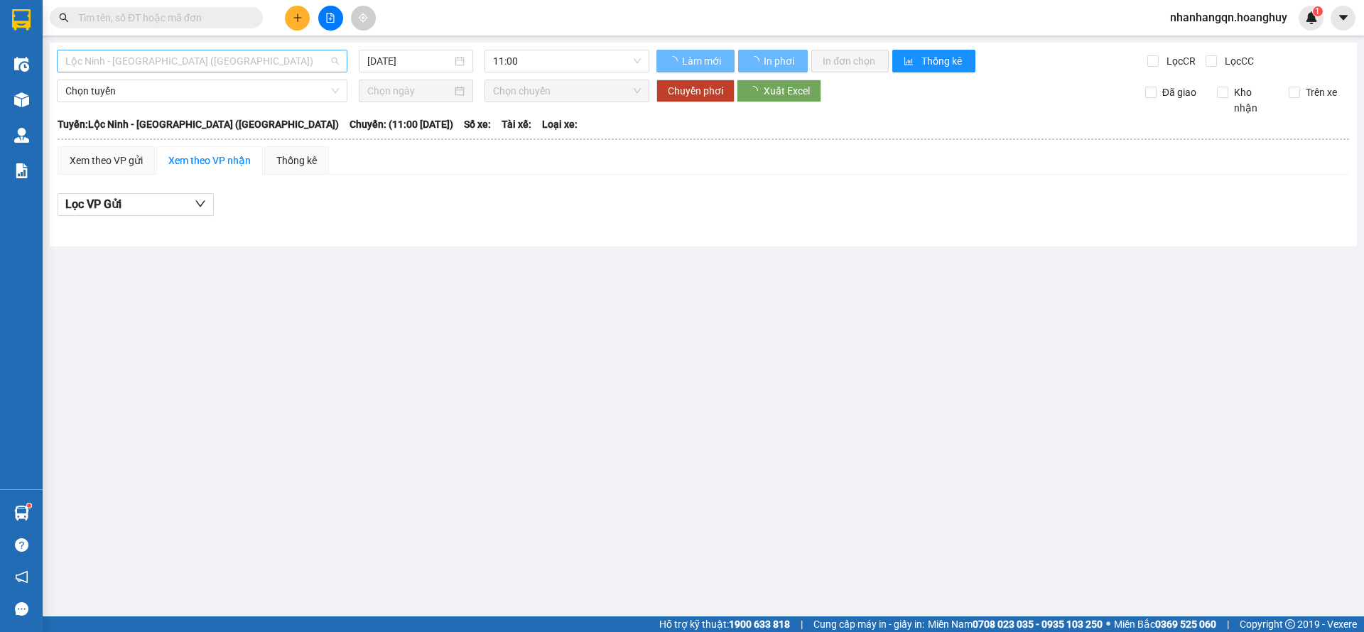
click at [278, 58] on span "Lộc Ninh - [GEOGRAPHIC_DATA] ([GEOGRAPHIC_DATA])" at bounding box center [202, 60] width 274 height 21
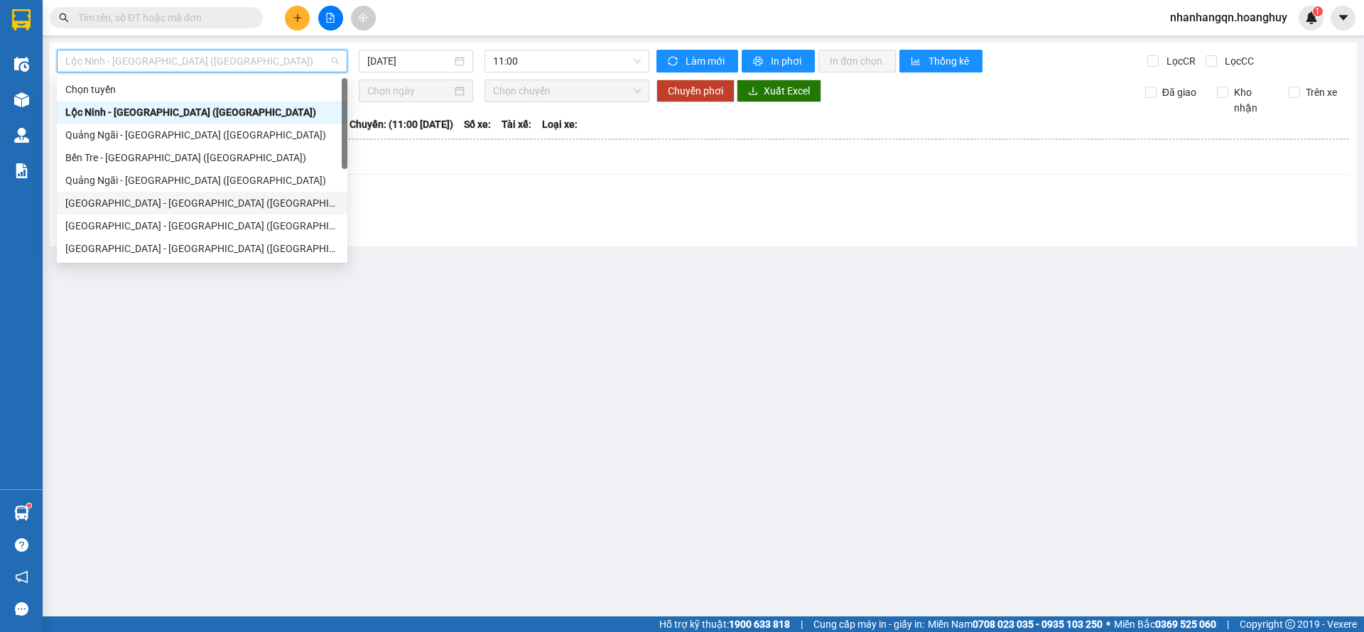
click at [198, 200] on div "[GEOGRAPHIC_DATA] - [GEOGRAPHIC_DATA] ([GEOGRAPHIC_DATA])" at bounding box center [202, 203] width 274 height 16
type input "[DATE]"
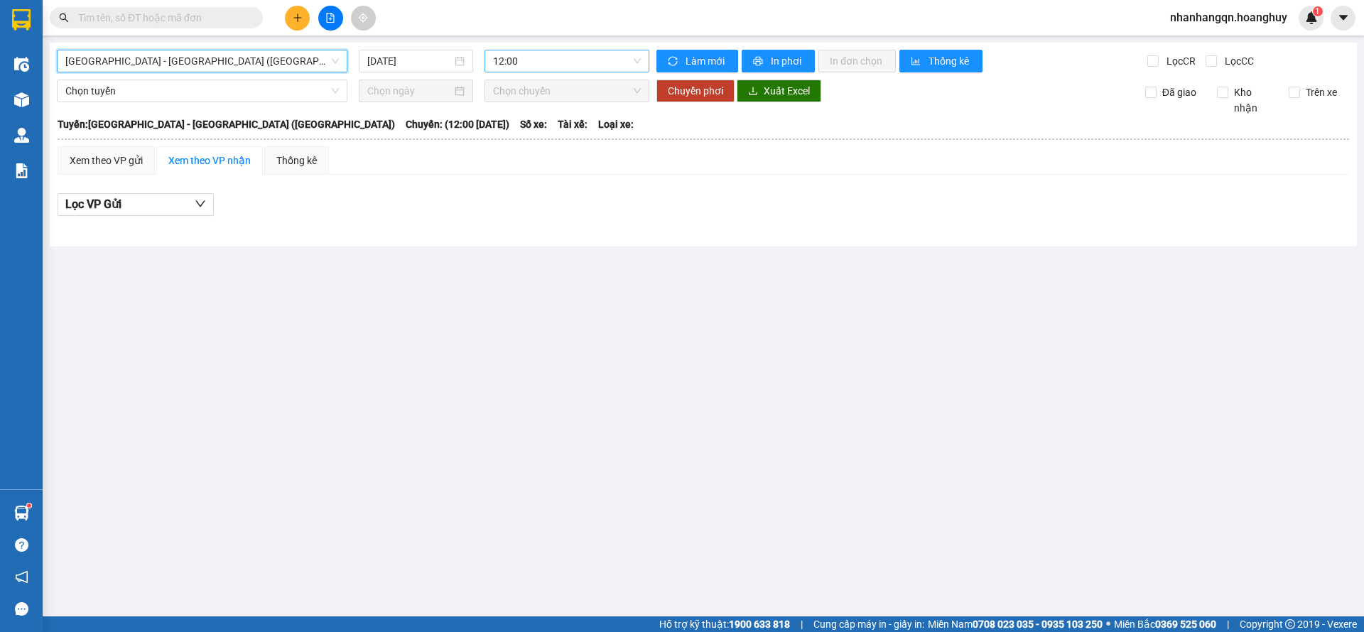
click at [567, 69] on span "12:00" at bounding box center [567, 60] width 148 height 21
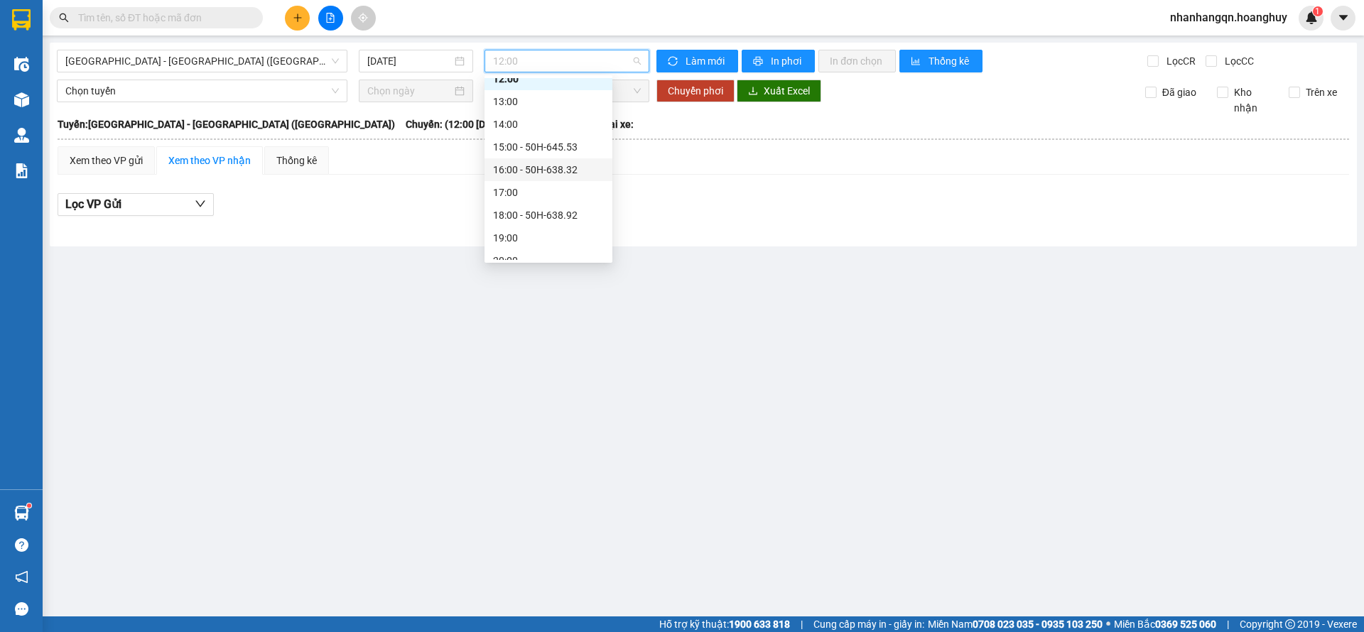
scroll to position [45, 0]
click at [563, 136] on div "15:00 - 50H-645.53" at bounding box center [548, 135] width 111 height 16
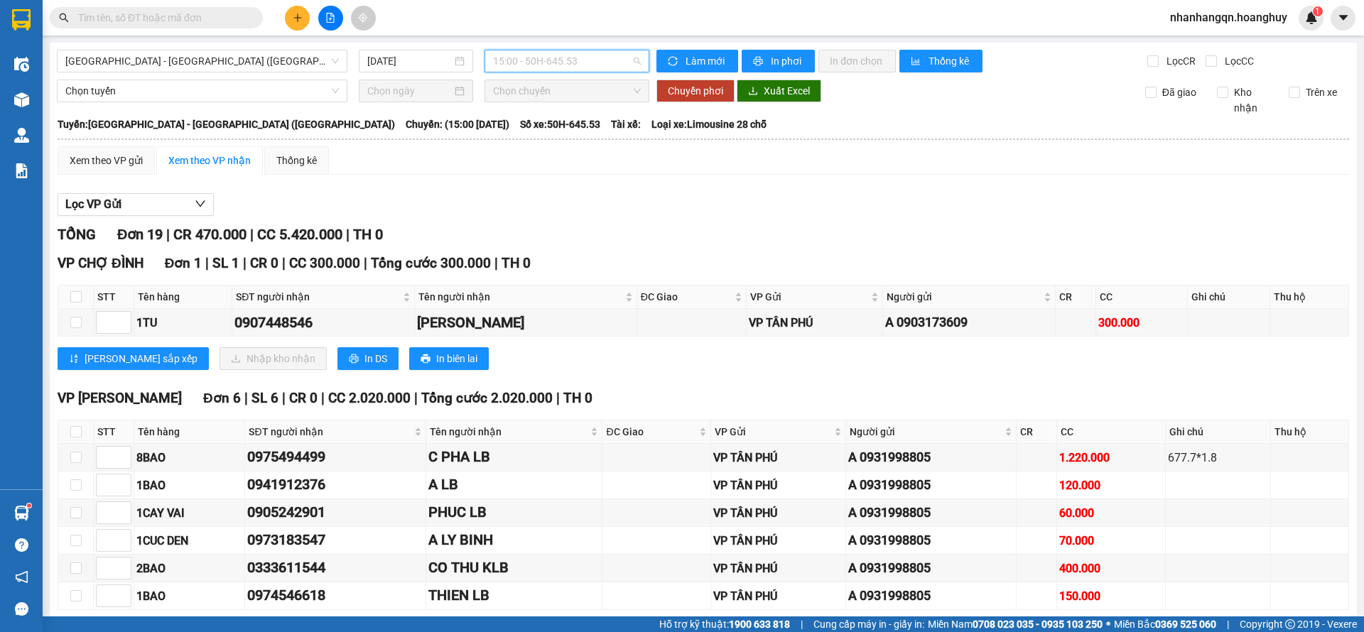
click at [539, 65] on span "15:00 - 50H-645.53" at bounding box center [567, 60] width 148 height 21
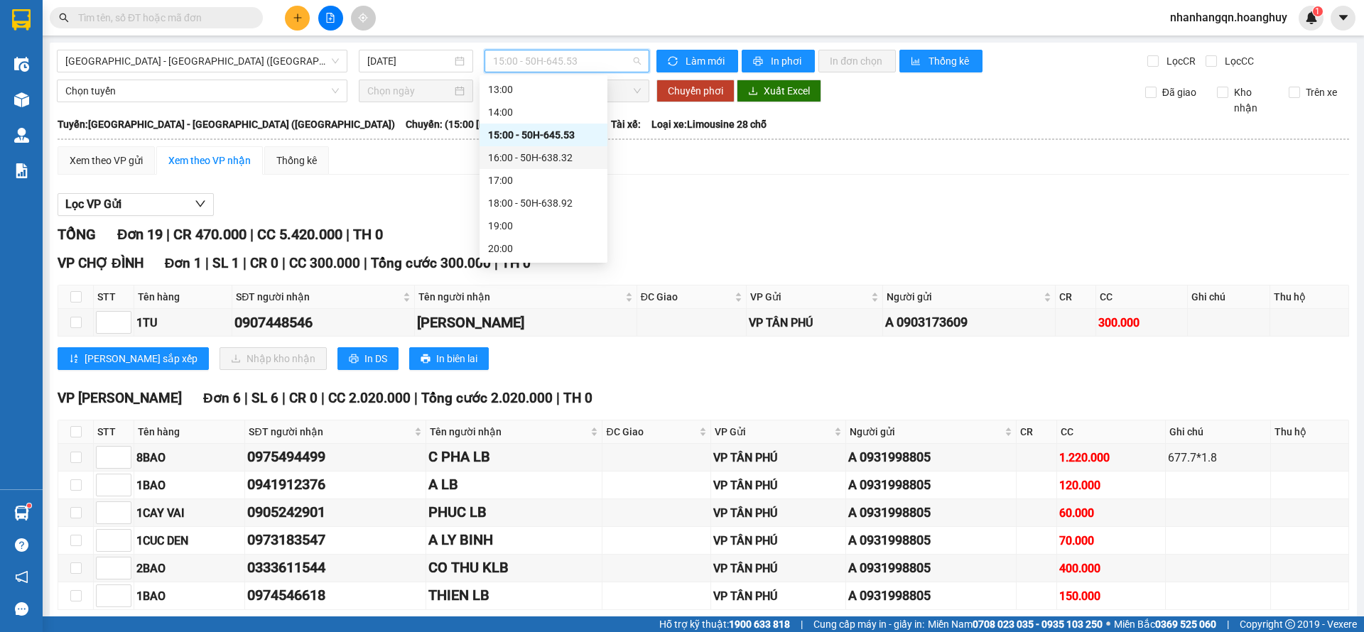
click at [534, 155] on div "16:00 - 50H-638.32" at bounding box center [543, 158] width 111 height 16
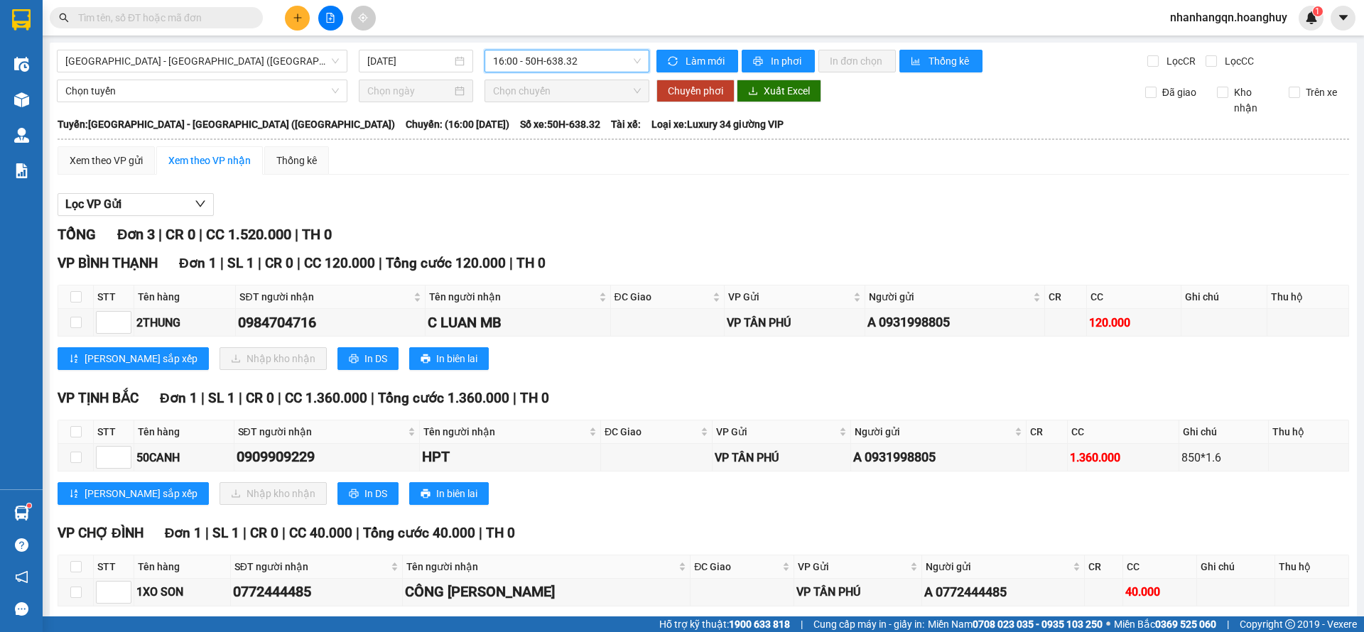
click at [593, 63] on span "16:00 - 50H-638.32" at bounding box center [567, 60] width 148 height 21
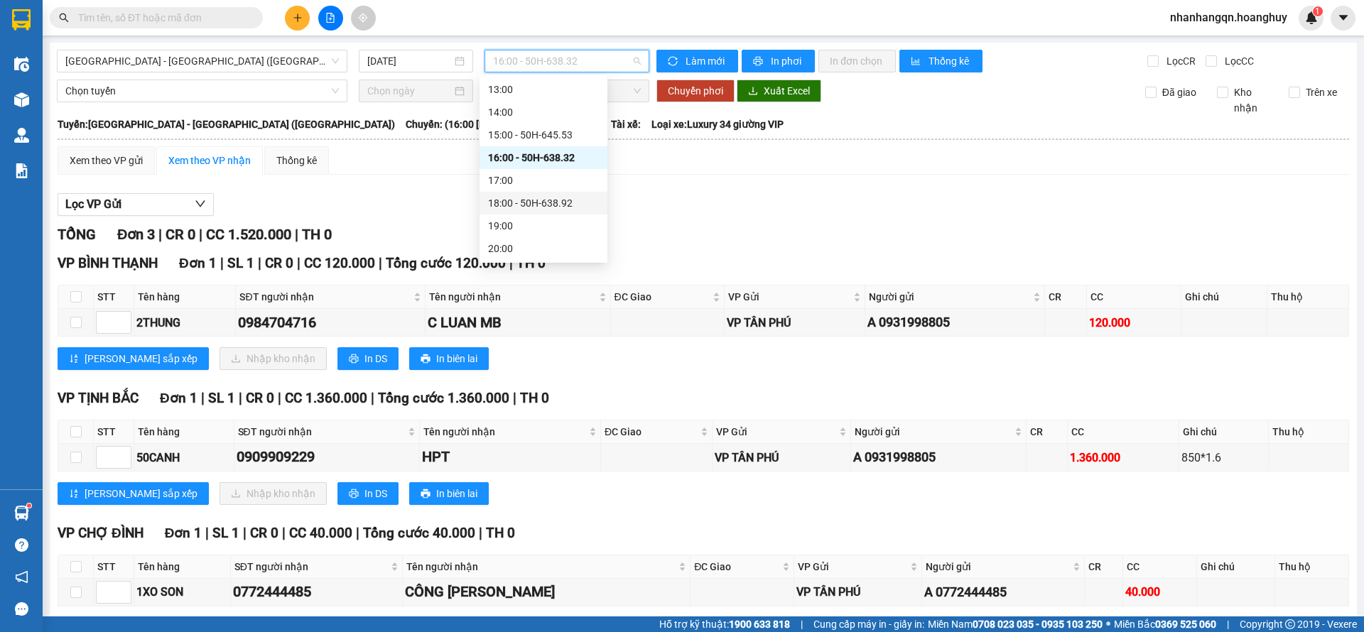
click at [561, 205] on div "18:00 - 50H-638.92" at bounding box center [543, 203] width 111 height 16
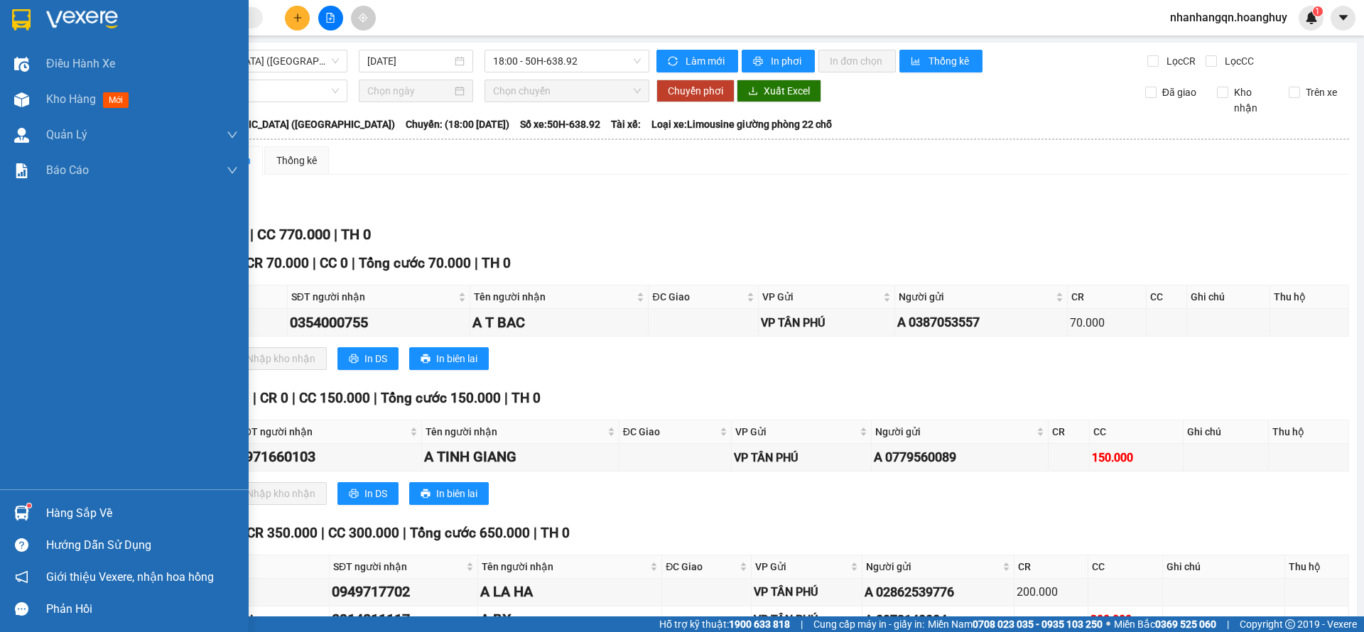
click at [13, 21] on img at bounding box center [21, 19] width 18 height 21
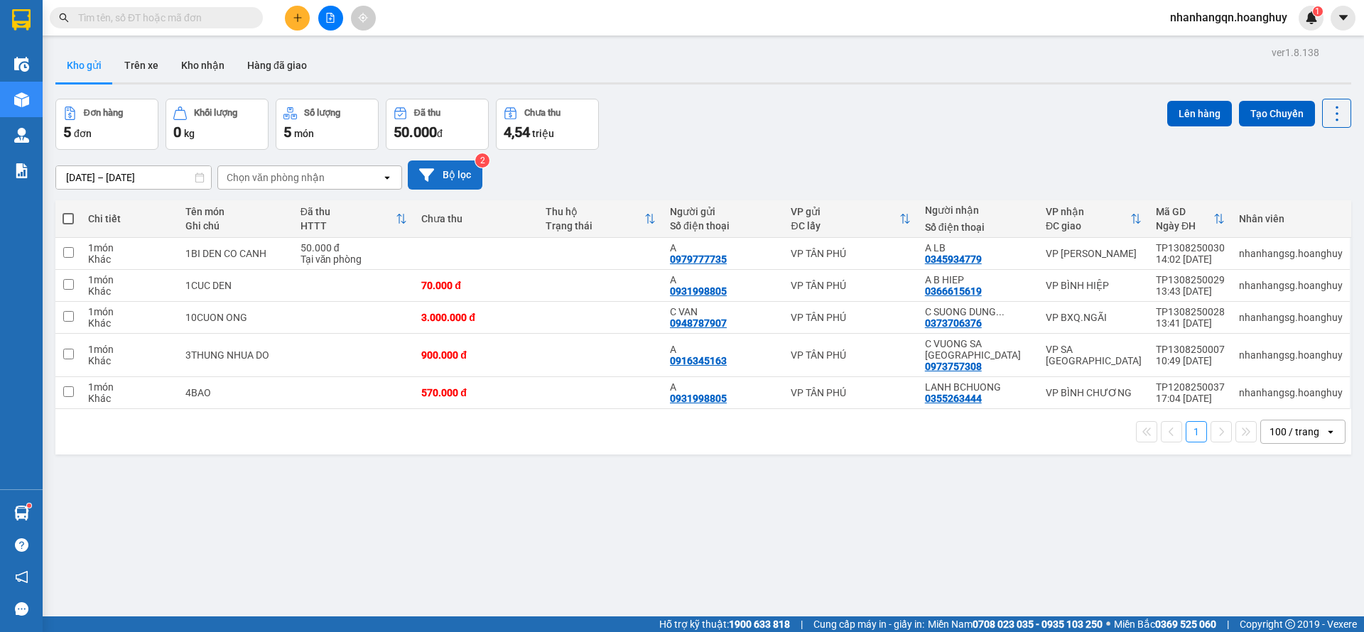
click at [451, 163] on button "Bộ lọc" at bounding box center [445, 175] width 75 height 29
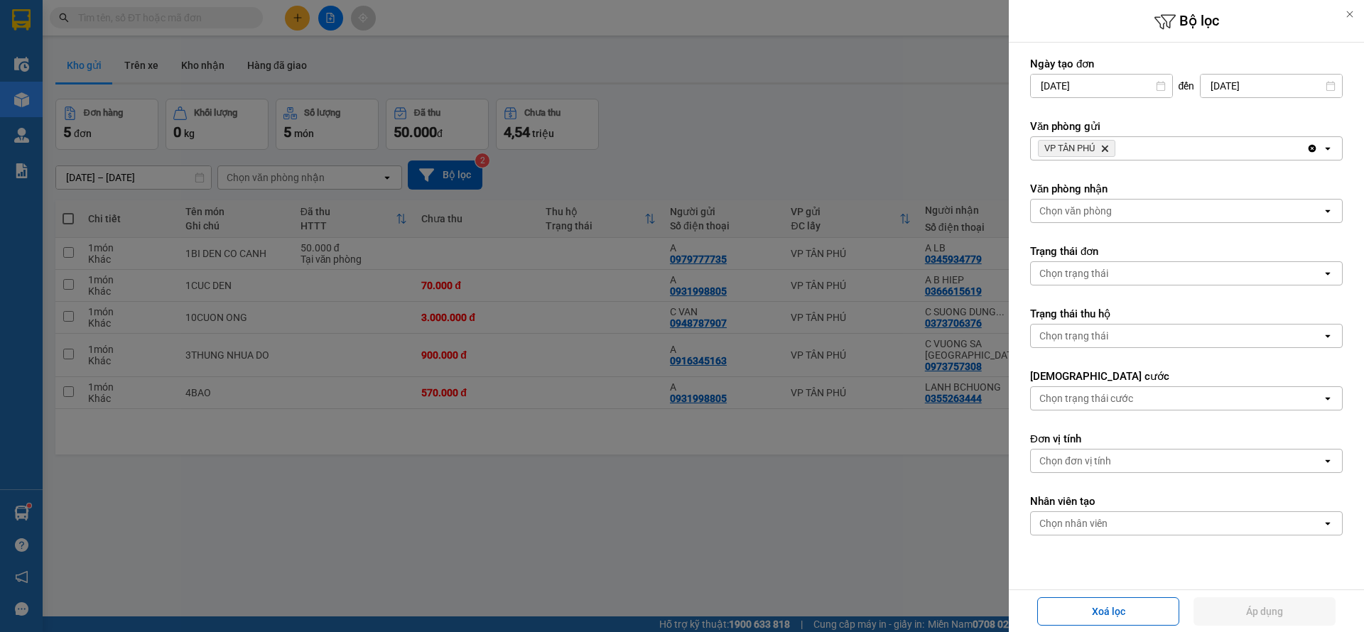
click at [1094, 269] on div "Chọn trạng thái" at bounding box center [1073, 273] width 69 height 14
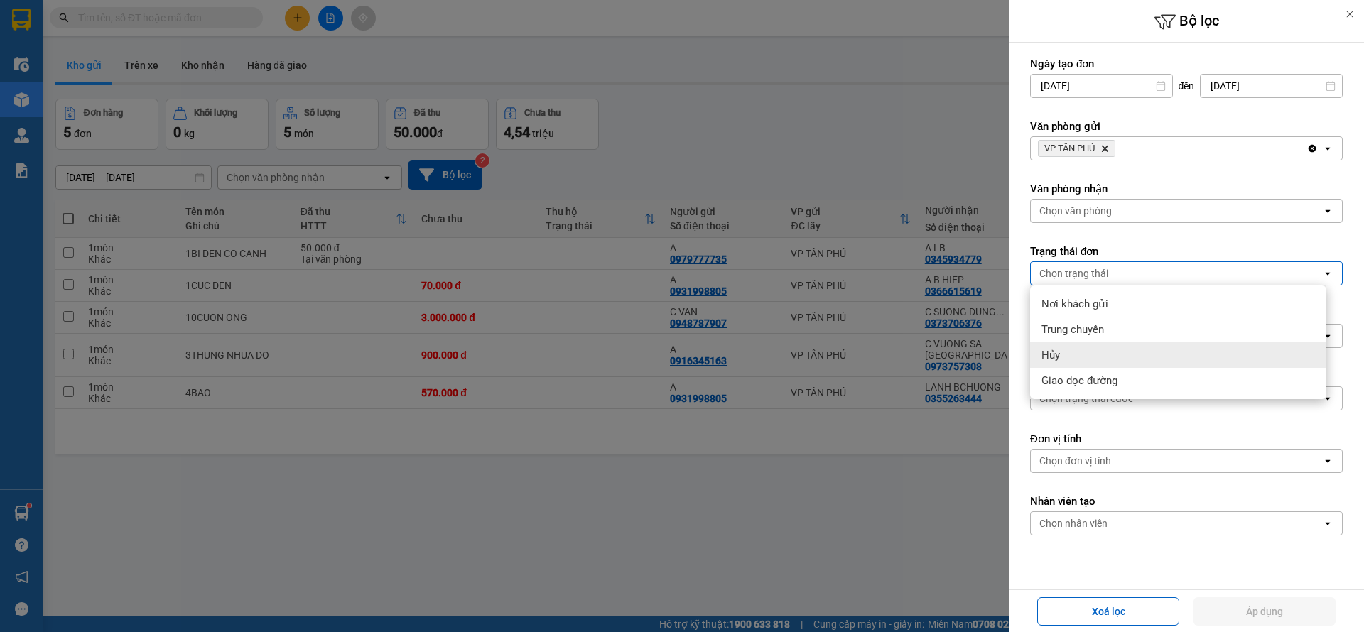
click at [1084, 350] on div "Hủy" at bounding box center [1178, 355] width 296 height 26
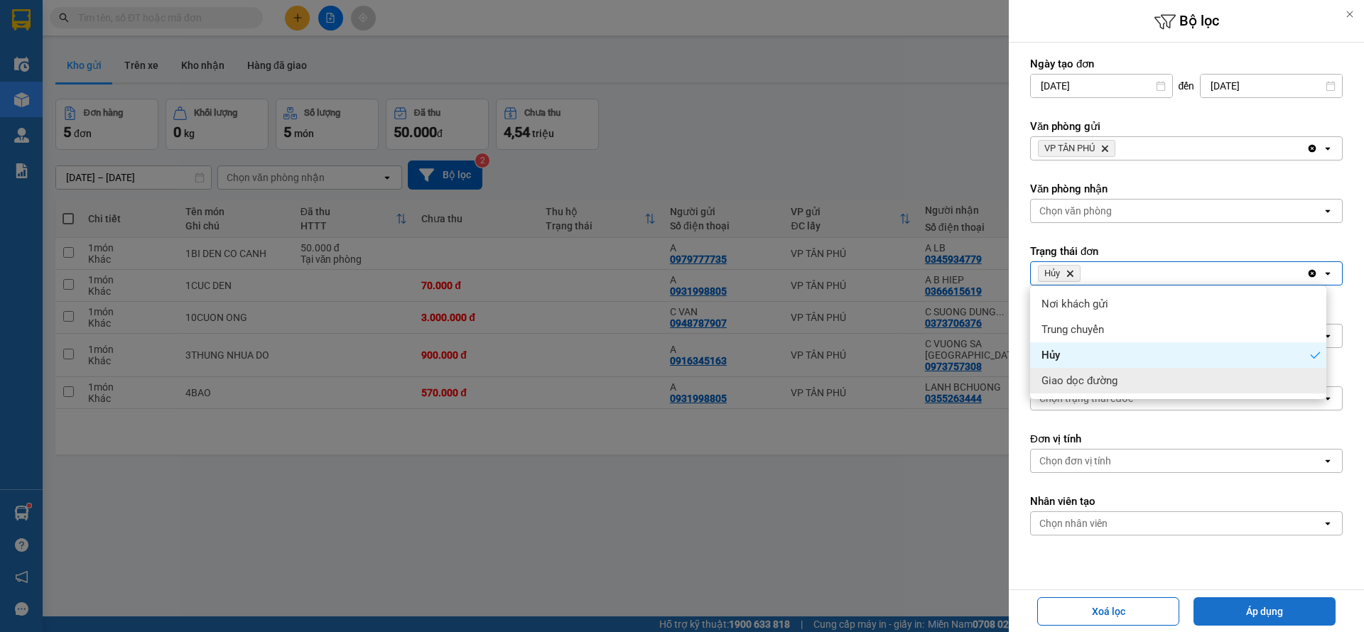
click at [1234, 603] on button "Áp dụng" at bounding box center [1264, 611] width 142 height 28
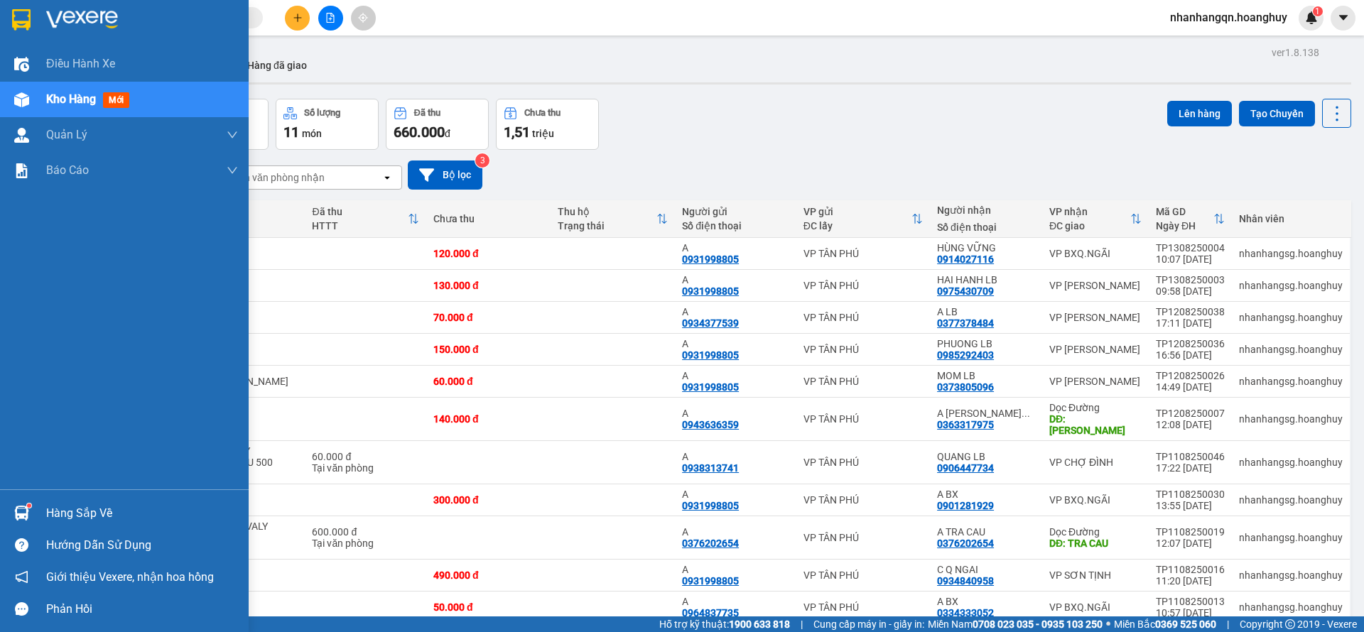
click at [17, 9] on img at bounding box center [21, 19] width 18 height 21
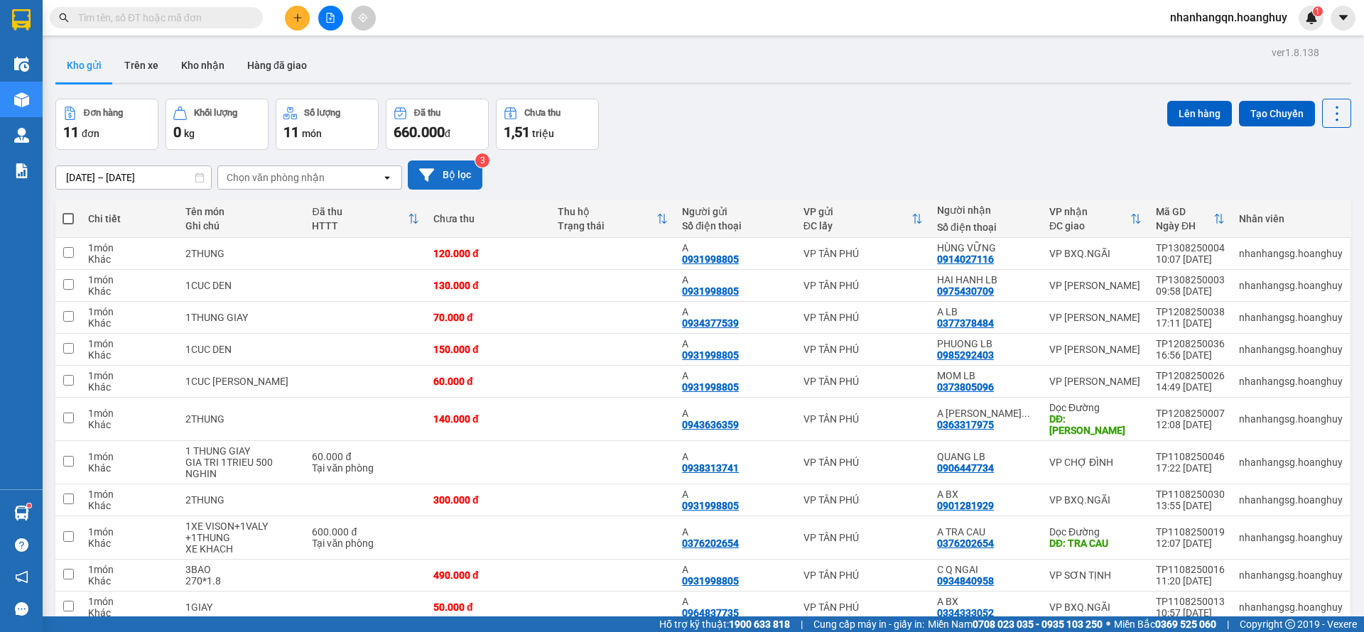
click at [433, 165] on button "Bộ lọc" at bounding box center [445, 175] width 75 height 29
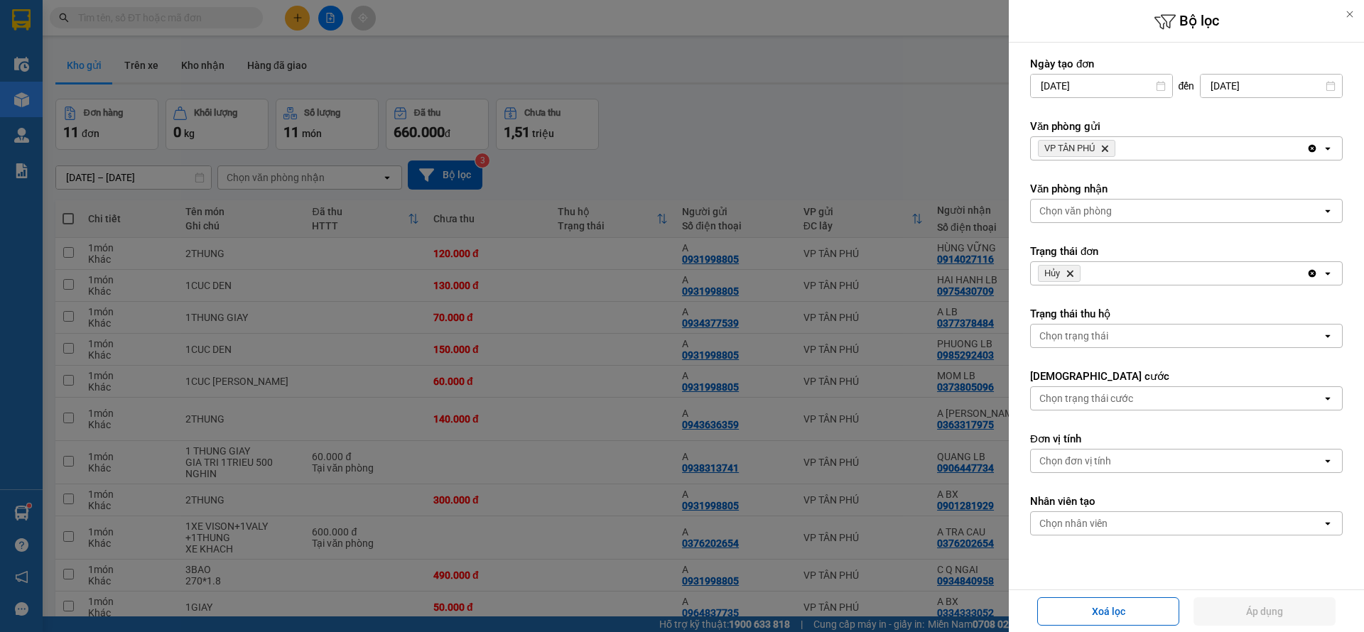
click at [1073, 274] on icon "Delete" at bounding box center [1070, 273] width 9 height 9
click at [1256, 608] on button "Áp dụng" at bounding box center [1264, 611] width 142 height 28
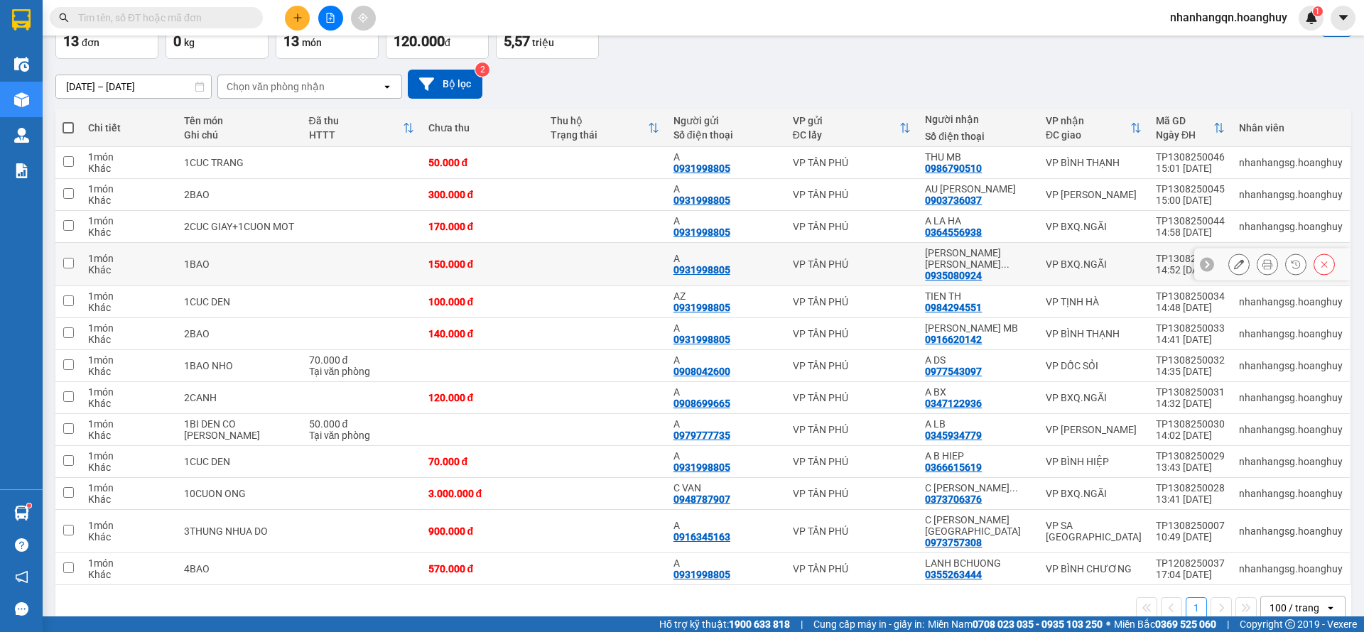
scroll to position [95, 0]
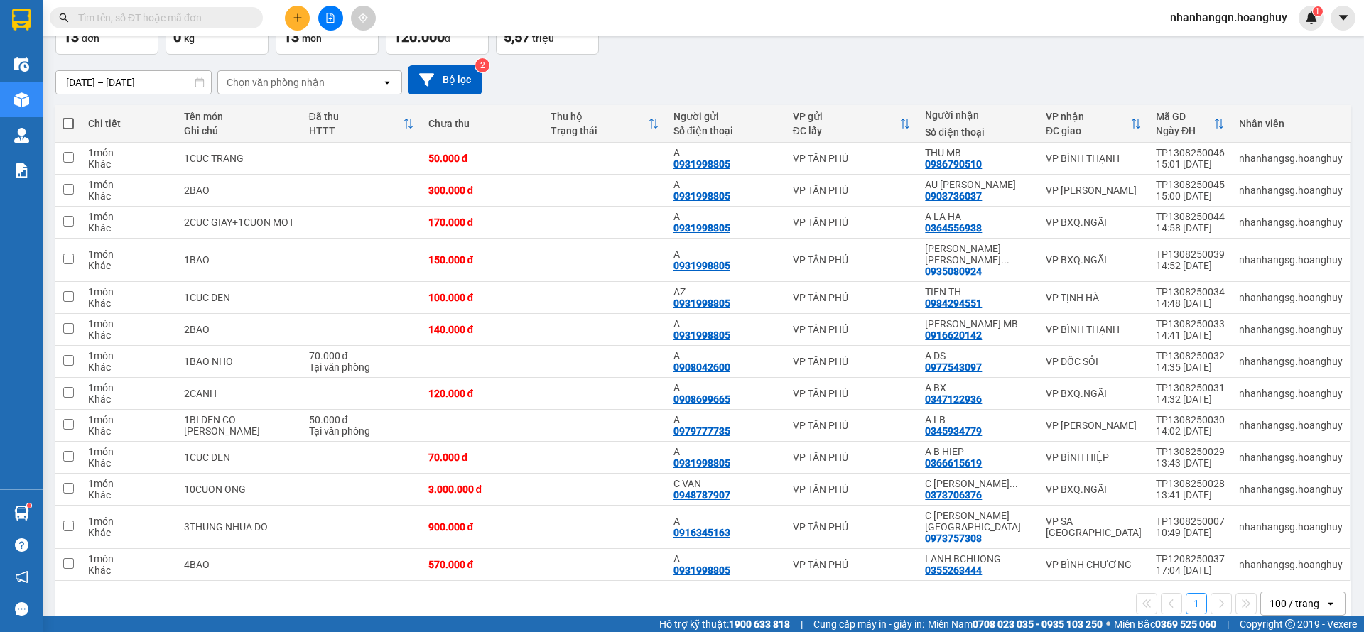
click at [173, 20] on input "text" at bounding box center [162, 18] width 168 height 16
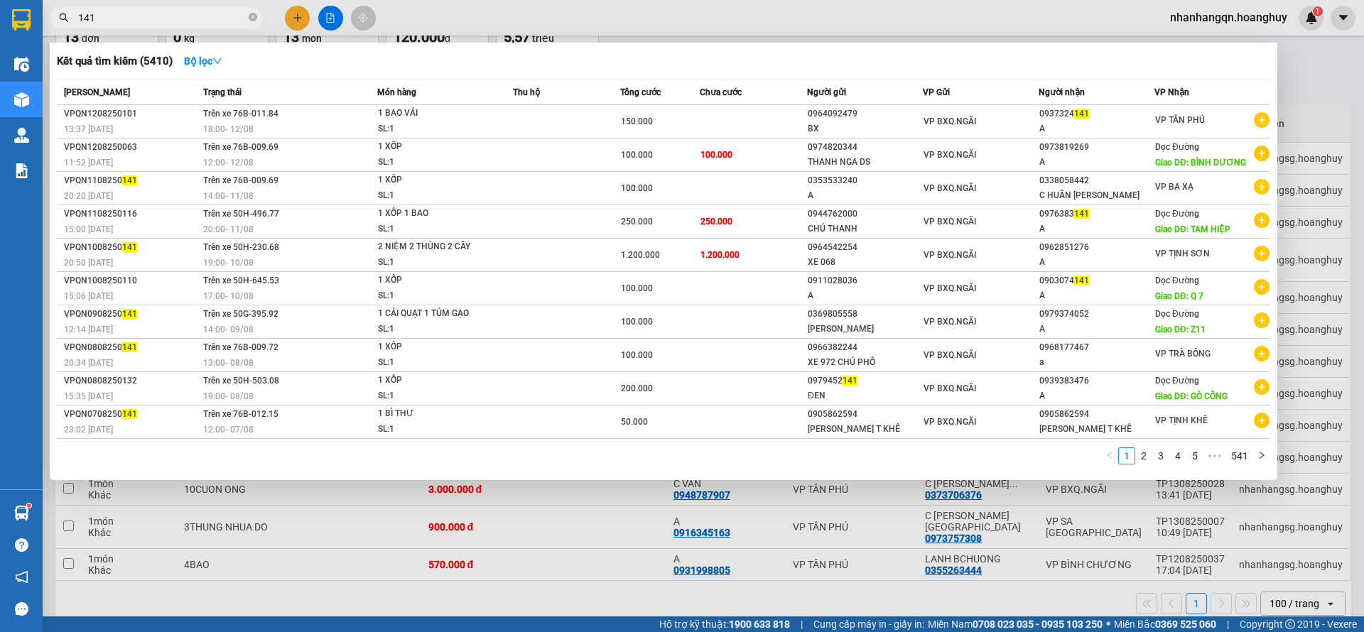
type input "141"
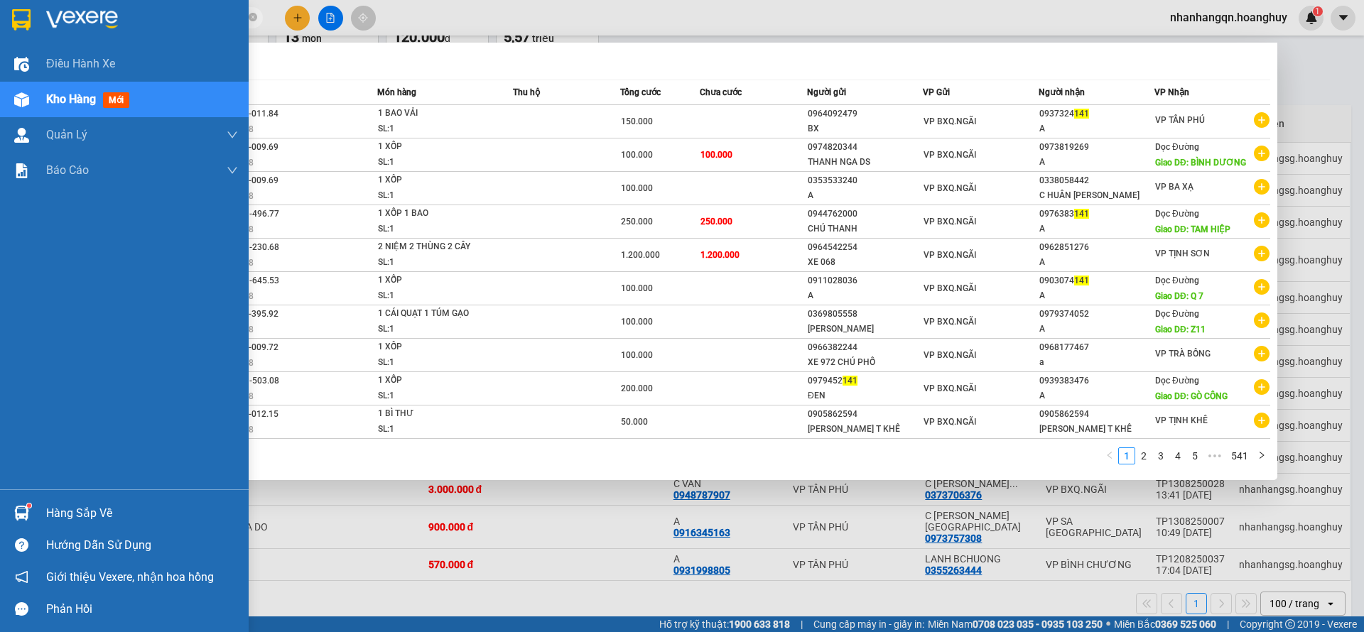
click at [17, 16] on img at bounding box center [21, 19] width 18 height 21
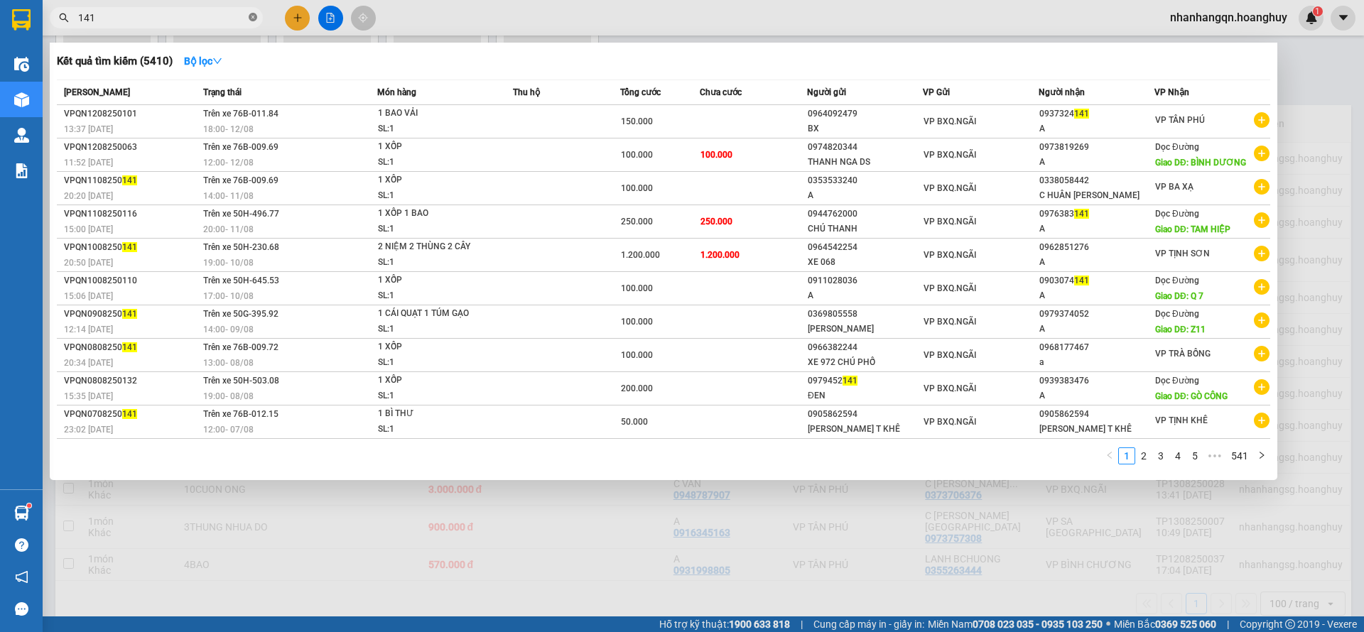
scroll to position [95, 0]
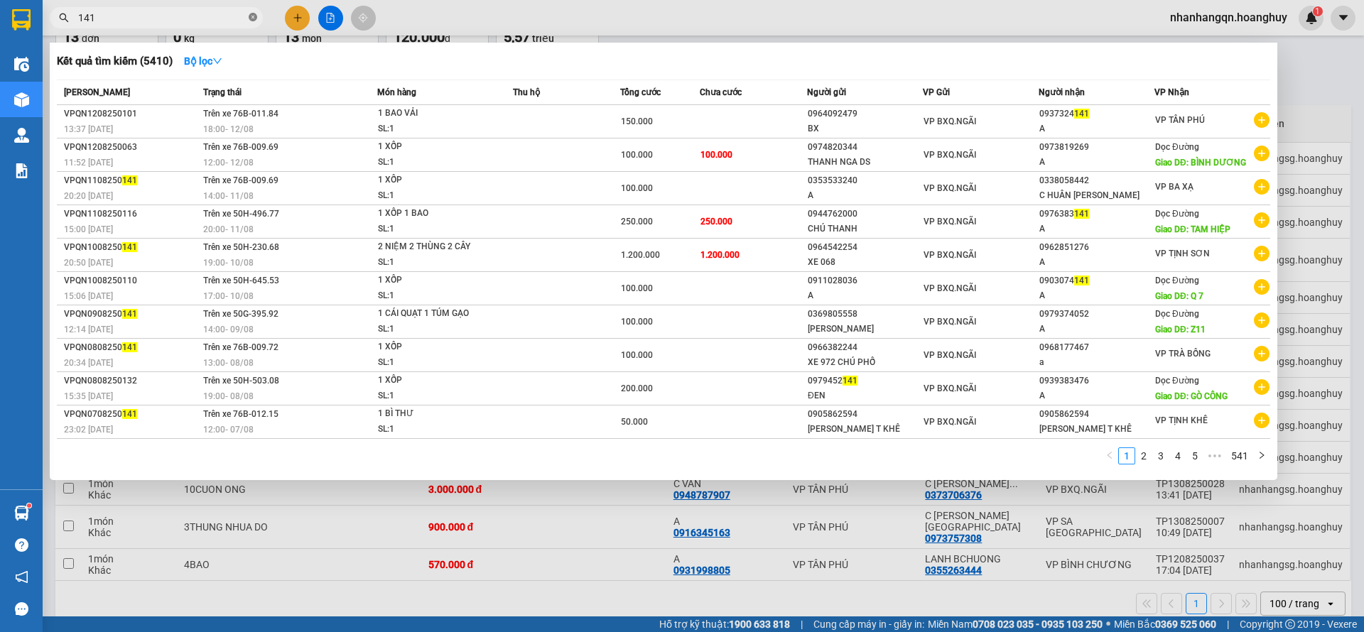
click at [256, 14] on icon "close-circle" at bounding box center [253, 17] width 9 height 9
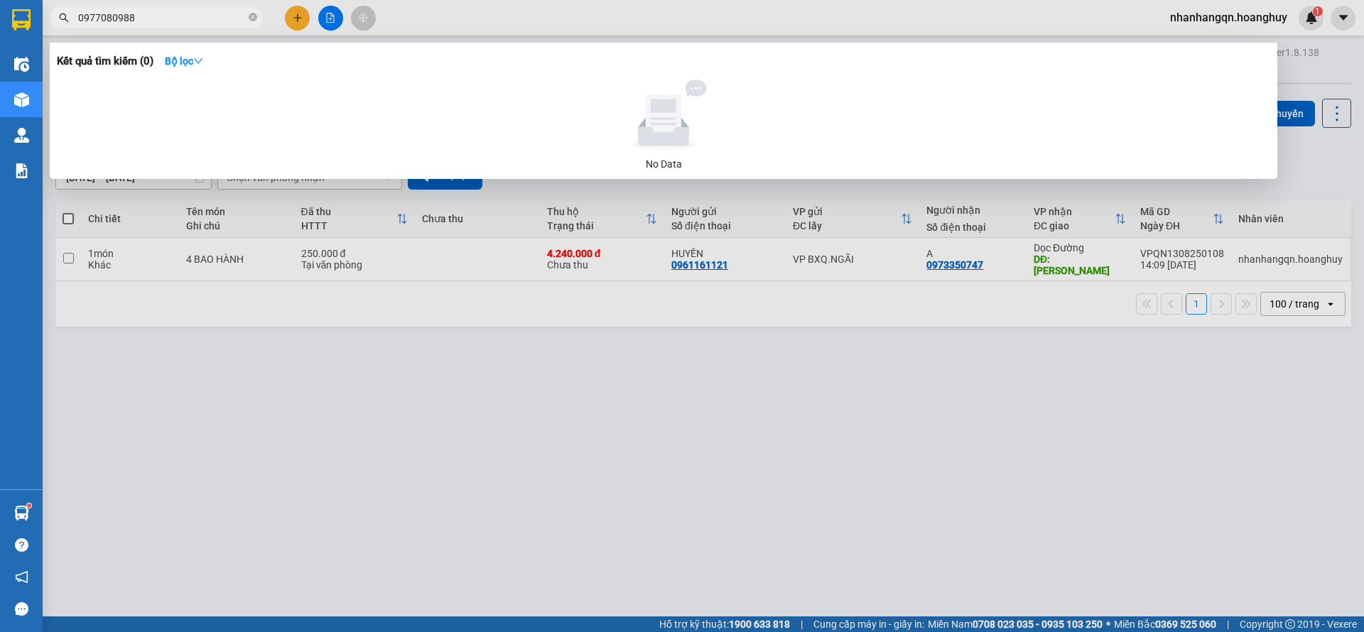
click at [192, 16] on input "0977080988" at bounding box center [162, 18] width 168 height 16
type input "0977080988"
click at [296, 20] on div at bounding box center [682, 316] width 1364 height 632
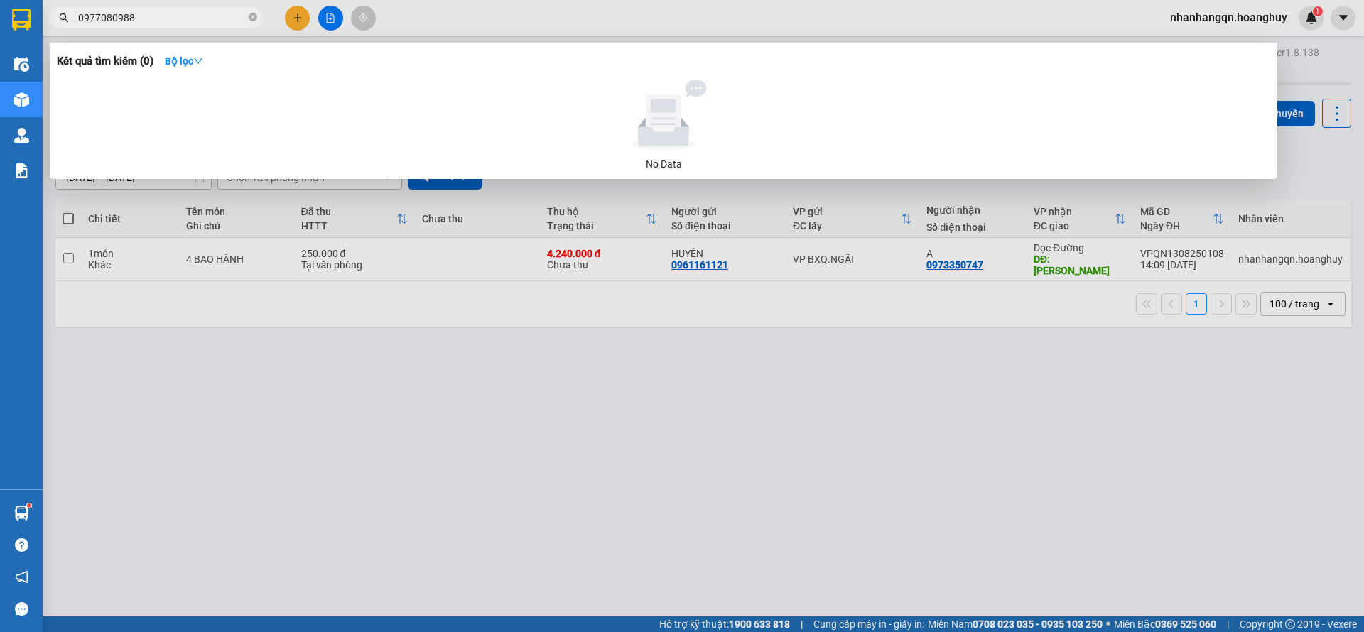
click at [296, 20] on icon "plus" at bounding box center [298, 18] width 10 height 10
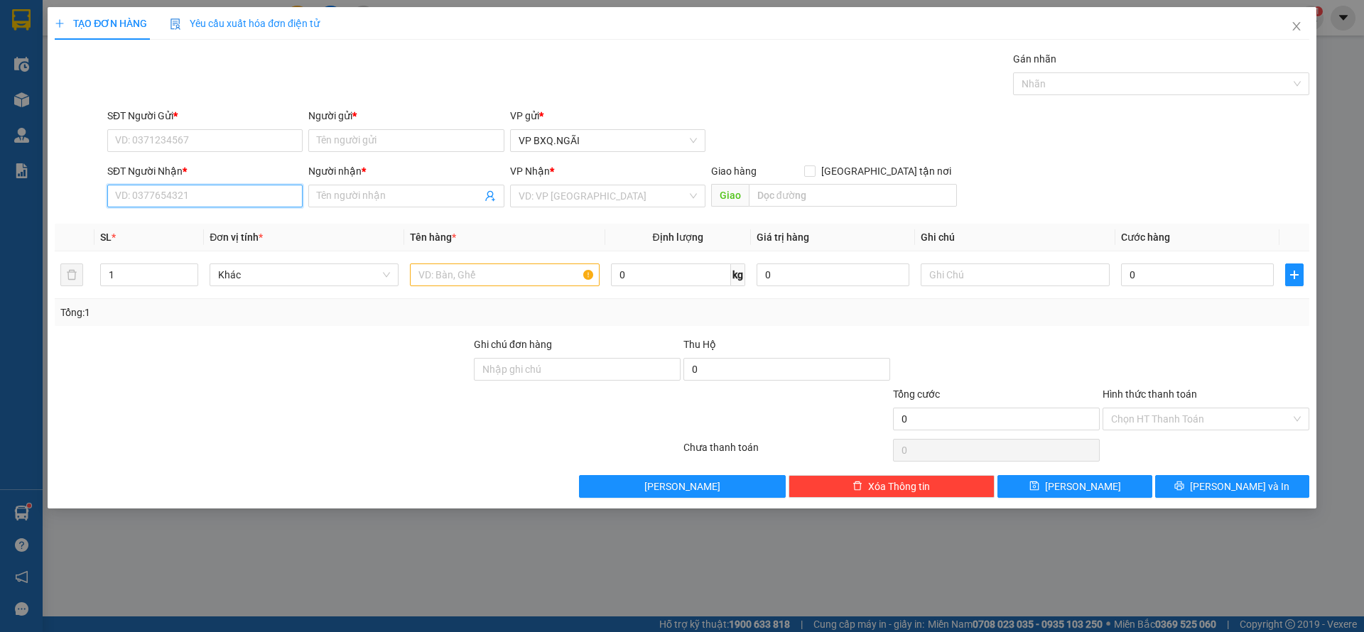
click at [197, 198] on input "SĐT Người Nhận *" at bounding box center [204, 196] width 195 height 23
paste input "0977080988"
type input "0977080988"
type input "A"
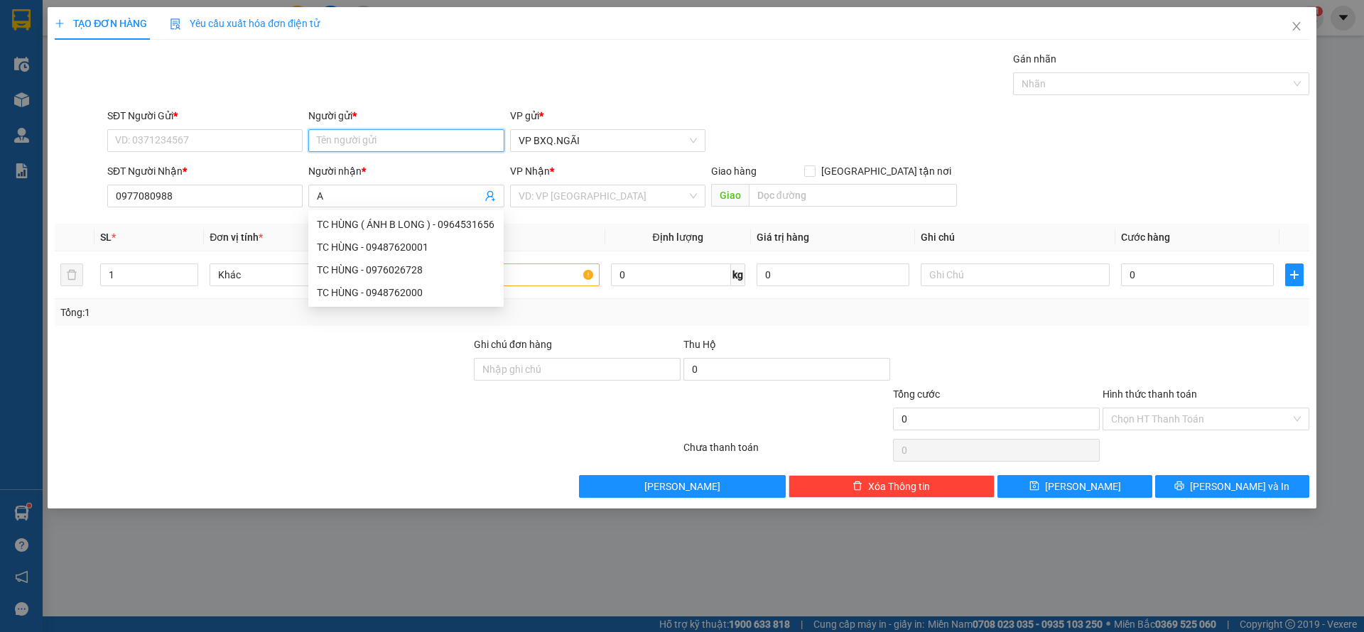
click at [341, 145] on input "Người gửi *" at bounding box center [405, 140] width 195 height 23
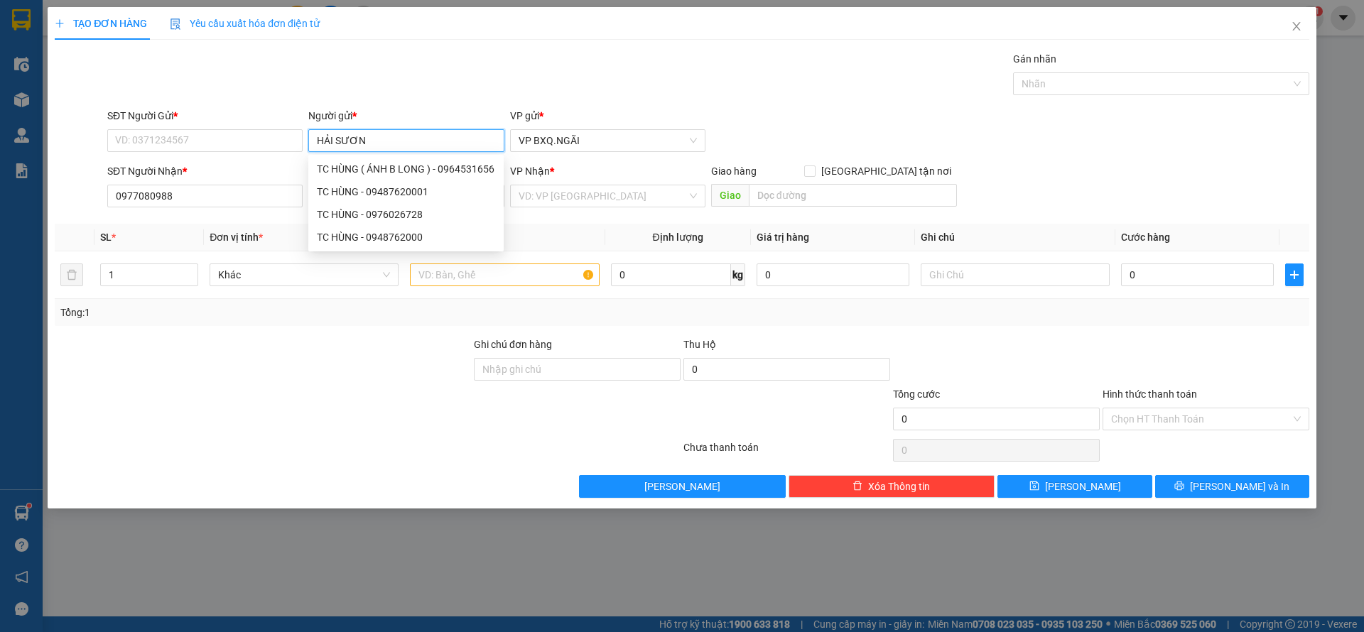
type input "HẢI SƯƠNG"
drag, startPoint x: 413, startPoint y: 262, endPoint x: 401, endPoint y: 239, distance: 25.4
click at [401, 239] on div "HẢI SƯƠNG - 0792792268 HẢI SƯƠNG - 0838838199 HẢI SƯƠNG - 0902403389 HẢI SƯƠNG …" at bounding box center [405, 215] width 195 height 114
click at [401, 239] on div "HẢI SƯƠNG - 0393351201" at bounding box center [406, 237] width 178 height 16
type input "0393351201"
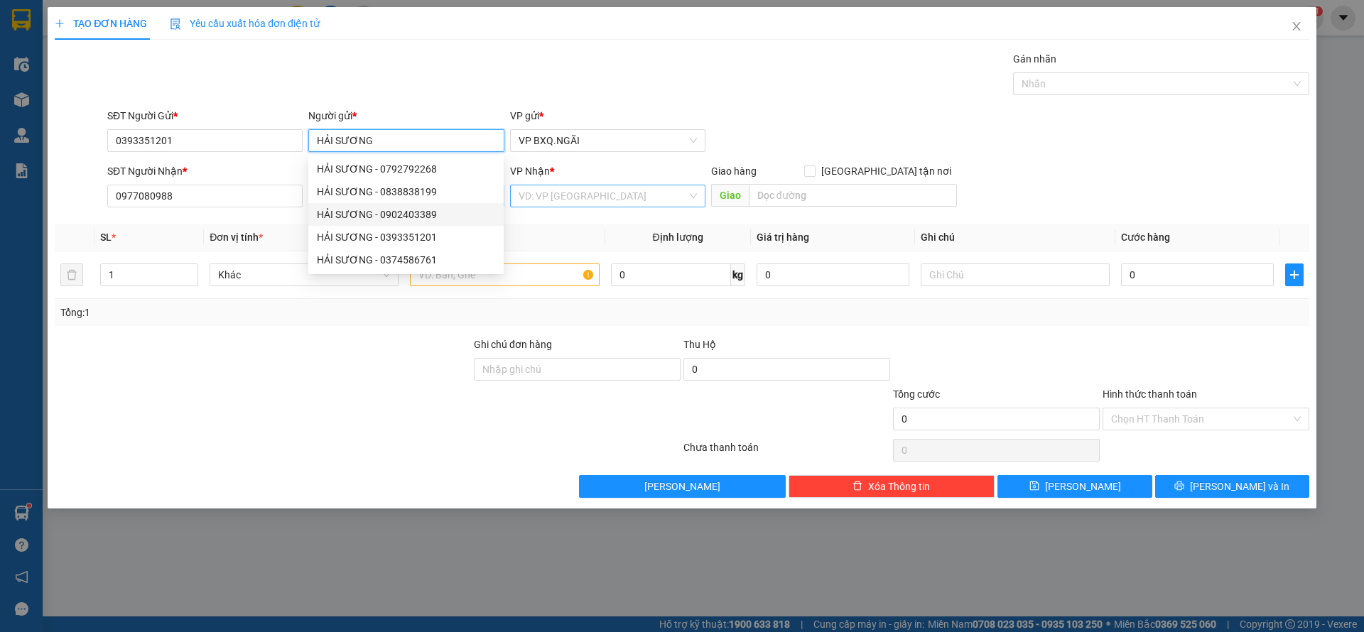
type input "HẢI SƯƠNG"
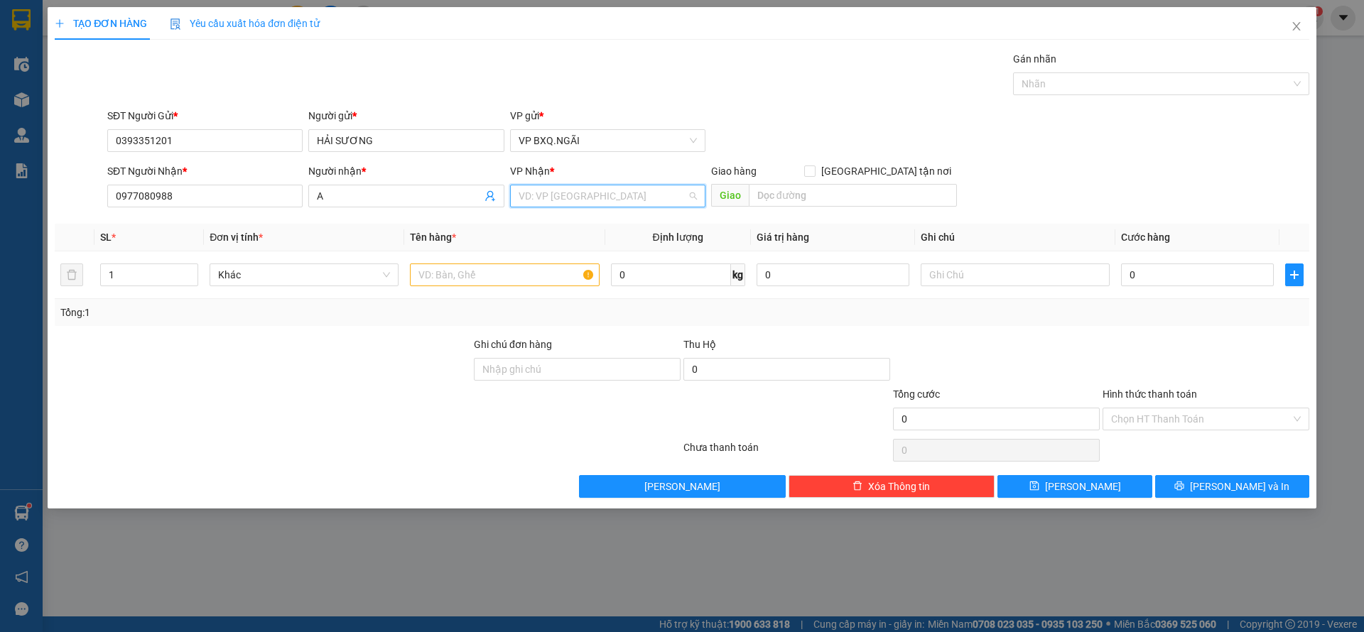
click at [563, 195] on input "search" at bounding box center [603, 195] width 168 height 21
type input "D"
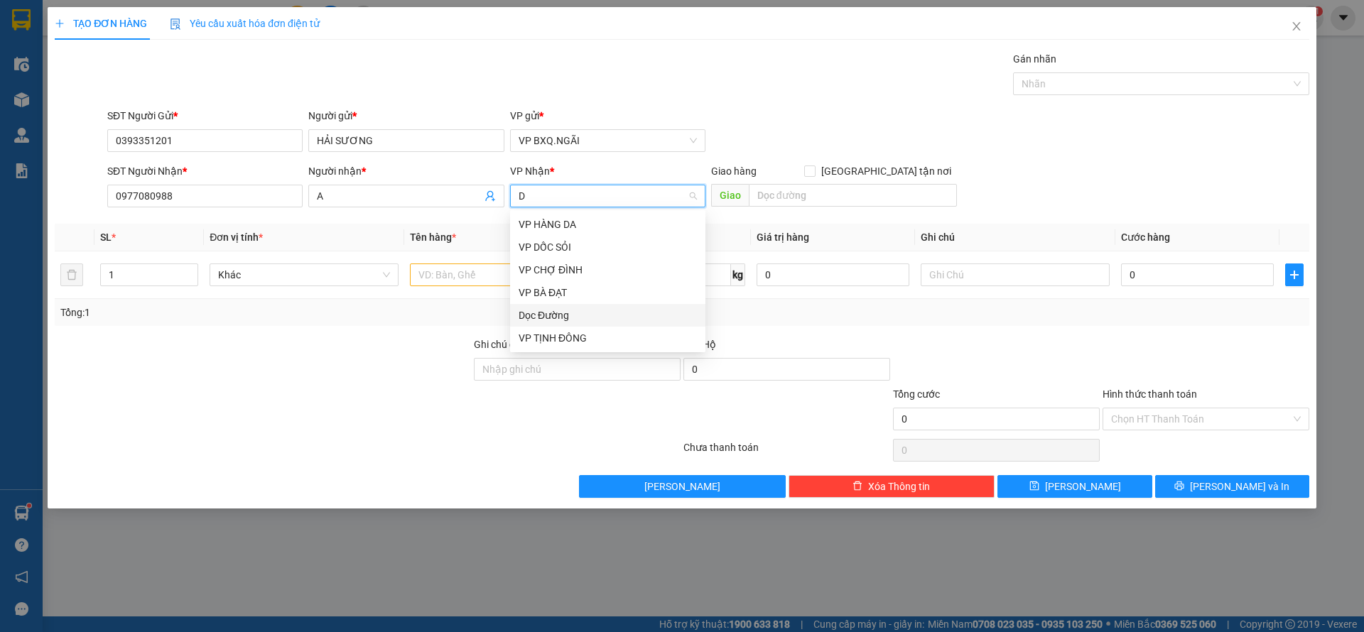
click at [565, 305] on div "Dọc Đường" at bounding box center [607, 315] width 195 height 23
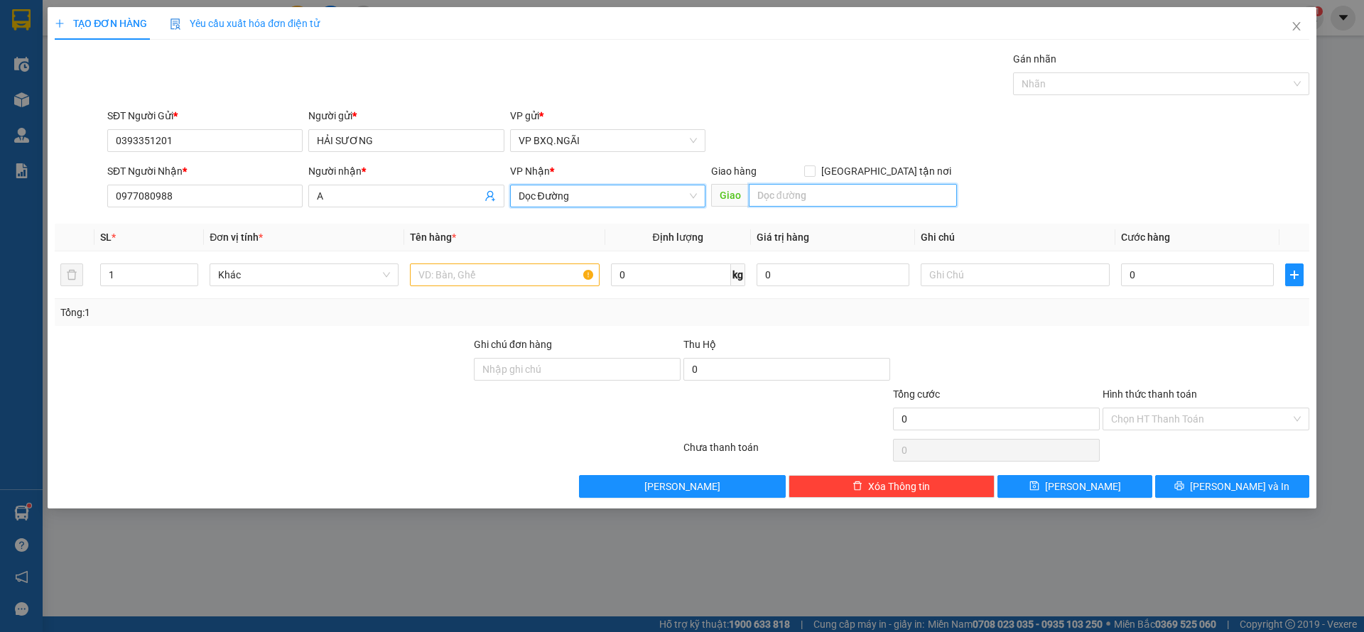
click at [806, 198] on input "text" at bounding box center [853, 195] width 208 height 23
type input "Q 7"
click at [472, 281] on input "text" at bounding box center [504, 275] width 189 height 23
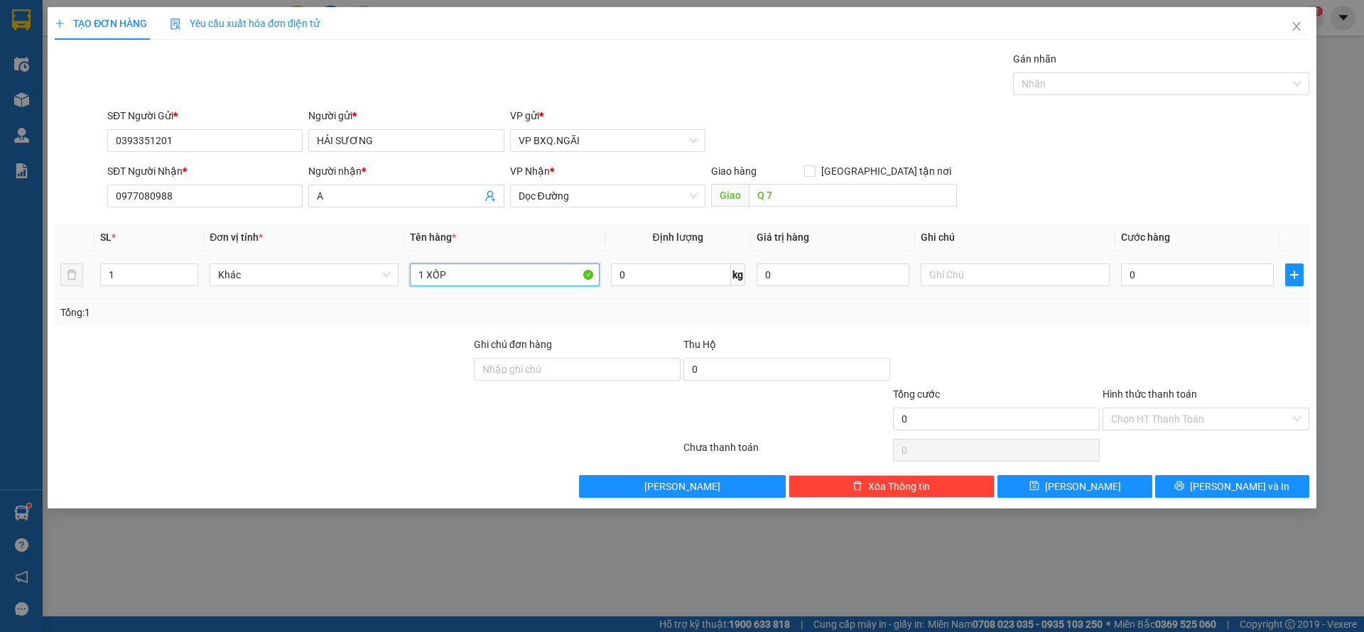
type input "1 XỐP"
type input "1"
type input "10"
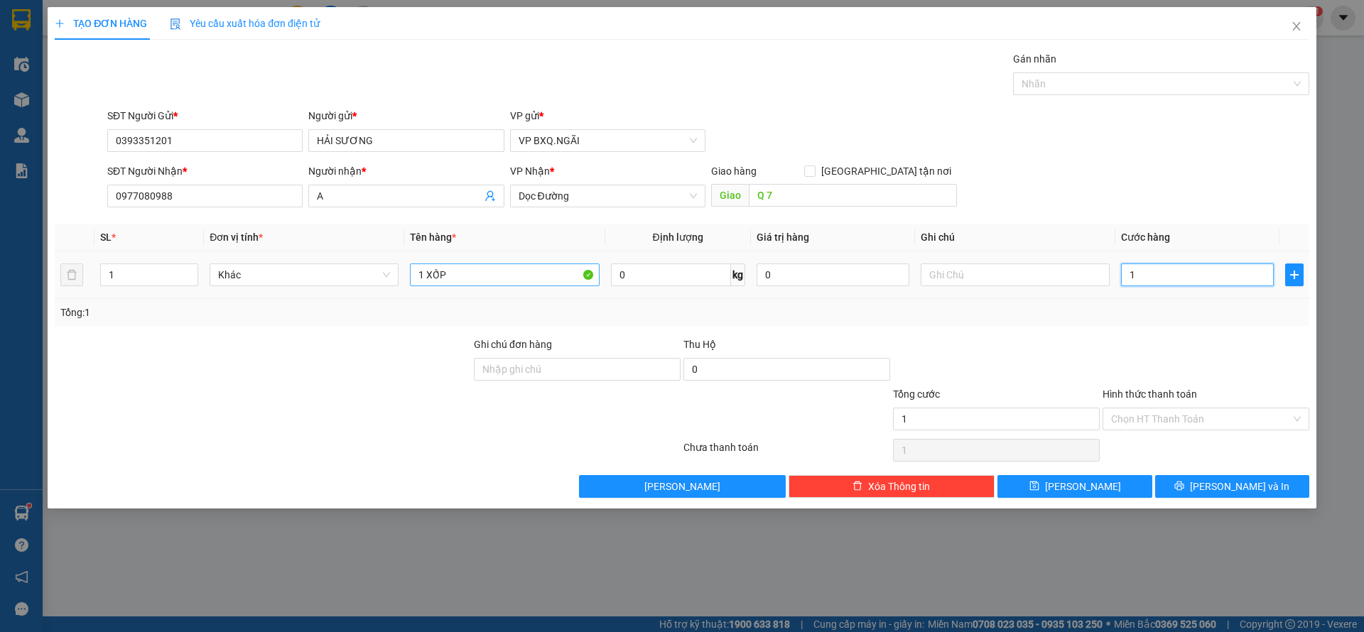
type input "10"
type input "100"
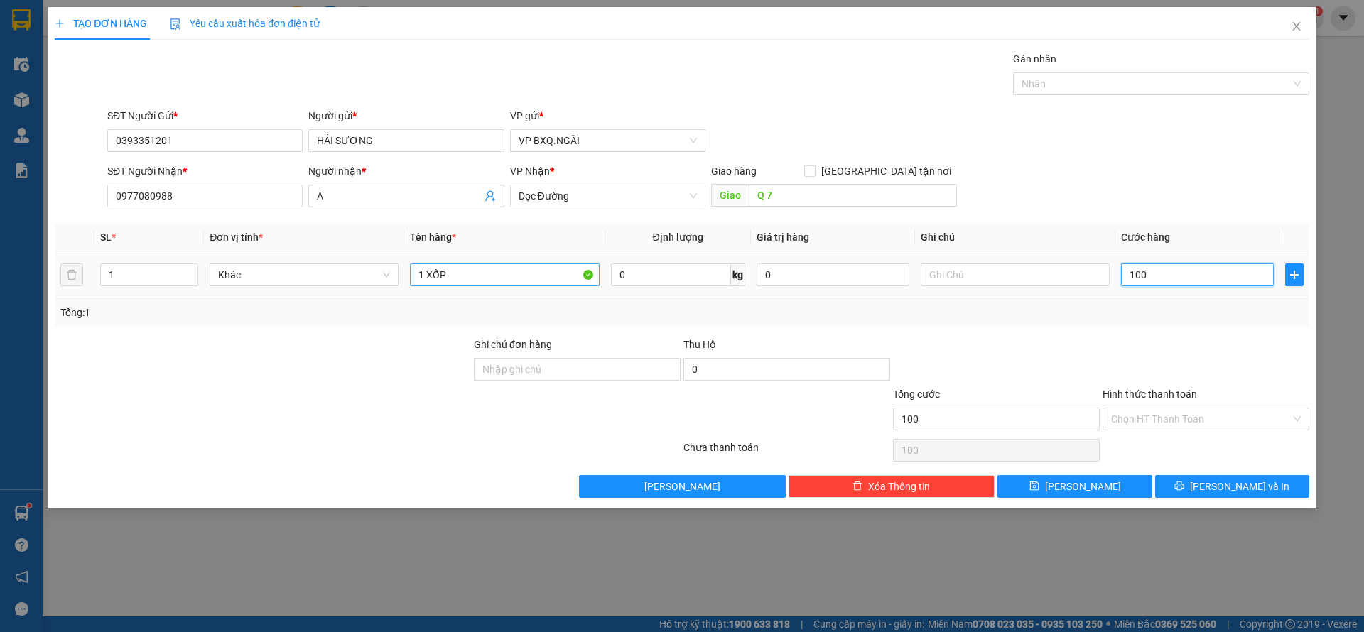
type input "1.000"
type input "10.000"
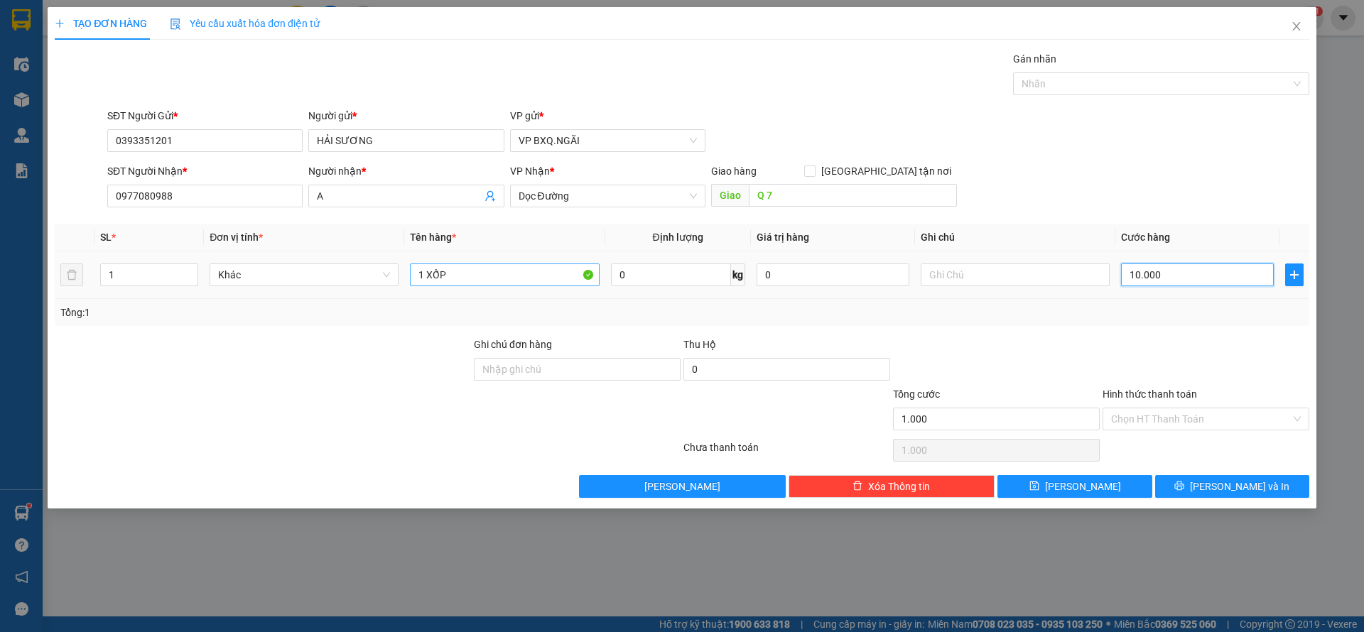
type input "10.000"
type input "100.000"
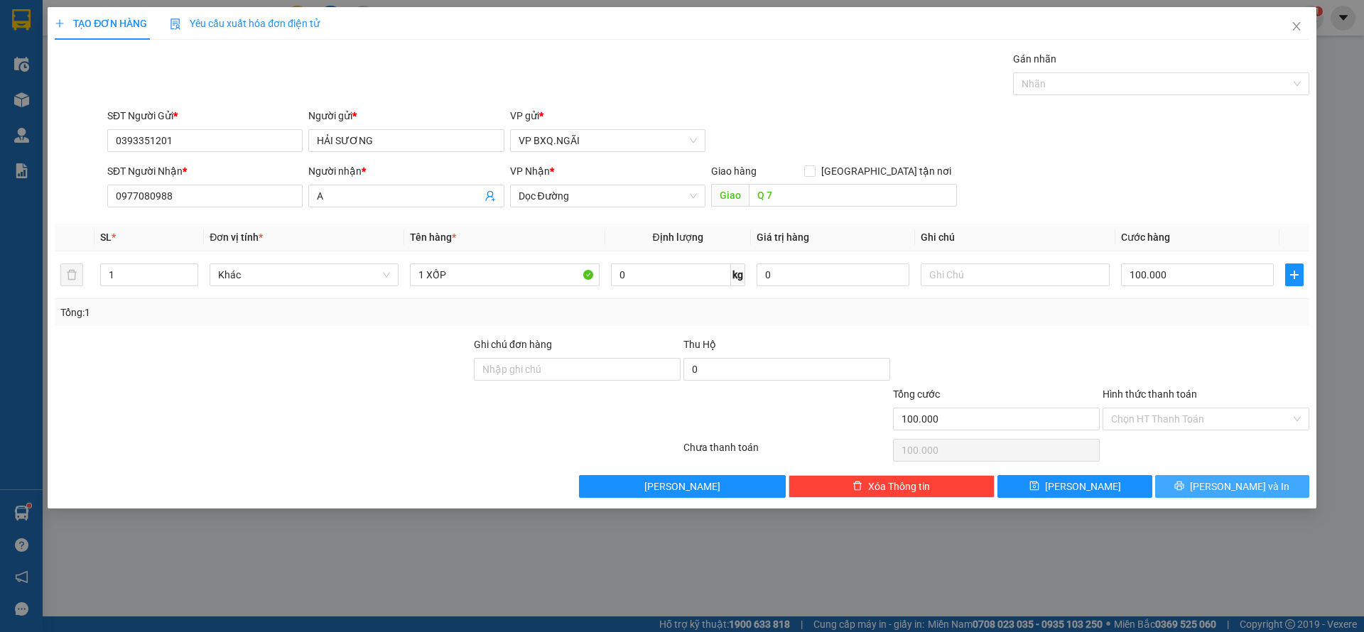
click at [1201, 483] on button "[PERSON_NAME] và In" at bounding box center [1232, 486] width 154 height 23
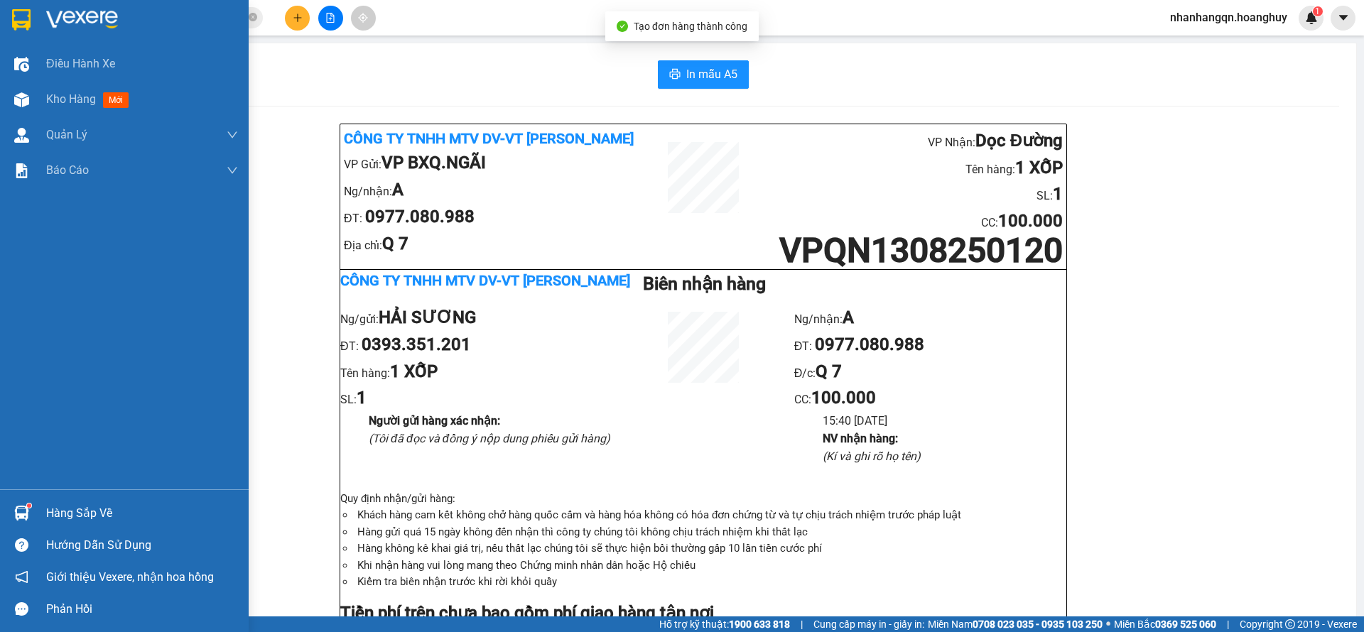
click at [13, 11] on img at bounding box center [21, 19] width 18 height 21
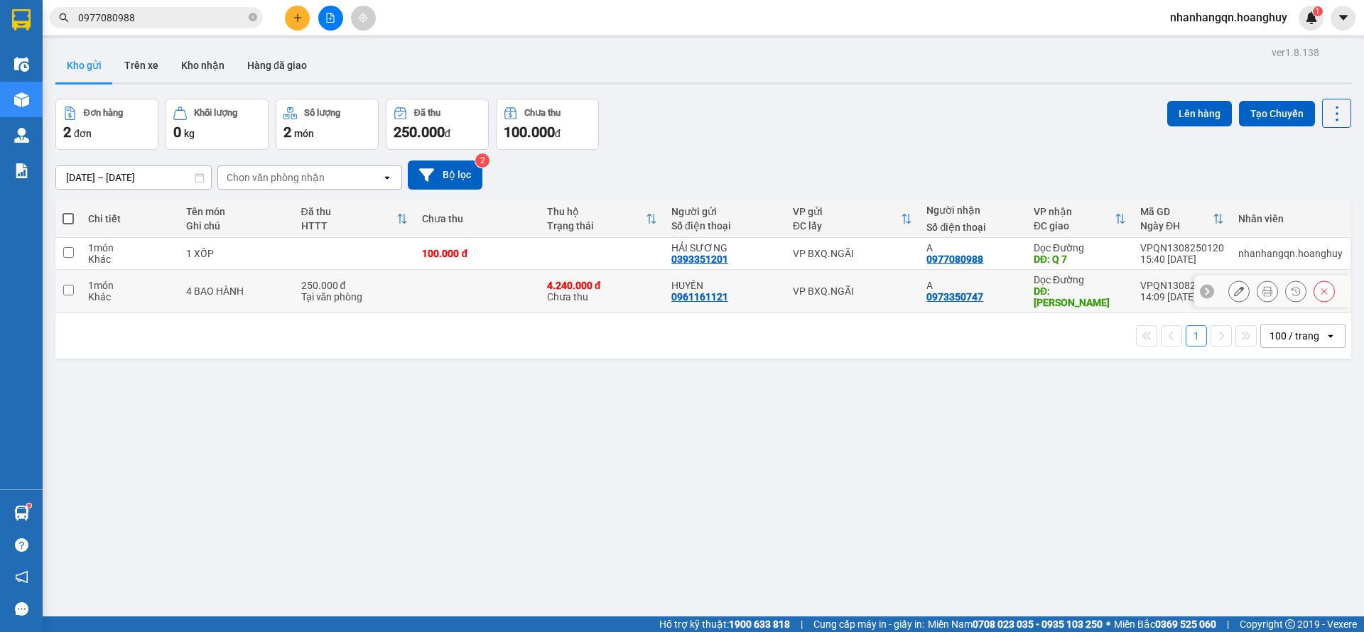
click at [822, 277] on td "VP BXQ.NGÃI" at bounding box center [853, 291] width 134 height 43
checkbox input "true"
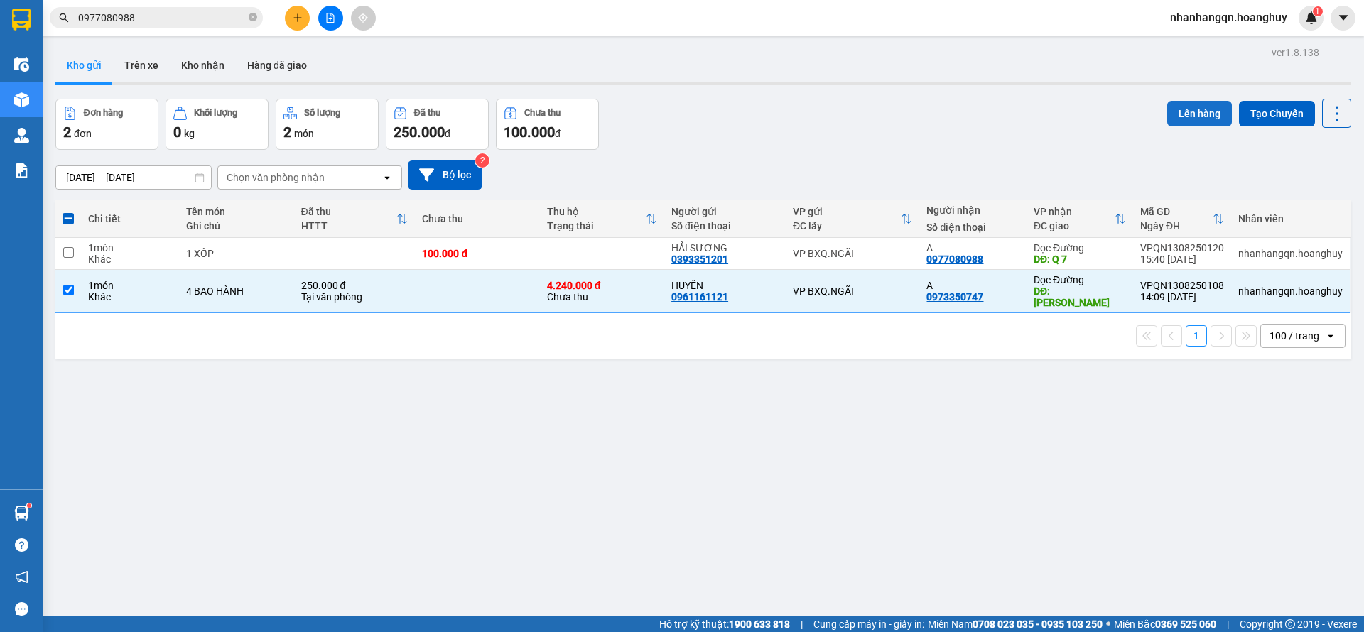
click at [1171, 117] on button "Lên hàng" at bounding box center [1199, 114] width 65 height 26
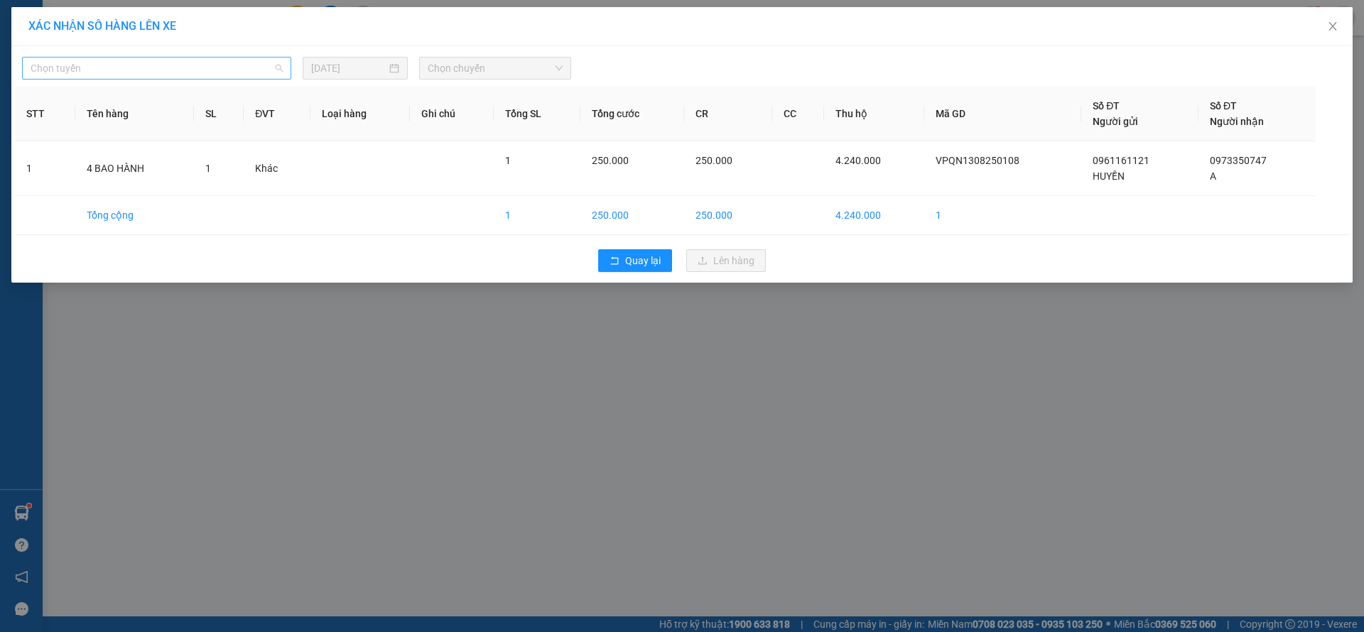
click at [234, 71] on span "Chọn tuyến" at bounding box center [157, 68] width 252 height 21
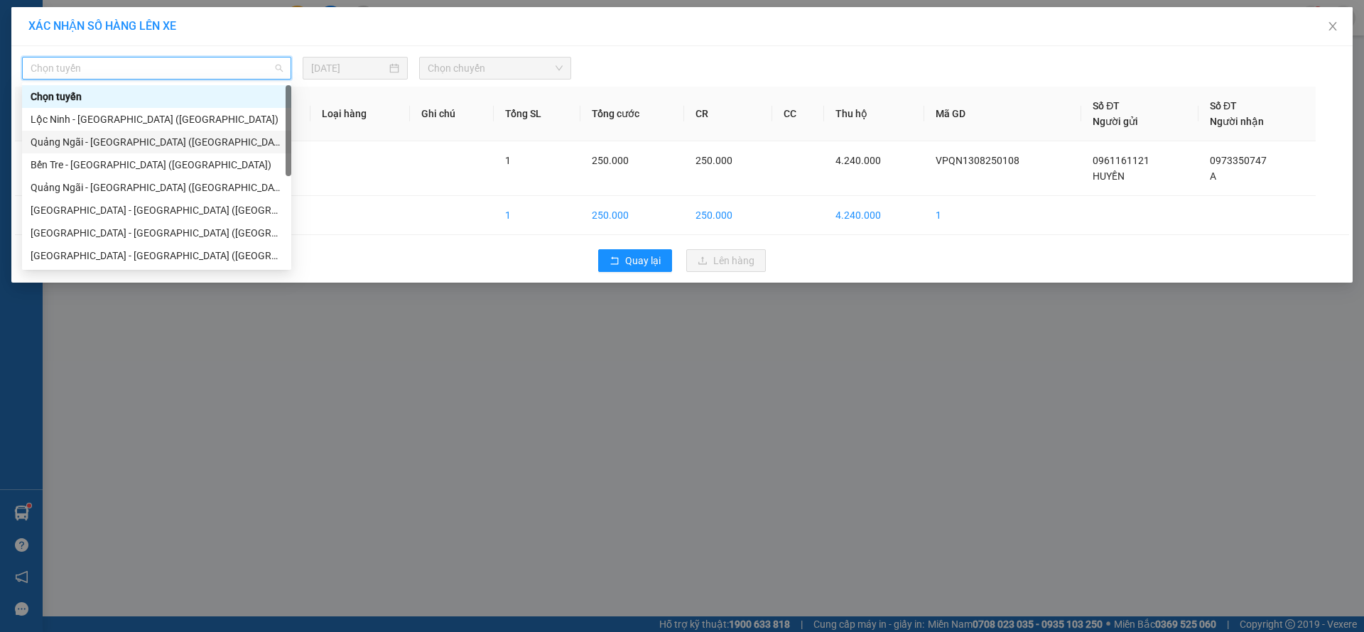
click at [167, 131] on div "Quảng Ngãi - [GEOGRAPHIC_DATA] ([GEOGRAPHIC_DATA])" at bounding box center [156, 142] width 269 height 23
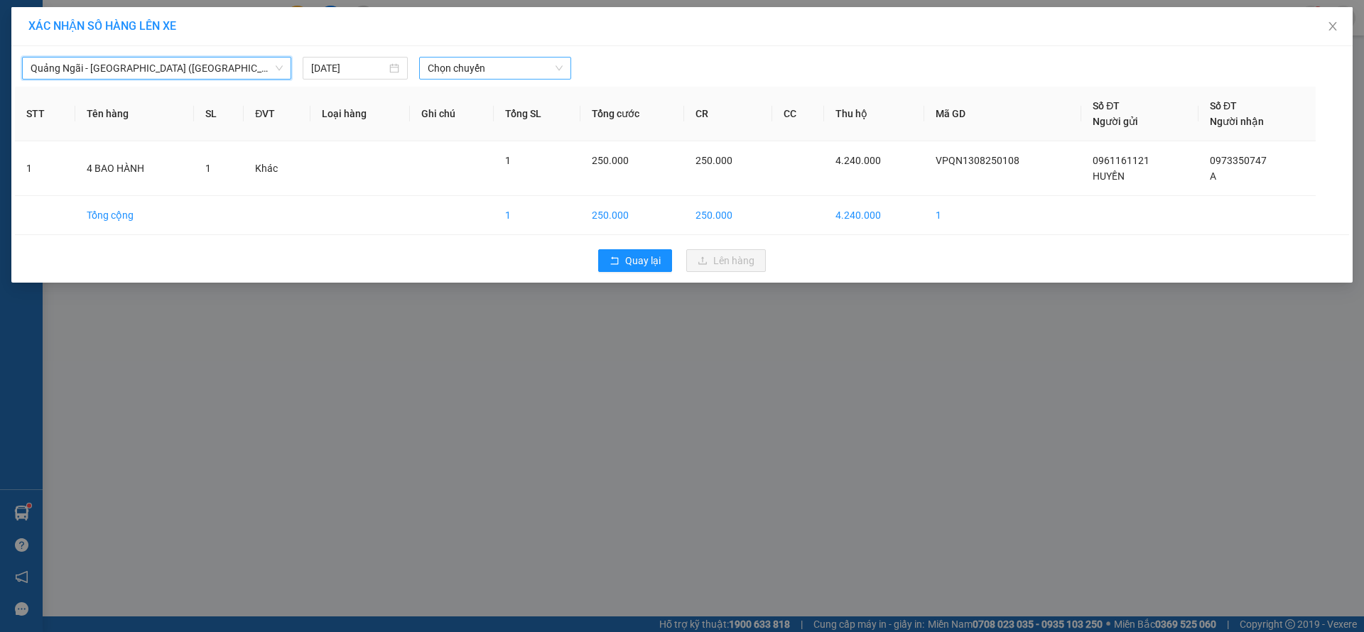
click at [505, 72] on span "Chọn chuyến" at bounding box center [495, 68] width 135 height 21
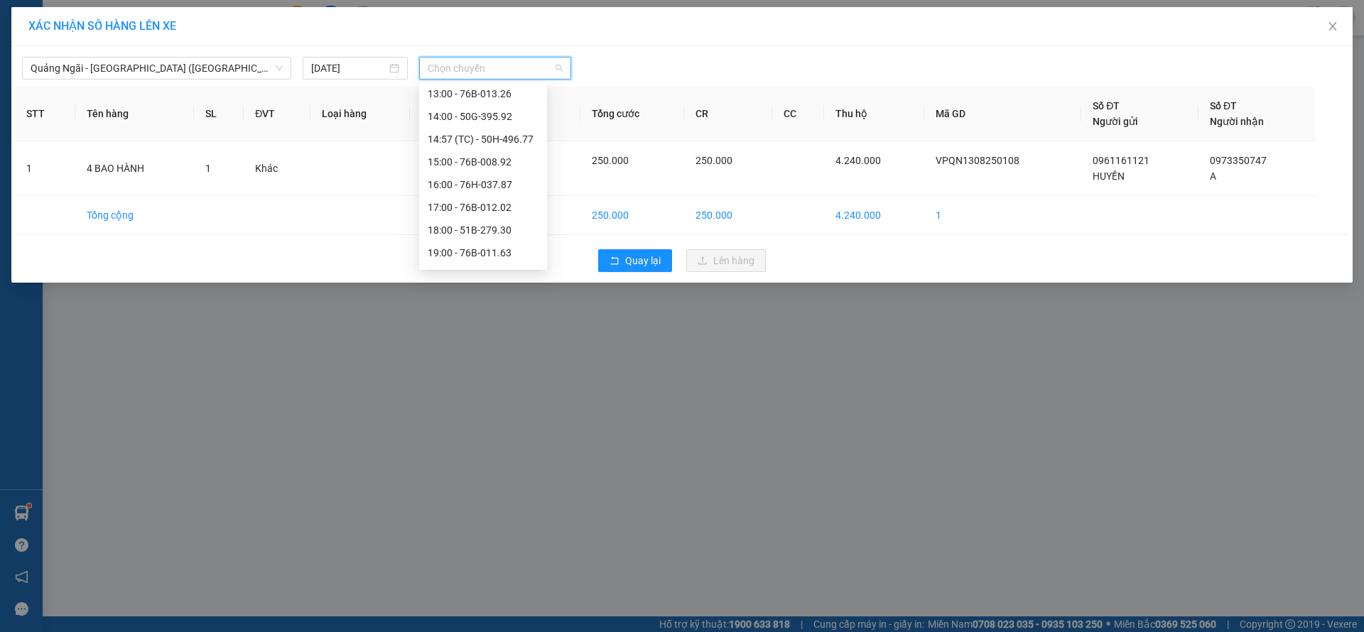
scroll to position [68, 0]
click at [504, 109] on div "14:57 (TC) - 50H-496.77" at bounding box center [483, 119] width 128 height 23
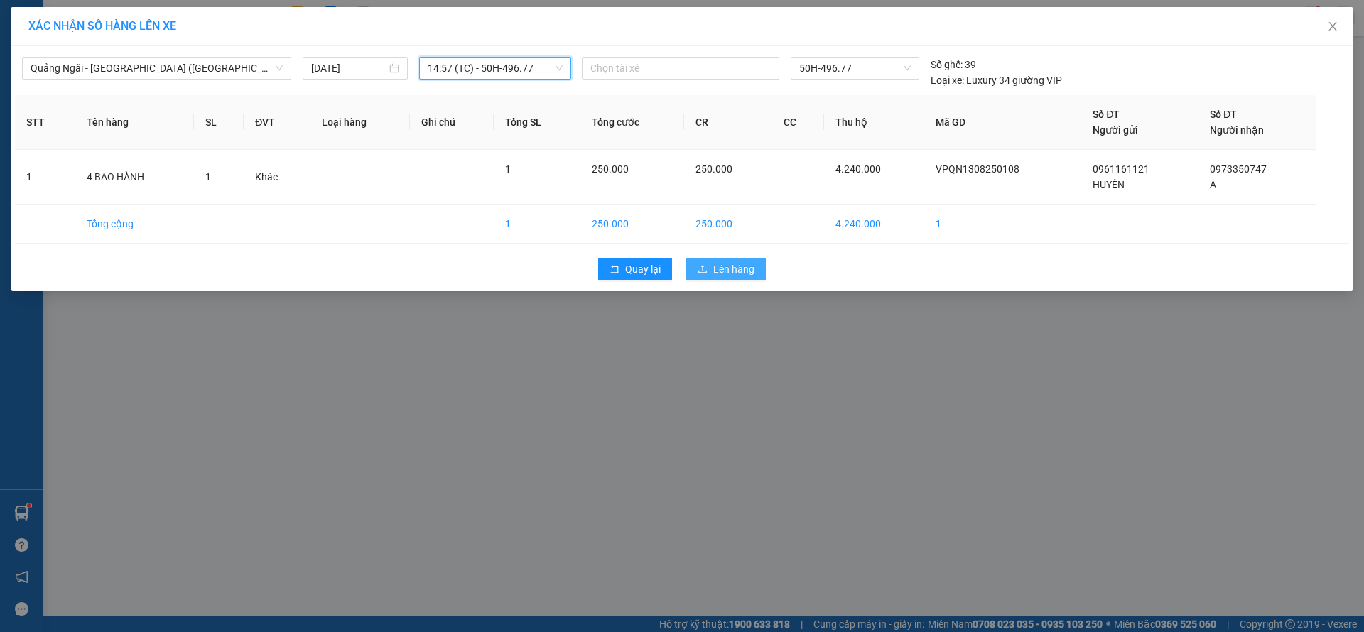
click at [743, 271] on span "Lên hàng" at bounding box center [733, 269] width 41 height 16
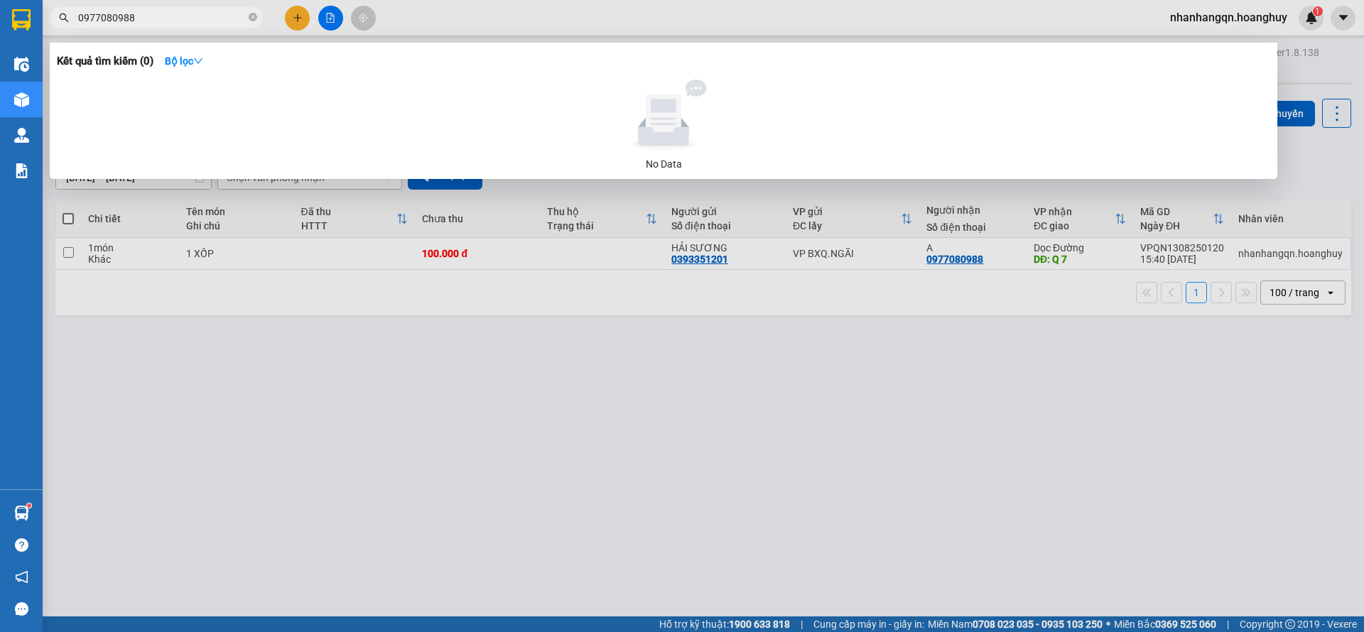
click at [205, 23] on input "0977080988" at bounding box center [162, 18] width 168 height 16
click at [204, 23] on input "0977080988" at bounding box center [162, 18] width 168 height 16
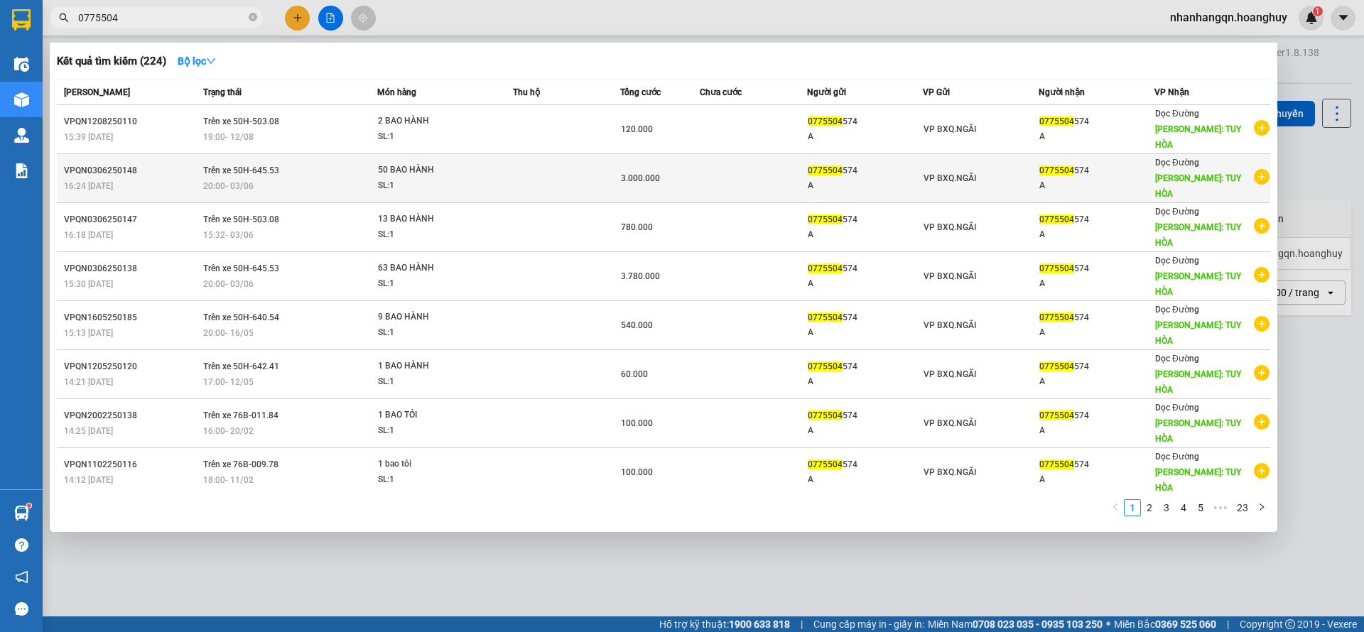
type input "0775504"
click at [936, 154] on td "VP BXQ.NGÃI" at bounding box center [981, 178] width 116 height 49
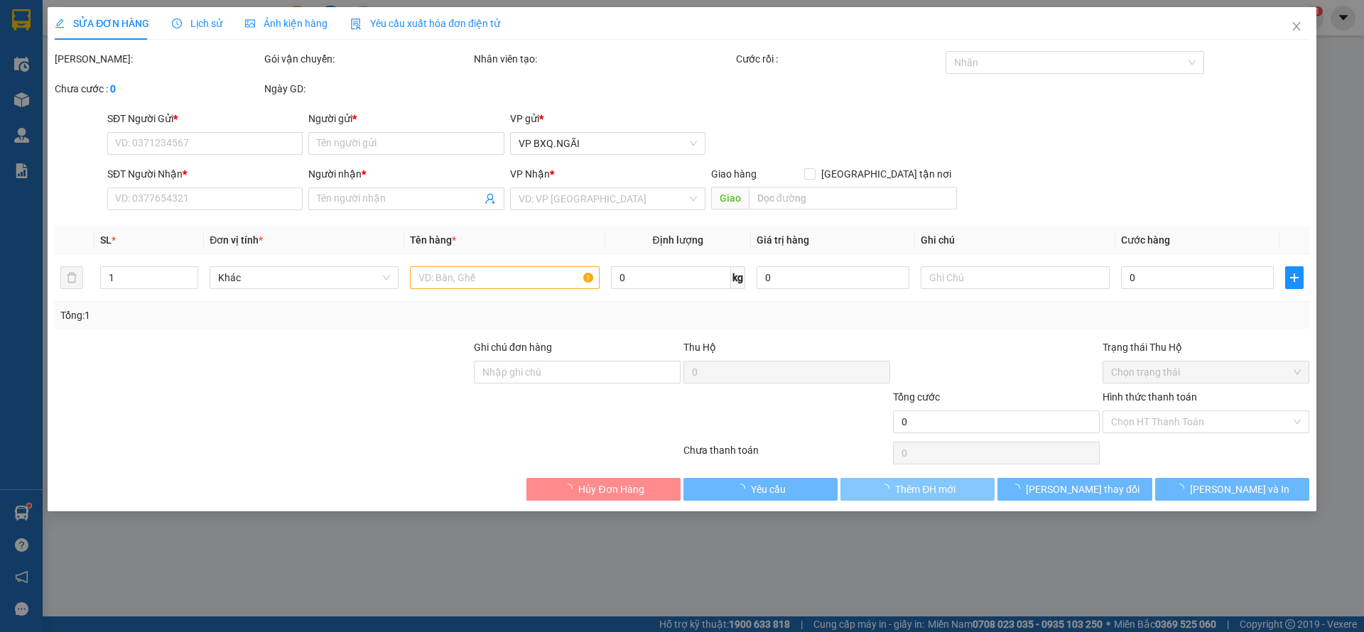
type input "0775504574"
type input "A"
type input "0775504574"
type input "A"
type input "TUY HÒA"
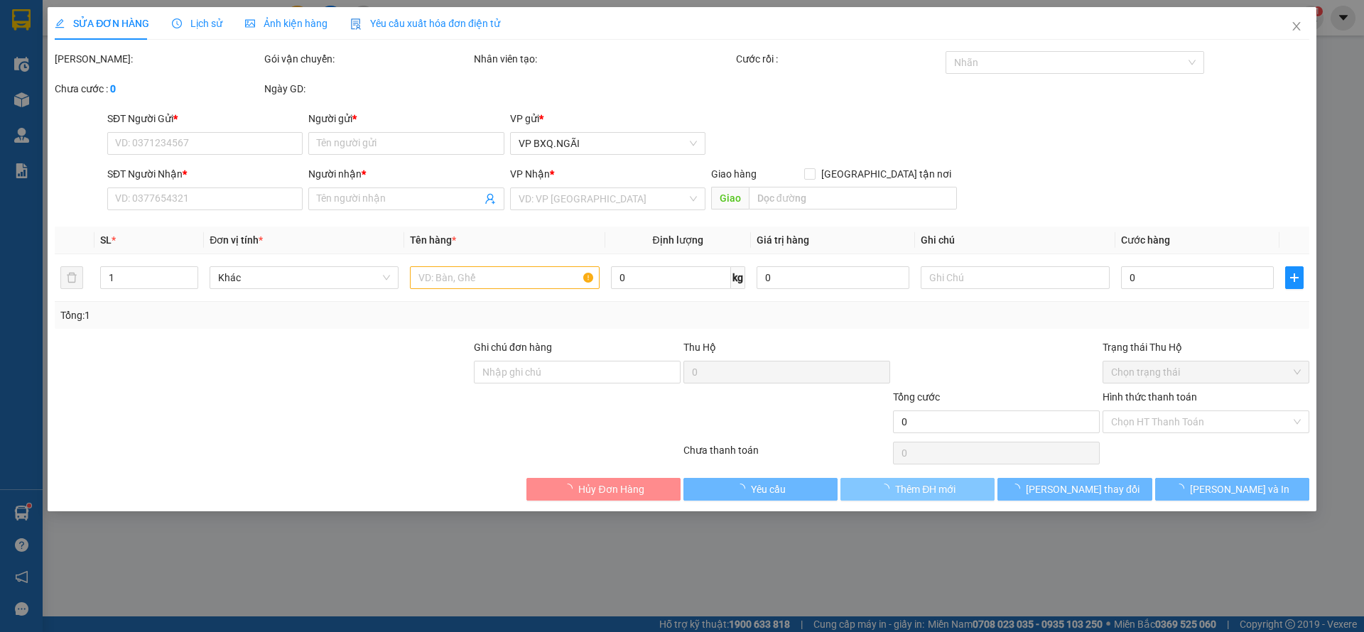
type input "3.000.000"
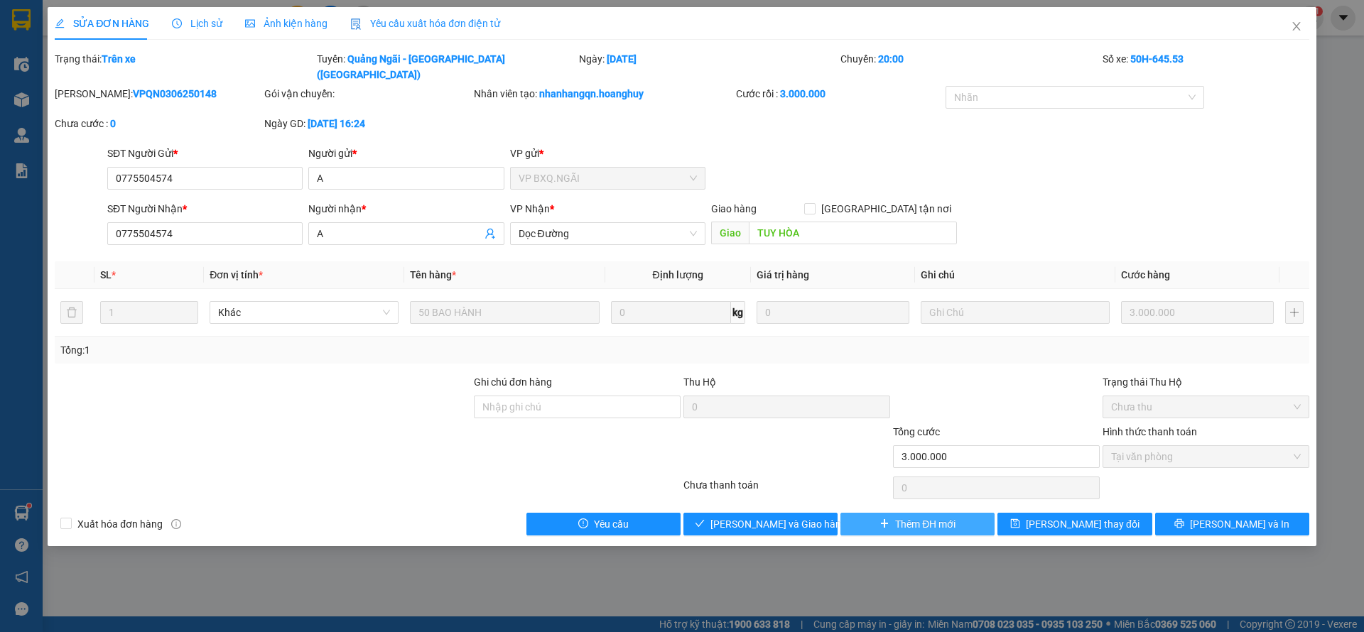
click at [901, 516] on span "Thêm ĐH mới" at bounding box center [925, 524] width 60 height 16
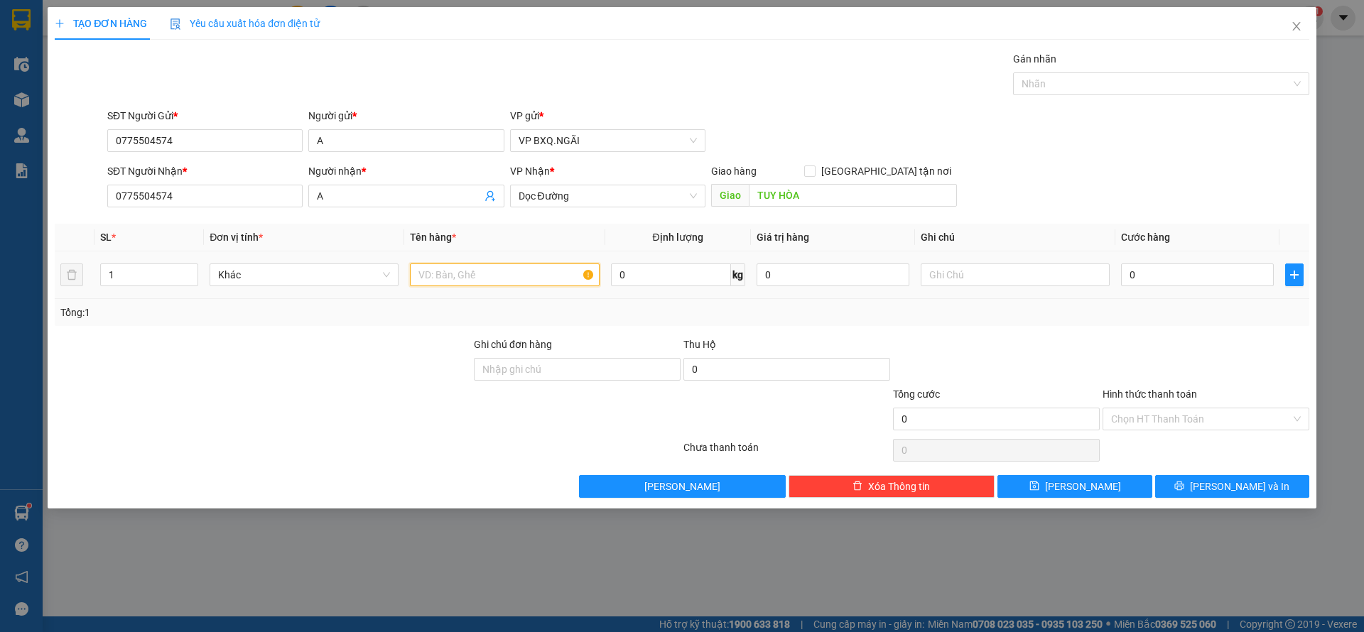
click at [484, 264] on input "text" at bounding box center [504, 275] width 189 height 23
type input "3 BAO HÀNH"
type input "1"
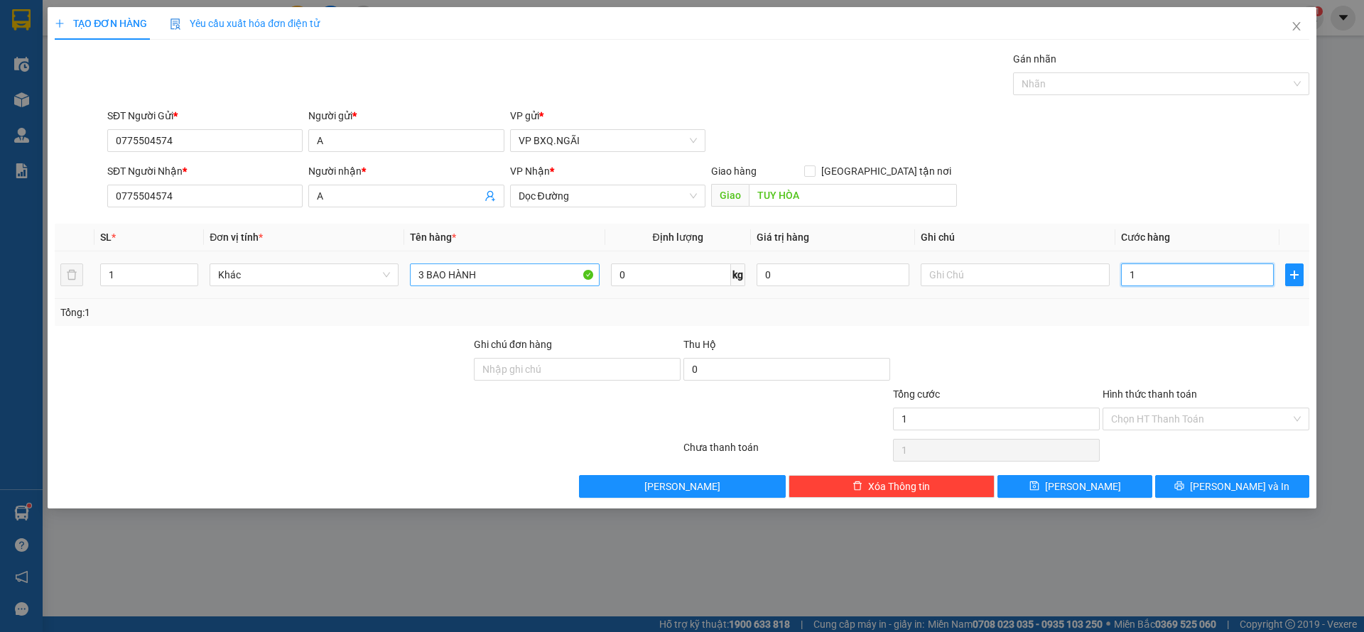
type input "15"
type input "150"
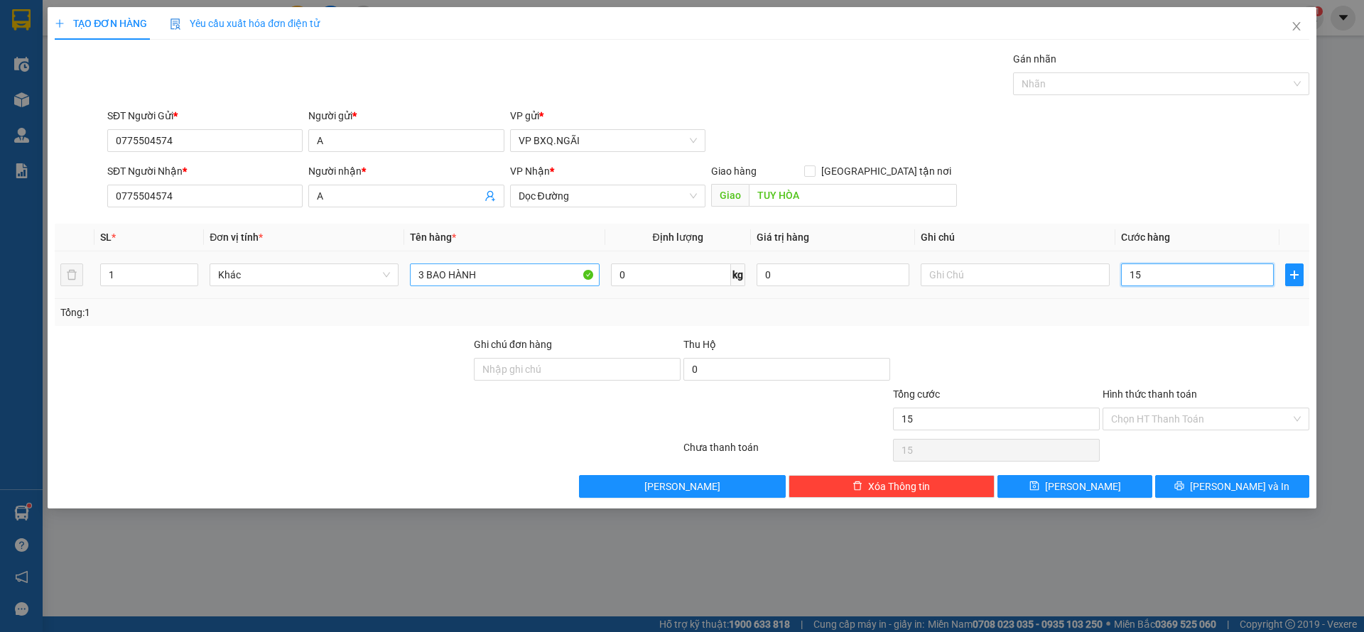
type input "150"
type input "1.500"
type input "15.000"
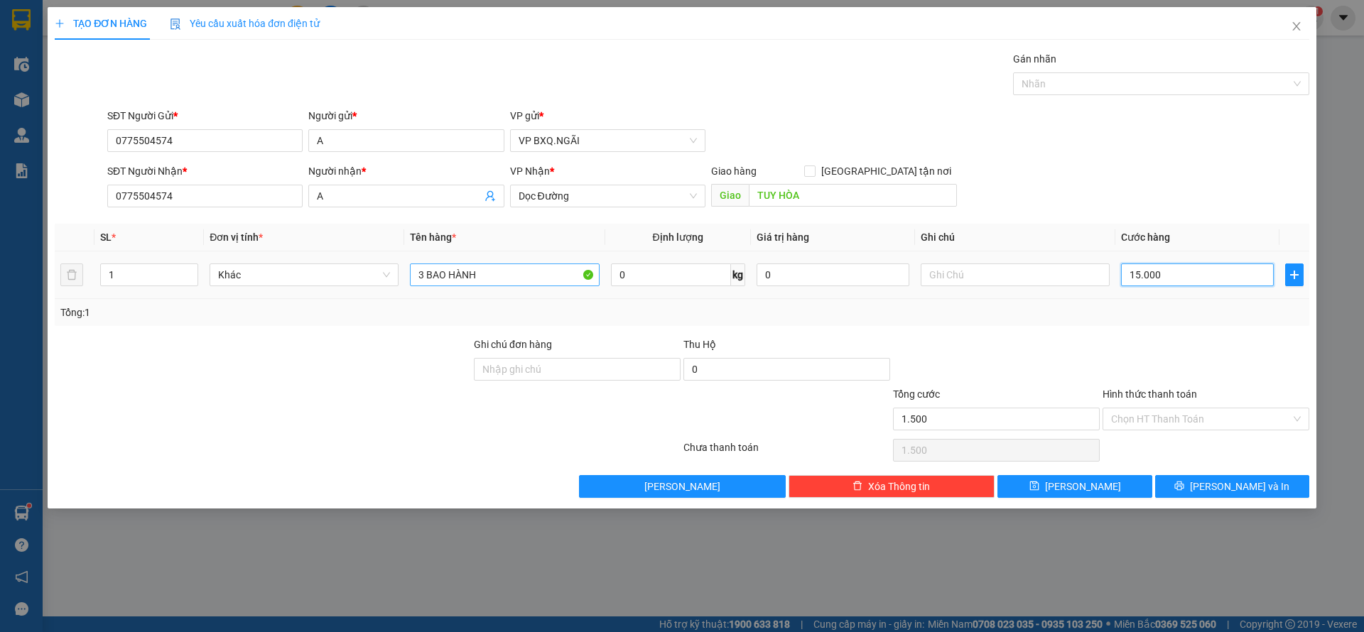
type input "15.000"
type input "150.000"
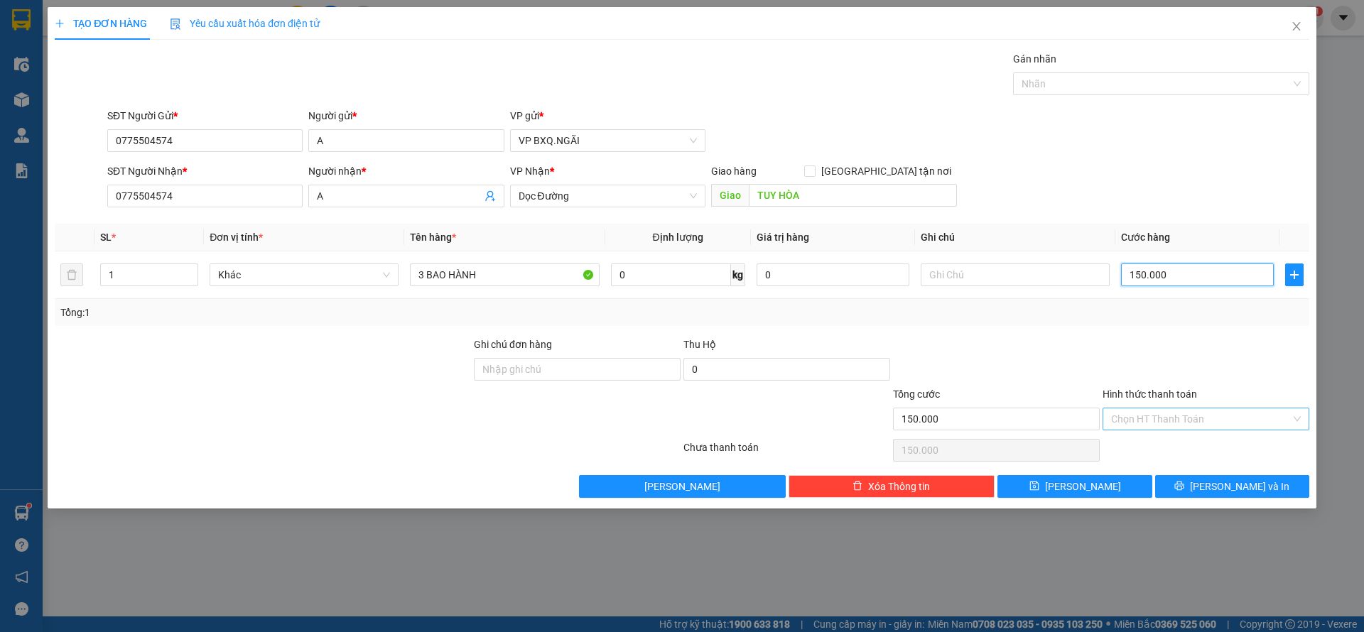
type input "150.000"
click at [1191, 421] on input "Hình thức thanh toán" at bounding box center [1201, 418] width 180 height 21
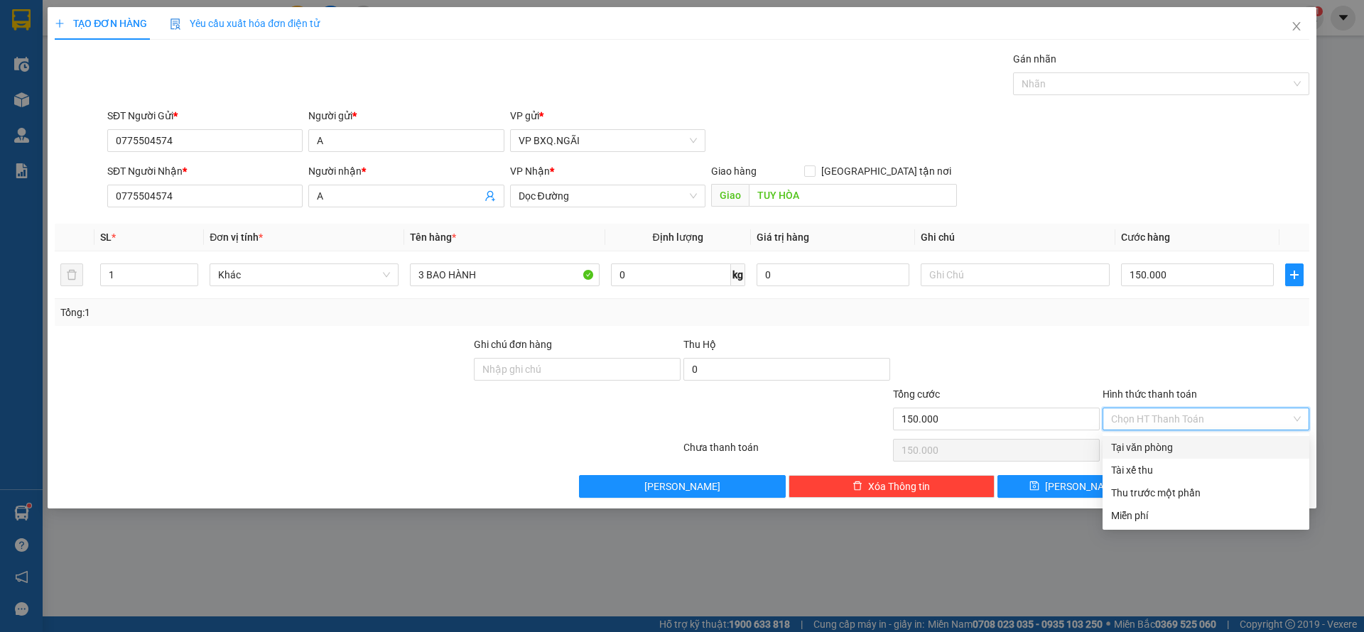
drag, startPoint x: 1183, startPoint y: 445, endPoint x: 1220, endPoint y: 472, distance: 45.8
click at [1183, 448] on div "Tại văn phòng" at bounding box center [1206, 448] width 190 height 16
type input "0"
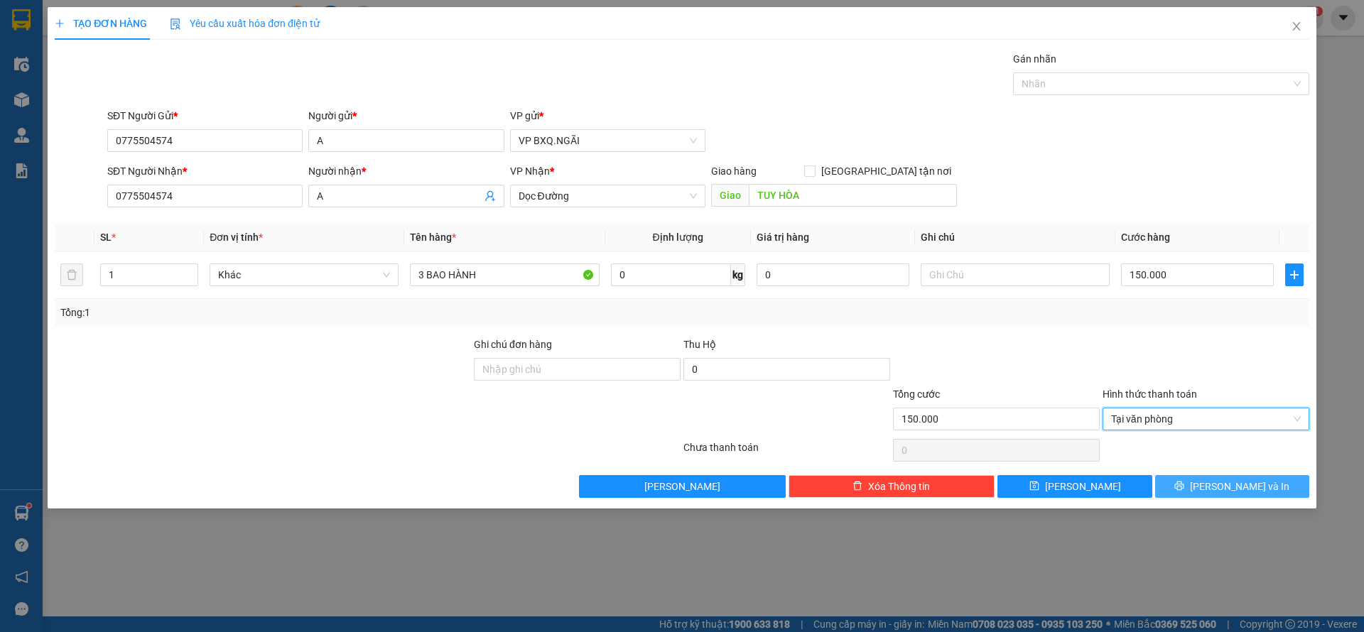
click at [1225, 477] on button "[PERSON_NAME] và In" at bounding box center [1232, 486] width 154 height 23
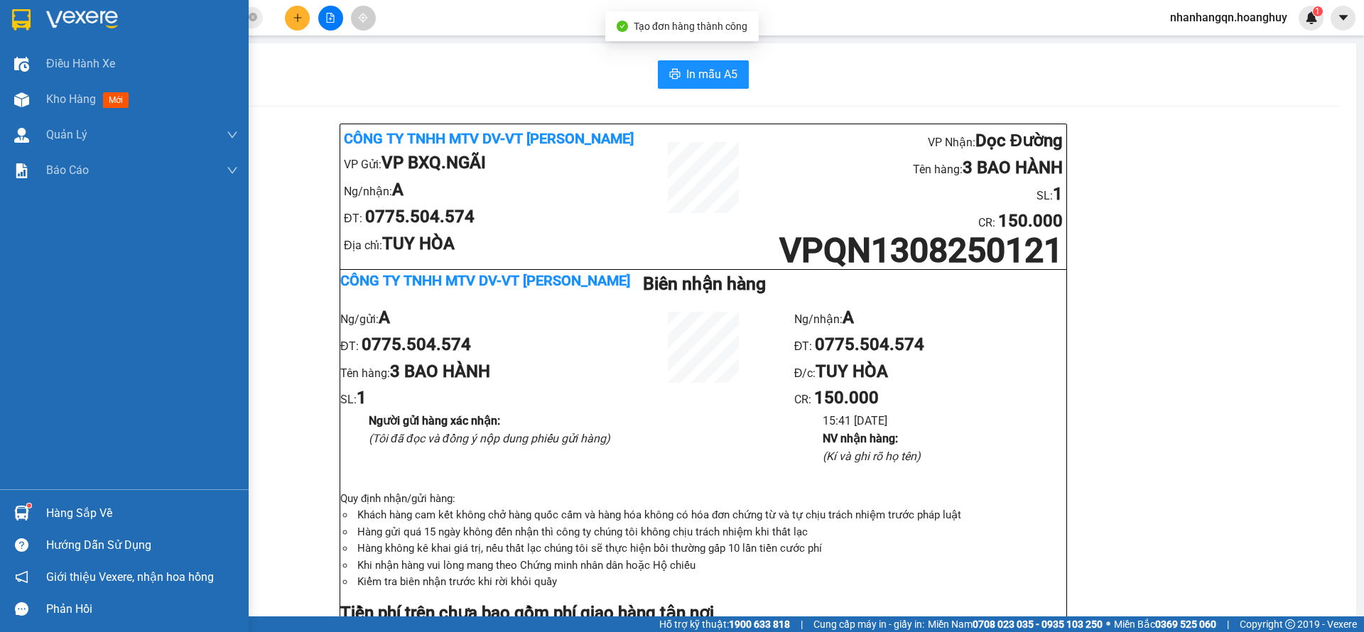
click at [9, 20] on div at bounding box center [21, 19] width 25 height 25
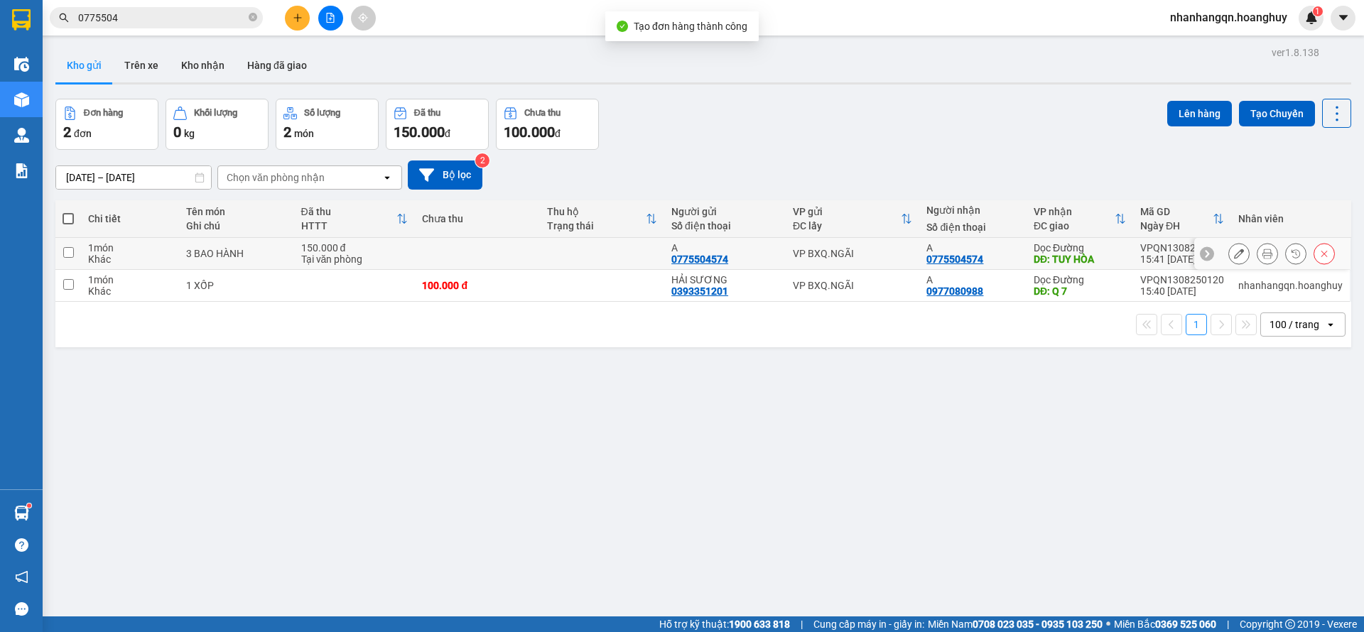
click at [882, 257] on div "VP BXQ.NGÃI" at bounding box center [853, 253] width 120 height 11
checkbox input "true"
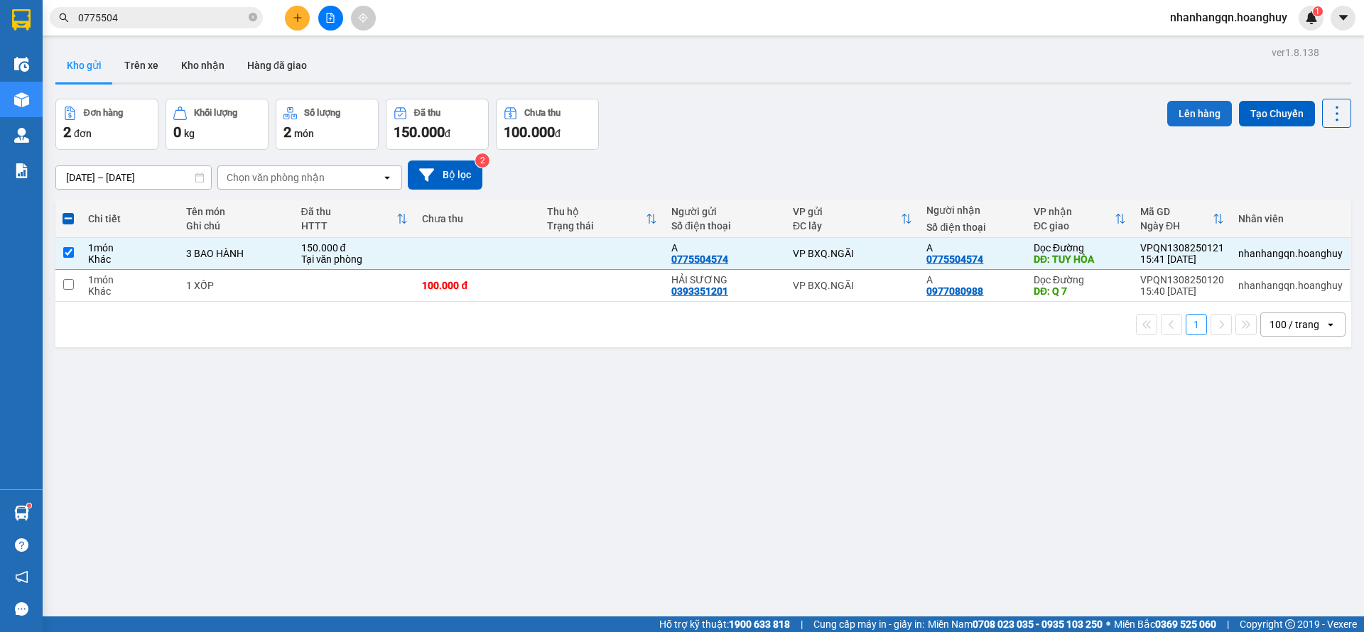
click at [1179, 116] on button "Lên hàng" at bounding box center [1199, 114] width 65 height 26
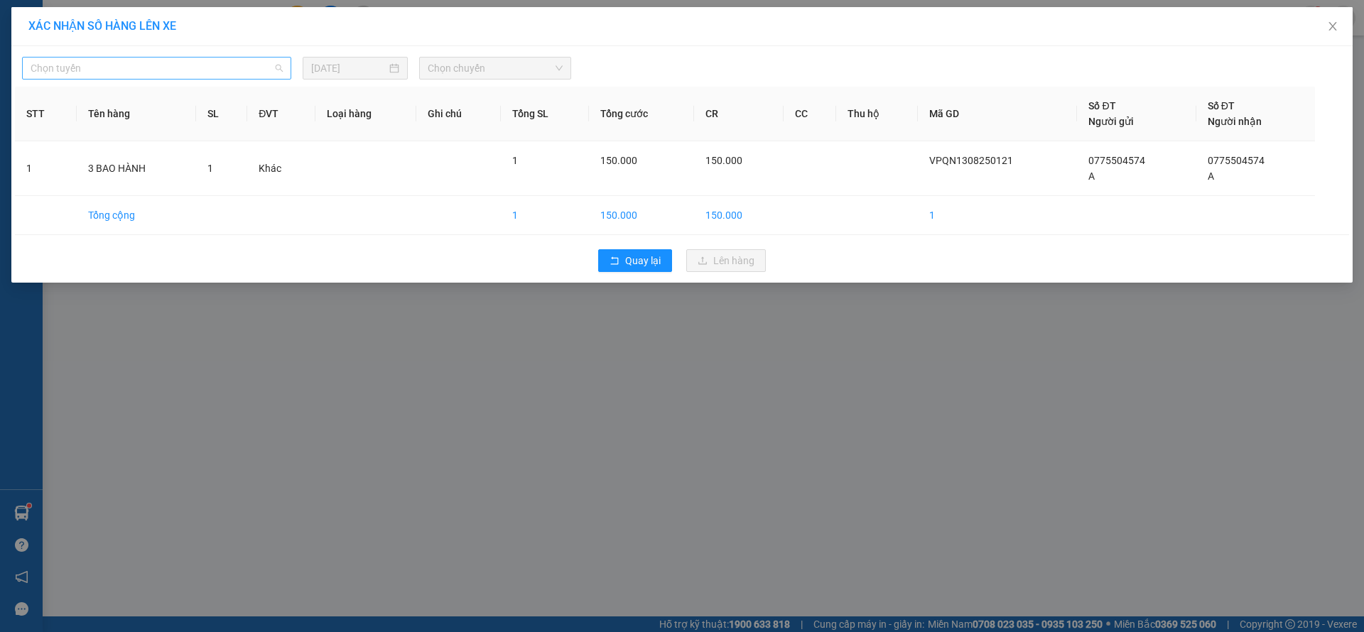
click at [176, 69] on span "Chọn tuyến" at bounding box center [157, 68] width 252 height 21
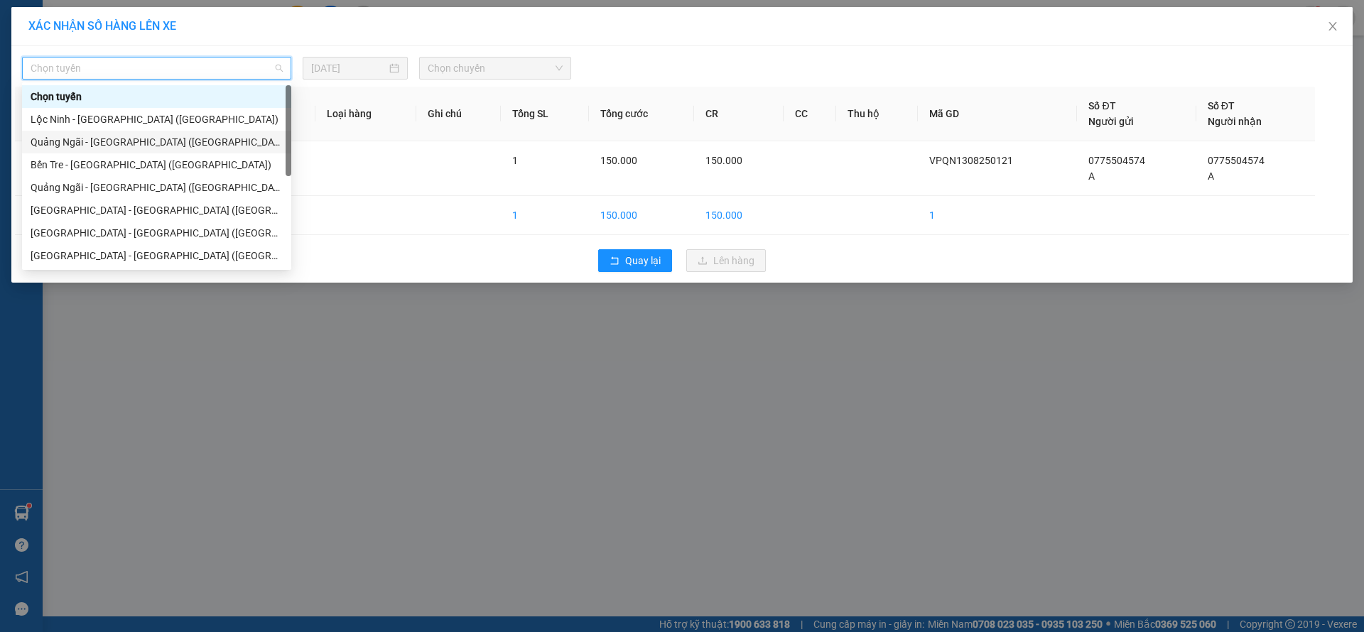
click at [153, 144] on div "Quảng Ngãi - [GEOGRAPHIC_DATA] ([GEOGRAPHIC_DATA])" at bounding box center [157, 142] width 252 height 16
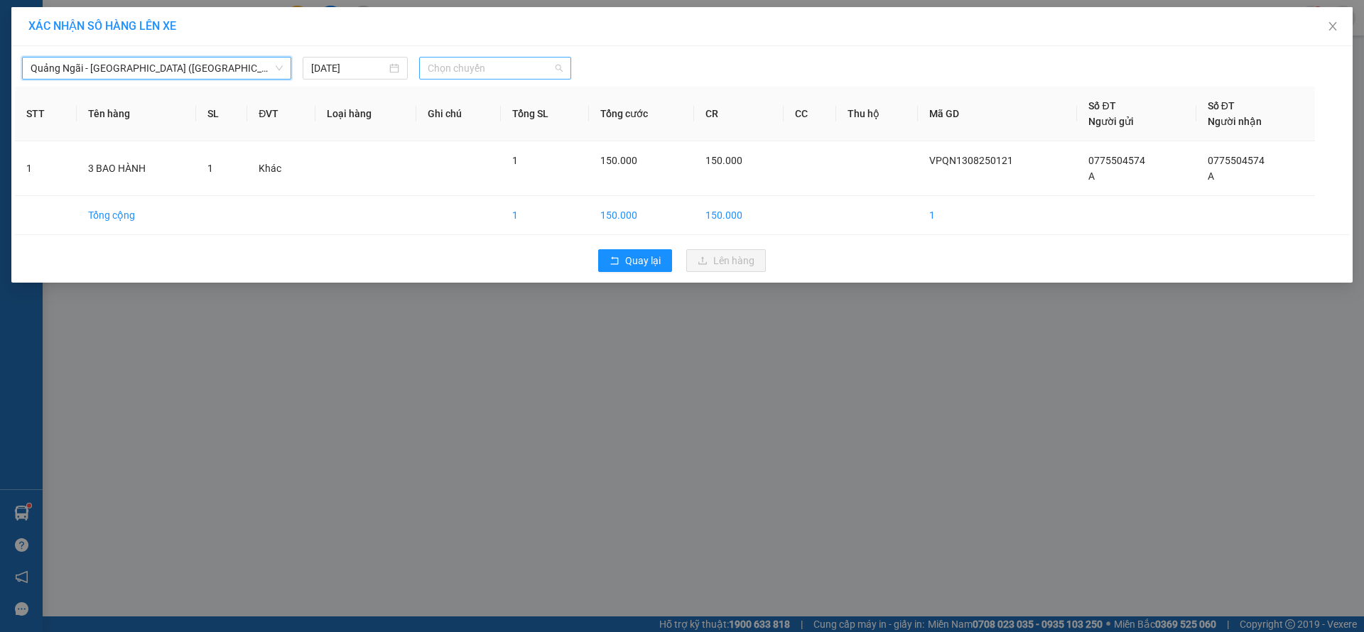
click at [494, 67] on span "Chọn chuyến" at bounding box center [495, 68] width 135 height 21
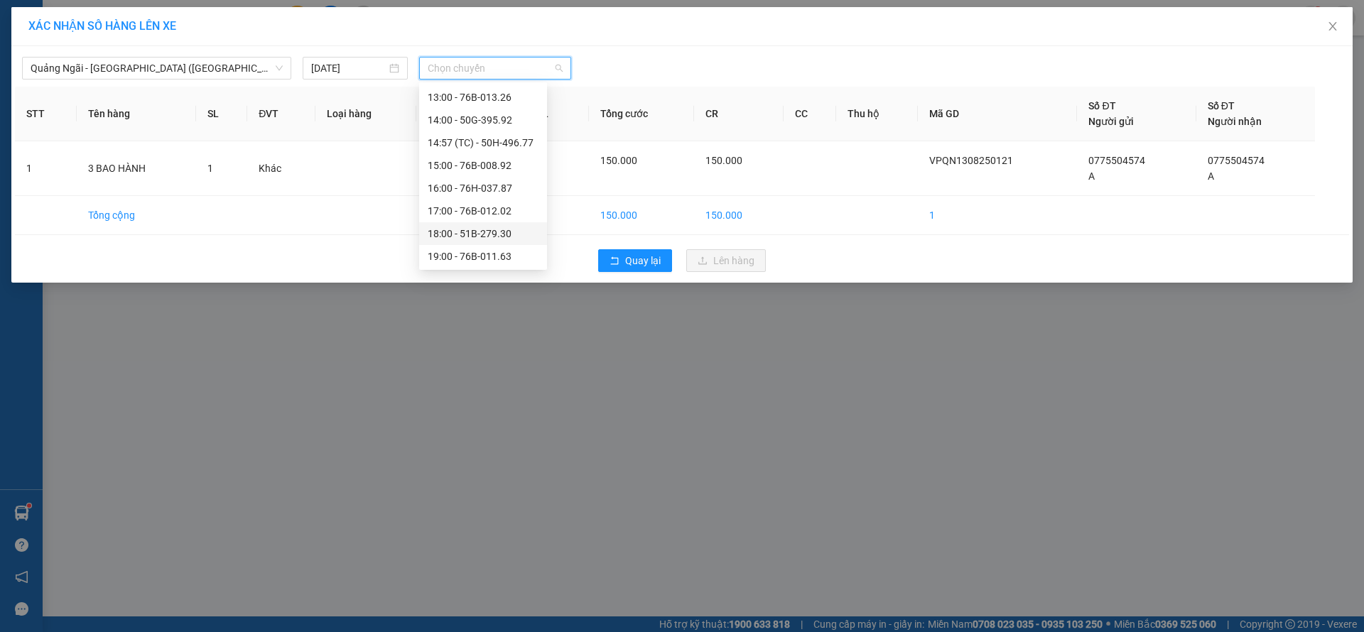
scroll to position [68, 0]
click at [492, 125] on div "14:57 (TC) - 50H-496.77" at bounding box center [483, 120] width 111 height 16
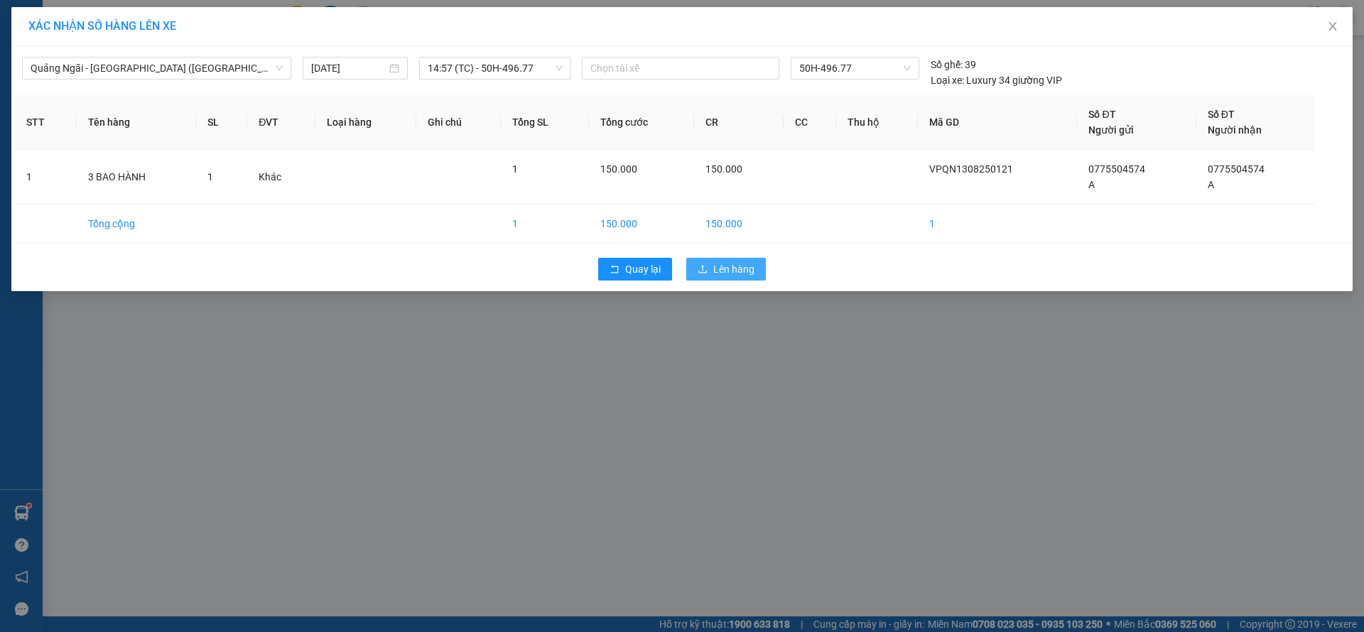
click at [723, 260] on button "Lên hàng" at bounding box center [726, 269] width 80 height 23
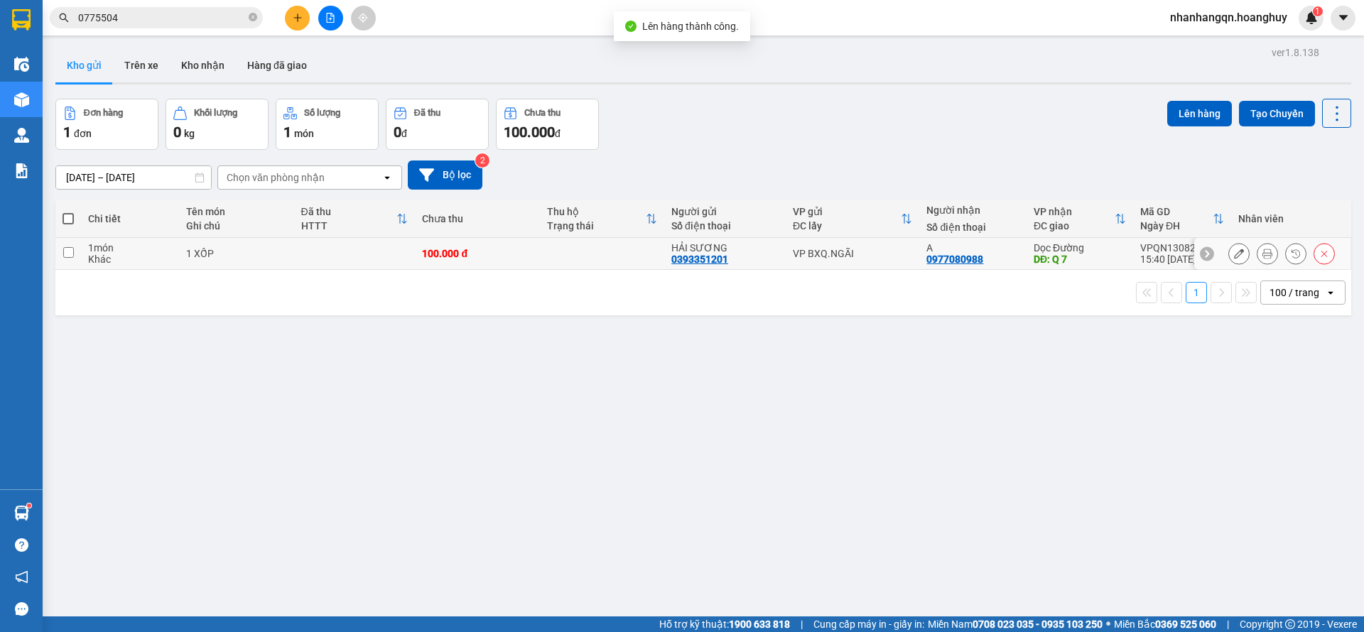
click at [882, 244] on td "VP BXQ.NGÃI" at bounding box center [853, 254] width 134 height 32
checkbox input "true"
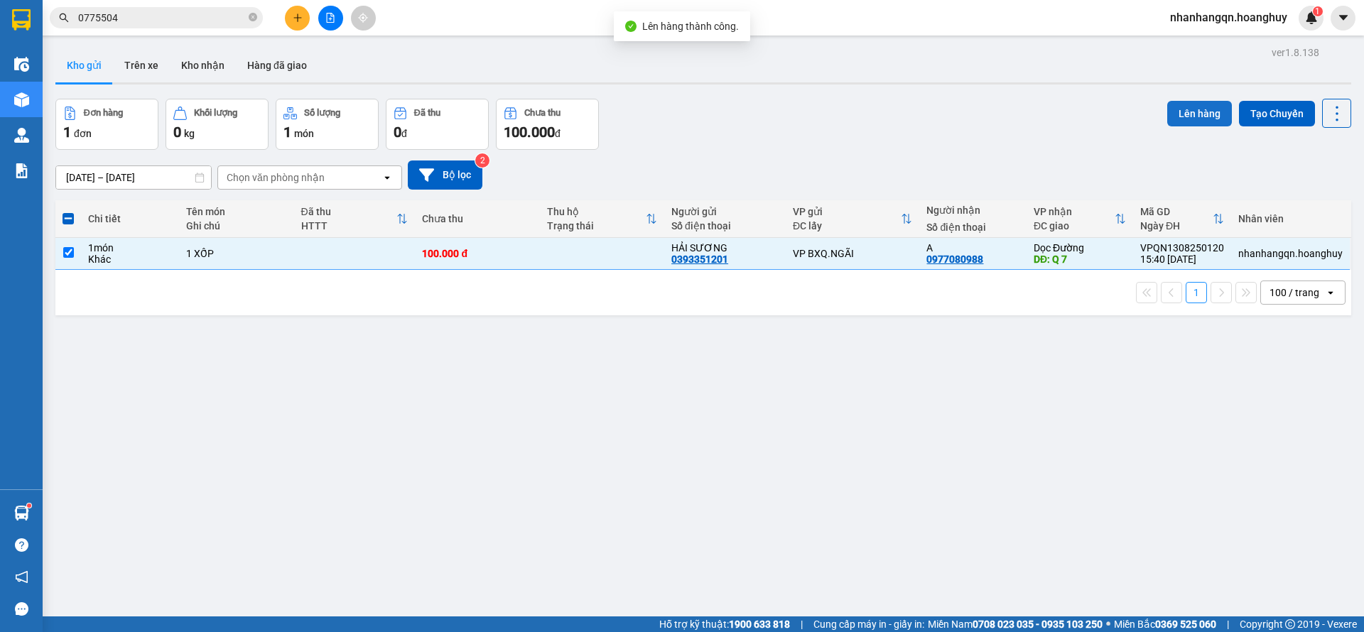
click at [1208, 107] on button "Lên hàng" at bounding box center [1199, 114] width 65 height 26
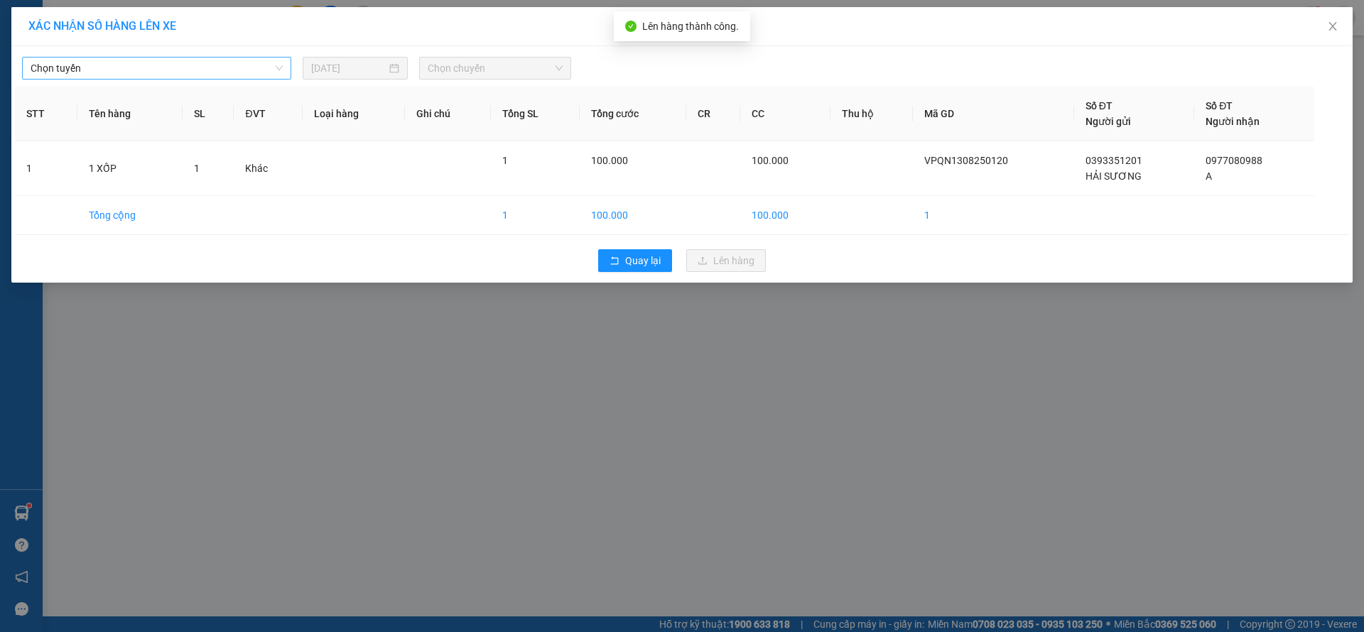
click at [147, 79] on div "Chọn tuyến" at bounding box center [156, 68] width 269 height 23
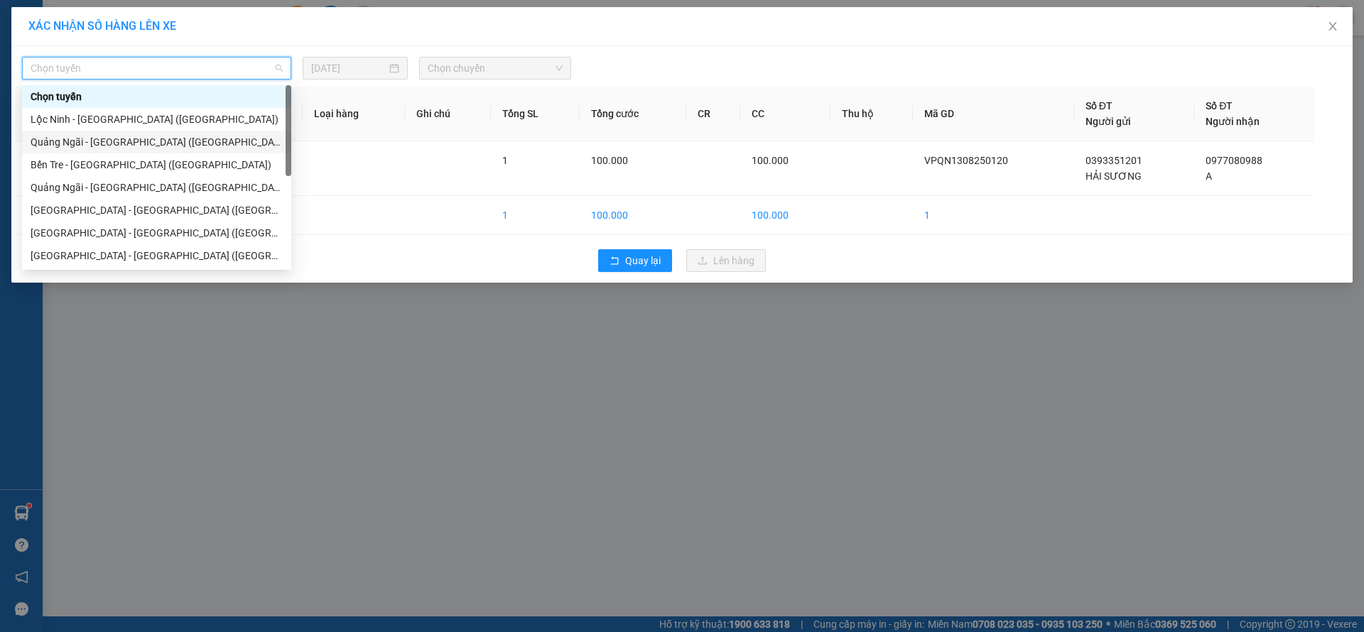
click at [149, 139] on div "Quảng Ngãi - [GEOGRAPHIC_DATA] ([GEOGRAPHIC_DATA])" at bounding box center [157, 142] width 252 height 16
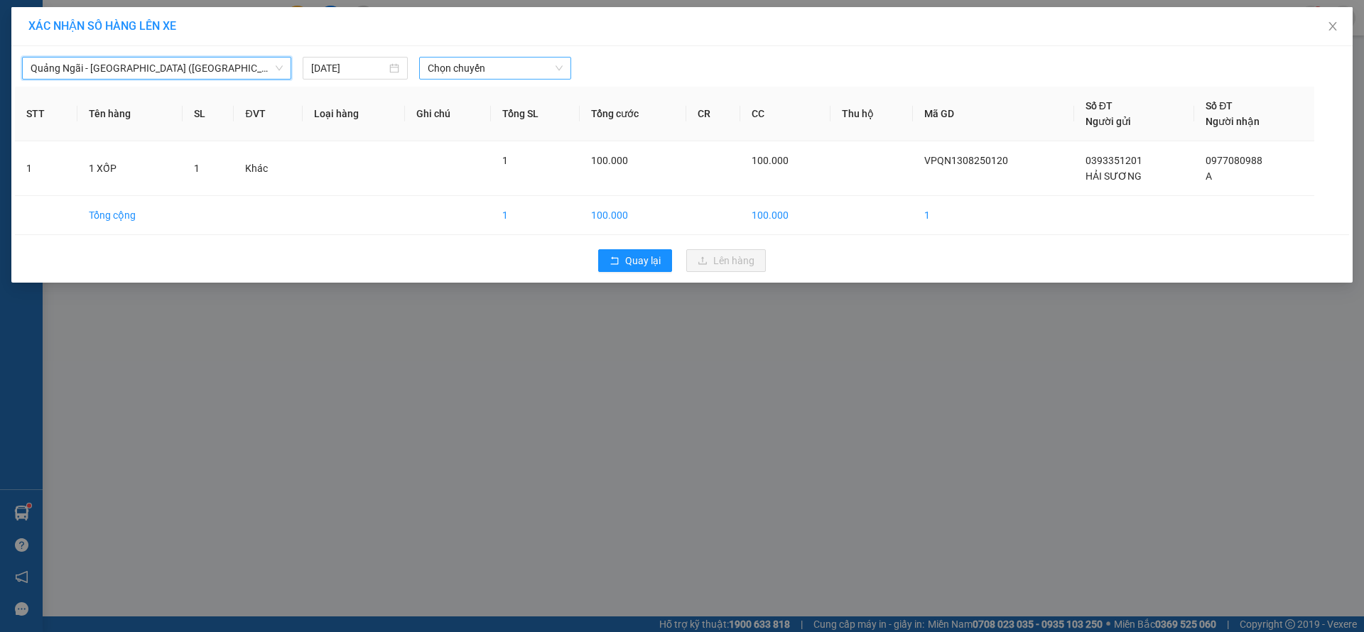
click at [490, 72] on span "Chọn chuyến" at bounding box center [495, 68] width 135 height 21
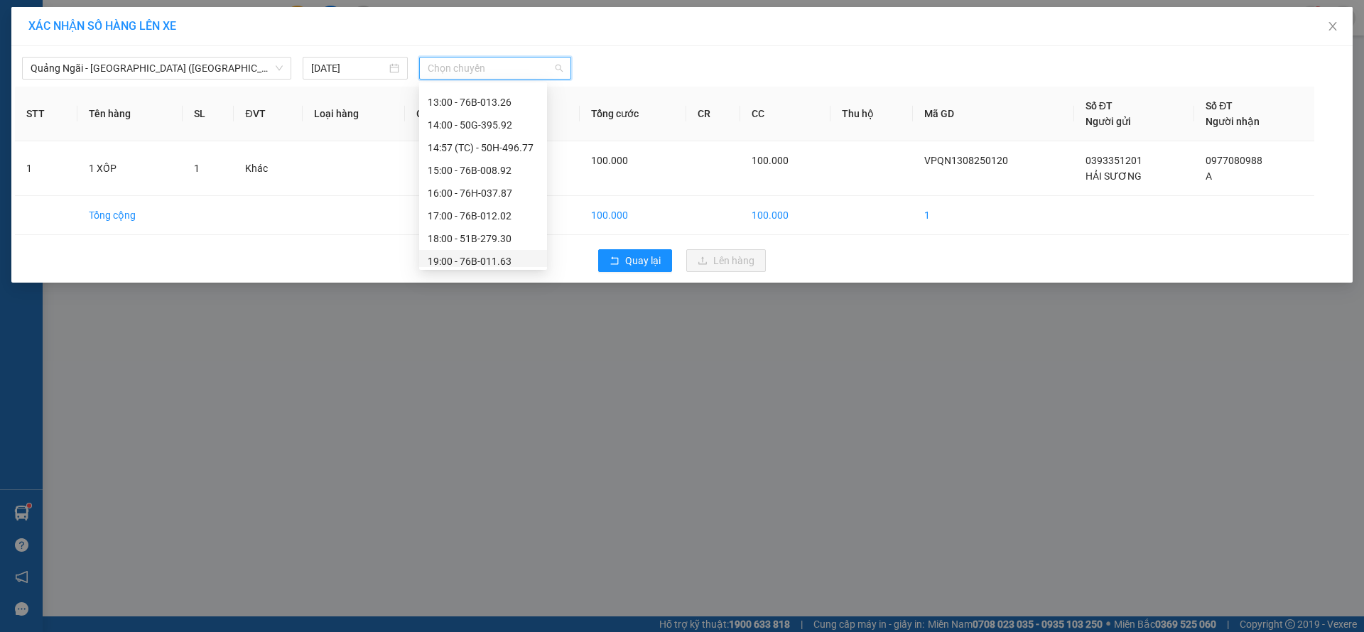
scroll to position [68, 0]
click at [494, 186] on div "17:00 - 76B-012.02" at bounding box center [483, 188] width 111 height 16
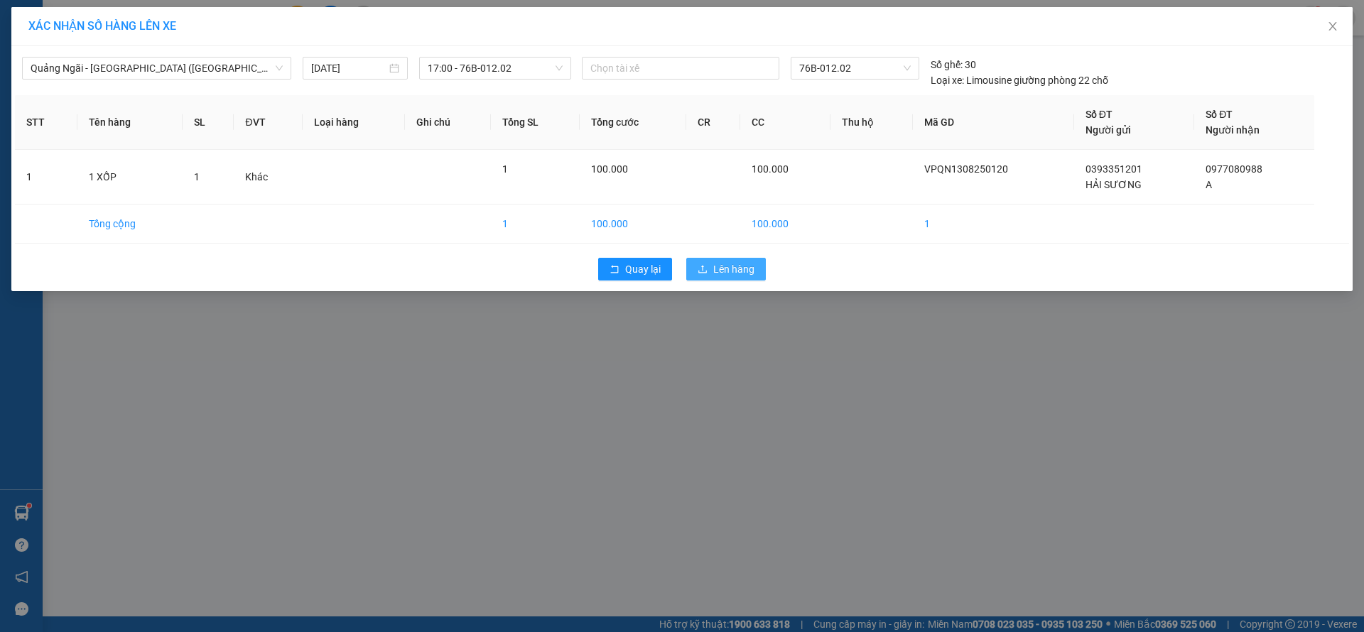
click at [743, 276] on span "Lên hàng" at bounding box center [733, 269] width 41 height 16
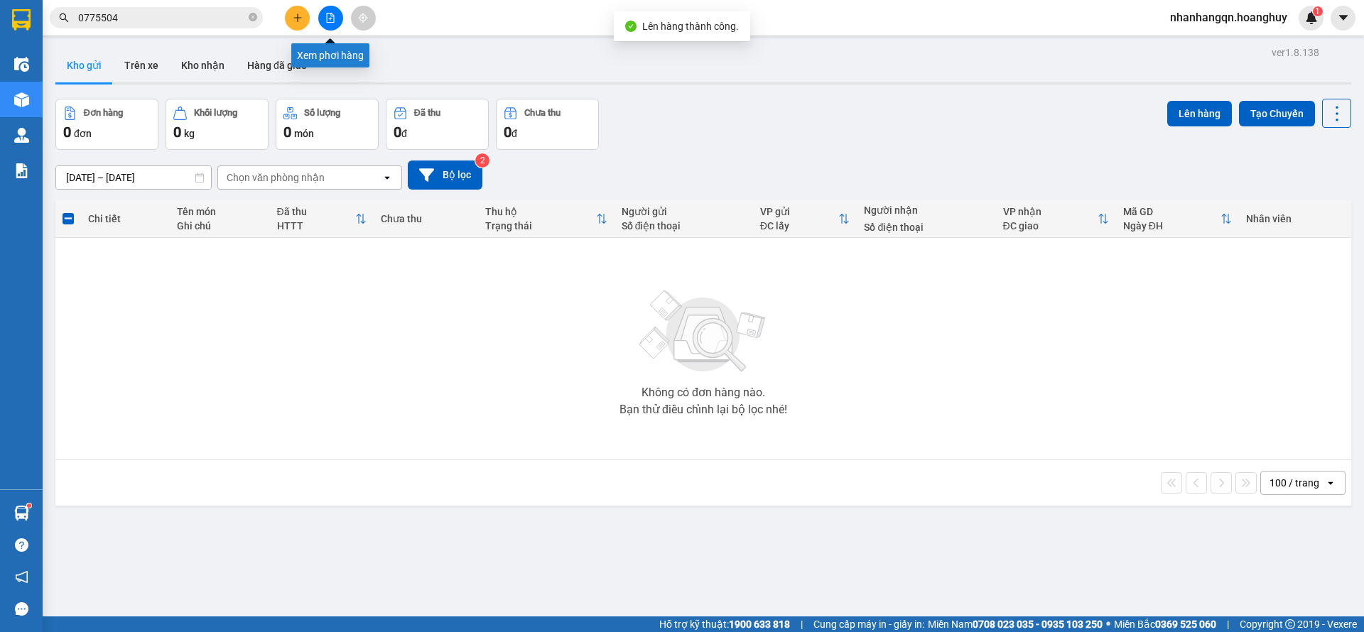
drag, startPoint x: 321, startPoint y: 7, endPoint x: 327, endPoint y: 13, distance: 8.6
click at [321, 6] on div at bounding box center [330, 18] width 107 height 25
click at [330, 17] on icon "file-add" at bounding box center [331, 18] width 8 height 10
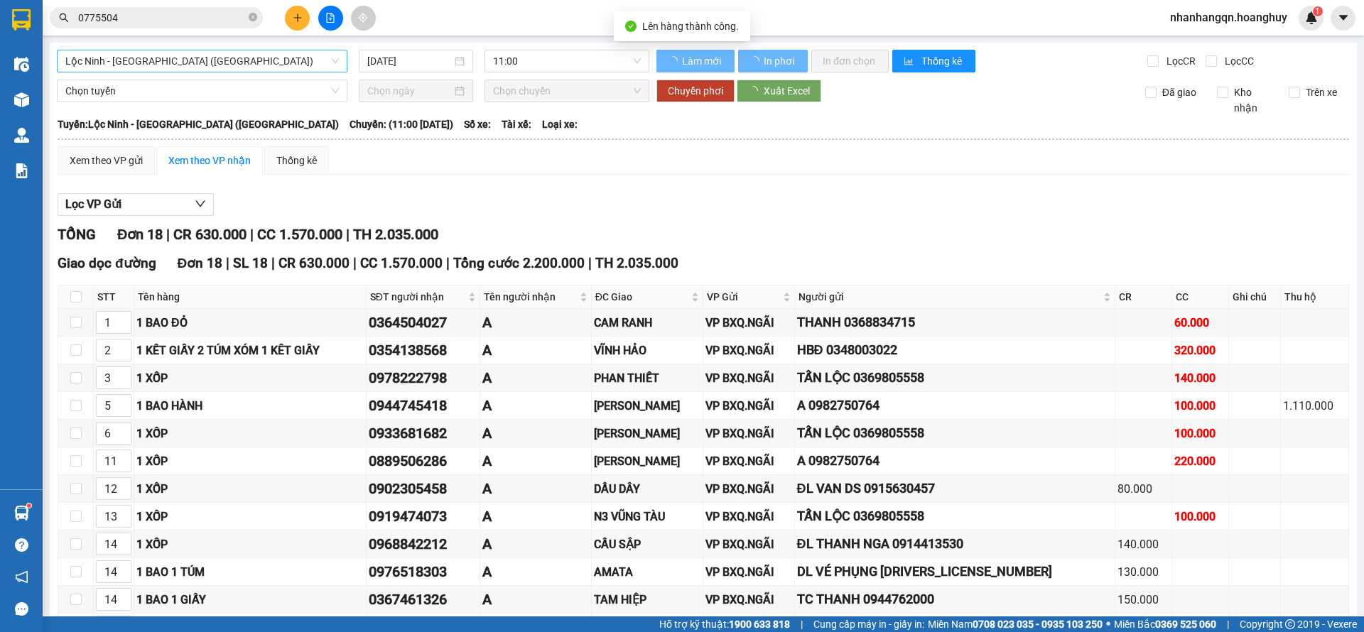
click at [153, 59] on span "Lộc Ninh - [GEOGRAPHIC_DATA] ([GEOGRAPHIC_DATA])" at bounding box center [202, 60] width 274 height 21
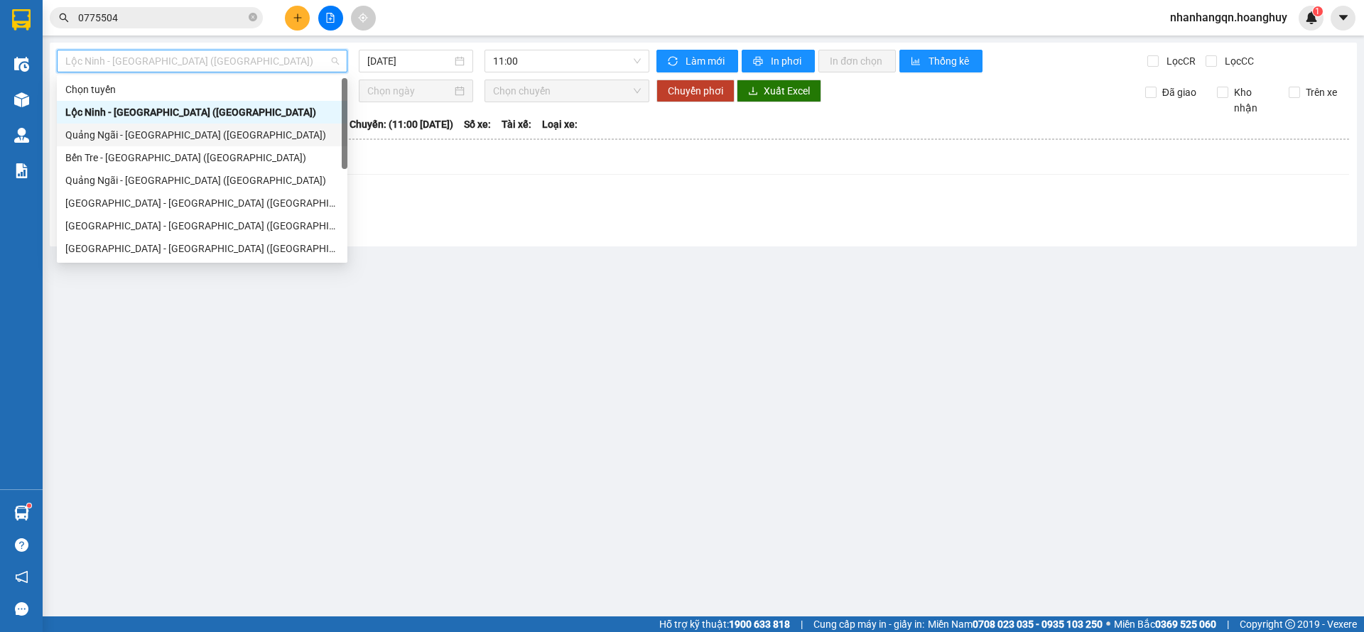
click at [199, 134] on div "Quảng Ngãi - [GEOGRAPHIC_DATA] ([GEOGRAPHIC_DATA])" at bounding box center [202, 135] width 274 height 16
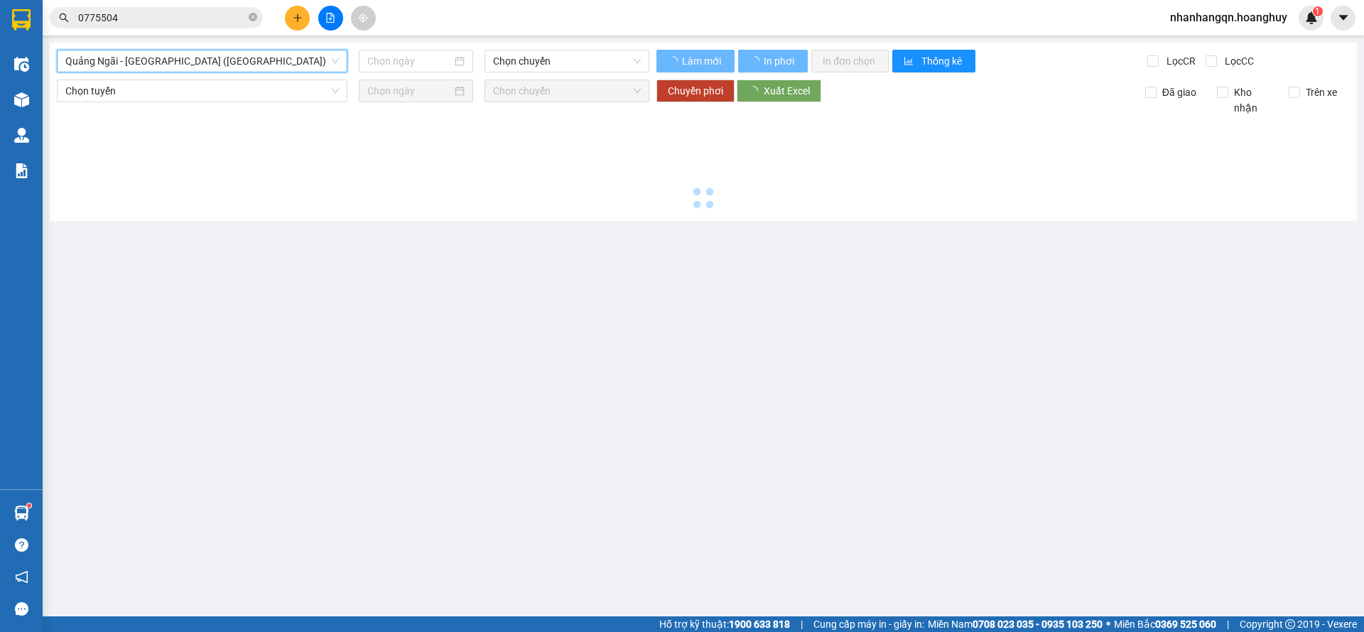
type input "[DATE]"
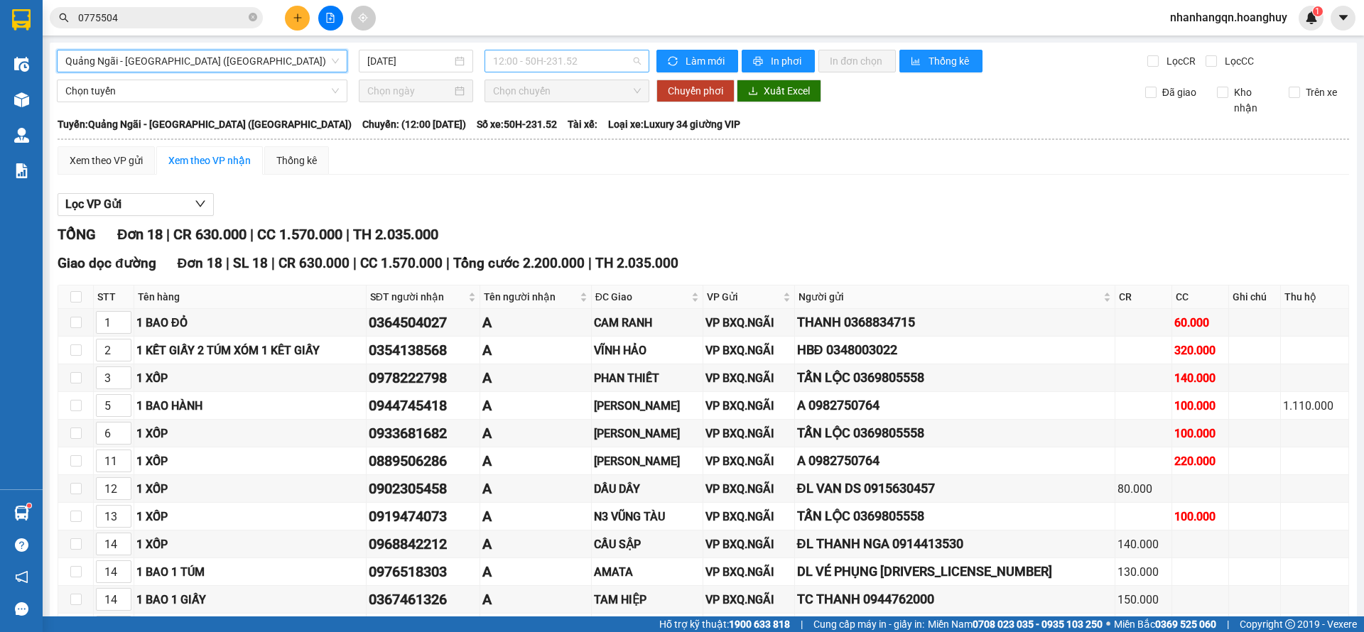
click at [541, 53] on span "12:00 - 50H-231.52" at bounding box center [567, 60] width 148 height 21
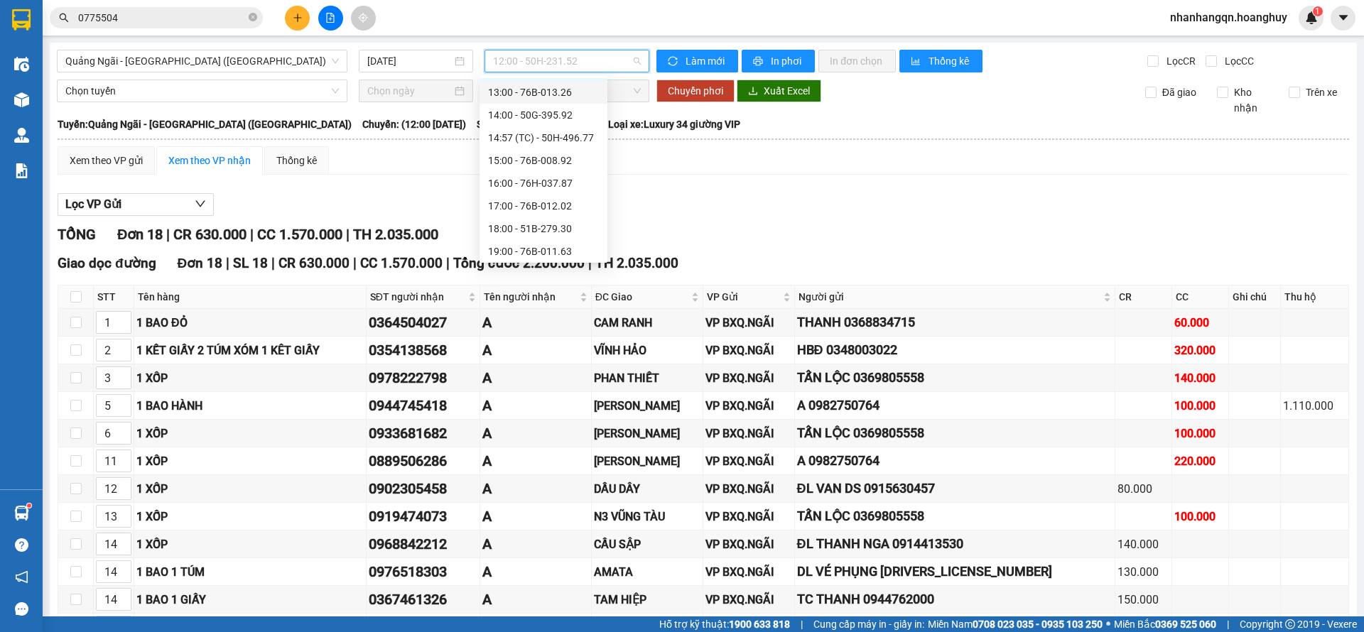
scroll to position [68, 0]
click at [554, 113] on div "14:57 (TC) - 50H-496.77" at bounding box center [543, 112] width 111 height 16
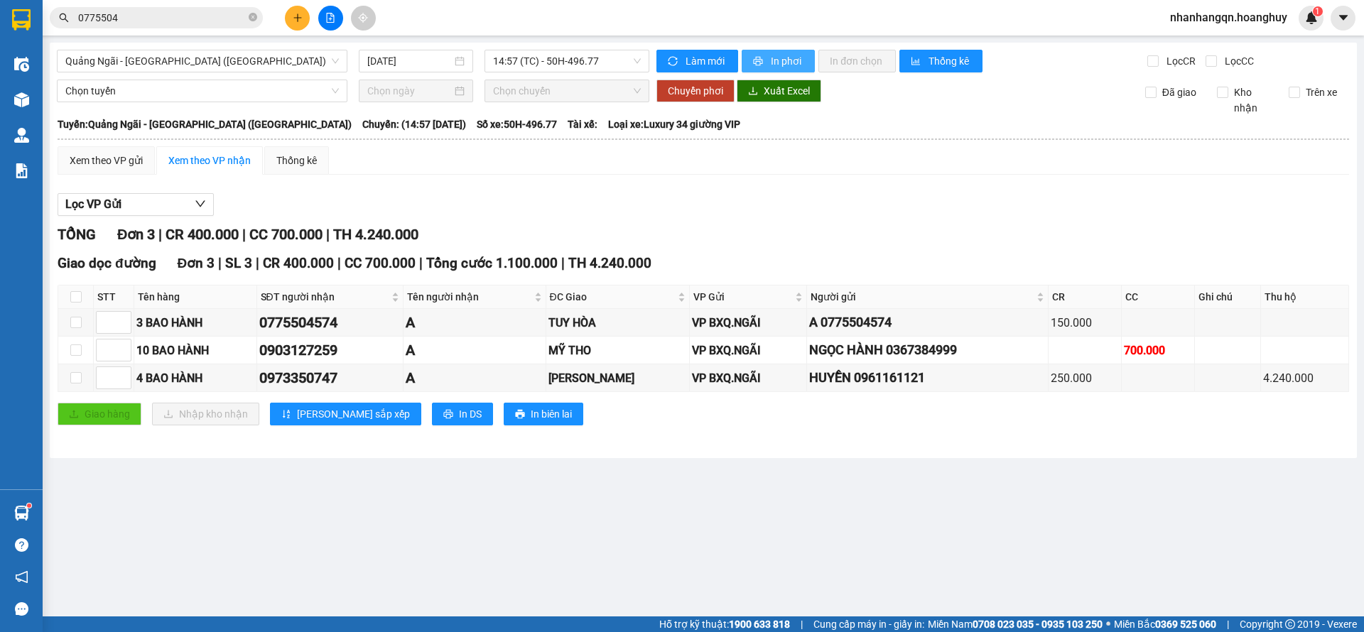
click at [762, 66] on span "printer" at bounding box center [759, 61] width 12 height 11
click at [565, 63] on span "14:57 (TC) - 50H-496.77" at bounding box center [567, 60] width 148 height 21
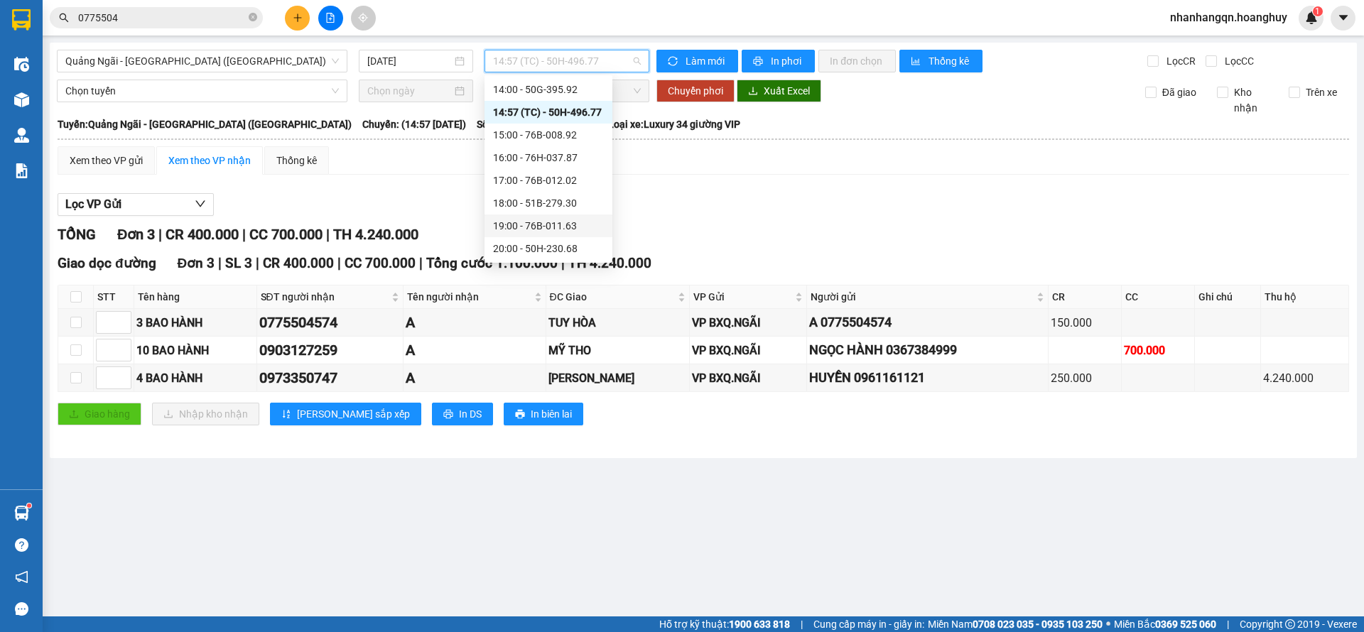
click at [553, 225] on div "19:00 - 76B-011.63" at bounding box center [548, 226] width 111 height 16
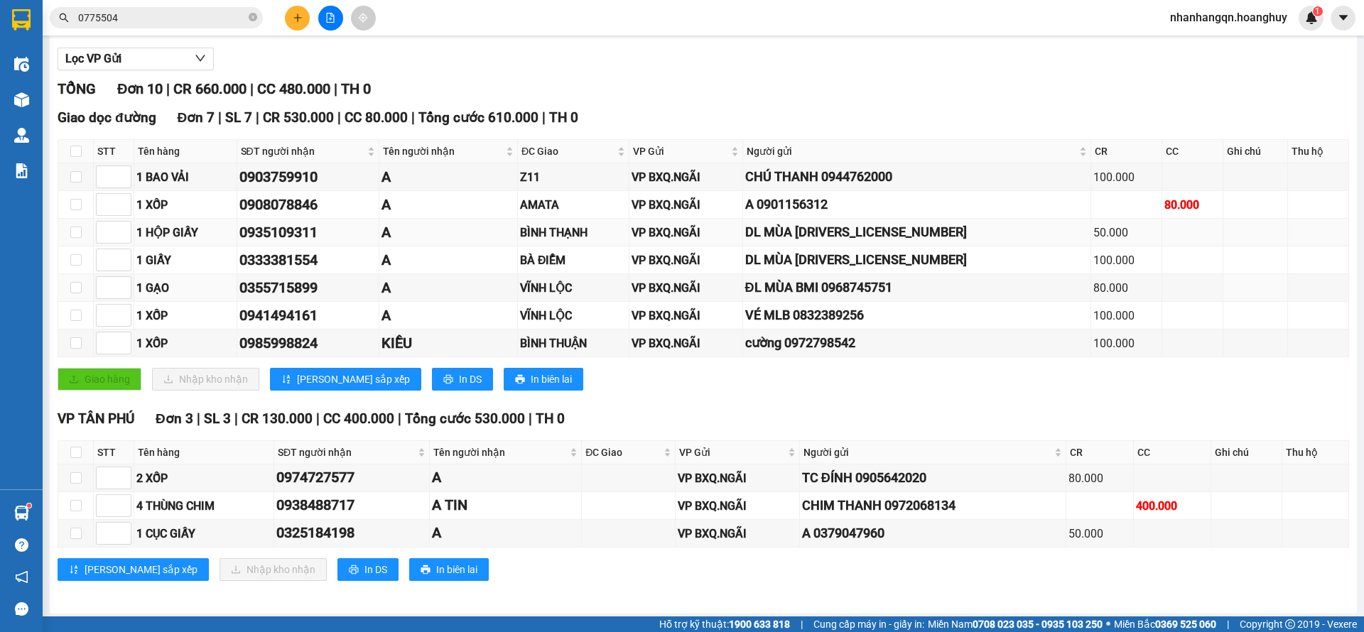
scroll to position [150, 0]
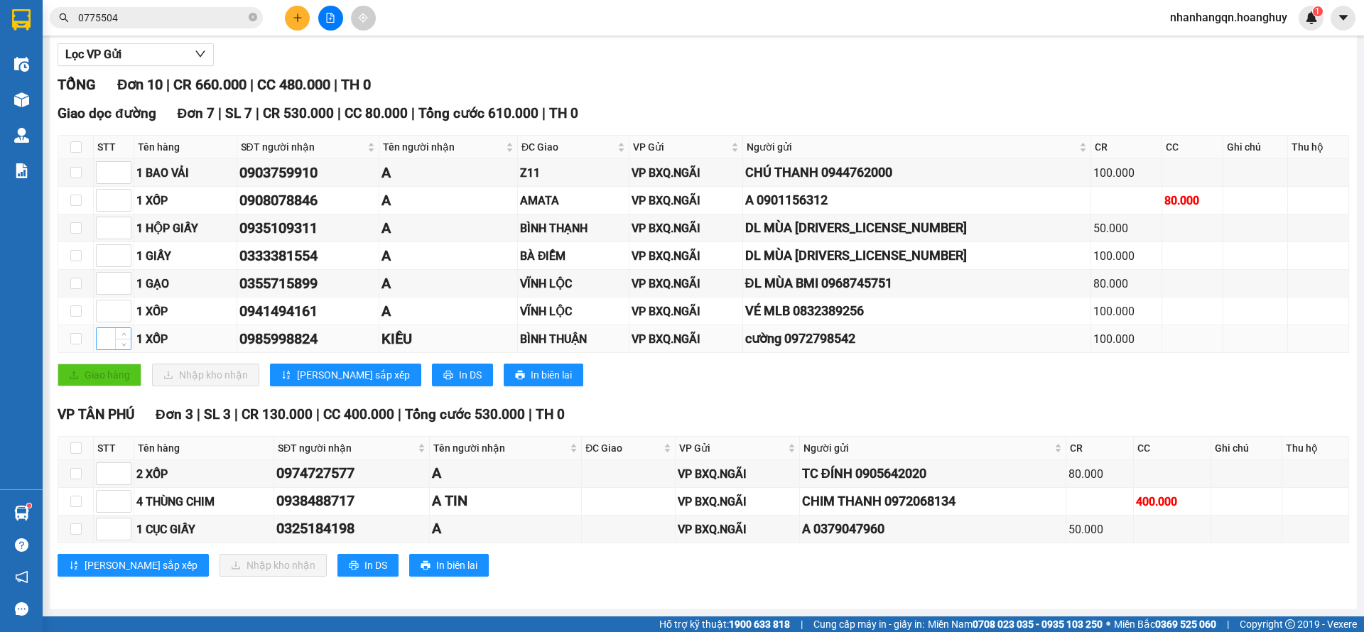
click at [107, 332] on input at bounding box center [114, 338] width 34 height 21
type input "1"
click at [350, 377] on button "[PERSON_NAME] sắp xếp" at bounding box center [345, 375] width 151 height 23
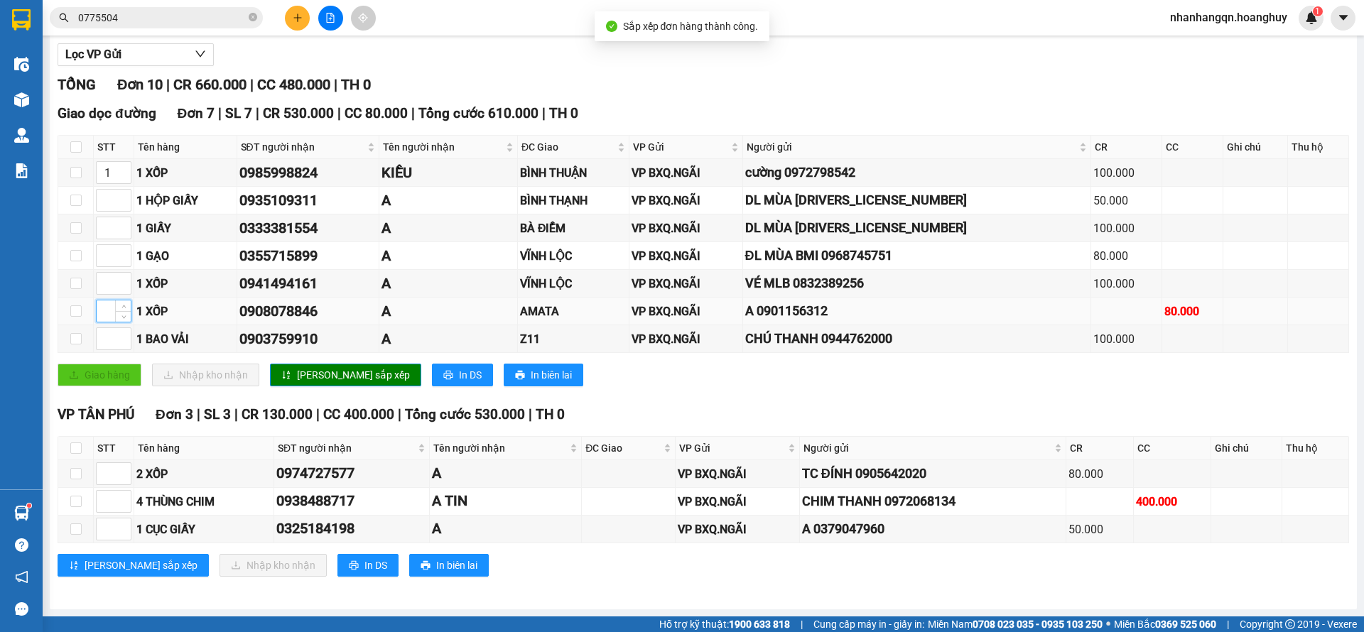
click at [107, 318] on input at bounding box center [114, 311] width 34 height 21
type input "2"
click at [107, 333] on input at bounding box center [114, 338] width 34 height 21
type input "3"
click at [302, 369] on span "[PERSON_NAME] sắp xếp" at bounding box center [353, 375] width 113 height 16
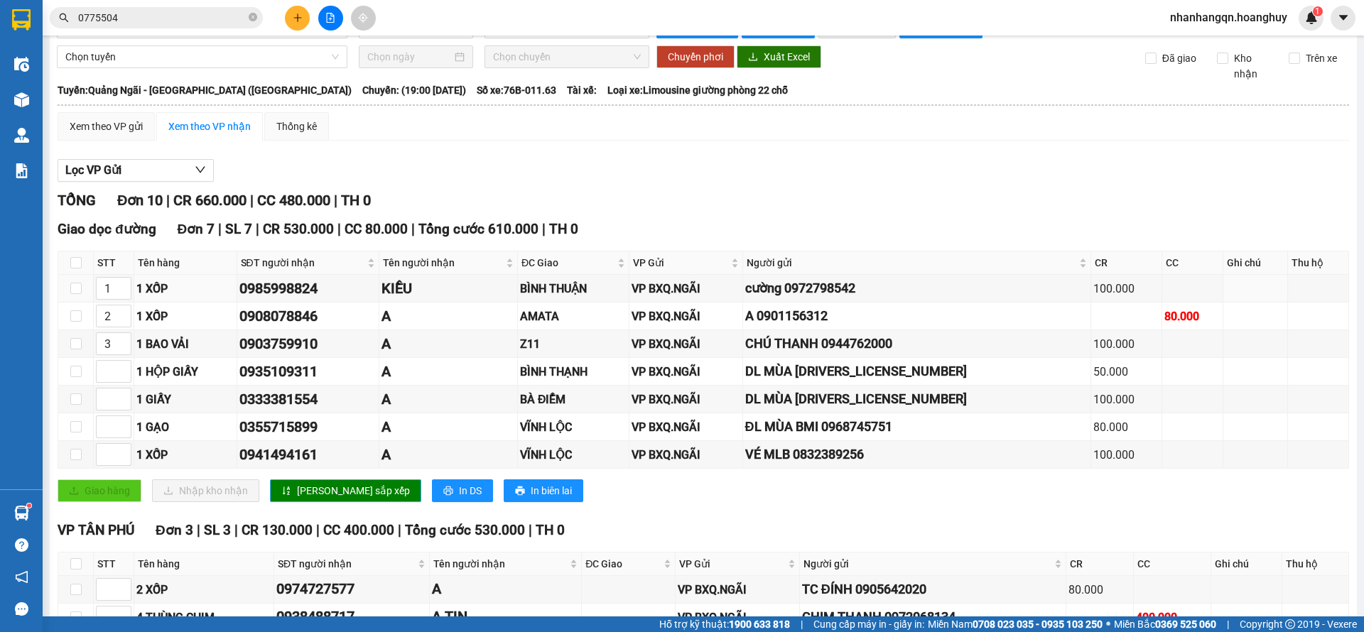
scroll to position [0, 0]
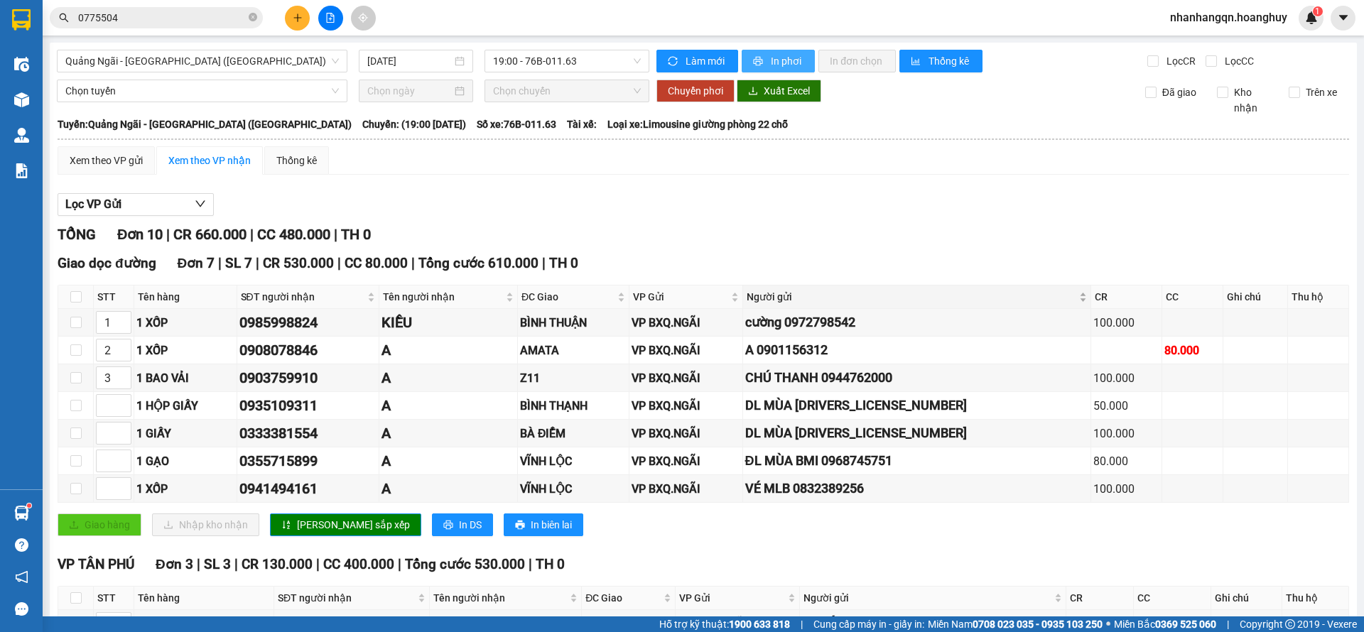
click at [800, 59] on button "In phơi" at bounding box center [778, 61] width 73 height 23
click at [573, 65] on span "19:00 - 76B-011.63" at bounding box center [567, 60] width 148 height 21
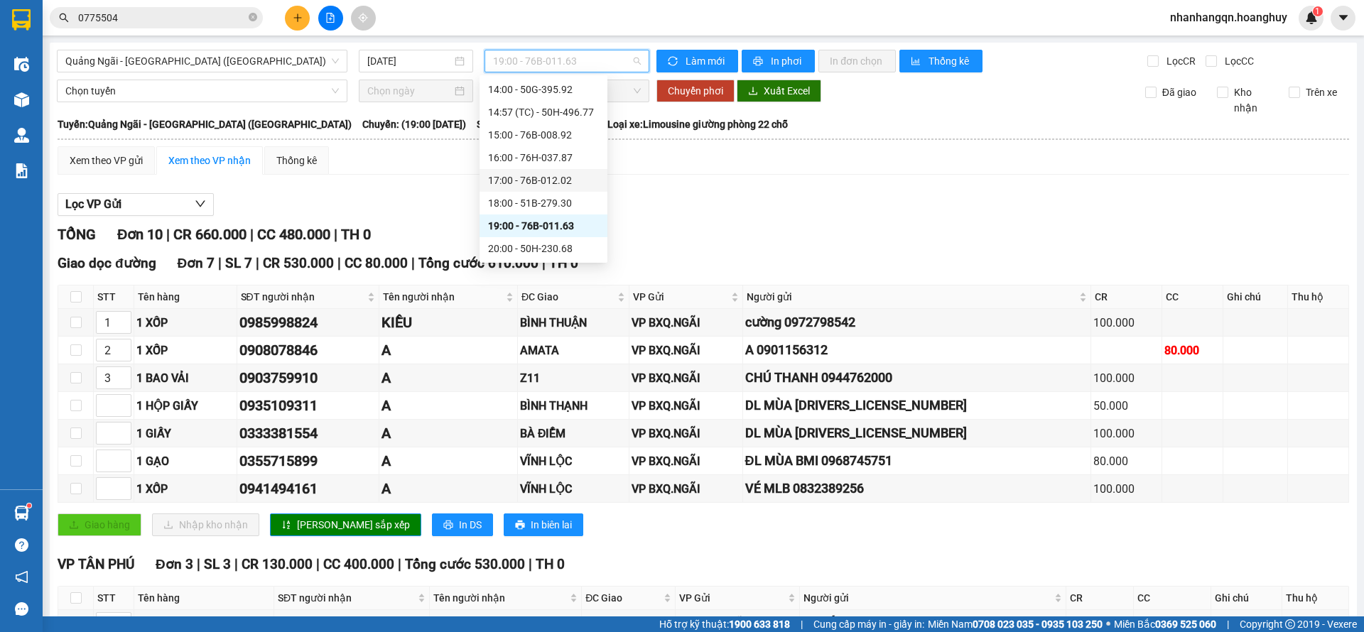
click at [564, 182] on div "17:00 - 76B-012.02" at bounding box center [543, 181] width 111 height 16
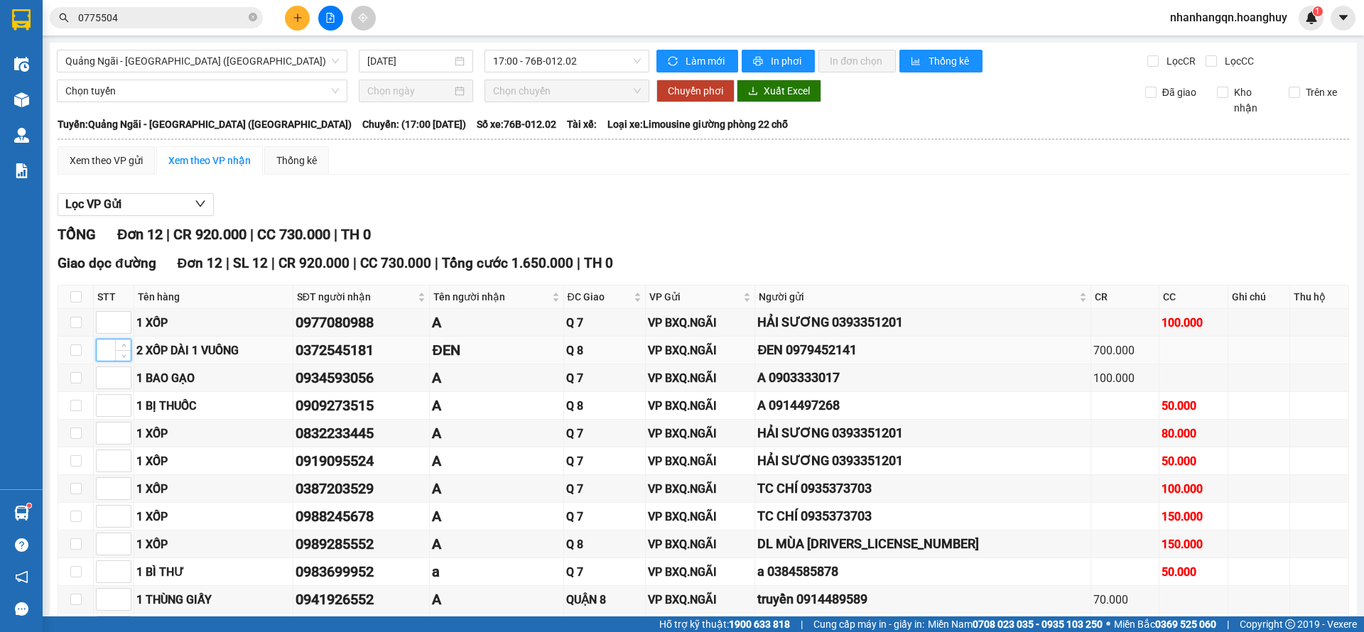
click at [110, 340] on input at bounding box center [114, 350] width 34 height 21
type input "2"
click at [99, 395] on input at bounding box center [114, 405] width 34 height 21
type input "2"
click at [105, 589] on input at bounding box center [114, 599] width 34 height 21
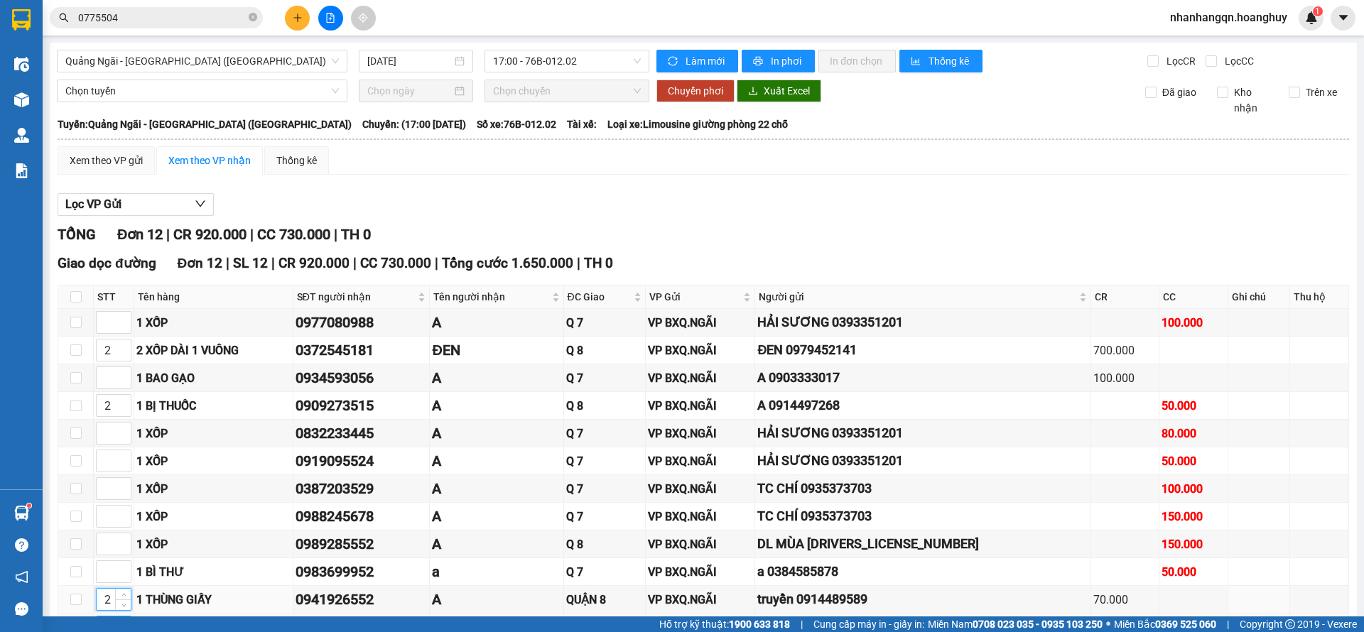
type input "2"
click at [104, 617] on input at bounding box center [114, 627] width 34 height 21
type input "2"
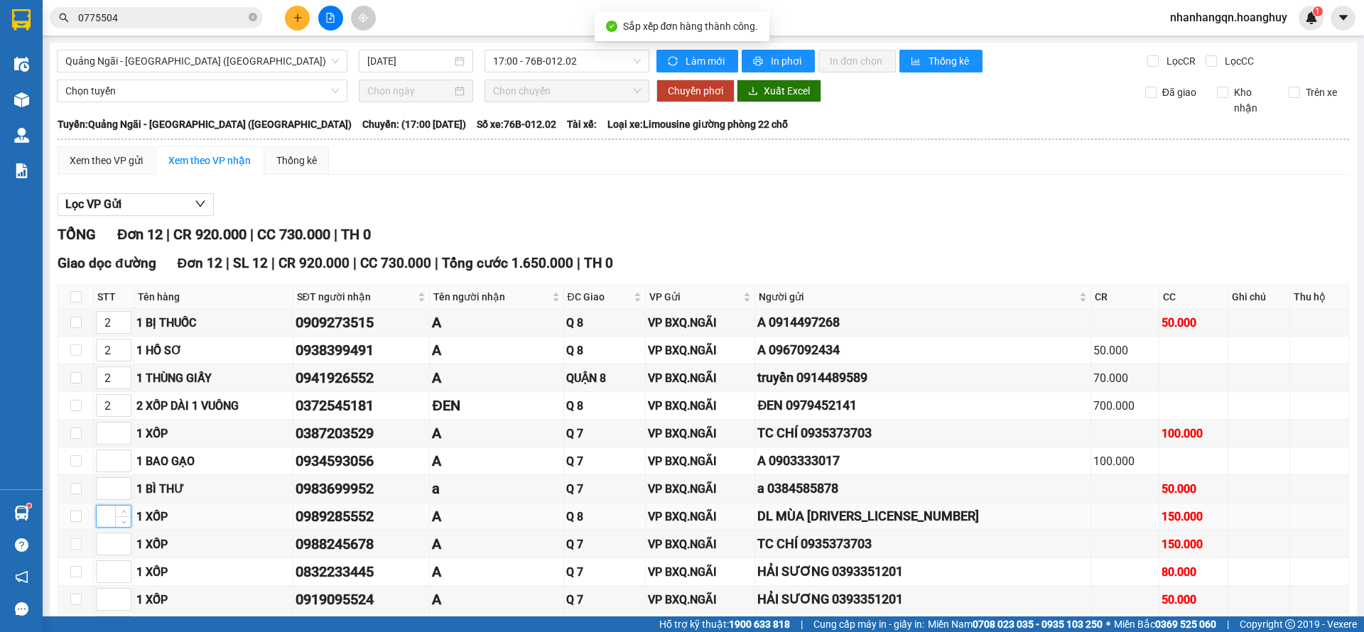
click at [103, 506] on input at bounding box center [114, 516] width 34 height 21
type input "2"
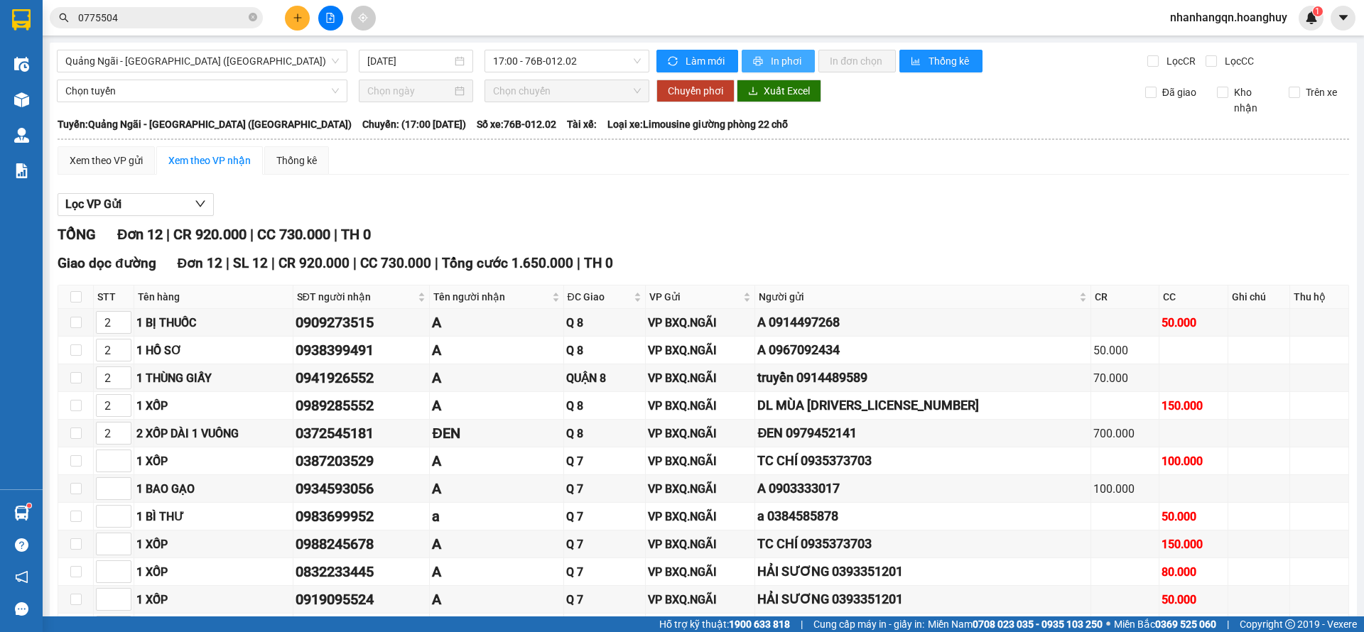
click at [761, 51] on button "In phơi" at bounding box center [778, 61] width 73 height 23
